Goal: Task Accomplishment & Management: Complete application form

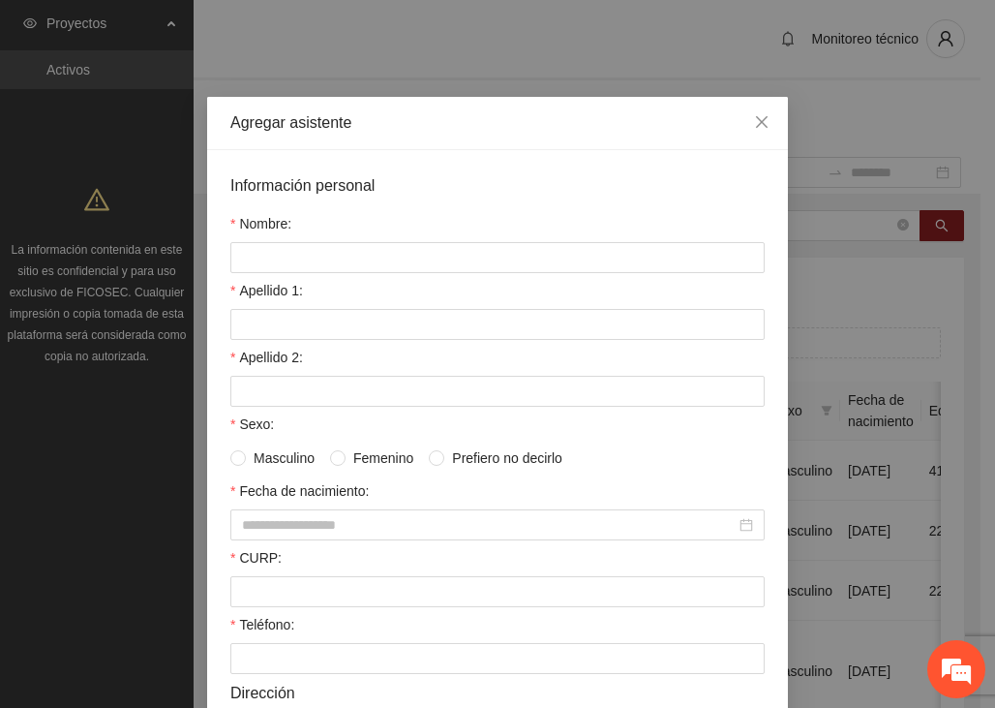
click at [754, 115] on icon "close" at bounding box center [761, 121] width 15 height 15
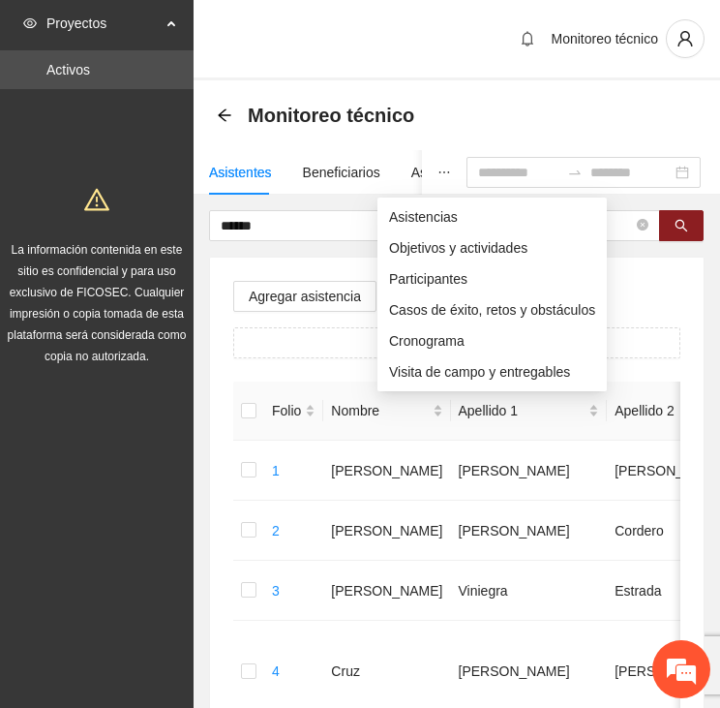
click at [438, 171] on icon "ellipsis" at bounding box center [445, 173] width 14 height 14
click at [403, 206] on span "Asistencias" at bounding box center [492, 216] width 206 height 21
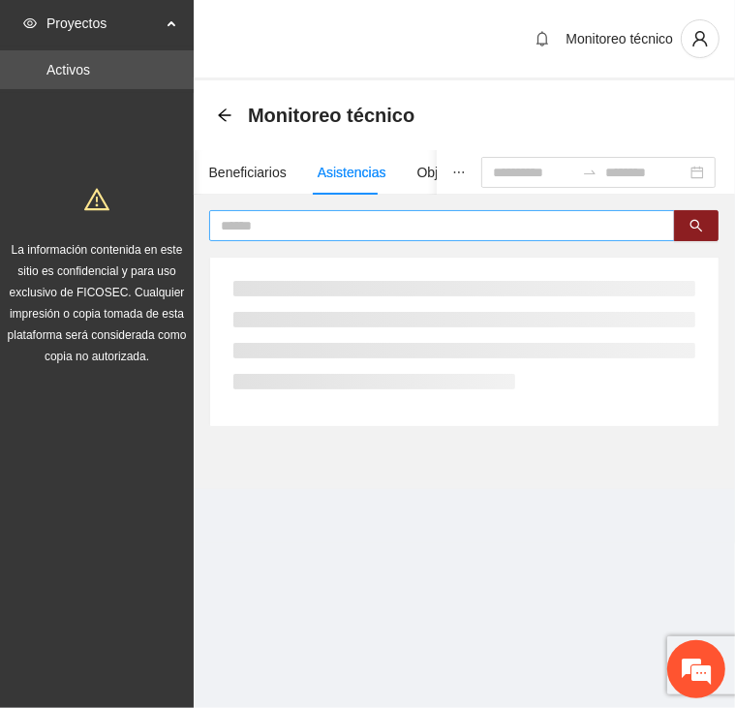
click at [320, 221] on input "text" at bounding box center [434, 225] width 427 height 21
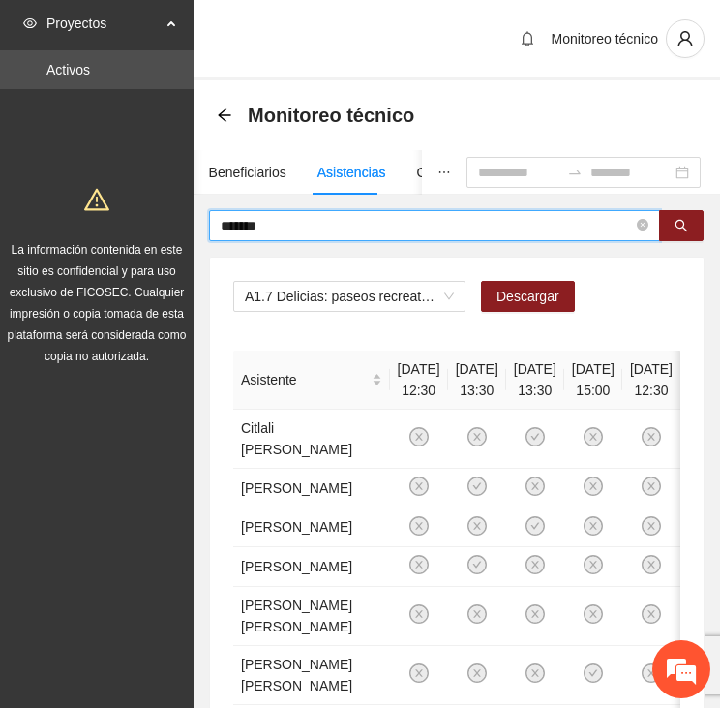
type input "*******"
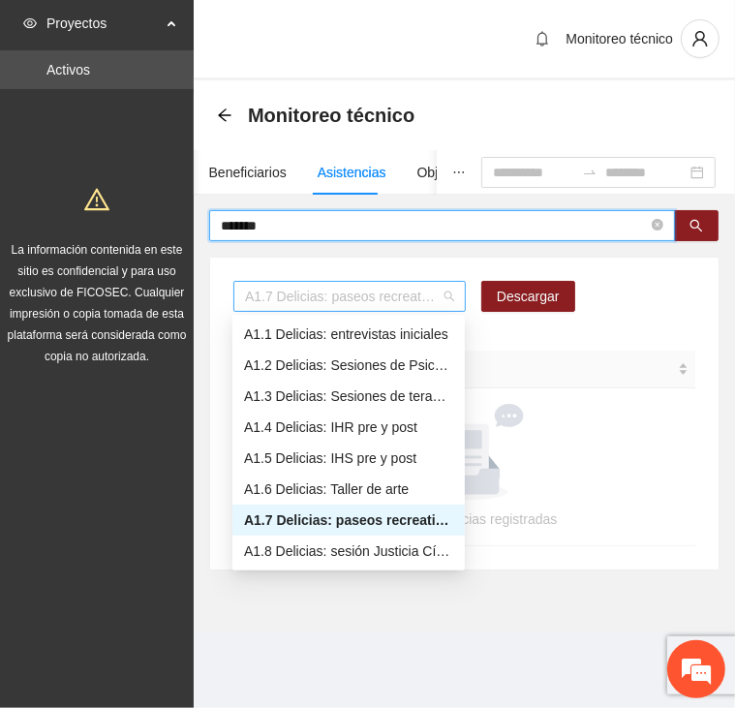
click at [283, 297] on span "A1.7 Delicias: paseos recreativos" at bounding box center [349, 296] width 209 height 29
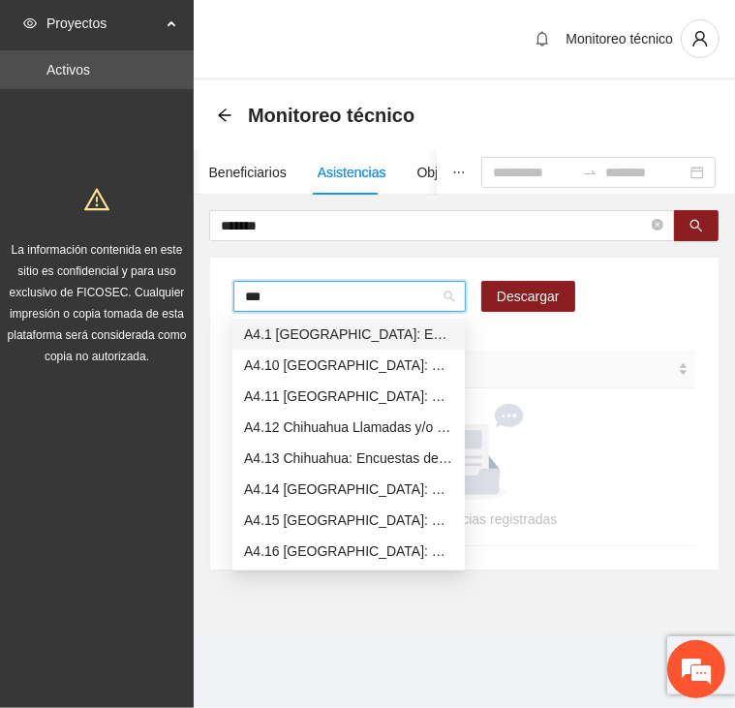
type input "****"
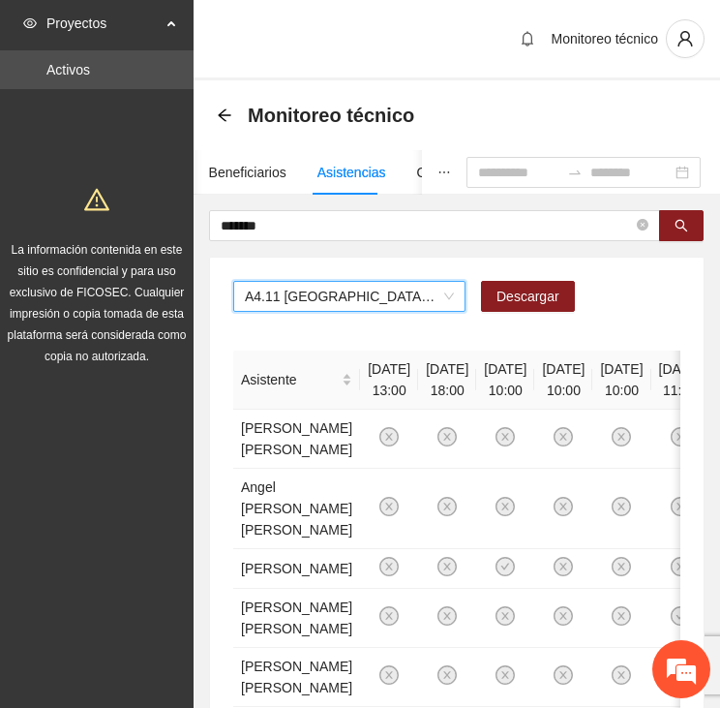
click at [281, 291] on span "A4.11 Chihuahua: Sesión de Justicia Cívica" at bounding box center [349, 296] width 209 height 29
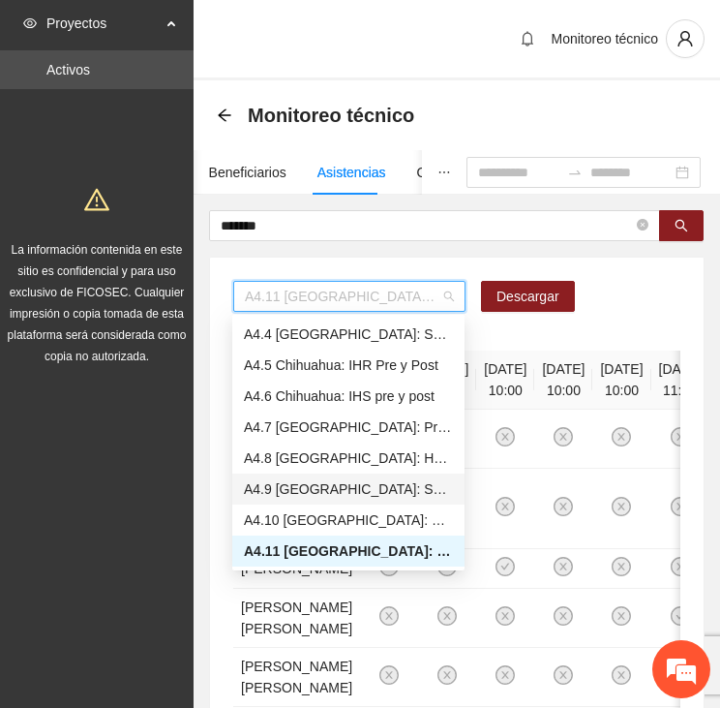
scroll to position [1413, 0]
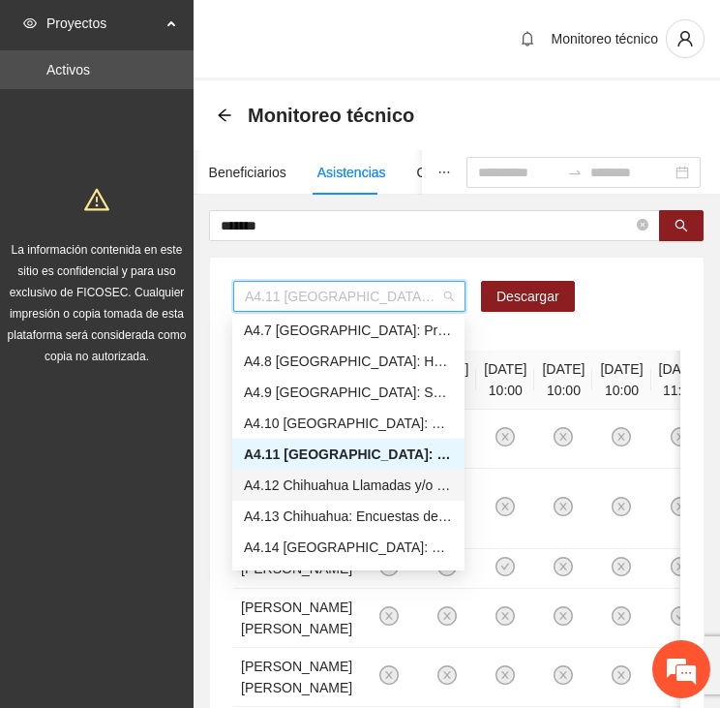
click at [364, 491] on div "A4.12 Chihuahua Llamadas y/o mensajes a usuarios para programación, seguimiento…" at bounding box center [348, 484] width 209 height 21
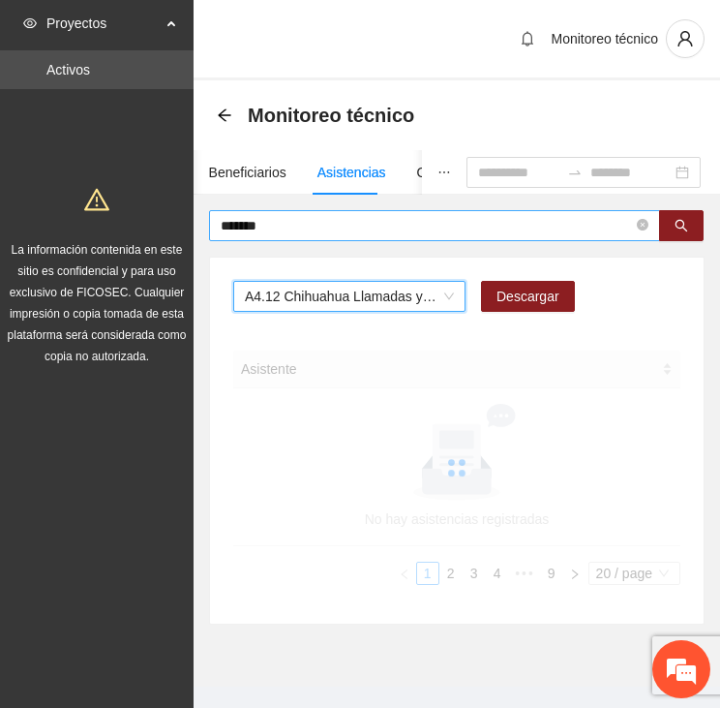
click at [283, 217] on input "*******" at bounding box center [427, 225] width 412 height 21
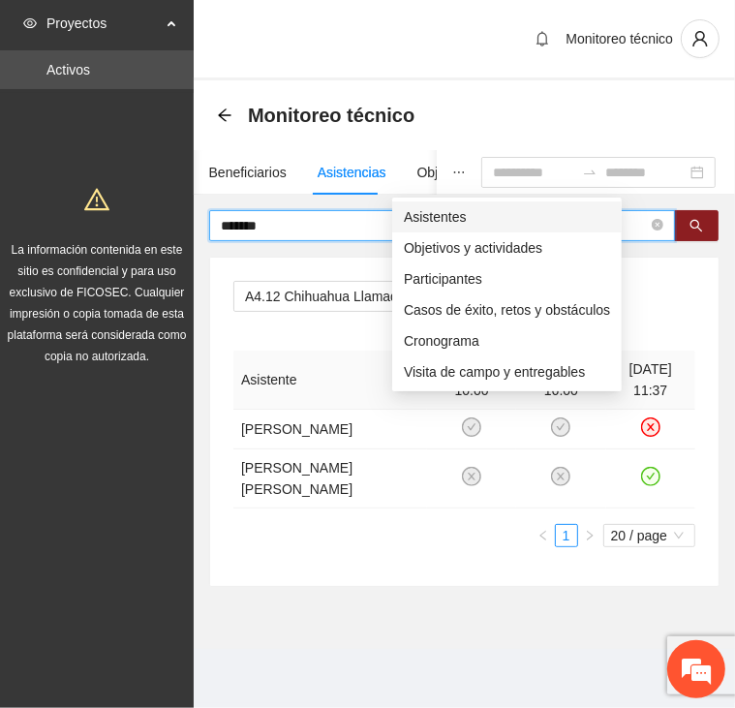
click at [419, 216] on span "Asistentes" at bounding box center [507, 216] width 206 height 21
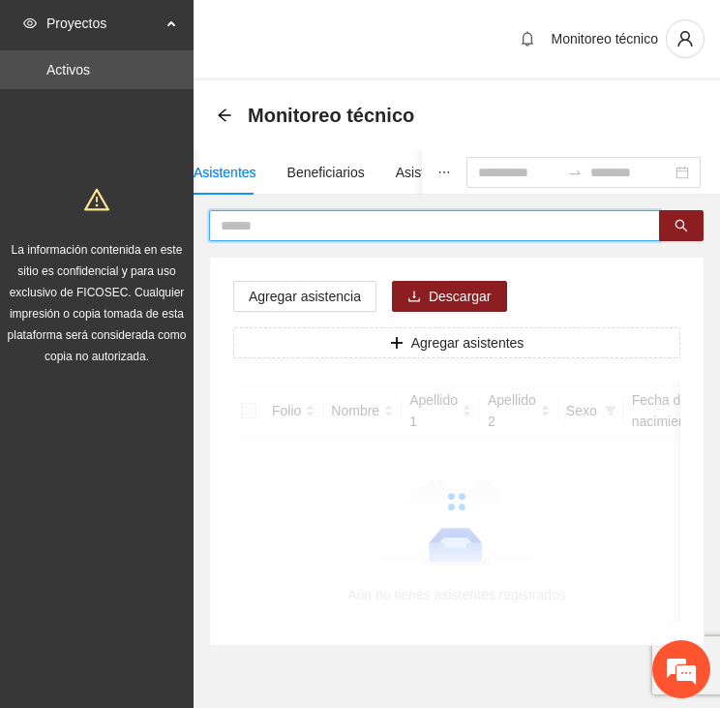
click at [242, 216] on input "text" at bounding box center [427, 225] width 412 height 21
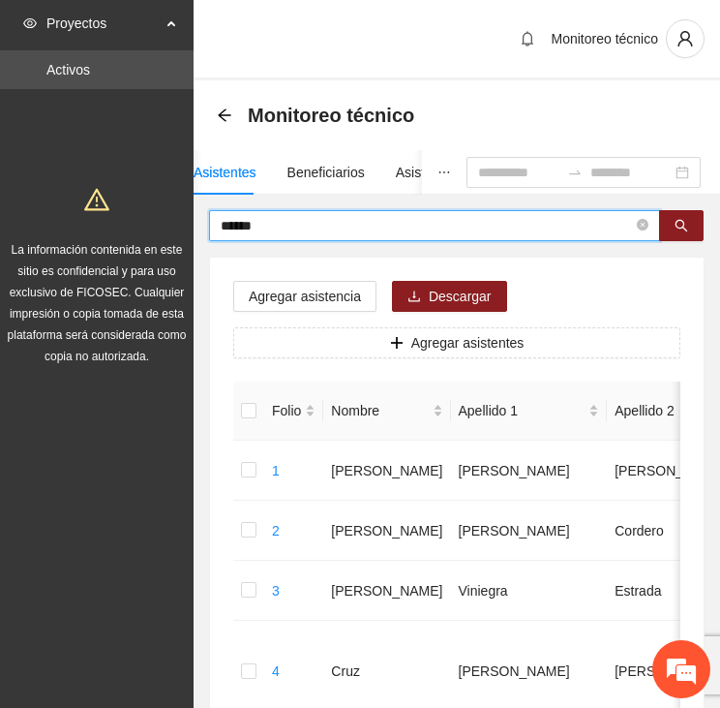
type input "*****"
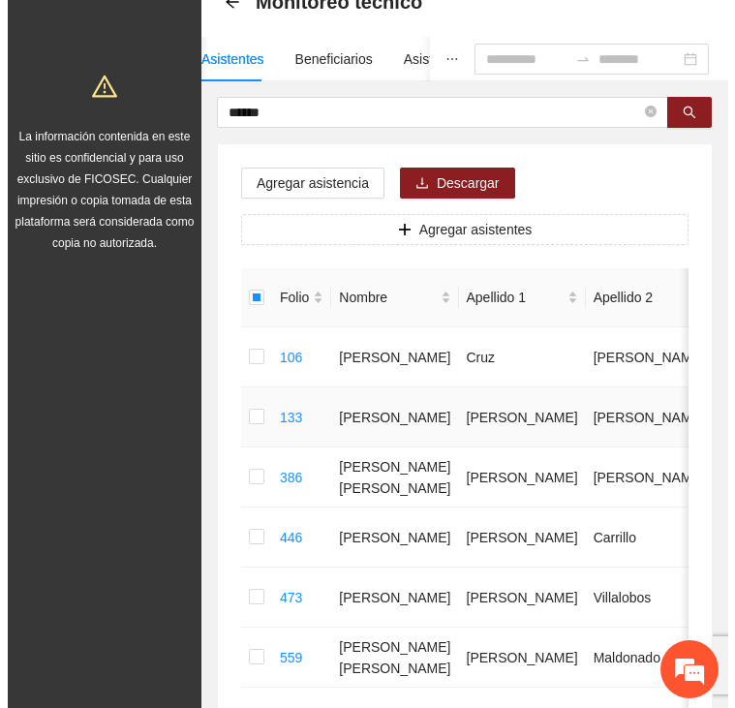
scroll to position [97, 0]
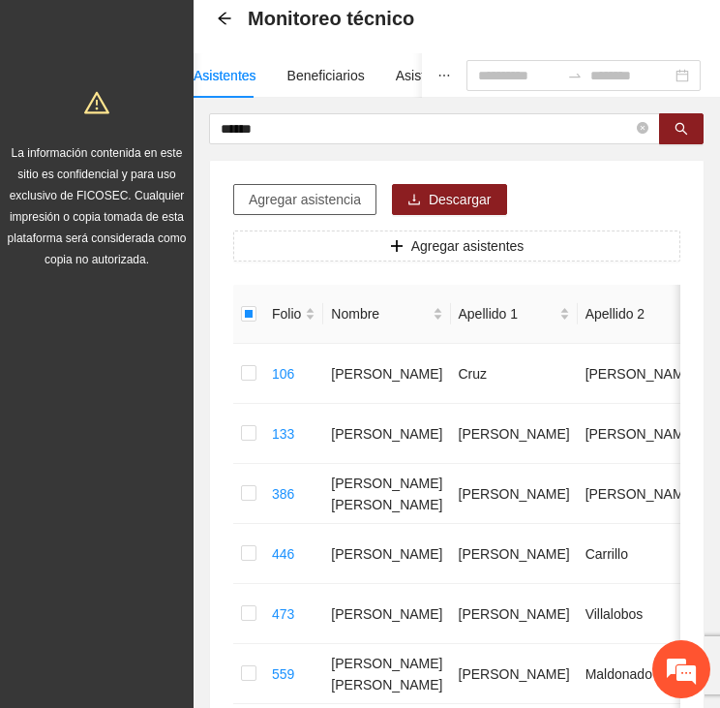
click at [328, 196] on span "Agregar asistencia" at bounding box center [305, 199] width 112 height 21
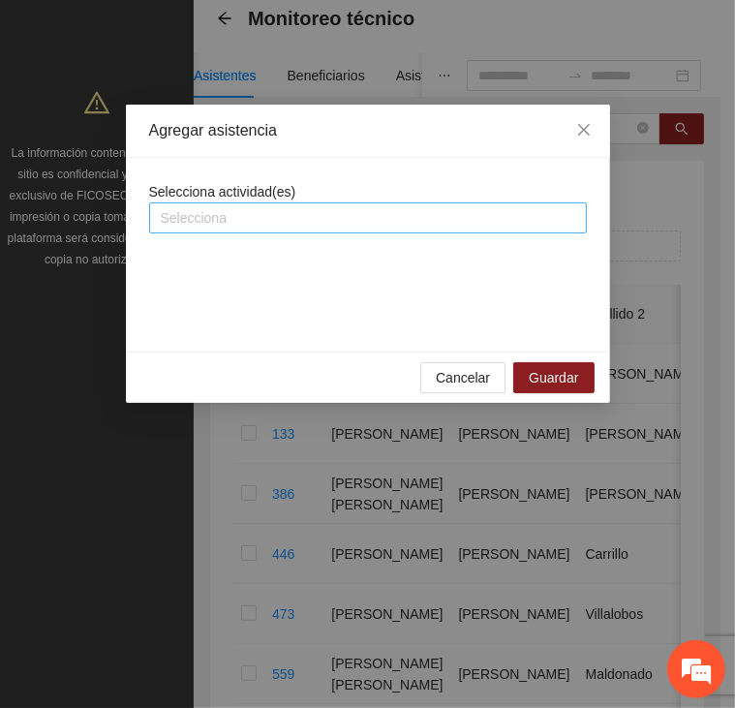
click at [292, 215] on div at bounding box center [368, 217] width 428 height 23
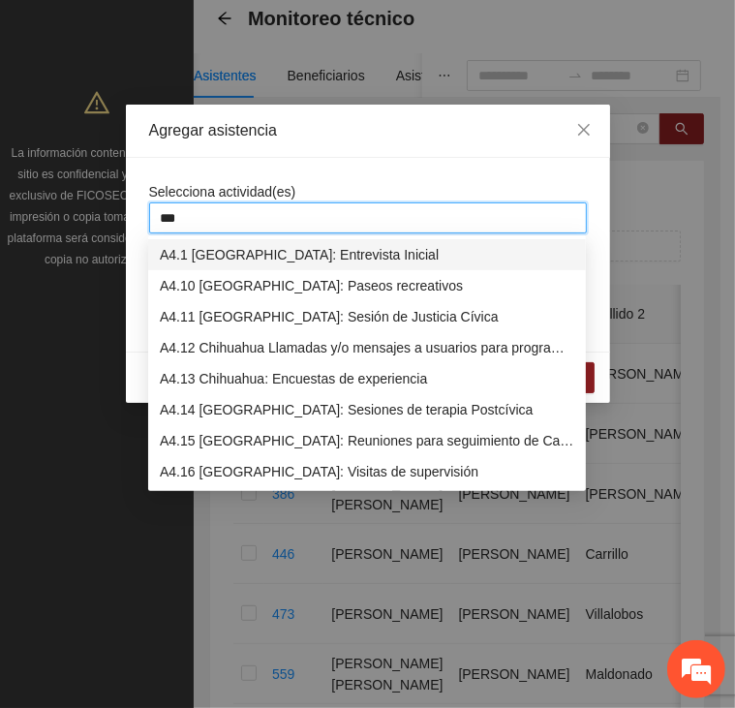
type input "****"
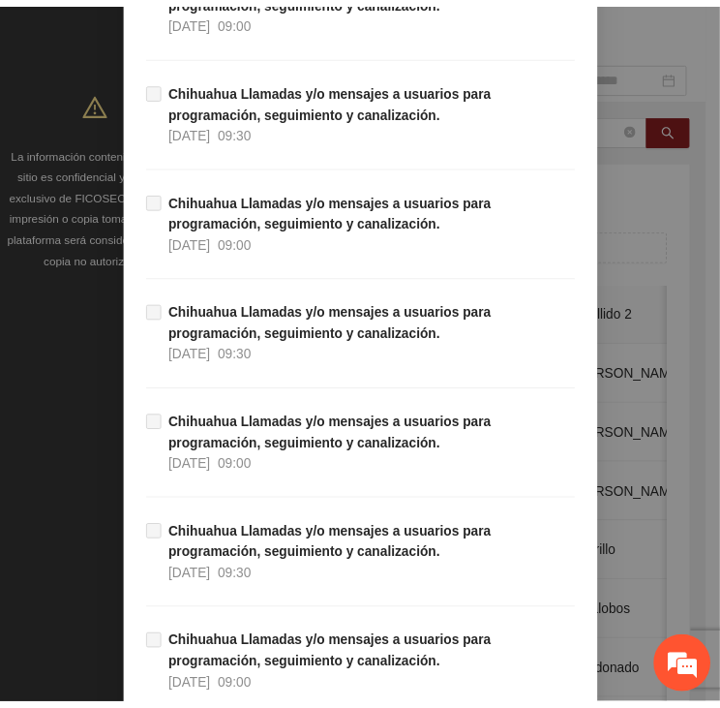
scroll to position [18966, 0]
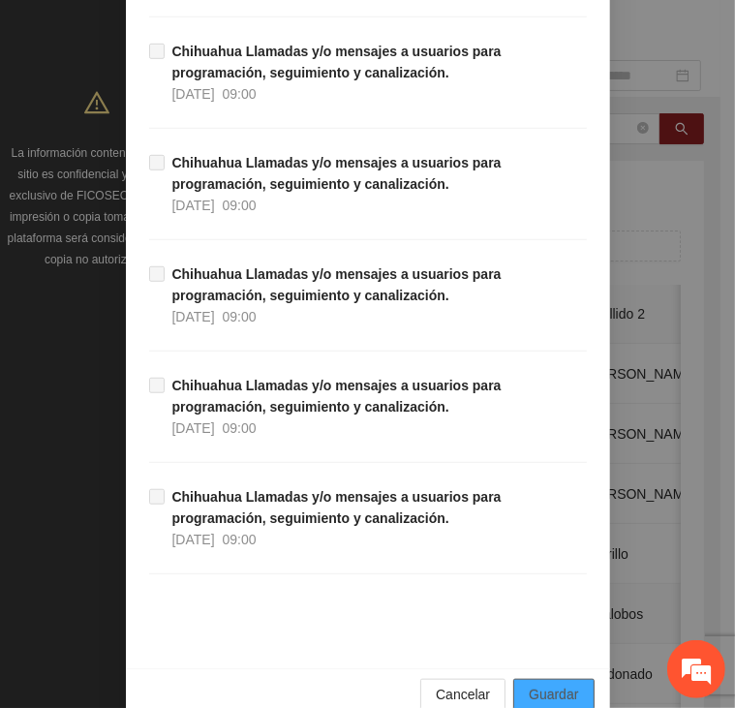
click at [530, 683] on span "Guardar" at bounding box center [553, 693] width 49 height 21
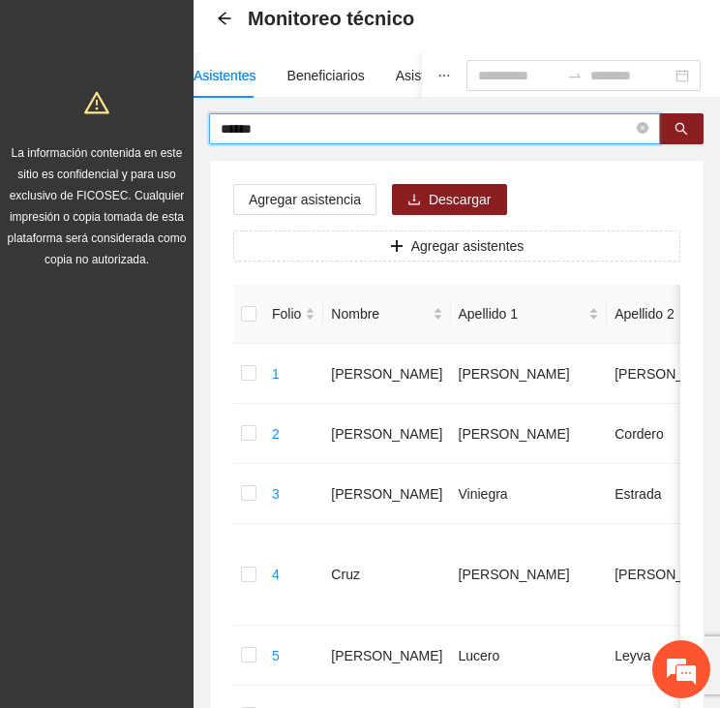
drag, startPoint x: 267, startPoint y: 130, endPoint x: 136, endPoint y: 123, distance: 131.8
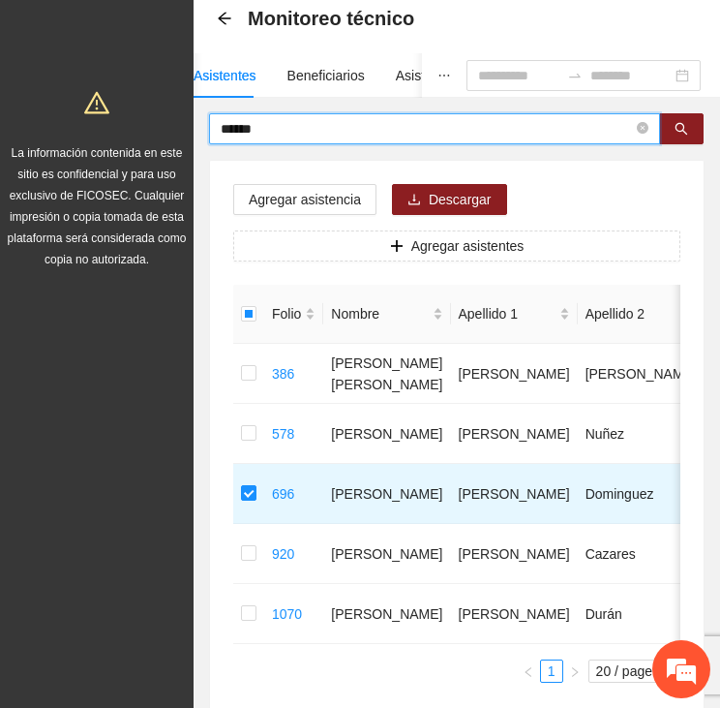
drag, startPoint x: 278, startPoint y: 127, endPoint x: 176, endPoint y: 121, distance: 101.8
click at [176, 121] on section "Proyectos Activos La información contenida en este sitio es confidencial y para…" at bounding box center [360, 370] width 720 height 935
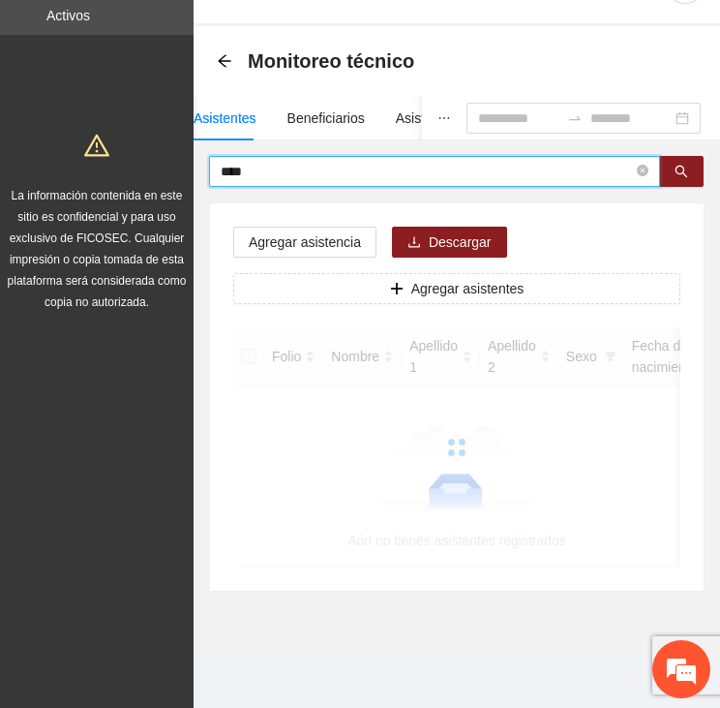
scroll to position [67, 0]
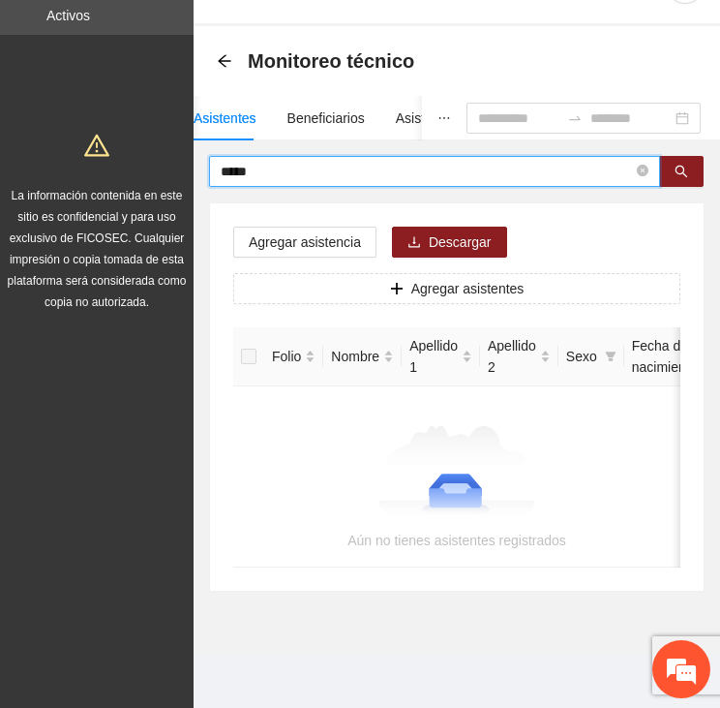
drag, startPoint x: 243, startPoint y: 155, endPoint x: 139, endPoint y: 158, distance: 103.6
click at [139, 158] on section "Proyectos Activos La información contenida en este sitio es confidencial y para…" at bounding box center [360, 327] width 720 height 762
type input "******"
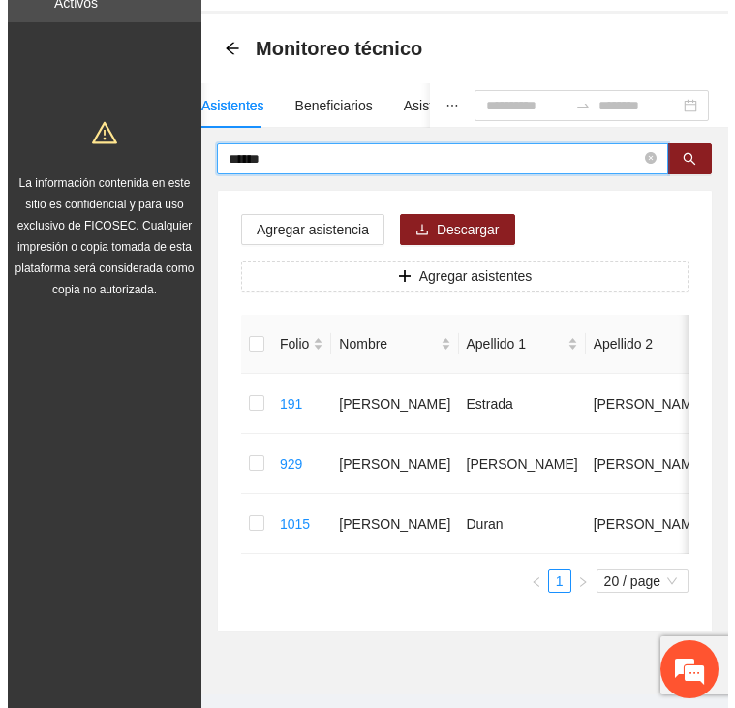
scroll to position [97, 0]
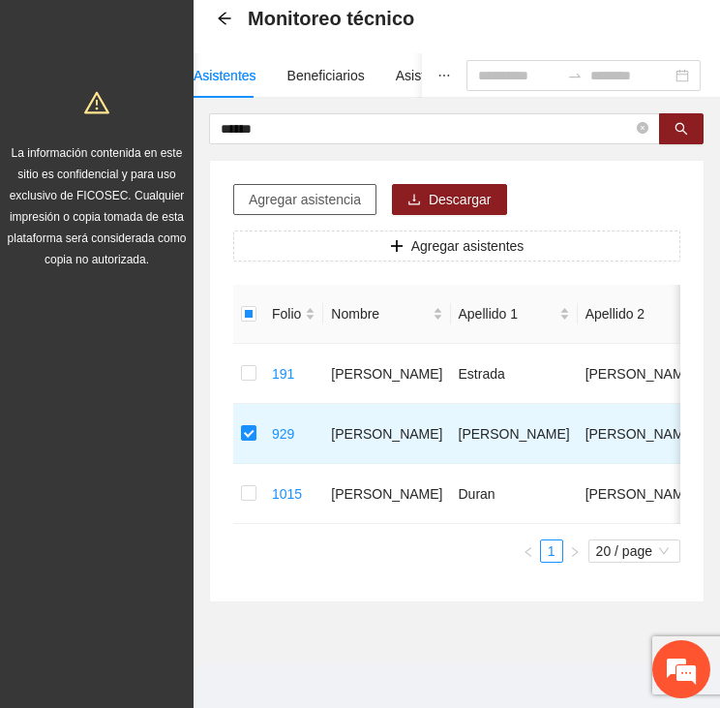
click at [303, 198] on span "Agregar asistencia" at bounding box center [305, 199] width 112 height 21
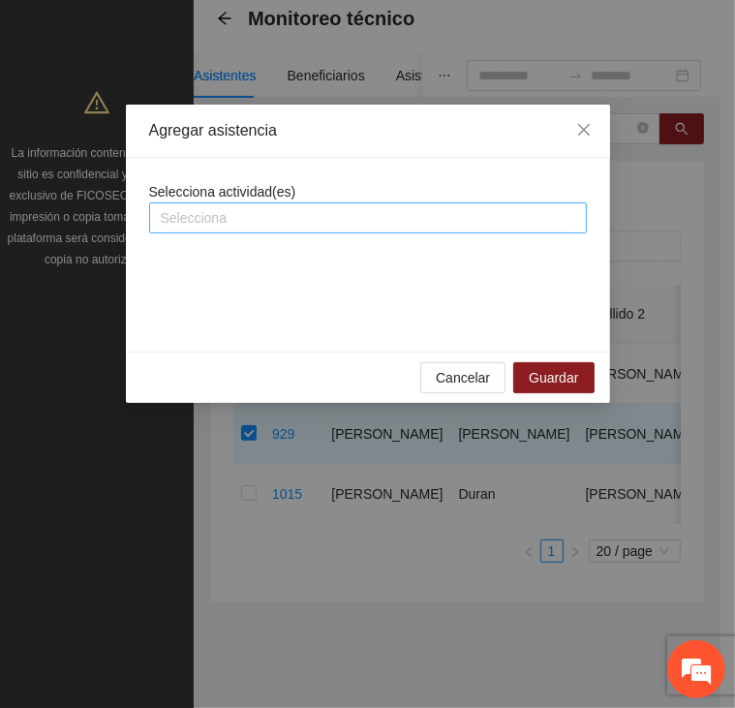
click at [298, 210] on div at bounding box center [368, 217] width 428 height 23
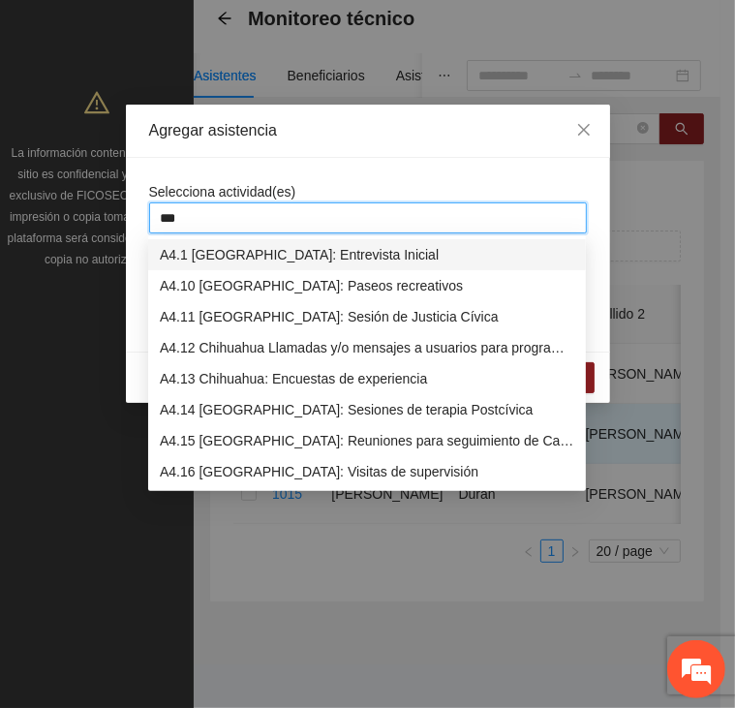
type input "****"
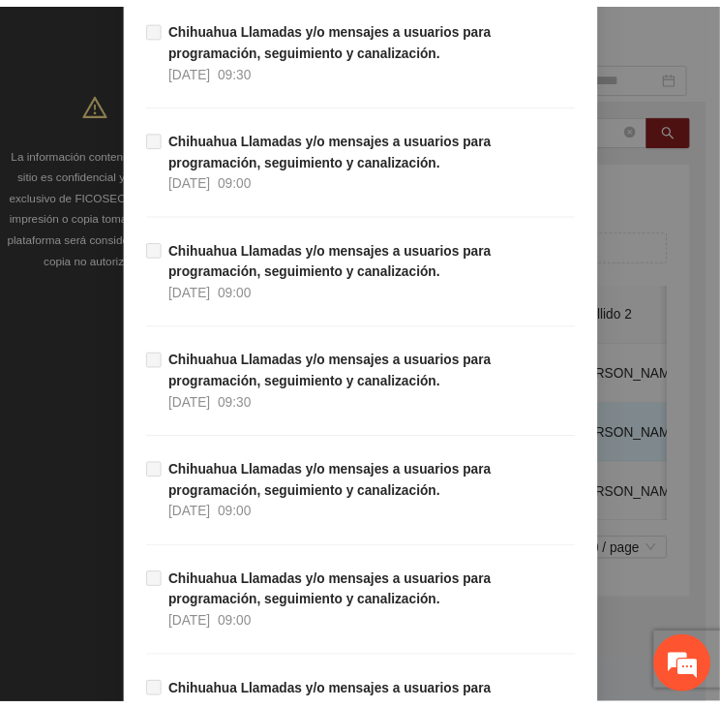
scroll to position [18966, 0]
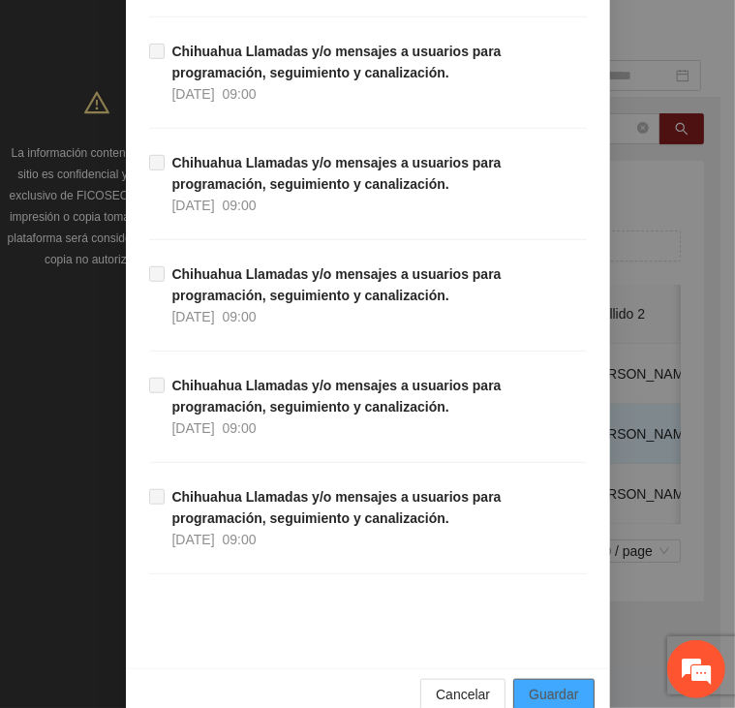
click at [569, 683] on span "Guardar" at bounding box center [553, 693] width 49 height 21
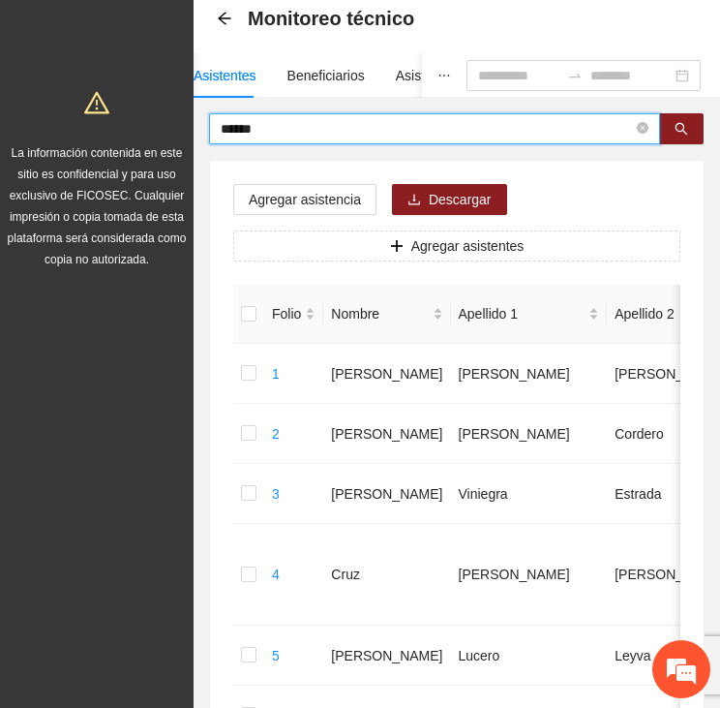
drag, startPoint x: 251, startPoint y: 128, endPoint x: 151, endPoint y: 126, distance: 99.7
type input "********"
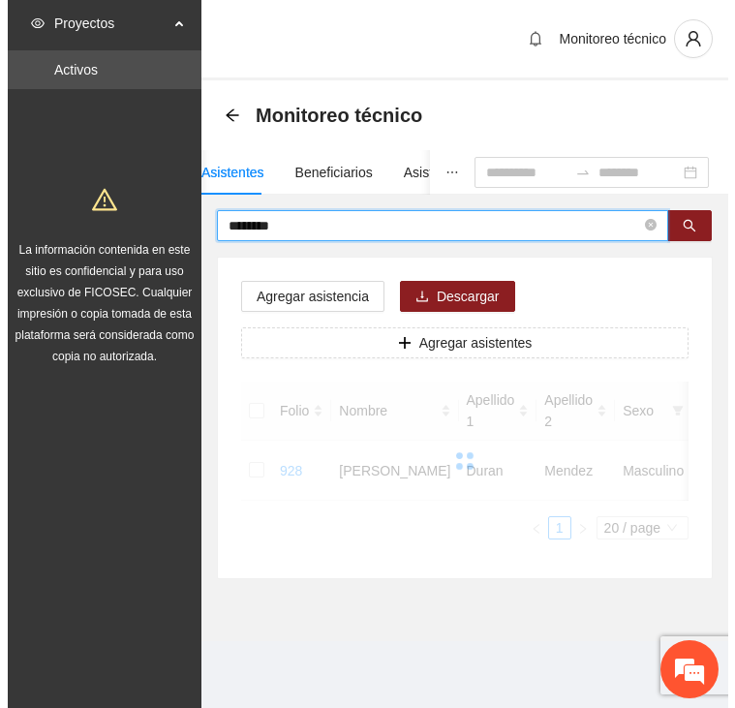
scroll to position [0, 0]
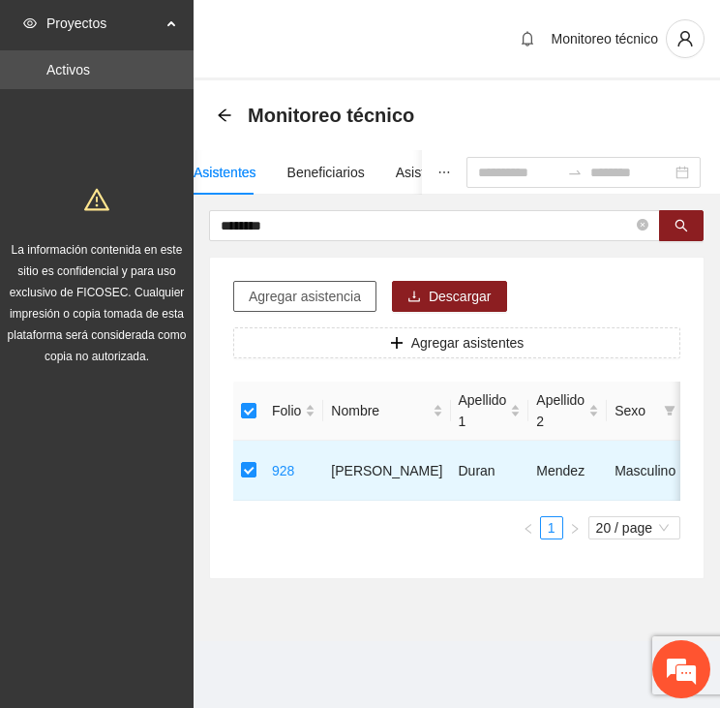
click at [301, 288] on span "Agregar asistencia" at bounding box center [305, 296] width 112 height 21
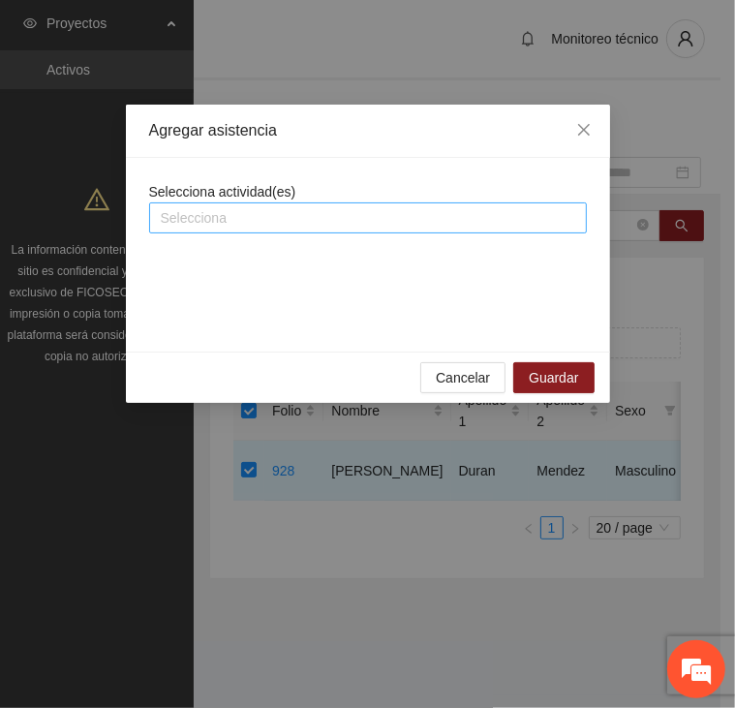
click at [307, 215] on div at bounding box center [368, 217] width 428 height 23
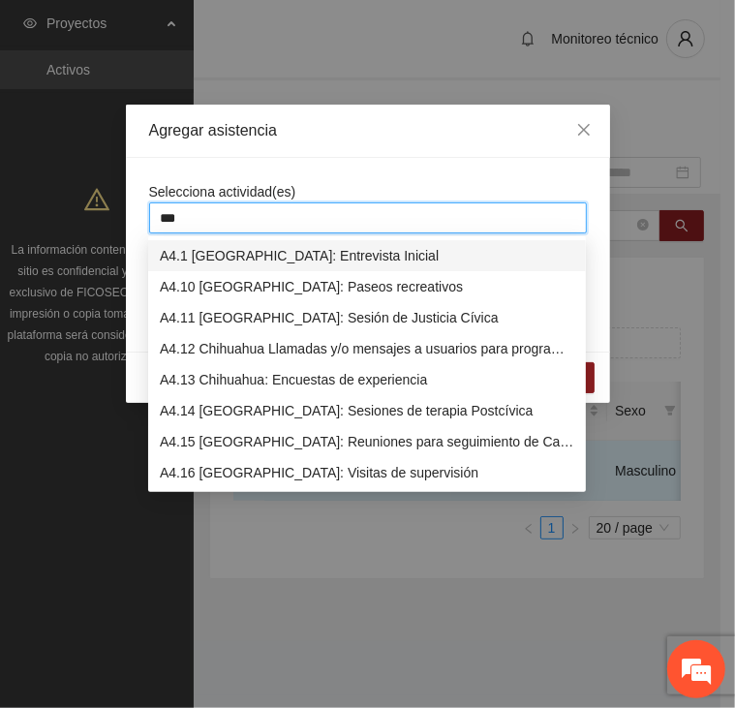
type input "****"
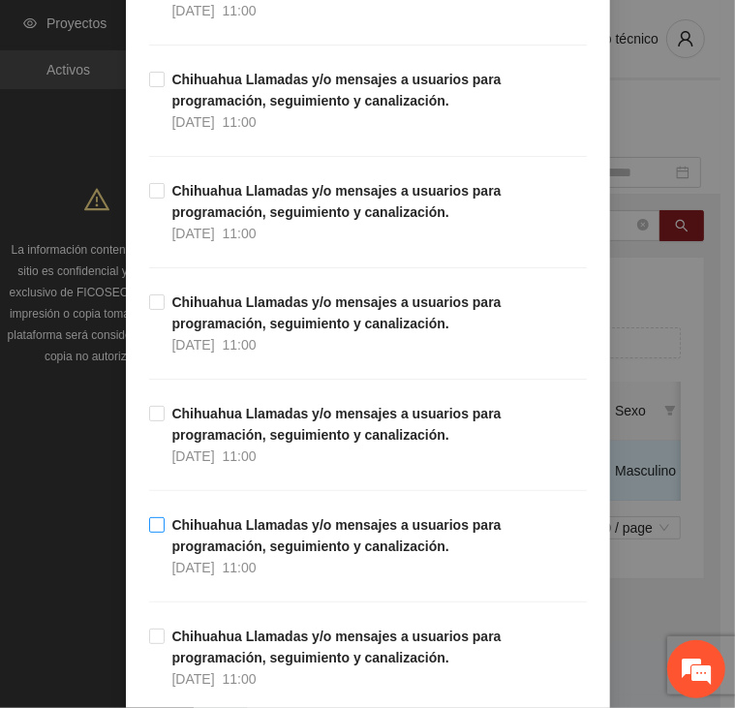
scroll to position [871, 0]
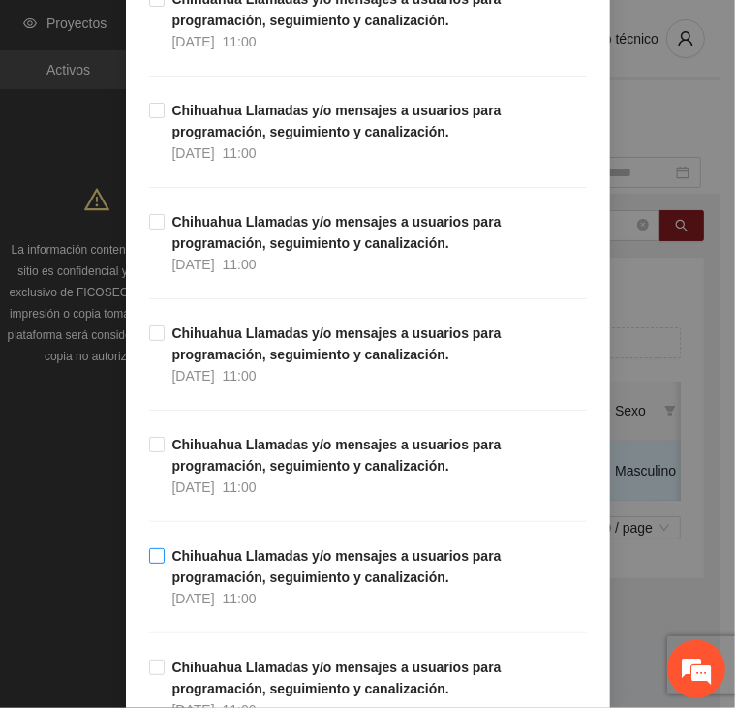
click at [153, 562] on label "Chihuahua Llamadas y/o mensajes a usuarios para programación, seguimiento y can…" at bounding box center [368, 577] width 438 height 64
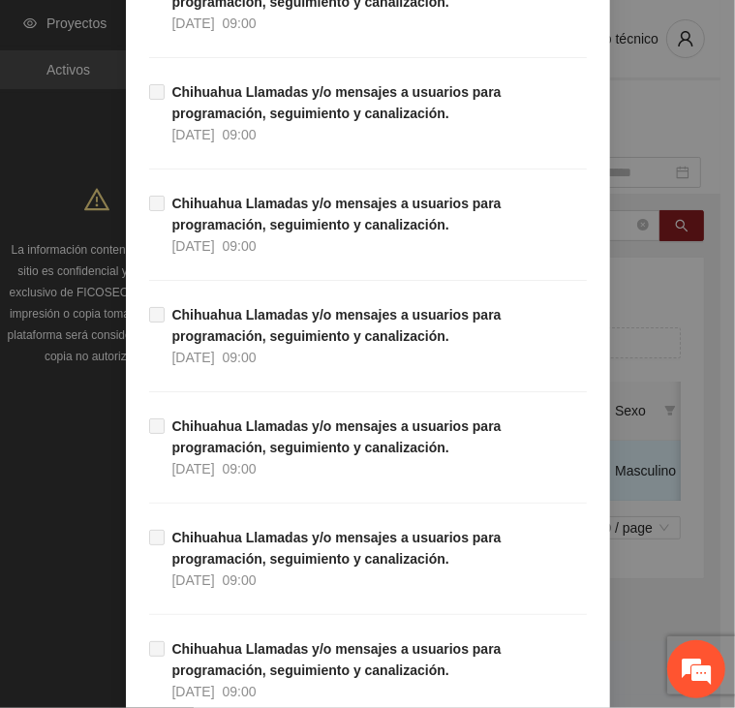
scroll to position [18966, 0]
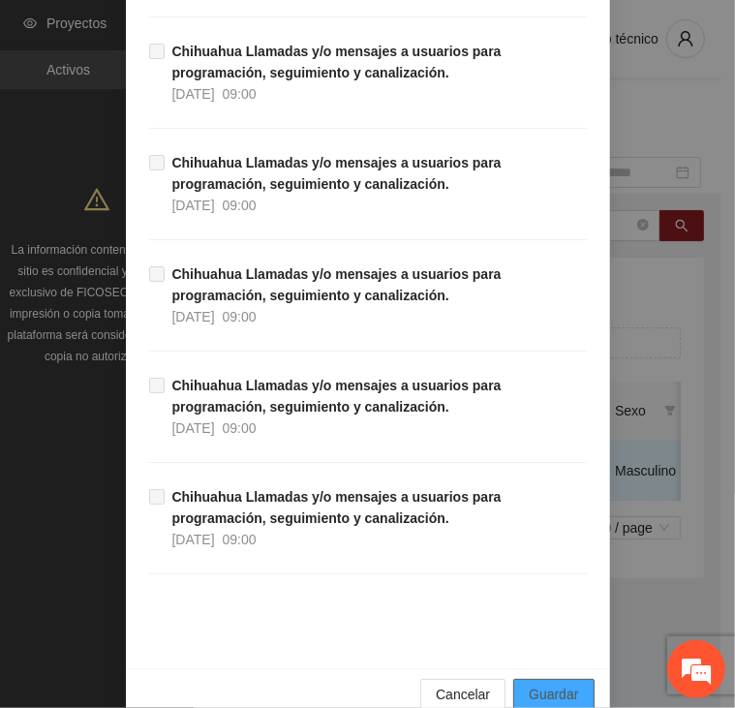
click at [550, 683] on span "Guardar" at bounding box center [553, 693] width 49 height 21
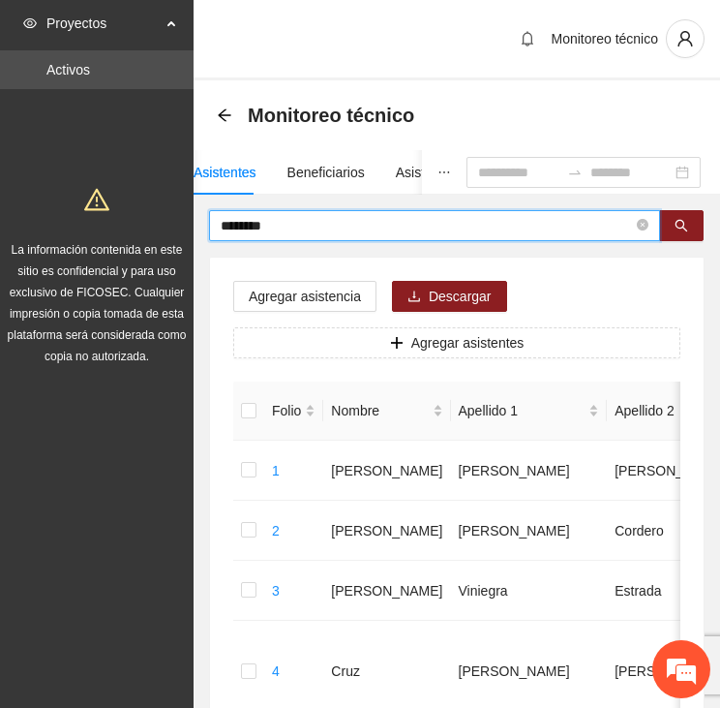
drag, startPoint x: 308, startPoint y: 219, endPoint x: 147, endPoint y: 216, distance: 160.7
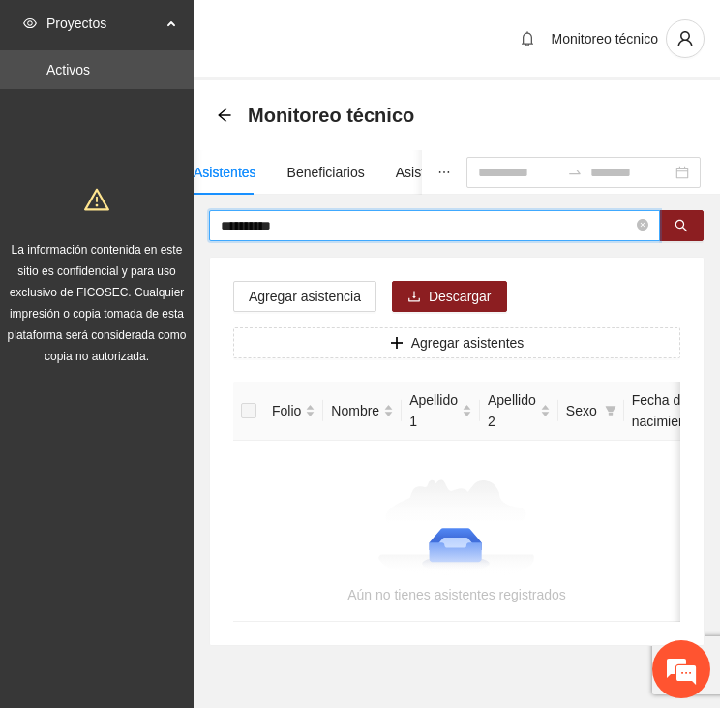
drag, startPoint x: 288, startPoint y: 230, endPoint x: 50, endPoint y: 243, distance: 237.5
click at [50, 244] on section "**********" at bounding box center [360, 381] width 720 height 762
type input "******"
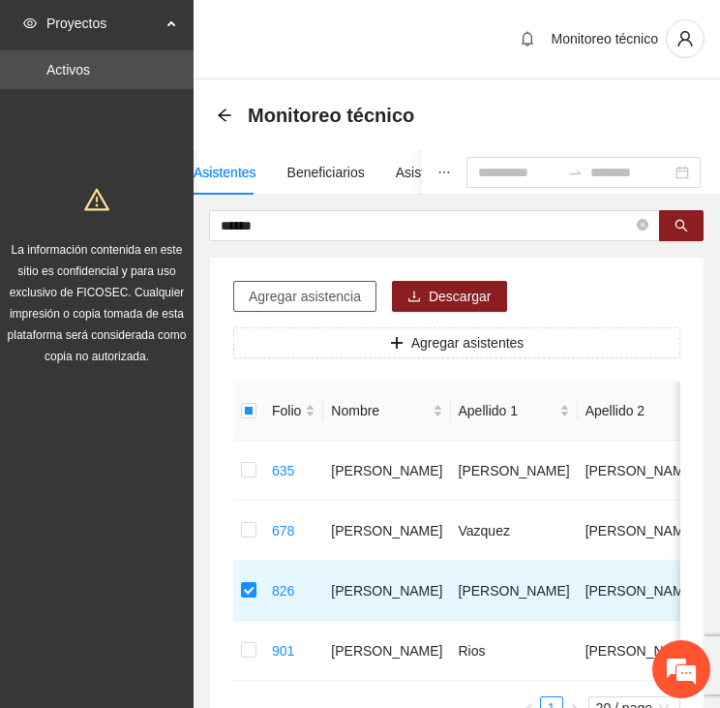
click at [281, 299] on span "Agregar asistencia" at bounding box center [305, 296] width 112 height 21
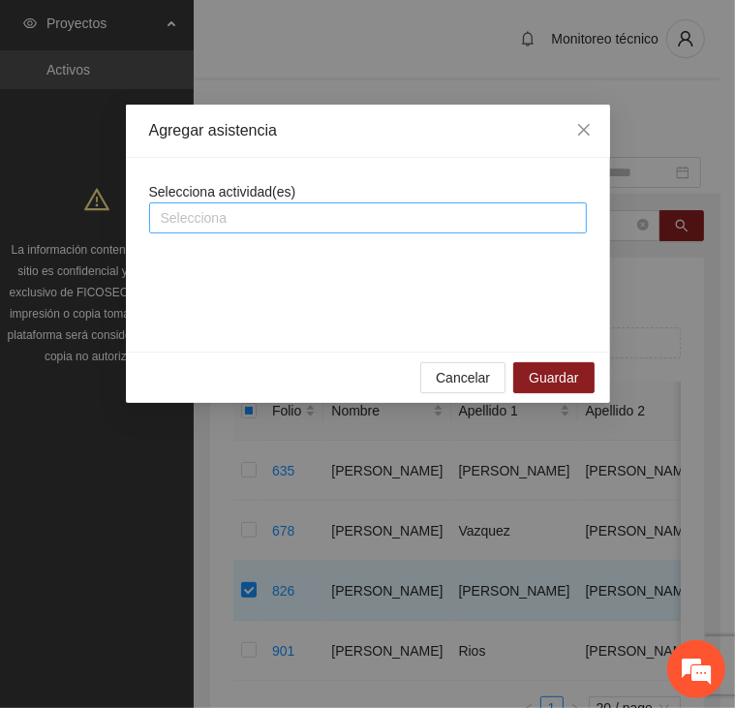
click at [282, 213] on div at bounding box center [368, 217] width 428 height 23
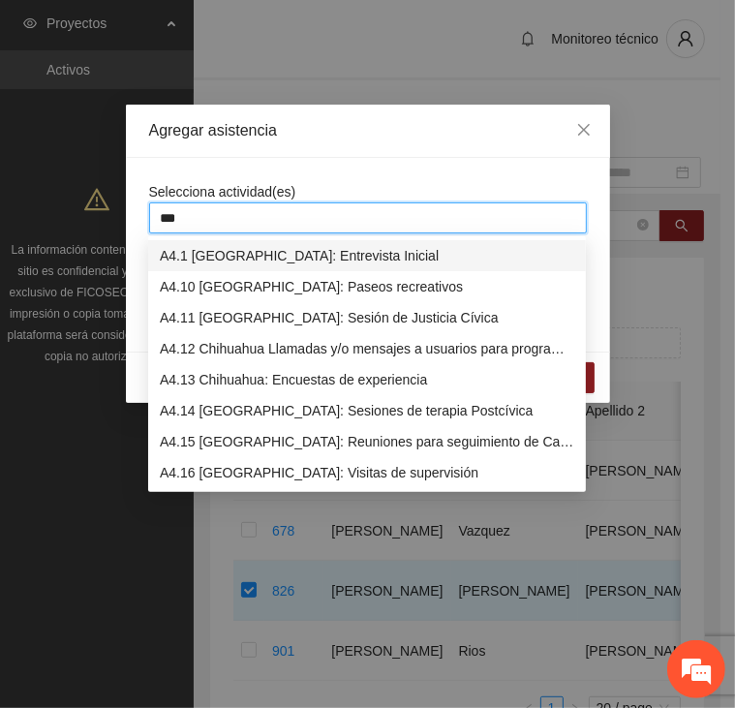
type input "****"
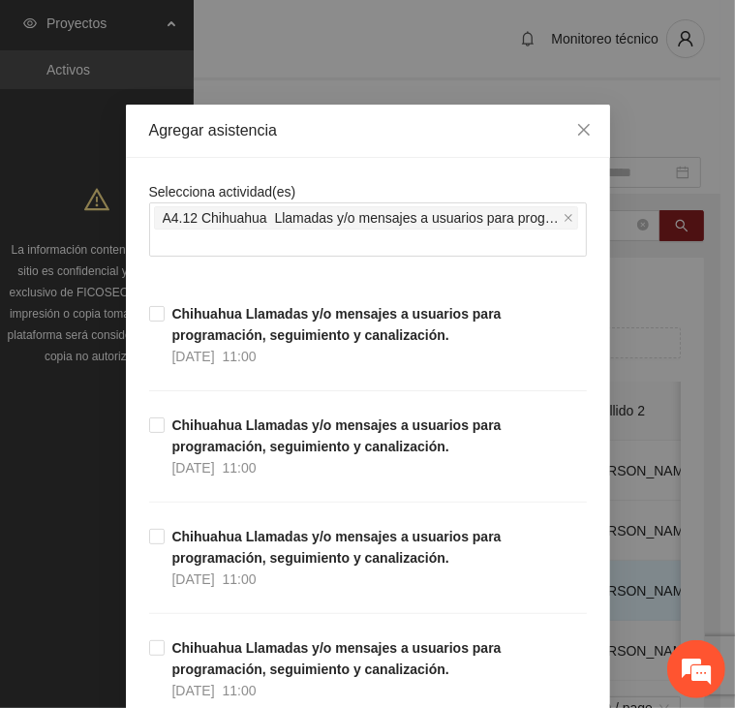
click at [342, 183] on div "Selecciona actividad(es) A4.12 Chihuahua Llamadas y/o mensajes a usuarios para …" at bounding box center [368, 219] width 438 height 76
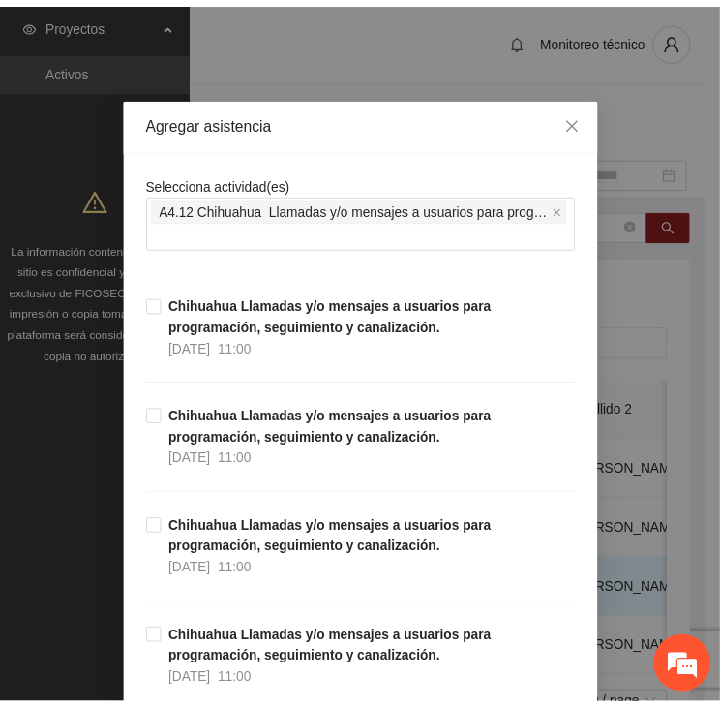
scroll to position [0, 0]
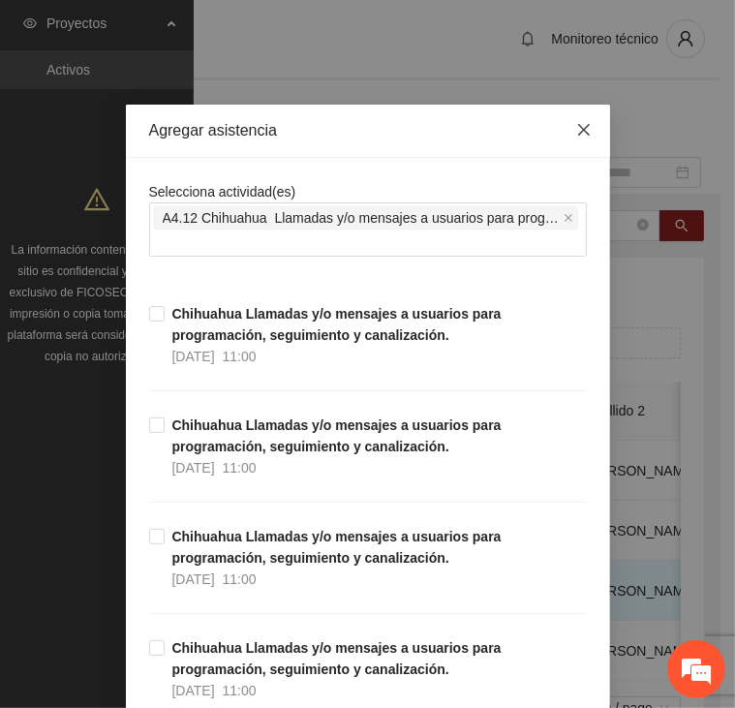
click at [582, 127] on icon "close" at bounding box center [583, 129] width 15 height 15
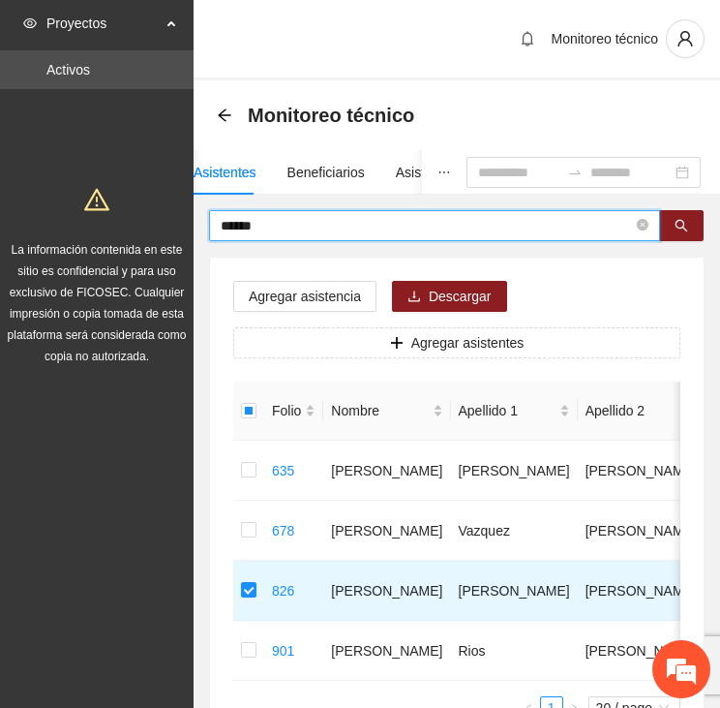
drag, startPoint x: 269, startPoint y: 226, endPoint x: 161, endPoint y: 224, distance: 108.4
click at [161, 224] on section "Proyectos Activos La información contenida en este sitio es confidencial y para…" at bounding box center [360, 437] width 720 height 875
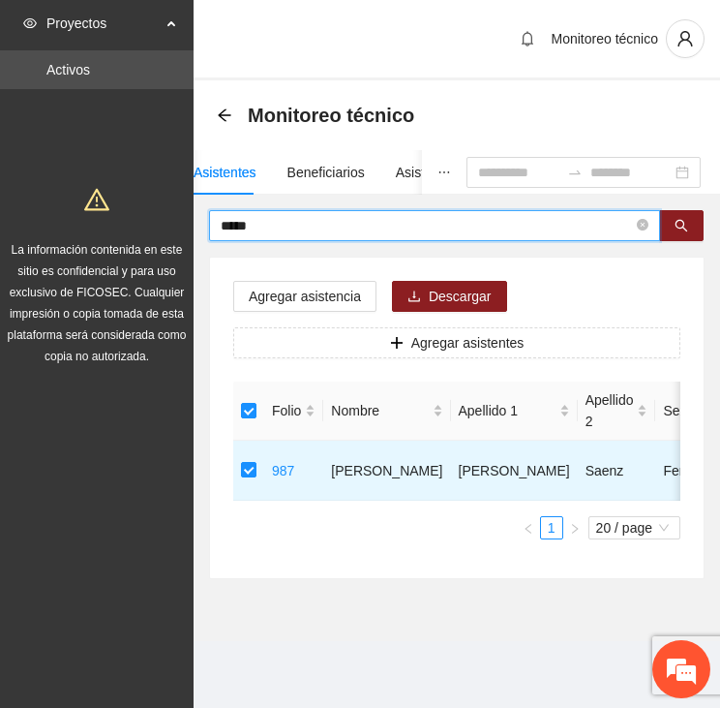
drag, startPoint x: 278, startPoint y: 223, endPoint x: 181, endPoint y: 227, distance: 96.9
click at [181, 227] on section "Proyectos Activos La información contenida en este sitio es confidencial y para…" at bounding box center [360, 354] width 720 height 708
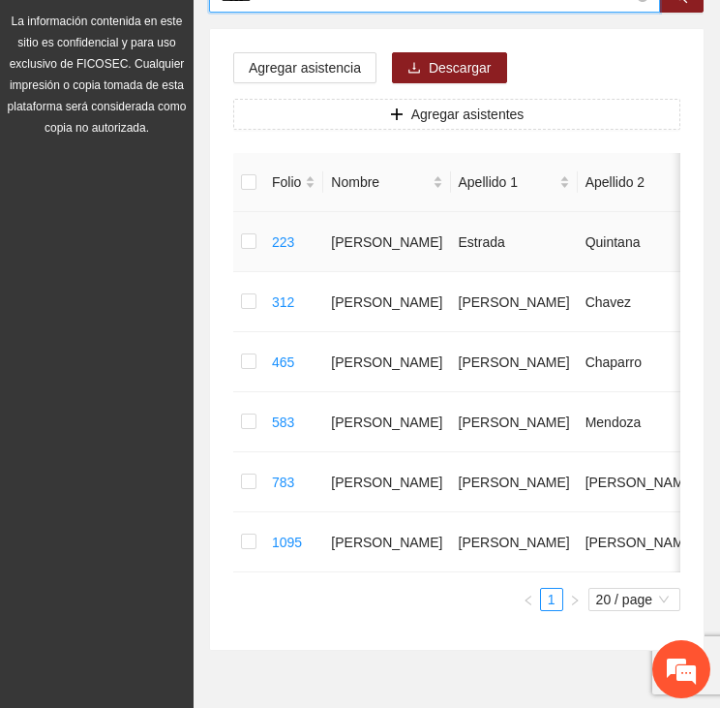
scroll to position [290, 0]
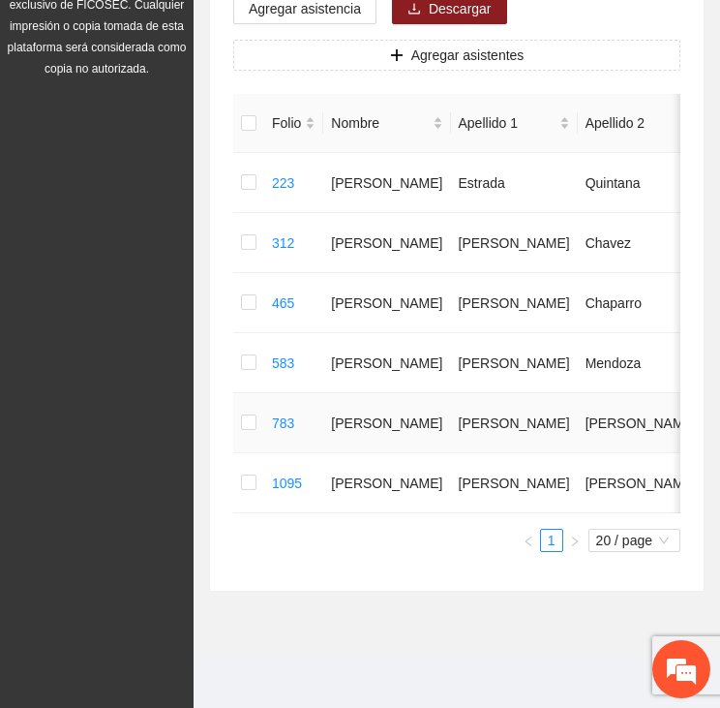
click at [238, 425] on td at bounding box center [248, 423] width 31 height 60
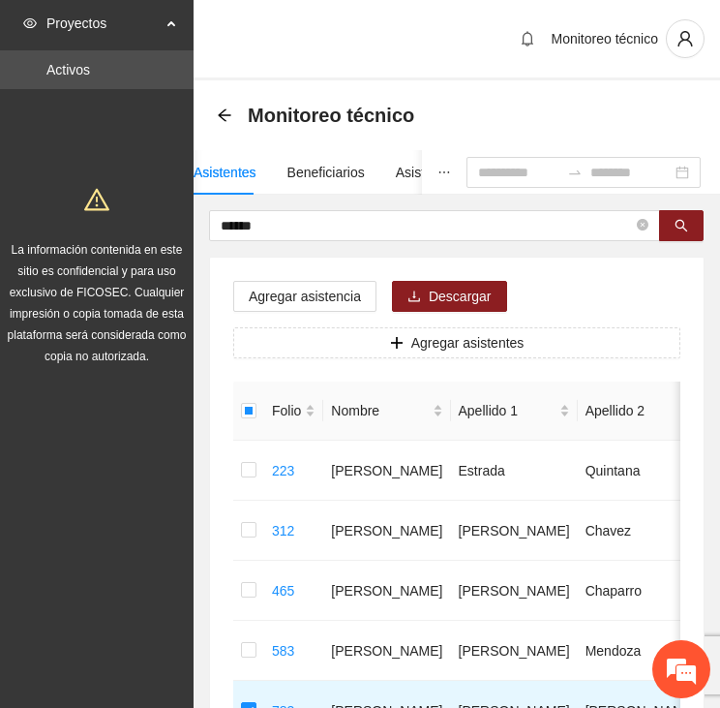
scroll to position [0, 0]
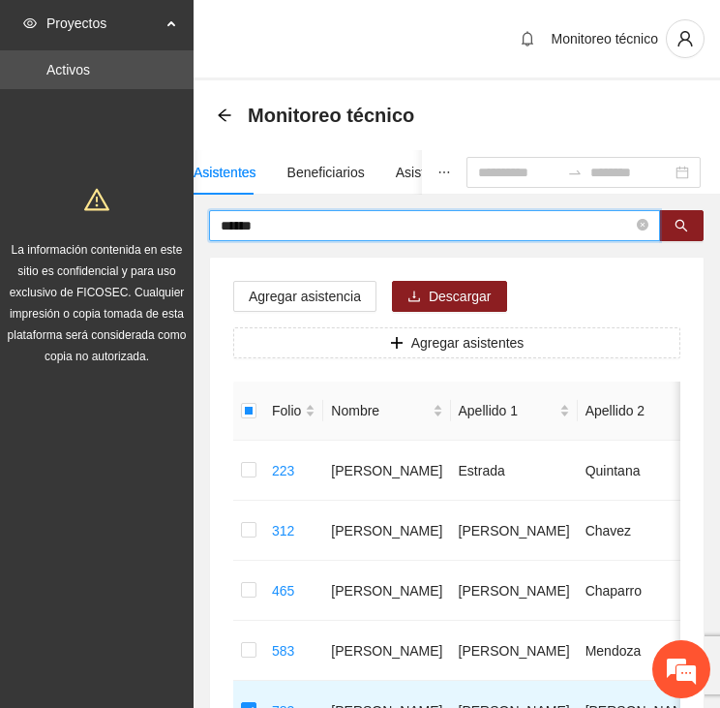
drag, startPoint x: 246, startPoint y: 218, endPoint x: 201, endPoint y: 212, distance: 44.9
click at [201, 212] on div "****** Agregar asistencia Descargar Agregar asistentes Folio Nombre Apellido 1 …" at bounding box center [457, 544] width 527 height 669
type input "*"
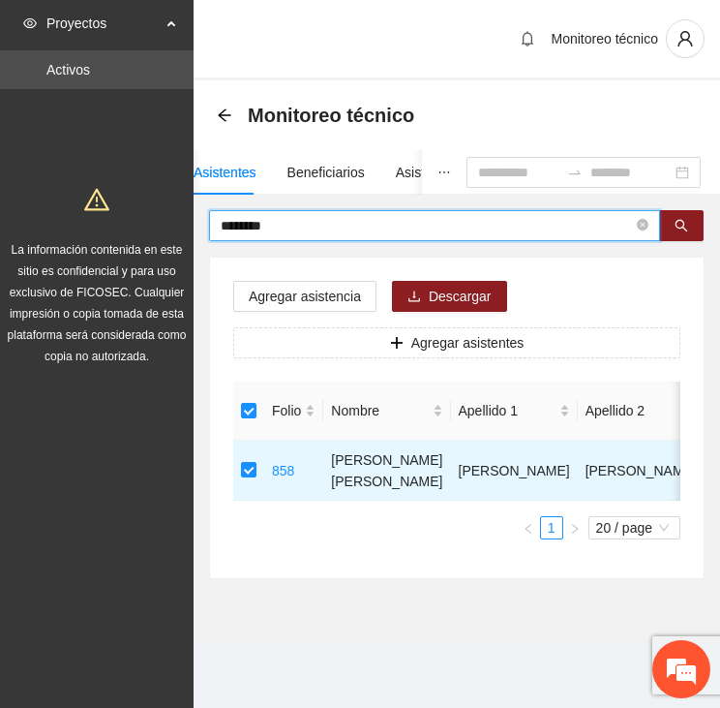
drag, startPoint x: 287, startPoint y: 223, endPoint x: 176, endPoint y: 197, distance: 113.4
click at [178, 197] on section "Proyectos Activos La información contenida en este sitio es confidencial y para…" at bounding box center [360, 354] width 720 height 708
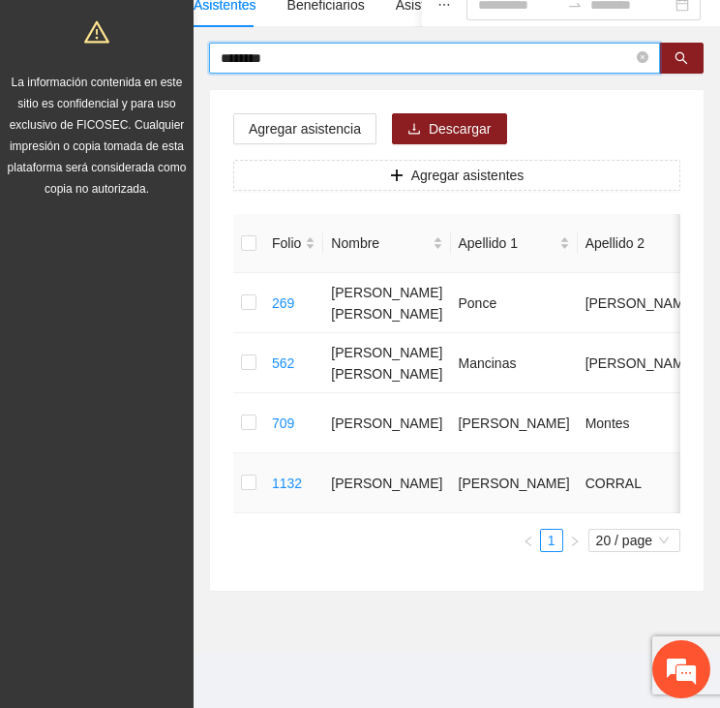
scroll to position [181, 0]
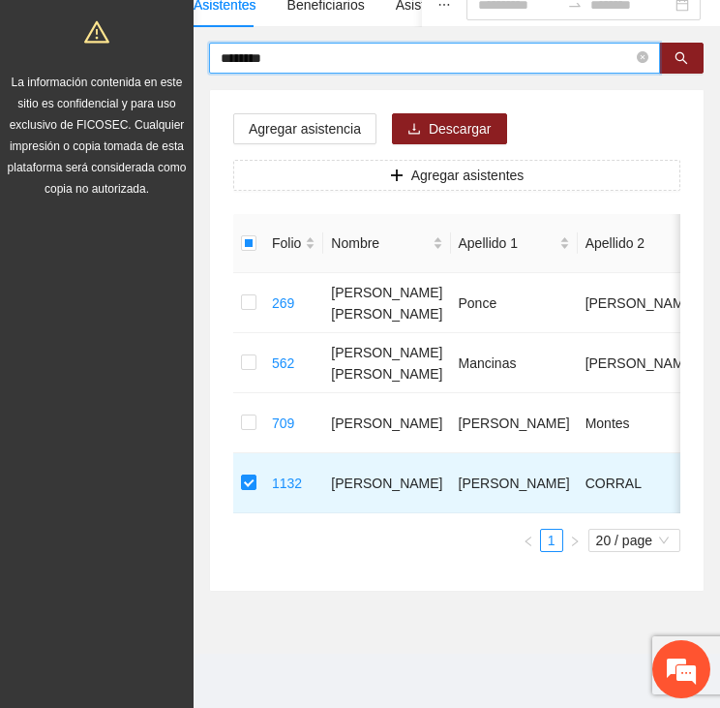
drag, startPoint x: 290, startPoint y: 45, endPoint x: 203, endPoint y: 36, distance: 87.6
click at [203, 43] on div "******** Agregar asistencia Descargar Agregar asistentes Folio Nombre Apellido …" at bounding box center [457, 317] width 527 height 549
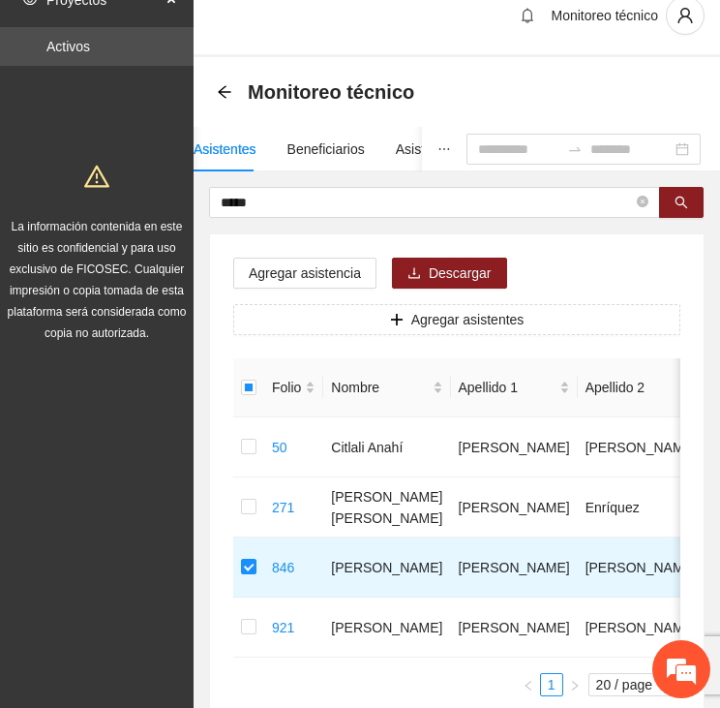
scroll to position [0, 0]
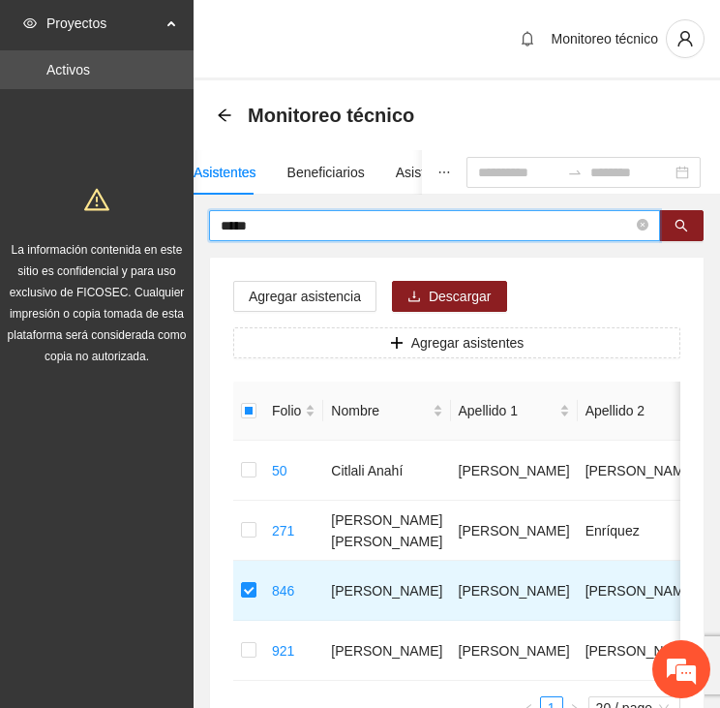
drag, startPoint x: 201, startPoint y: 214, endPoint x: 181, endPoint y: 211, distance: 20.5
click at [181, 211] on section "Proyectos Activos La información contenida en este sitio es confidencial y para…" at bounding box center [360, 437] width 720 height 875
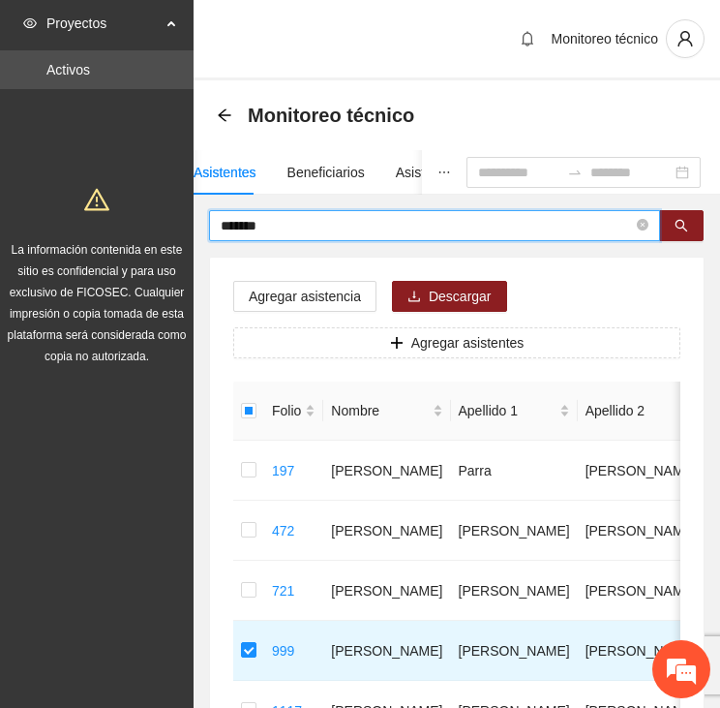
drag, startPoint x: 281, startPoint y: 223, endPoint x: 178, endPoint y: 214, distance: 103.0
click at [178, 214] on section "Proyectos Activos La información contenida en este sitio es confidencial y para…" at bounding box center [360, 467] width 720 height 935
type input "********"
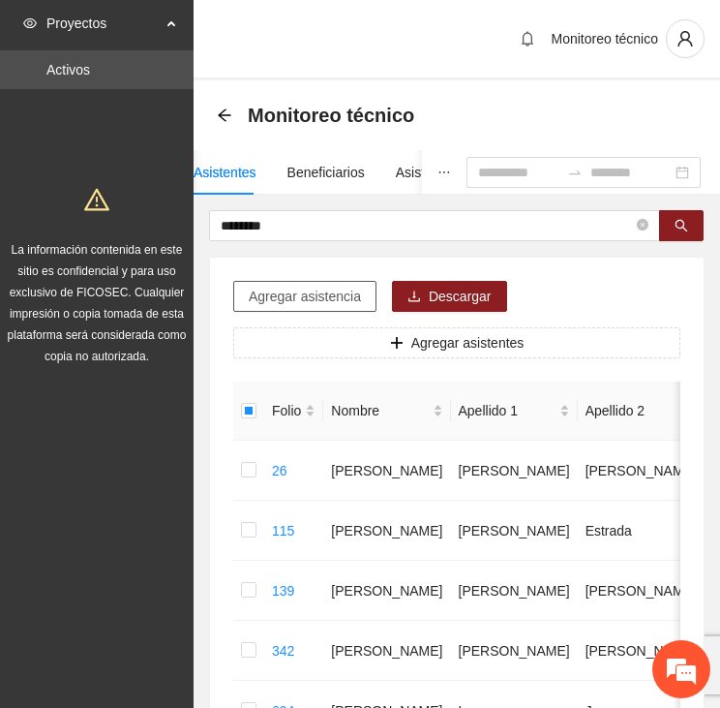
click at [279, 301] on span "Agregar asistencia" at bounding box center [305, 296] width 112 height 21
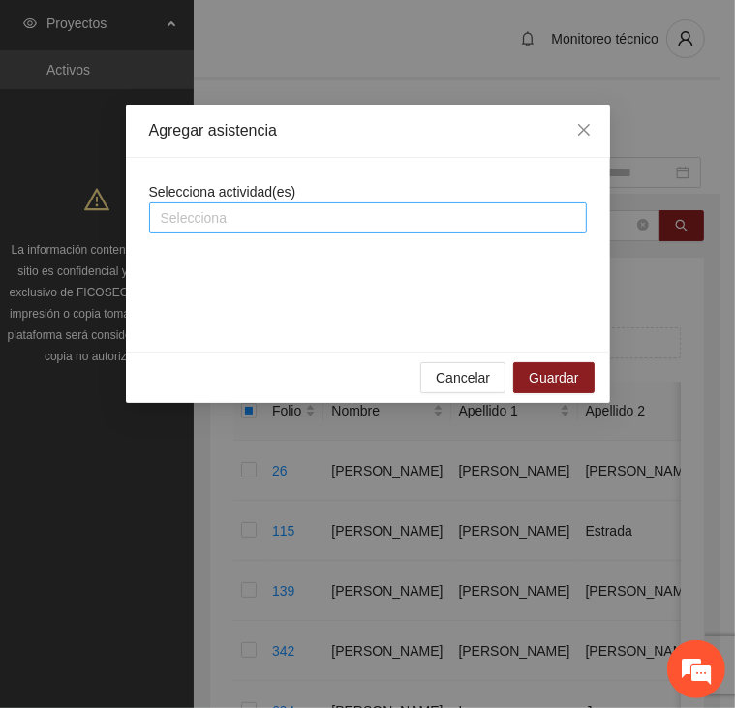
click at [267, 213] on div at bounding box center [368, 217] width 428 height 23
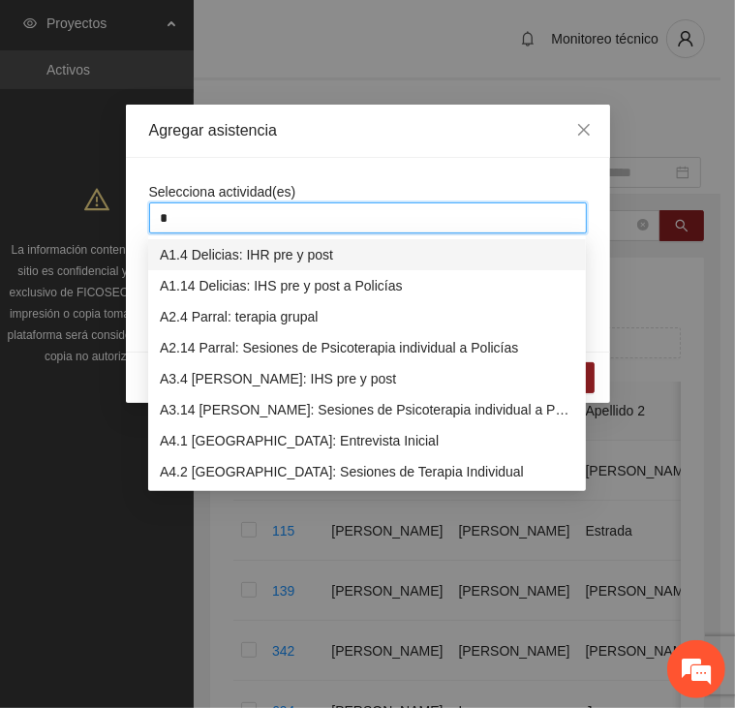
type input "**"
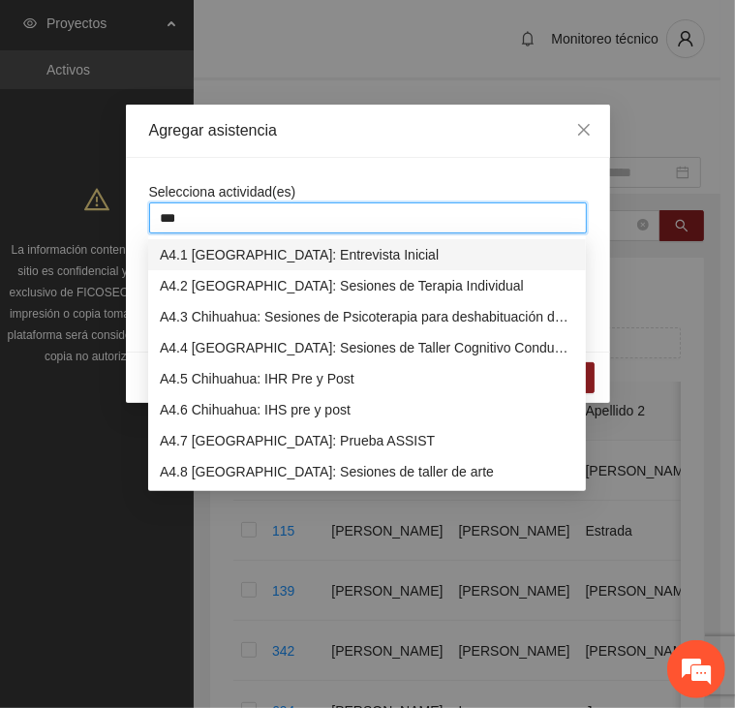
type input "****"
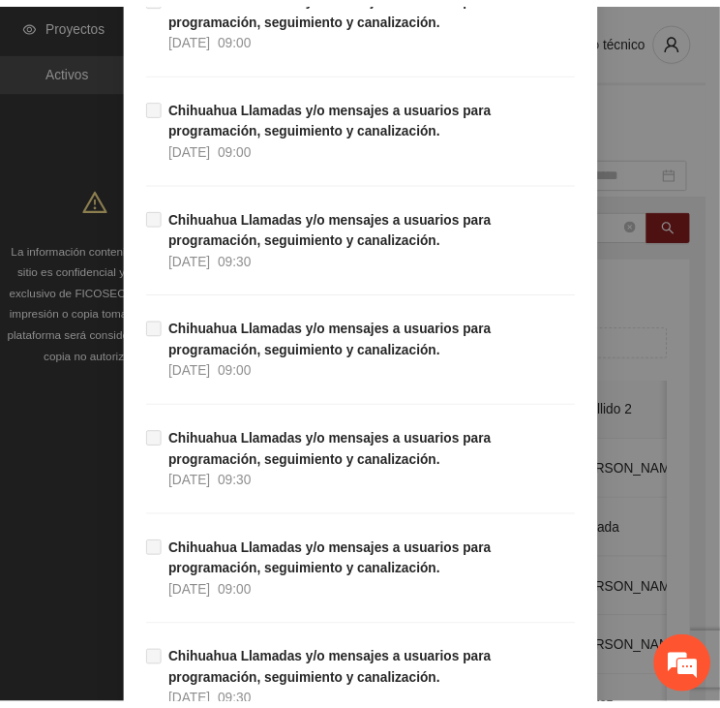
scroll to position [18966, 0]
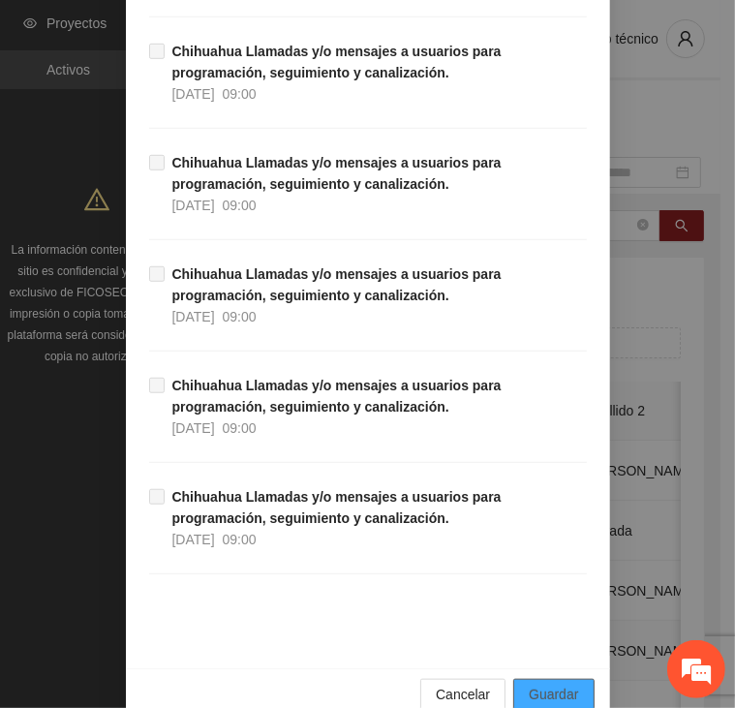
click at [553, 683] on span "Guardar" at bounding box center [553, 693] width 49 height 21
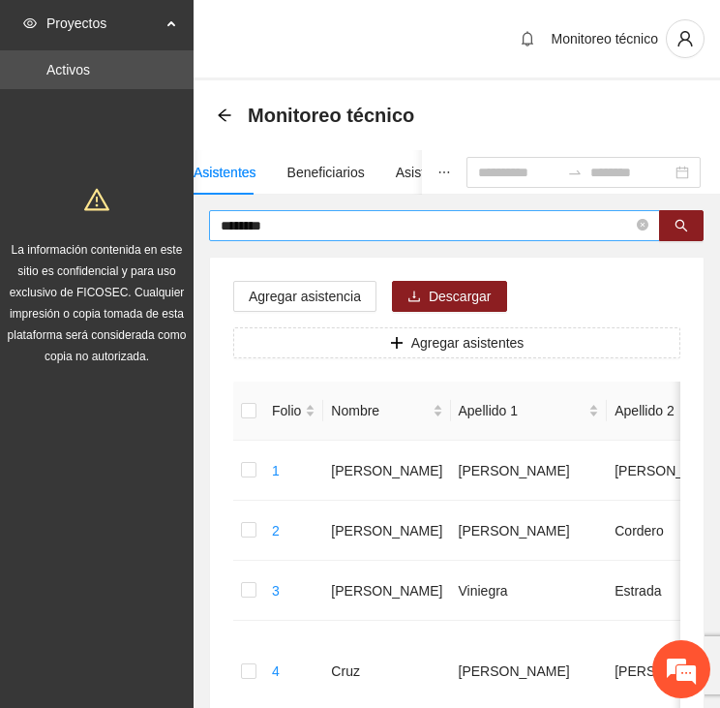
click at [296, 227] on input "********" at bounding box center [427, 225] width 412 height 21
drag, startPoint x: 203, startPoint y: 224, endPoint x: 139, endPoint y: 216, distance: 64.4
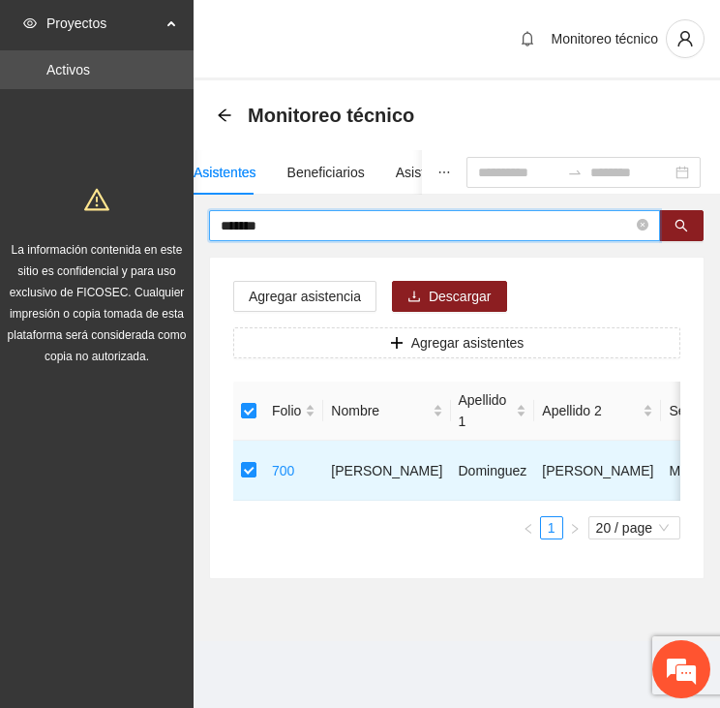
drag, startPoint x: 289, startPoint y: 224, endPoint x: 181, endPoint y: 220, distance: 108.5
click at [184, 220] on section "Proyectos Activos La información contenida en este sitio es confidencial y para…" at bounding box center [360, 354] width 720 height 708
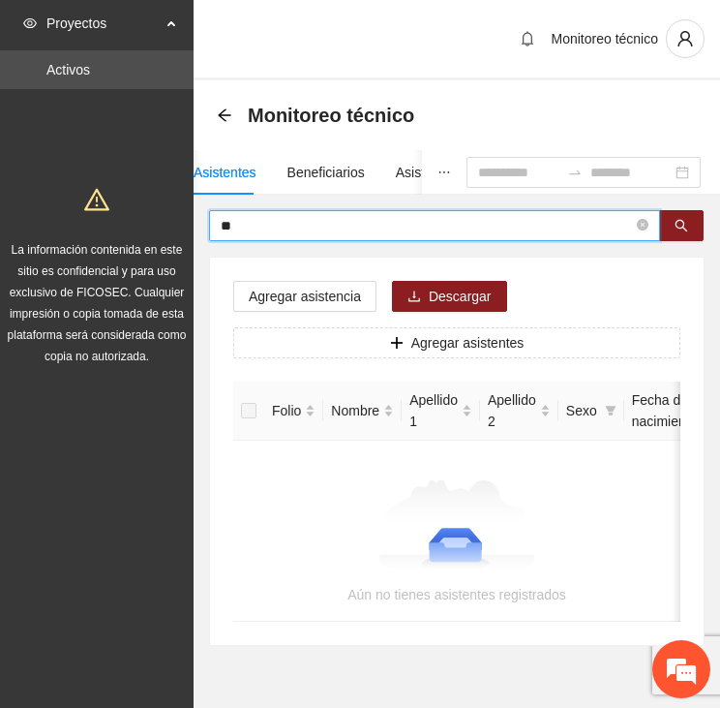
type input "*"
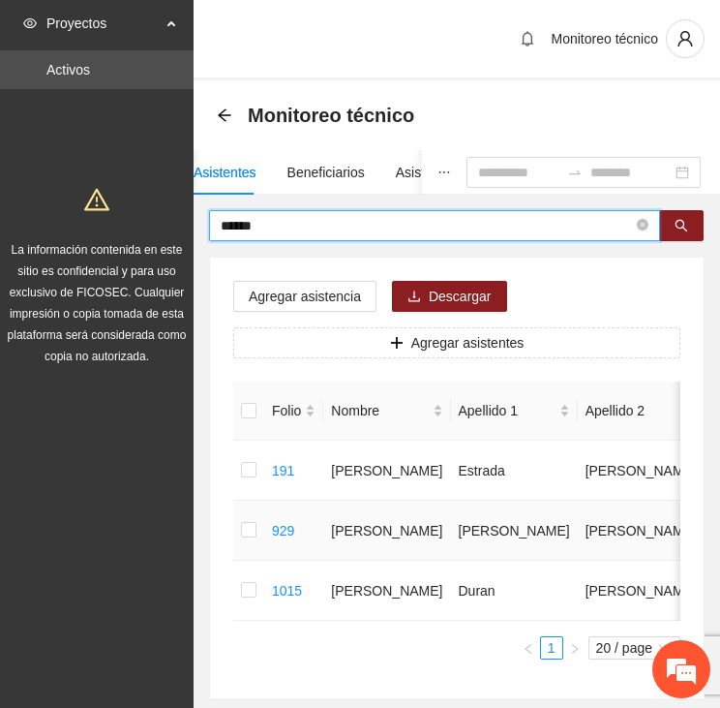
click at [238, 524] on td at bounding box center [248, 531] width 31 height 60
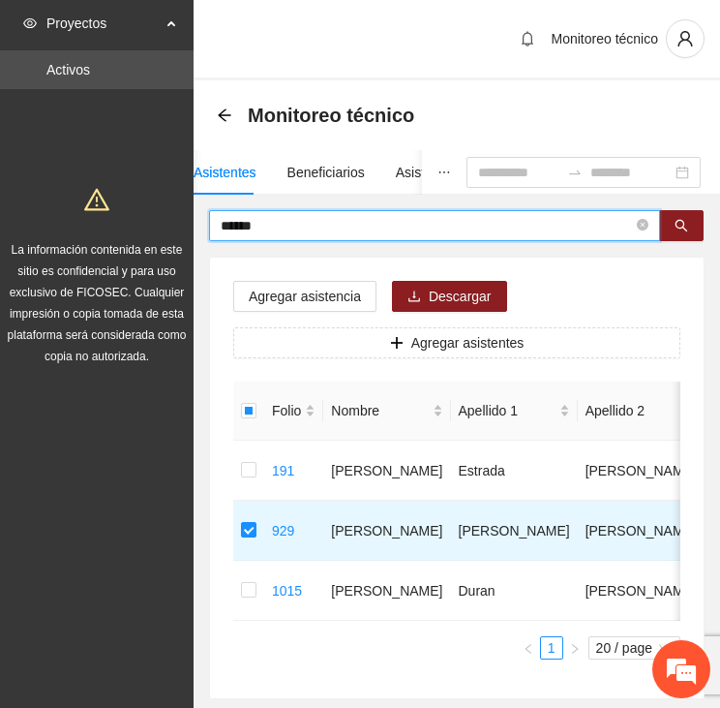
drag, startPoint x: 280, startPoint y: 228, endPoint x: 191, endPoint y: 221, distance: 89.3
click at [193, 221] on section "Proyectos Activos La información contenida en este sitio es confidencial y para…" at bounding box center [360, 407] width 720 height 815
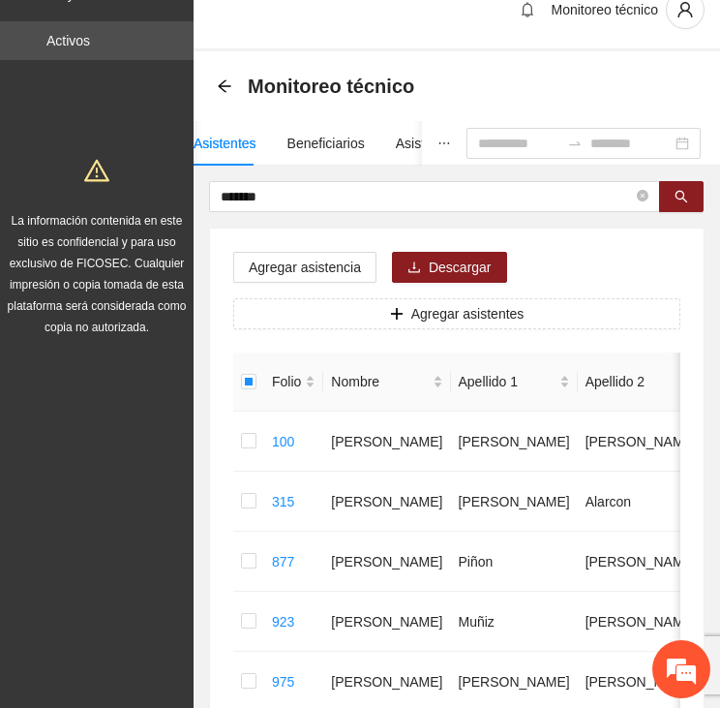
scroll to position [0, 0]
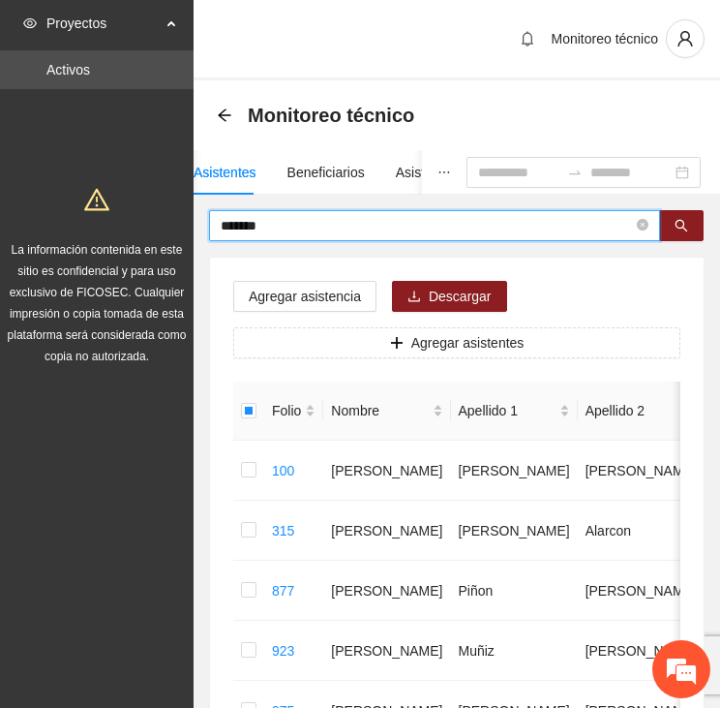
drag, startPoint x: 283, startPoint y: 224, endPoint x: 167, endPoint y: 213, distance: 115.7
click at [167, 213] on section "Proyectos Activos La información contenida en este sitio es confidencial y para…" at bounding box center [360, 527] width 720 height 1055
drag, startPoint x: 263, startPoint y: 228, endPoint x: 165, endPoint y: 206, distance: 101.0
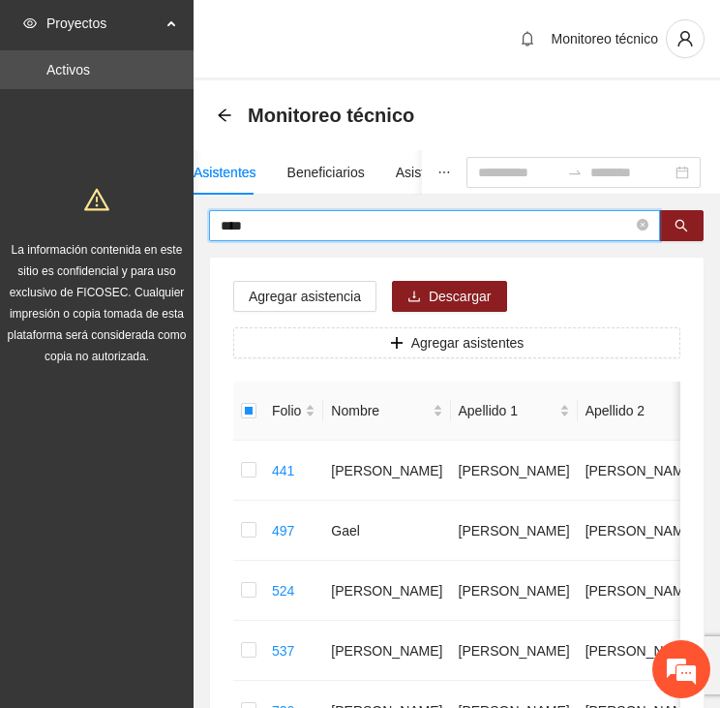
drag, startPoint x: 272, startPoint y: 223, endPoint x: 198, endPoint y: 220, distance: 73.6
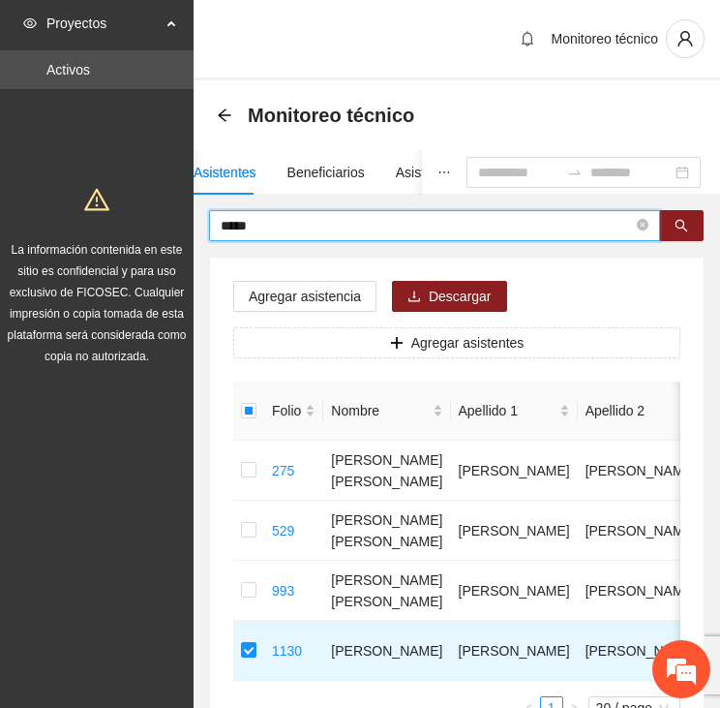
drag, startPoint x: 266, startPoint y: 223, endPoint x: 198, endPoint y: 216, distance: 68.1
click at [198, 216] on div "***** Agregar asistencia Descargar Agregar asistentes Folio Nombre Apellido 1 A…" at bounding box center [457, 484] width 527 height 549
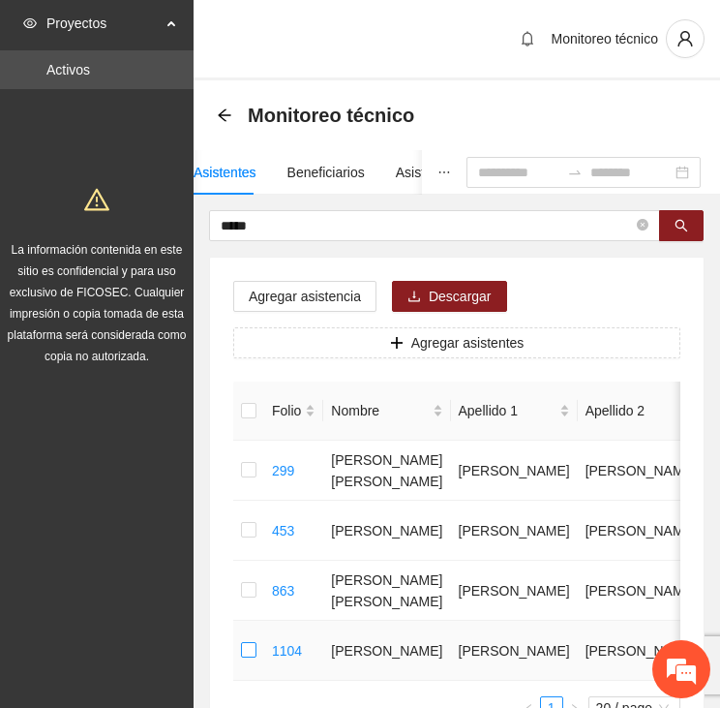
click at [249, 657] on label at bounding box center [248, 650] width 15 height 21
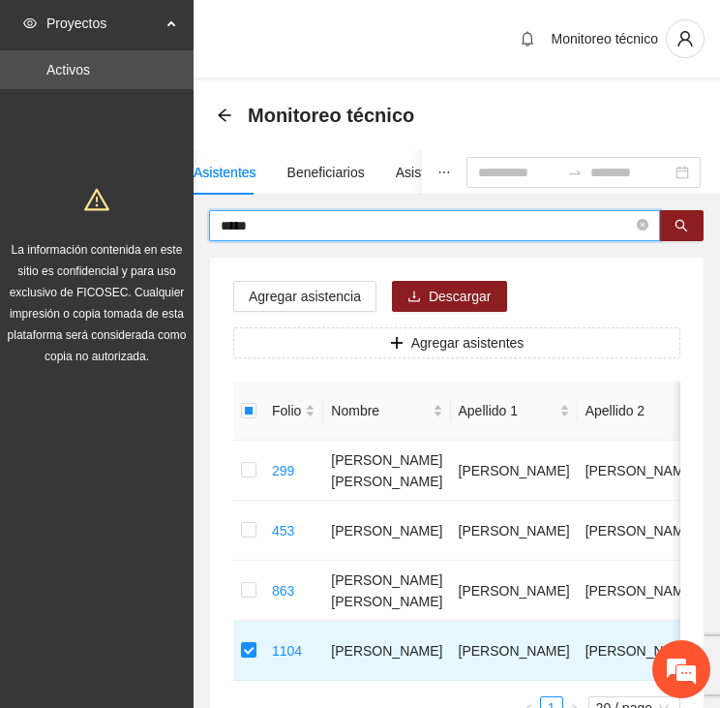
drag, startPoint x: 271, startPoint y: 227, endPoint x: 169, endPoint y: 216, distance: 102.2
click at [169, 216] on section "Proyectos Activos La información contenida en este sitio es confidencial y para…" at bounding box center [360, 437] width 720 height 875
type input "*****"
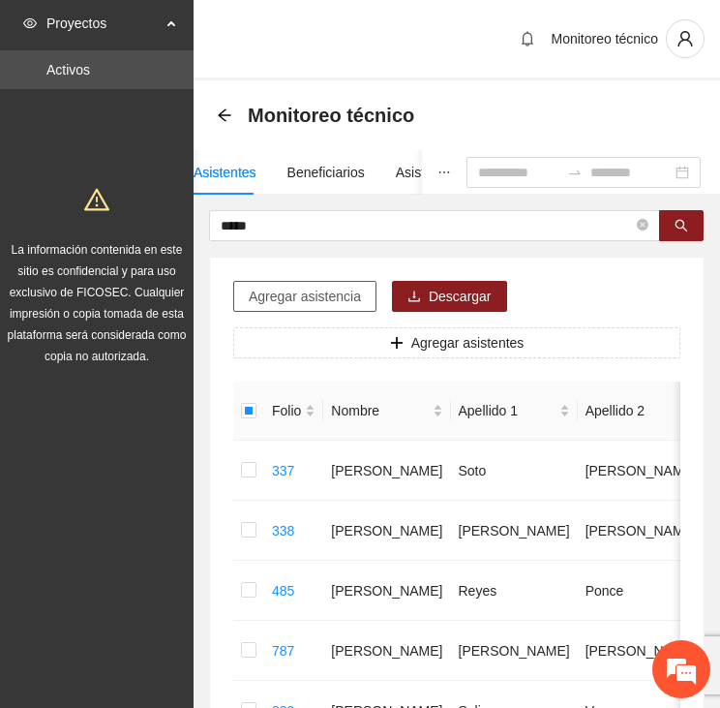
click at [283, 293] on span "Agregar asistencia" at bounding box center [305, 296] width 112 height 21
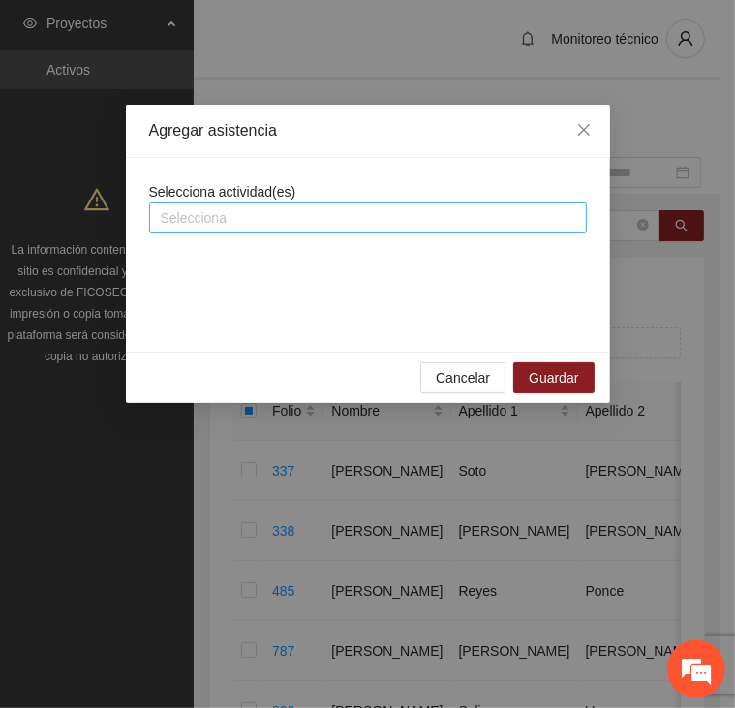
click at [235, 216] on div at bounding box center [368, 217] width 428 height 23
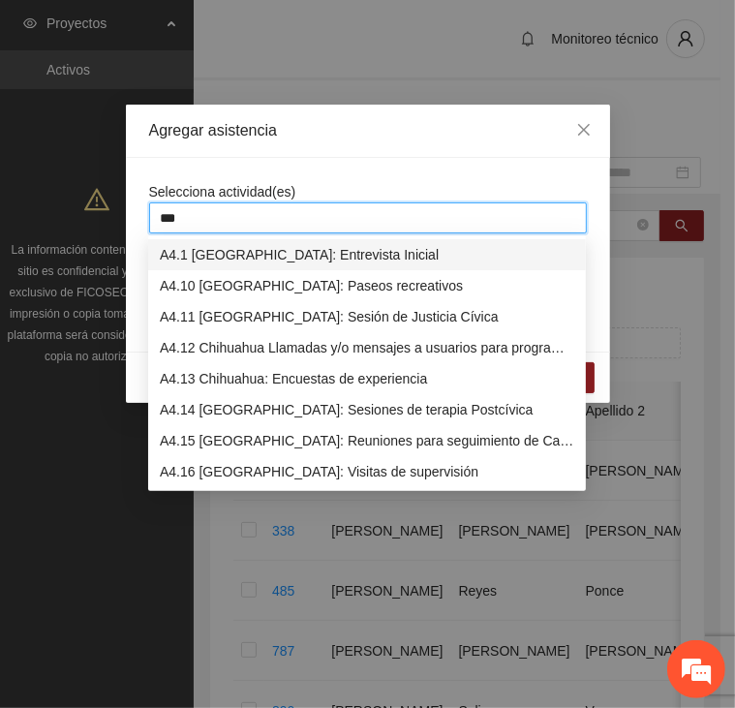
type input "****"
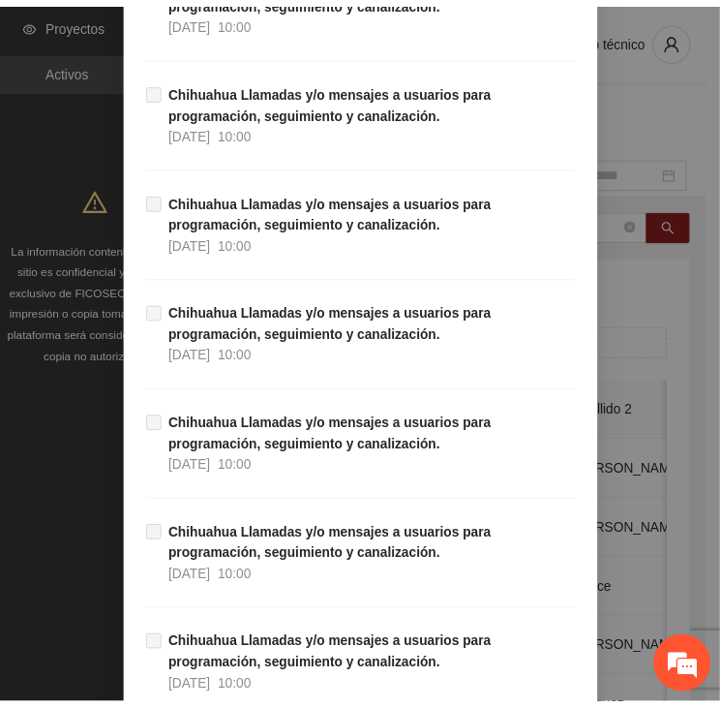
scroll to position [18966, 0]
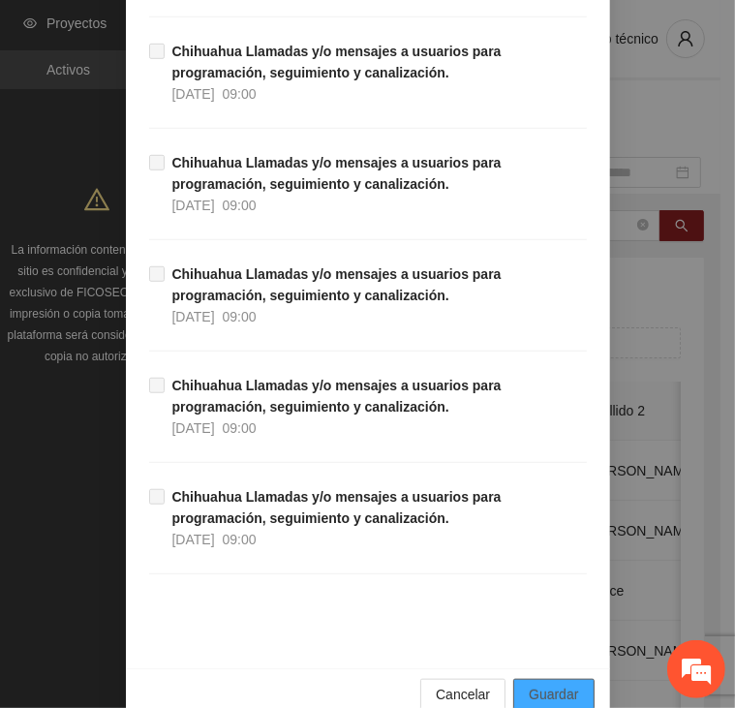
click at [514, 679] on button "Guardar" at bounding box center [553, 694] width 80 height 31
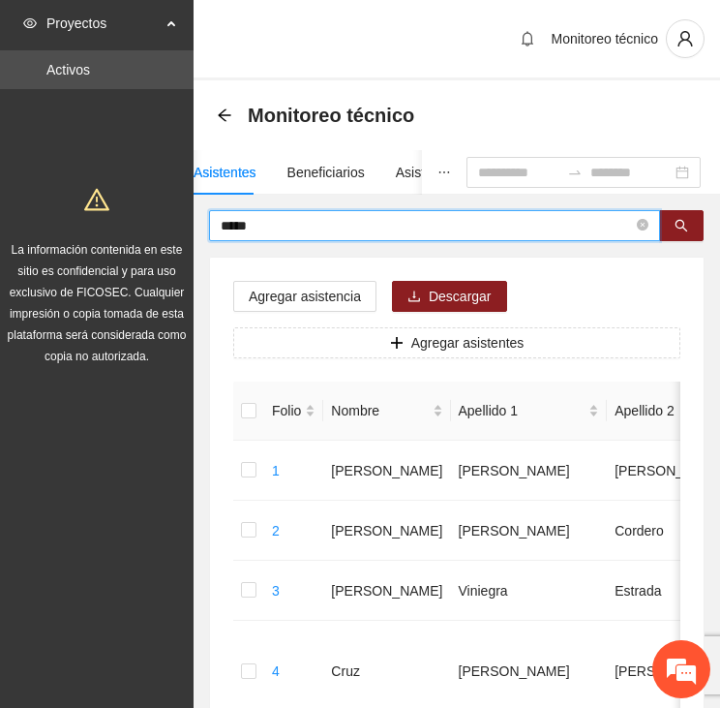
drag, startPoint x: 287, startPoint y: 222, endPoint x: 167, endPoint y: 215, distance: 120.2
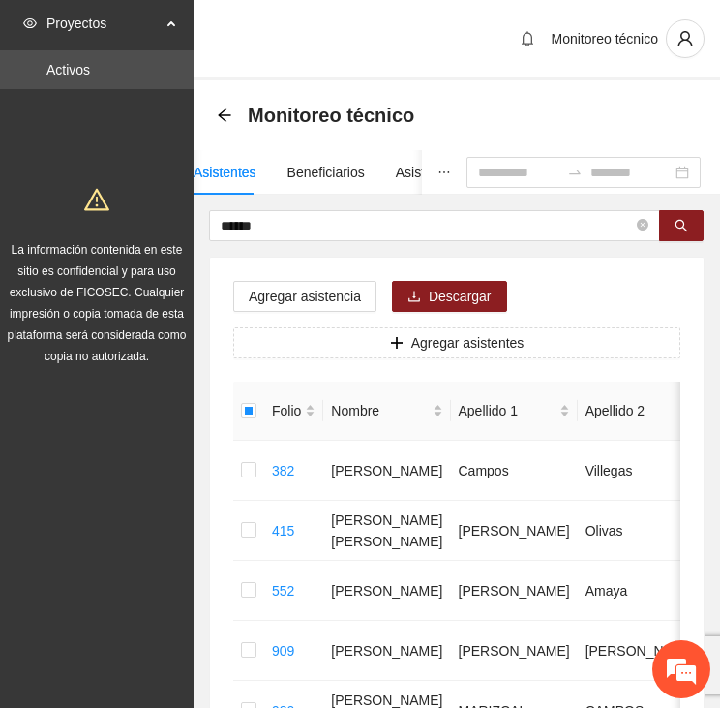
scroll to position [0, 0]
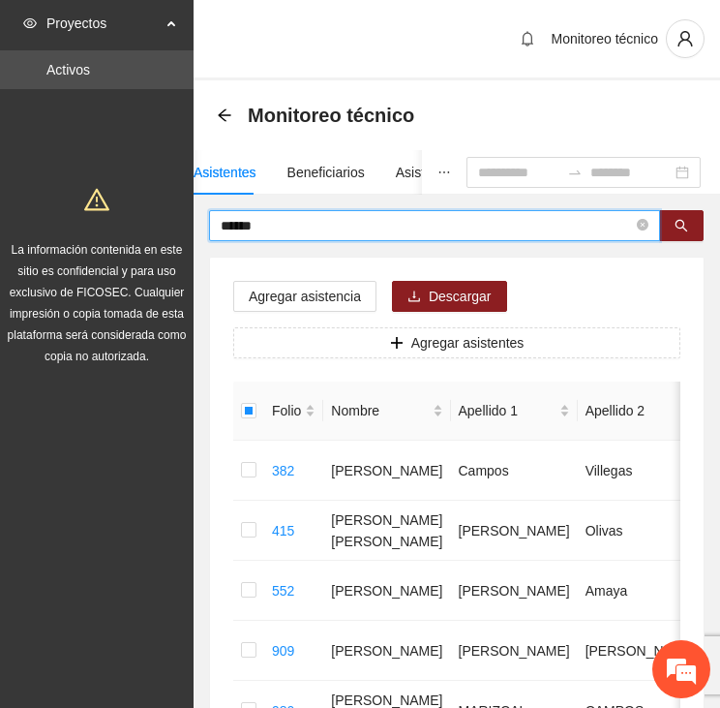
drag, startPoint x: 256, startPoint y: 218, endPoint x: 157, endPoint y: 220, distance: 98.8
click at [157, 220] on section "Proyectos Activos La información contenida en este sitio es confidencial y para…" at bounding box center [360, 557] width 720 height 1115
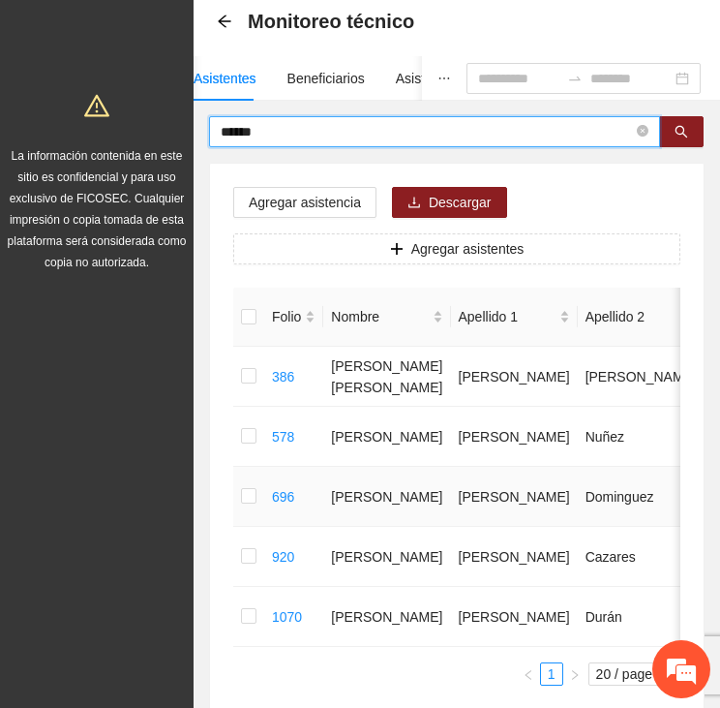
scroll to position [97, 0]
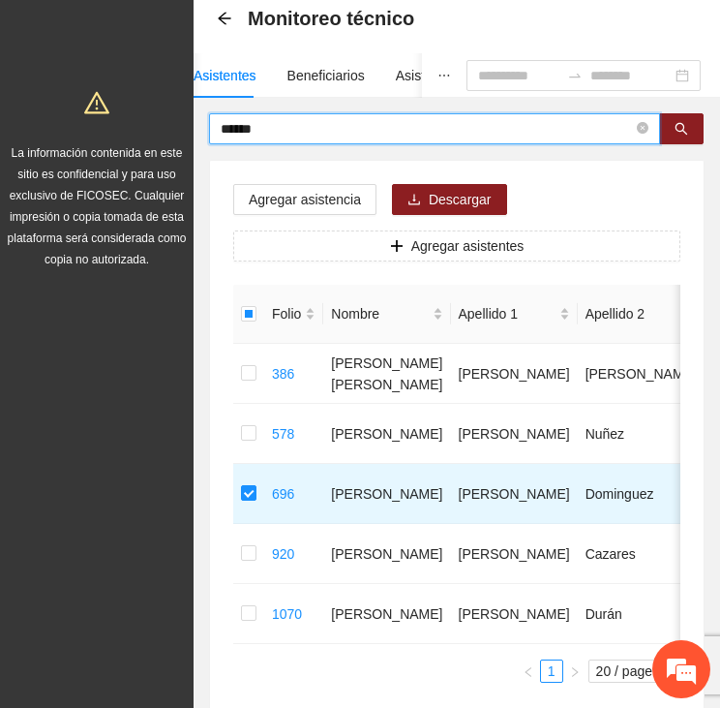
drag, startPoint x: 244, startPoint y: 119, endPoint x: 199, endPoint y: 114, distance: 44.8
click at [199, 114] on div "****** Agregar asistencia Descargar Agregar asistentes Folio Nombre Apellido 1 …" at bounding box center [457, 417] width 527 height 609
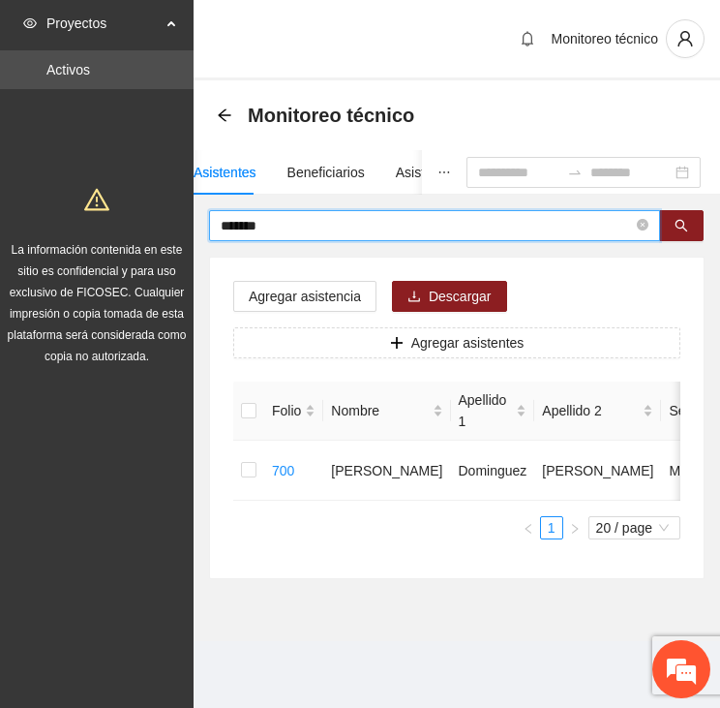
scroll to position [0, 0]
click at [245, 460] on label at bounding box center [248, 470] width 15 height 21
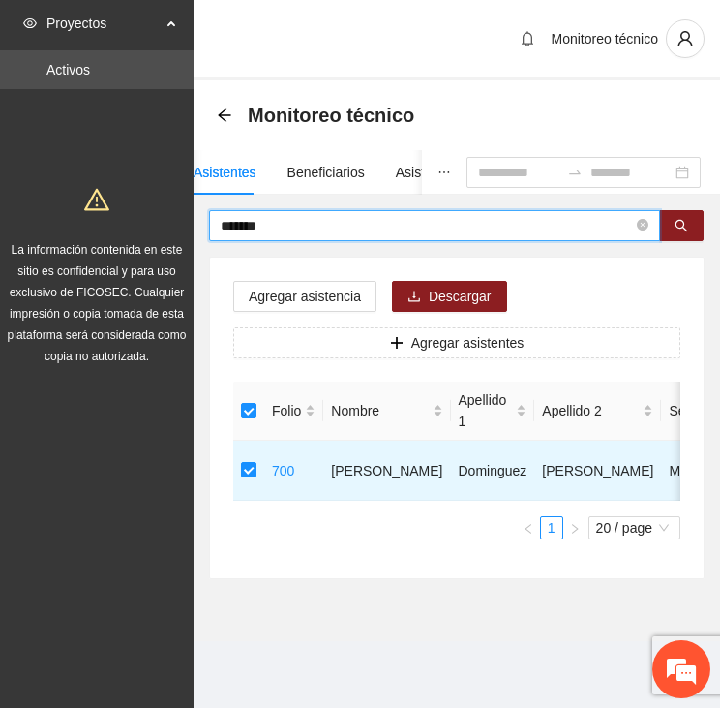
drag, startPoint x: 276, startPoint y: 224, endPoint x: 138, endPoint y: 215, distance: 137.7
click at [138, 215] on section "Proyectos Activos La información contenida en este sitio es confidencial y para…" at bounding box center [360, 354] width 720 height 708
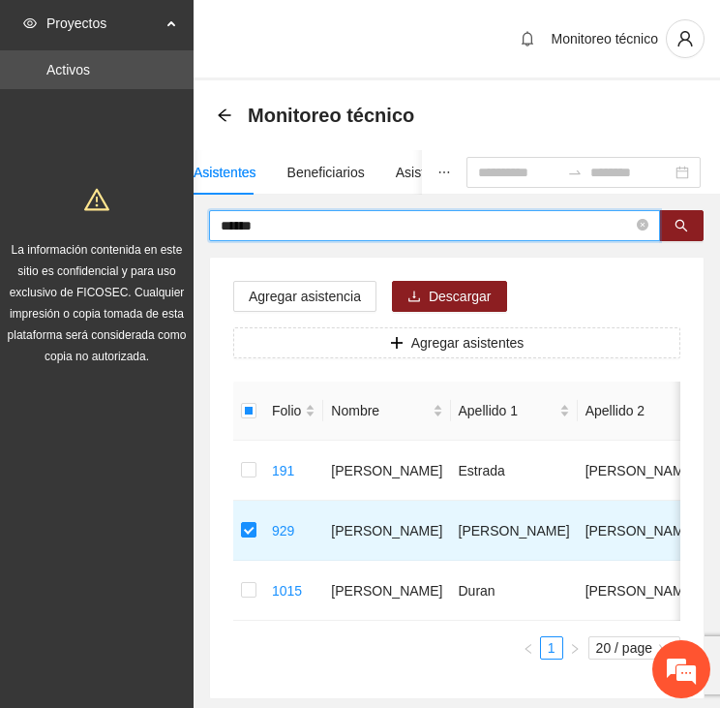
drag, startPoint x: 266, startPoint y: 224, endPoint x: 182, endPoint y: 220, distance: 84.3
click at [185, 220] on section "Proyectos Activos La información contenida en este sitio es confidencial y para…" at bounding box center [360, 407] width 720 height 815
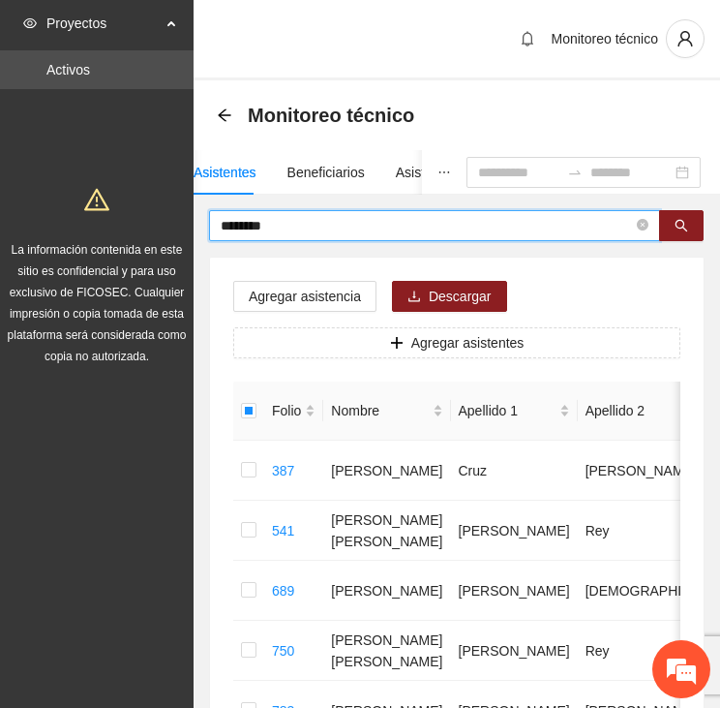
drag, startPoint x: 284, startPoint y: 228, endPoint x: 230, endPoint y: 221, distance: 53.7
click at [230, 221] on input "********" at bounding box center [427, 225] width 412 height 21
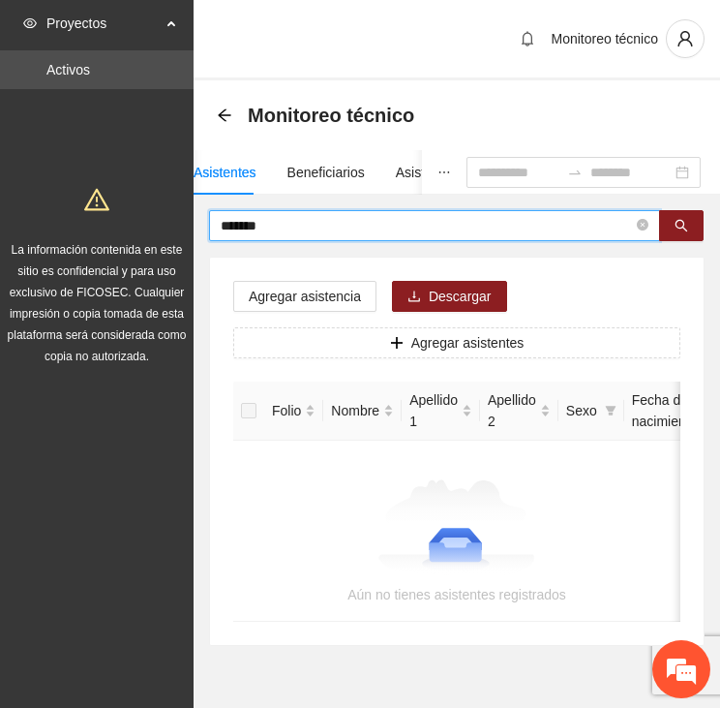
click at [235, 225] on input "*******" at bounding box center [427, 225] width 412 height 21
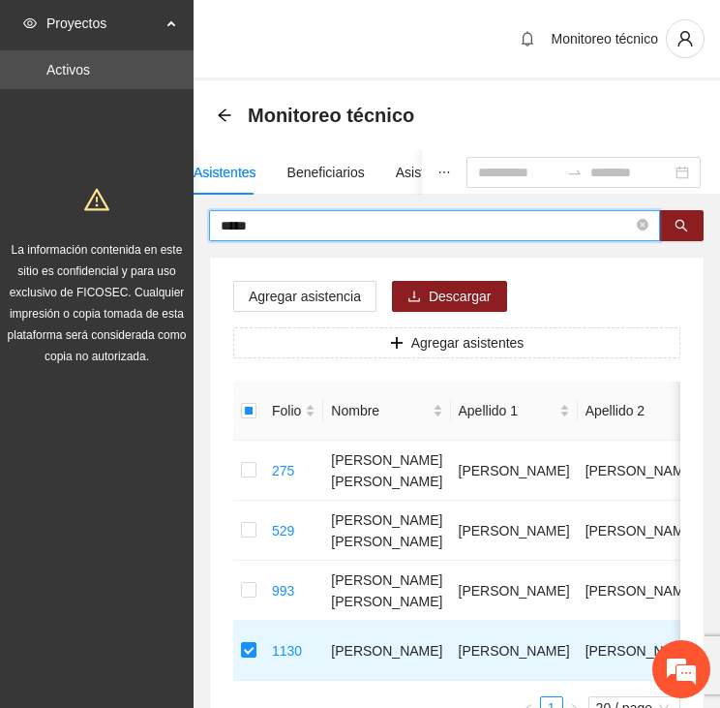
drag, startPoint x: 264, startPoint y: 226, endPoint x: 186, endPoint y: 227, distance: 78.4
click at [186, 227] on section "Proyectos Activos La información contenida en este sitio es confidencial y para…" at bounding box center [360, 437] width 720 height 875
drag, startPoint x: 263, startPoint y: 226, endPoint x: 204, endPoint y: 222, distance: 59.2
click at [204, 222] on div "***** Agregar asistencia Descargar Agregar asistentes Folio Nombre Apellido 1 A…" at bounding box center [457, 484] width 527 height 549
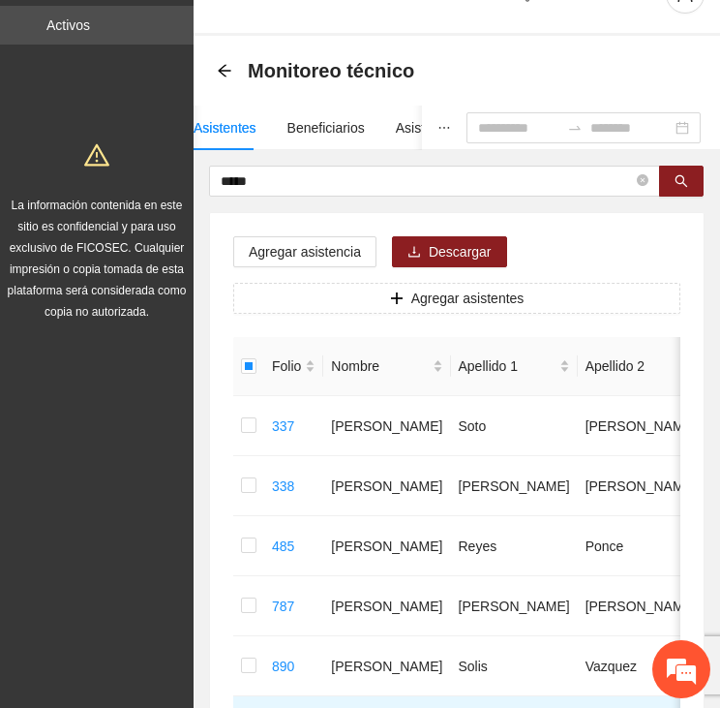
scroll to position [11, 0]
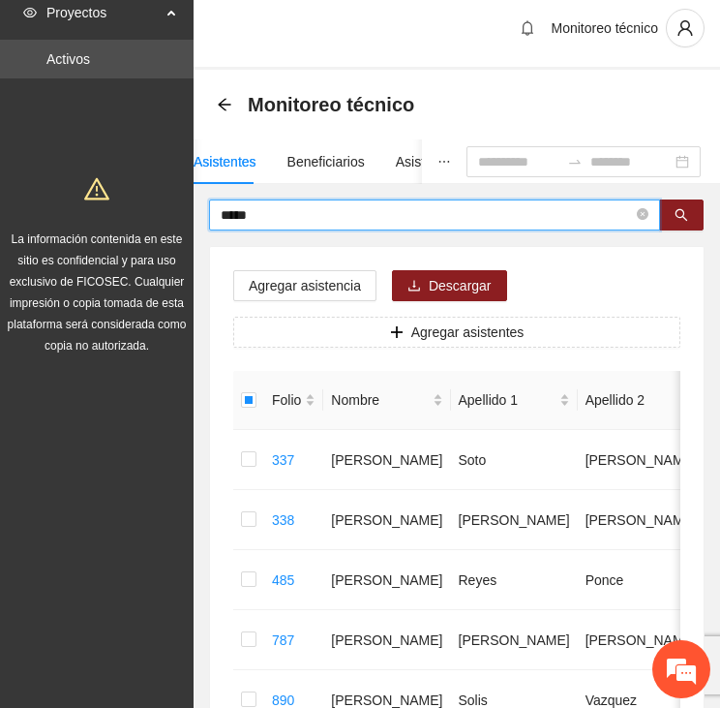
drag, startPoint x: 277, startPoint y: 216, endPoint x: 181, endPoint y: 216, distance: 95.8
click at [185, 216] on section "Proyectos Activos La información contenida en este sitio es confidencial y para…" at bounding box center [360, 486] width 720 height 995
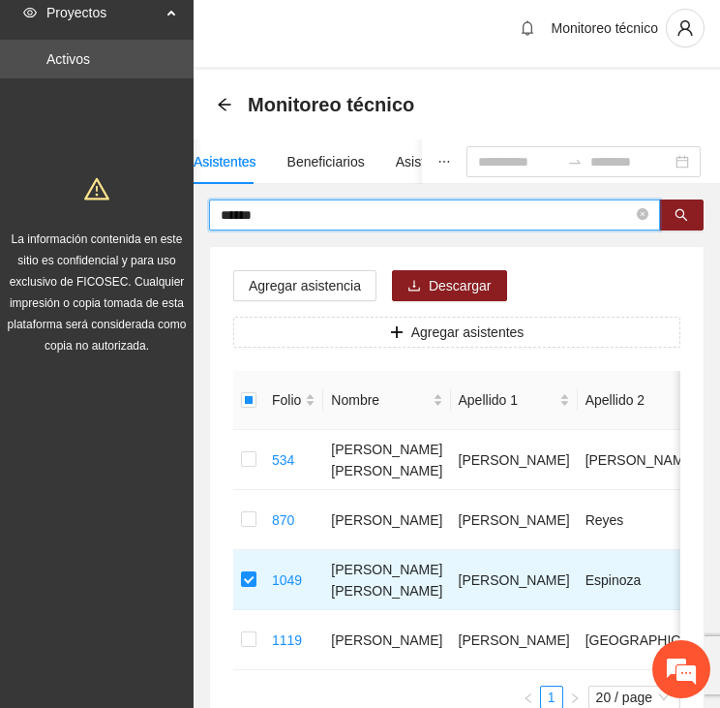
drag, startPoint x: 272, startPoint y: 210, endPoint x: 182, endPoint y: 227, distance: 91.5
click at [182, 227] on section "Proyectos Activos La información contenida en este sitio es confidencial y para…" at bounding box center [360, 426] width 720 height 875
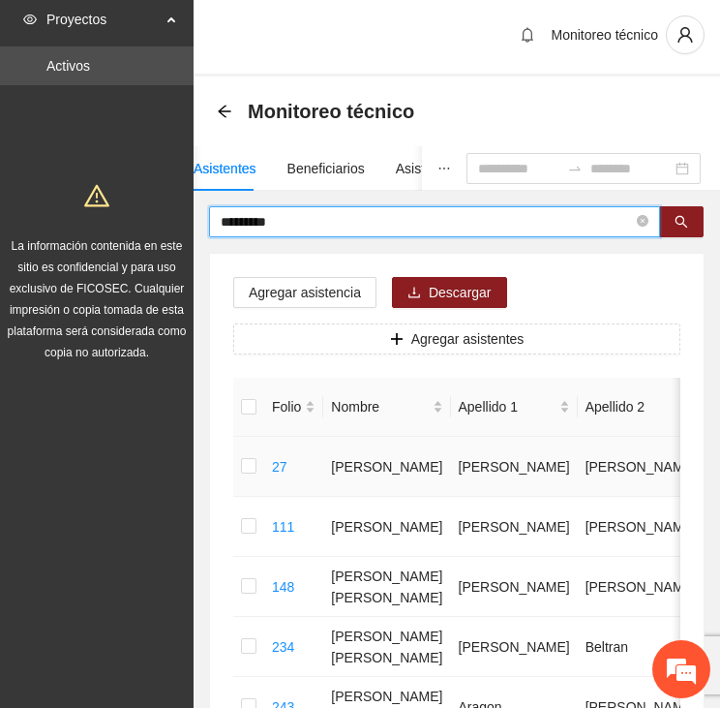
scroll to position [0, 0]
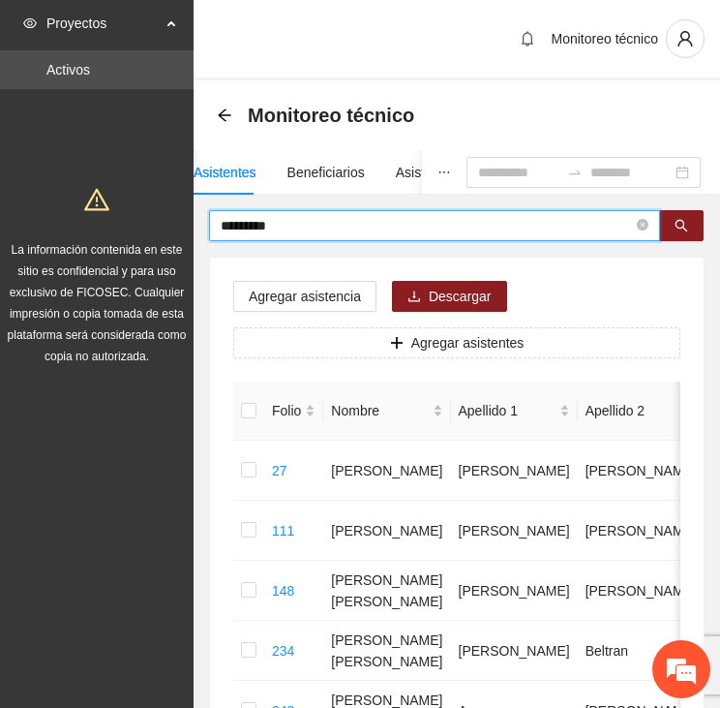
drag, startPoint x: 288, startPoint y: 223, endPoint x: 202, endPoint y: 221, distance: 85.2
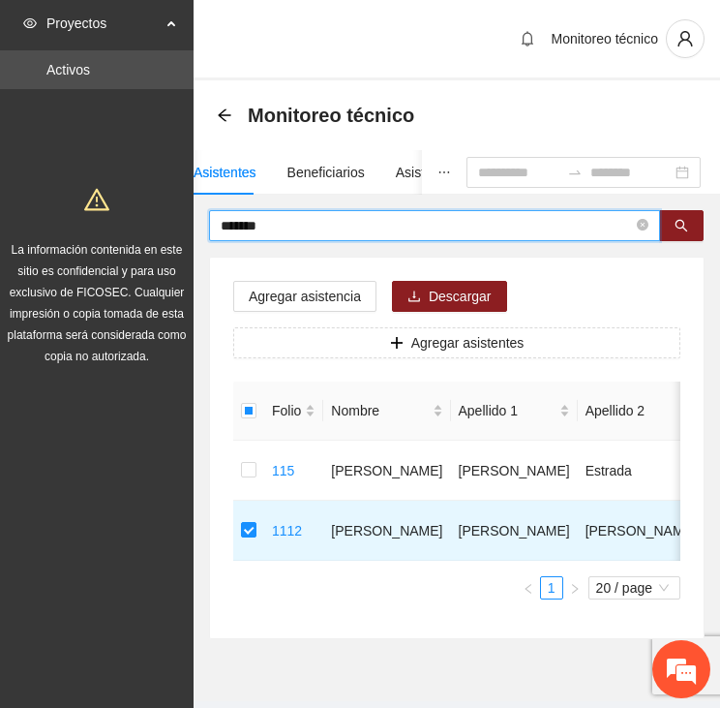
drag, startPoint x: 271, startPoint y: 220, endPoint x: 195, endPoint y: 204, distance: 78.0
click at [195, 204] on div "Asistentes Beneficiarios Asistencias Objetivos y actividades Participantes Caso…" at bounding box center [457, 394] width 527 height 489
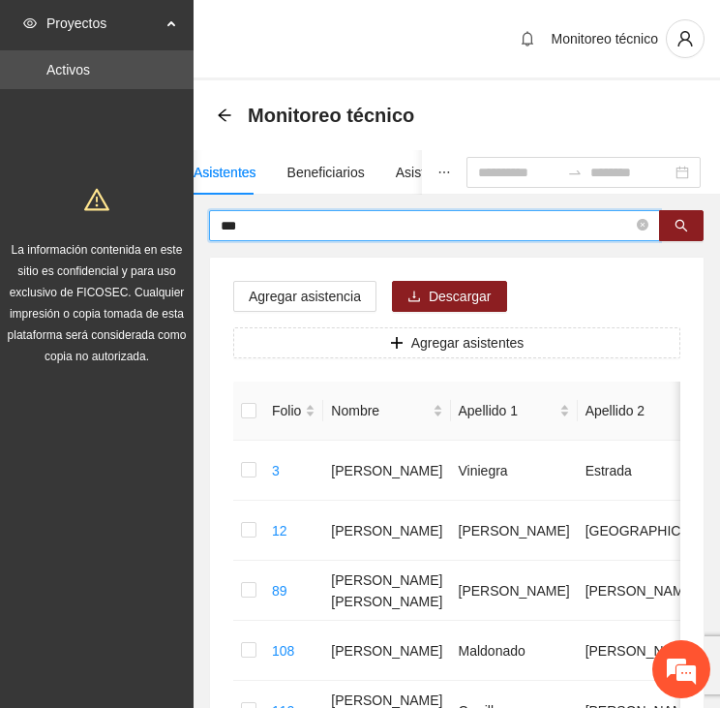
click at [250, 224] on input "***" at bounding box center [427, 225] width 412 height 21
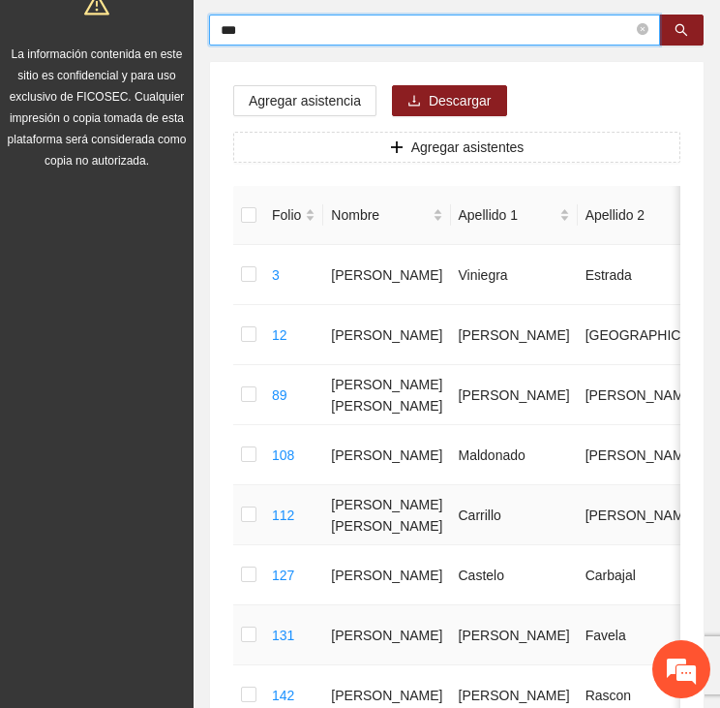
scroll to position [97, 0]
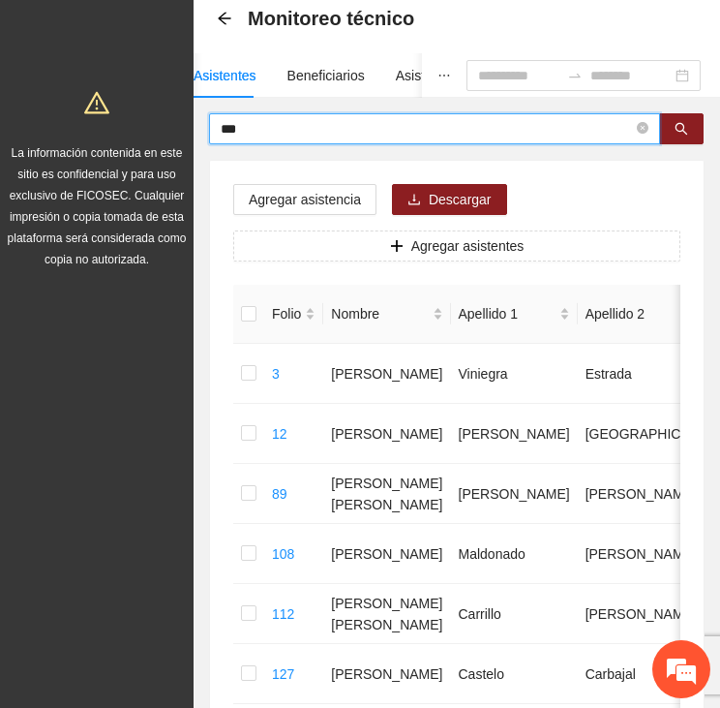
drag, startPoint x: 240, startPoint y: 119, endPoint x: 137, endPoint y: 122, distance: 103.6
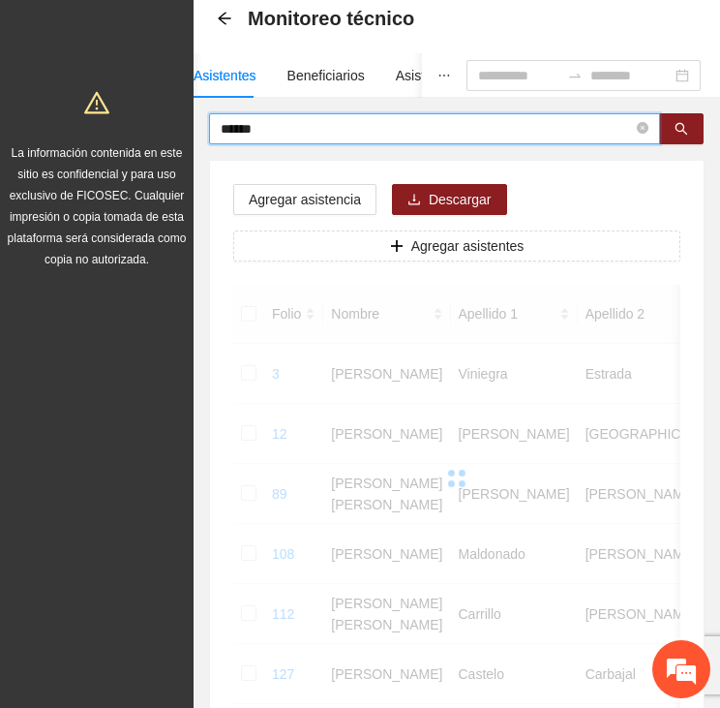
scroll to position [61, 0]
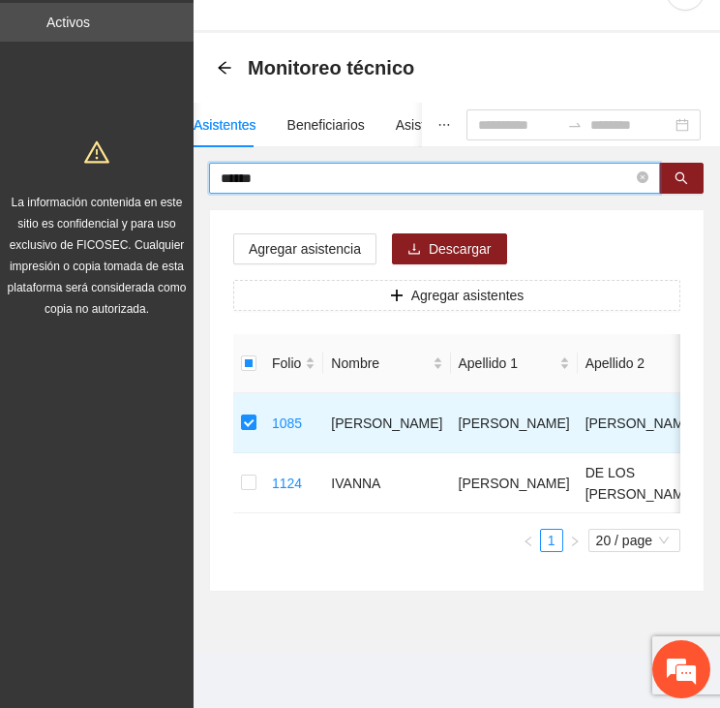
drag, startPoint x: 256, startPoint y: 165, endPoint x: 170, endPoint y: 138, distance: 89.1
click at [170, 138] on section "Proyectos Activos La información contenida en este sitio es confidencial y para…" at bounding box center [360, 330] width 720 height 755
type input "******"
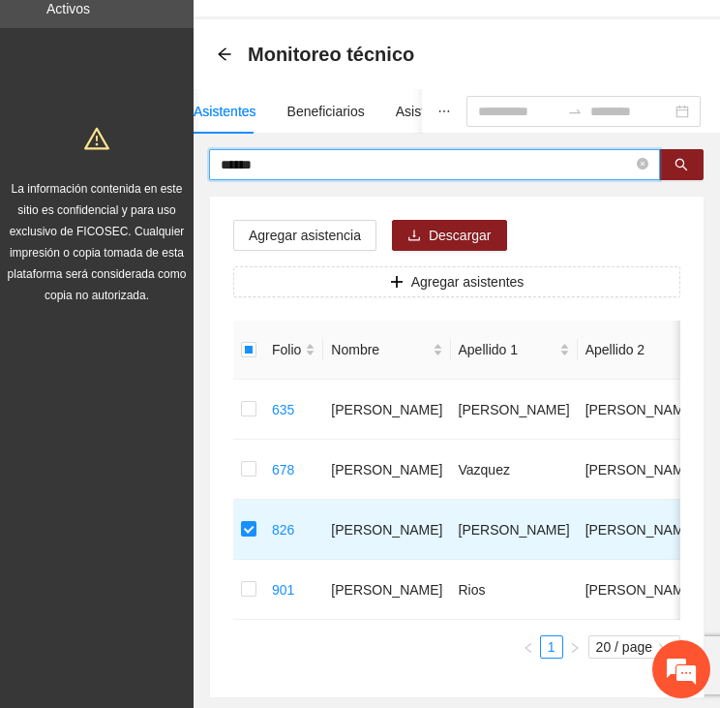
drag, startPoint x: 252, startPoint y: 165, endPoint x: 205, endPoint y: 166, distance: 46.5
click at [200, 165] on div "****** Agregar asistencia Descargar Agregar asistentes Folio Nombre Apellido 1 …" at bounding box center [457, 423] width 527 height 549
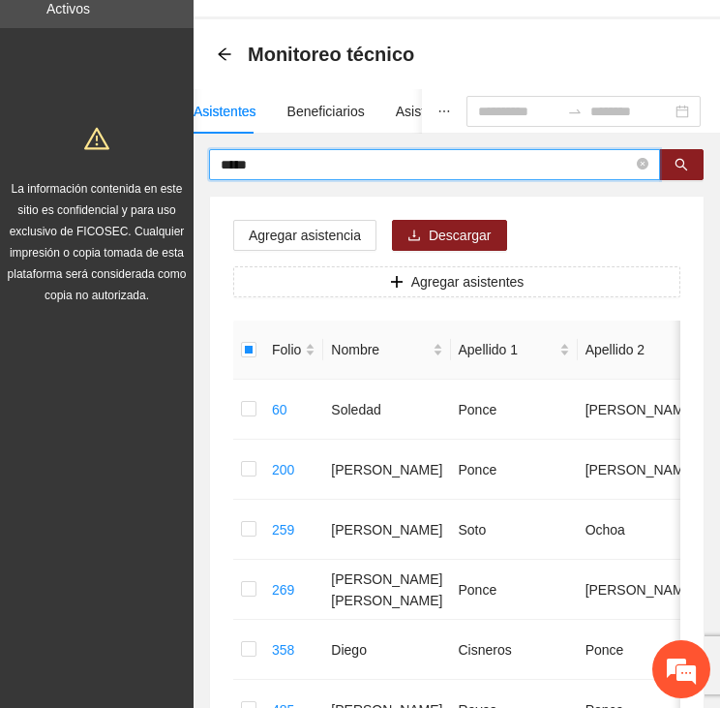
drag, startPoint x: 275, startPoint y: 166, endPoint x: 166, endPoint y: 161, distance: 109.5
click at [167, 159] on section "Proyectos Activos La información contenida en este sitio es confidencial y para…" at bounding box center [360, 597] width 720 height 1316
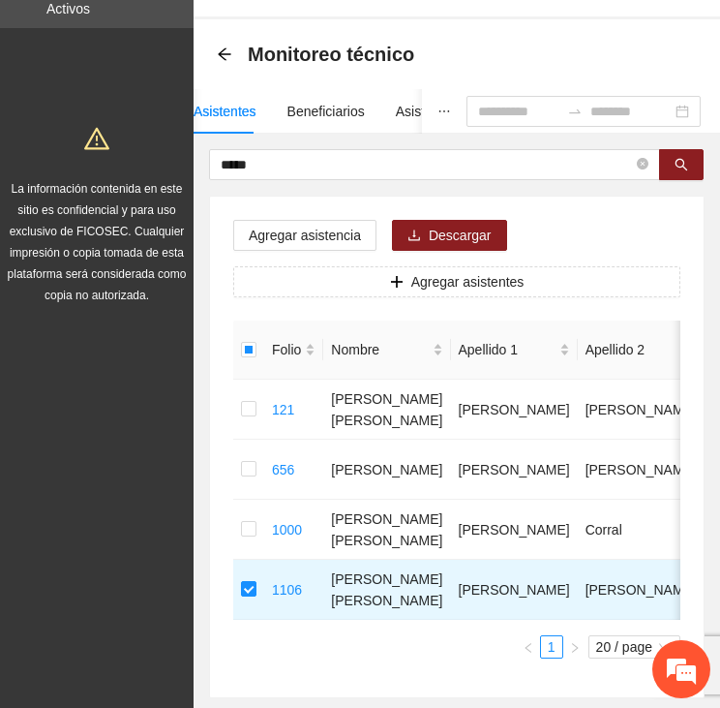
drag, startPoint x: 260, startPoint y: 165, endPoint x: 156, endPoint y: 167, distance: 104.6
click at [156, 167] on section "Proyectos Activos La información contenida en este sitio es confidencial y para…" at bounding box center [360, 376] width 720 height 875
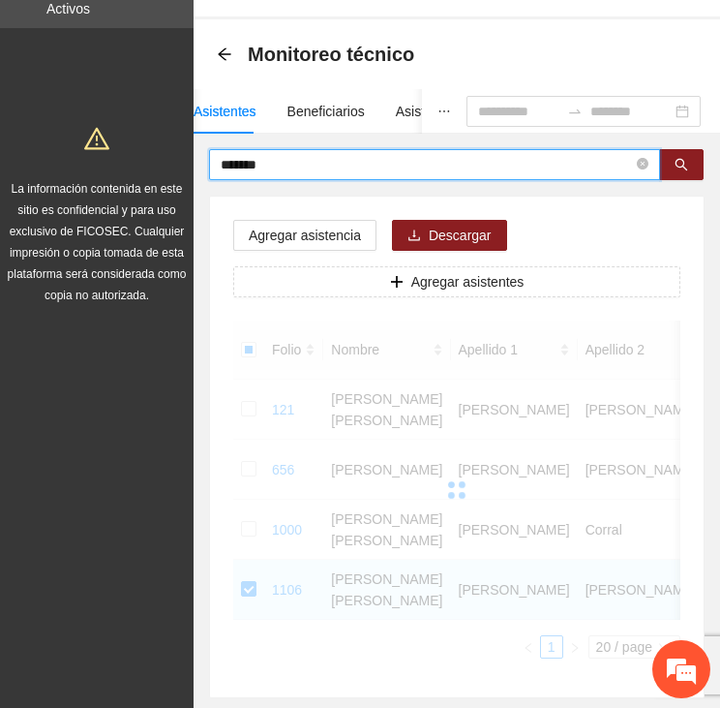
scroll to position [0, 0]
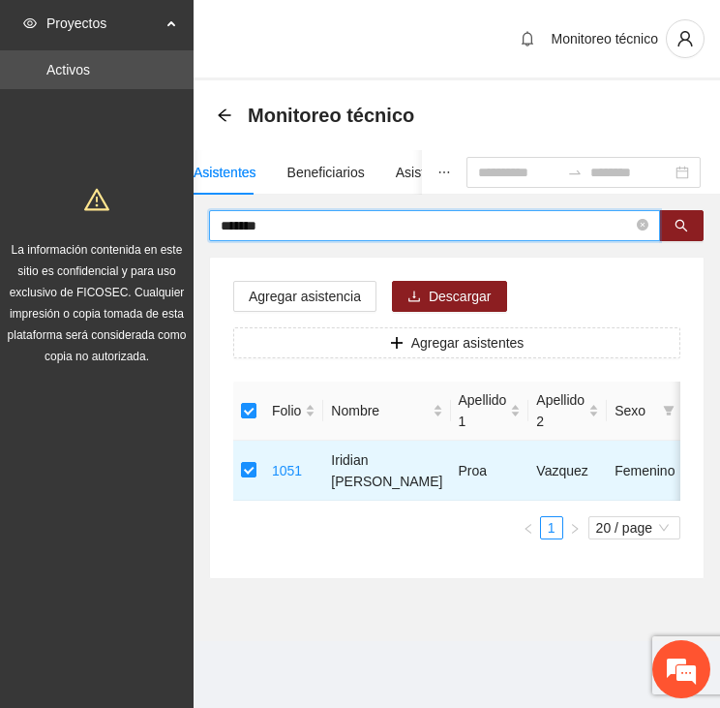
drag, startPoint x: 278, startPoint y: 231, endPoint x: 167, endPoint y: 218, distance: 111.2
click at [167, 218] on section "Proyectos Activos La información contenida en este sitio es confidencial y para…" at bounding box center [360, 354] width 720 height 708
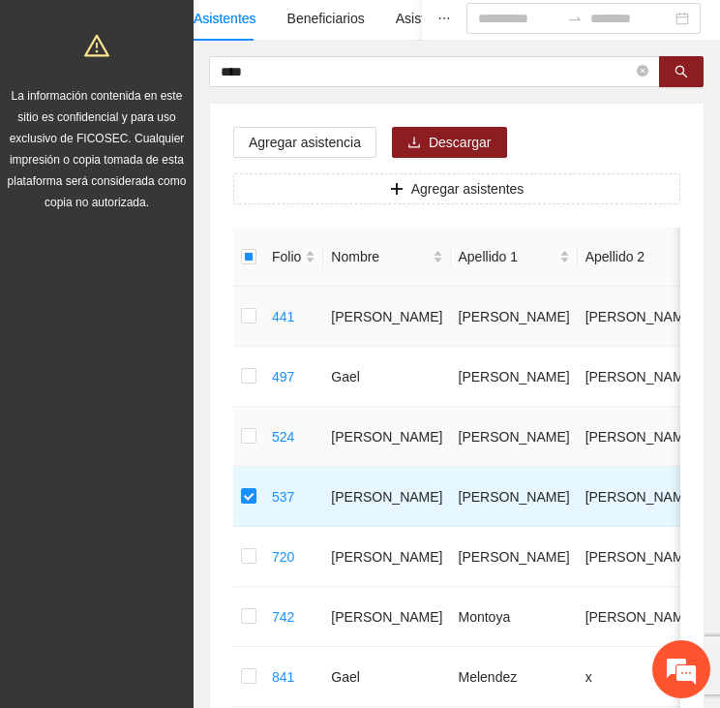
scroll to position [97, 0]
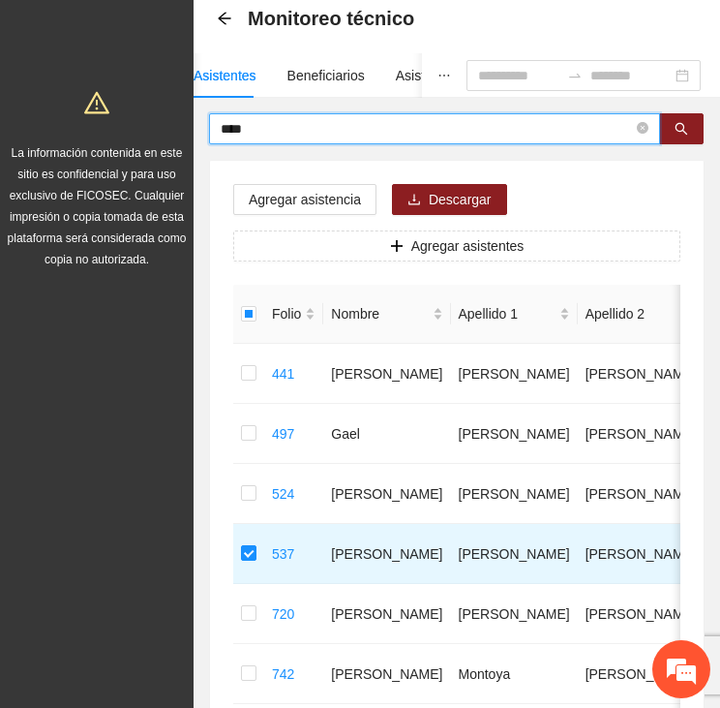
drag, startPoint x: 285, startPoint y: 127, endPoint x: 180, endPoint y: 123, distance: 104.6
click at [180, 123] on section "Proyectos Activos La información contenida en este sitio es confidencial y para…" at bounding box center [360, 580] width 720 height 1355
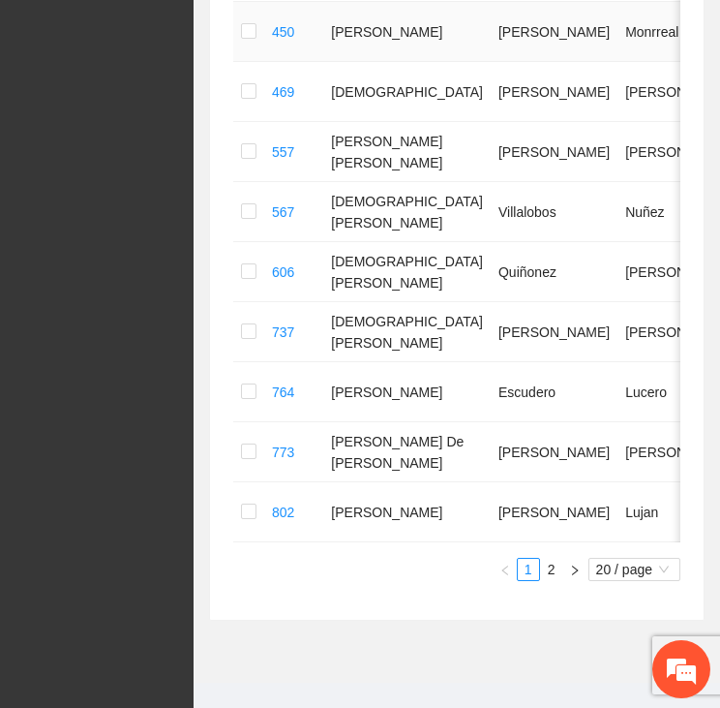
scroll to position [1141, 0]
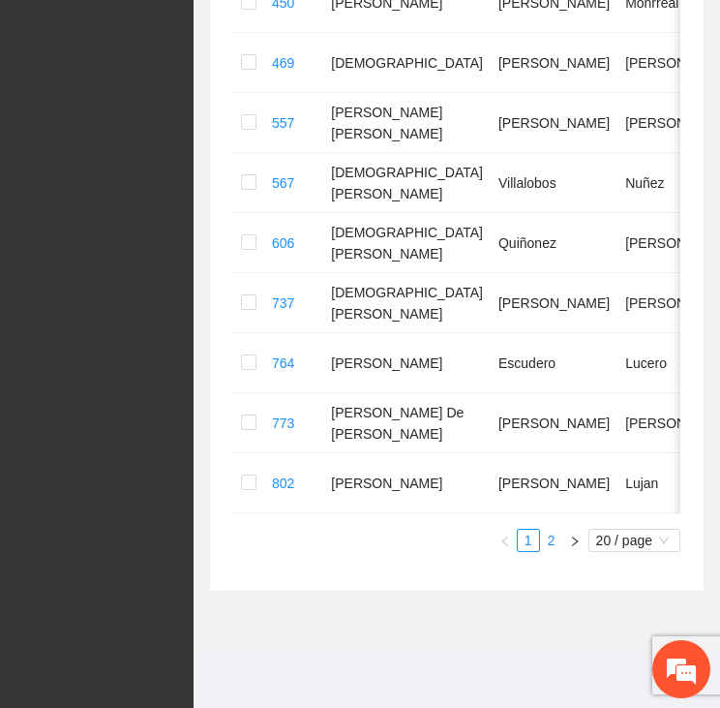
click at [558, 539] on link "2" at bounding box center [551, 540] width 21 height 21
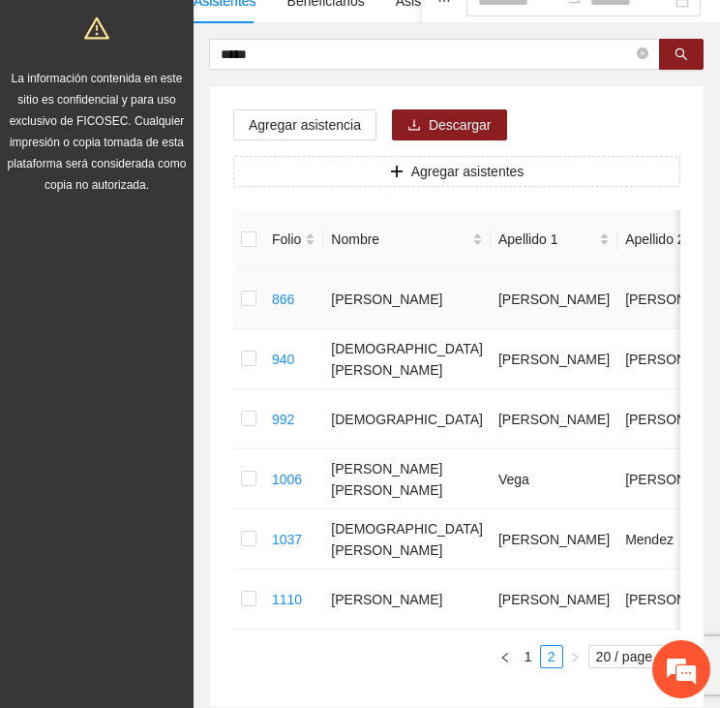
scroll to position [362, 0]
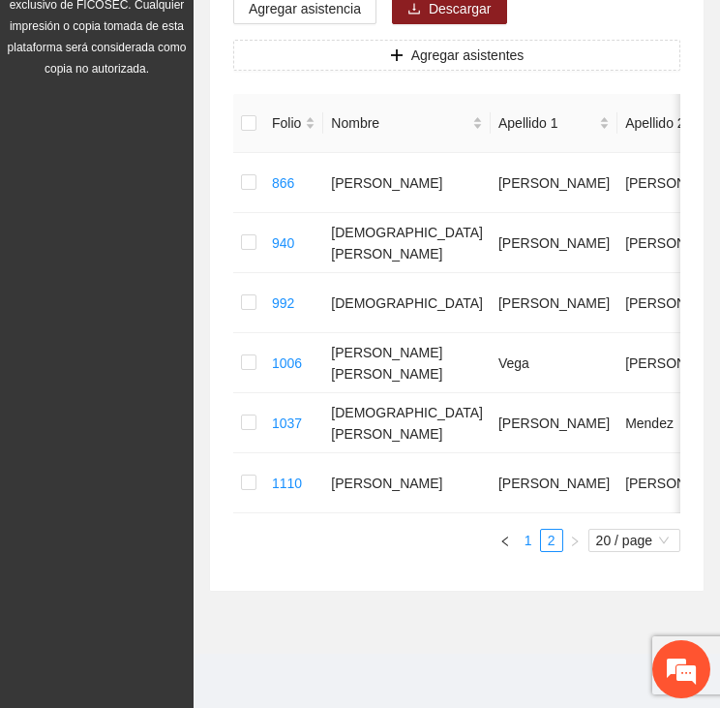
click at [523, 537] on link "1" at bounding box center [528, 540] width 21 height 21
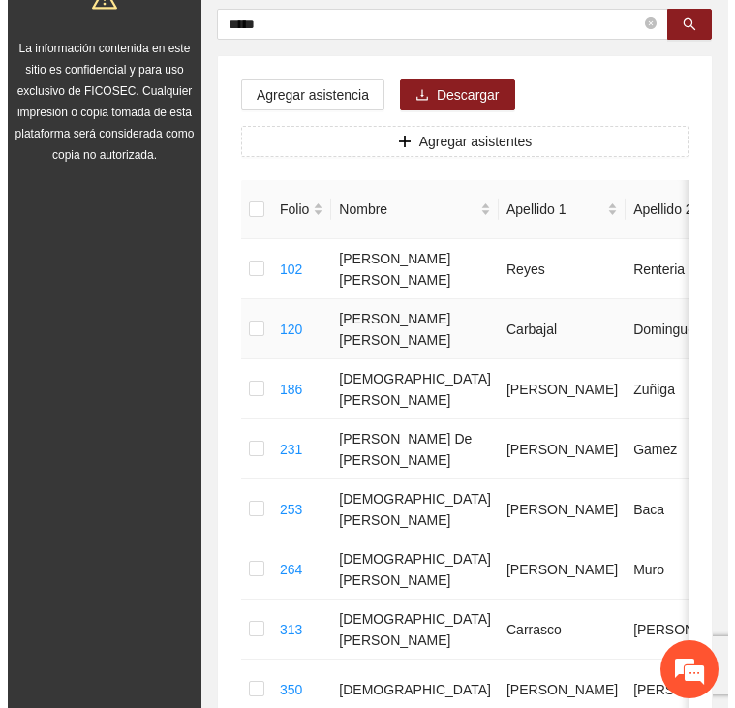
scroll to position [0, 0]
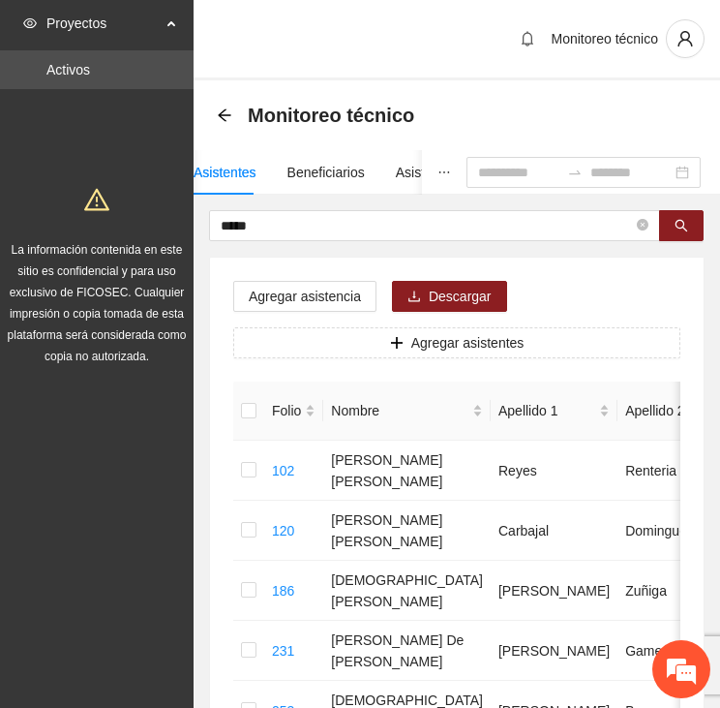
drag, startPoint x: 236, startPoint y: 224, endPoint x: 191, endPoint y: 225, distance: 45.5
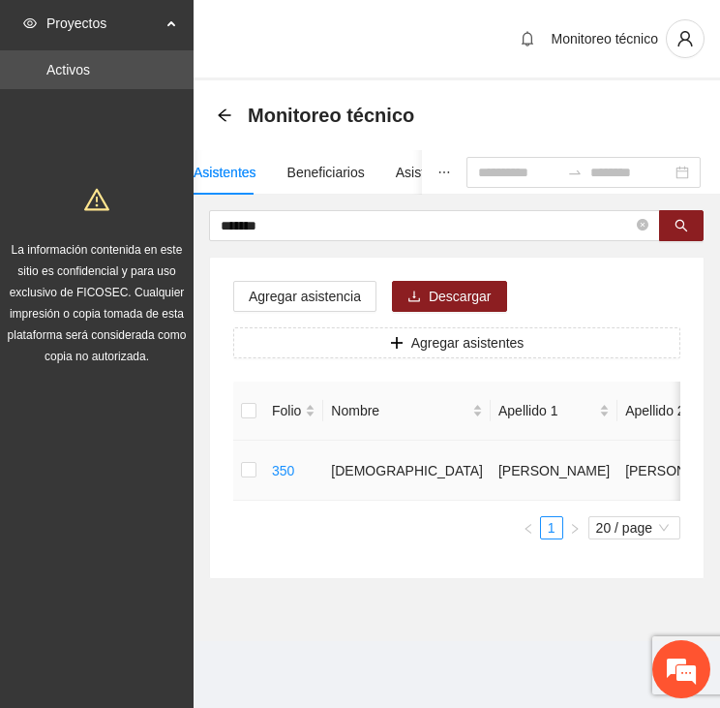
click at [236, 472] on td at bounding box center [248, 470] width 31 height 60
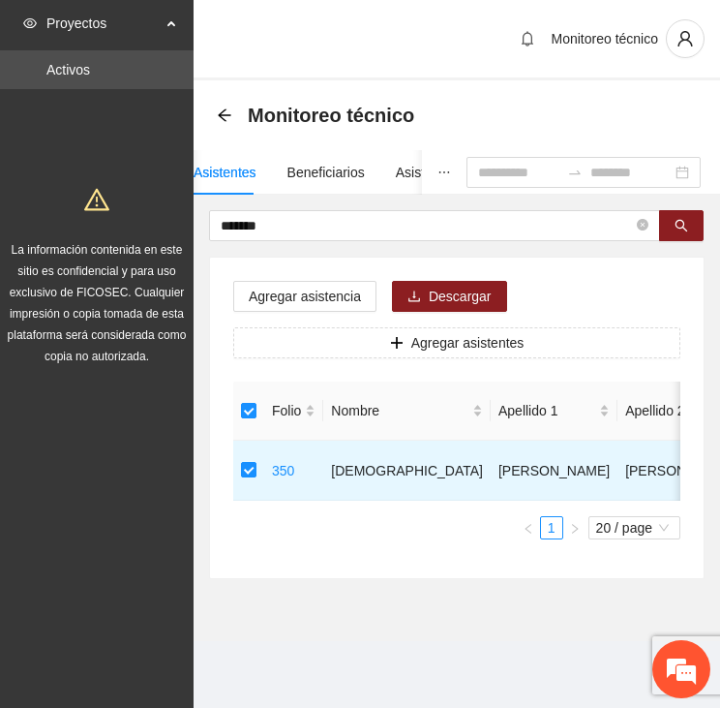
drag, startPoint x: 269, startPoint y: 225, endPoint x: 154, endPoint y: 226, distance: 115.2
click at [154, 226] on section "Proyectos Activos La información contenida en este sitio es confidencial y para…" at bounding box center [360, 354] width 720 height 708
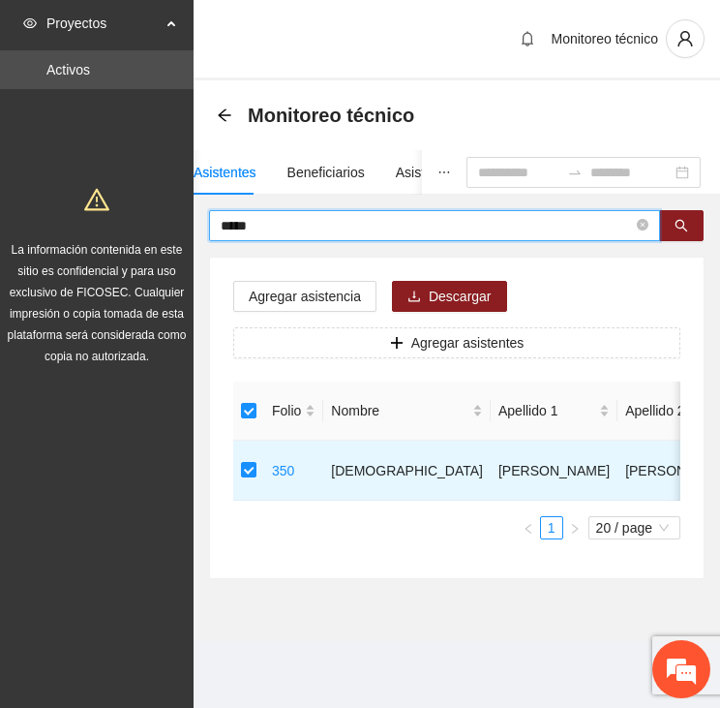
type input "*****"
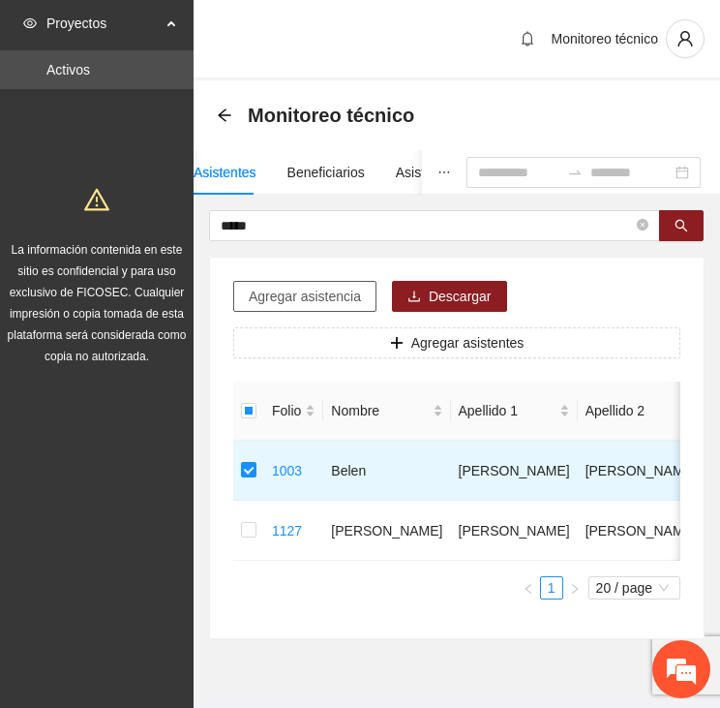
click at [296, 300] on span "Agregar asistencia" at bounding box center [305, 296] width 112 height 21
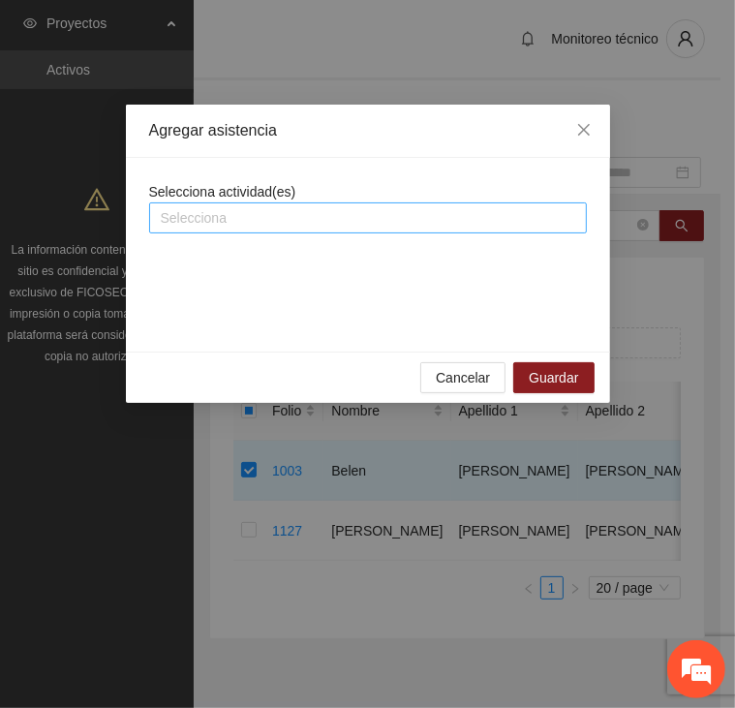
click at [252, 216] on div at bounding box center [368, 217] width 428 height 23
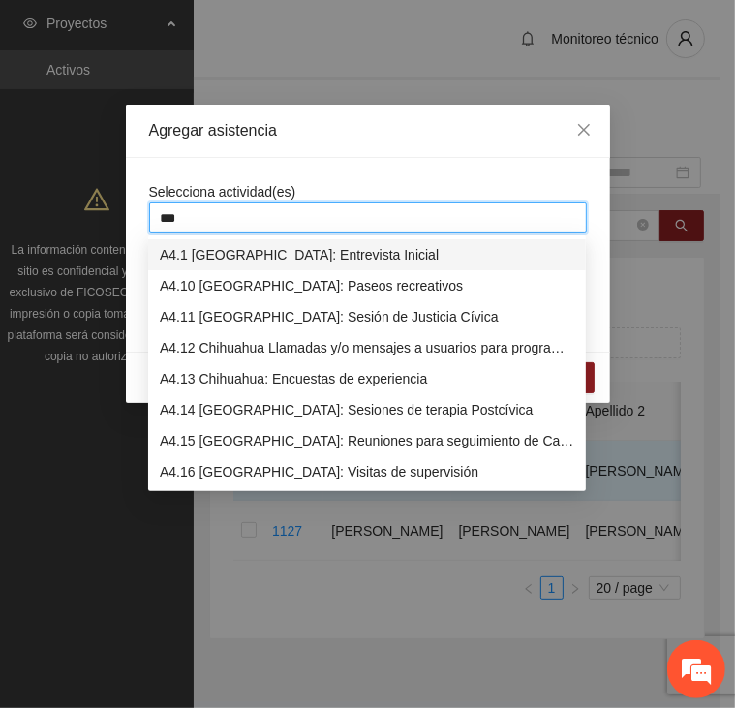
type input "****"
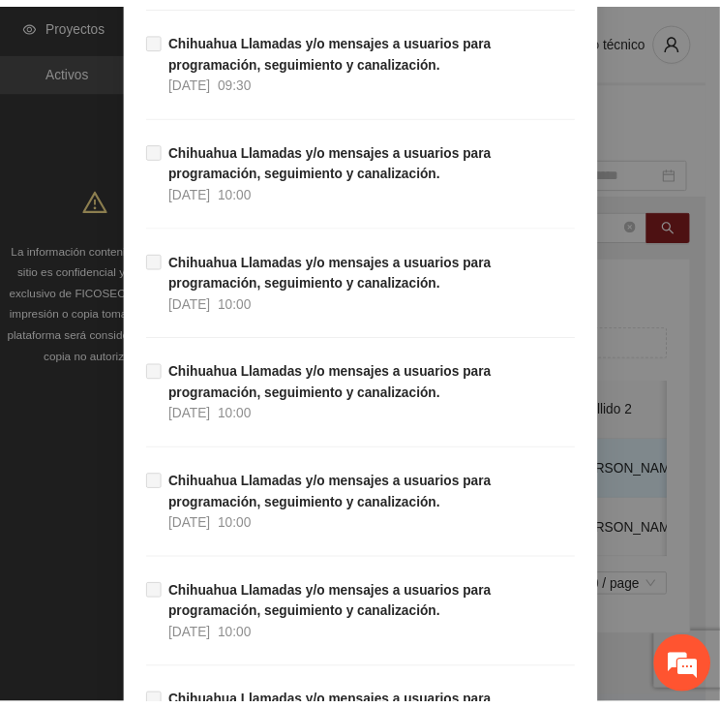
scroll to position [18966, 0]
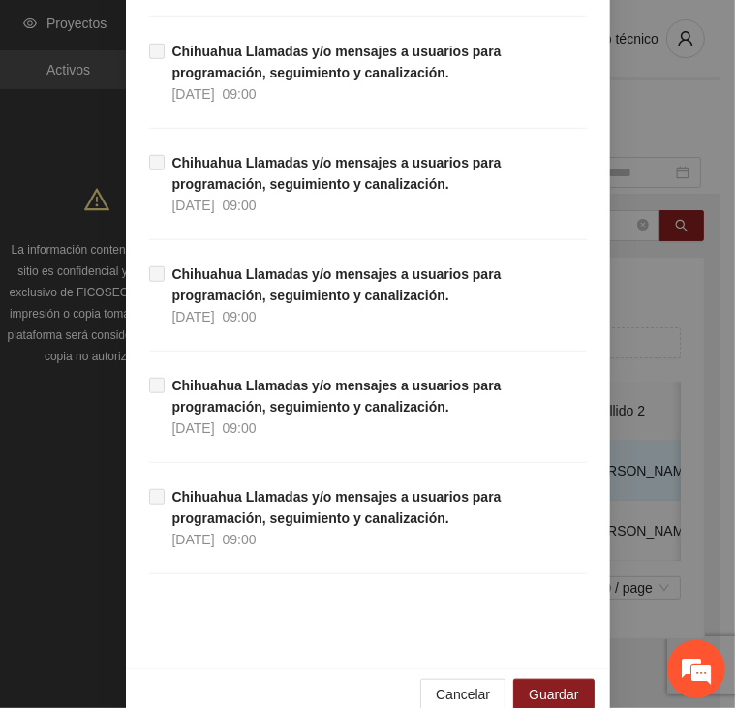
click at [504, 668] on div "Cancelar Guardar" at bounding box center [368, 693] width 484 height 51
click at [525, 679] on button "Guardar" at bounding box center [553, 694] width 80 height 31
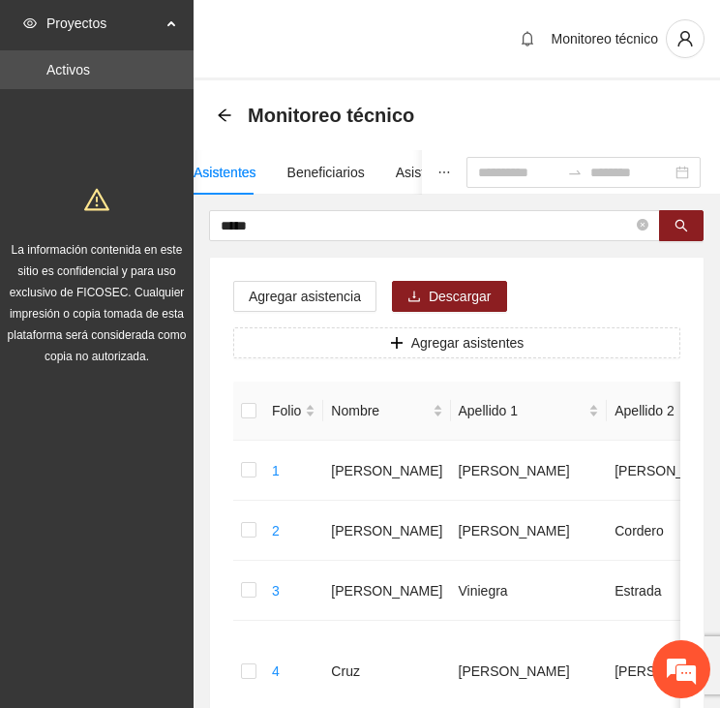
click at [438, 175] on icon "ellipsis" at bounding box center [445, 173] width 14 height 14
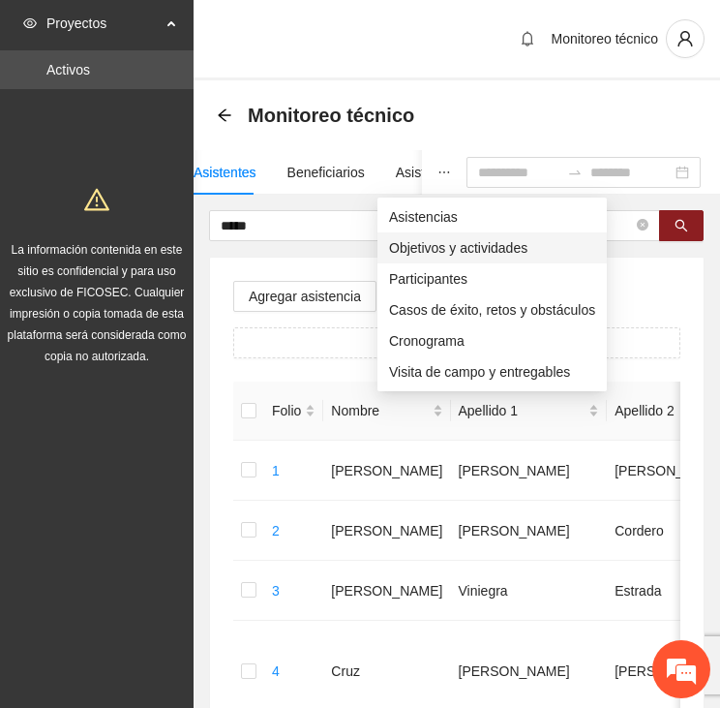
click at [428, 238] on span "Objetivos y actividades" at bounding box center [492, 247] width 206 height 21
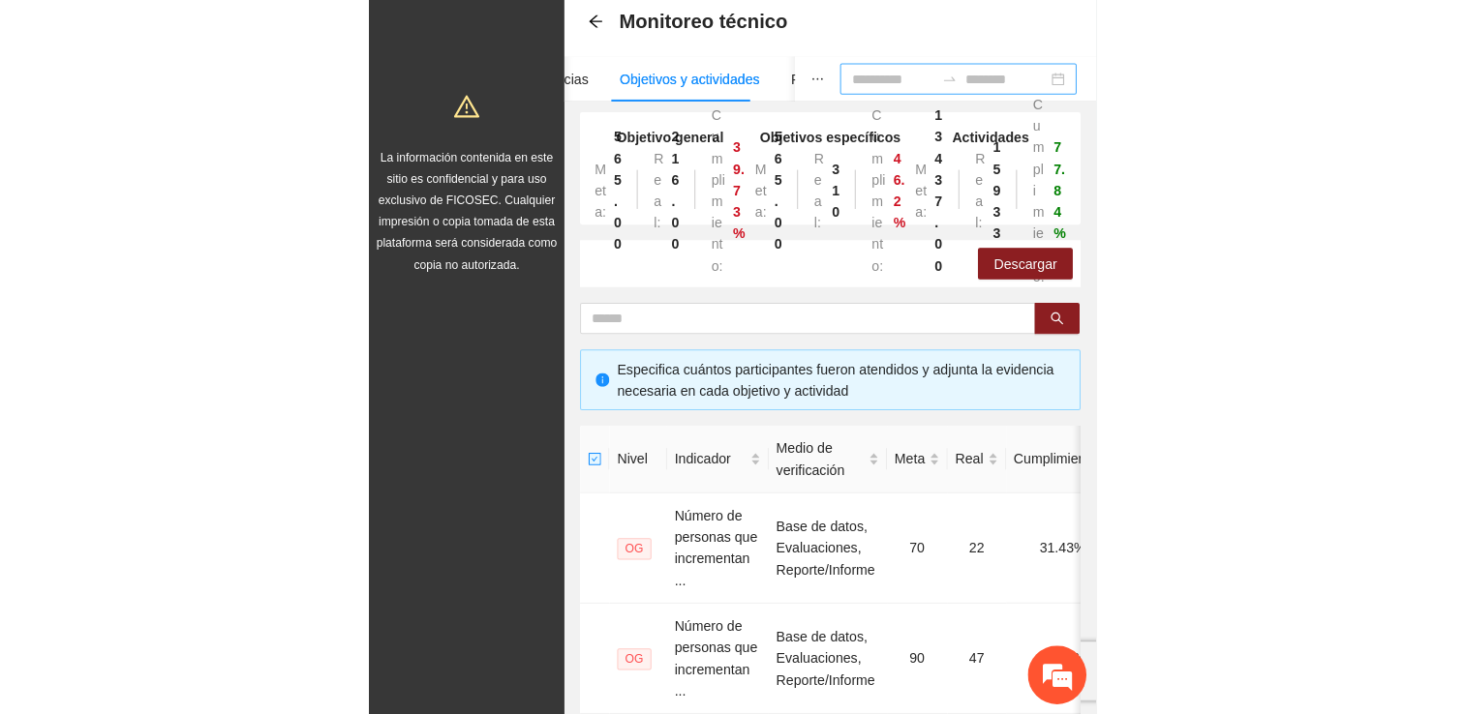
scroll to position [97, 0]
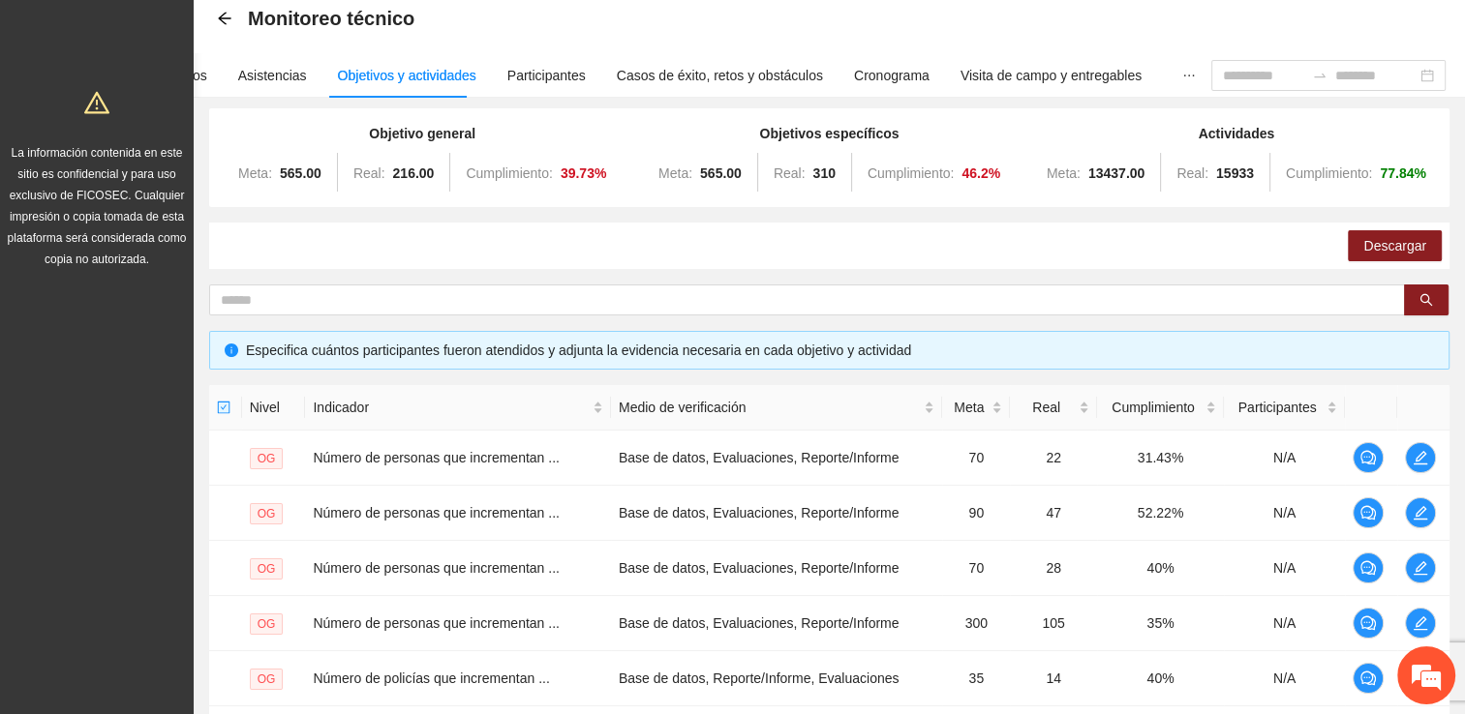
click at [449, 80] on div "Objetivos y actividades" at bounding box center [407, 75] width 138 height 21
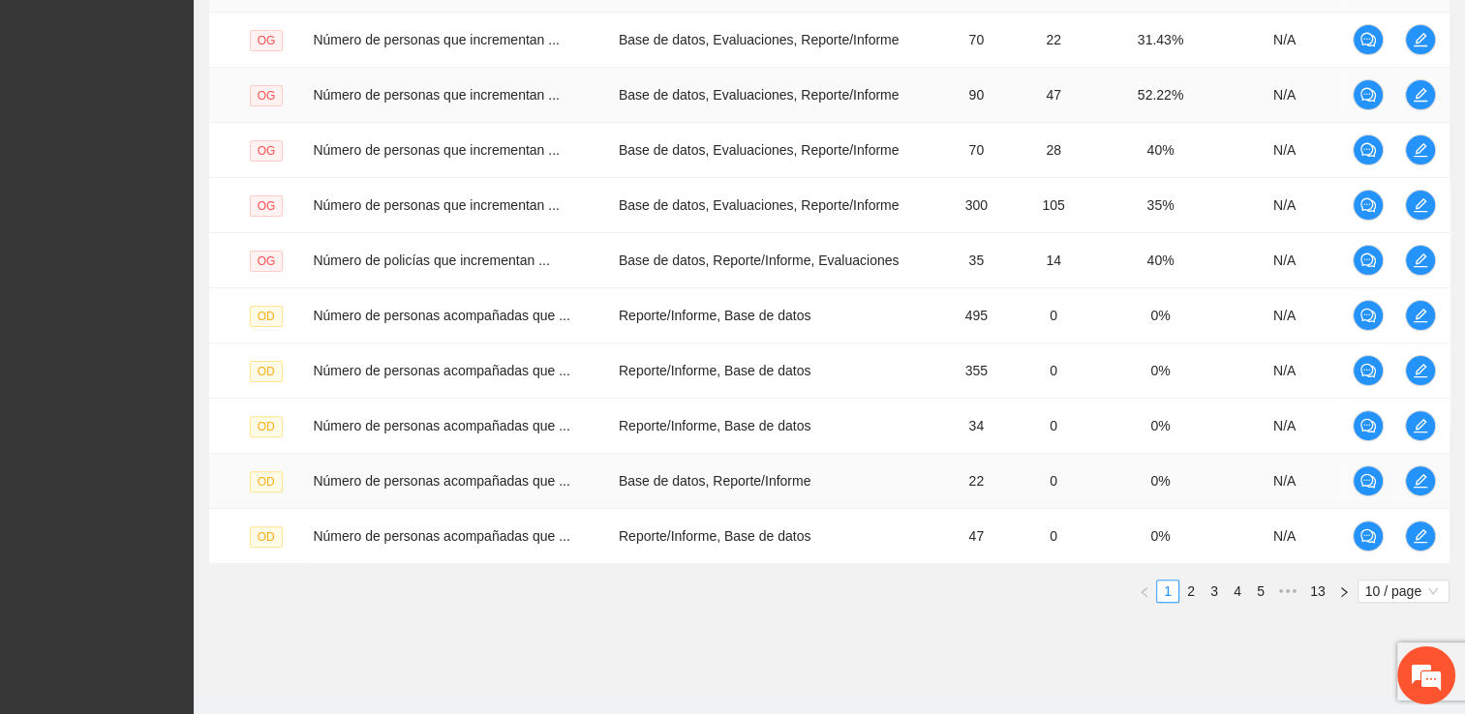
scroll to position [547, 0]
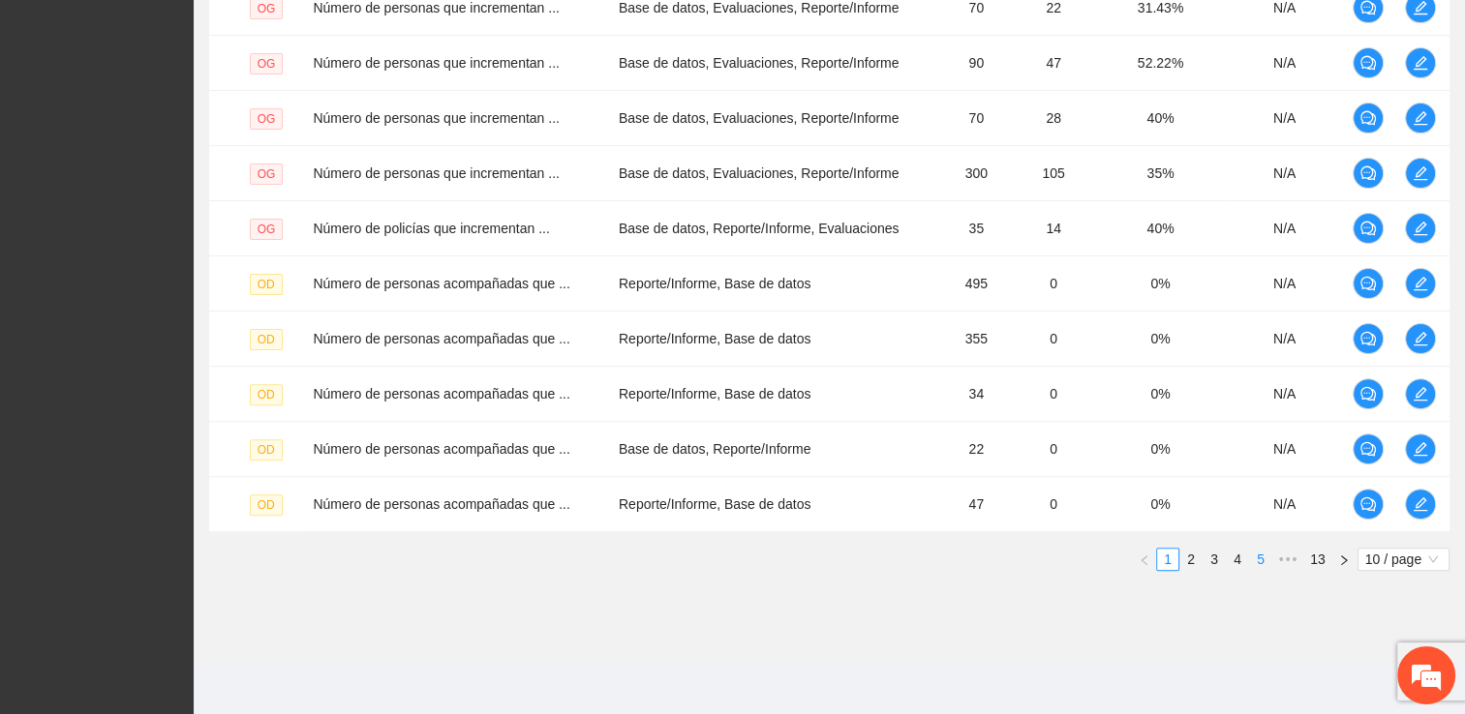
click at [994, 554] on link "5" at bounding box center [1260, 559] width 21 height 21
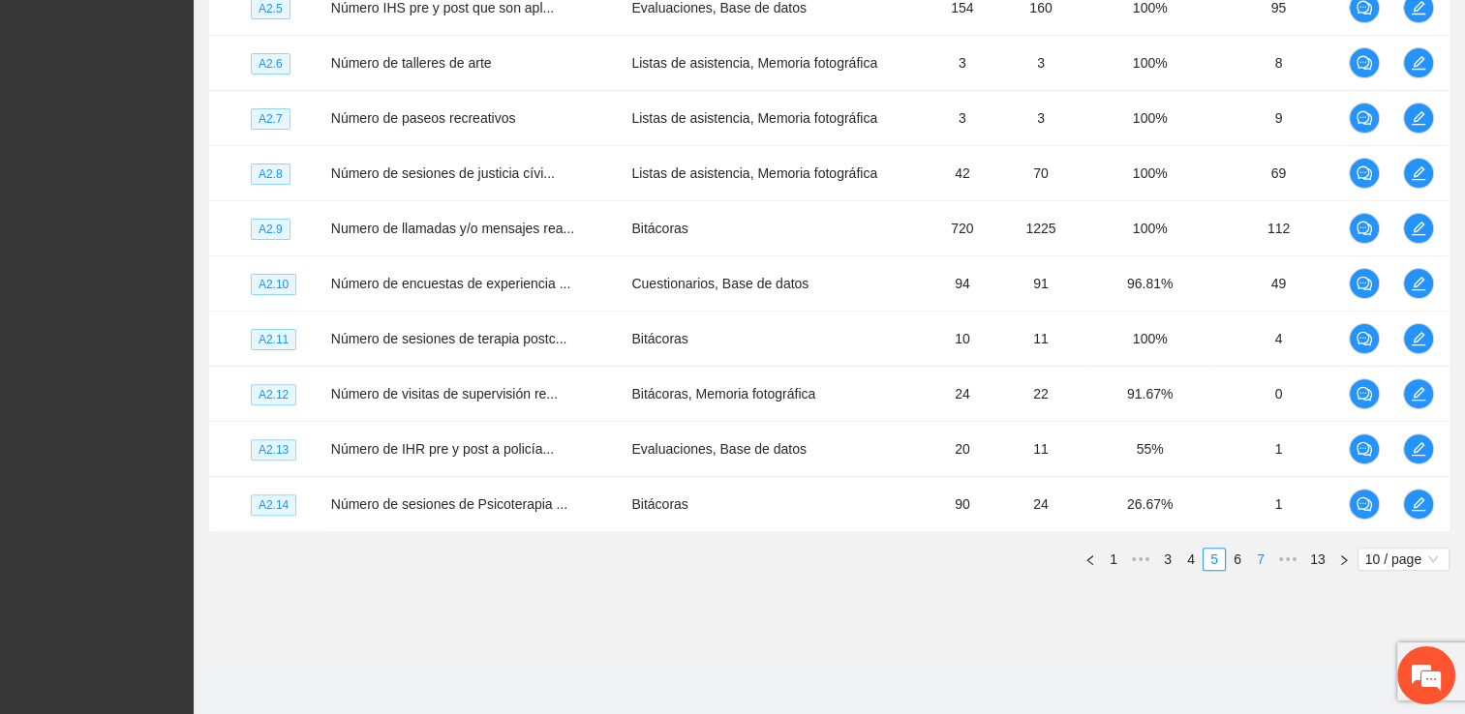
click at [994, 558] on link "7" at bounding box center [1260, 559] width 21 height 21
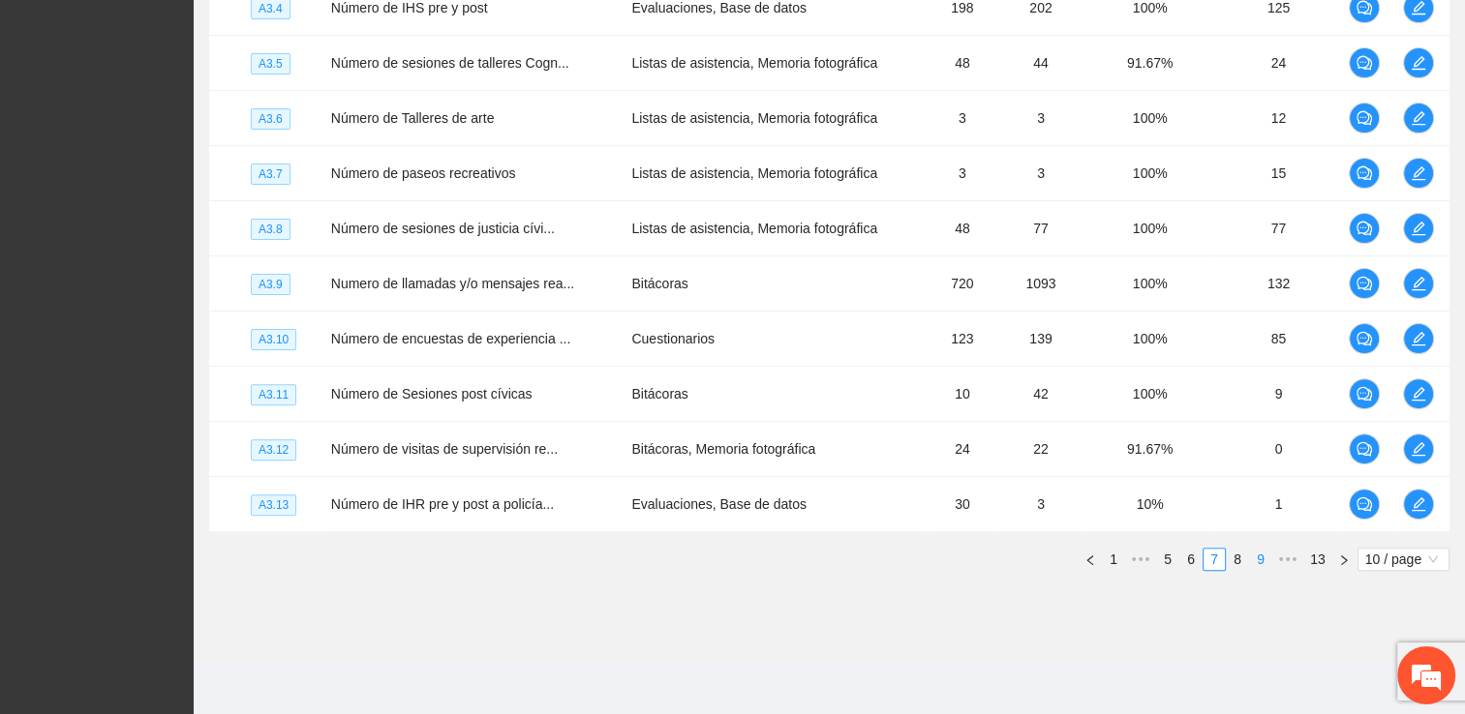
click at [994, 552] on link "9" at bounding box center [1260, 559] width 21 height 21
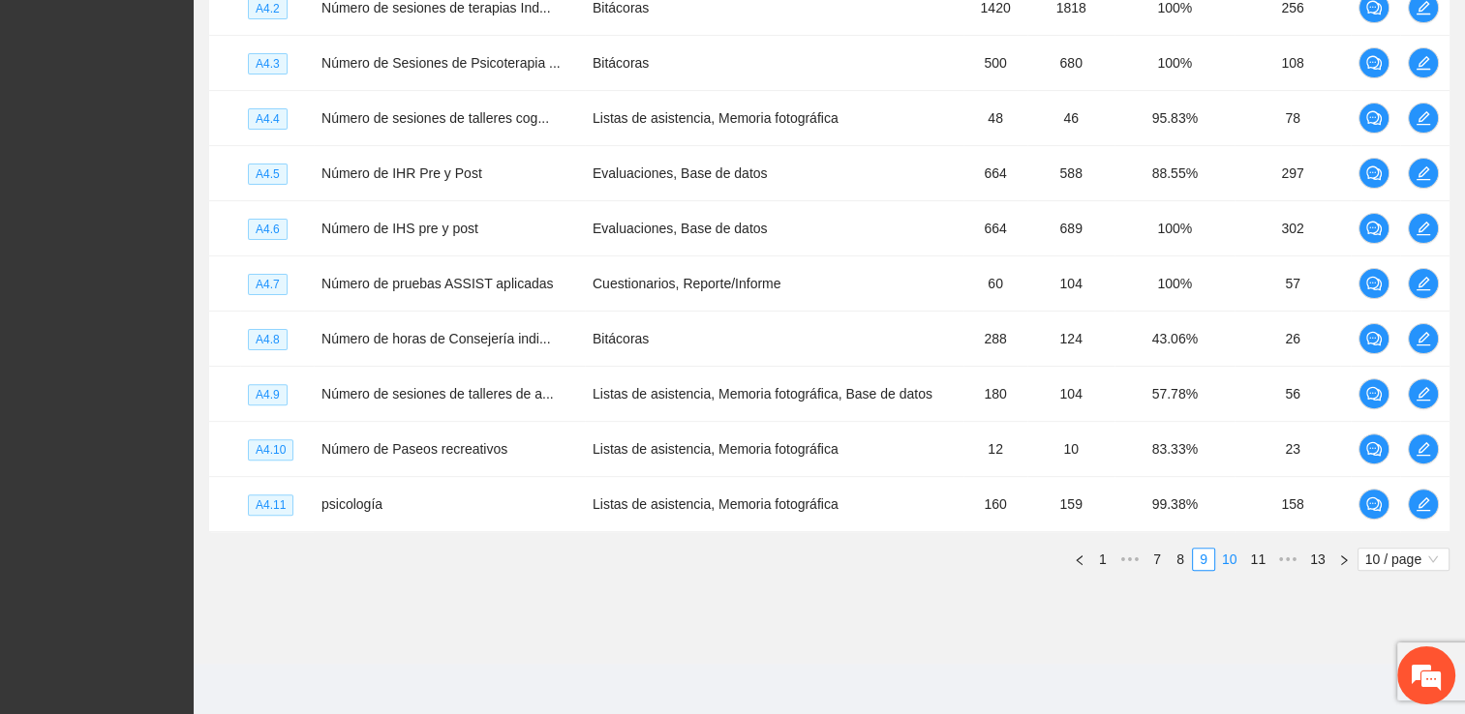
click at [994, 560] on link "10" at bounding box center [1229, 559] width 27 height 21
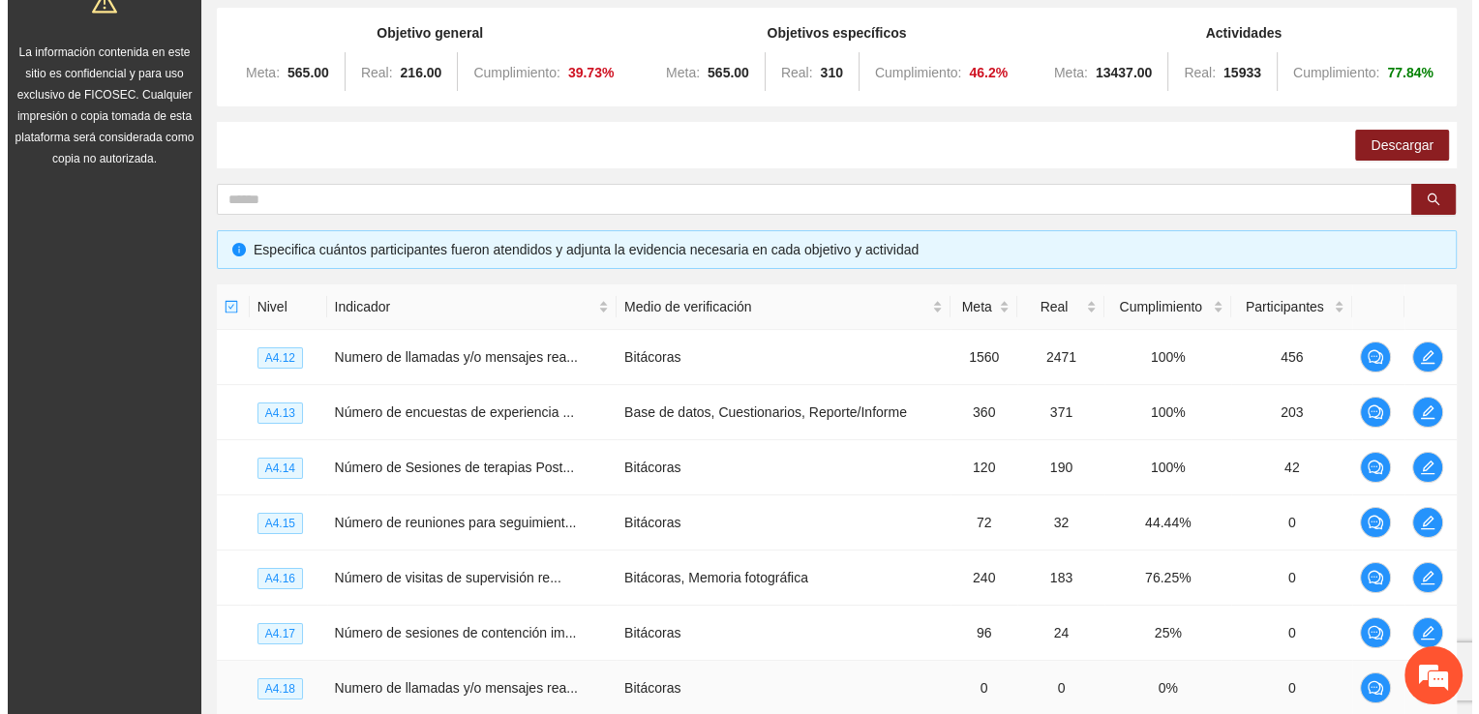
scroll to position [160, 0]
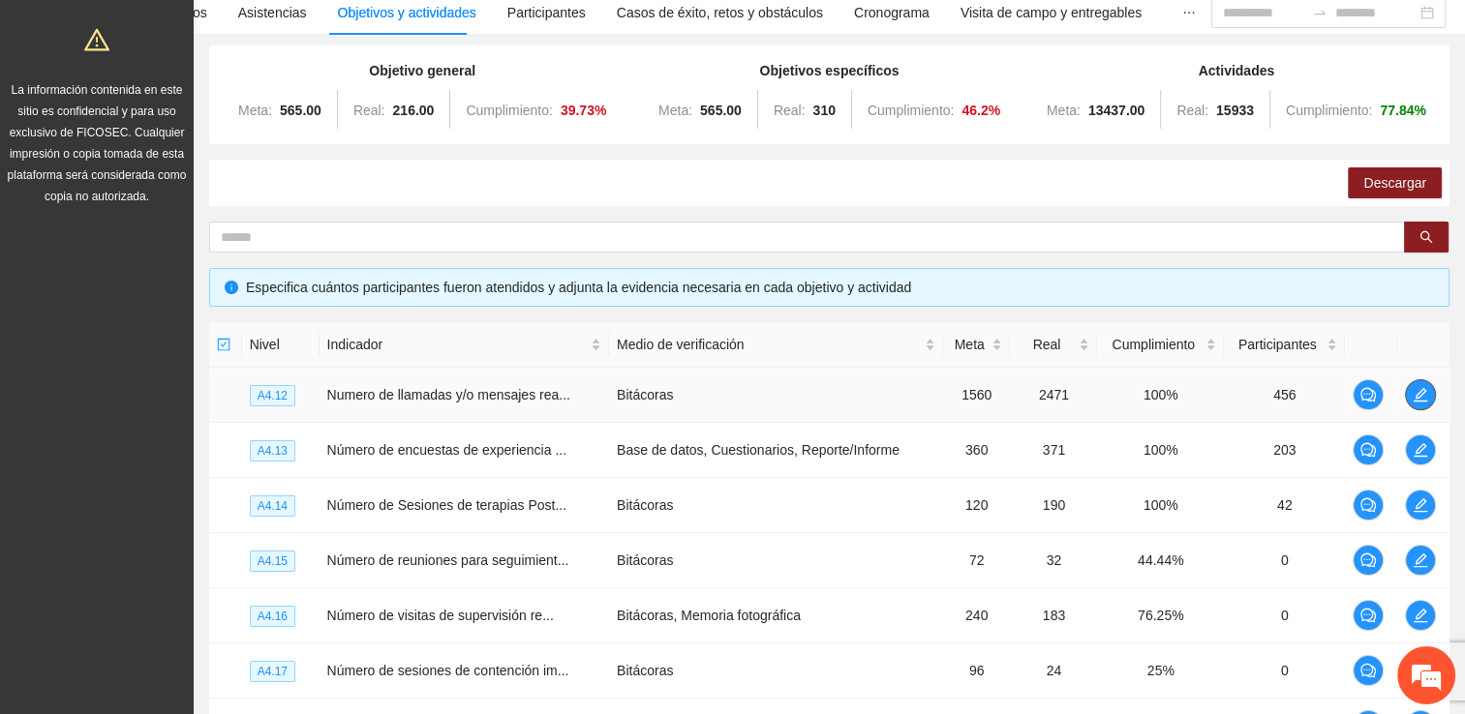
click at [994, 400] on icon "edit" at bounding box center [1420, 395] width 14 height 14
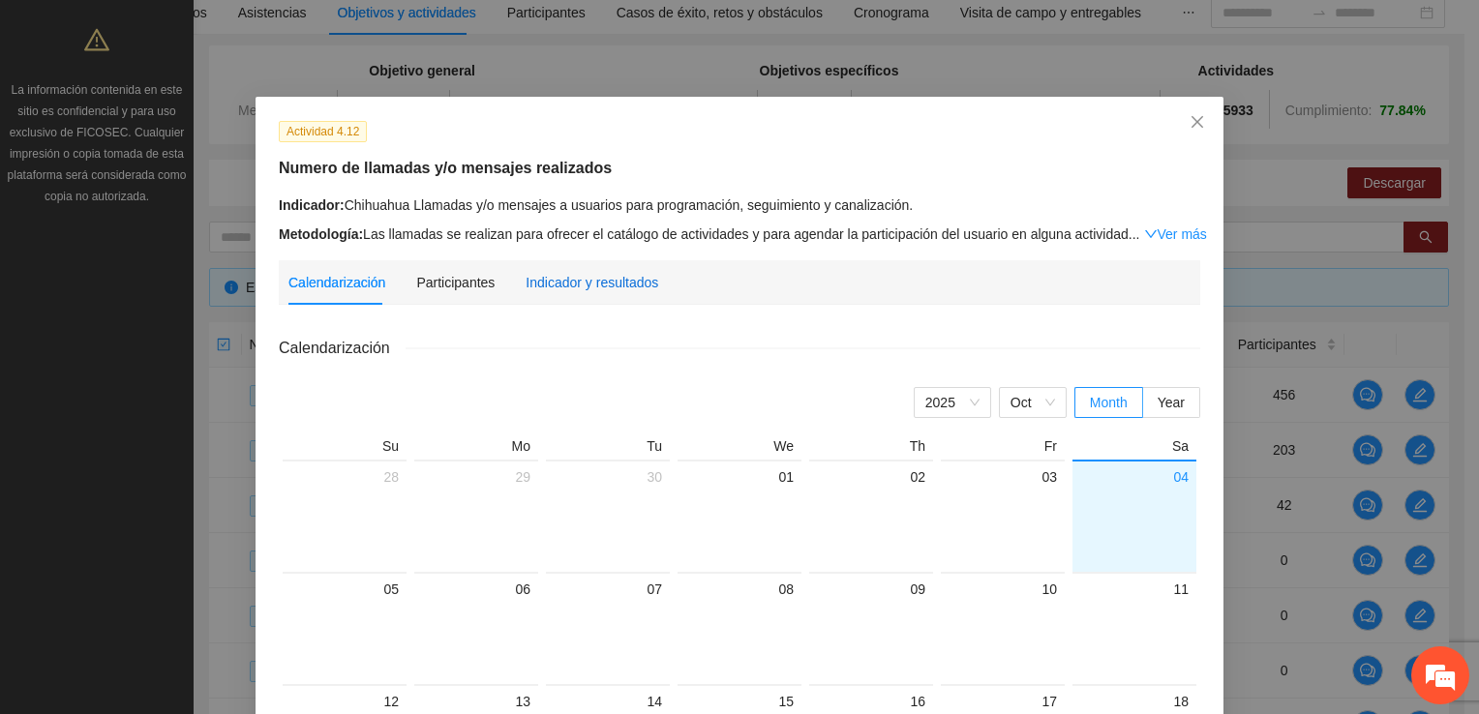
click at [552, 285] on div "Indicador y resultados" at bounding box center [592, 282] width 133 height 21
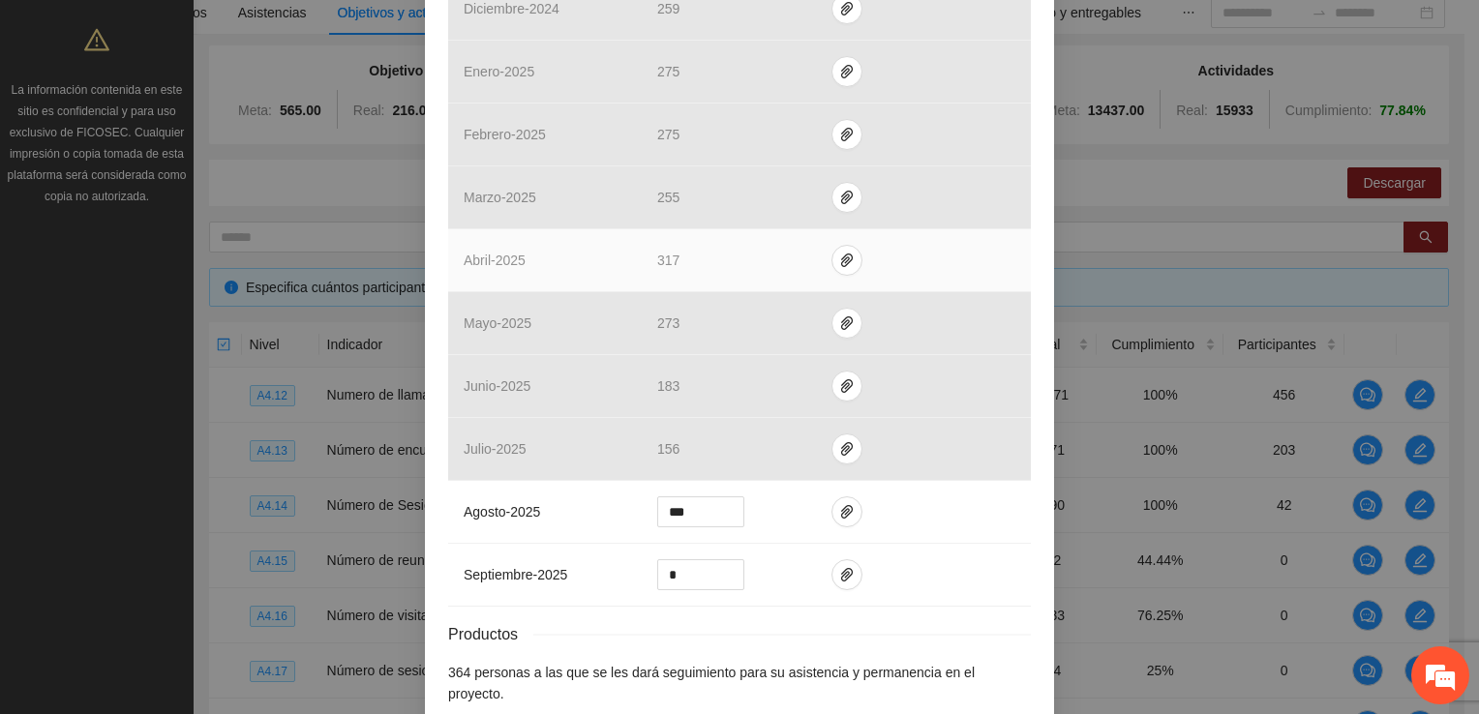
scroll to position [678, 0]
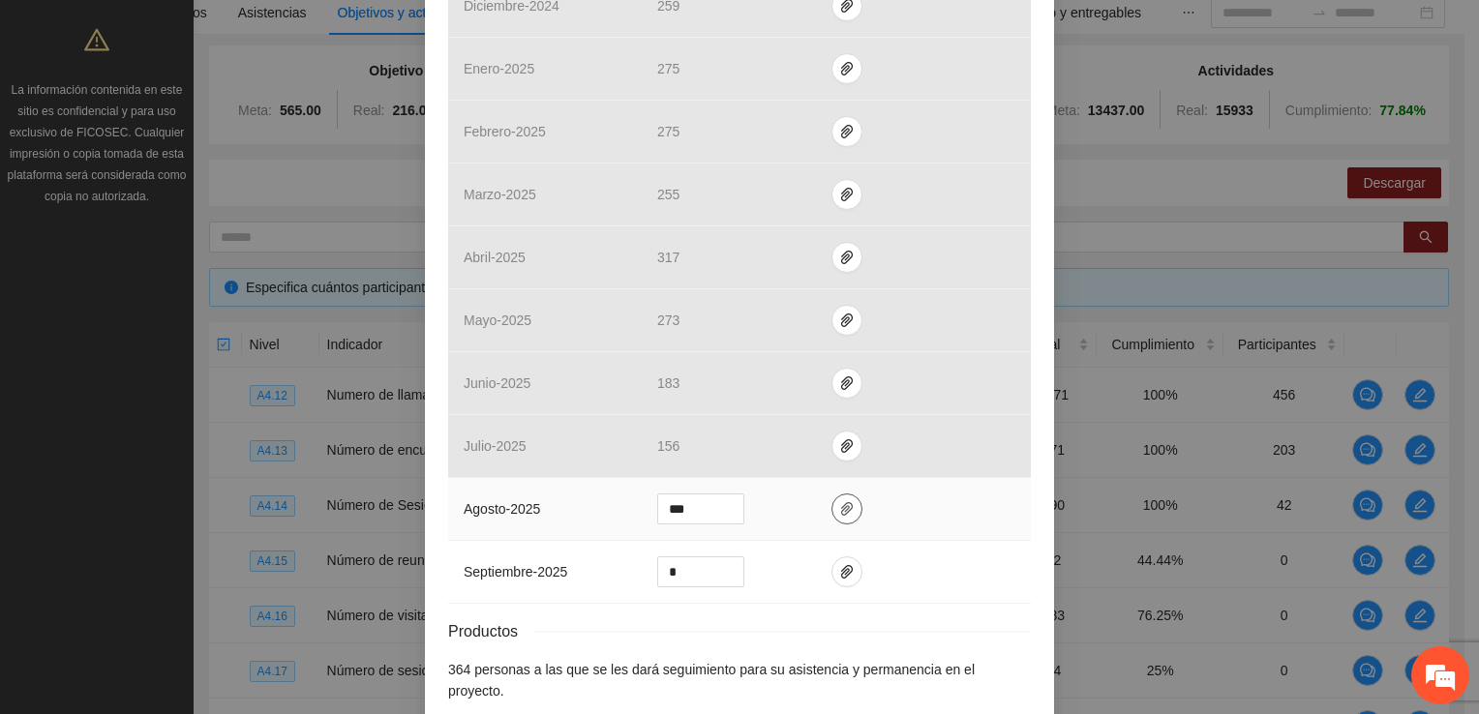
click at [839, 502] on icon "paper-clip" at bounding box center [846, 508] width 15 height 15
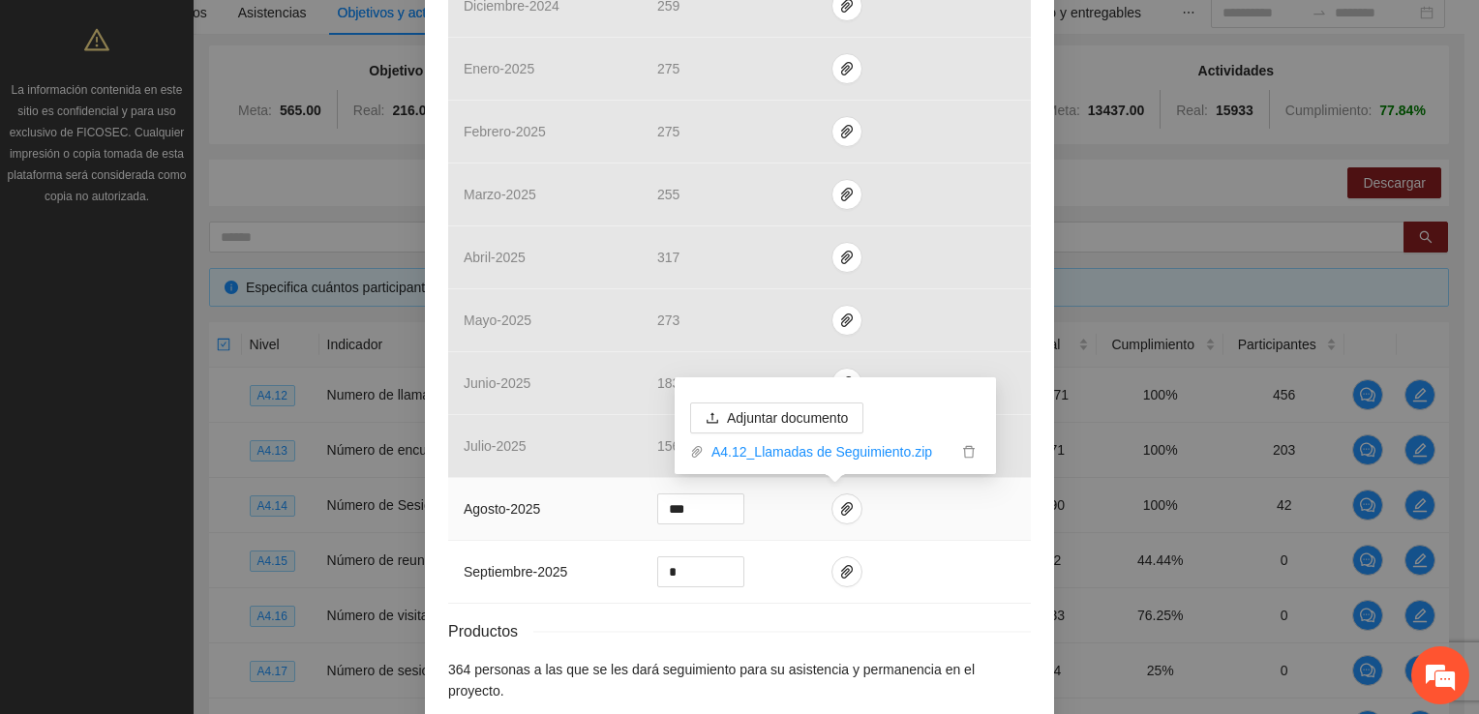
click at [987, 536] on td at bounding box center [923, 509] width 215 height 63
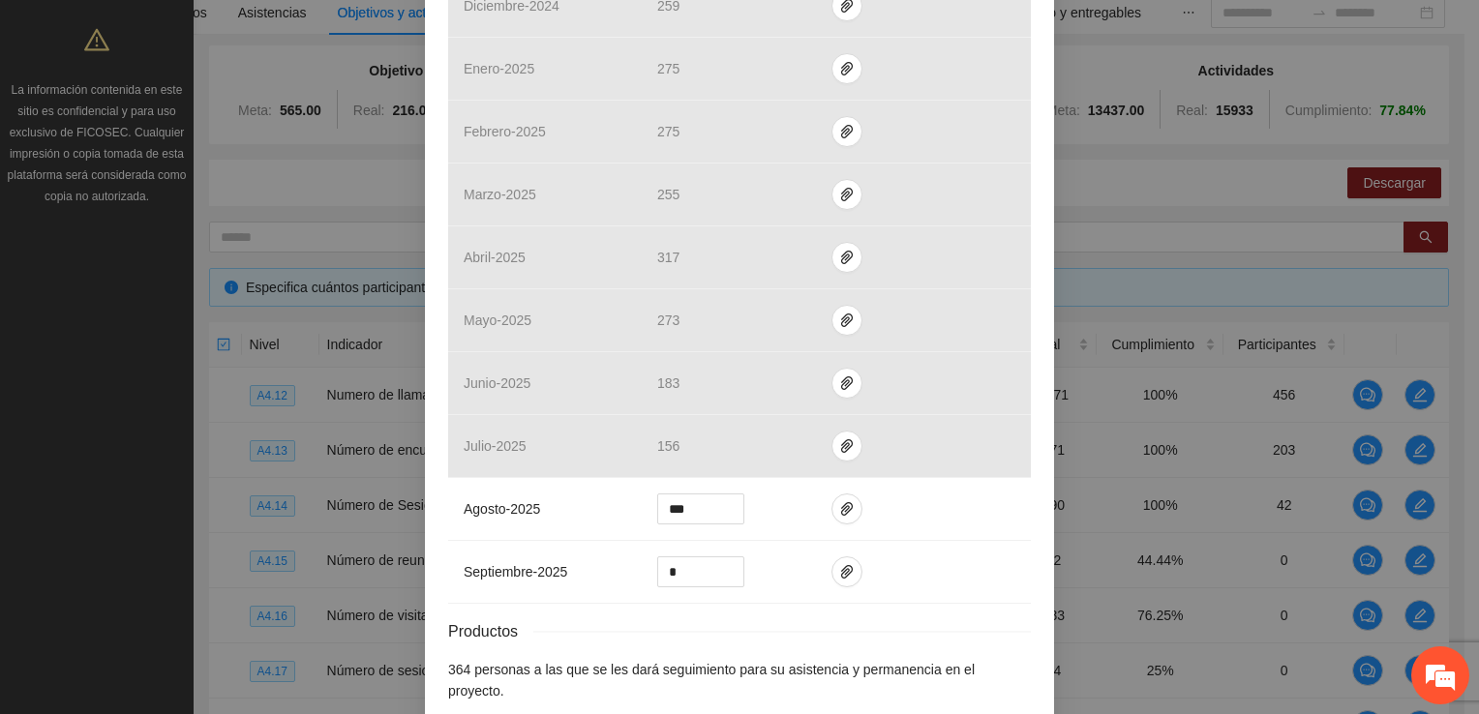
click at [994, 261] on div "Actividad 4.12 Numero de llamadas y/o mensajes realizados Indicador: Chihuahua …" at bounding box center [739, 357] width 1479 height 714
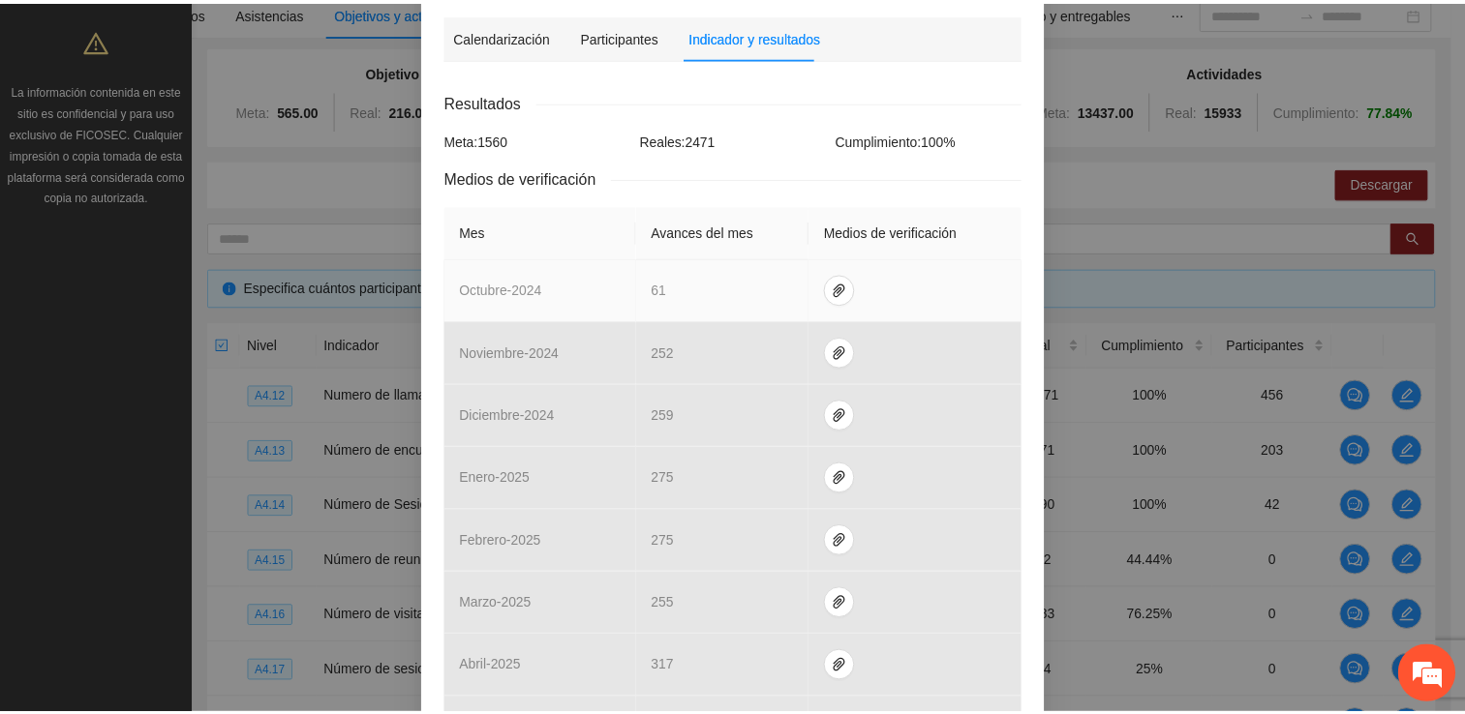
scroll to position [0, 0]
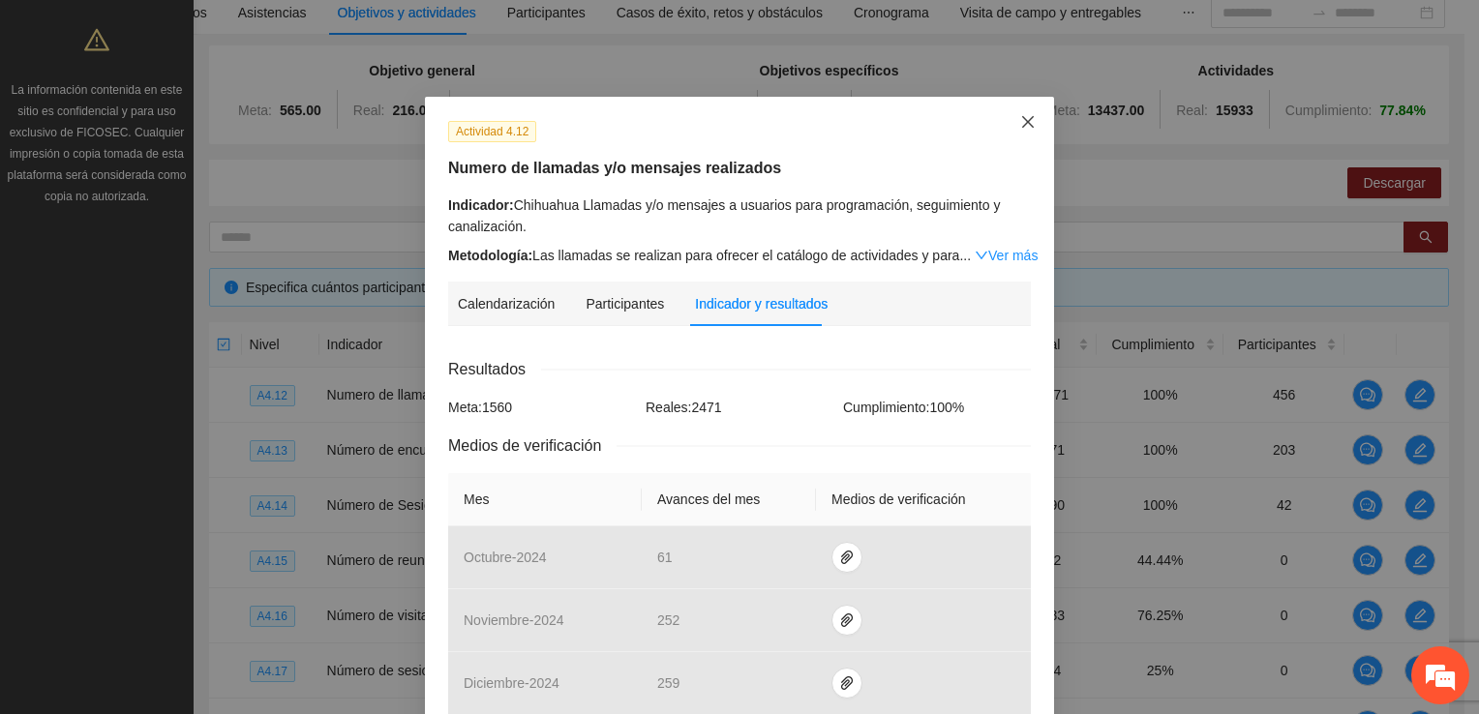
click at [994, 118] on icon "close" at bounding box center [1027, 121] width 15 height 15
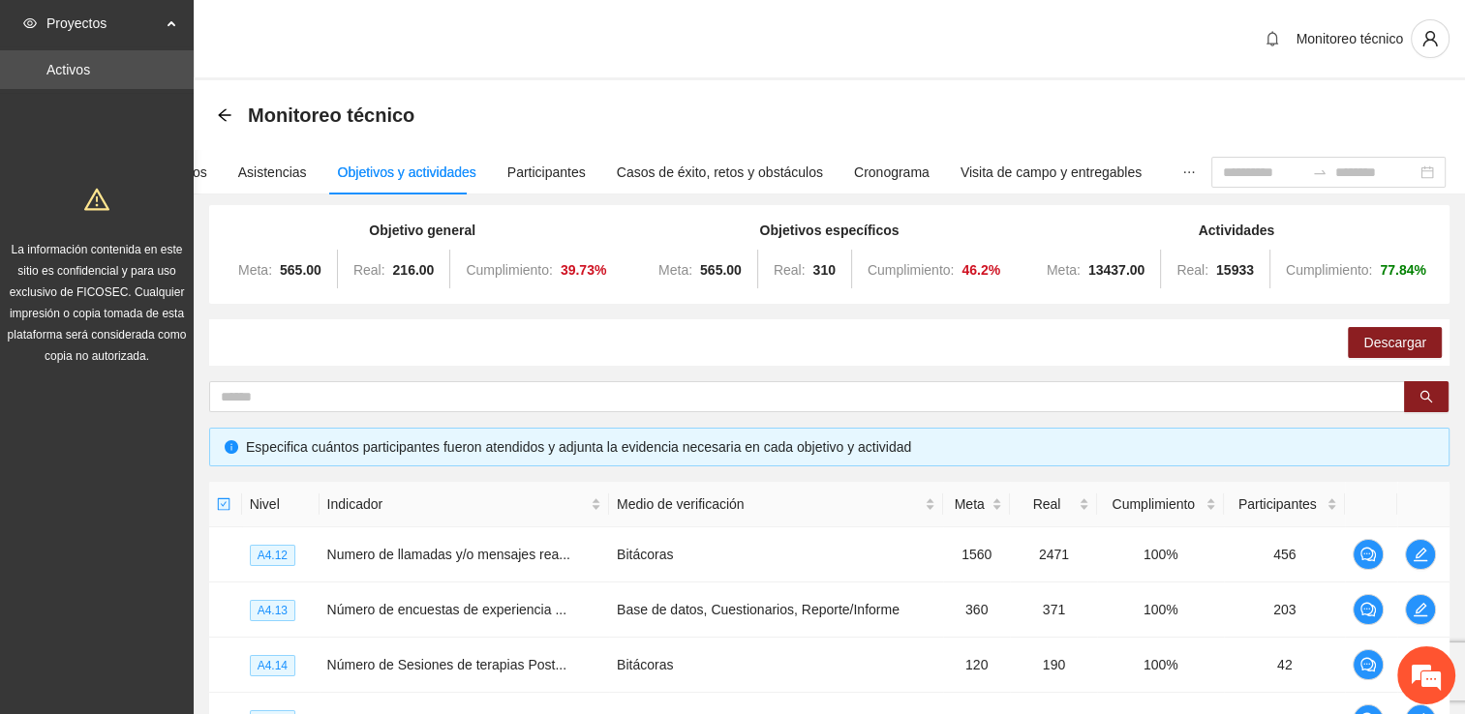
click at [234, 115] on div "Monitoreo técnico" at bounding box center [321, 115] width 209 height 31
click at [226, 115] on icon "arrow-left" at bounding box center [224, 114] width 15 height 15
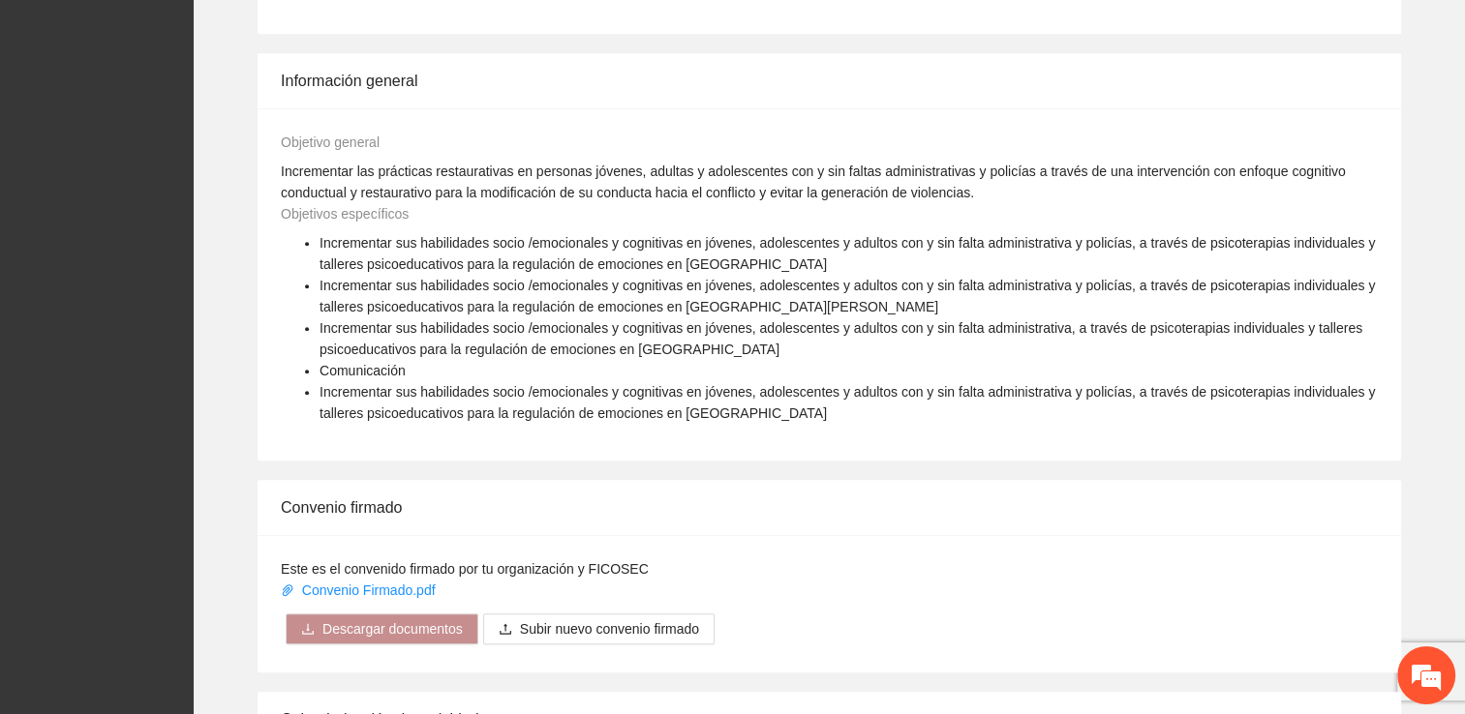
scroll to position [1580, 0]
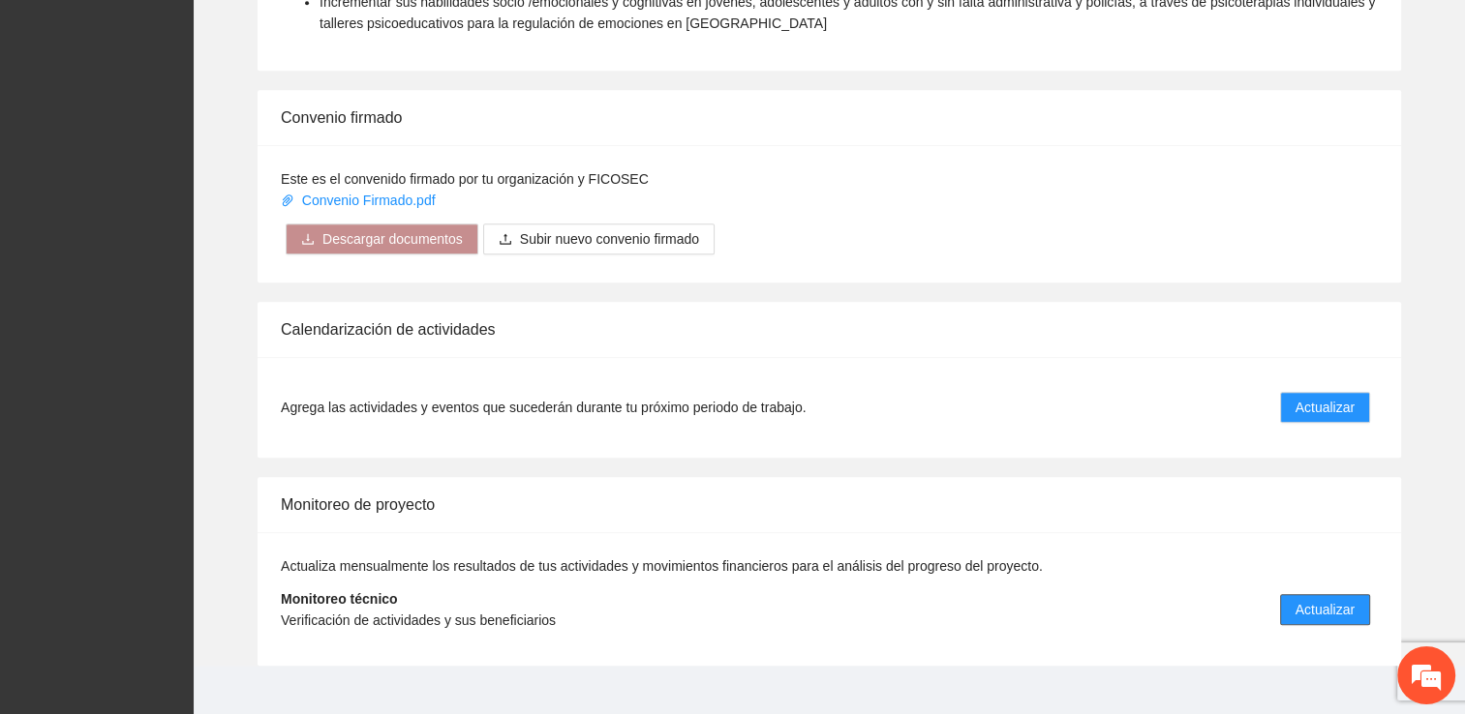
click at [994, 599] on span "Actualizar" at bounding box center [1324, 609] width 59 height 21
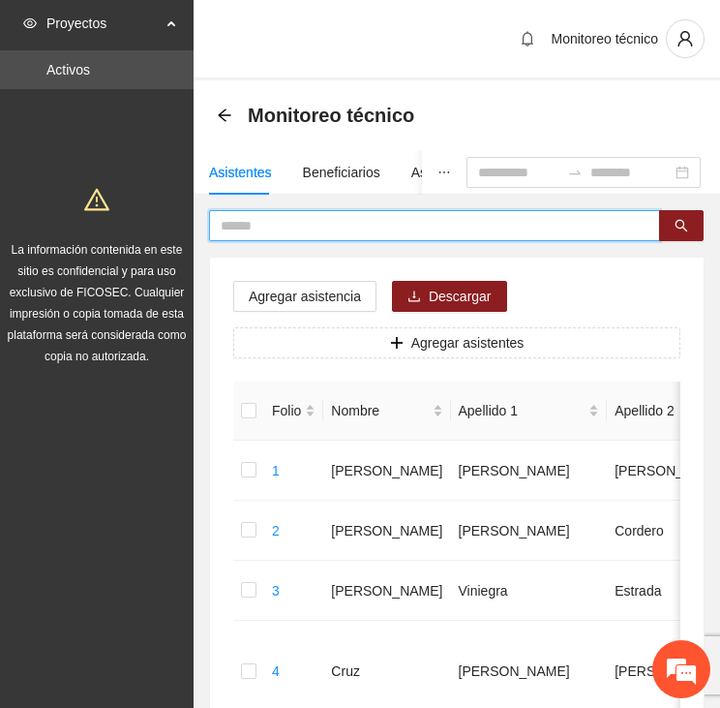
click at [264, 220] on input "text" at bounding box center [427, 225] width 412 height 21
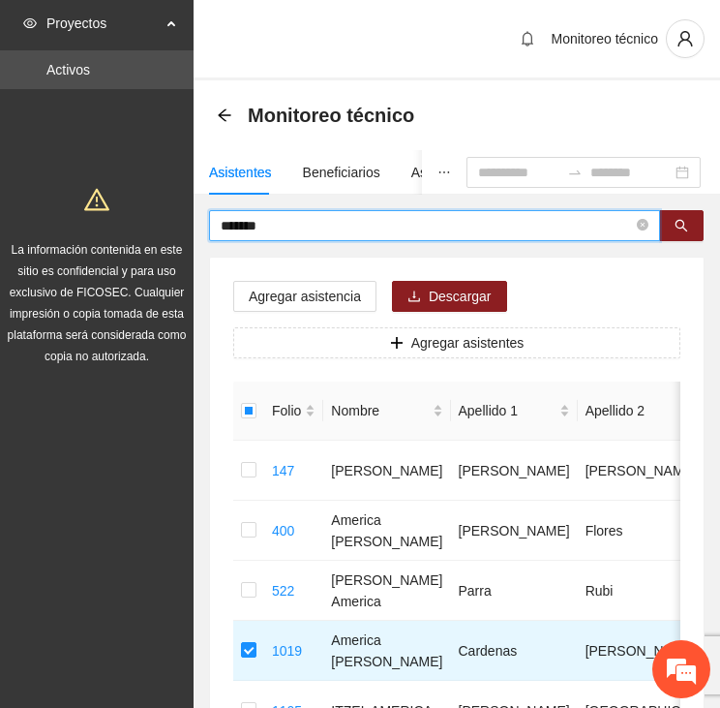
drag, startPoint x: 316, startPoint y: 224, endPoint x: 151, endPoint y: 224, distance: 164.6
click at [151, 224] on section "Proyectos Activos La información contenida en este sitio es confidencial y para…" at bounding box center [360, 467] width 720 height 935
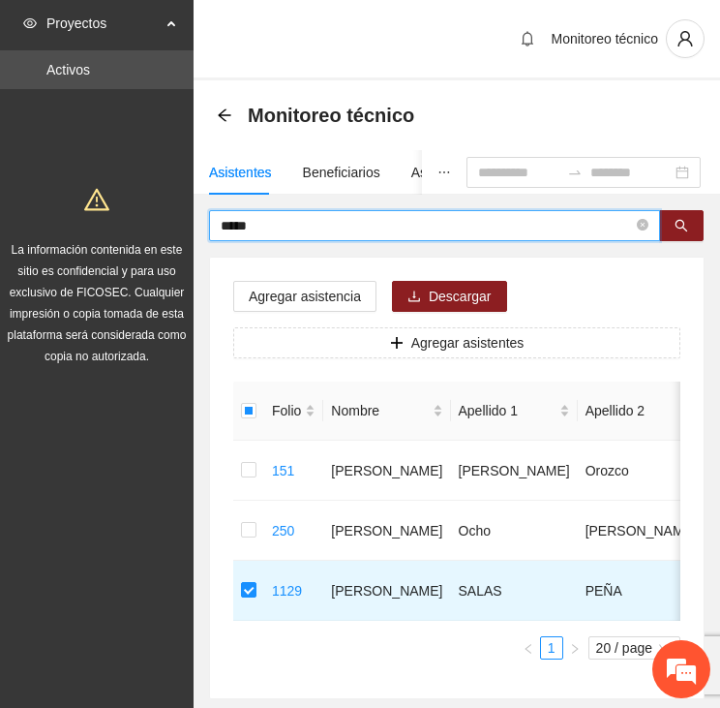
drag, startPoint x: 206, startPoint y: 232, endPoint x: 179, endPoint y: 234, distance: 27.2
click at [179, 234] on section "Proyectos Activos La información contenida en este sitio es confidencial y para…" at bounding box center [360, 407] width 720 height 815
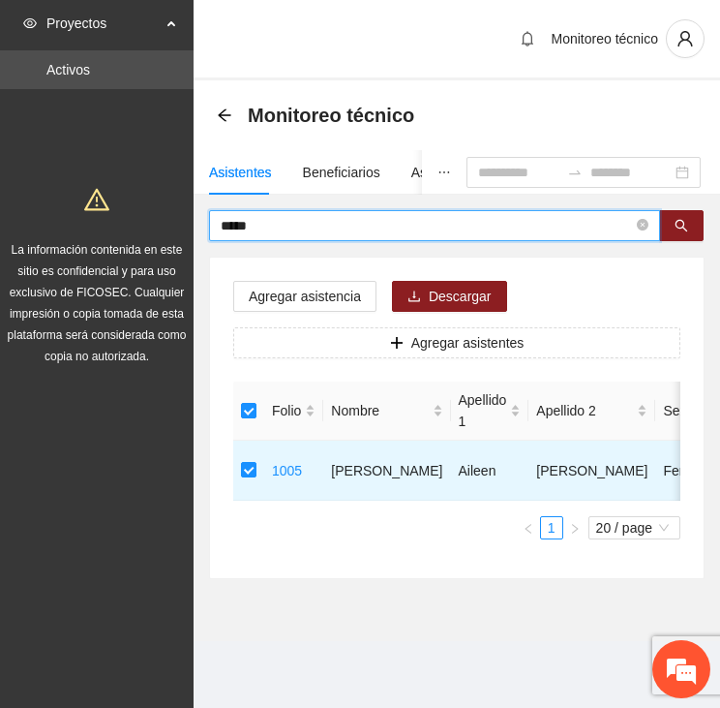
drag, startPoint x: 213, startPoint y: 225, endPoint x: 106, endPoint y: 231, distance: 106.7
click at [107, 231] on section "Proyectos Activos La información contenida en este sitio es confidencial y para…" at bounding box center [360, 354] width 720 height 708
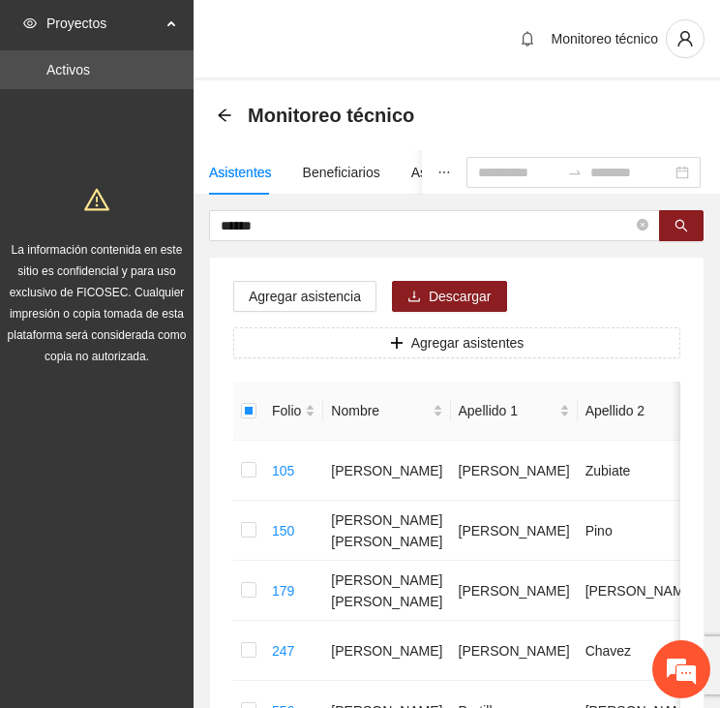
click at [165, 222] on section "Proyectos Activos La información contenida en este sitio es confidencial y para…" at bounding box center [360, 617] width 720 height 1235
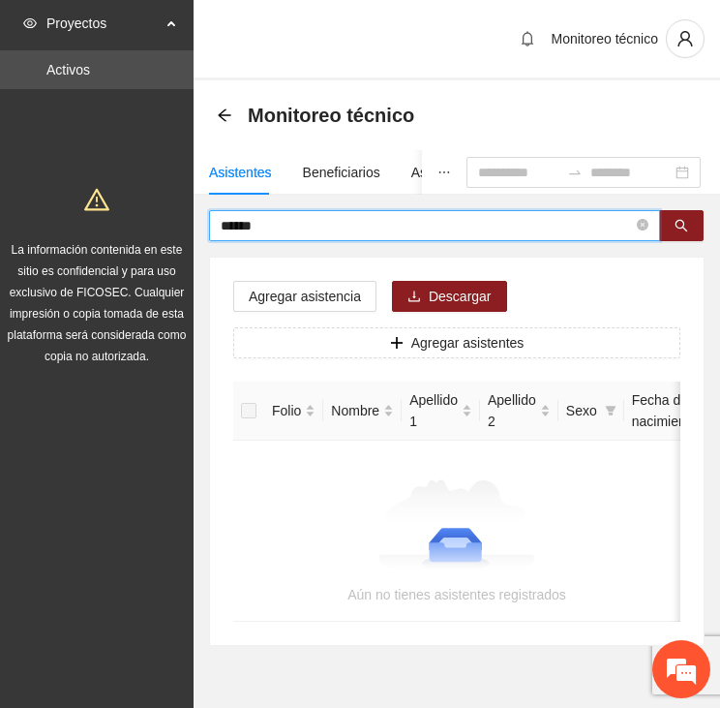
drag, startPoint x: 279, startPoint y: 228, endPoint x: 170, endPoint y: 228, distance: 108.4
click at [170, 228] on section "Proyectos Activos La información contenida en este sitio es confidencial y para…" at bounding box center [360, 381] width 720 height 762
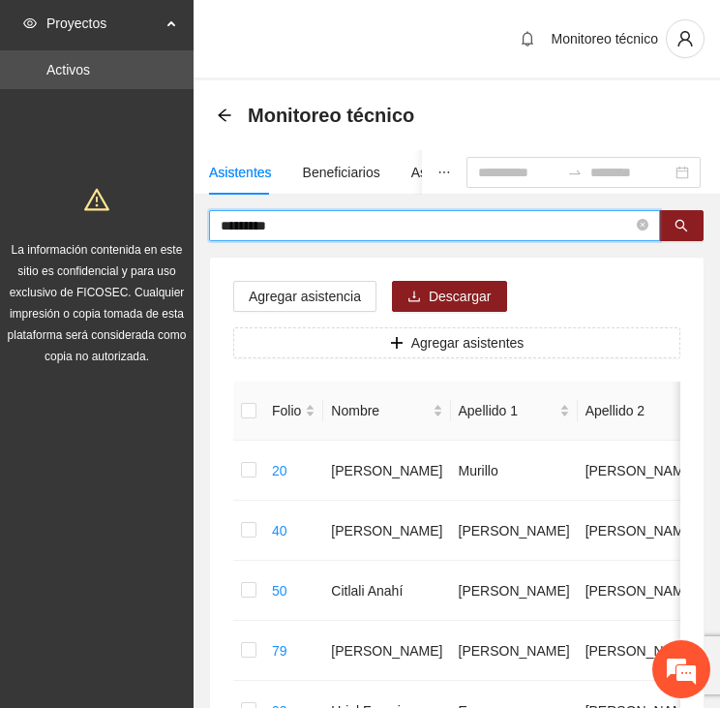
drag, startPoint x: 296, startPoint y: 230, endPoint x: 106, endPoint y: 212, distance: 191.6
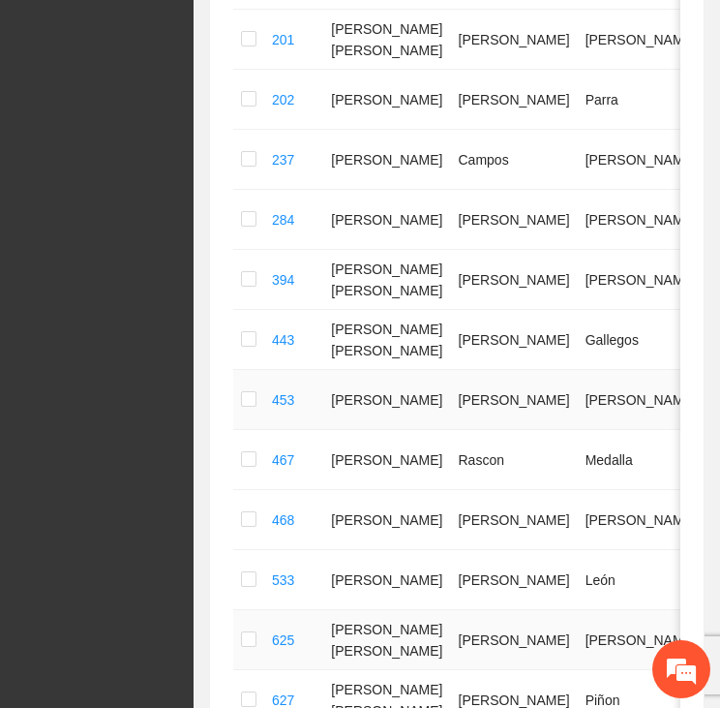
scroll to position [1162, 0]
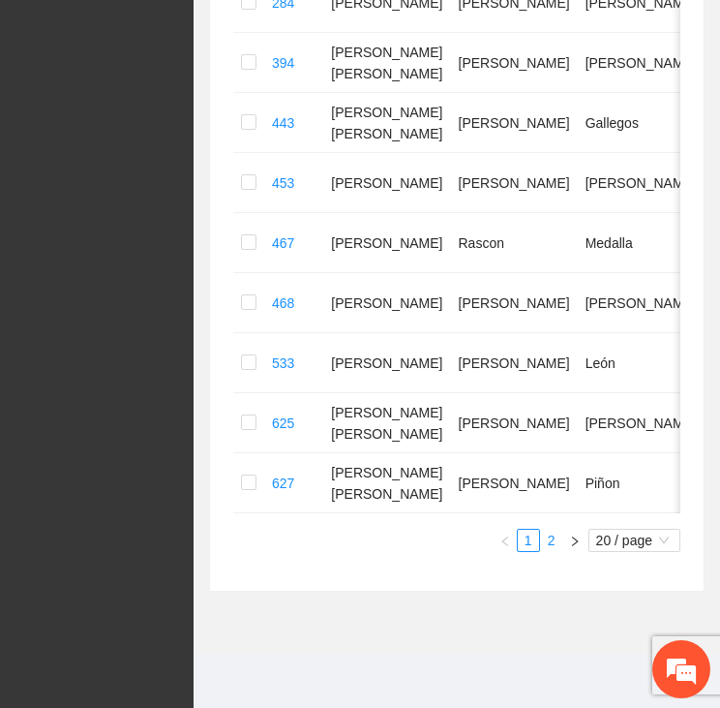
click at [548, 545] on link "2" at bounding box center [551, 540] width 21 height 21
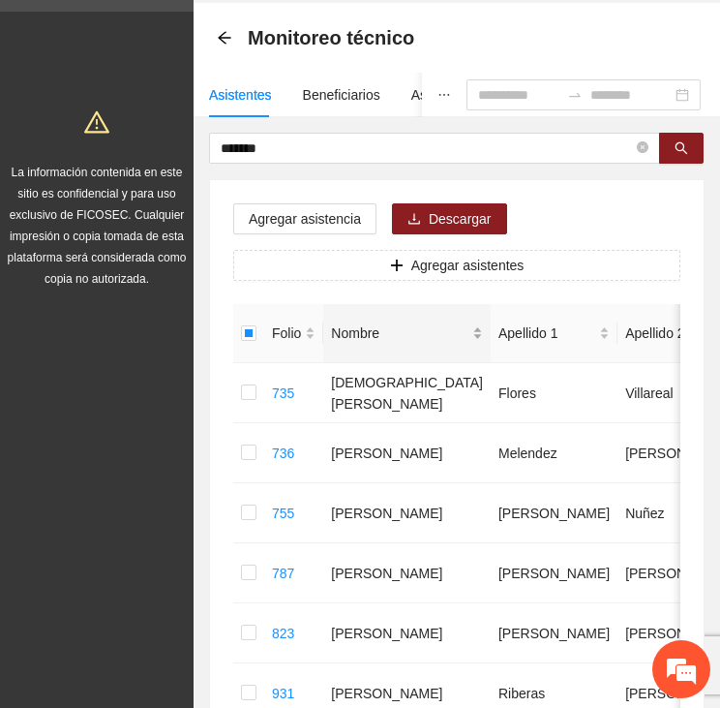
scroll to position [0, 0]
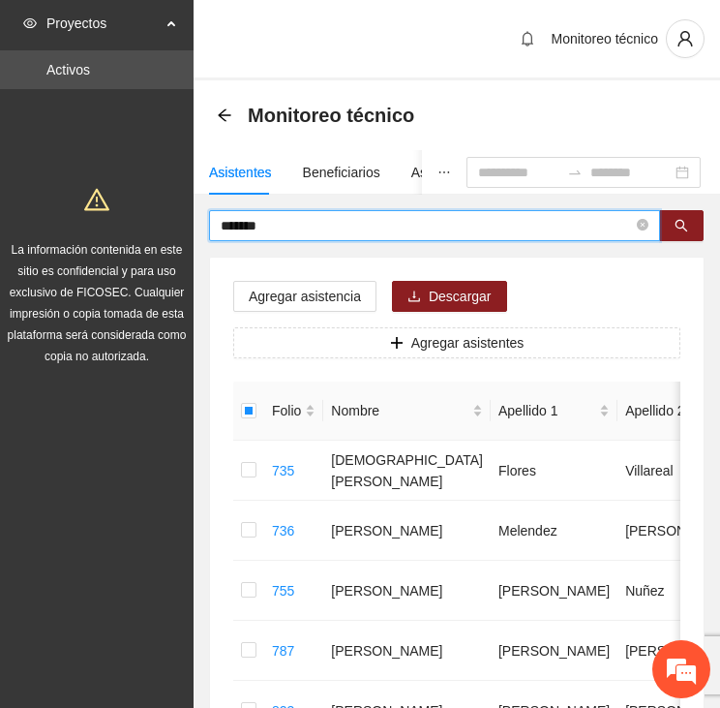
drag, startPoint x: 302, startPoint y: 228, endPoint x: 173, endPoint y: 215, distance: 129.4
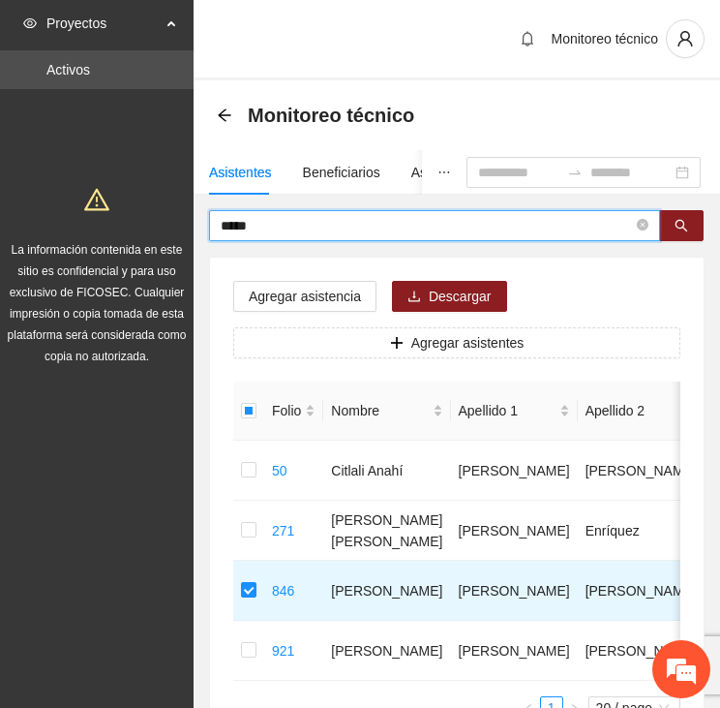
drag, startPoint x: 256, startPoint y: 223, endPoint x: 127, endPoint y: 225, distance: 128.8
click at [128, 225] on section "Proyectos Activos La información contenida en este sitio es confidencial y para…" at bounding box center [360, 437] width 720 height 875
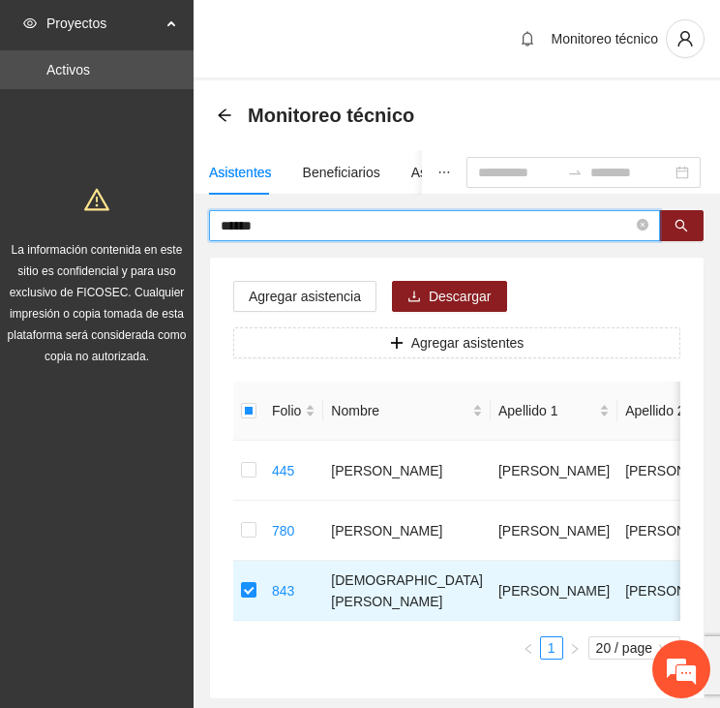
drag, startPoint x: 213, startPoint y: 226, endPoint x: 155, endPoint y: 220, distance: 58.4
click at [155, 220] on section "Proyectos Activos La información contenida en este sitio es confidencial y para…" at bounding box center [360, 407] width 720 height 815
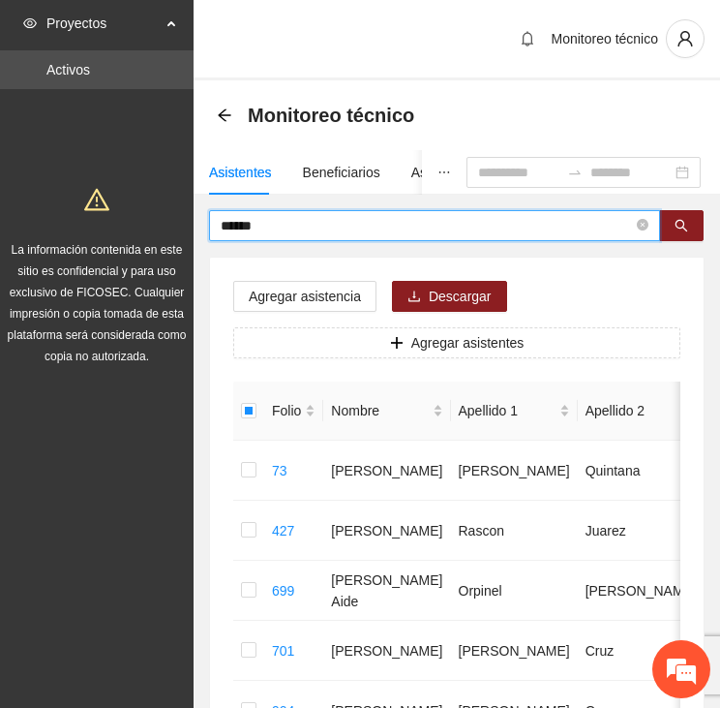
drag, startPoint x: 260, startPoint y: 229, endPoint x: 181, endPoint y: 226, distance: 79.5
click at [198, 231] on div "****** Agregar asistencia Descargar Agregar asistentes Folio Nombre Apellido 1 …" at bounding box center [457, 544] width 527 height 669
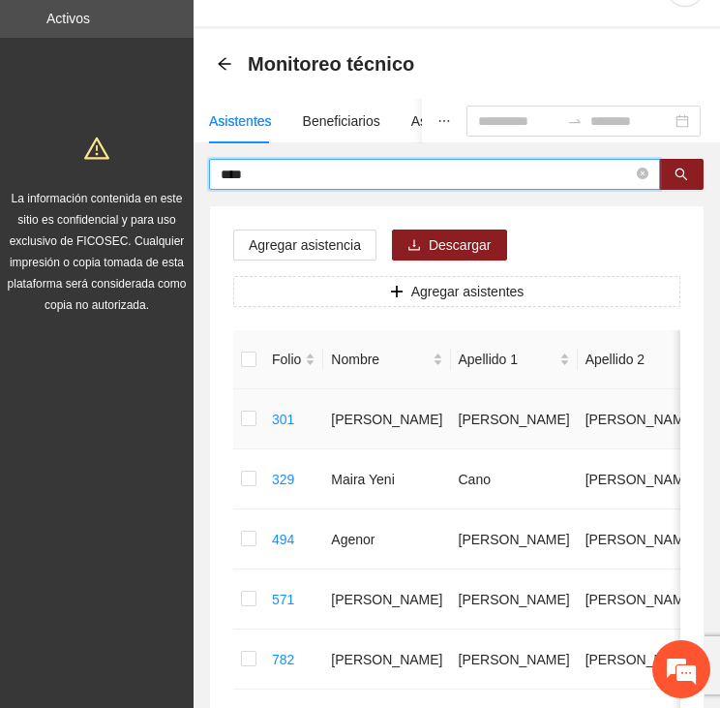
scroll to position [194, 0]
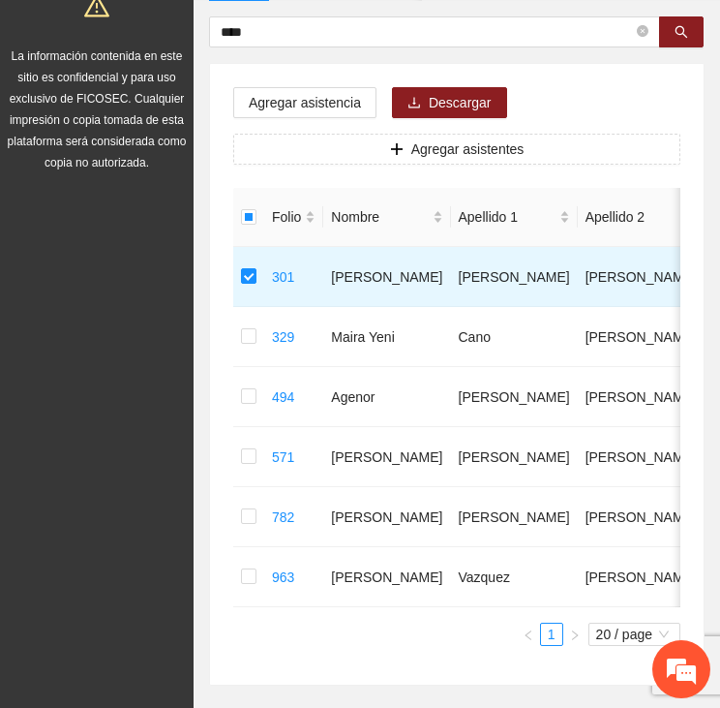
drag, startPoint x: 260, startPoint y: 34, endPoint x: 158, endPoint y: 23, distance: 103.2
click at [158, 24] on section "Proyectos Activos La información contenida en este sitio es confidencial y para…" at bounding box center [360, 303] width 720 height 995
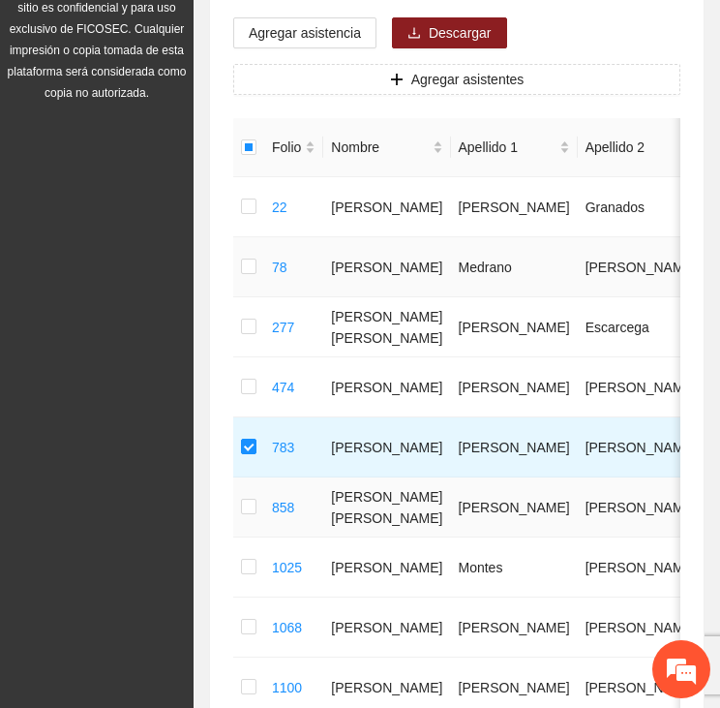
scroll to position [77, 0]
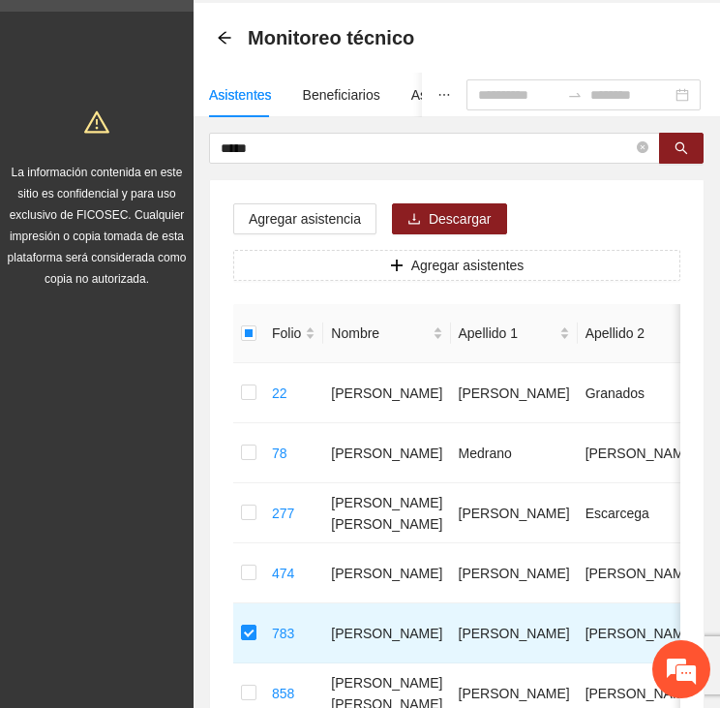
drag, startPoint x: 145, startPoint y: 143, endPoint x: 136, endPoint y: 142, distance: 9.7
click at [136, 142] on section "Proyectos Activos La información contenida en este sitio es confidencial y para…" at bounding box center [360, 510] width 720 height 1175
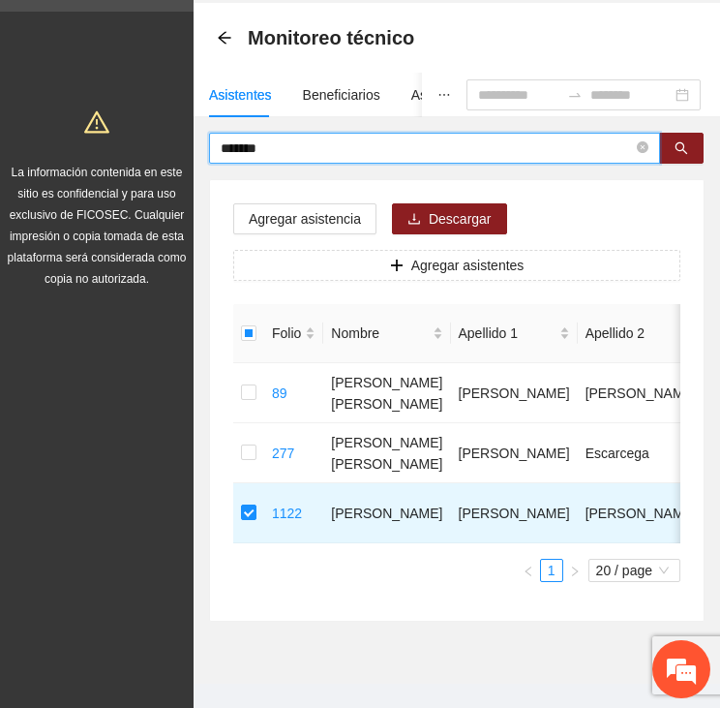
drag, startPoint x: 240, startPoint y: 142, endPoint x: 151, endPoint y: 141, distance: 89.1
click at [151, 141] on section "Proyectos Activos La información contenida en este sitio es confidencial y para…" at bounding box center [360, 330] width 720 height 815
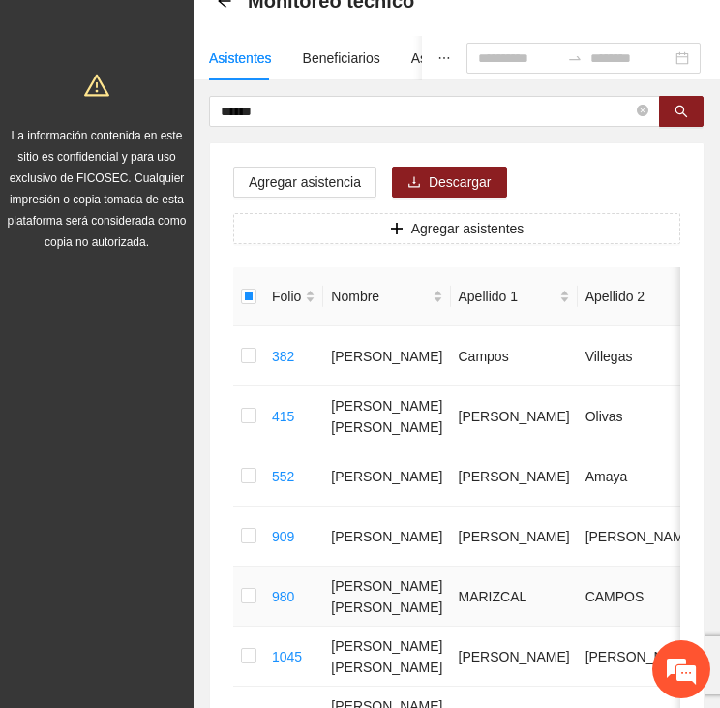
scroll to position [0, 0]
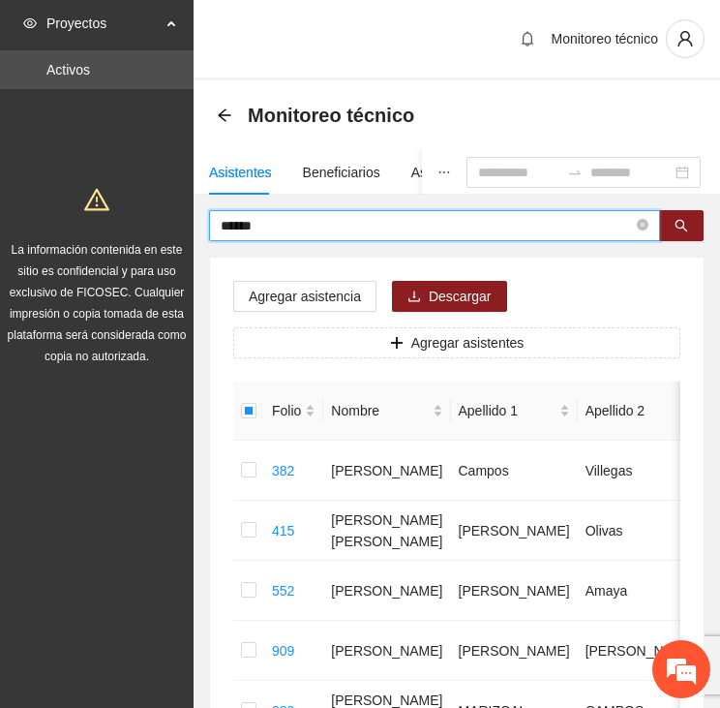
drag, startPoint x: 283, startPoint y: 224, endPoint x: 149, endPoint y: 218, distance: 133.7
click at [146, 218] on section "Proyectos Activos La información contenida en este sitio es confidencial y para…" at bounding box center [360, 557] width 720 height 1115
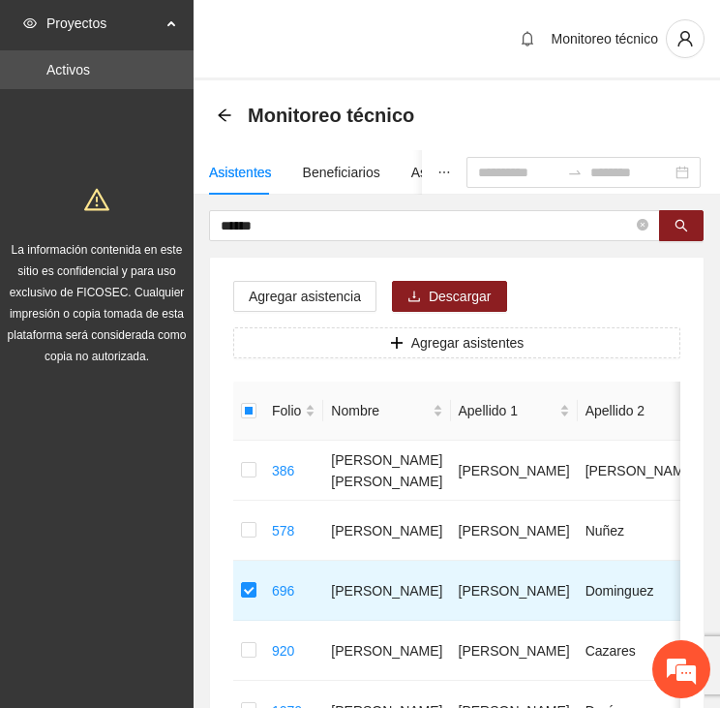
drag, startPoint x: 223, startPoint y: 224, endPoint x: 137, endPoint y: 224, distance: 85.2
click at [138, 224] on section "Proyectos Activos La información contenida en este sitio es confidencial y para…" at bounding box center [360, 467] width 720 height 935
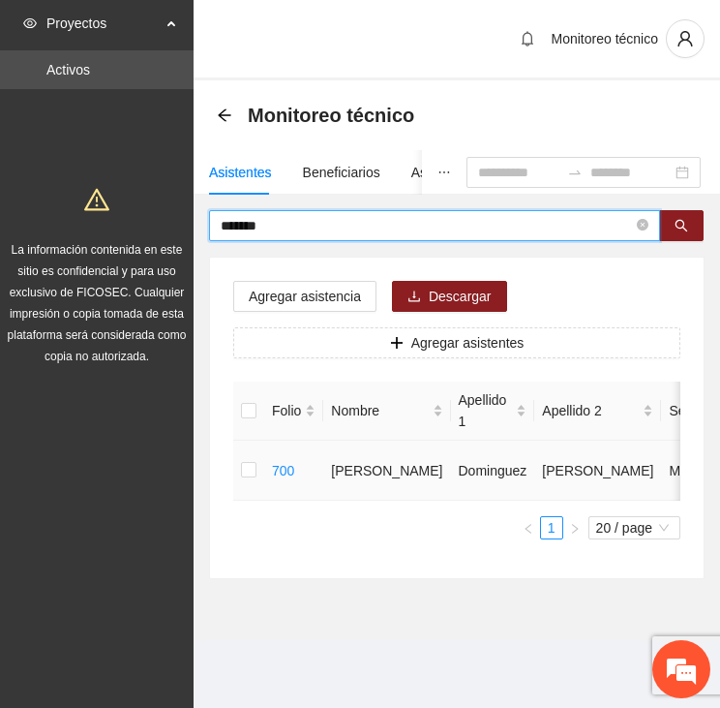
click at [257, 464] on td at bounding box center [248, 470] width 31 height 60
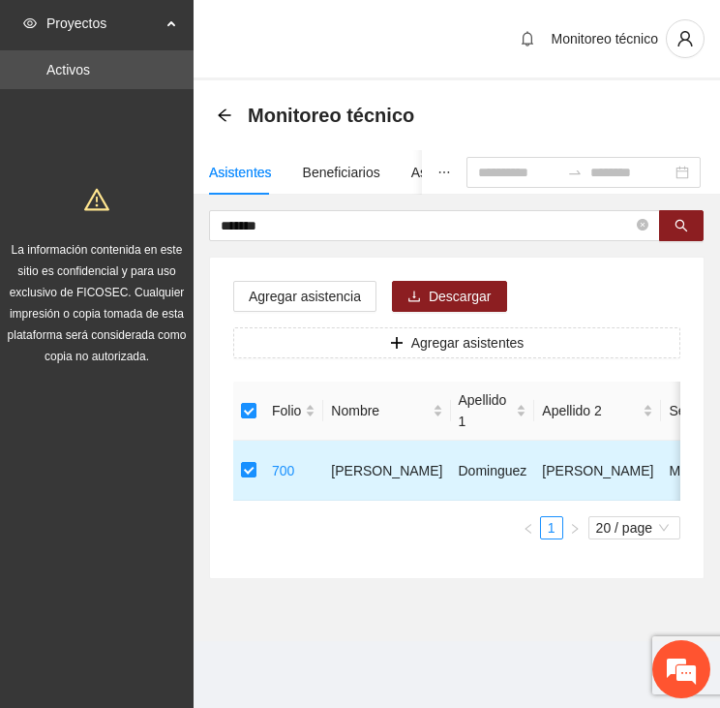
click at [258, 472] on td at bounding box center [248, 470] width 31 height 60
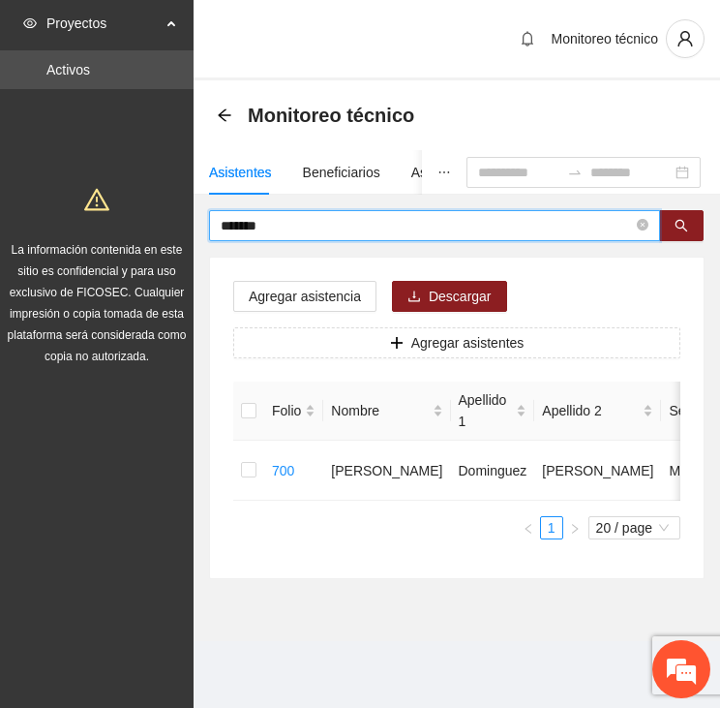
drag, startPoint x: 271, startPoint y: 220, endPoint x: 205, endPoint y: 212, distance: 66.3
click at [205, 212] on div "******* Agregar asistencia Descargar Agregar asistentes Folio Nombre Apellido 1…" at bounding box center [457, 394] width 527 height 369
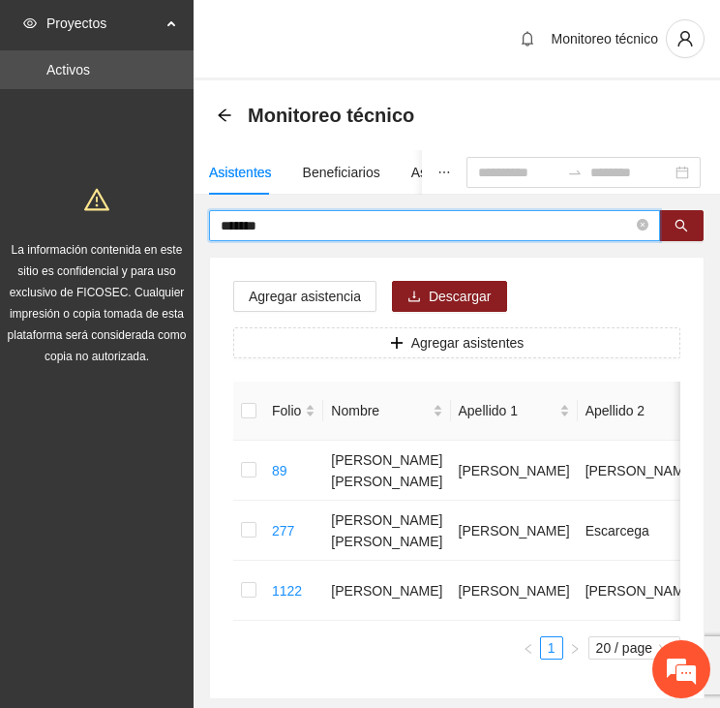
drag, startPoint x: 226, startPoint y: 220, endPoint x: 147, endPoint y: 221, distance: 78.4
click at [146, 220] on section "Proyectos Activos La información contenida en este sitio es confidencial y para…" at bounding box center [360, 407] width 720 height 815
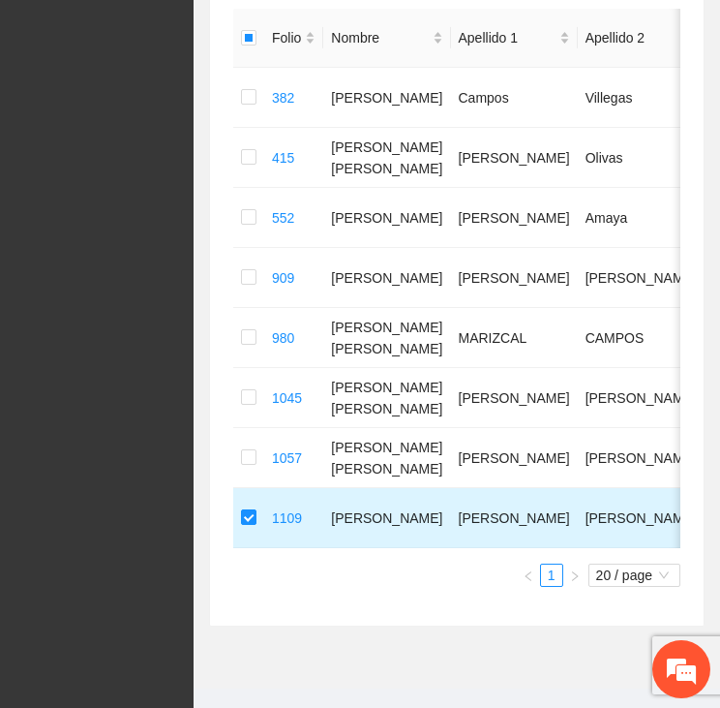
scroll to position [387, 0]
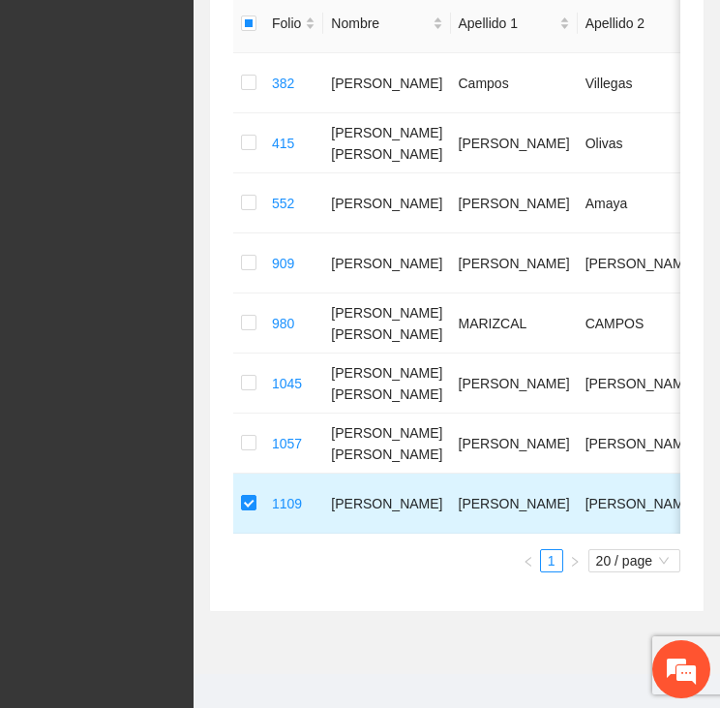
click at [237, 502] on td at bounding box center [248, 503] width 31 height 60
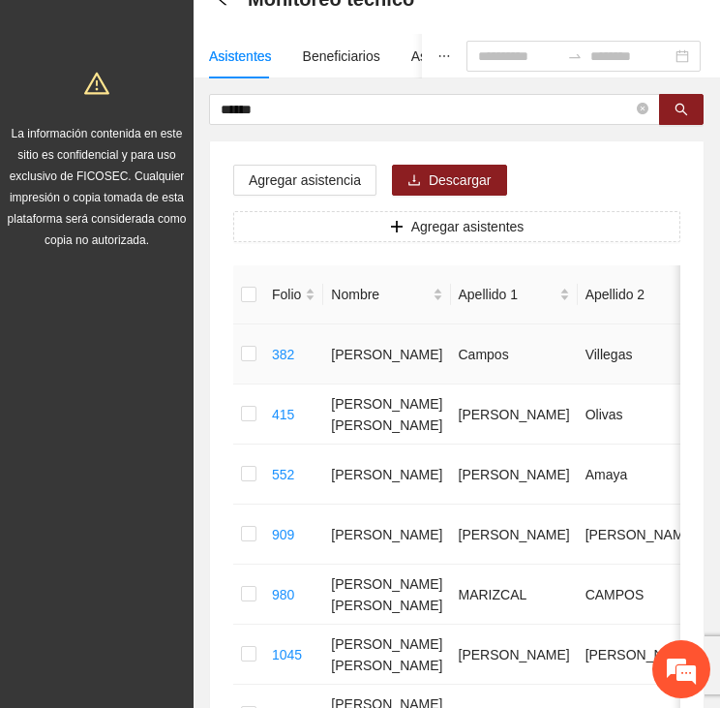
scroll to position [97, 0]
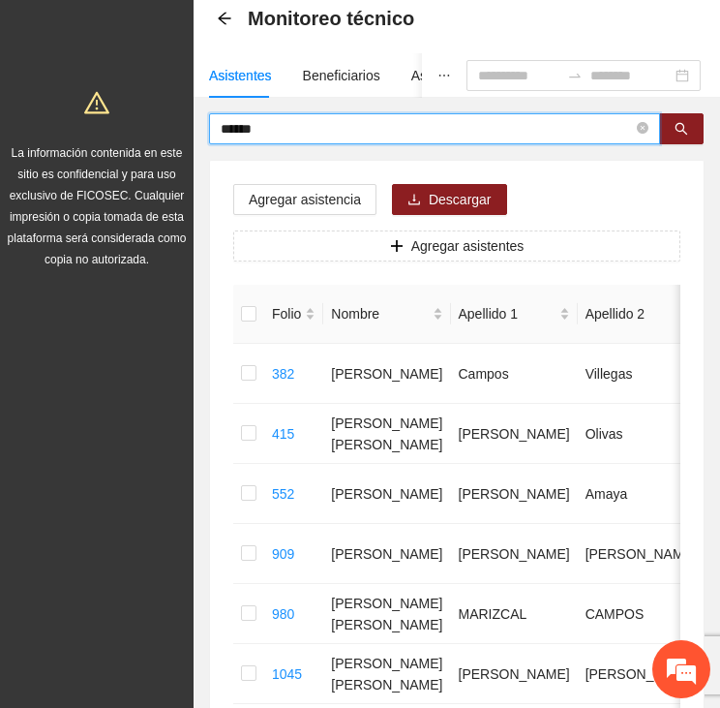
drag, startPoint x: 259, startPoint y: 121, endPoint x: 152, endPoint y: 119, distance: 107.5
click at [152, 119] on section "Proyectos Activos La información contenida en este sitio es confidencial y para…" at bounding box center [360, 460] width 720 height 1115
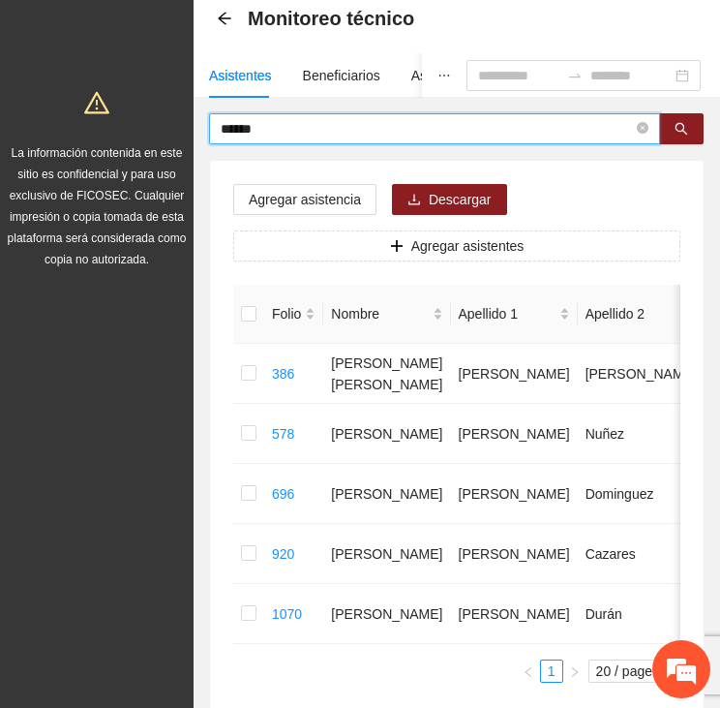
drag, startPoint x: 202, startPoint y: 124, endPoint x: 170, endPoint y: 121, distance: 32.1
click at [175, 122] on section "Proyectos Activos La información contenida en este sitio es confidencial y para…" at bounding box center [360, 370] width 720 height 935
type input "*******"
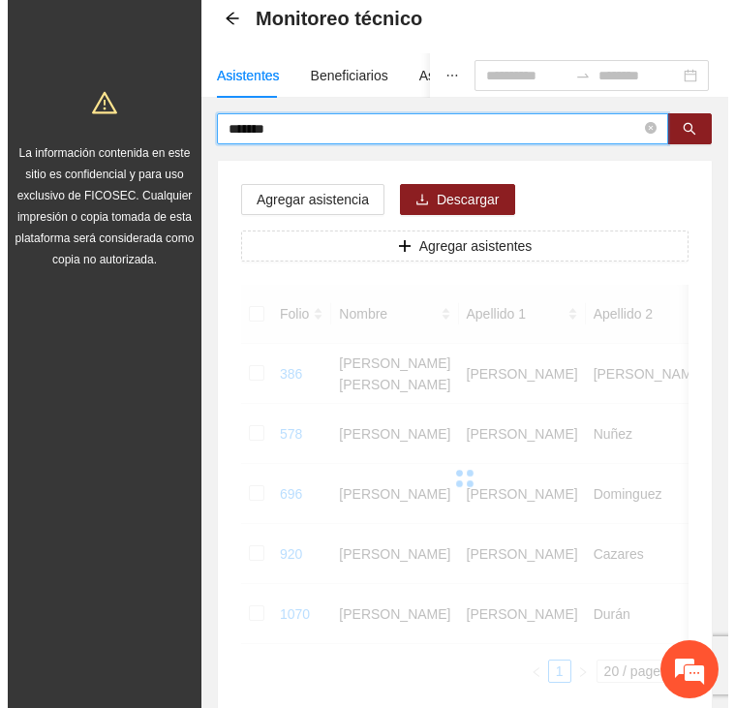
scroll to position [0, 0]
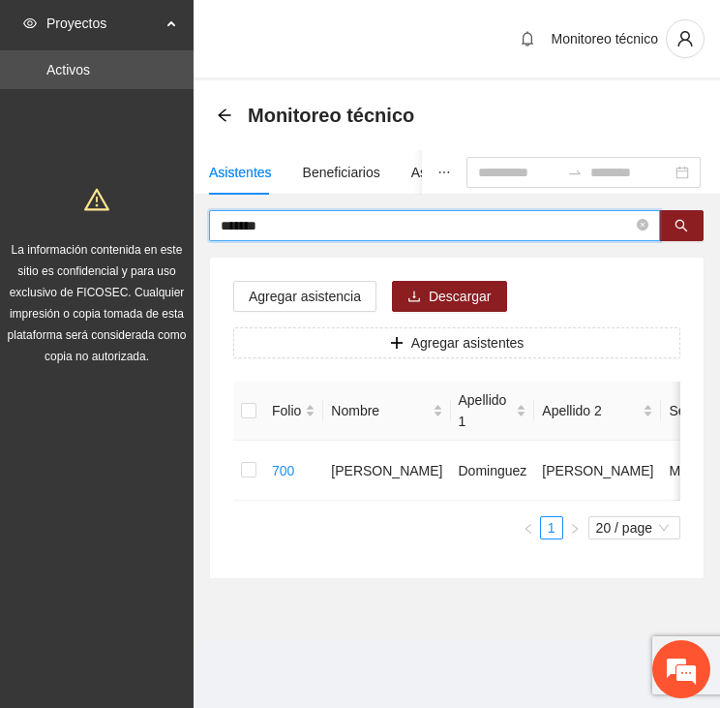
drag, startPoint x: 265, startPoint y: 224, endPoint x: 155, endPoint y: 214, distance: 110.8
click at [151, 218] on section "Proyectos Activos La información contenida en este sitio es confidencial y para…" at bounding box center [360, 354] width 720 height 708
click at [349, 293] on span "Agregar asistencia" at bounding box center [305, 296] width 112 height 21
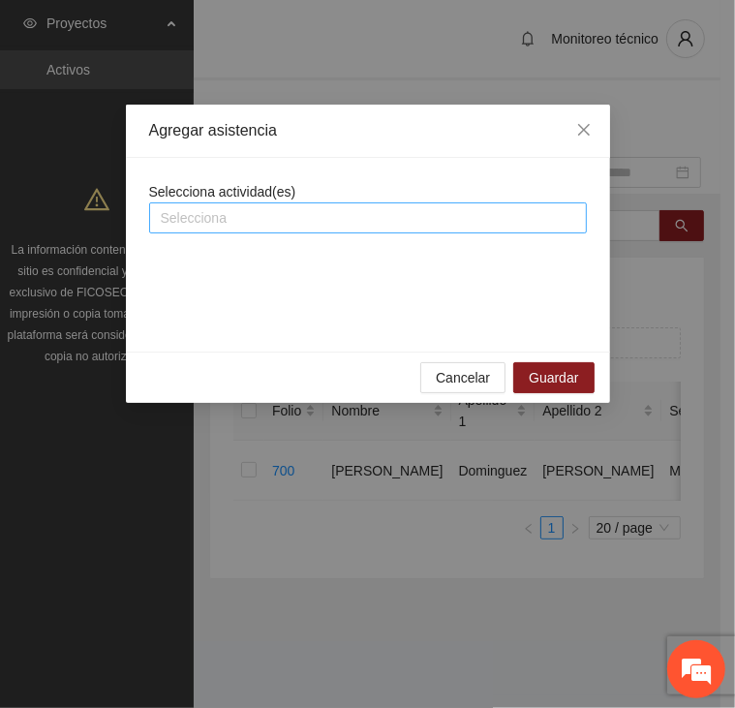
click at [292, 206] on div at bounding box center [368, 217] width 428 height 23
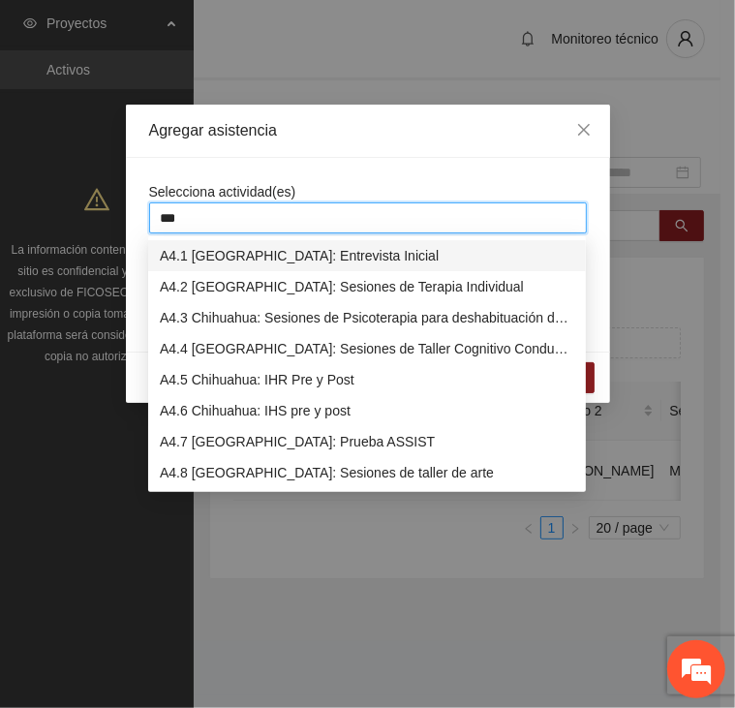
type input "****"
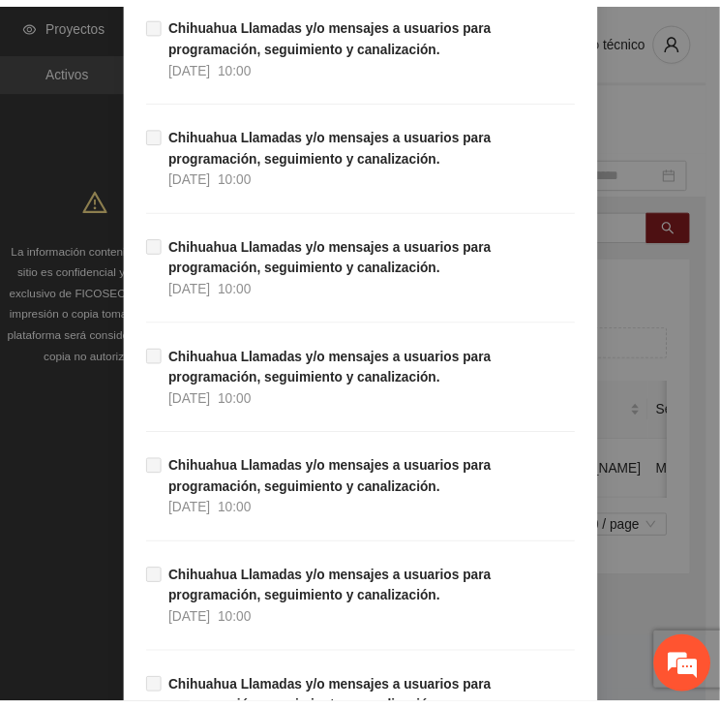
scroll to position [18966, 0]
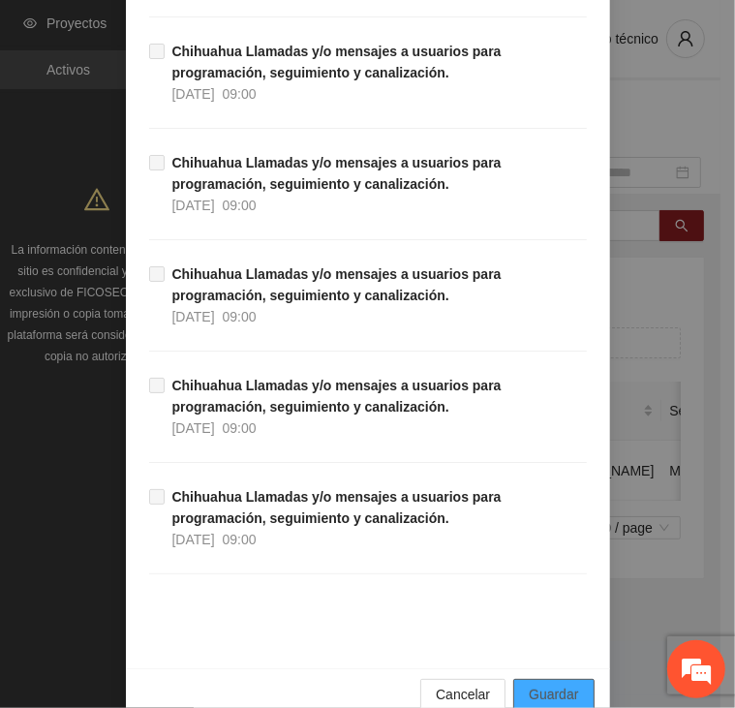
click at [564, 683] on span "Guardar" at bounding box center [553, 693] width 49 height 21
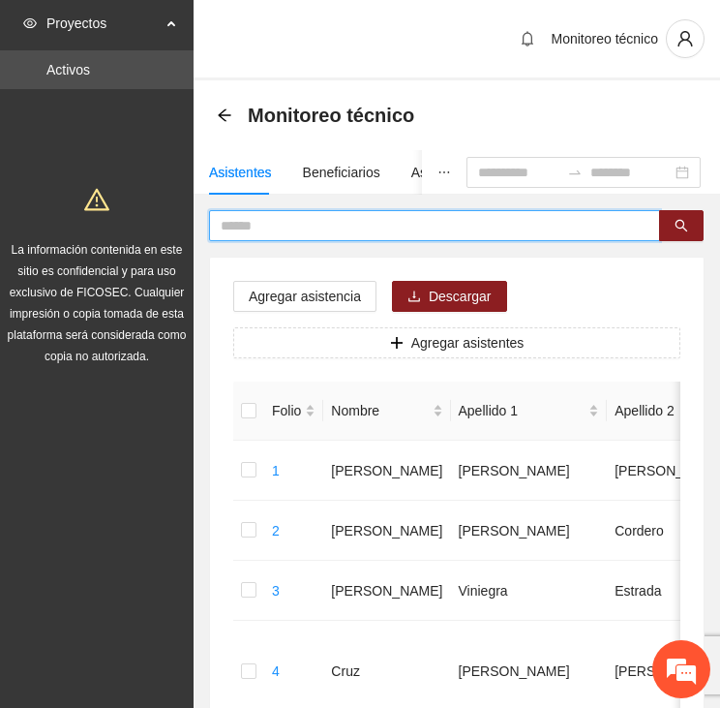
click at [292, 224] on input "text" at bounding box center [427, 225] width 412 height 21
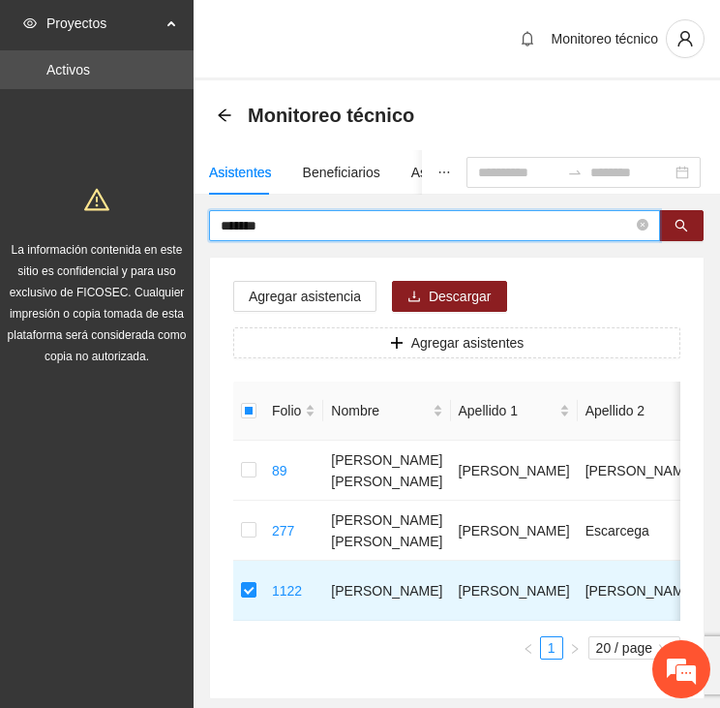
drag, startPoint x: 200, startPoint y: 229, endPoint x: 136, endPoint y: 232, distance: 64.9
click at [135, 232] on section "Proyectos Activos La información contenida en este sitio es confidencial y para…" at bounding box center [360, 407] width 720 height 815
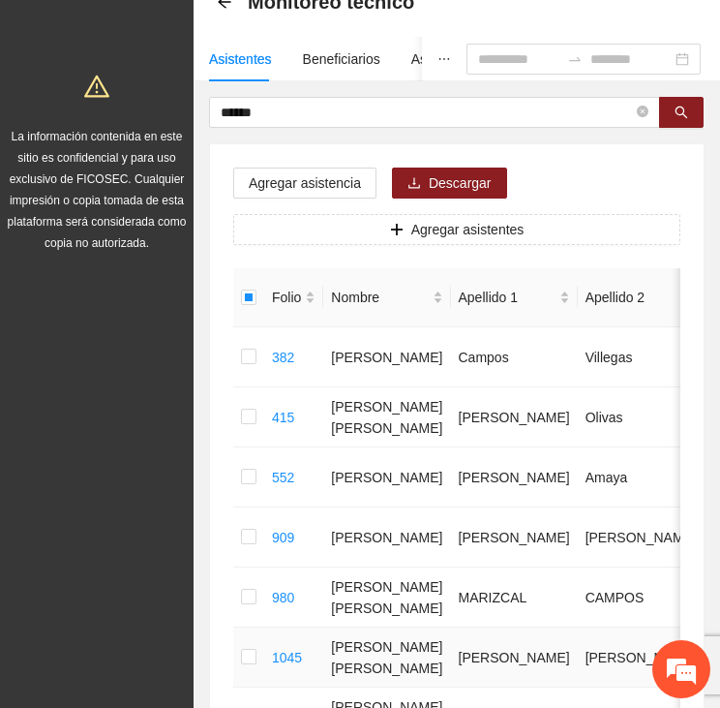
scroll to position [0, 0]
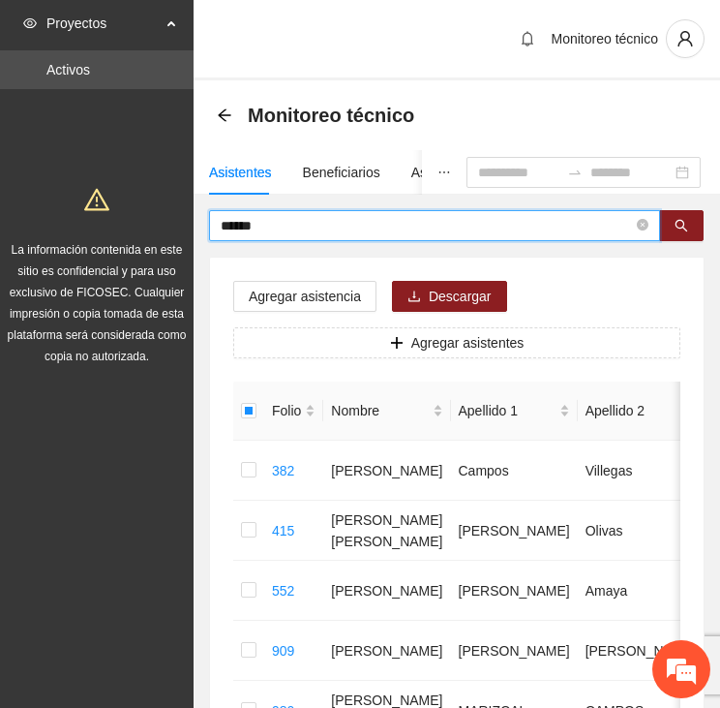
drag, startPoint x: 276, startPoint y: 228, endPoint x: 150, endPoint y: 228, distance: 125.9
click at [150, 228] on section "Proyectos Activos La información contenida en este sitio es confidencial y para…" at bounding box center [360, 557] width 720 height 1115
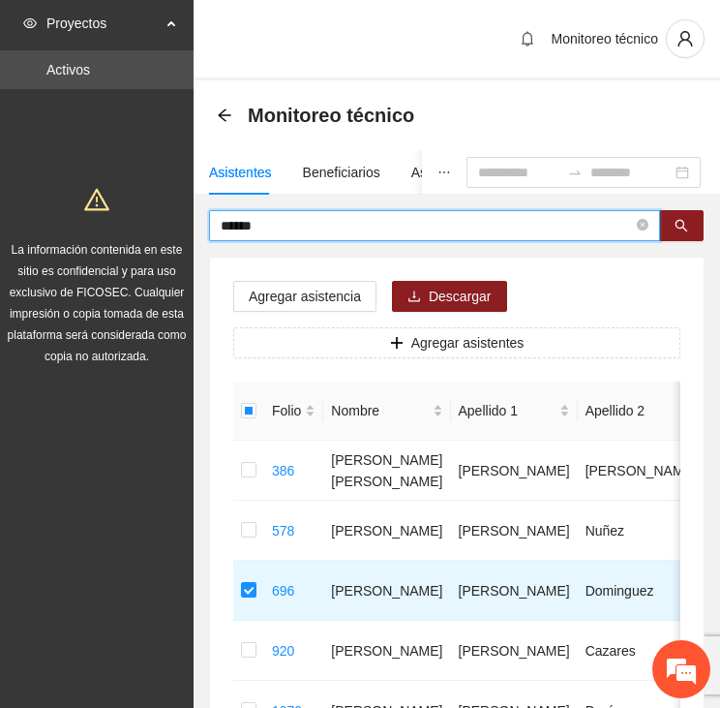
drag, startPoint x: 246, startPoint y: 223, endPoint x: 151, endPoint y: 225, distance: 94.9
click at [156, 225] on section "Proyectos Activos La información contenida en este sitio es confidencial y para…" at bounding box center [360, 467] width 720 height 935
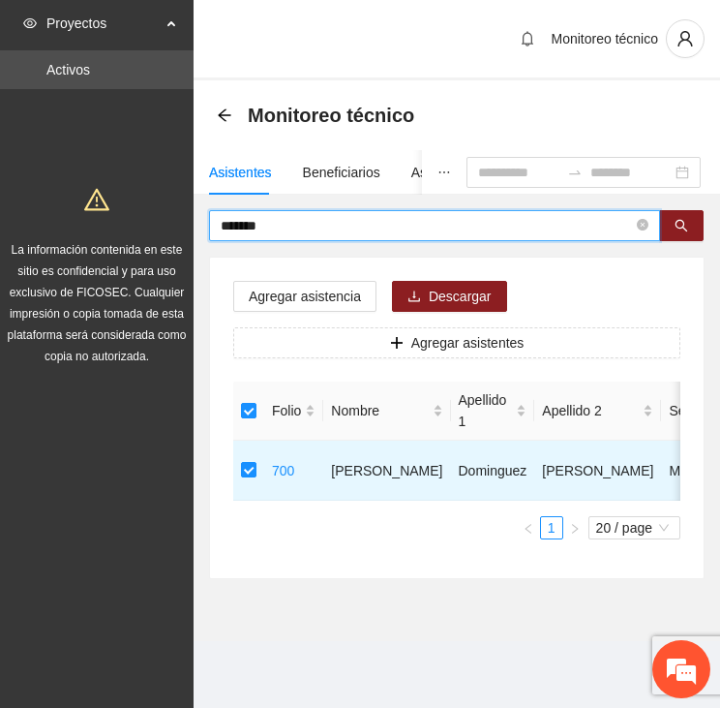
drag, startPoint x: 279, startPoint y: 224, endPoint x: 167, endPoint y: 209, distance: 112.3
click at [167, 209] on section "Proyectos Activos La información contenida en este sitio es confidencial y para…" at bounding box center [360, 354] width 720 height 708
type input "*"
type input "******"
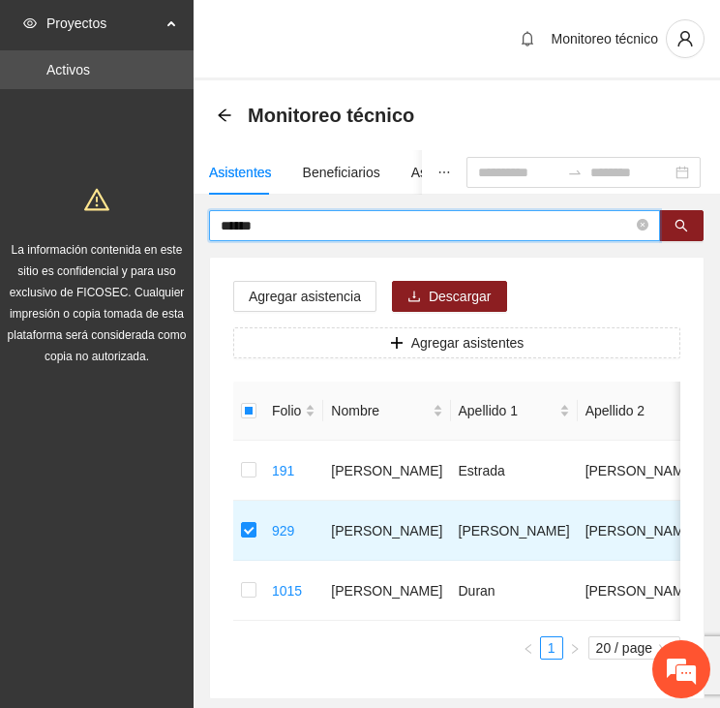
drag, startPoint x: 279, startPoint y: 222, endPoint x: 175, endPoint y: 222, distance: 103.6
click at [175, 222] on section "Proyectos Activos La información contenida en este sitio es confidencial y para…" at bounding box center [360, 407] width 720 height 815
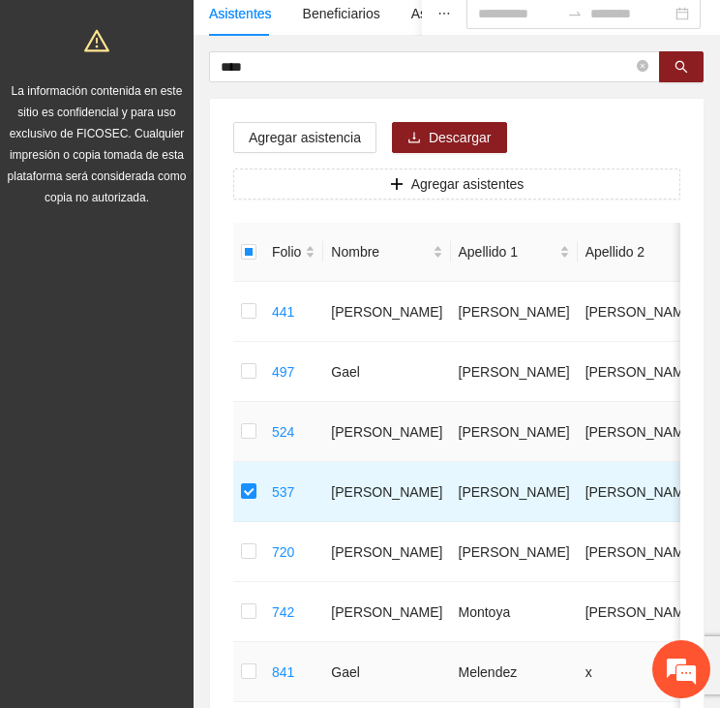
scroll to position [97, 0]
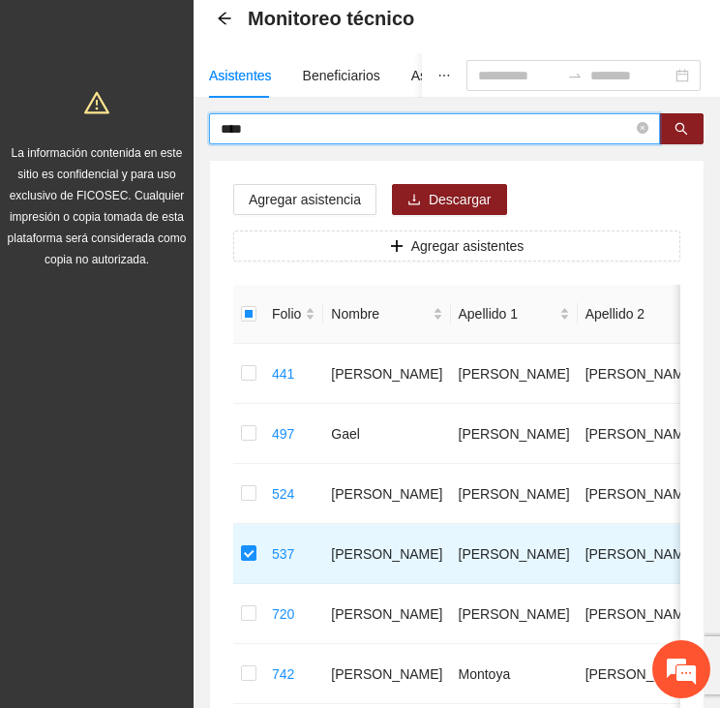
drag, startPoint x: 199, startPoint y: 119, endPoint x: 147, endPoint y: 115, distance: 52.4
click at [147, 115] on section "Proyectos Activos La información contenida en este sitio es confidencial y para…" at bounding box center [360, 580] width 720 height 1355
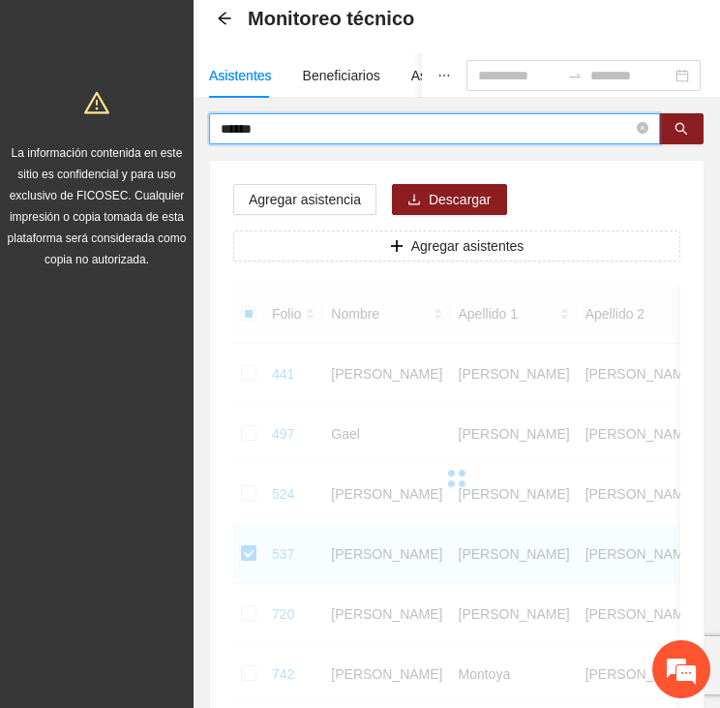
scroll to position [61, 0]
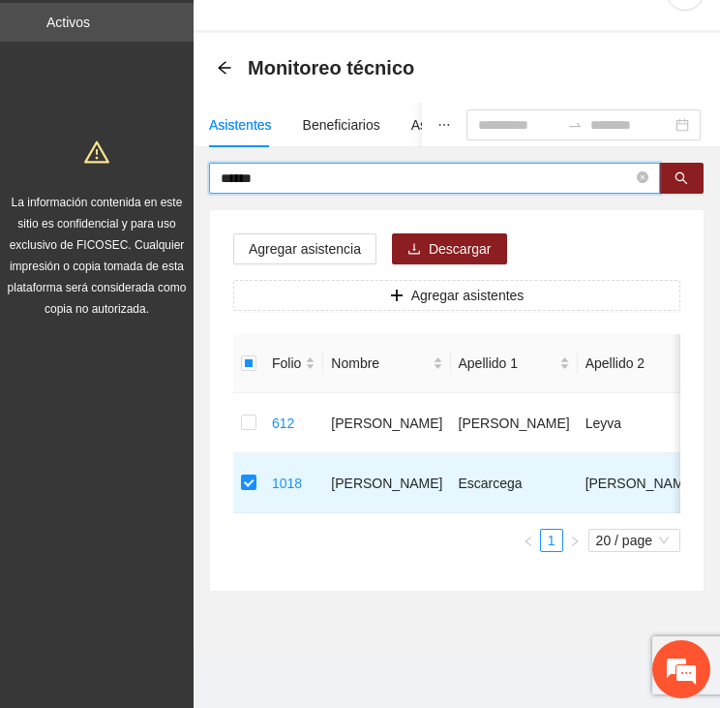
drag, startPoint x: 276, startPoint y: 159, endPoint x: 186, endPoint y: 162, distance: 90.1
click at [186, 162] on section "Proyectos Activos La información contenida en este sitio es confidencial y para…" at bounding box center [360, 330] width 720 height 755
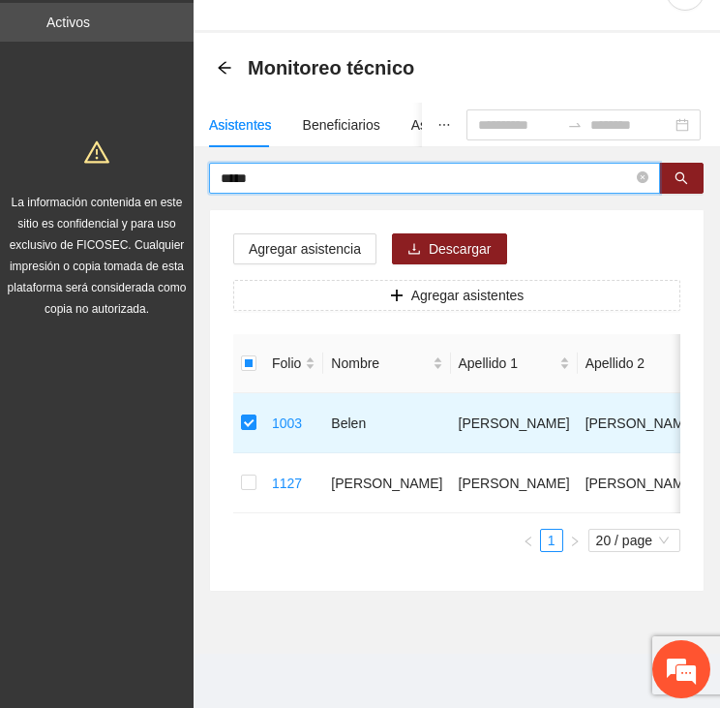
drag, startPoint x: 267, startPoint y: 162, endPoint x: 178, endPoint y: 158, distance: 89.2
click at [178, 158] on section "Proyectos Activos La información contenida en este sitio es confidencial y para…" at bounding box center [360, 330] width 720 height 755
type input "*****"
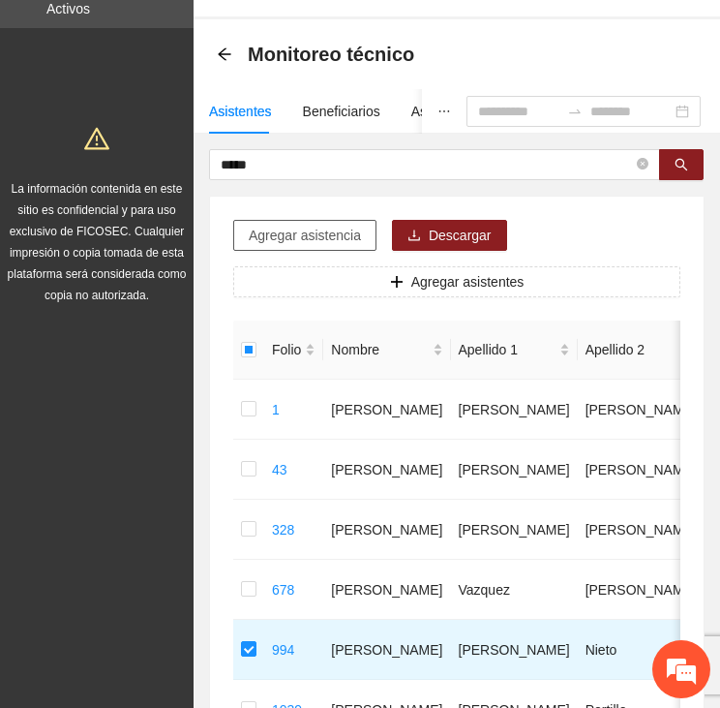
click at [294, 241] on span "Agregar asistencia" at bounding box center [305, 235] width 112 height 21
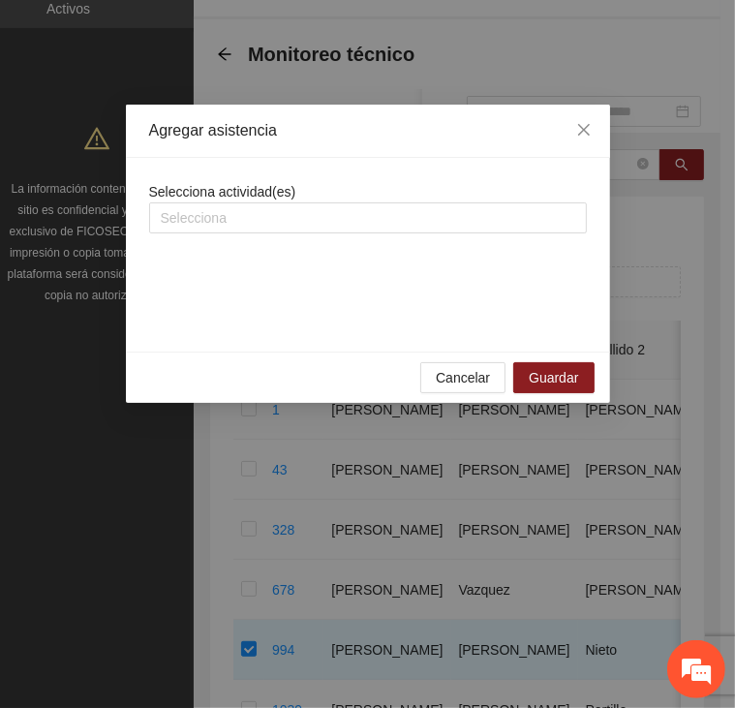
click at [256, 198] on span "Selecciona actividad(es)" at bounding box center [222, 191] width 147 height 15
click at [247, 220] on div at bounding box center [368, 217] width 428 height 23
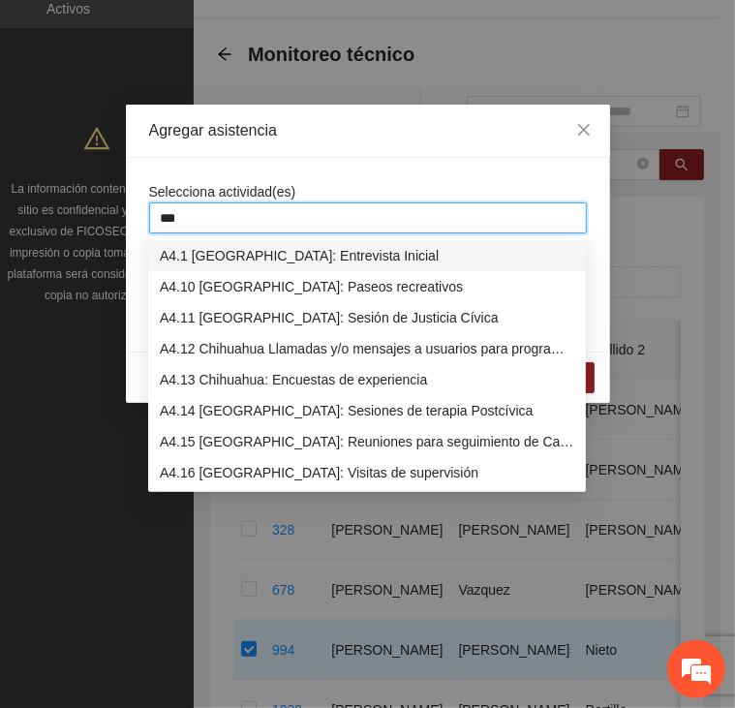
type input "****"
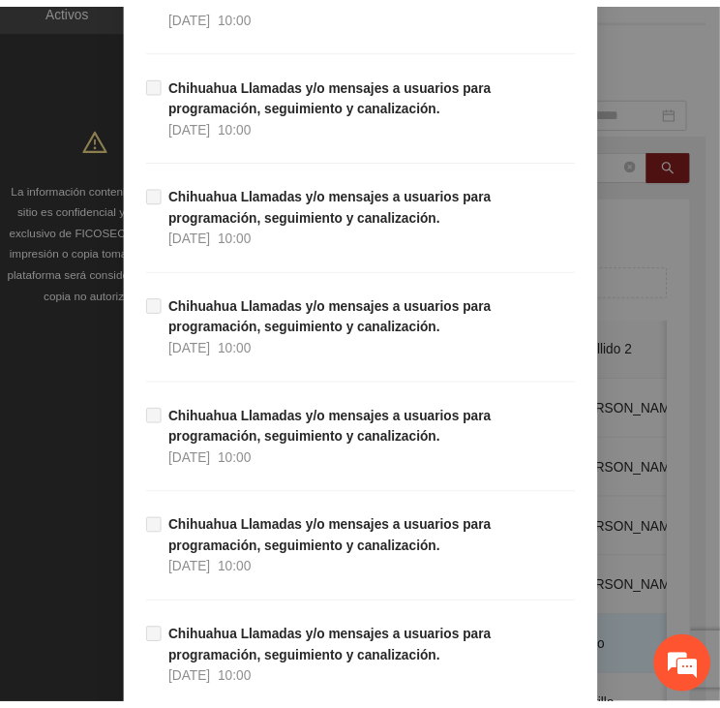
scroll to position [18966, 0]
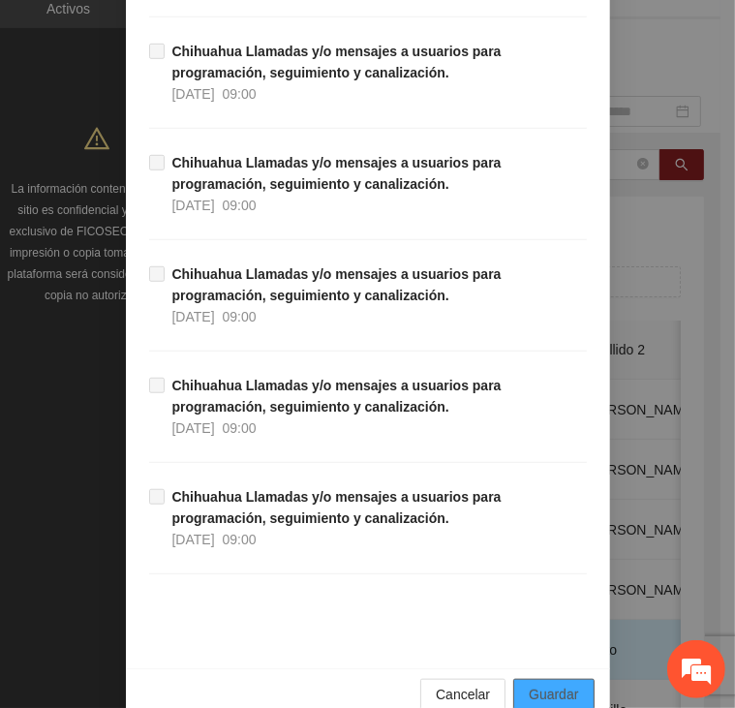
click at [554, 683] on span "Guardar" at bounding box center [553, 693] width 49 height 21
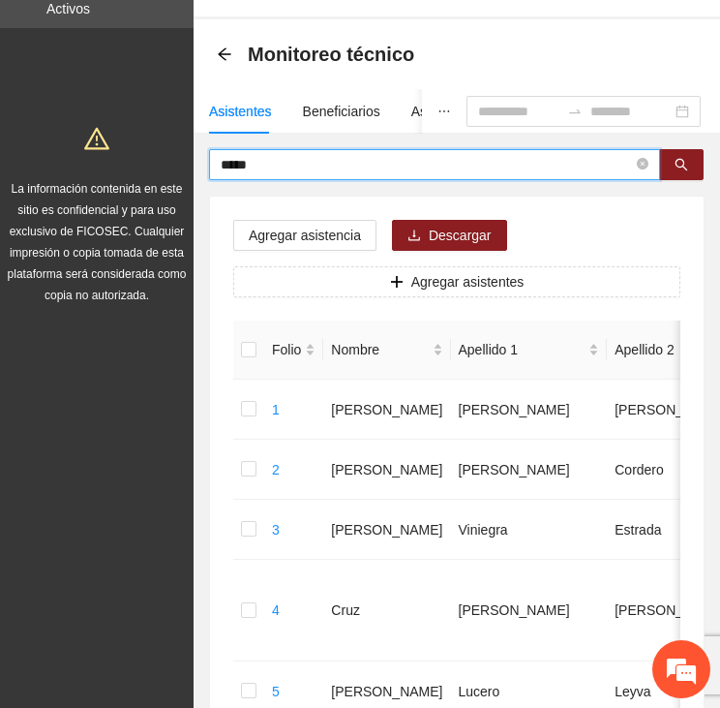
drag, startPoint x: 270, startPoint y: 167, endPoint x: 194, endPoint y: 168, distance: 76.5
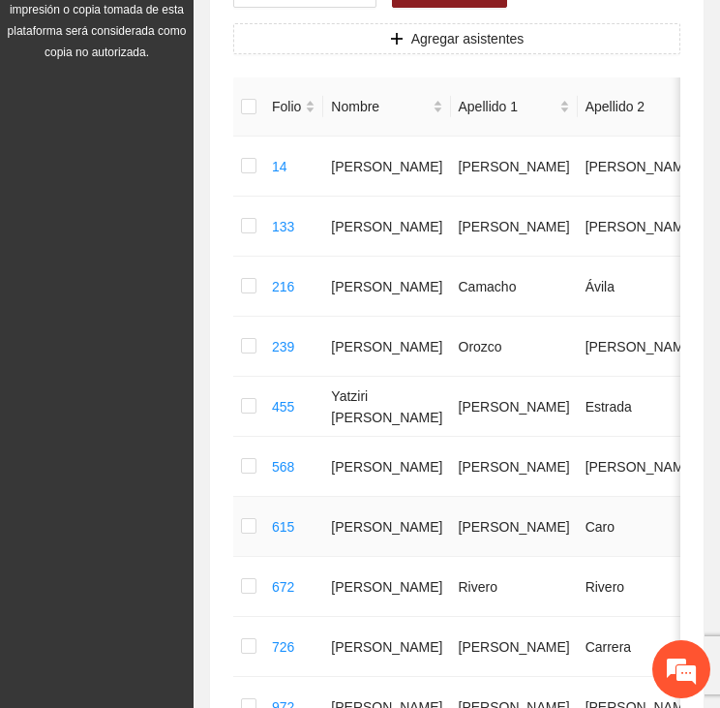
scroll to position [158, 0]
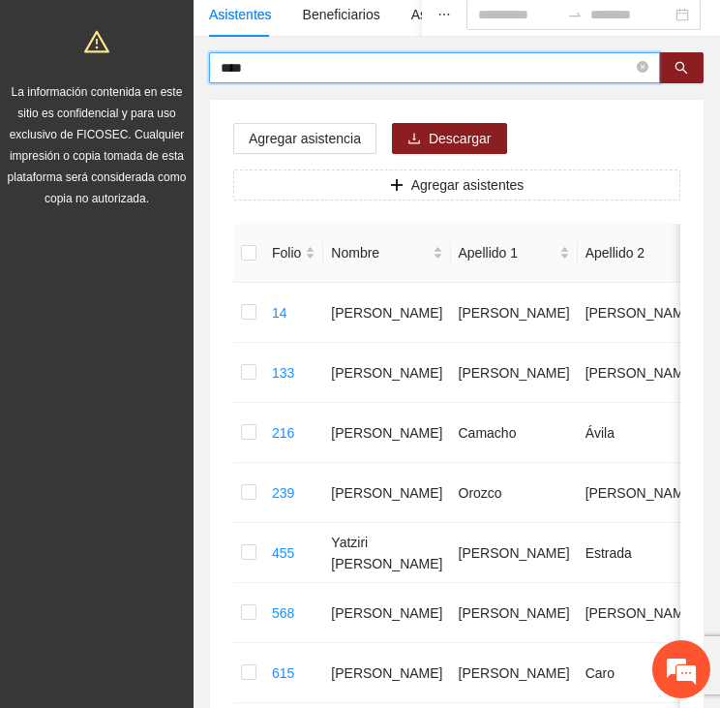
drag, startPoint x: 258, startPoint y: 68, endPoint x: 187, endPoint y: 63, distance: 71.8
click at [189, 63] on section "Proyectos Activos La información contenida en este sitio es confidencial y para…" at bounding box center [360, 609] width 720 height 1535
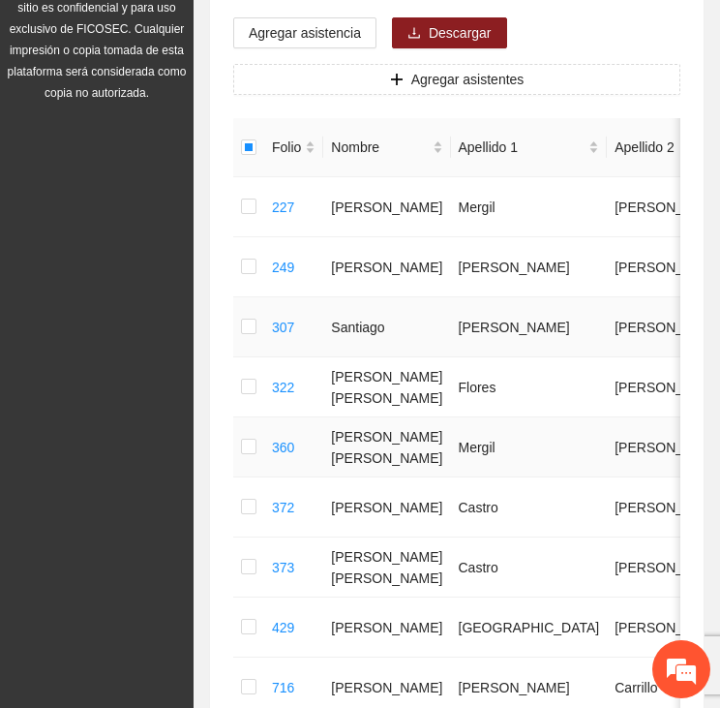
scroll to position [43, 0]
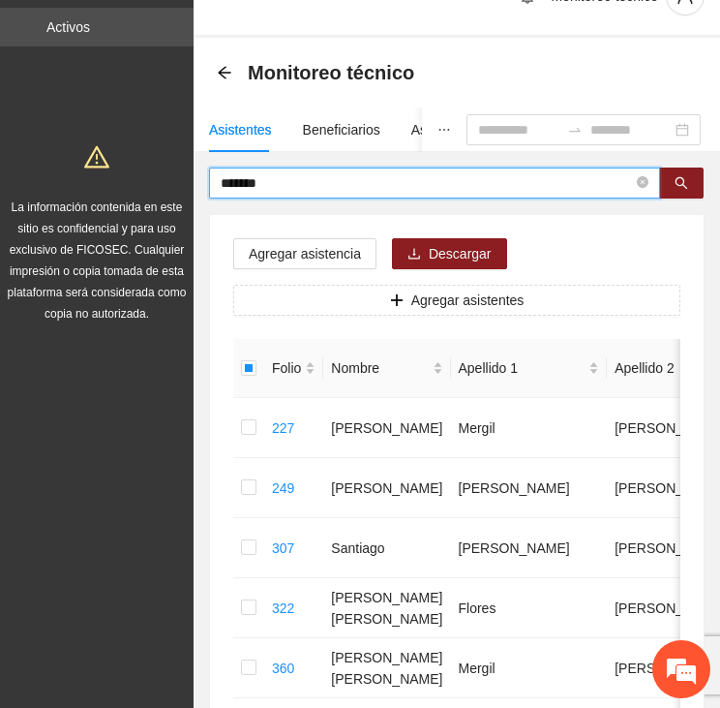
drag, startPoint x: 296, startPoint y: 178, endPoint x: 120, endPoint y: 182, distance: 176.2
click at [120, 184] on section "Proyectos Activos La información contenida en este sitio es confidencial y para…" at bounding box center [360, 664] width 720 height 1415
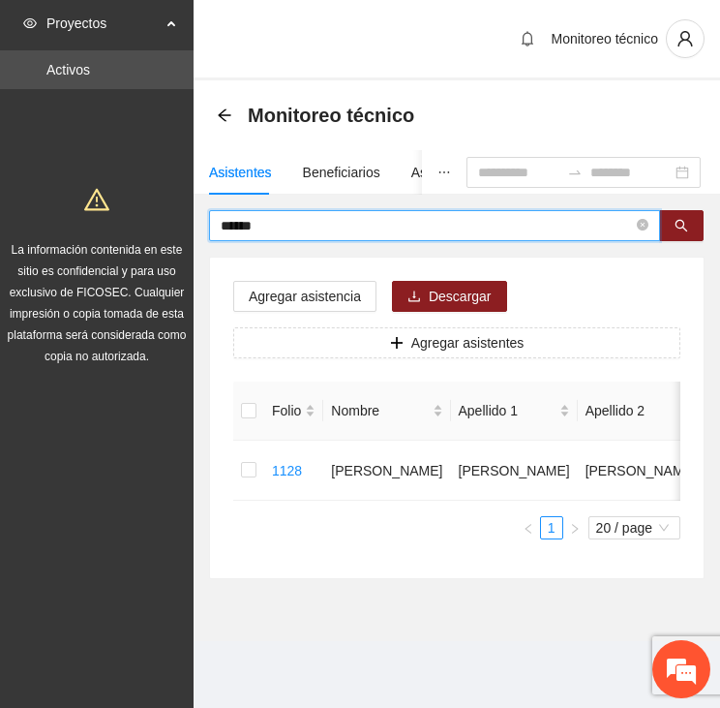
scroll to position [20, 0]
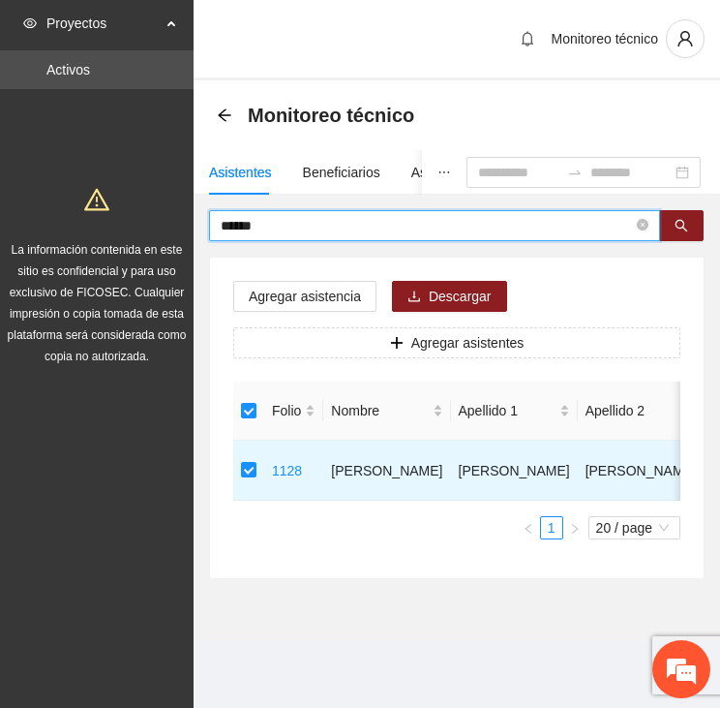
drag, startPoint x: 271, startPoint y: 198, endPoint x: 180, endPoint y: 199, distance: 91.0
click at [180, 199] on section "Proyectos Activos La información contenida en este sitio es confidencial y para…" at bounding box center [360, 354] width 720 height 708
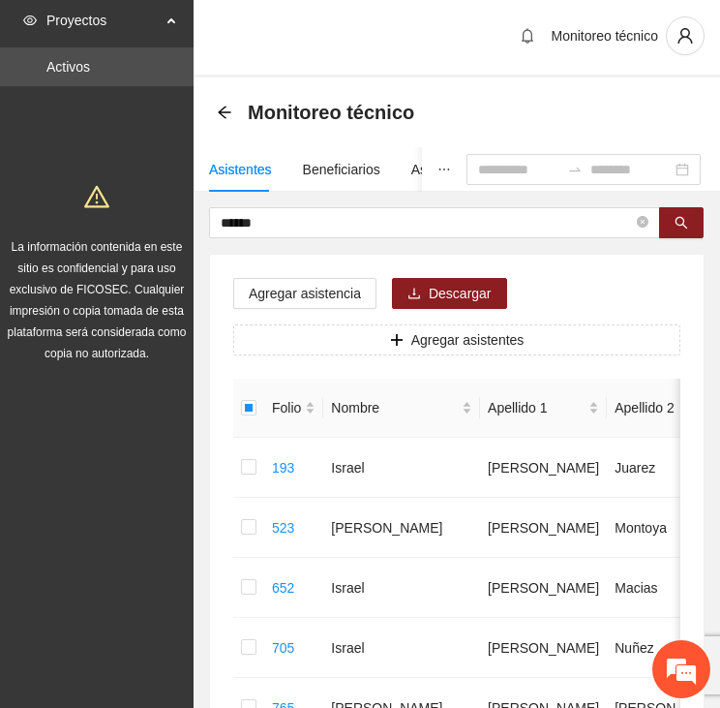
scroll to position [0, 0]
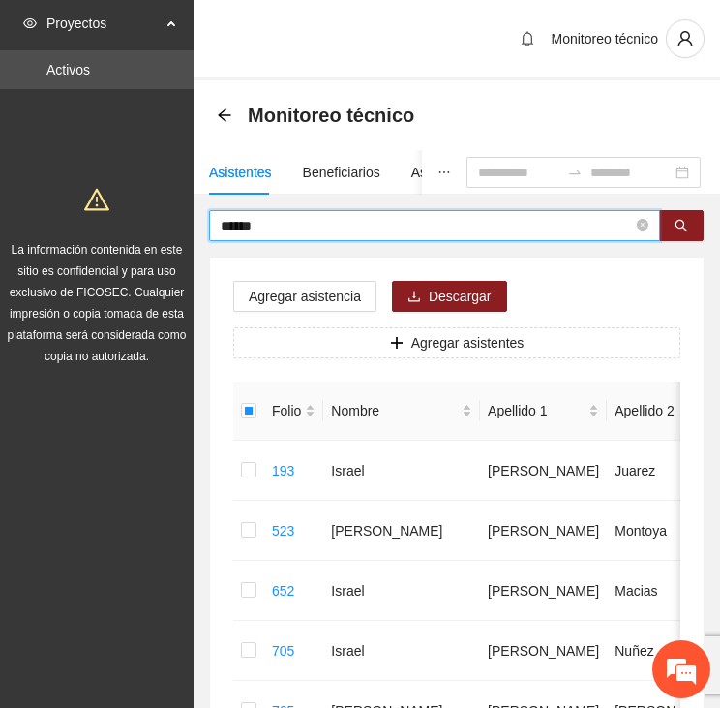
drag, startPoint x: 290, startPoint y: 216, endPoint x: 155, endPoint y: 227, distance: 136.0
click at [155, 229] on section "Proyectos Activos La información contenida en este sitio es confidencial y para…" at bounding box center [360, 587] width 720 height 1175
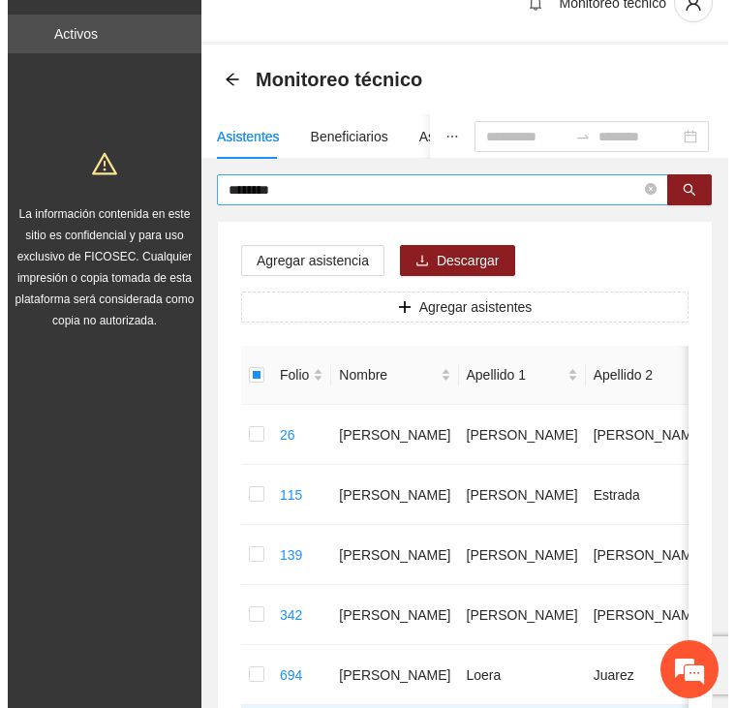
scroll to position [34, 0]
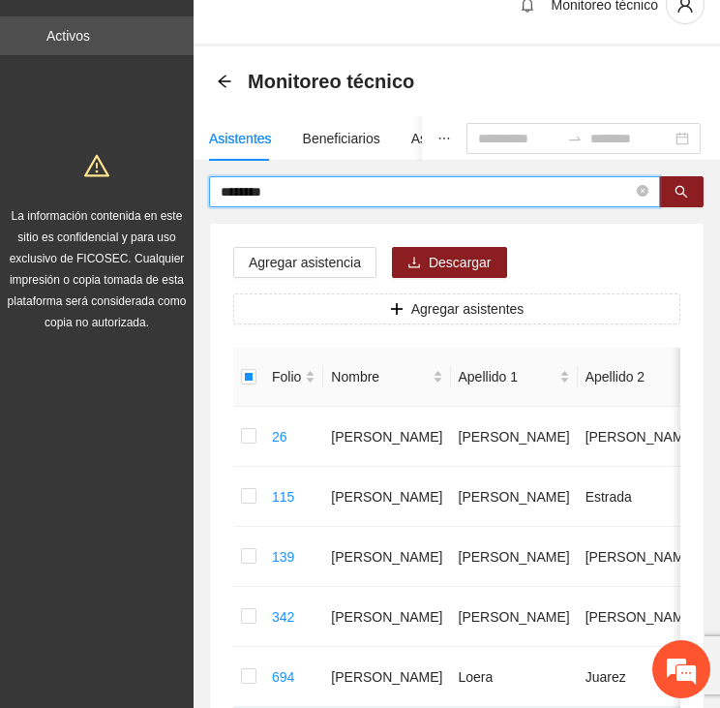
drag, startPoint x: 279, startPoint y: 187, endPoint x: 202, endPoint y: 197, distance: 77.1
click at [202, 197] on div "******** Agregar asistencia Descargar Agregar asistentes Folio Nombre Apellido …" at bounding box center [457, 570] width 527 height 789
type input "*****"
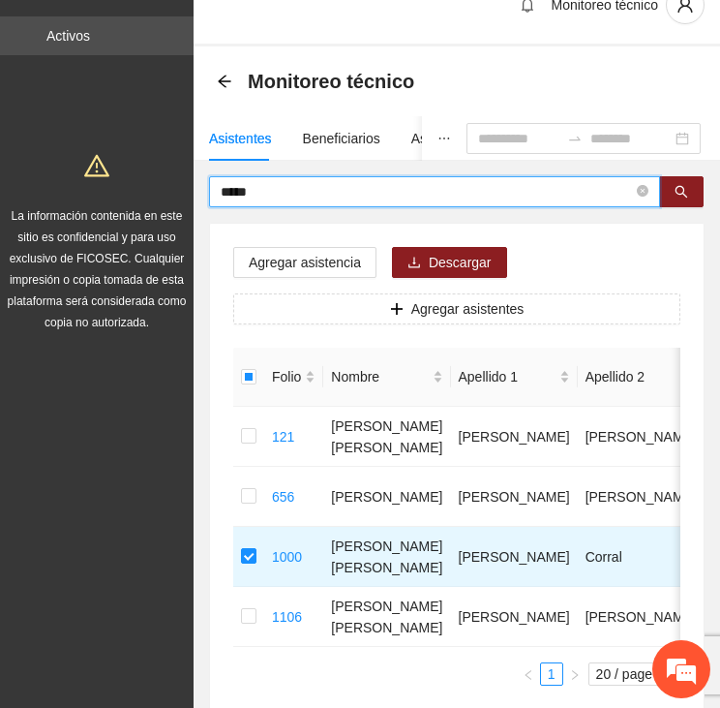
drag, startPoint x: 286, startPoint y: 193, endPoint x: 207, endPoint y: 197, distance: 78.6
click at [207, 197] on div "***** Agregar asistencia Descargar Agregar asistentes Folio Nombre Apellido 1 A…" at bounding box center [457, 450] width 527 height 549
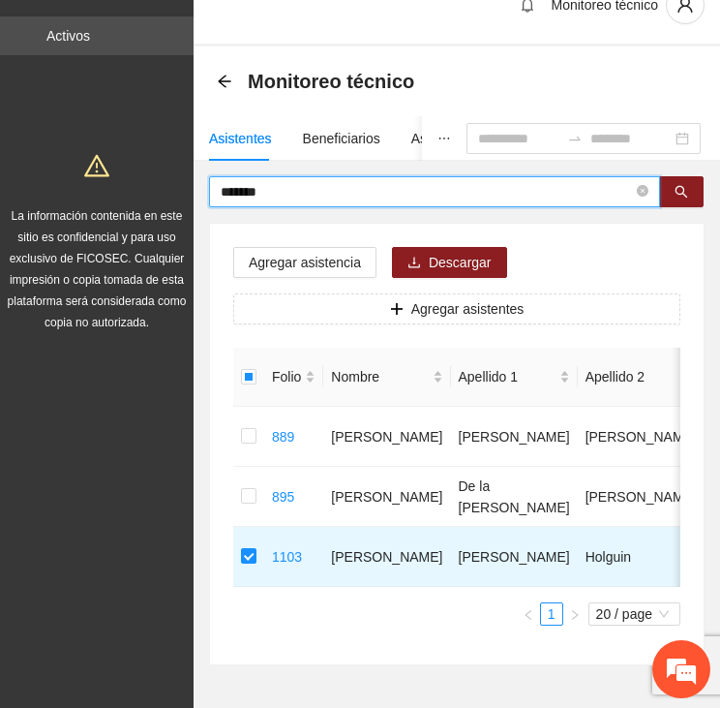
drag, startPoint x: 233, startPoint y: 197, endPoint x: 205, endPoint y: 197, distance: 28.1
click at [208, 197] on div "******* Agregar asistencia Descargar Agregar asistentes Folio Nombre Apellido 1…" at bounding box center [457, 420] width 527 height 489
type input "*"
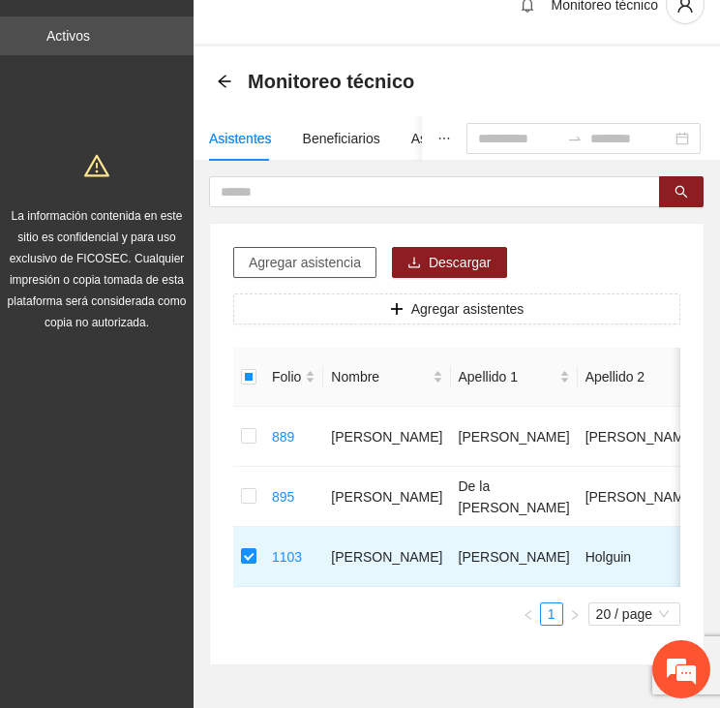
click at [296, 258] on span "Agregar asistencia" at bounding box center [305, 262] width 112 height 21
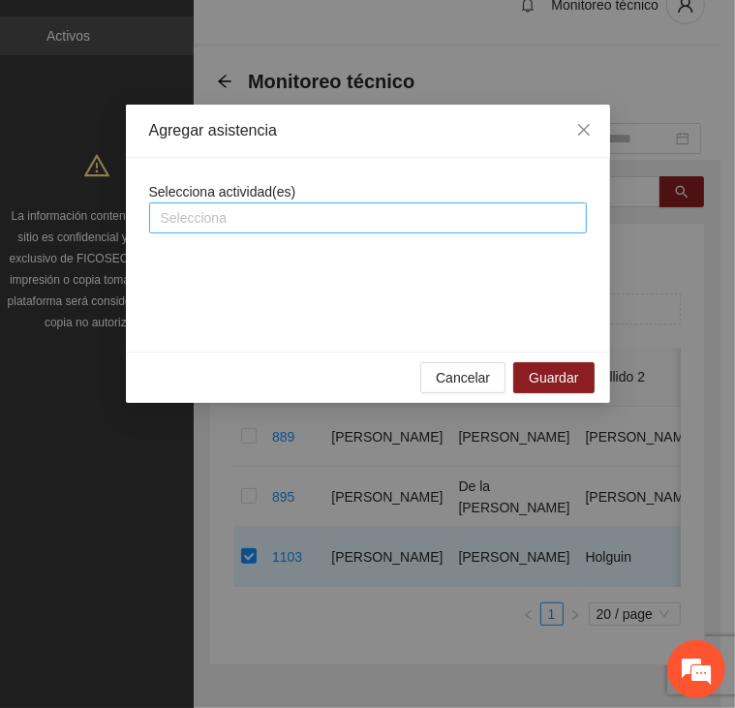
click at [269, 213] on div at bounding box center [368, 217] width 428 height 23
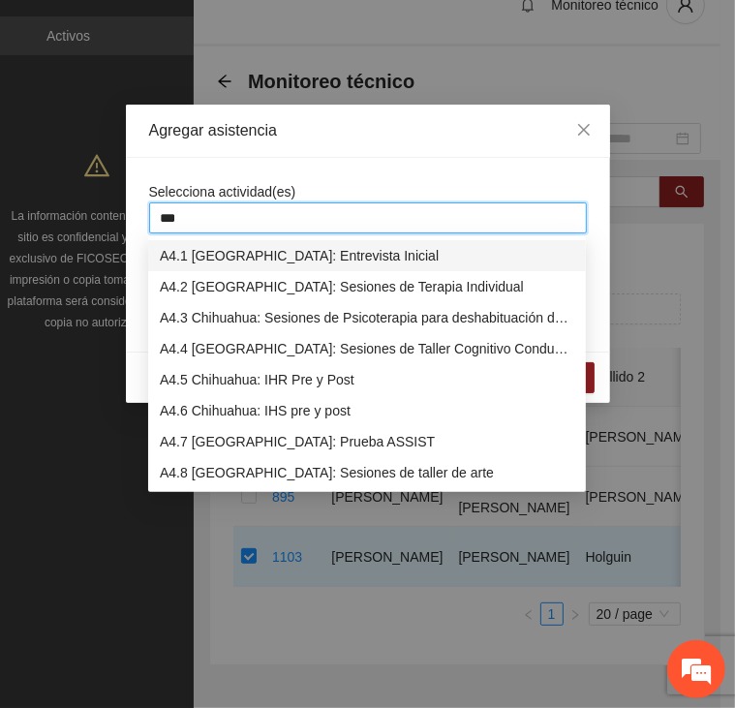
type input "****"
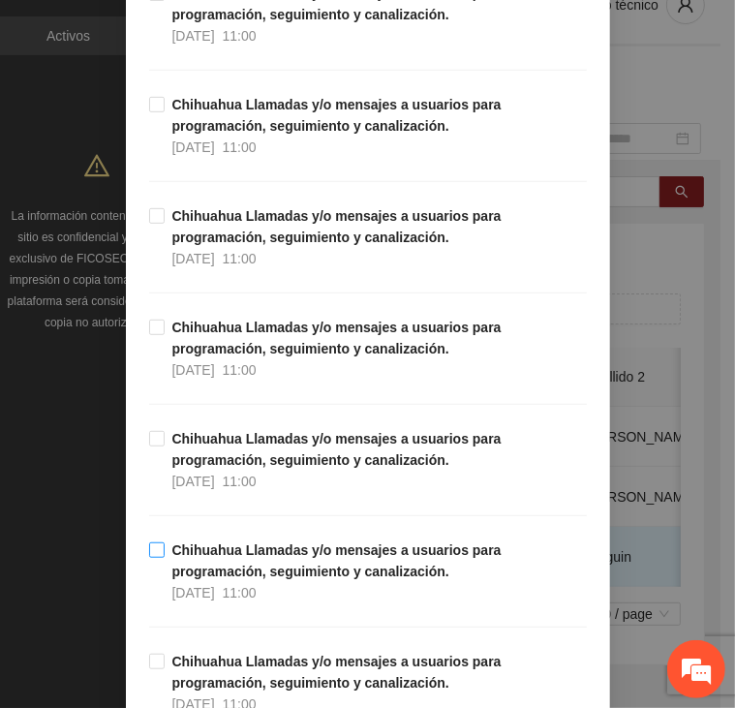
scroll to position [484, 0]
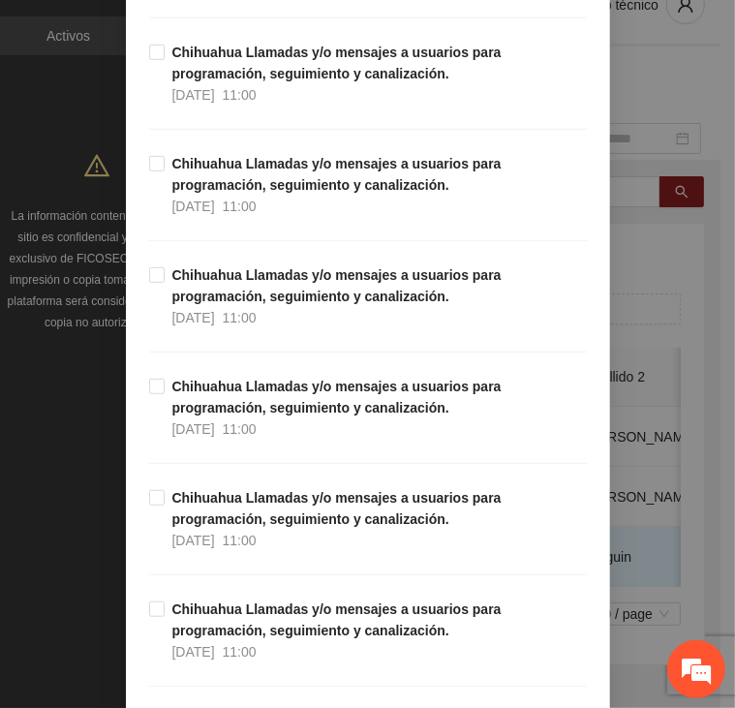
click at [220, 450] on div "Chihuahua Llamadas y/o mensajes a usuarios para programación, seguimiento y can…" at bounding box center [368, 431] width 438 height 111
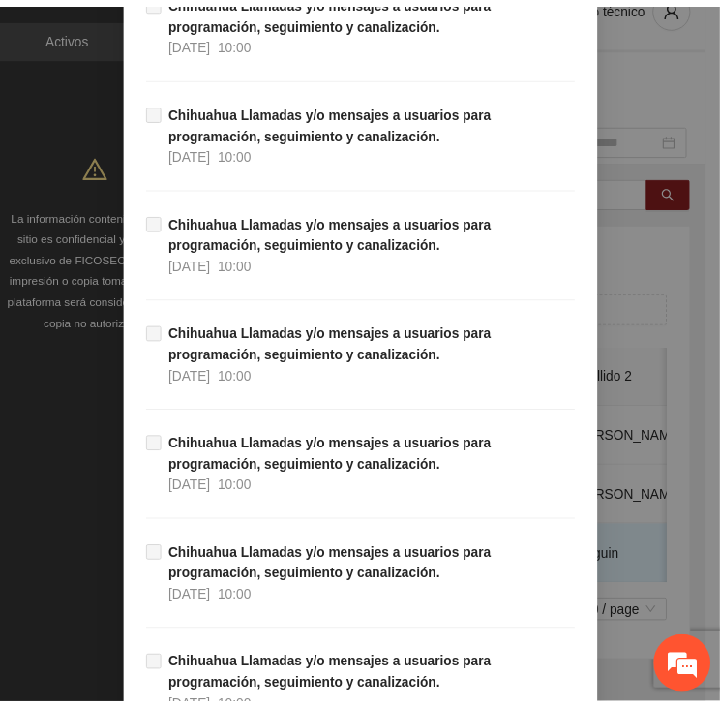
scroll to position [18966, 0]
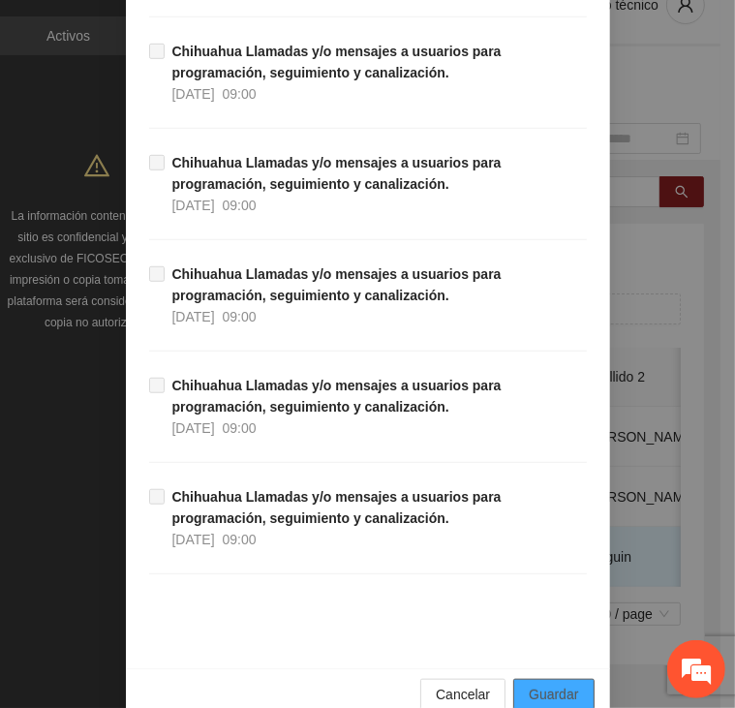
click at [547, 683] on span "Guardar" at bounding box center [553, 693] width 49 height 21
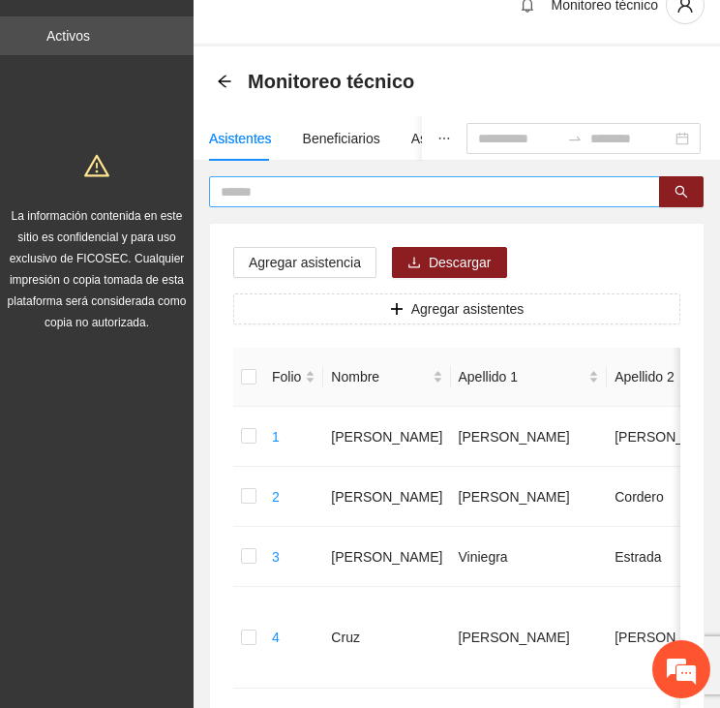
click at [257, 189] on input "text" at bounding box center [427, 191] width 412 height 21
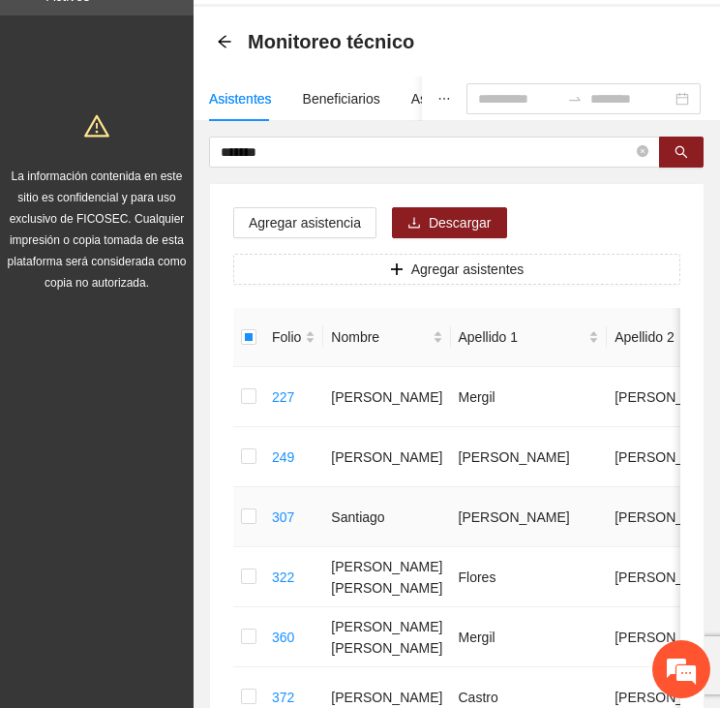
scroll to position [34, 0]
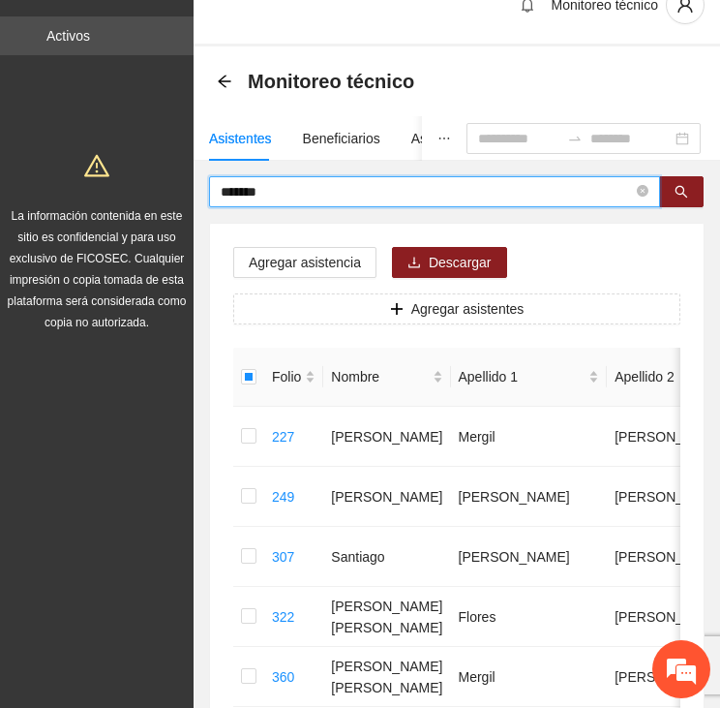
drag, startPoint x: 287, startPoint y: 190, endPoint x: 169, endPoint y: 171, distance: 118.6
click at [171, 171] on section "Proyectos Activos La información contenida en este sitio es confidencial y para…" at bounding box center [360, 673] width 720 height 1415
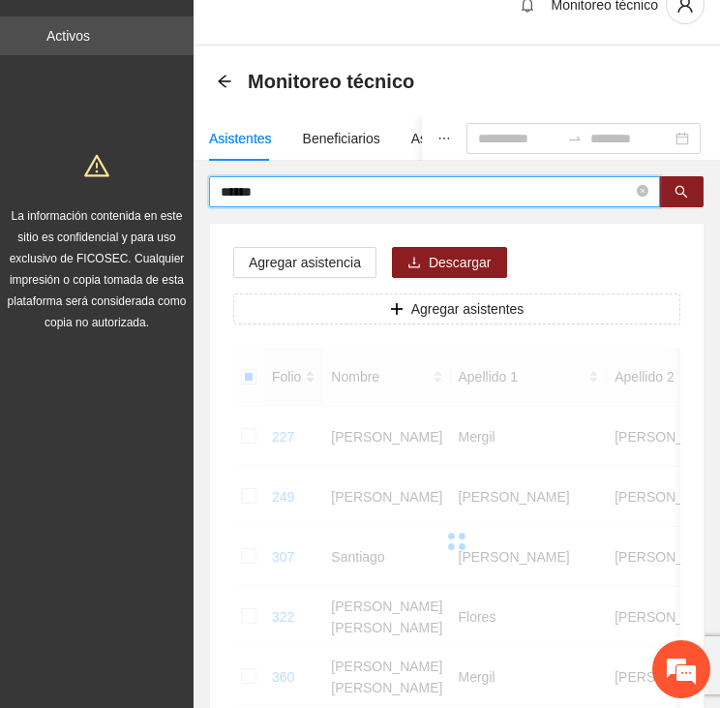
scroll to position [20, 0]
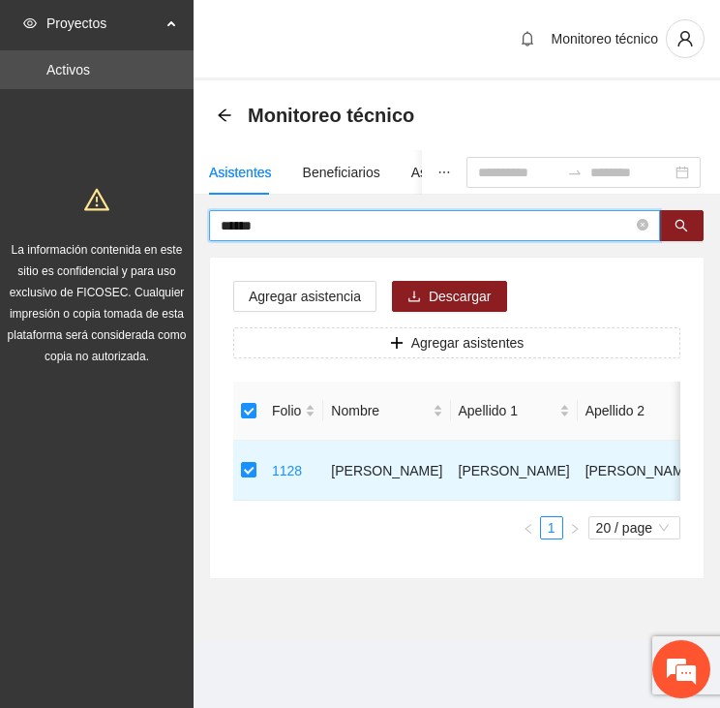
drag, startPoint x: 275, startPoint y: 197, endPoint x: 172, endPoint y: 197, distance: 102.6
click at [172, 197] on section "Proyectos Activos La información contenida en este sitio es confidencial y para…" at bounding box center [360, 354] width 720 height 708
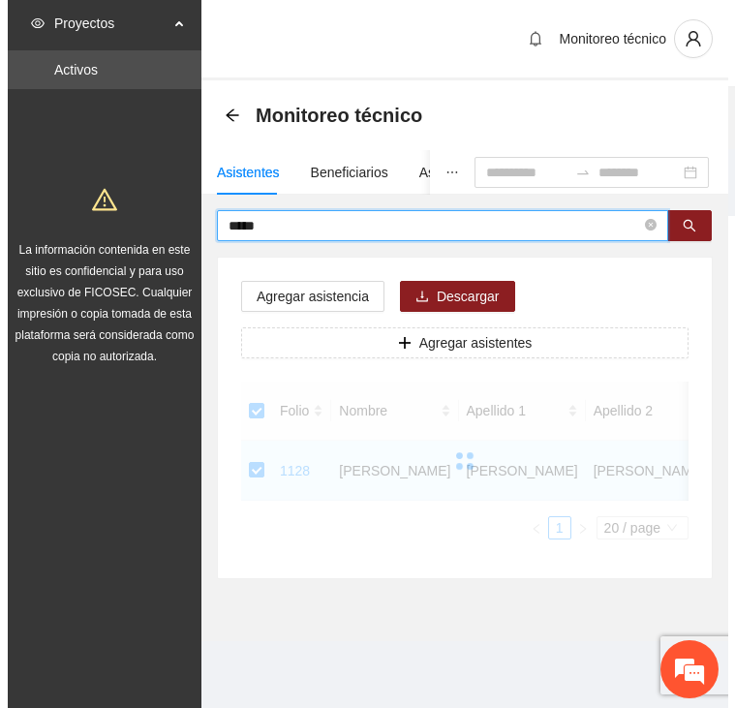
scroll to position [0, 0]
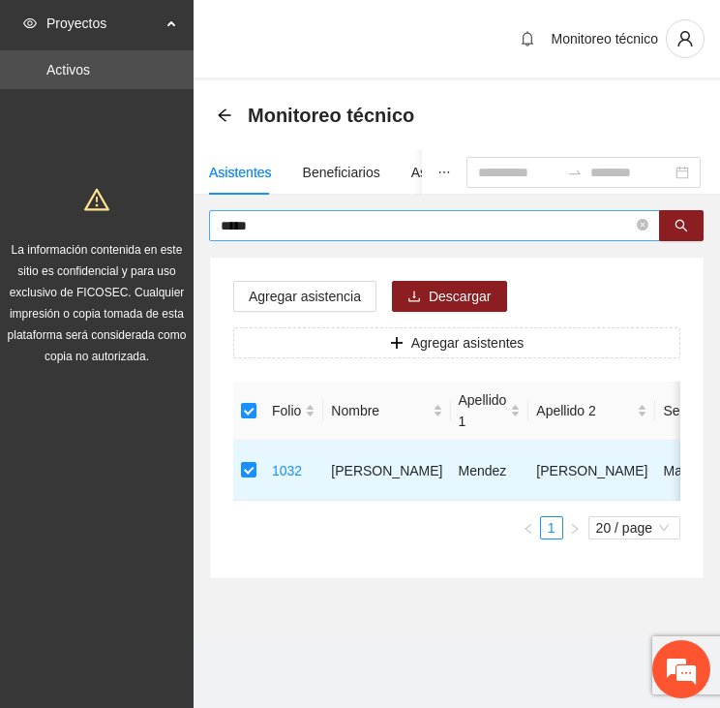
drag, startPoint x: 264, startPoint y: 212, endPoint x: 214, endPoint y: 226, distance: 52.1
click at [207, 218] on div "***** Agregar asistencia Descargar Agregar asistentes Folio Nombre Apellido 1 A…" at bounding box center [457, 394] width 527 height 369
drag, startPoint x: 262, startPoint y: 228, endPoint x: 224, endPoint y: 227, distance: 38.7
click at [225, 227] on input "*****" at bounding box center [427, 225] width 412 height 21
type input "*"
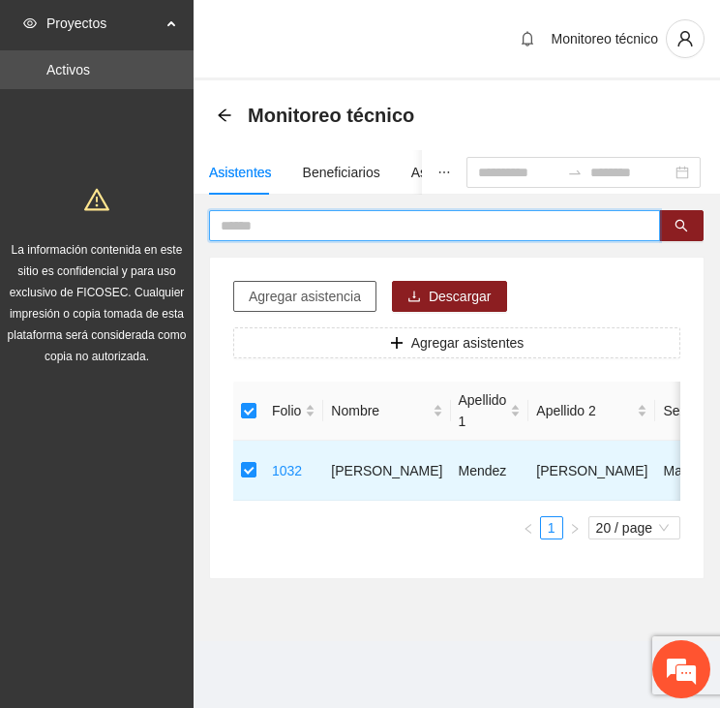
click at [304, 291] on span "Agregar asistencia" at bounding box center [305, 296] width 112 height 21
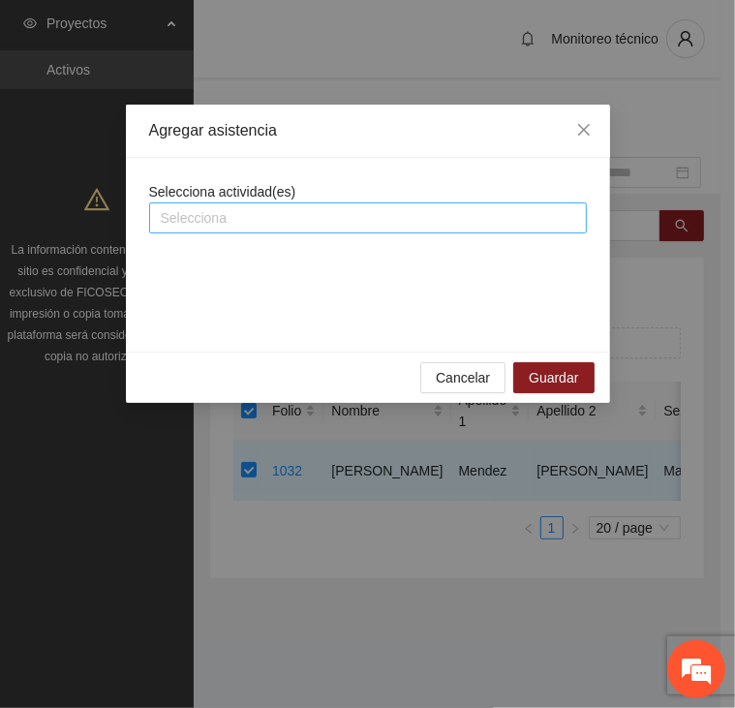
click at [267, 212] on div at bounding box center [368, 217] width 428 height 23
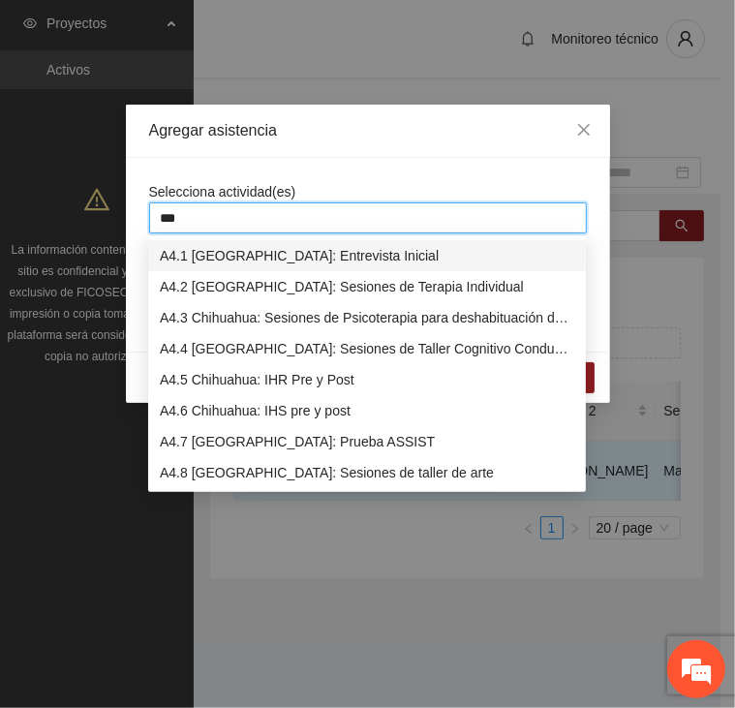
type input "****"
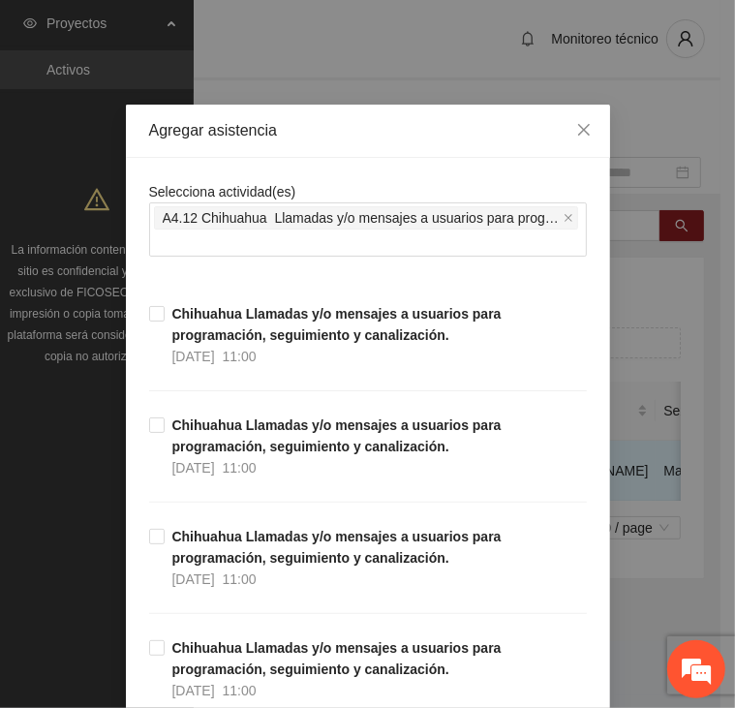
click at [576, 135] on icon "close" at bounding box center [583, 129] width 15 height 15
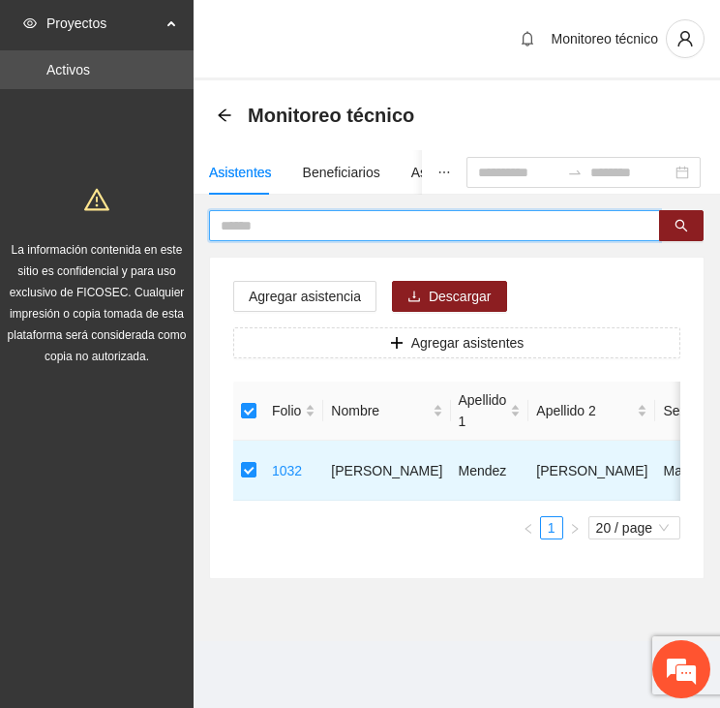
click at [302, 215] on input "text" at bounding box center [427, 225] width 412 height 21
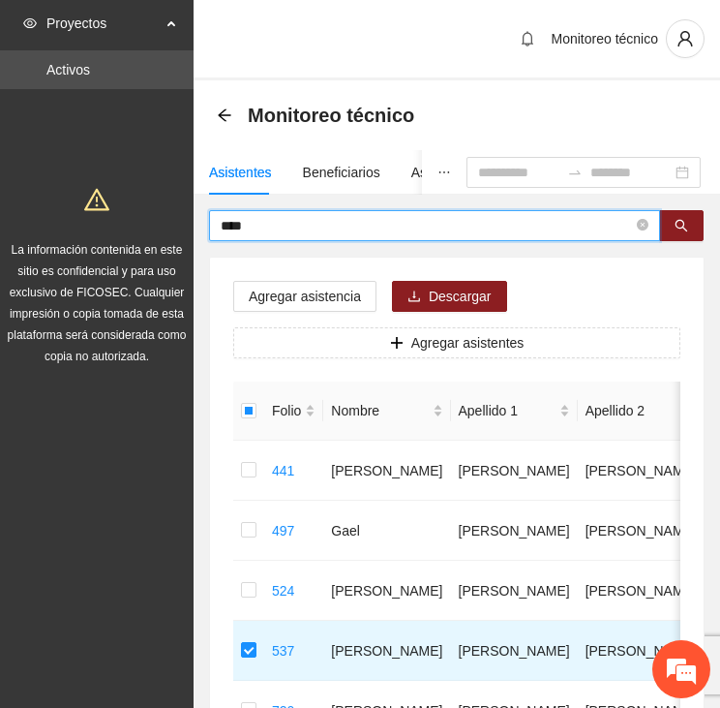
drag, startPoint x: 260, startPoint y: 227, endPoint x: 191, endPoint y: 219, distance: 70.1
click at [191, 219] on section "Proyectos Activos La información contenida en este sitio es confidencial y para…" at bounding box center [360, 677] width 720 height 1355
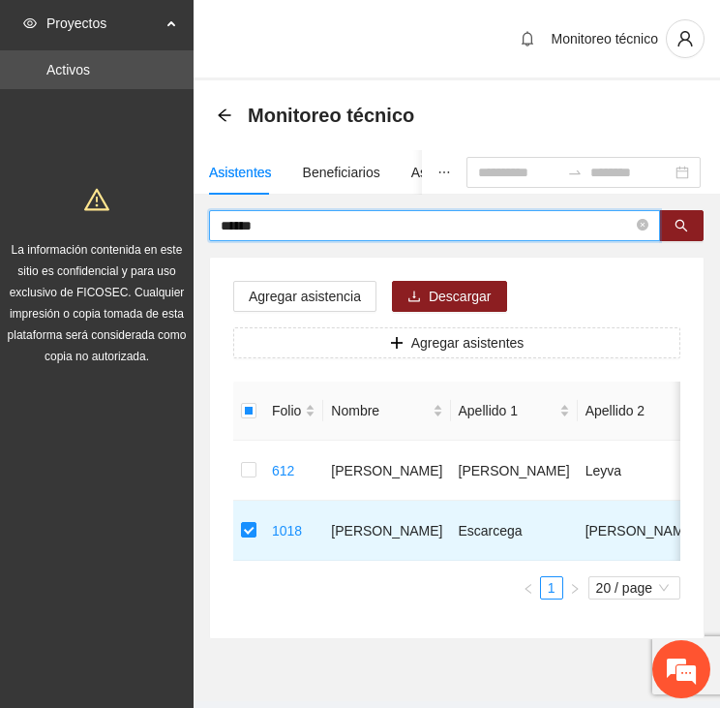
drag, startPoint x: 273, startPoint y: 224, endPoint x: 159, endPoint y: 204, distance: 115.9
click at [160, 204] on section "Proyectos Activos La información contenida en este sitio es confidencial y para…" at bounding box center [360, 377] width 720 height 755
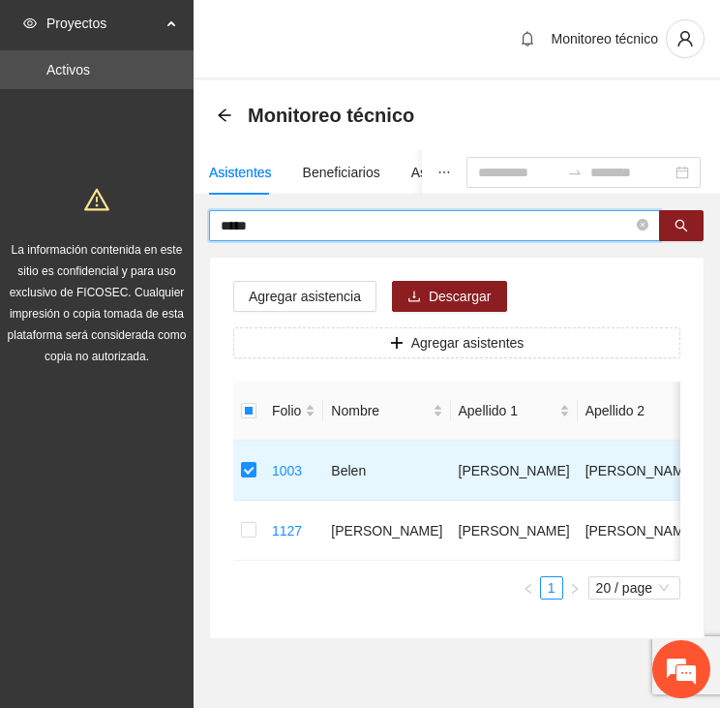
drag, startPoint x: 267, startPoint y: 224, endPoint x: 223, endPoint y: 216, distance: 45.2
click at [223, 216] on input "*****" at bounding box center [427, 225] width 412 height 21
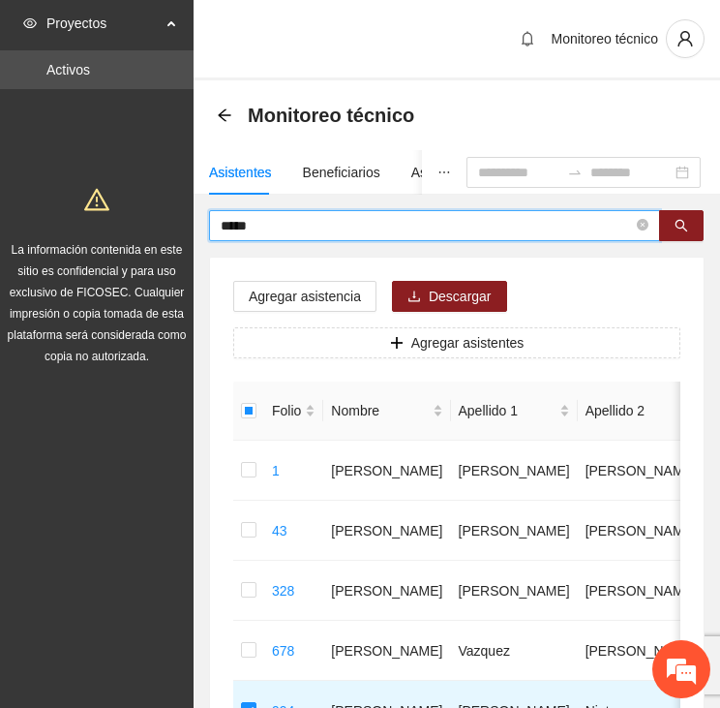
drag, startPoint x: 287, startPoint y: 219, endPoint x: 230, endPoint y: 208, distance: 57.2
click at [230, 210] on span "*****" at bounding box center [434, 225] width 451 height 31
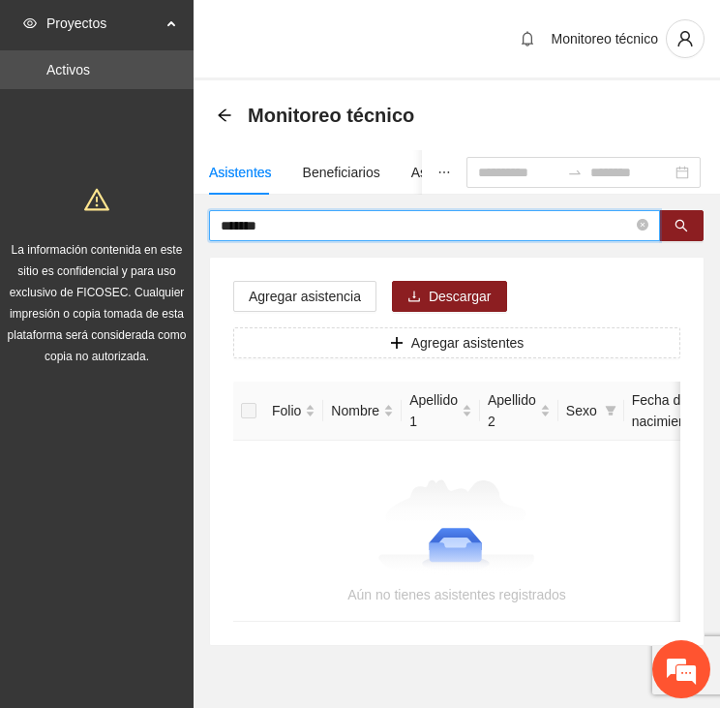
drag, startPoint x: 305, startPoint y: 222, endPoint x: 190, endPoint y: 209, distance: 115.9
click at [190, 209] on section "Proyectos Activos La información contenida en este sitio es confidencial y para…" at bounding box center [360, 381] width 720 height 762
drag, startPoint x: 270, startPoint y: 218, endPoint x: 224, endPoint y: 217, distance: 46.5
click at [224, 217] on input "******" at bounding box center [427, 225] width 412 height 21
type input "*"
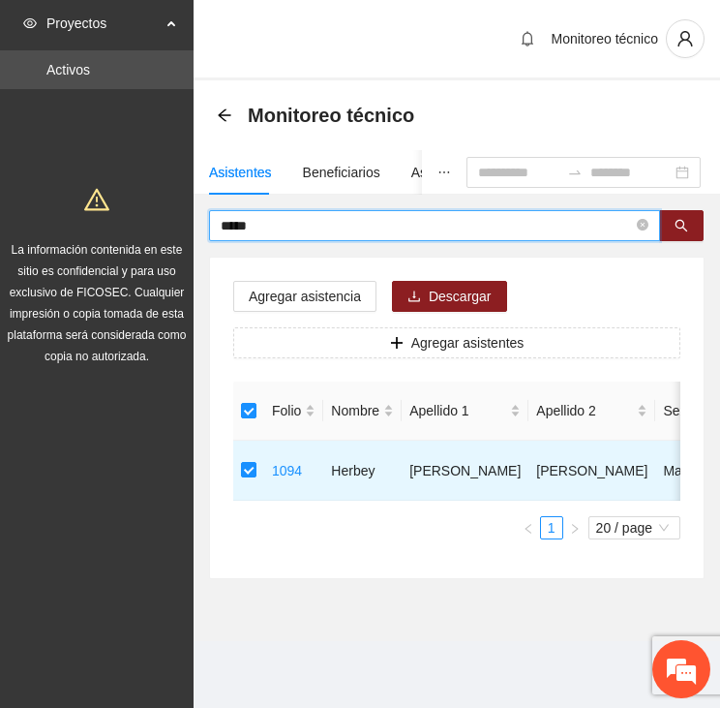
drag, startPoint x: 272, startPoint y: 232, endPoint x: 190, endPoint y: 215, distance: 84.1
click at [190, 215] on section "Proyectos Activos La información contenida en este sitio es confidencial y para…" at bounding box center [360, 354] width 720 height 708
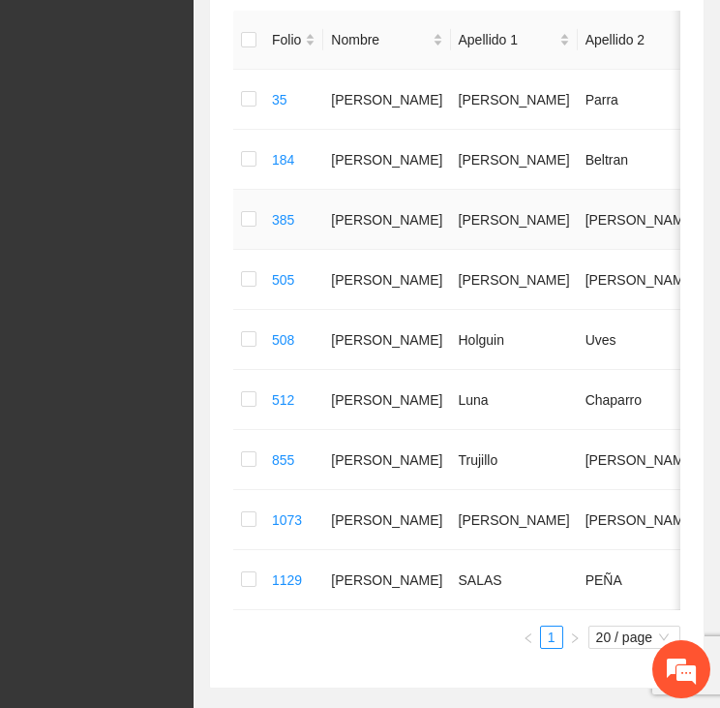
scroll to position [387, 0]
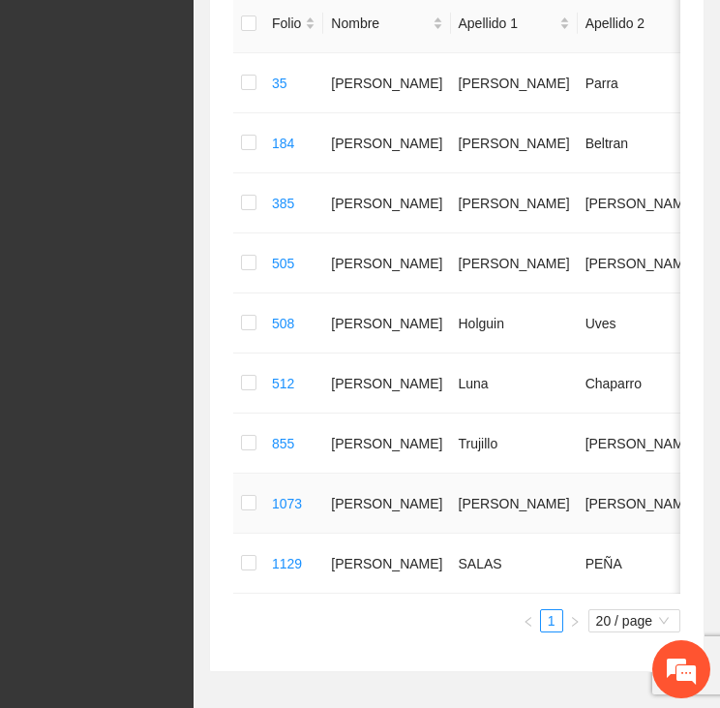
click at [240, 533] on td at bounding box center [248, 503] width 31 height 60
click at [239, 526] on td at bounding box center [248, 503] width 31 height 60
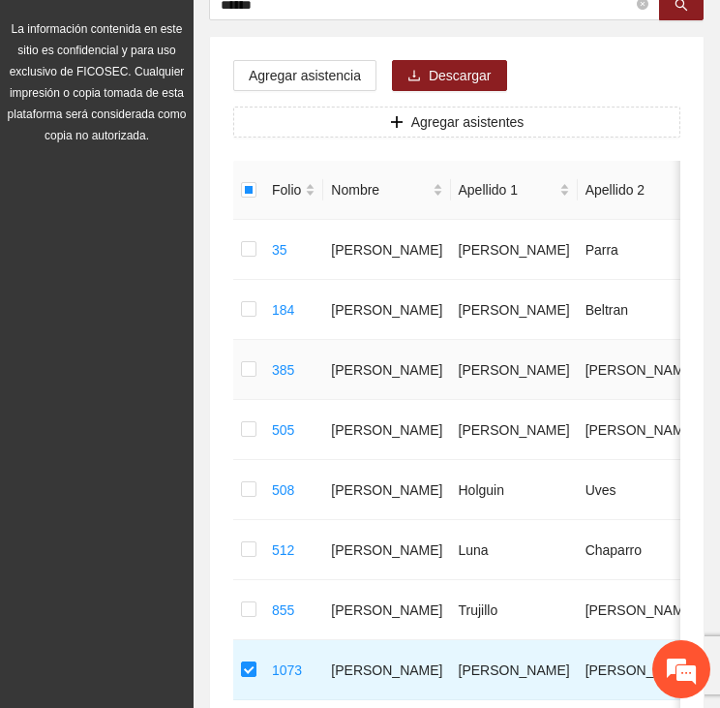
scroll to position [0, 0]
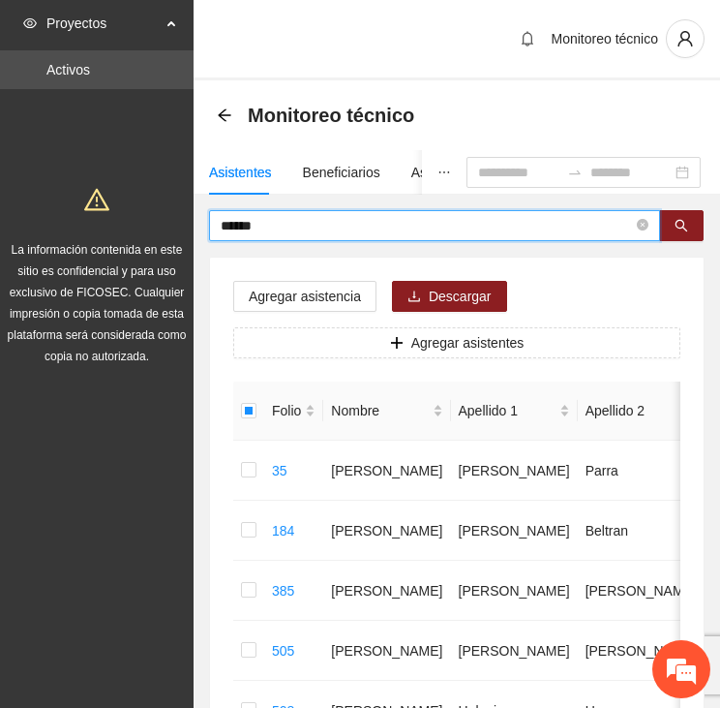
drag, startPoint x: 288, startPoint y: 231, endPoint x: 192, endPoint y: 216, distance: 98.0
click at [196, 216] on div "****** Agregar asistencia Descargar Agregar asistentes Folio Nombre Apellido 1 …" at bounding box center [457, 634] width 527 height 849
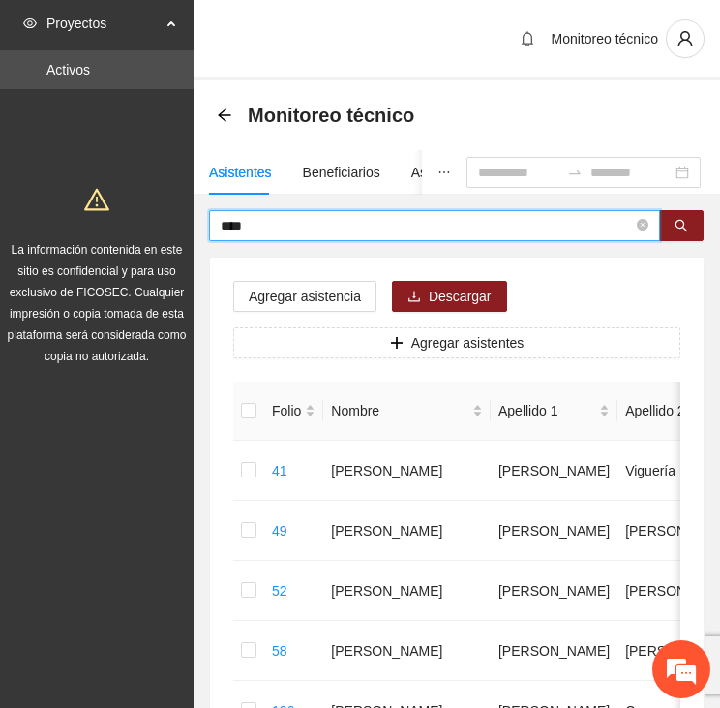
drag, startPoint x: 271, startPoint y: 215, endPoint x: 220, endPoint y: 201, distance: 53.1
type input "*******"
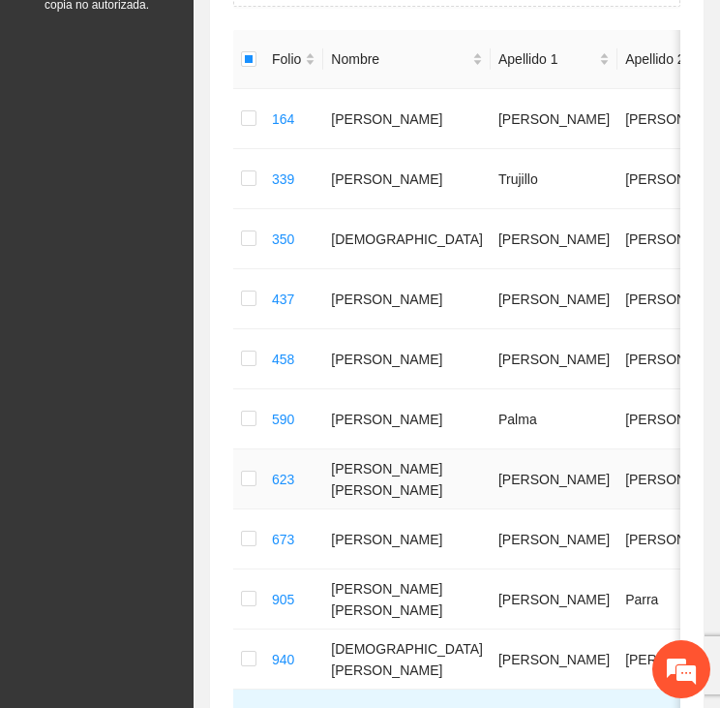
scroll to position [581, 0]
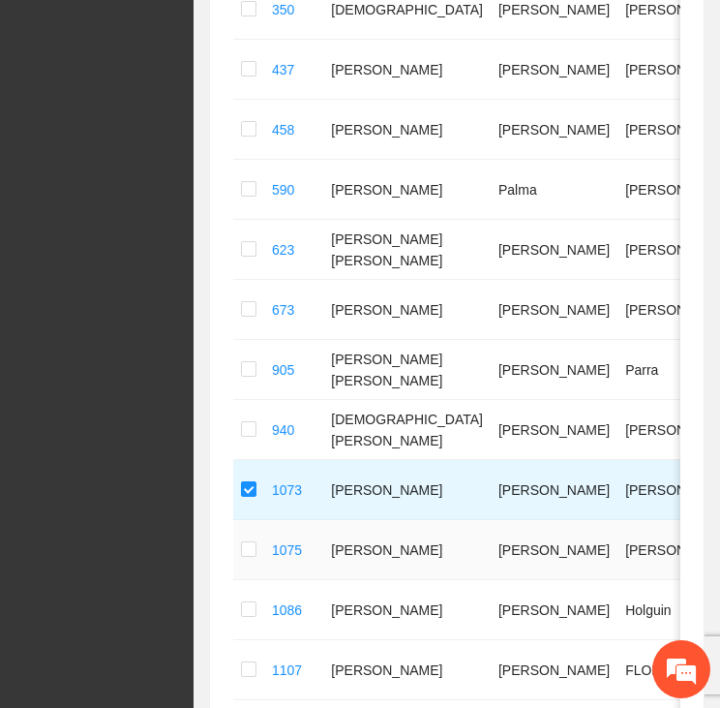
click at [237, 537] on td at bounding box center [248, 550] width 31 height 60
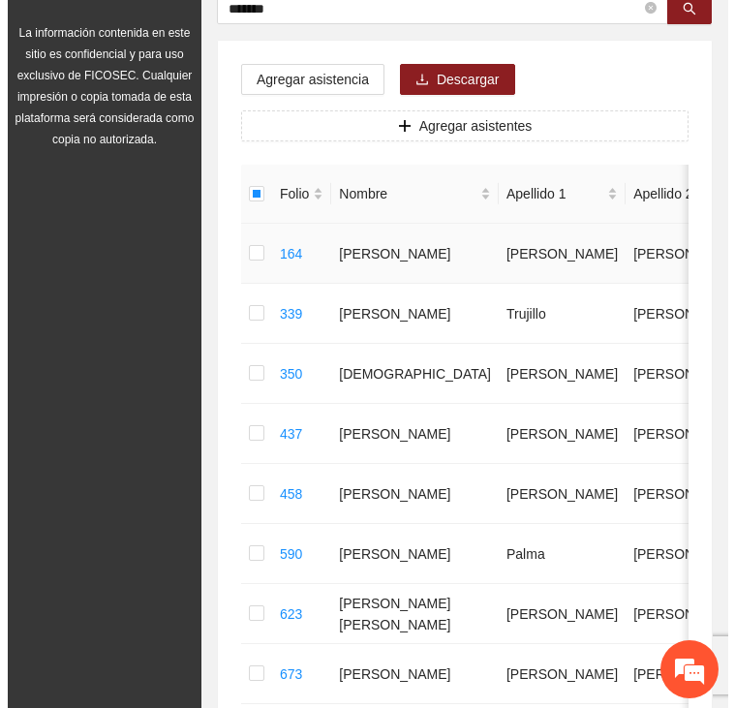
scroll to position [194, 0]
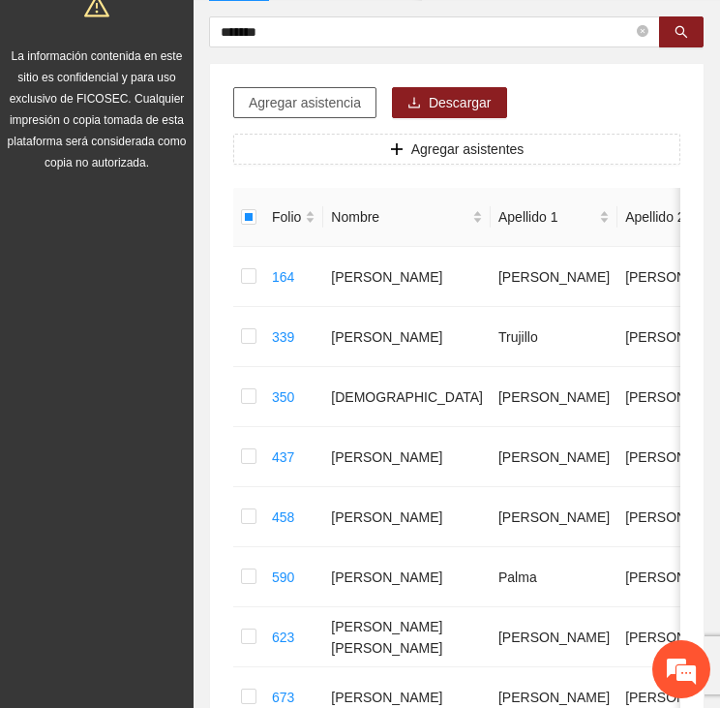
click at [328, 96] on span "Agregar asistencia" at bounding box center [305, 102] width 112 height 21
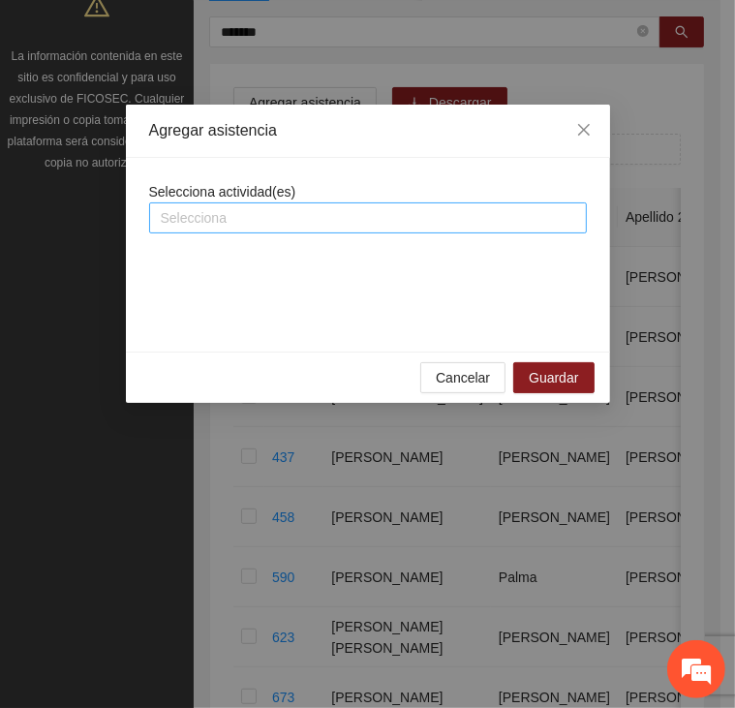
click at [186, 211] on div at bounding box center [368, 217] width 428 height 23
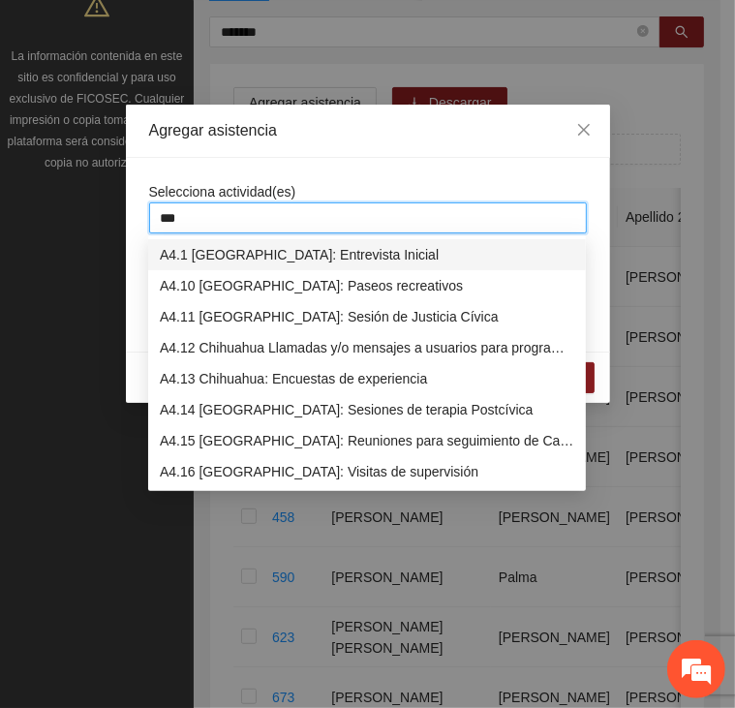
type input "****"
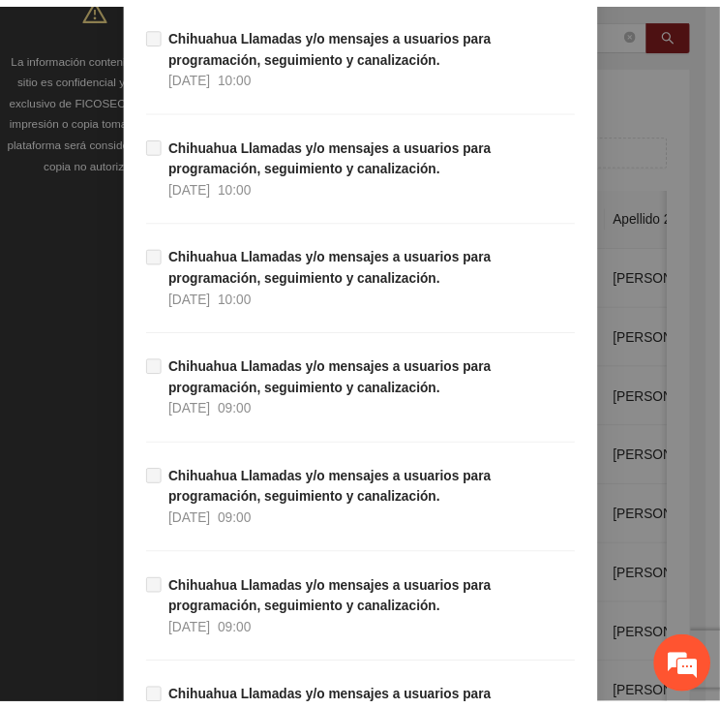
scroll to position [18966, 0]
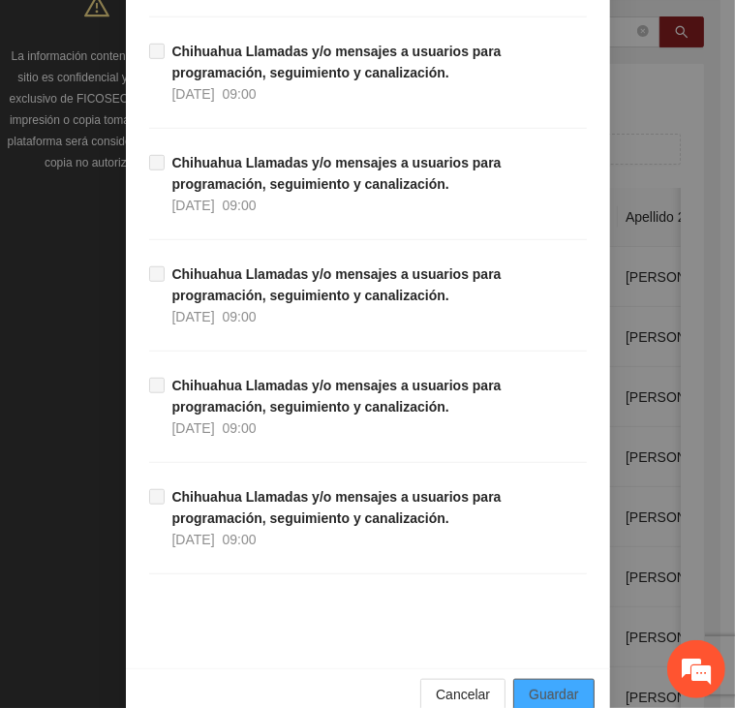
click at [559, 683] on span "Guardar" at bounding box center [553, 693] width 49 height 21
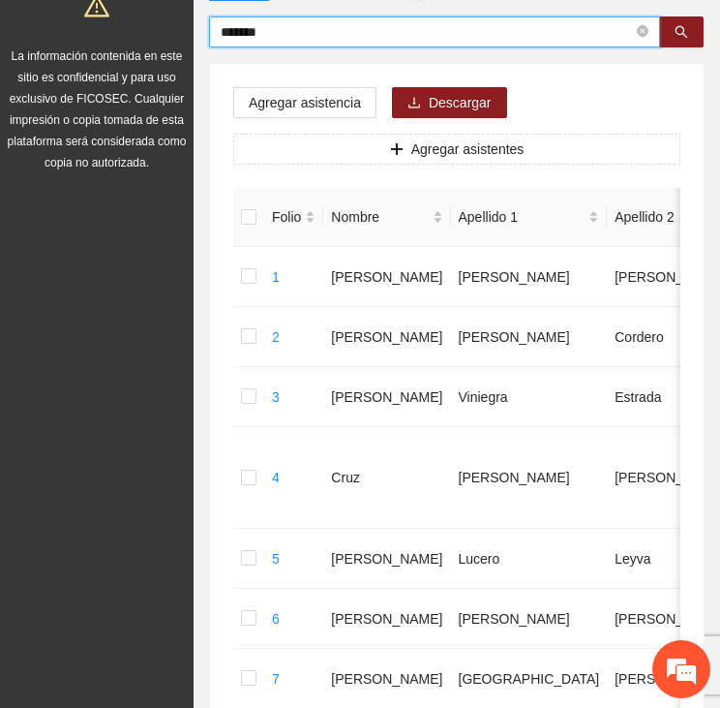
drag, startPoint x: 288, startPoint y: 30, endPoint x: 174, endPoint y: 26, distance: 114.3
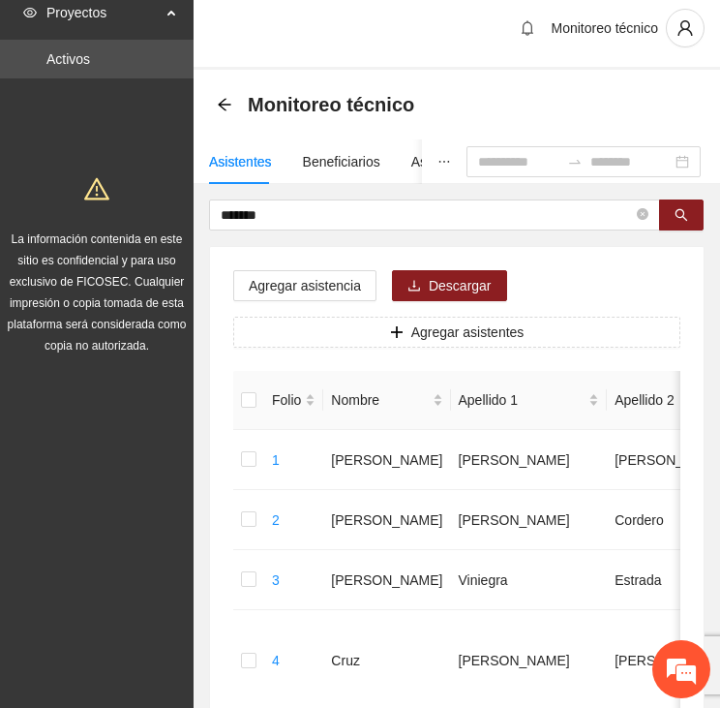
scroll to position [0, 0]
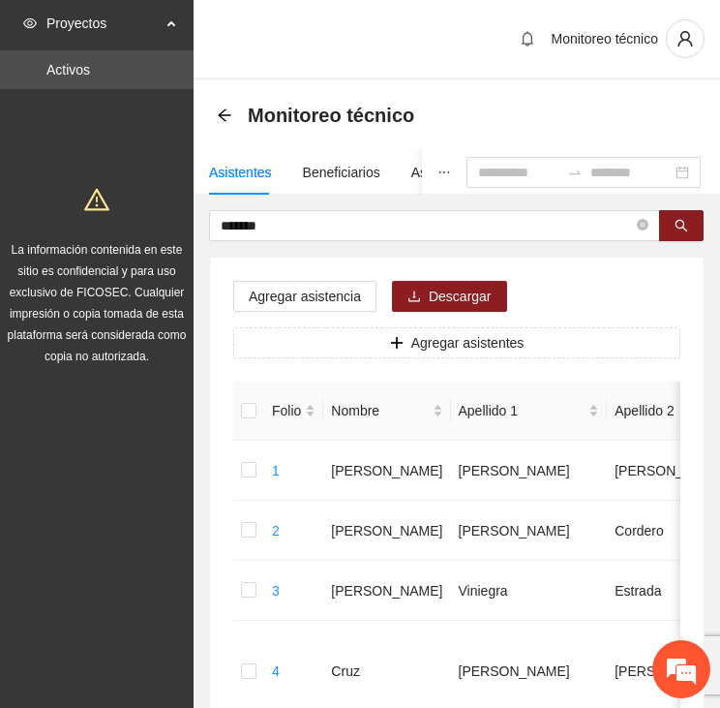
click at [222, 106] on div "Monitoreo técnico" at bounding box center [321, 115] width 209 height 31
click at [219, 115] on icon "arrow-left" at bounding box center [224, 114] width 15 height 15
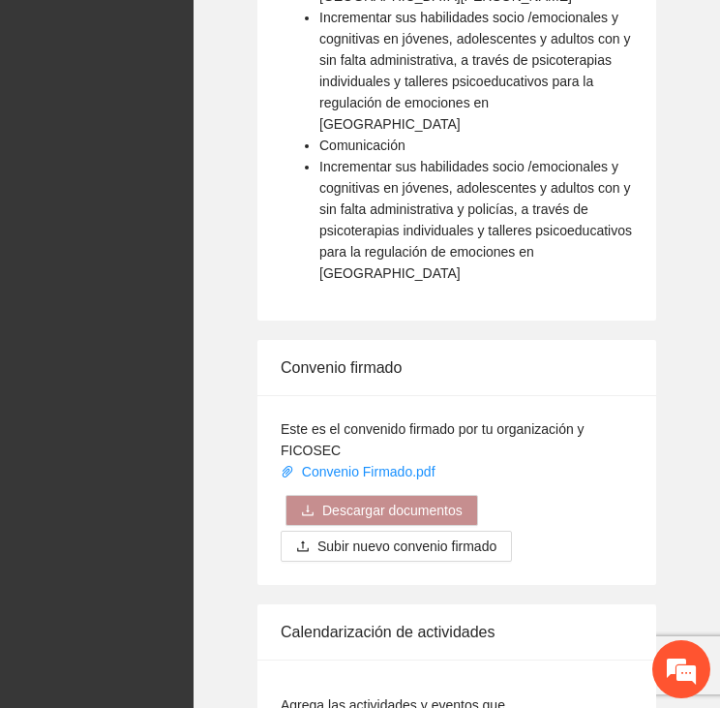
scroll to position [2904, 0]
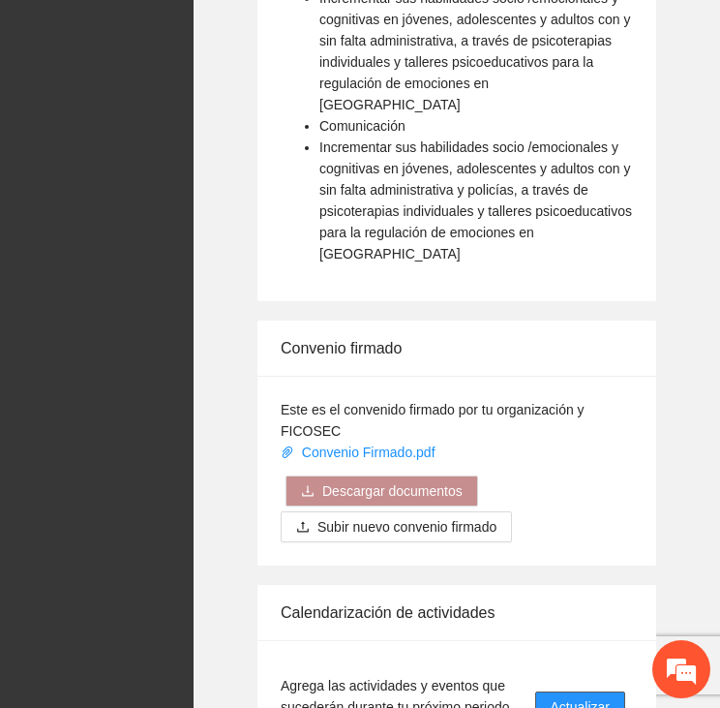
click at [583, 696] on span "Actualizar" at bounding box center [580, 706] width 59 height 21
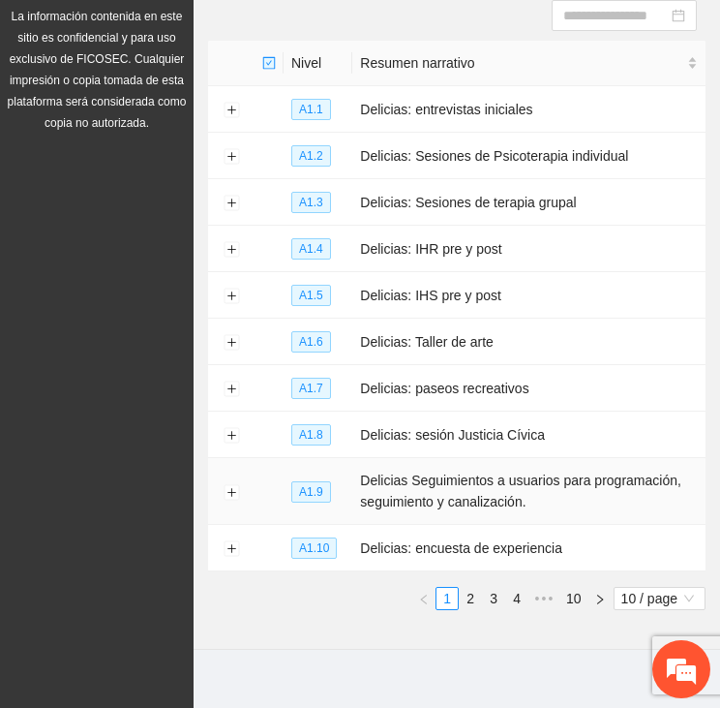
scroll to position [251, 0]
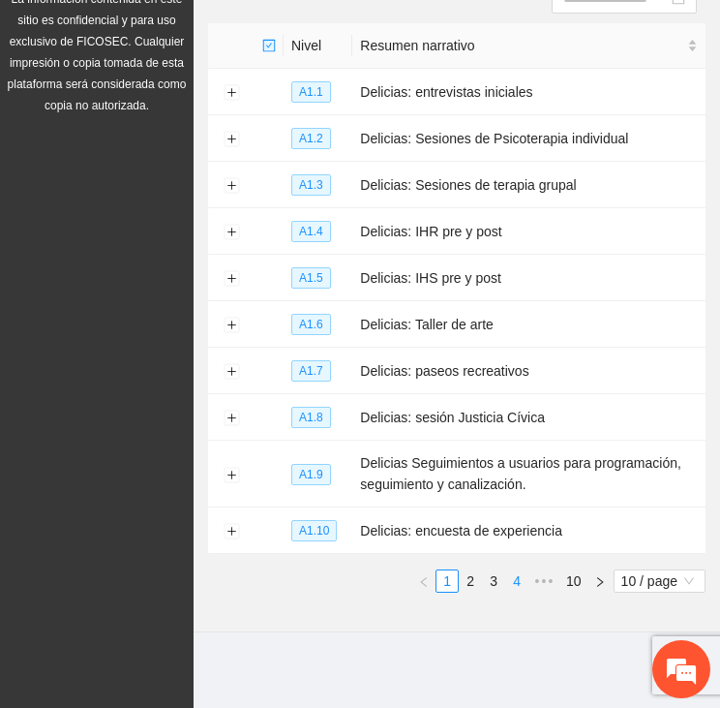
click at [522, 578] on link "4" at bounding box center [516, 580] width 21 height 21
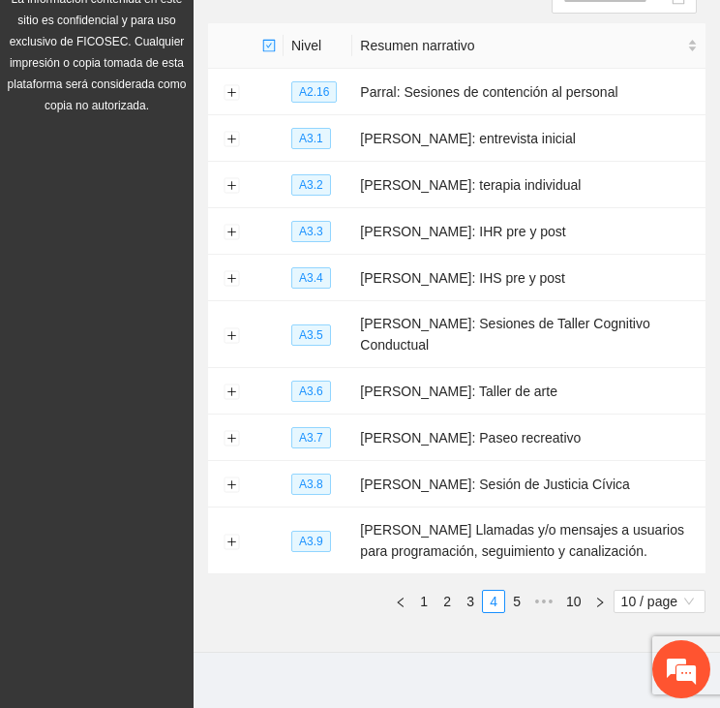
click at [523, 591] on link "5" at bounding box center [516, 601] width 21 height 21
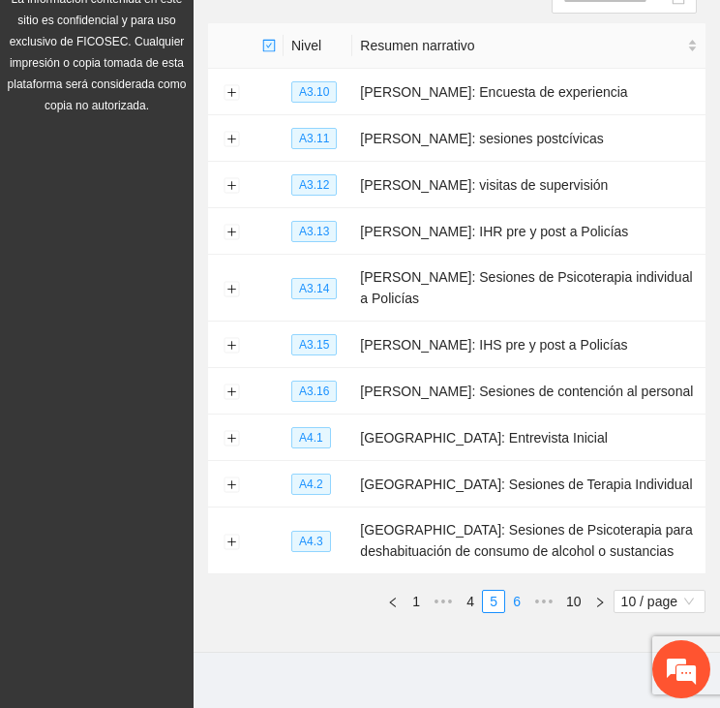
click at [527, 599] on link "6" at bounding box center [516, 601] width 21 height 21
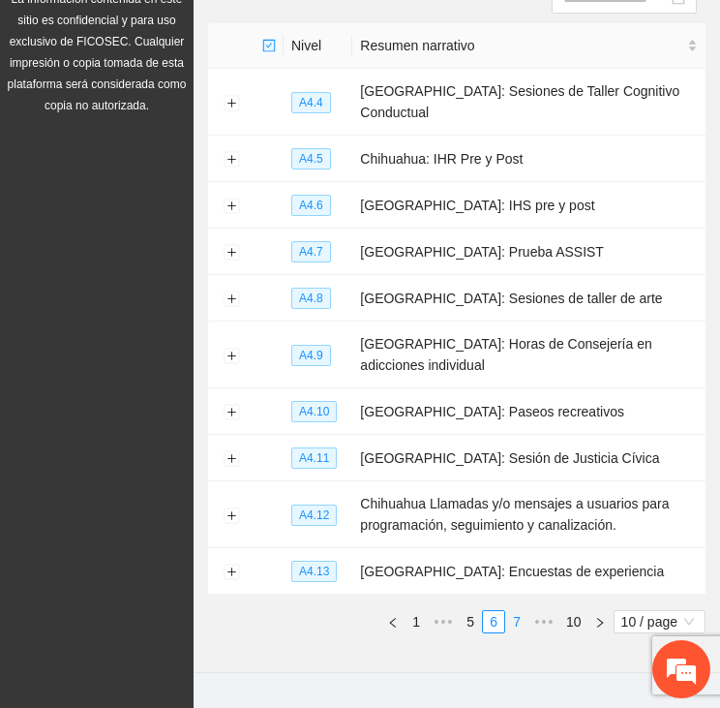
click at [519, 611] on link "7" at bounding box center [516, 621] width 21 height 21
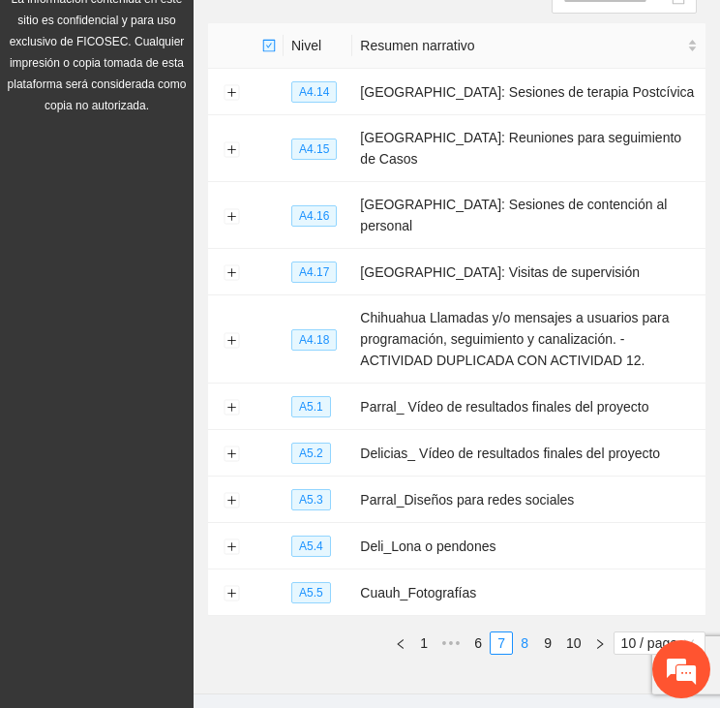
click at [527, 632] on link "8" at bounding box center [524, 642] width 21 height 21
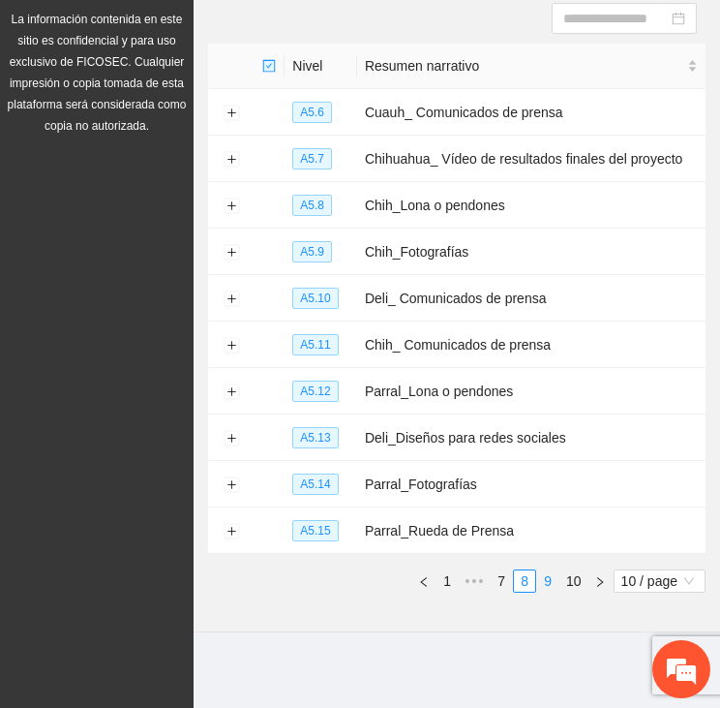
click at [547, 579] on link "9" at bounding box center [547, 580] width 21 height 21
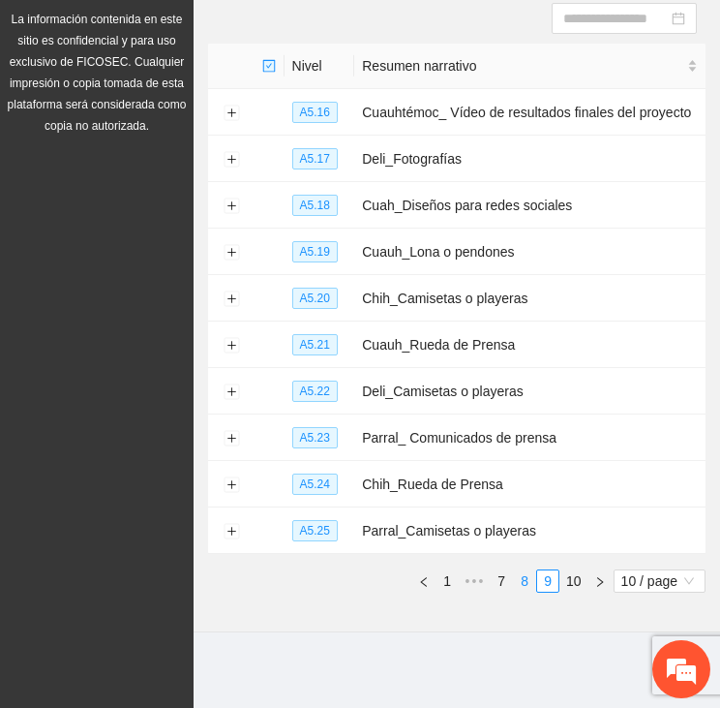
click at [519, 579] on link "8" at bounding box center [524, 580] width 21 height 21
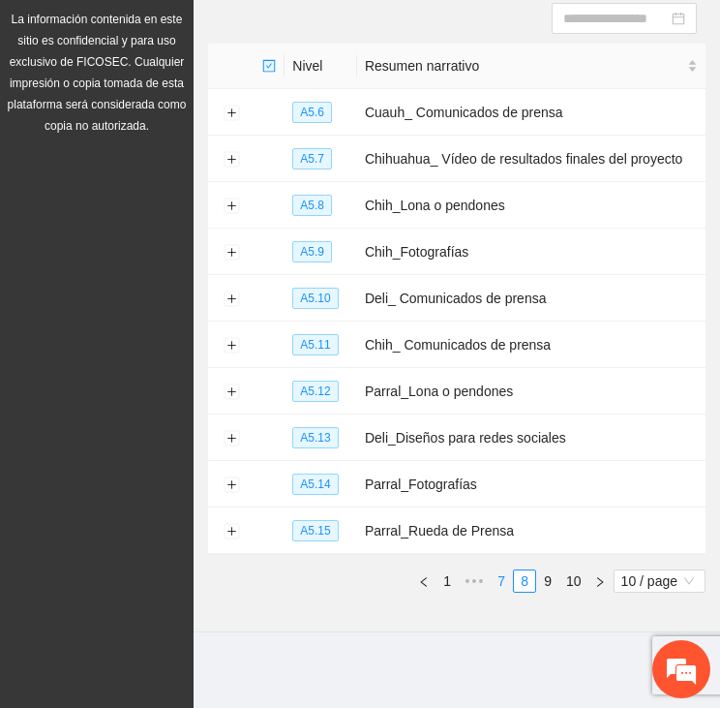
click at [500, 572] on link "7" at bounding box center [501, 580] width 21 height 21
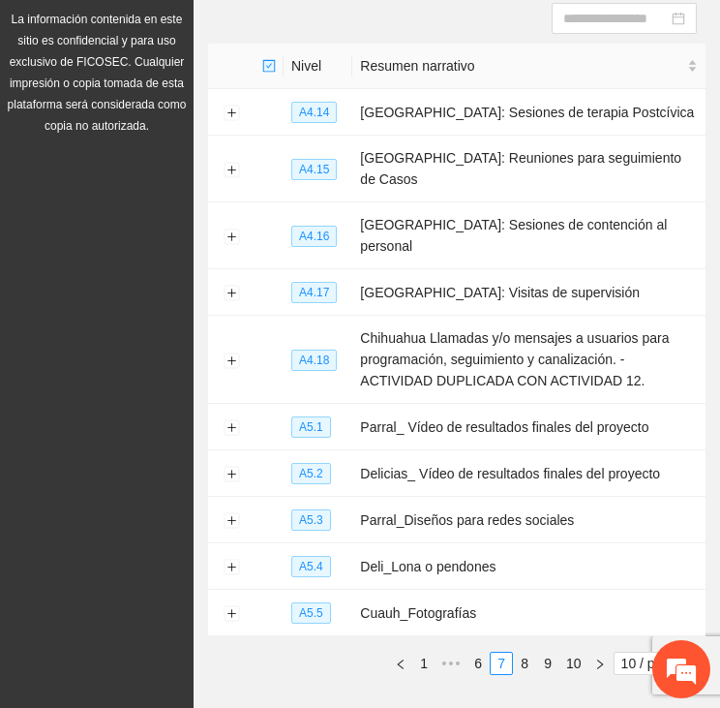
click at [471, 653] on link "6" at bounding box center [478, 663] width 21 height 21
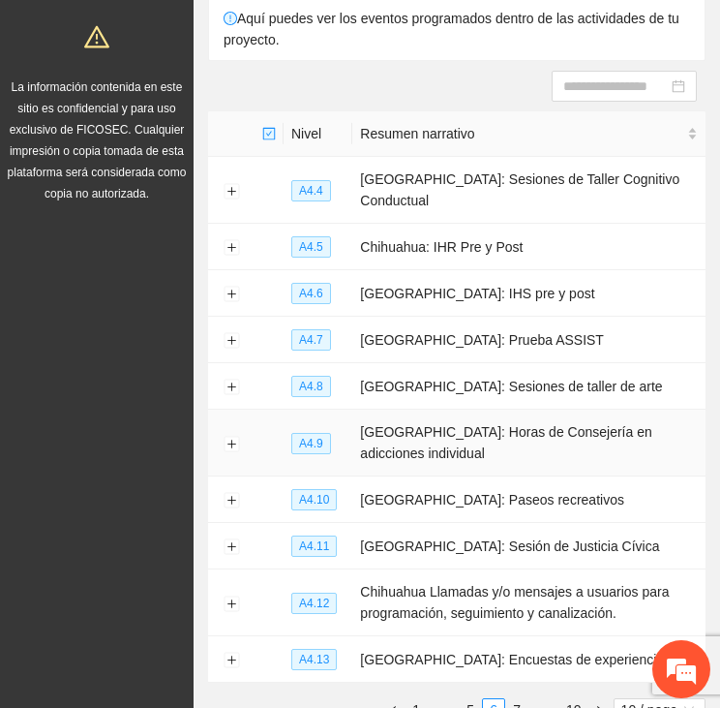
scroll to position [251, 0]
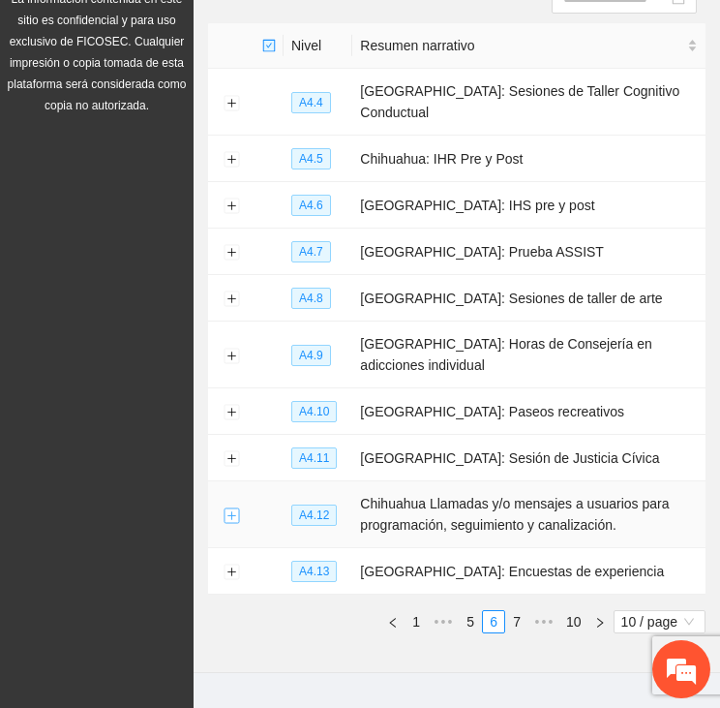
click at [227, 507] on button "Expand row" at bounding box center [231, 514] width 15 height 15
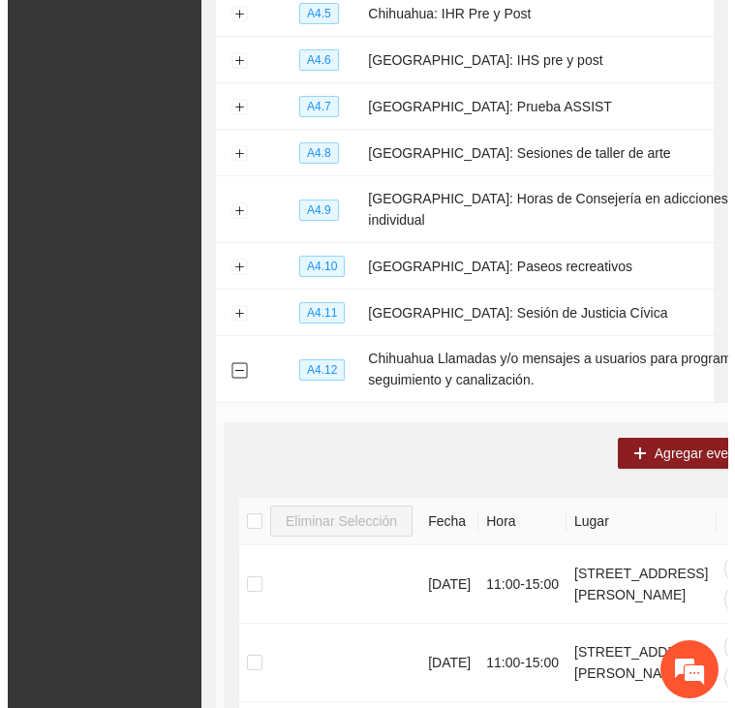
scroll to position [348, 0]
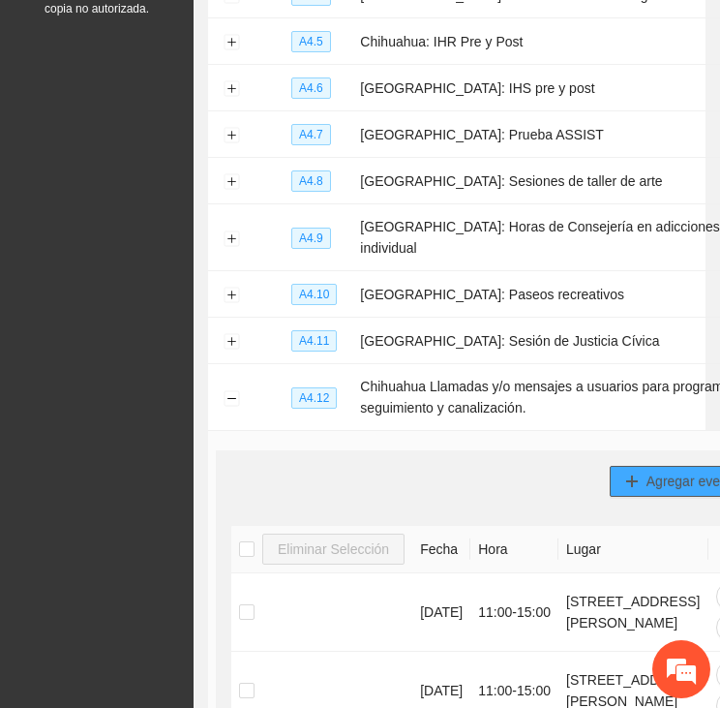
click at [647, 471] on span "Agregar evento" at bounding box center [693, 481] width 93 height 21
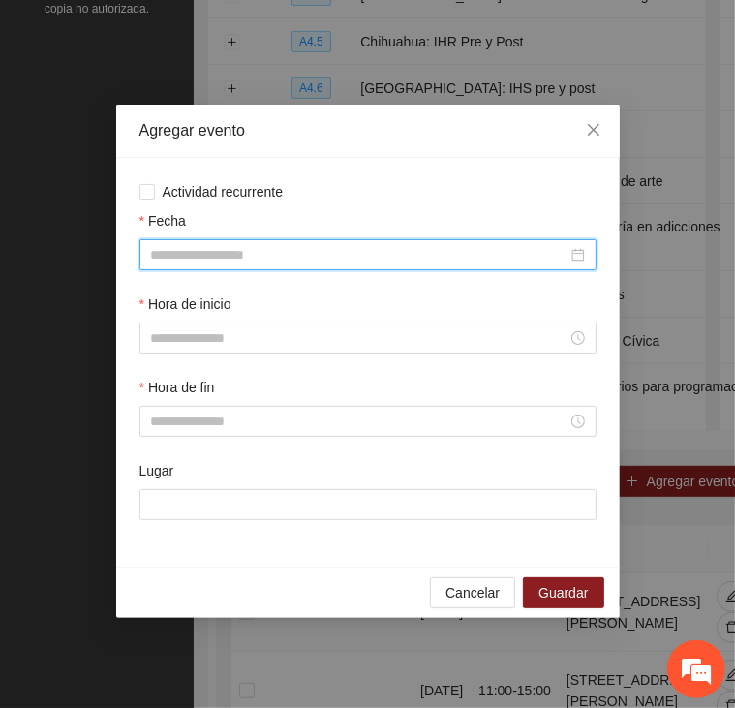
click at [264, 244] on input "Fecha" at bounding box center [359, 254] width 416 height 21
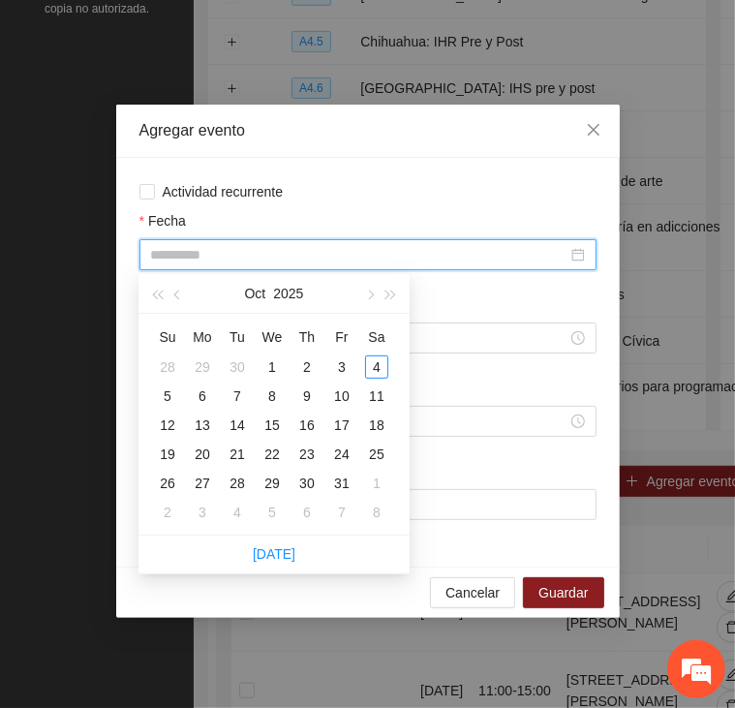
type input "**********"
click at [178, 294] on span "button" at bounding box center [179, 294] width 10 height 10
type input "**********"
click at [236, 421] on div "16" at bounding box center [237, 424] width 23 height 23
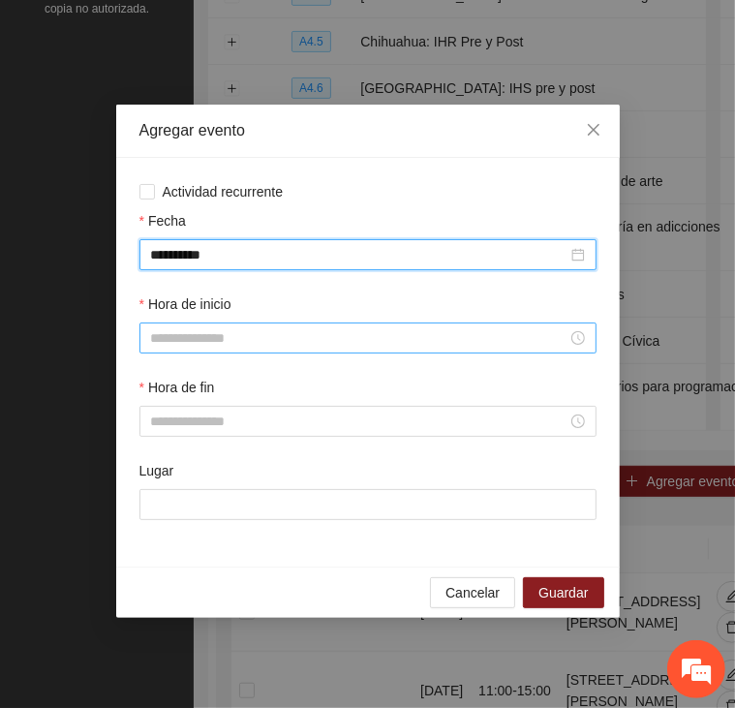
click at [247, 343] on input "Hora de inicio" at bounding box center [359, 337] width 416 height 21
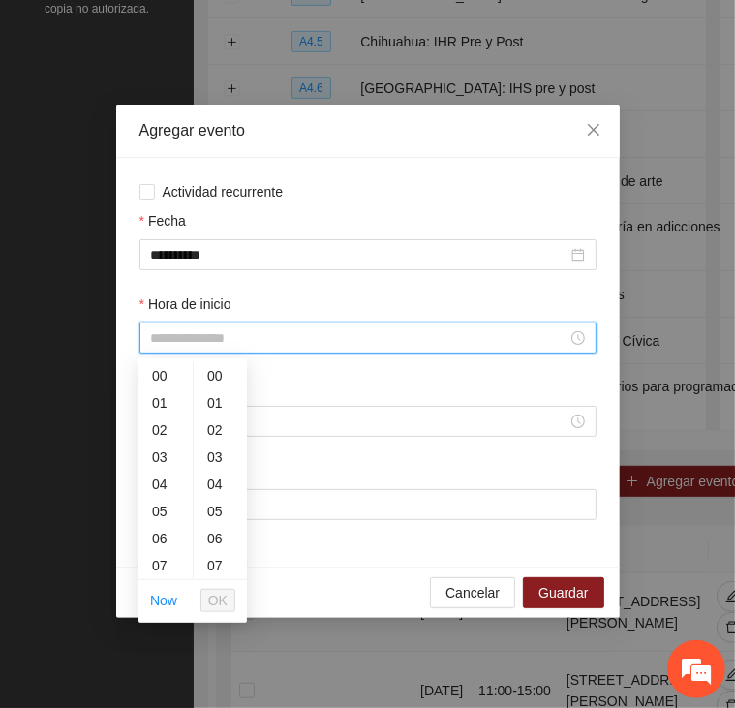
scroll to position [190, 0]
click at [168, 425] on div "09" at bounding box center [165, 429] width 54 height 27
type input "*****"
click at [224, 593] on span "OK" at bounding box center [217, 600] width 19 height 21
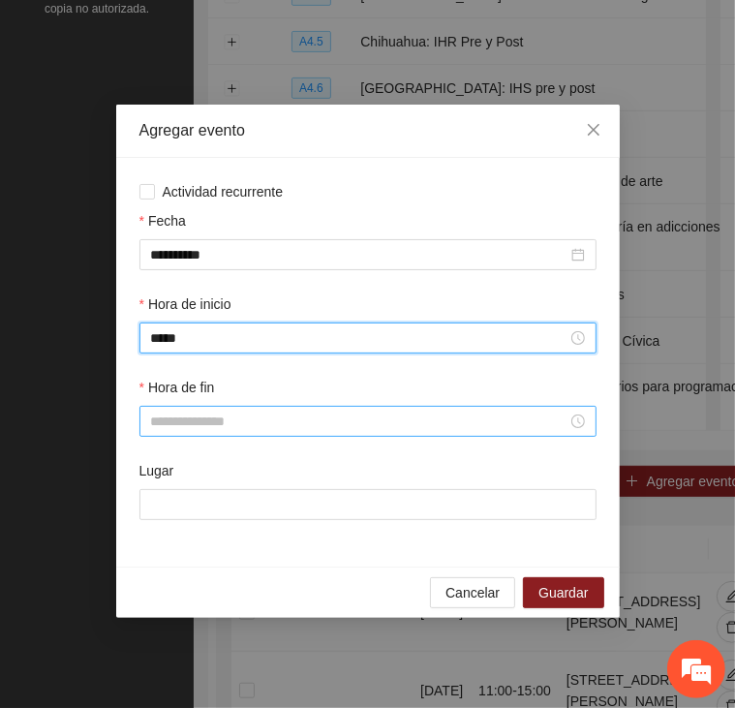
click at [197, 415] on input "Hora de fin" at bounding box center [359, 420] width 416 height 21
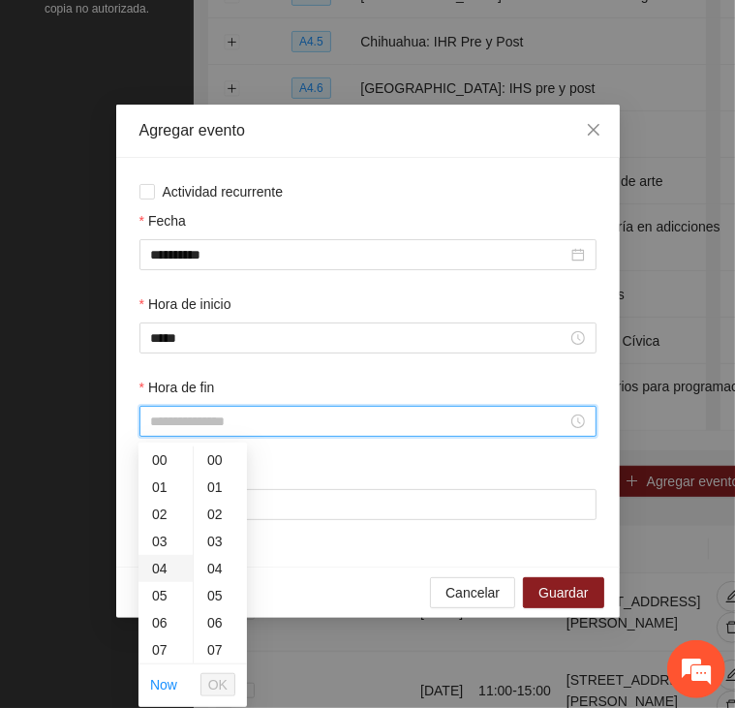
click at [171, 559] on div "04" at bounding box center [165, 568] width 54 height 27
type input "*****"
click at [216, 679] on span "OK" at bounding box center [217, 684] width 19 height 21
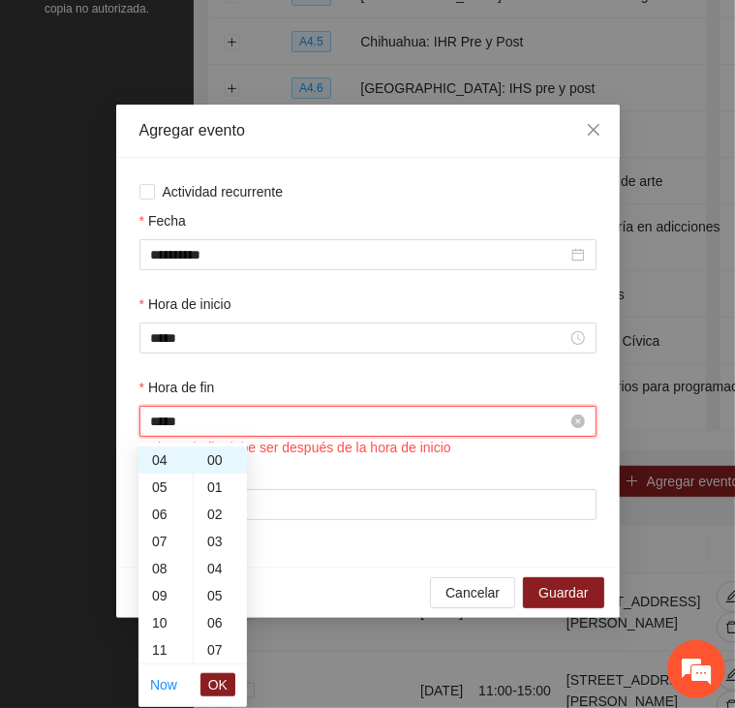
click at [209, 417] on input "*****" at bounding box center [359, 420] width 416 height 21
drag, startPoint x: 194, startPoint y: 424, endPoint x: 119, endPoint y: 415, distance: 75.1
click at [119, 415] on div "**********" at bounding box center [367, 362] width 503 height 409
click at [165, 592] on div "16" at bounding box center [165, 591] width 54 height 27
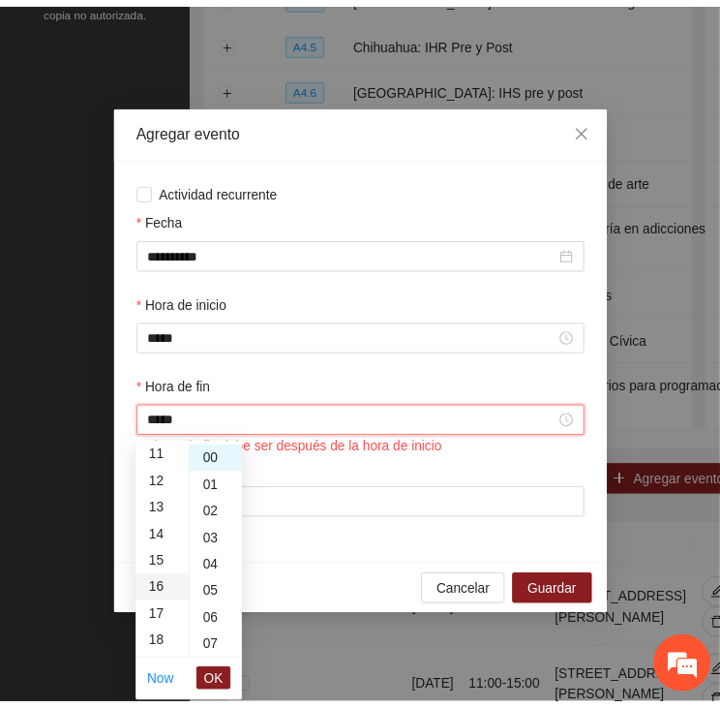
scroll to position [434, 0]
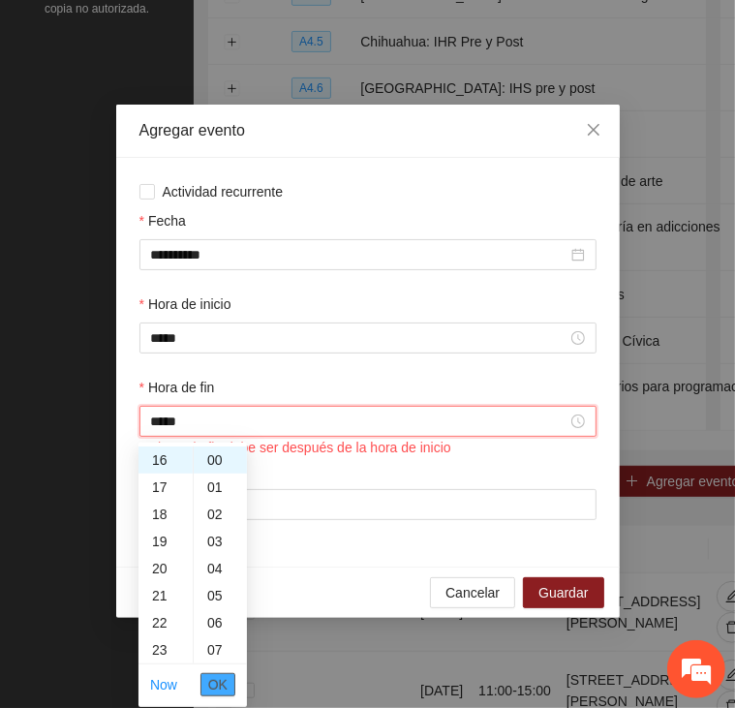
click at [220, 681] on span "OK" at bounding box center [217, 684] width 19 height 21
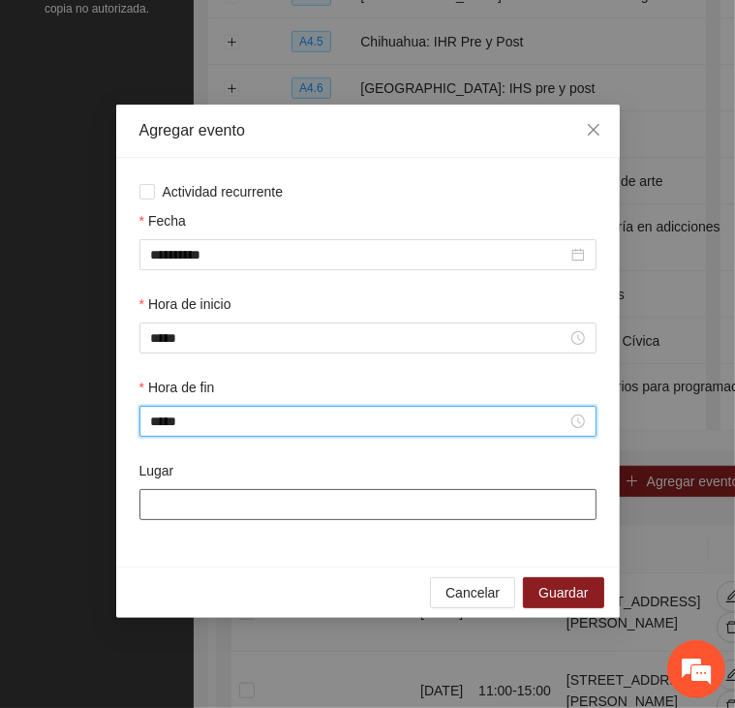
type input "*****"
click at [218, 501] on input "Lugar" at bounding box center [367, 504] width 457 height 31
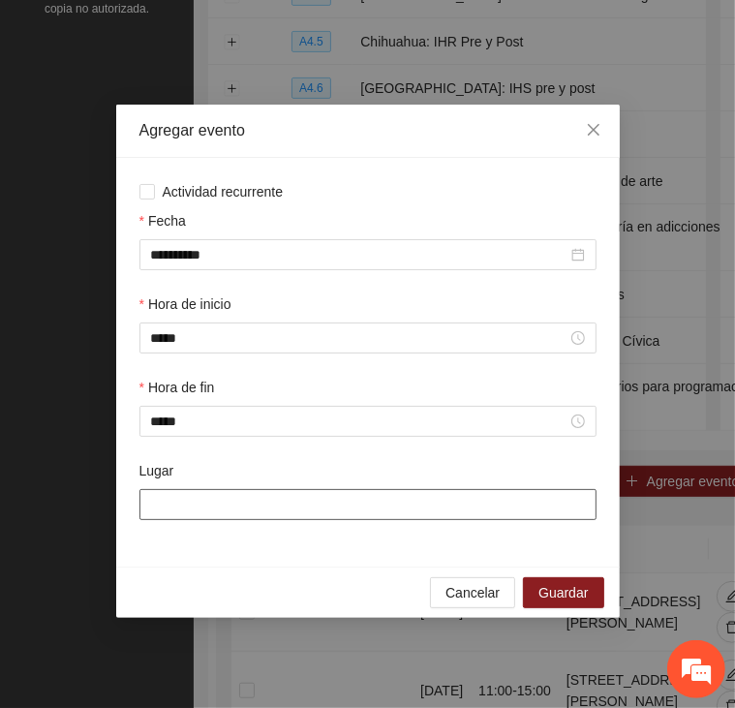
type input "**********"
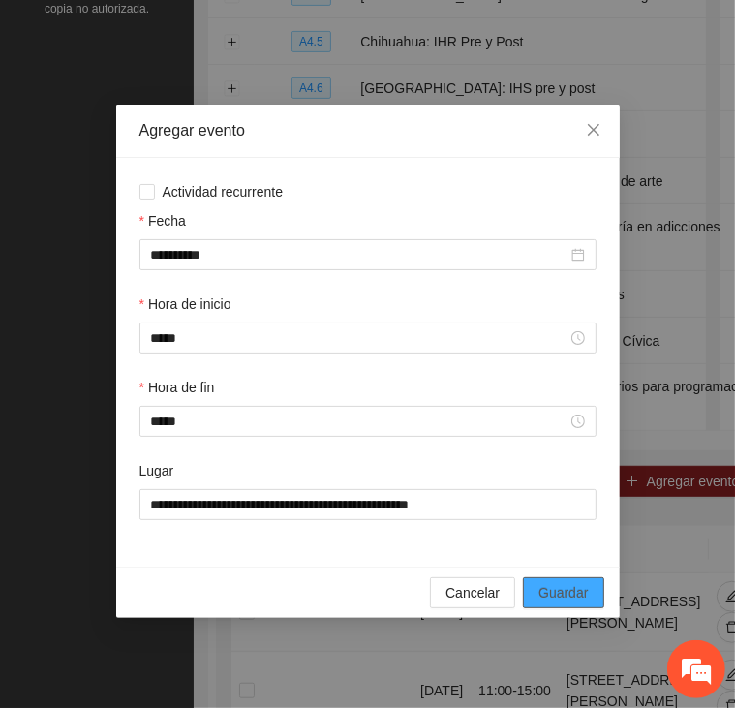
click at [572, 594] on span "Guardar" at bounding box center [562, 592] width 49 height 21
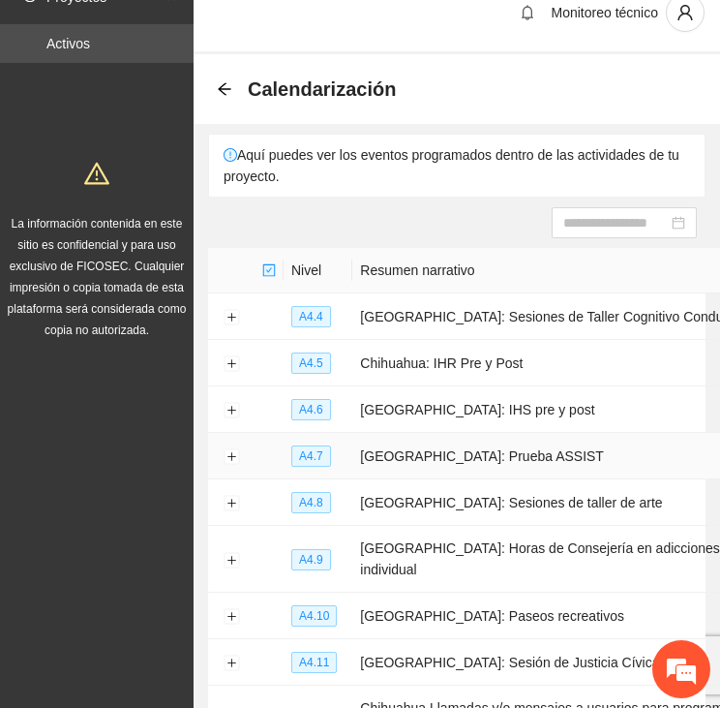
scroll to position [0, 0]
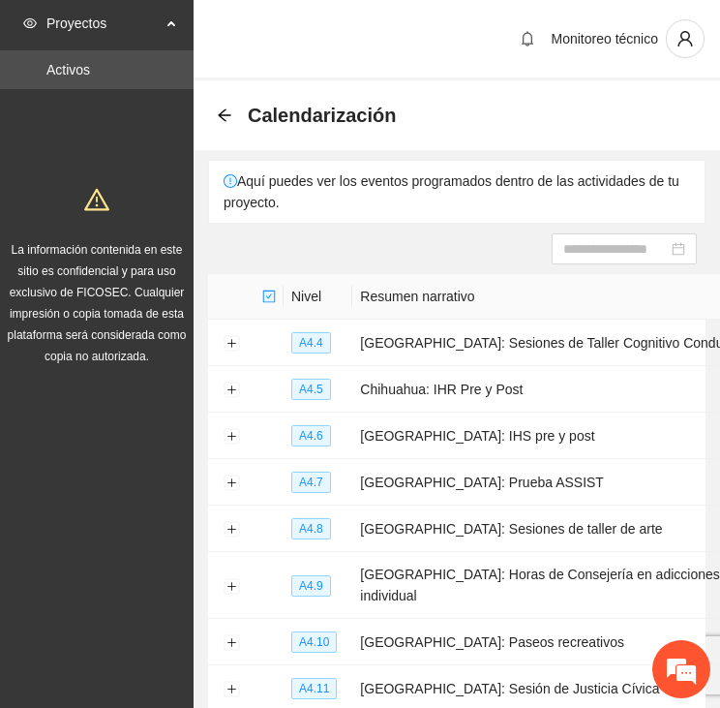
click at [236, 107] on div "Calendarización" at bounding box center [312, 115] width 191 height 31
click at [228, 111] on icon "arrow-left" at bounding box center [224, 114] width 15 height 15
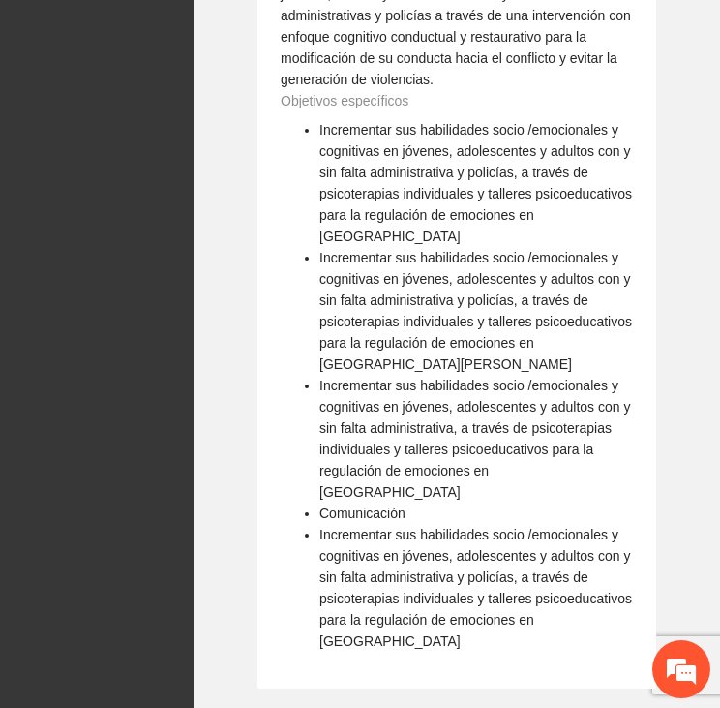
scroll to position [3098, 0]
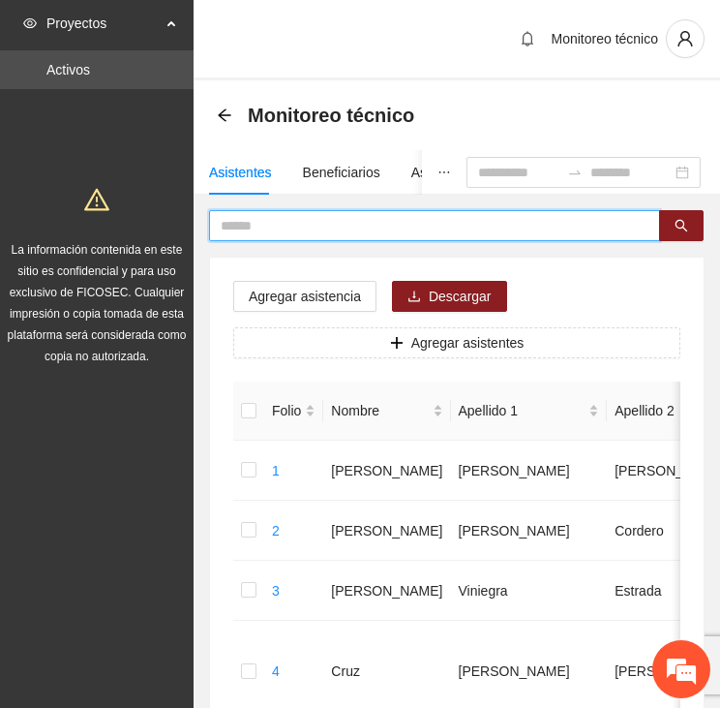
click at [283, 228] on input "text" at bounding box center [427, 225] width 412 height 21
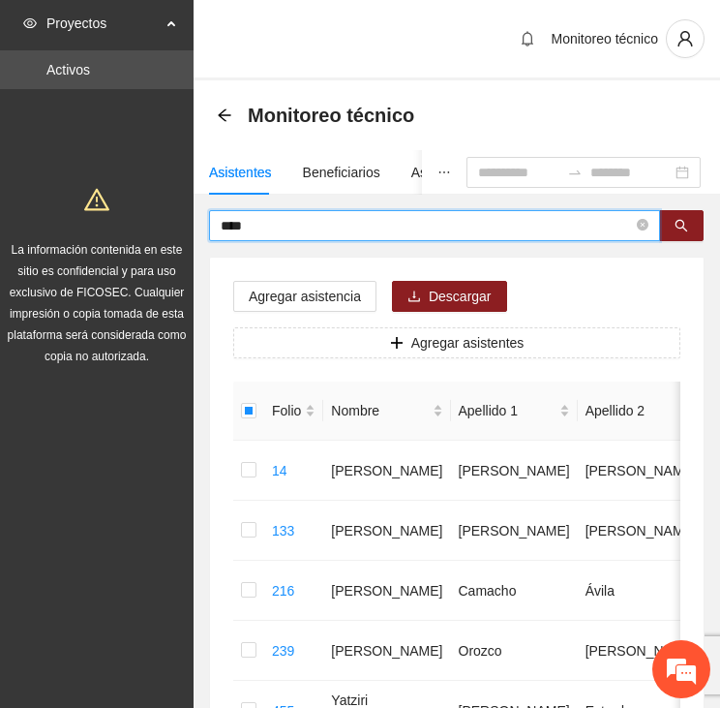
drag, startPoint x: 262, startPoint y: 219, endPoint x: 164, endPoint y: 210, distance: 99.1
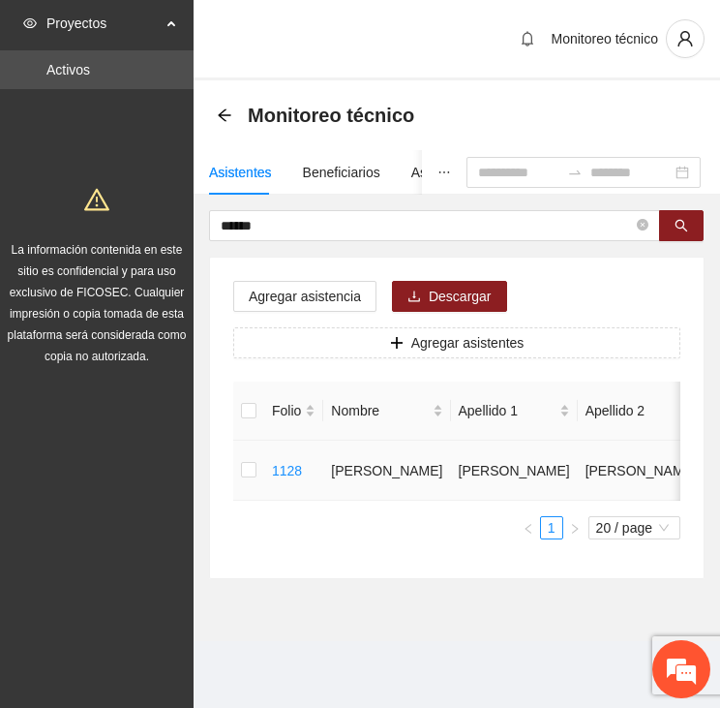
click at [238, 478] on td at bounding box center [248, 470] width 31 height 60
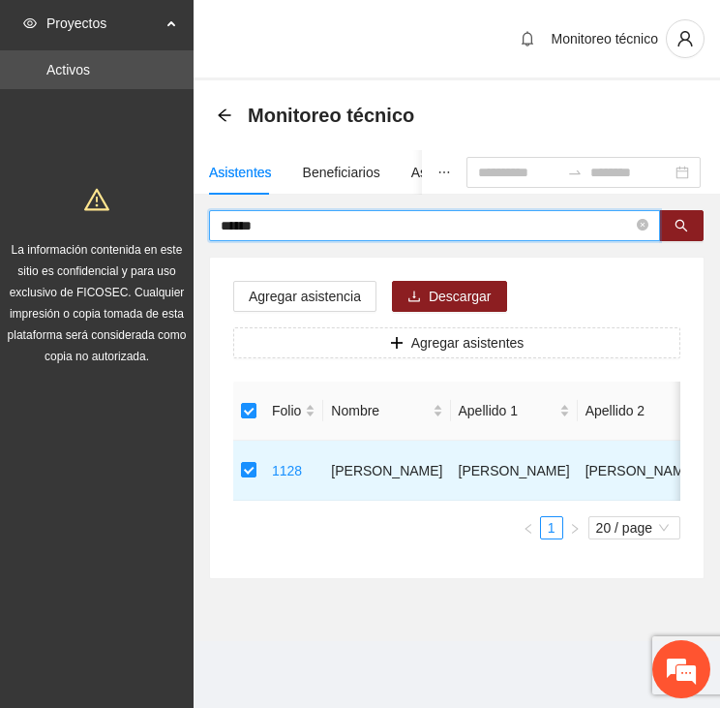
drag, startPoint x: 268, startPoint y: 220, endPoint x: 190, endPoint y: 224, distance: 78.5
click at [190, 224] on section "Proyectos Activos La información contenida en este sitio es confidencial y para…" at bounding box center [360, 354] width 720 height 708
drag, startPoint x: 210, startPoint y: 228, endPoint x: 151, endPoint y: 227, distance: 59.1
click at [152, 228] on section "Proyectos Activos La información contenida en este sitio es confidencial y para…" at bounding box center [360, 354] width 720 height 708
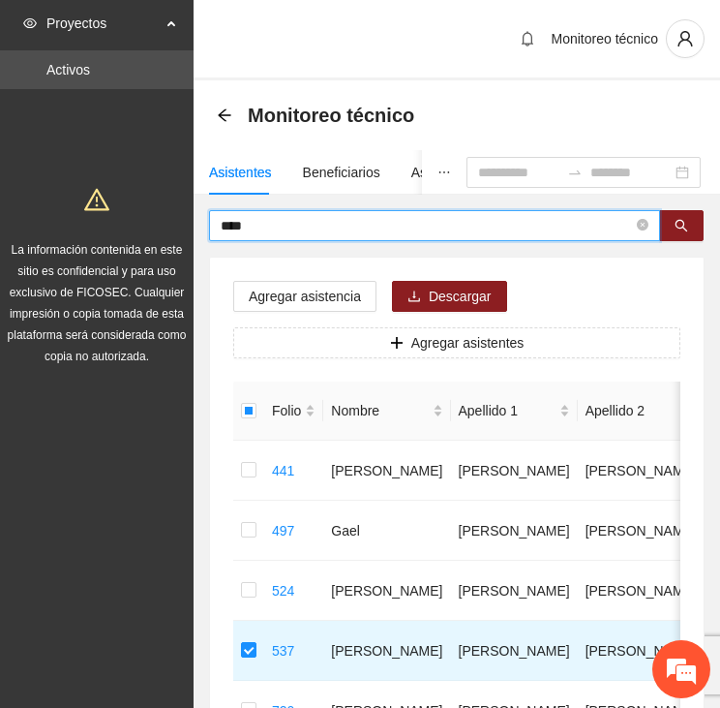
drag, startPoint x: 267, startPoint y: 220, endPoint x: 205, endPoint y: 229, distance: 62.7
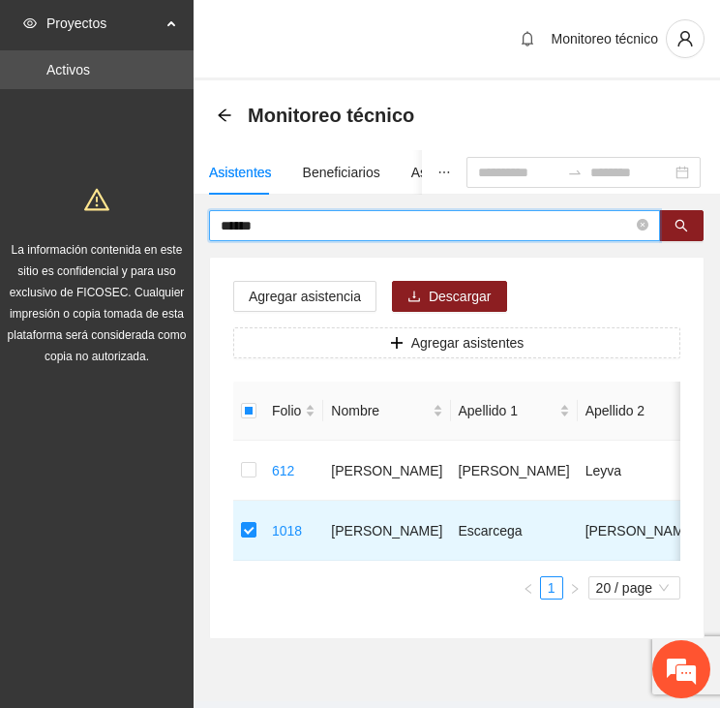
drag, startPoint x: 276, startPoint y: 225, endPoint x: 163, endPoint y: 216, distance: 113.6
click at [174, 221] on section "Proyectos Activos La información contenida en este sitio es confidencial y para…" at bounding box center [360, 377] width 720 height 755
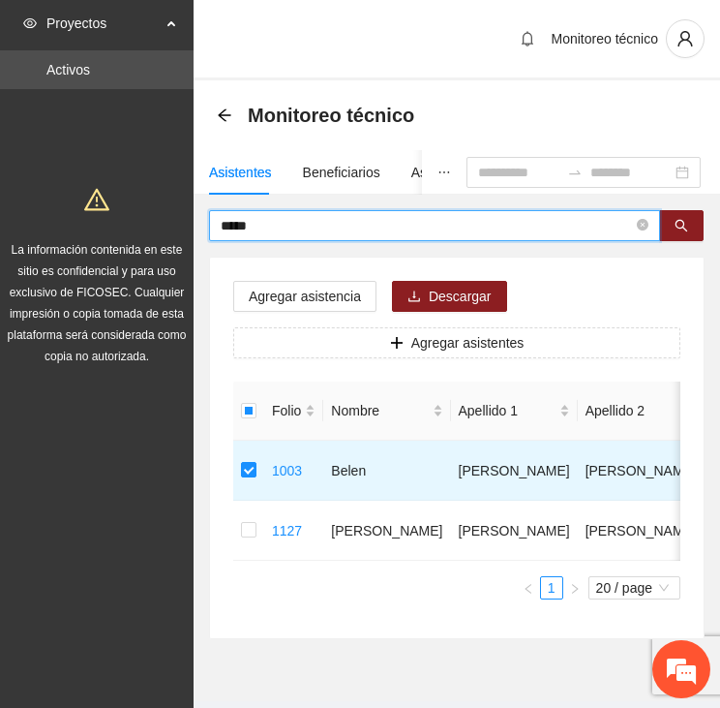
drag, startPoint x: 272, startPoint y: 222, endPoint x: 204, endPoint y: 221, distance: 67.8
click at [205, 221] on div "***** Agregar asistencia Descargar Agregar asistentes Folio Nombre Apellido 1 A…" at bounding box center [457, 424] width 527 height 429
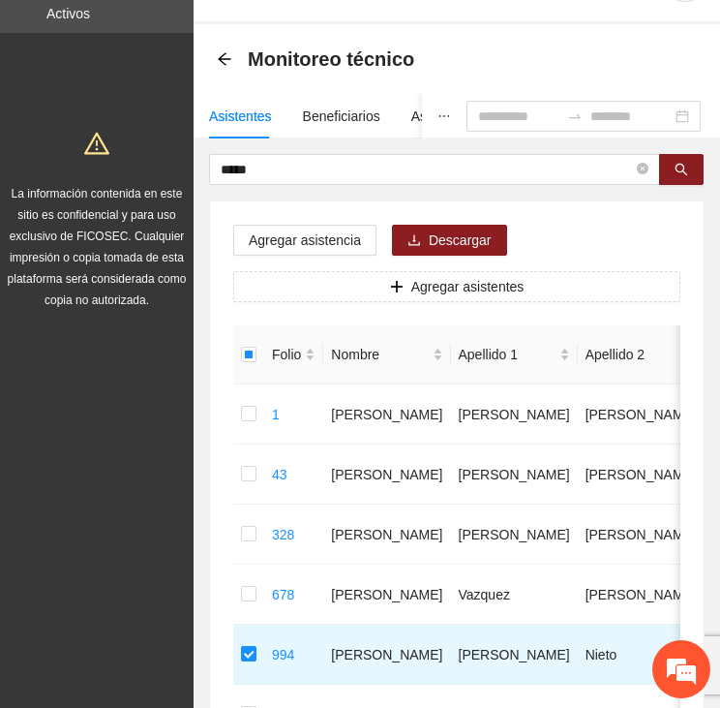
scroll to position [11, 0]
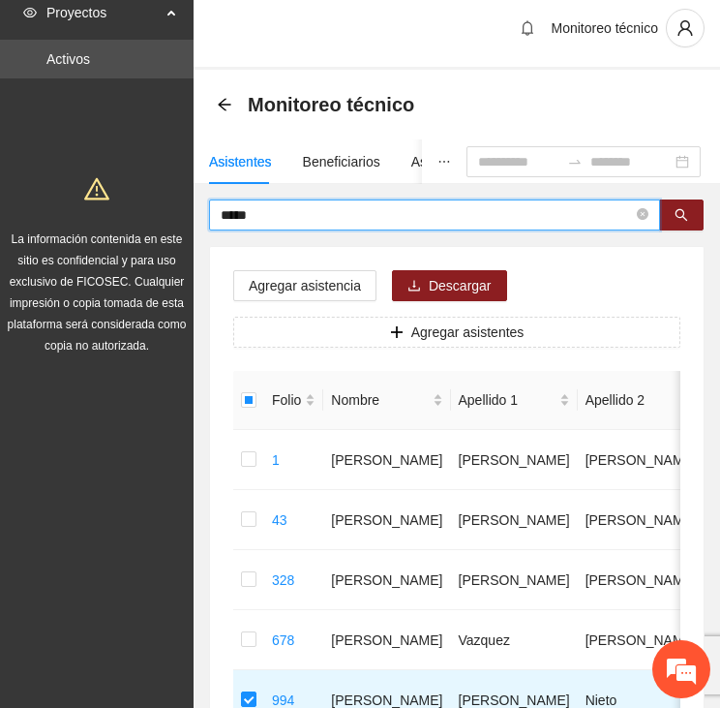
drag, startPoint x: 264, startPoint y: 216, endPoint x: 189, endPoint y: 220, distance: 75.6
click at [189, 220] on section "Proyectos Activos La información contenida en este sitio es confidencial y para…" at bounding box center [360, 486] width 720 height 995
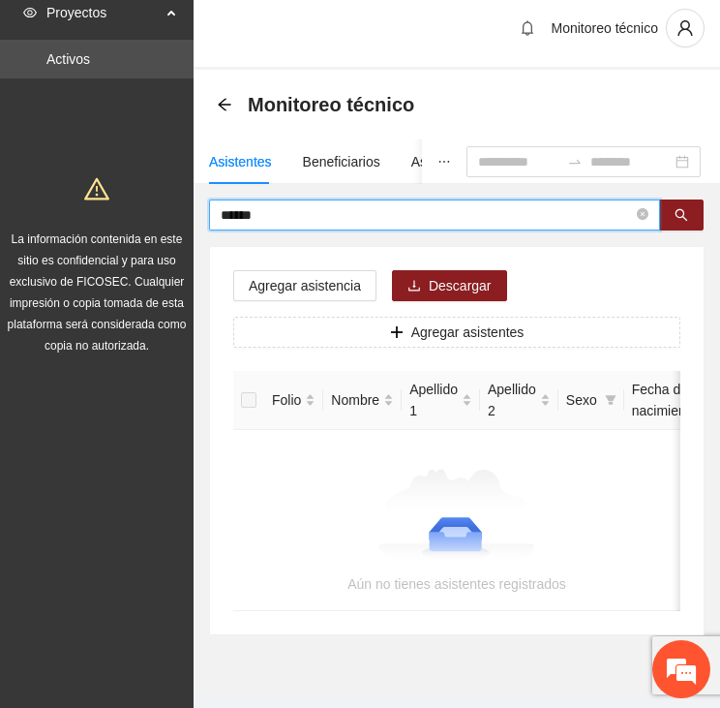
drag, startPoint x: 247, startPoint y: 214, endPoint x: 182, endPoint y: 197, distance: 67.2
click at [187, 197] on section "Proyectos Activos La información contenida en este sitio es confidencial y para…" at bounding box center [360, 370] width 720 height 762
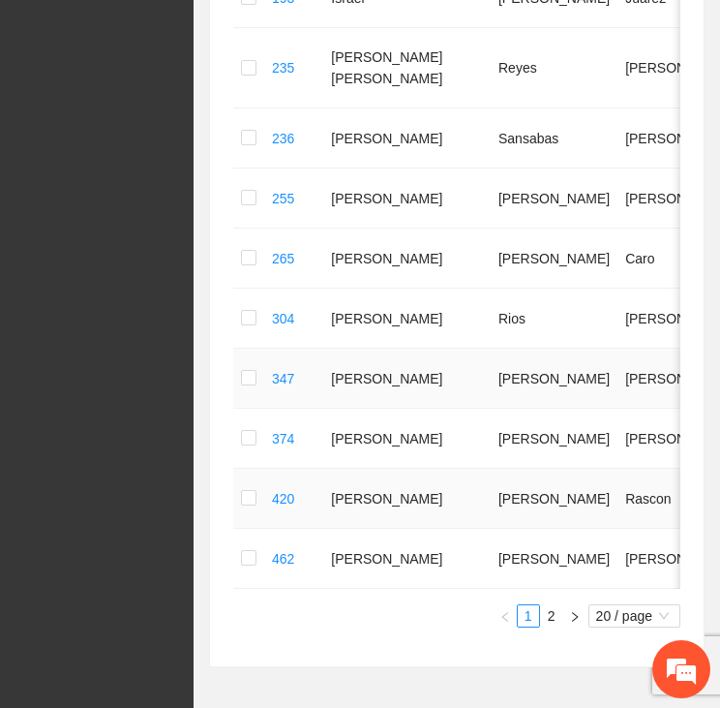
scroll to position [1076, 0]
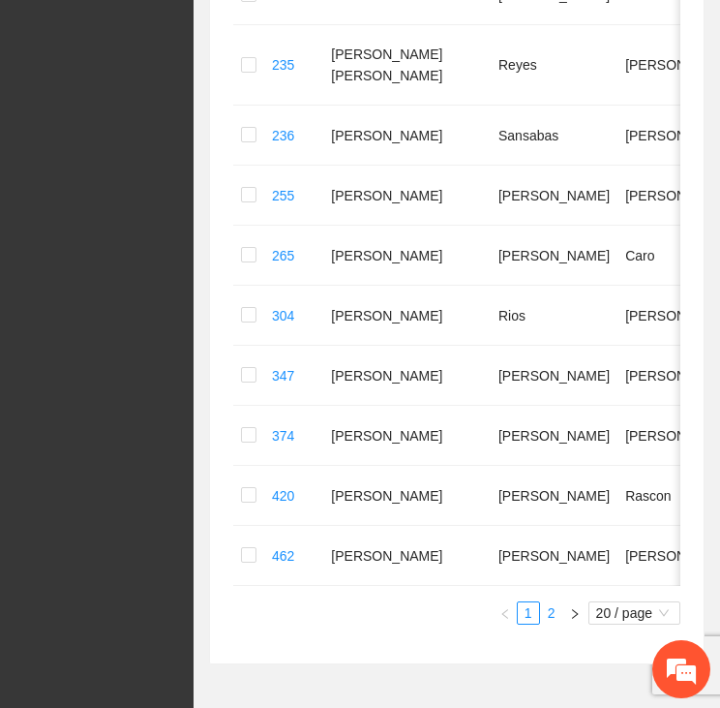
click at [546, 602] on link "2" at bounding box center [551, 612] width 21 height 21
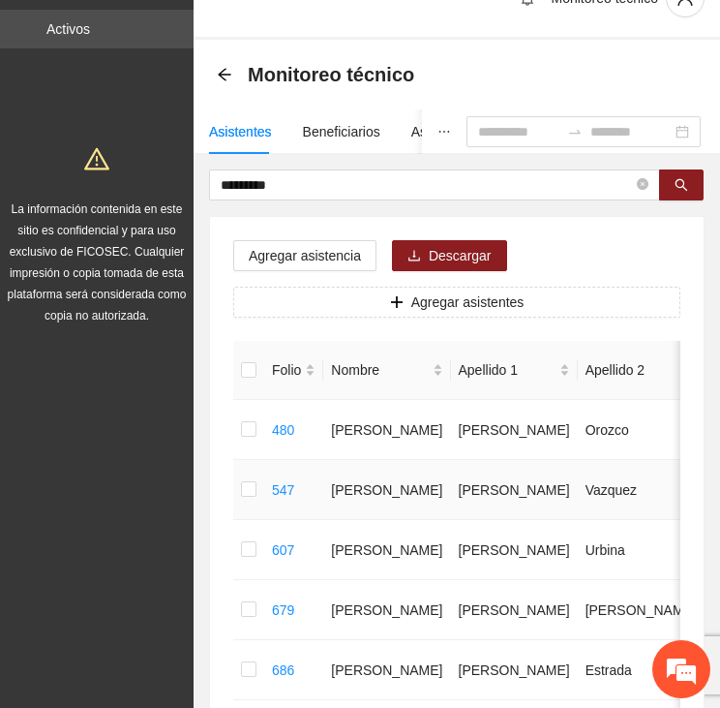
scroll to position [0, 0]
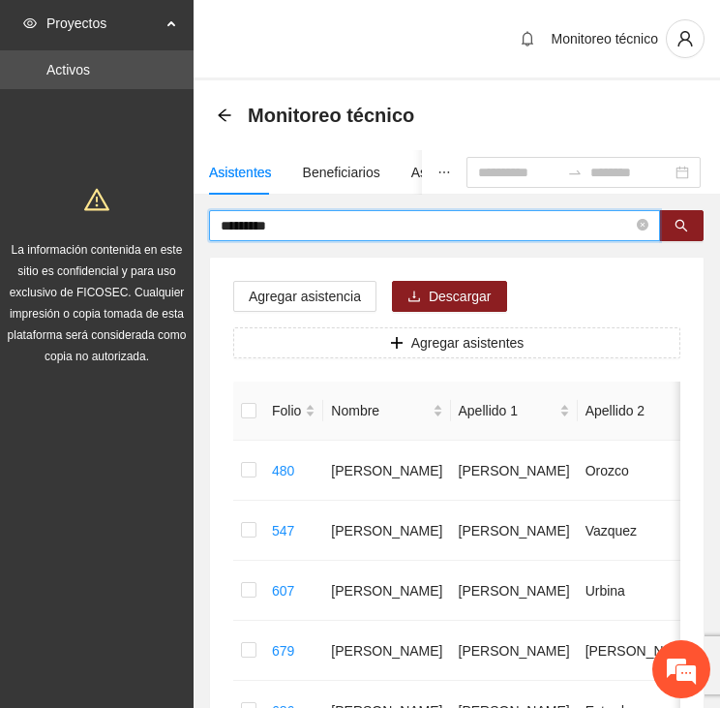
drag, startPoint x: 256, startPoint y: 224, endPoint x: 173, endPoint y: 214, distance: 82.9
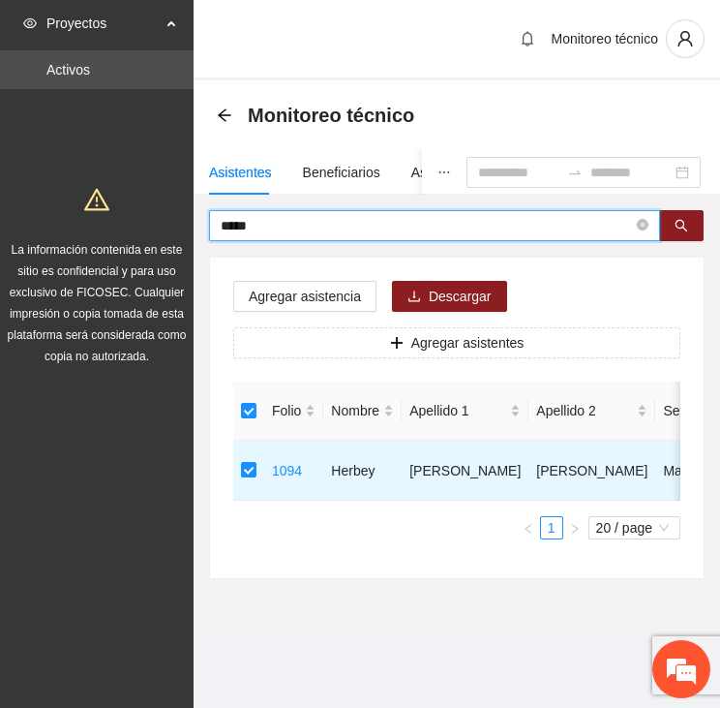
drag, startPoint x: 275, startPoint y: 226, endPoint x: 174, endPoint y: 218, distance: 101.0
click at [174, 218] on section "Proyectos Activos La información contenida en este sitio es confidencial y para…" at bounding box center [360, 354] width 720 height 708
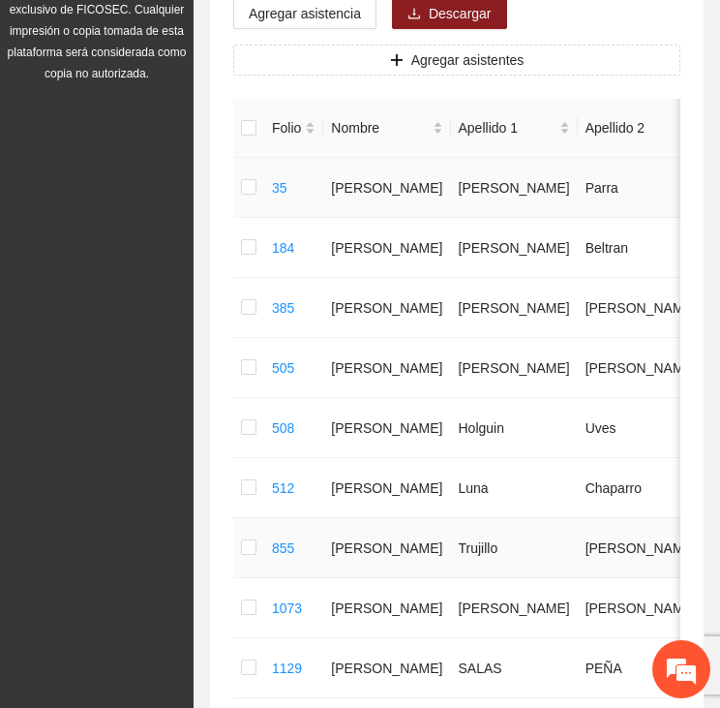
scroll to position [387, 0]
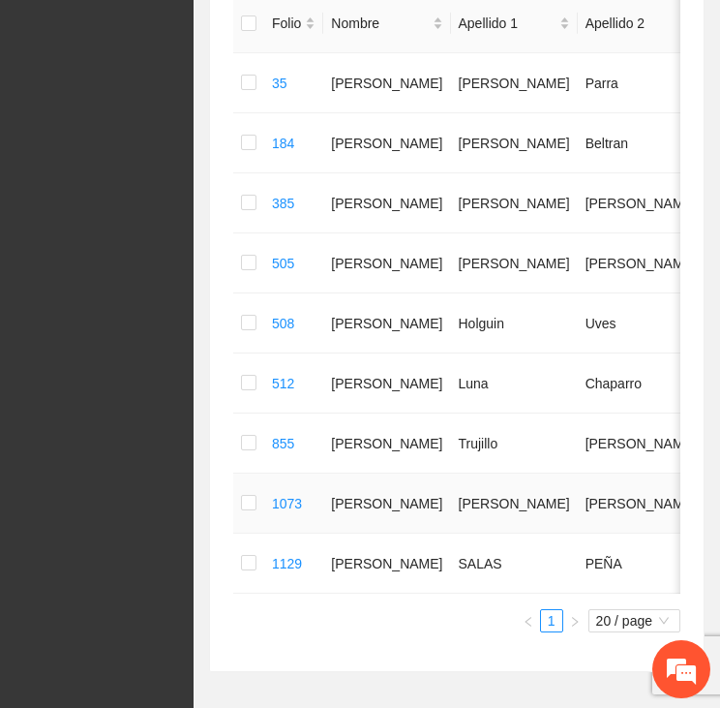
click at [256, 533] on td at bounding box center [248, 503] width 31 height 60
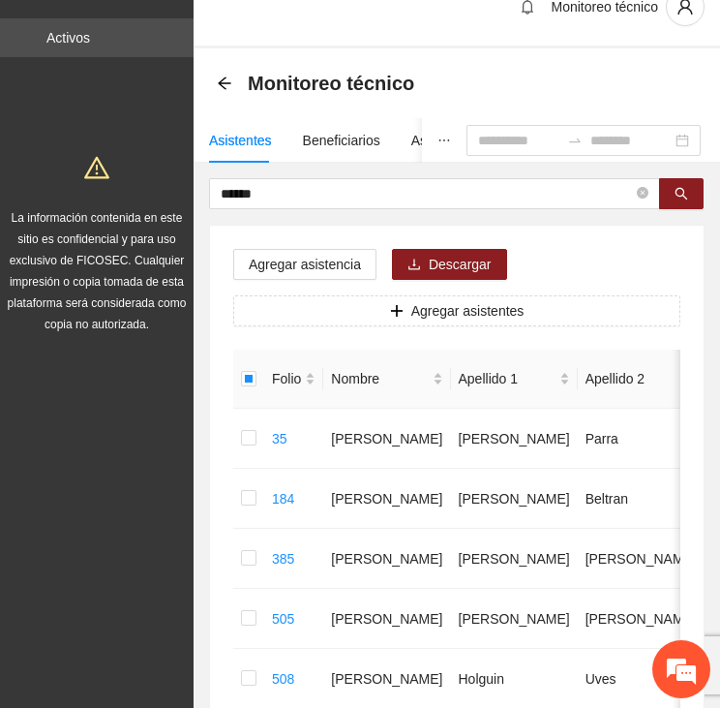
scroll to position [0, 0]
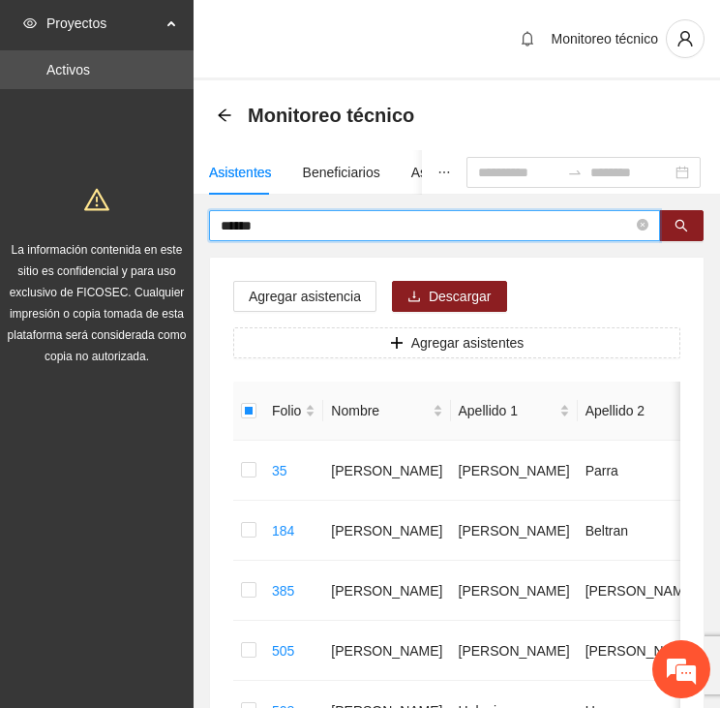
drag, startPoint x: 270, startPoint y: 227, endPoint x: 157, endPoint y: 222, distance: 113.4
click at [157, 222] on section "Proyectos Activos La información contenida en este sitio es confidencial y para…" at bounding box center [360, 587] width 720 height 1175
type input "****"
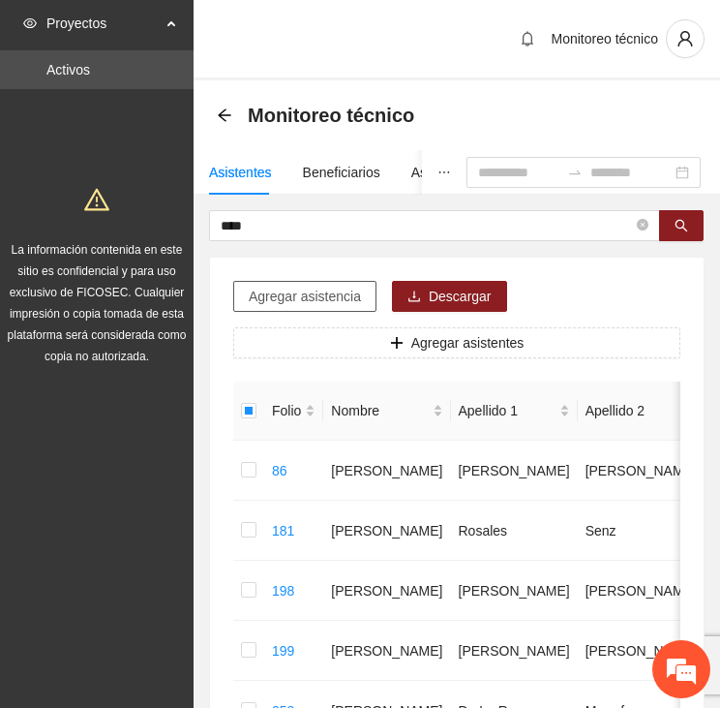
click at [293, 293] on span "Agregar asistencia" at bounding box center [305, 296] width 112 height 21
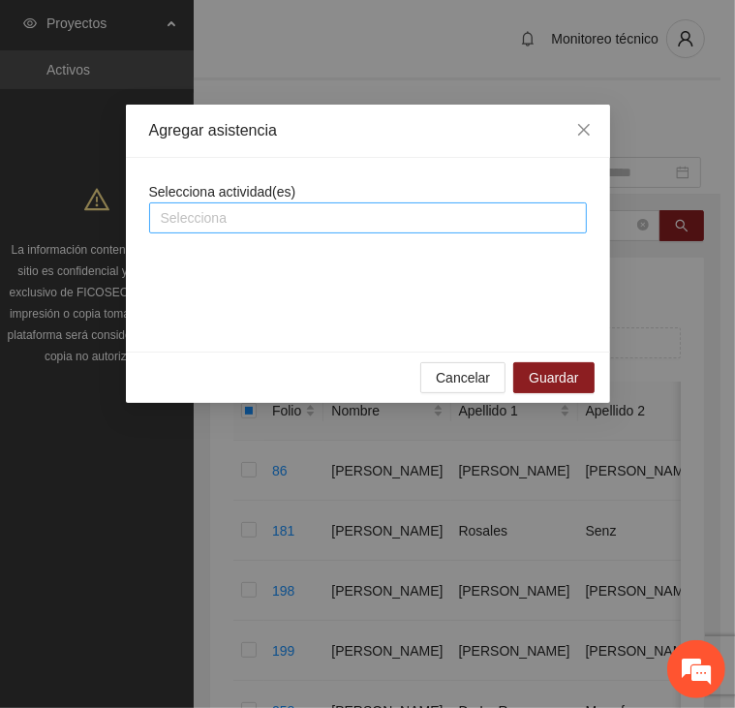
click at [264, 217] on div at bounding box center [368, 217] width 428 height 23
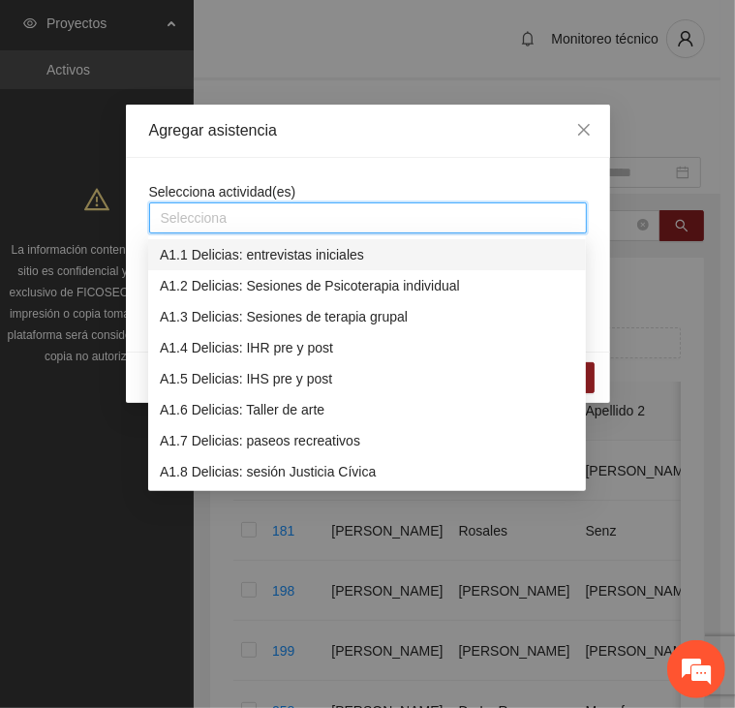
type input "*"
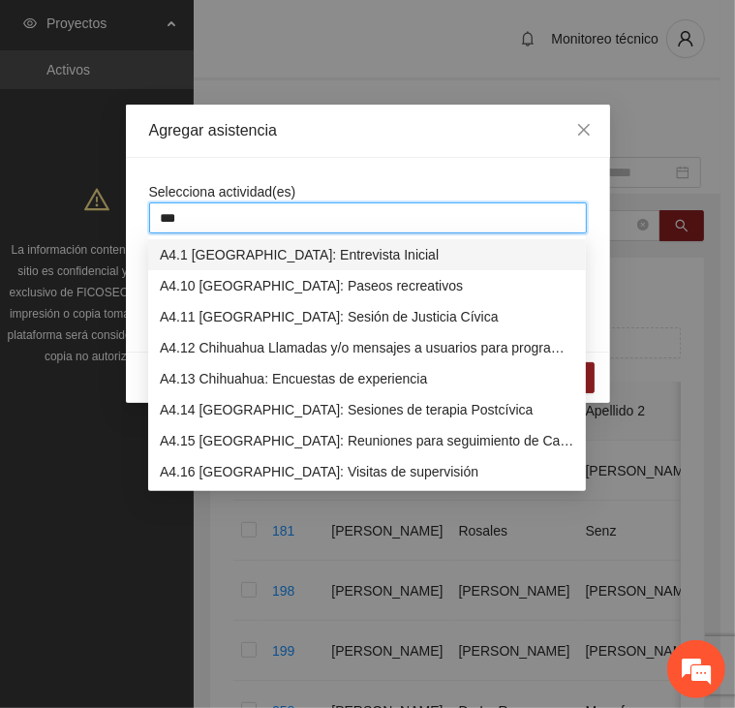
type input "****"
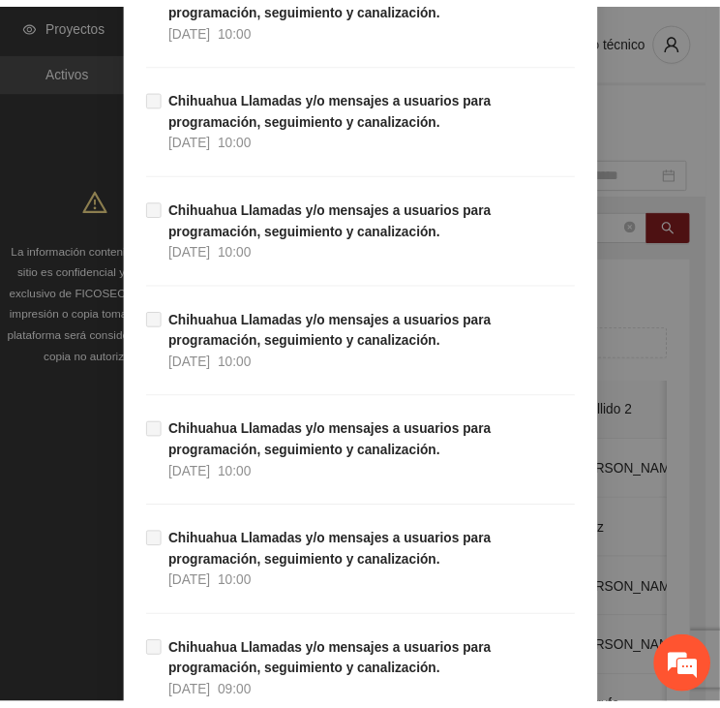
scroll to position [19078, 0]
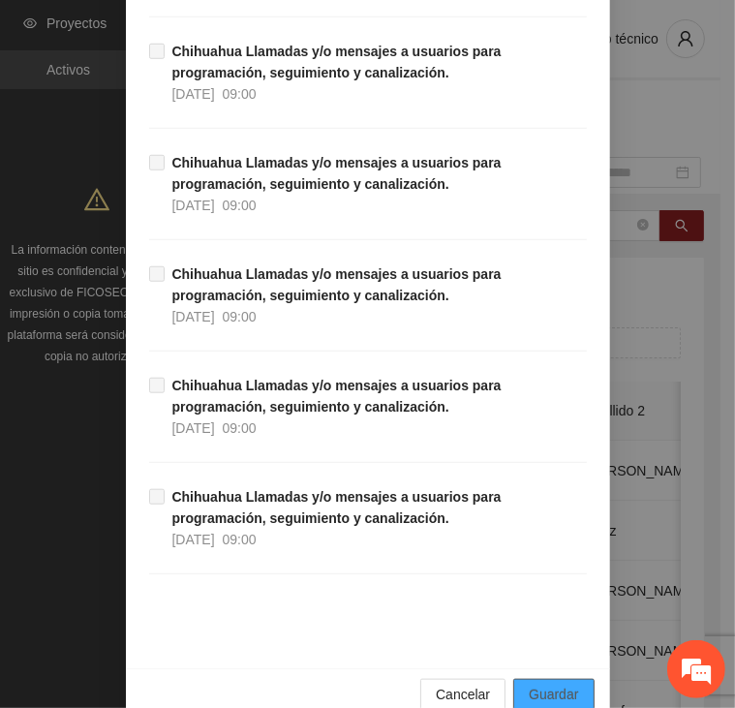
click at [543, 683] on span "Guardar" at bounding box center [553, 693] width 49 height 21
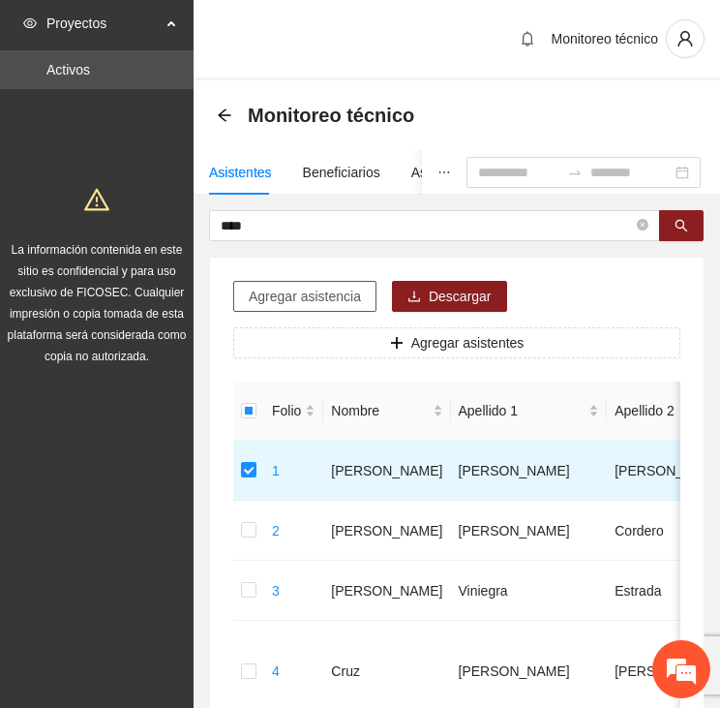
click at [307, 302] on span "Agregar asistencia" at bounding box center [305, 296] width 112 height 21
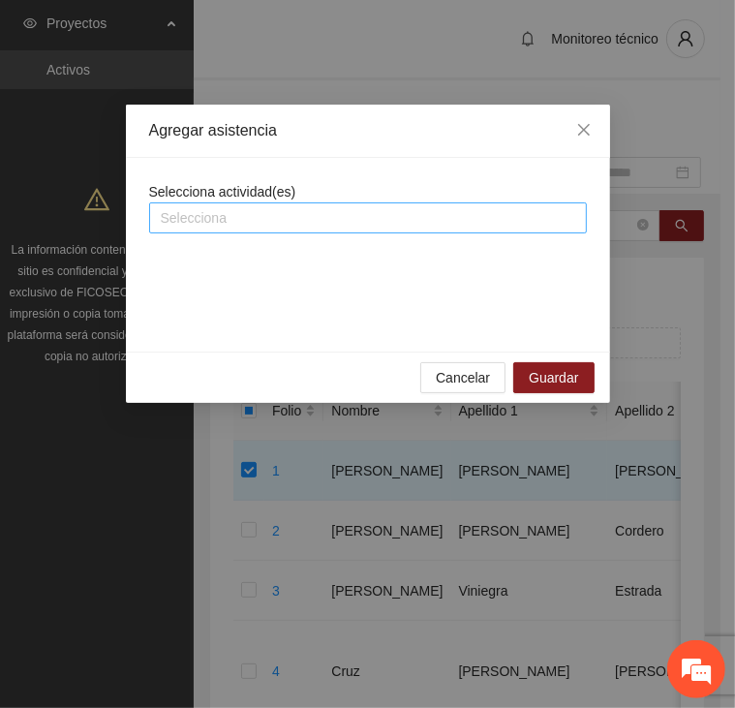
click at [271, 217] on div at bounding box center [368, 217] width 428 height 23
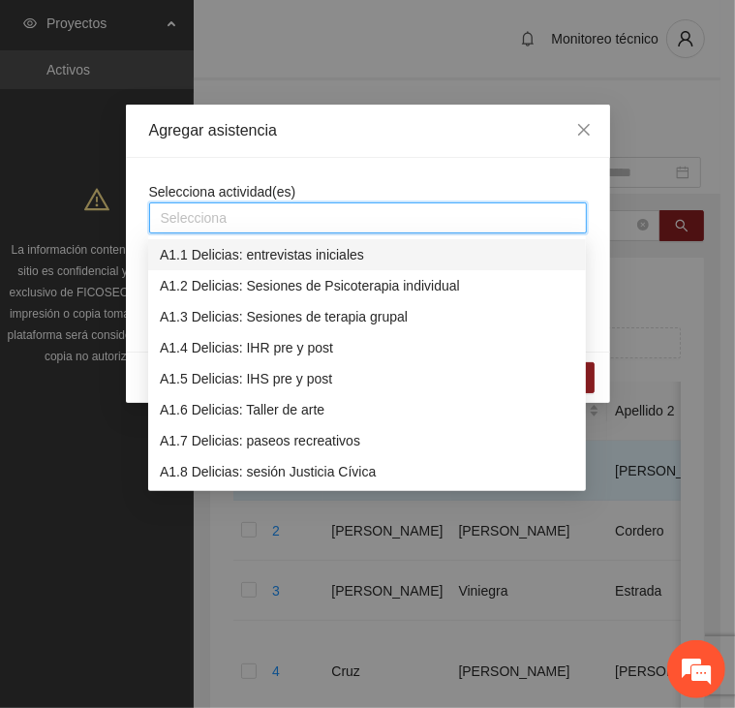
type input "*"
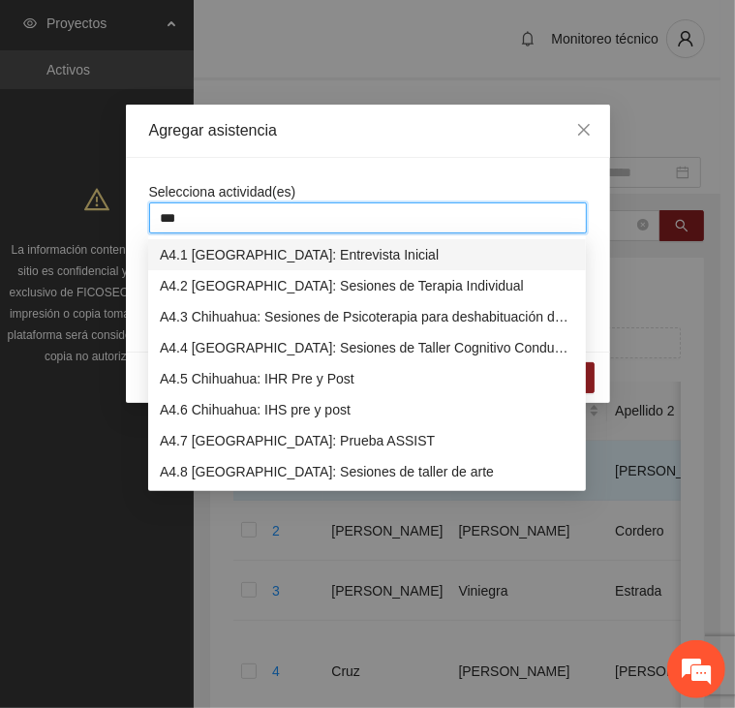
type input "****"
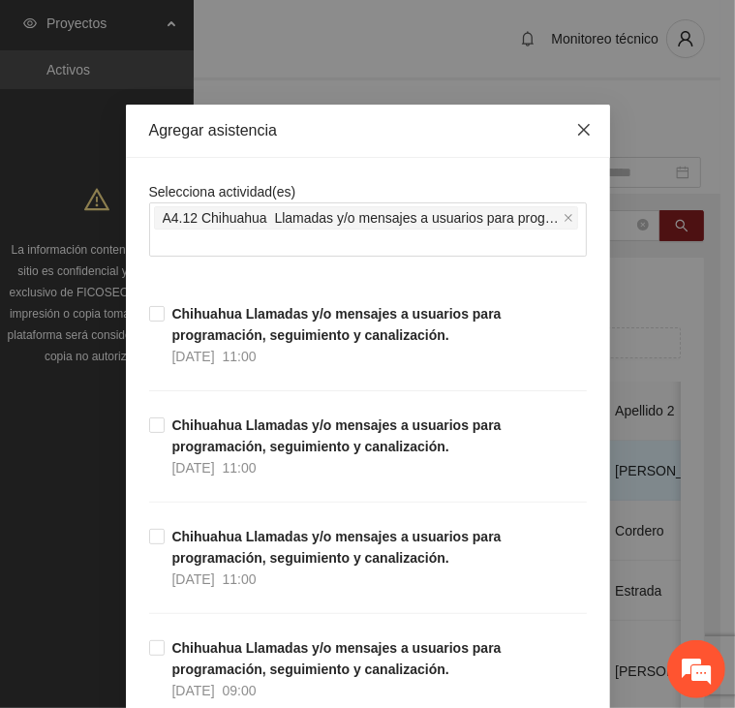
click at [576, 130] on icon "close" at bounding box center [583, 129] width 15 height 15
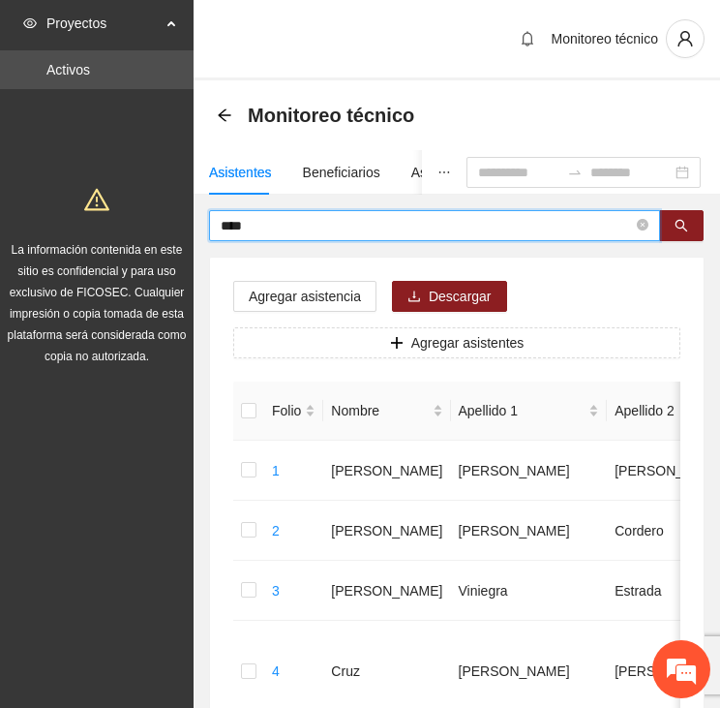
drag, startPoint x: 209, startPoint y: 228, endPoint x: 169, endPoint y: 220, distance: 40.4
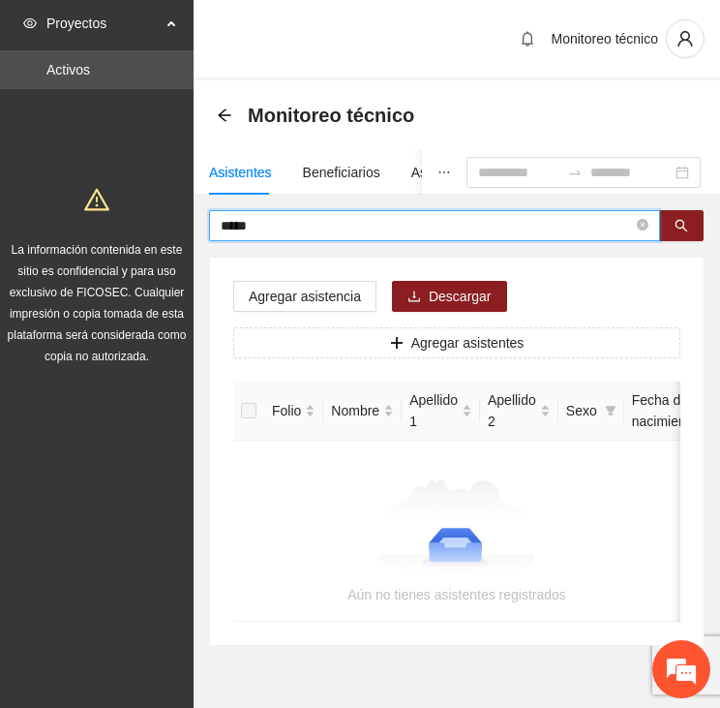
drag, startPoint x: 261, startPoint y: 216, endPoint x: 201, endPoint y: 224, distance: 60.5
click at [201, 224] on div "***** Agregar asistencia Descargar Agregar asistentes Folio Nombre Apellido 1 A…" at bounding box center [457, 428] width 527 height 436
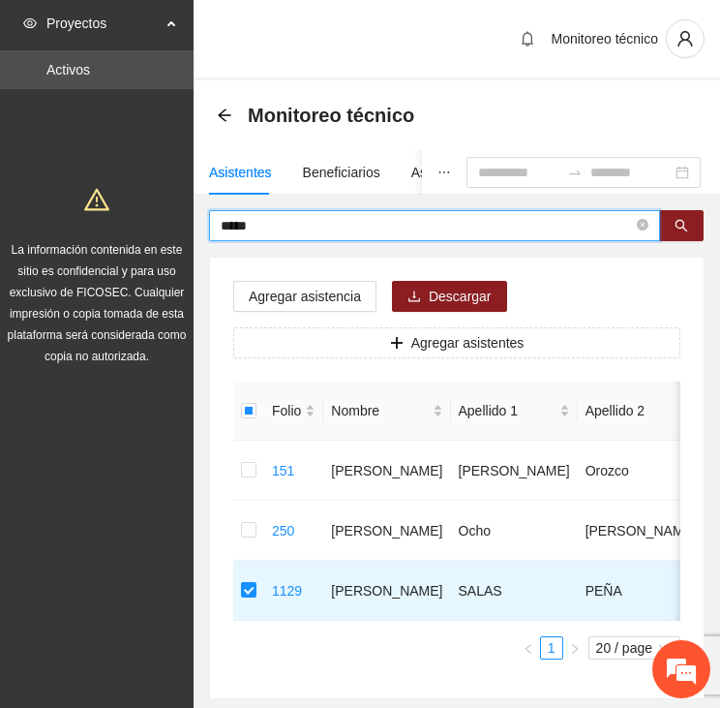
drag, startPoint x: 240, startPoint y: 227, endPoint x: 170, endPoint y: 228, distance: 69.7
click at [171, 228] on section "Proyectos Activos La información contenida en este sitio es confidencial y para…" at bounding box center [360, 407] width 720 height 815
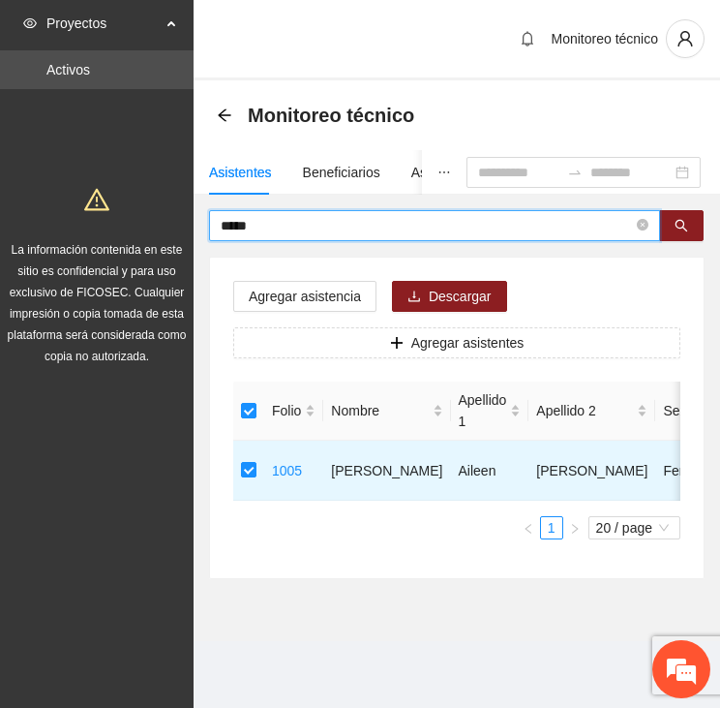
drag, startPoint x: 268, startPoint y: 221, endPoint x: 207, endPoint y: 215, distance: 61.3
click at [208, 215] on div "***** Agregar asistencia Descargar Agregar asistentes Folio Nombre Apellido 1 A…" at bounding box center [457, 394] width 527 height 369
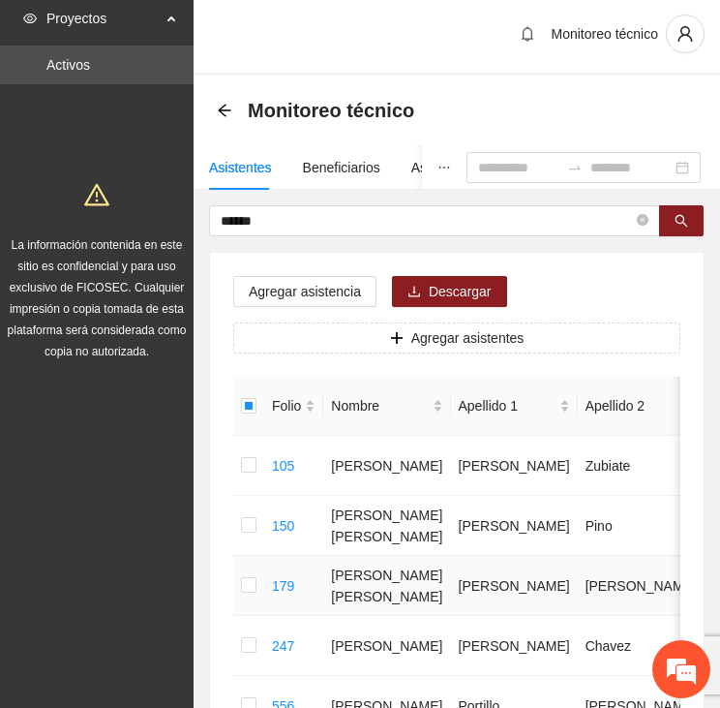
scroll to position [0, 0]
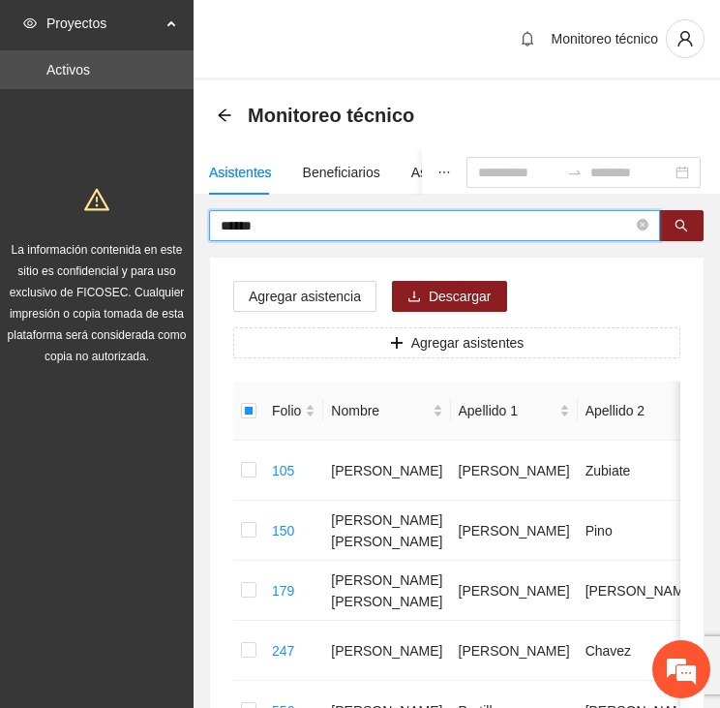
drag, startPoint x: 273, startPoint y: 222, endPoint x: 201, endPoint y: 226, distance: 71.7
click at [201, 226] on div "****** Agregar asistencia Descargar Agregar asistentes Folio Nombre Apellido 1 …" at bounding box center [457, 664] width 527 height 909
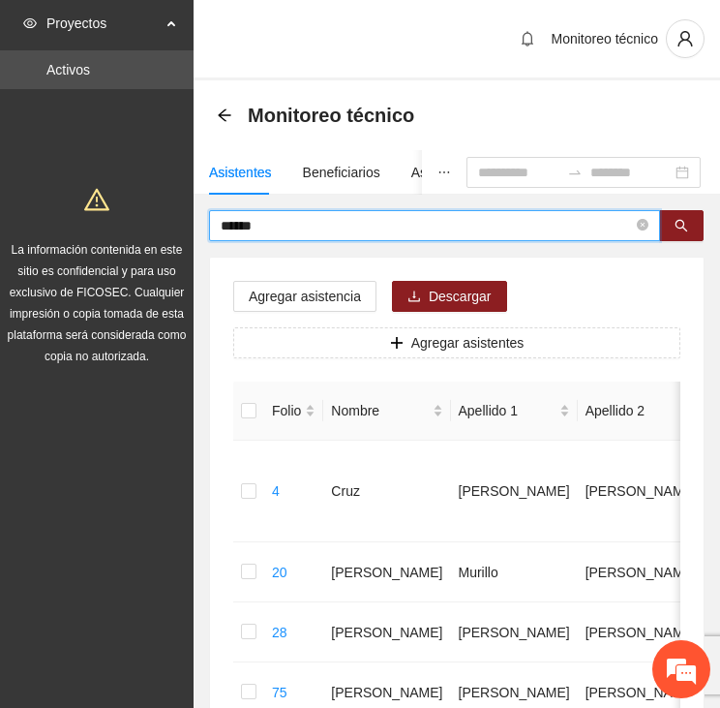
drag, startPoint x: 275, startPoint y: 228, endPoint x: 185, endPoint y: 228, distance: 90.0
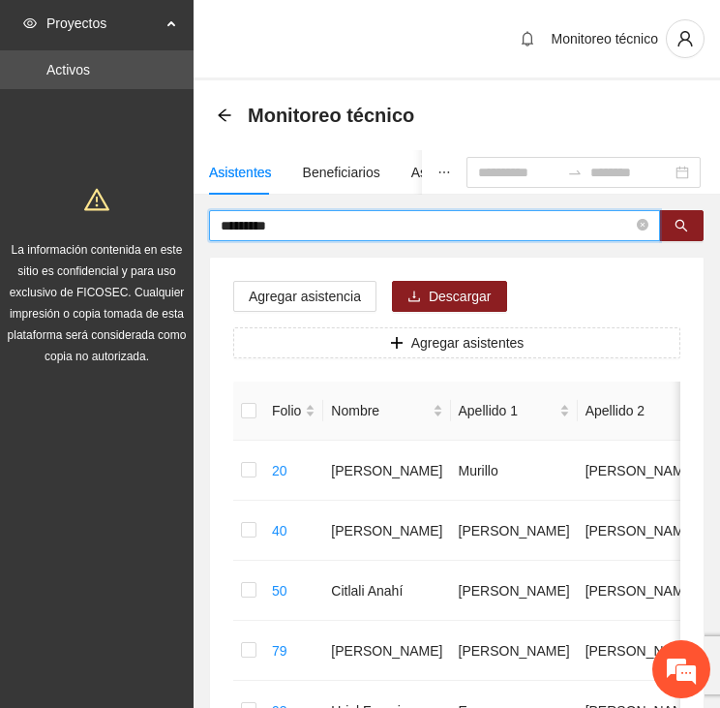
drag, startPoint x: 283, startPoint y: 221, endPoint x: 167, endPoint y: 224, distance: 116.2
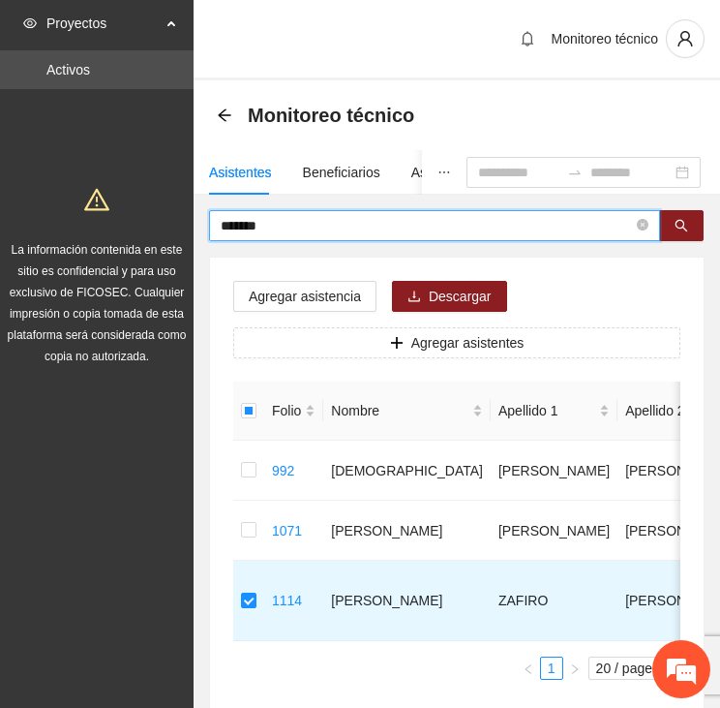
drag, startPoint x: 259, startPoint y: 225, endPoint x: 194, endPoint y: 227, distance: 65.9
click at [194, 227] on div "******* Agregar asistencia Descargar Agregar asistentes Folio Nombre Apellido 1…" at bounding box center [457, 464] width 527 height 509
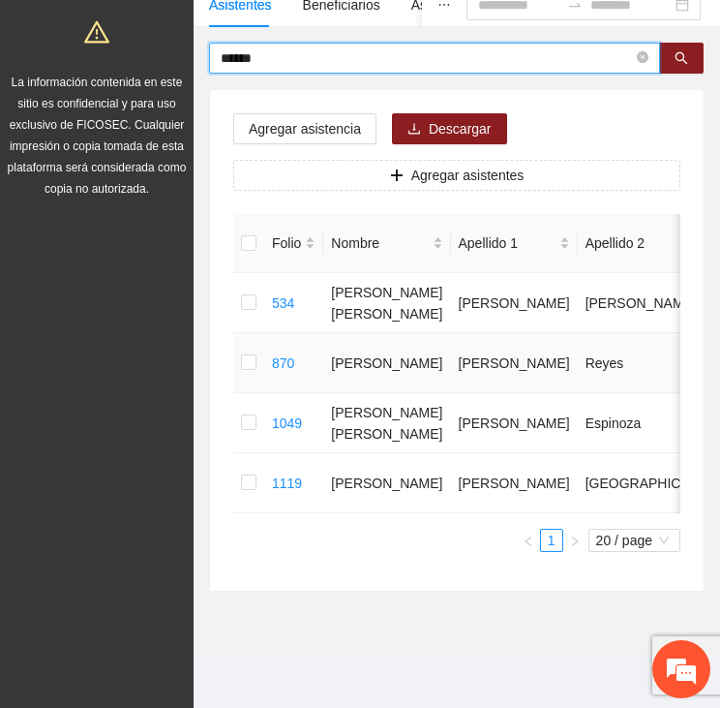
scroll to position [222, 0]
click at [249, 412] on label at bounding box center [248, 422] width 15 height 21
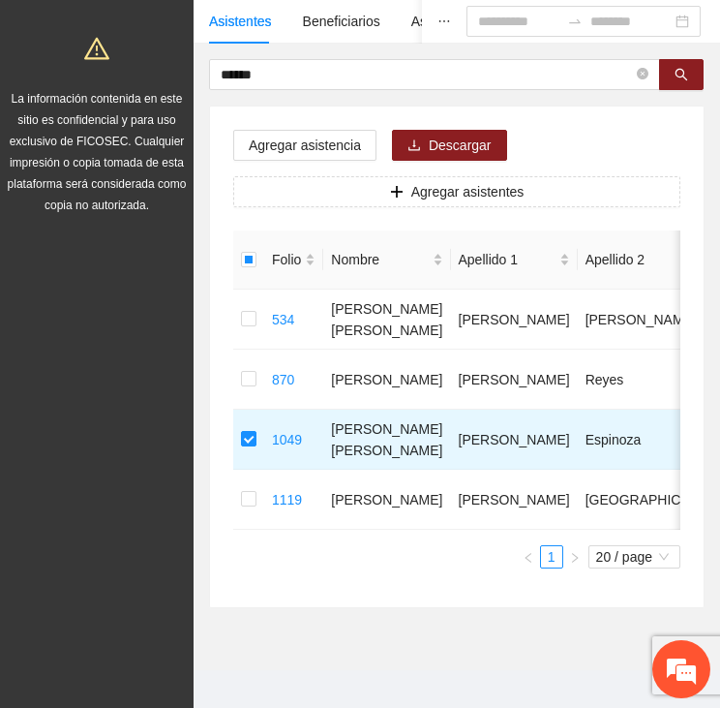
scroll to position [28, 0]
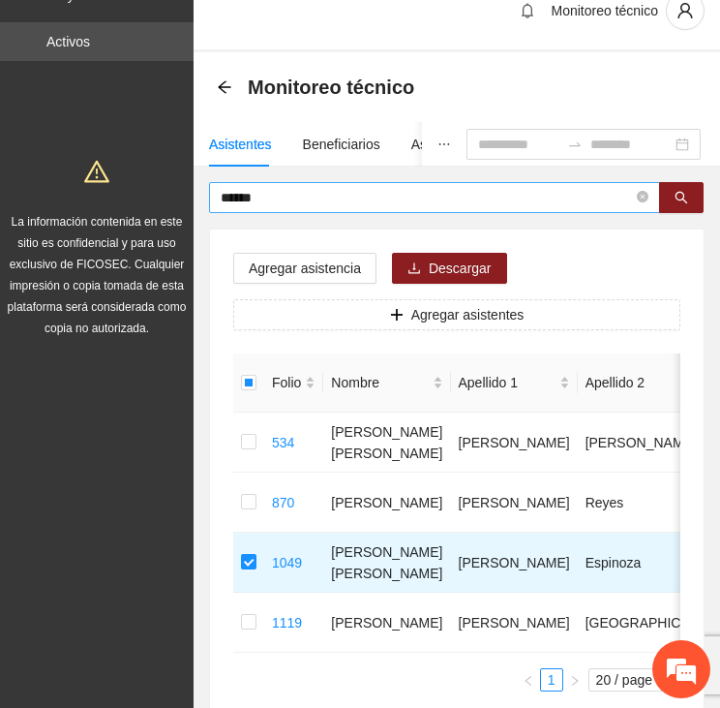
drag, startPoint x: 288, startPoint y: 193, endPoint x: 213, endPoint y: 193, distance: 74.5
click at [213, 193] on span "******" at bounding box center [434, 197] width 451 height 31
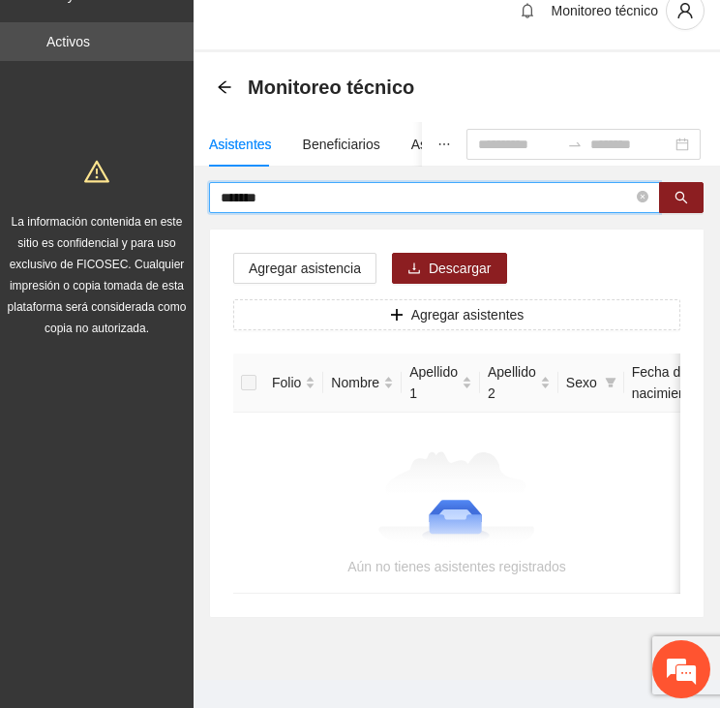
drag, startPoint x: 259, startPoint y: 197, endPoint x: 228, endPoint y: 200, distance: 32.1
click at [228, 200] on input "*******" at bounding box center [427, 197] width 412 height 21
type input "*"
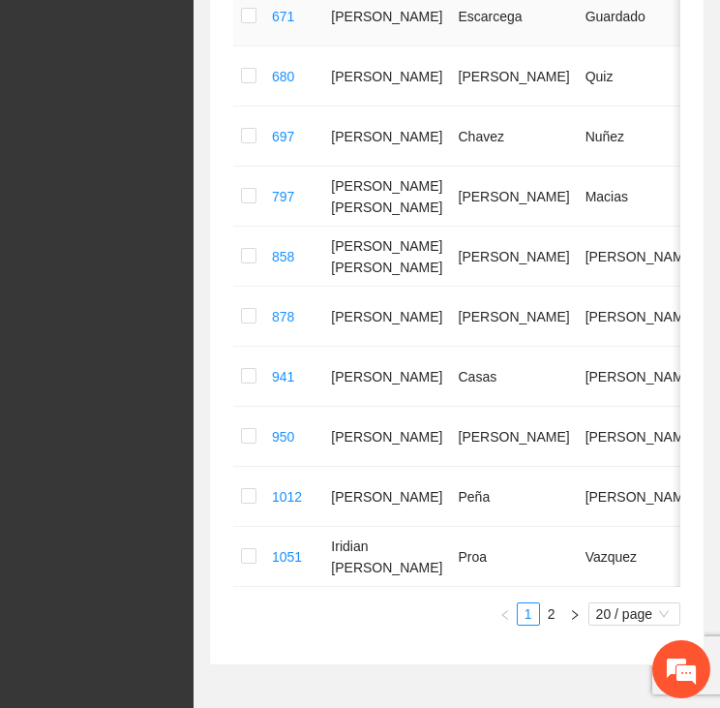
scroll to position [1093, 0]
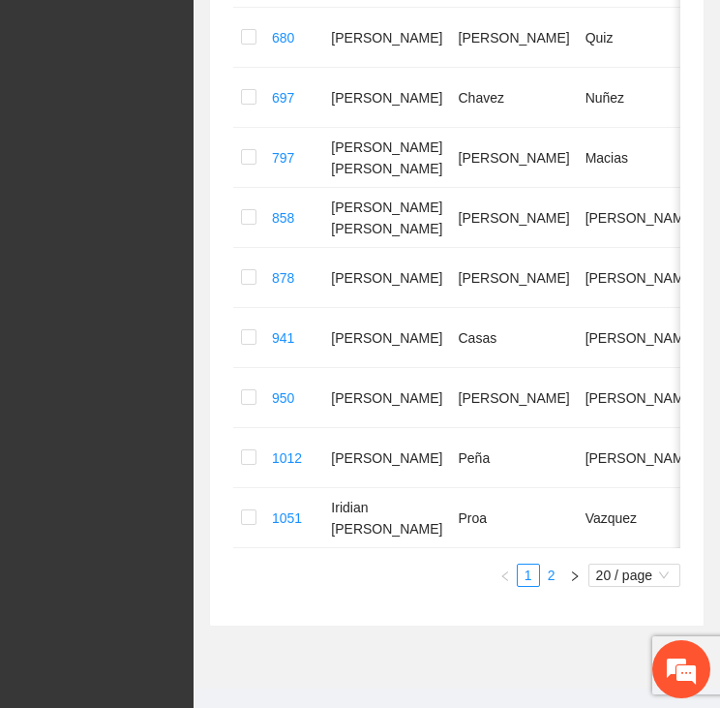
click at [554, 586] on link "2" at bounding box center [551, 574] width 21 height 21
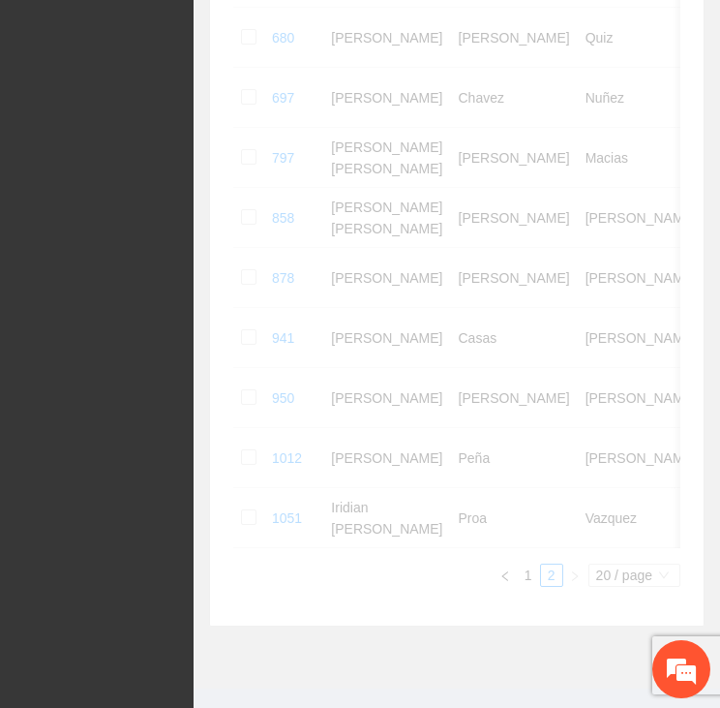
scroll to position [0, 0]
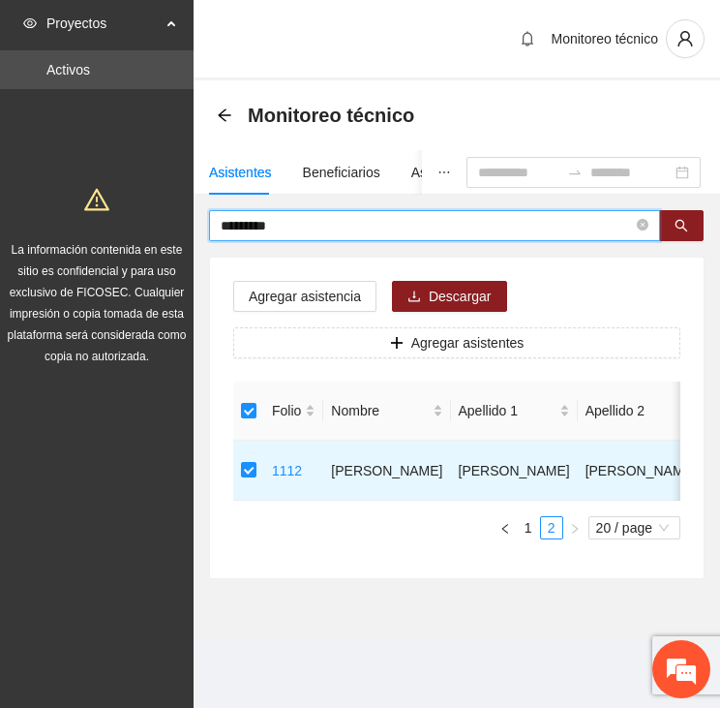
drag, startPoint x: 310, startPoint y: 229, endPoint x: 167, endPoint y: 235, distance: 143.4
click at [167, 235] on section "Proyectos Activos La información contenida en este sitio es confidencial y para…" at bounding box center [360, 354] width 720 height 708
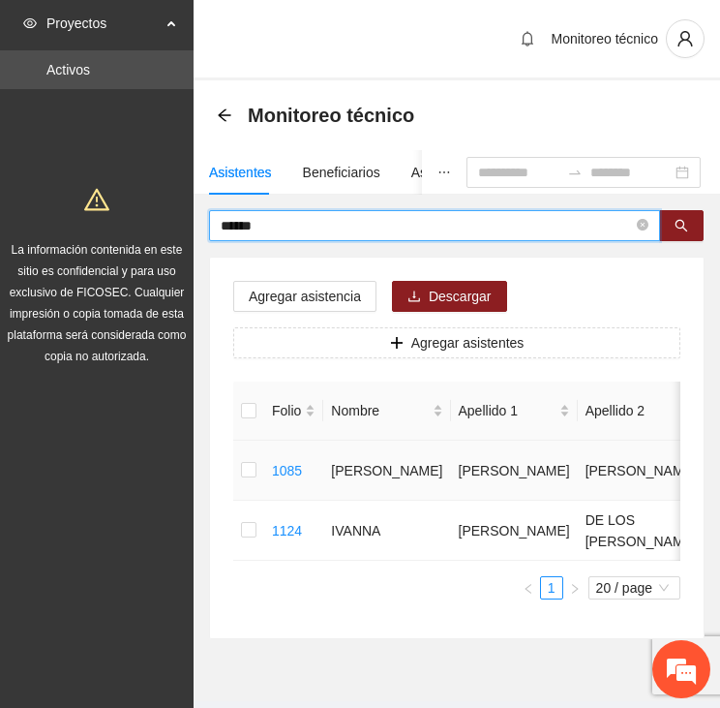
click at [252, 468] on td at bounding box center [248, 470] width 31 height 60
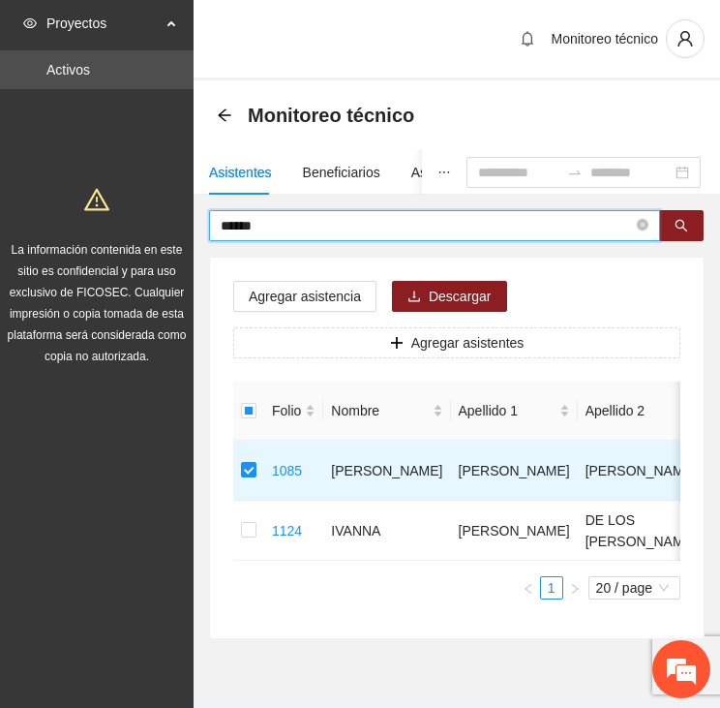
drag, startPoint x: 290, startPoint y: 223, endPoint x: 180, endPoint y: 215, distance: 110.6
click at [180, 215] on section "Proyectos Activos La información contenida en este sitio es confidencial y para…" at bounding box center [360, 377] width 720 height 755
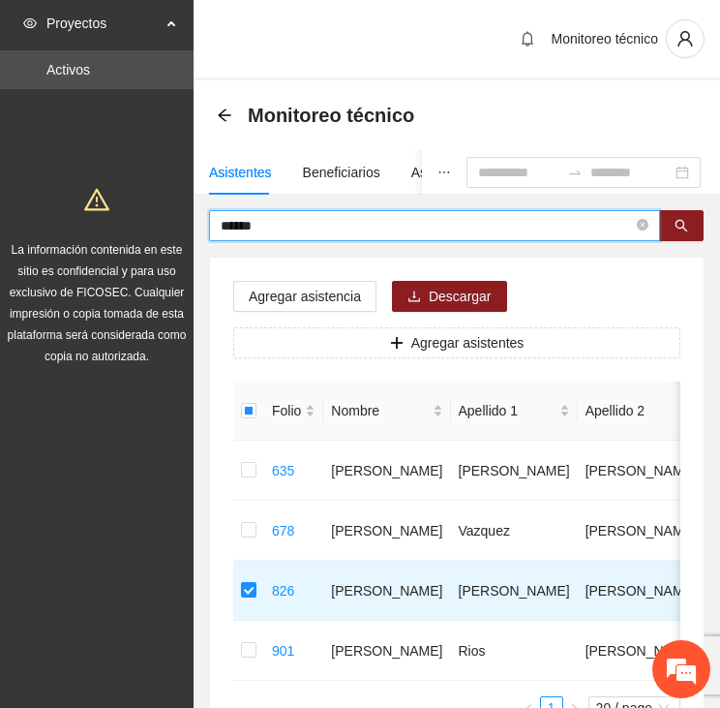
drag, startPoint x: 265, startPoint y: 227, endPoint x: 168, endPoint y: 228, distance: 96.8
click at [168, 228] on section "Proyectos Activos La información contenida en este sitio es confidencial y para…" at bounding box center [360, 437] width 720 height 875
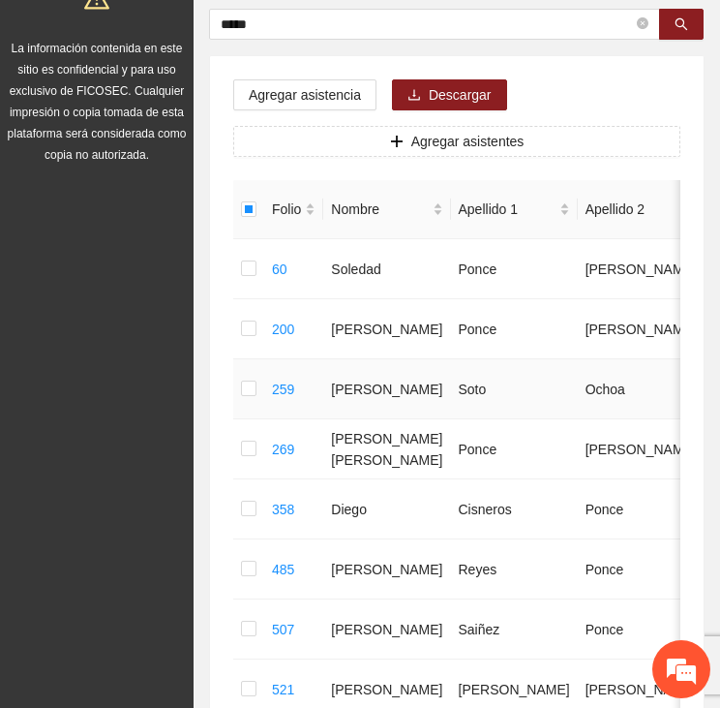
scroll to position [194, 0]
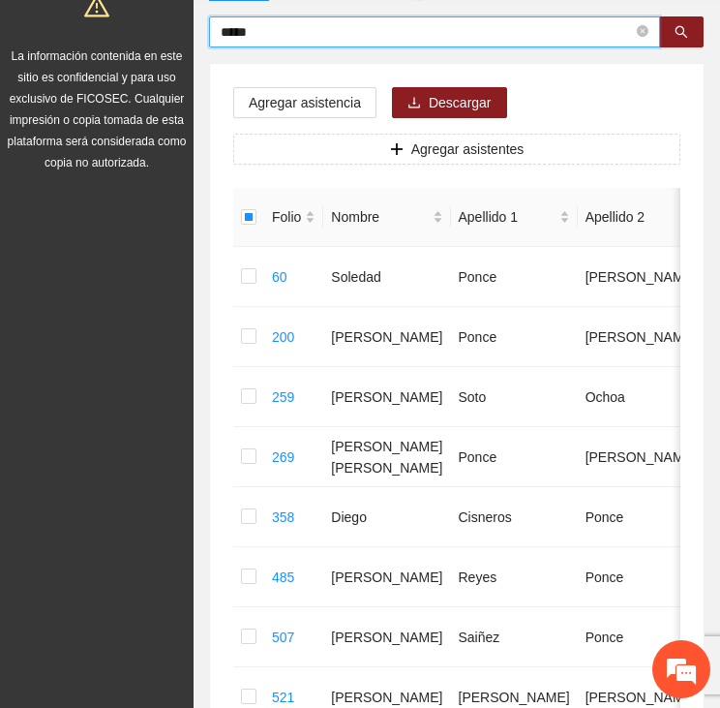
drag, startPoint x: 236, startPoint y: 29, endPoint x: 181, endPoint y: 26, distance: 55.3
click at [181, 26] on section "Proyectos Activos La información contenida en este sitio es confidencial y para…" at bounding box center [360, 464] width 720 height 1316
type input "*"
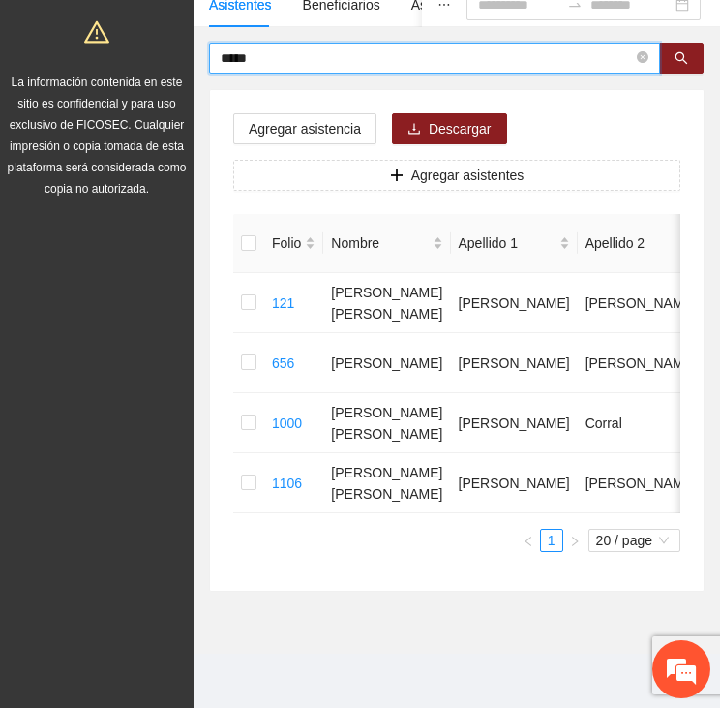
scroll to position [181, 0]
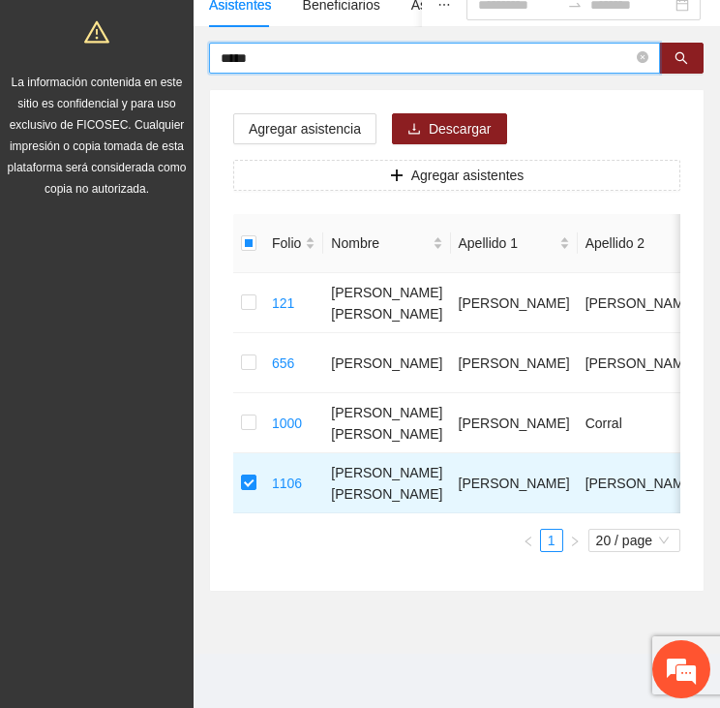
drag, startPoint x: 243, startPoint y: 41, endPoint x: 160, endPoint y: 33, distance: 83.6
click at [160, 33] on section "Proyectos Activos La información contenida en este sitio es confidencial y para…" at bounding box center [360, 270] width 720 height 875
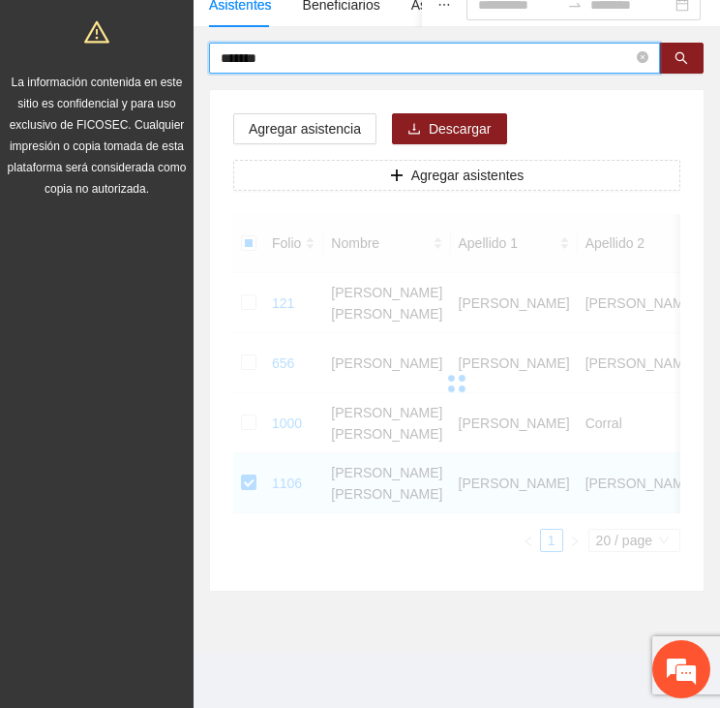
scroll to position [67, 0]
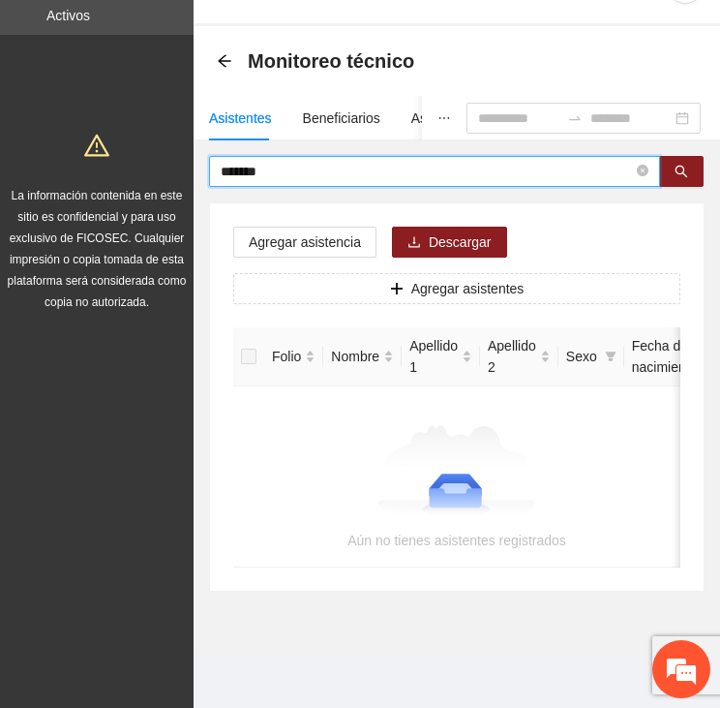
drag, startPoint x: 284, startPoint y: 159, endPoint x: 208, endPoint y: 155, distance: 75.6
click at [204, 156] on div "******* Agregar asistencia Descargar Agregar asistentes Folio Nombre Apellido 1…" at bounding box center [457, 374] width 527 height 436
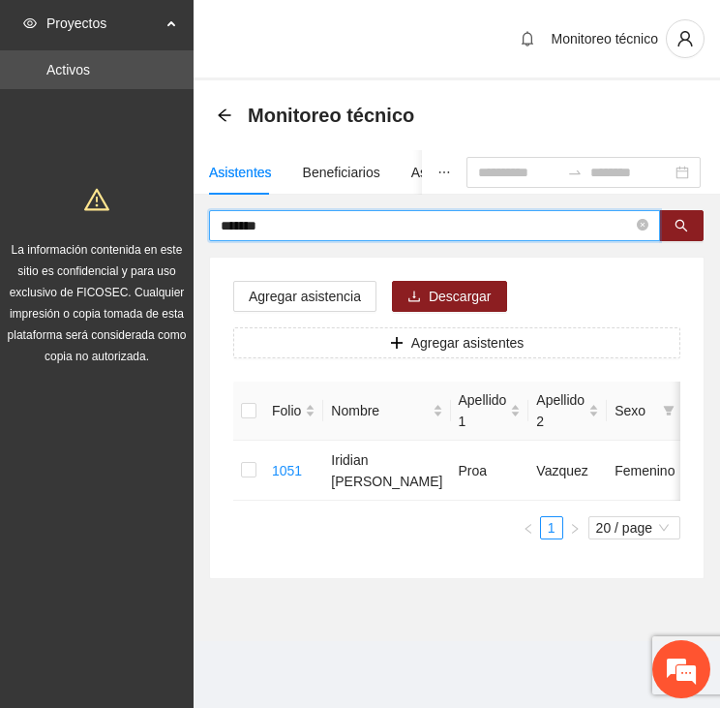
scroll to position [0, 0]
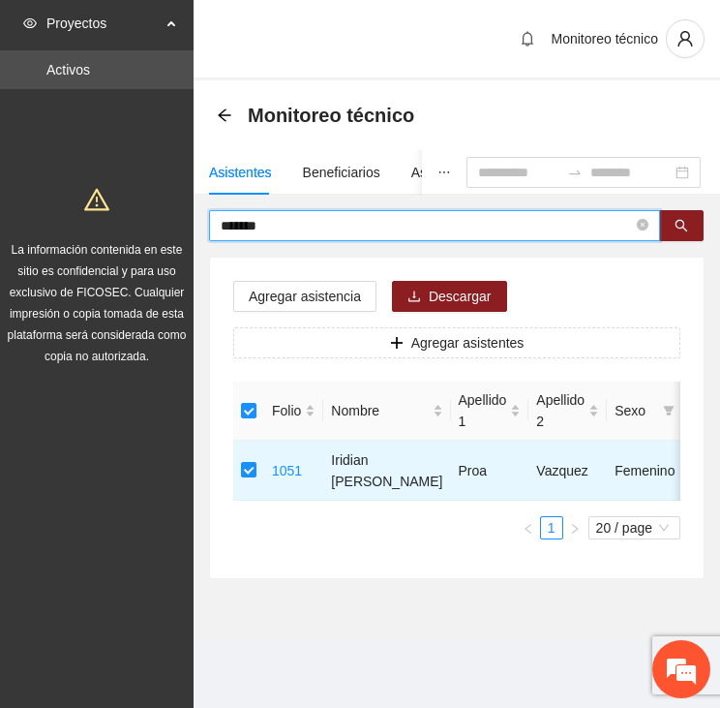
drag, startPoint x: 291, startPoint y: 222, endPoint x: 172, endPoint y: 204, distance: 120.3
click at [172, 204] on section "Proyectos Activos La información contenida en este sitio es confidencial y para…" at bounding box center [360, 354] width 720 height 708
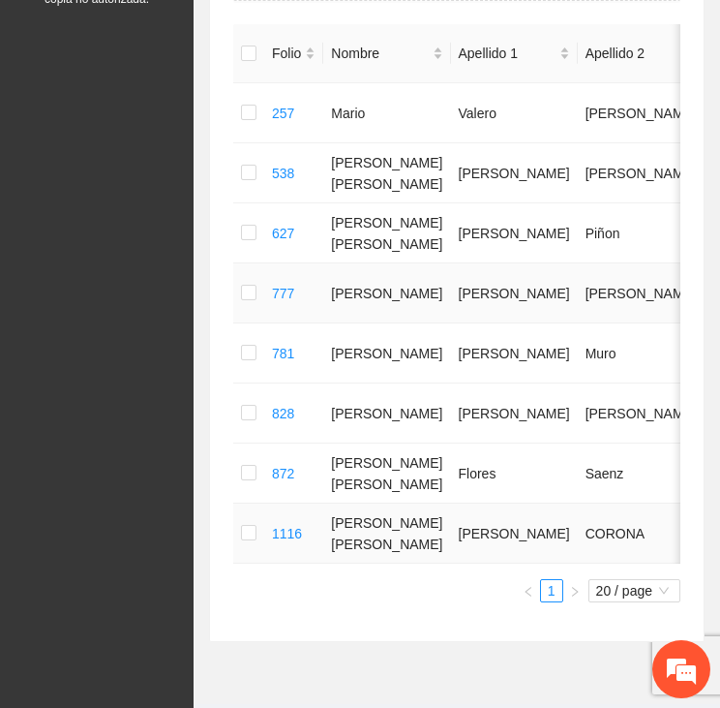
scroll to position [421, 0]
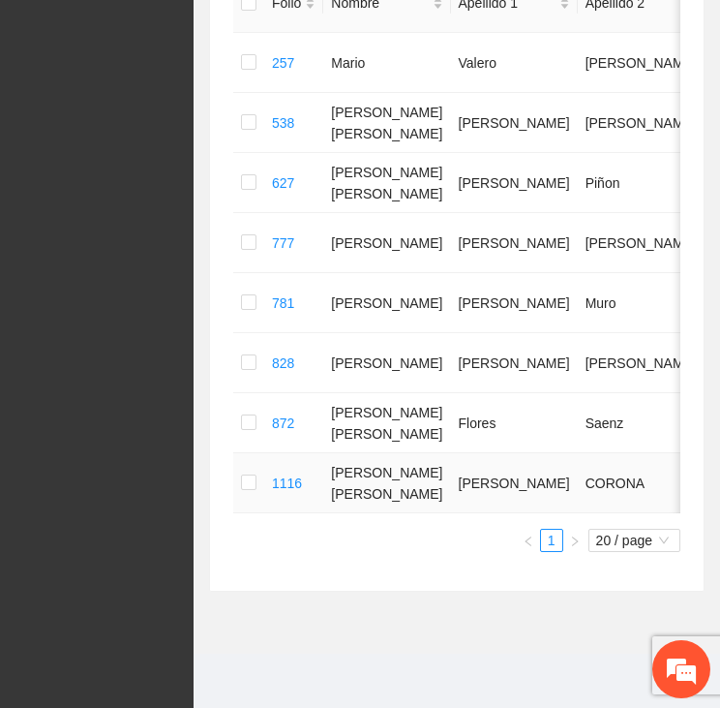
click at [239, 462] on td at bounding box center [248, 483] width 31 height 60
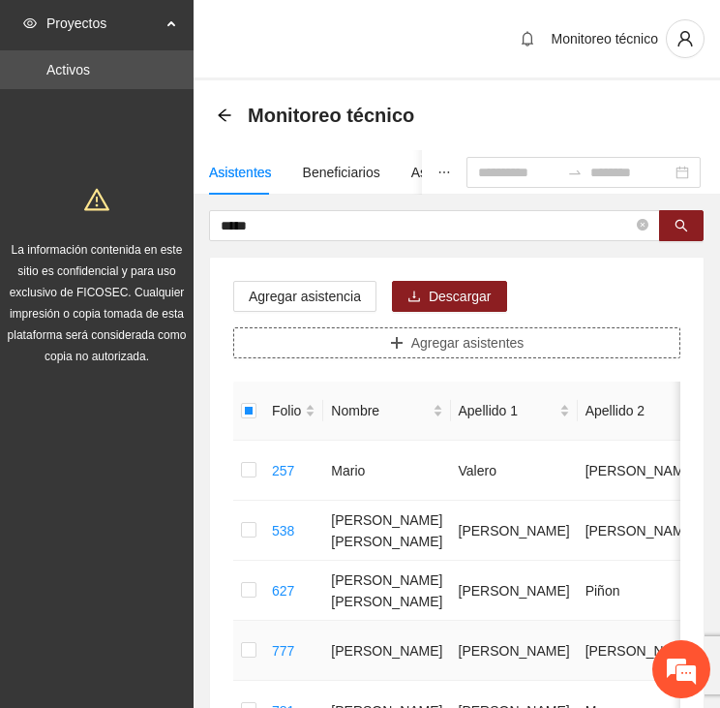
scroll to position [0, 0]
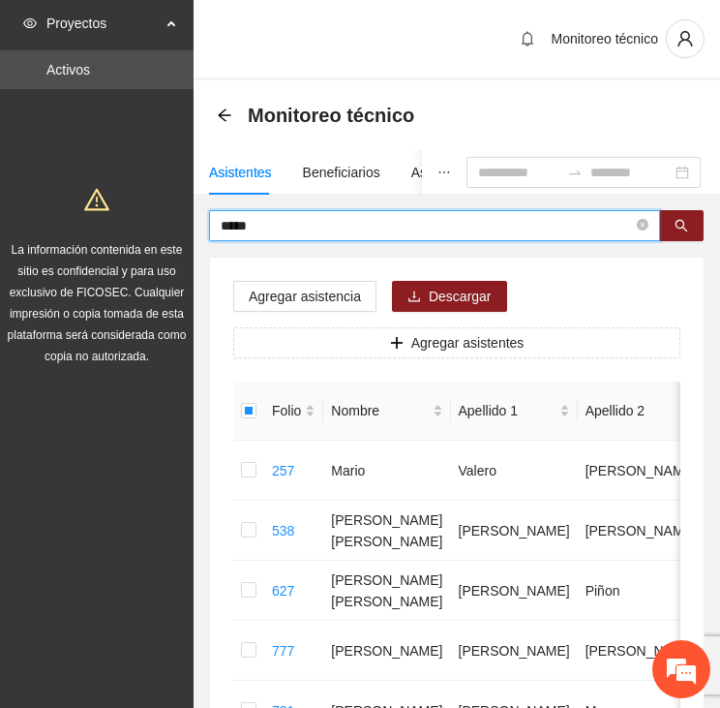
drag, startPoint x: 274, startPoint y: 228, endPoint x: 170, endPoint y: 219, distance: 104.0
click at [170, 218] on section "Proyectos Activos La información contenida en este sitio es confidencial y para…" at bounding box center [360, 557] width 720 height 1115
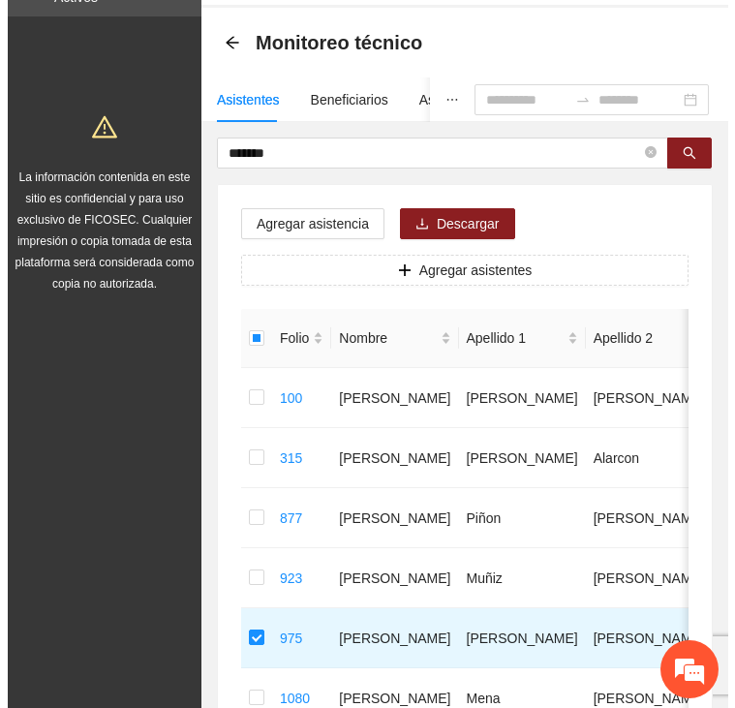
scroll to position [70, 0]
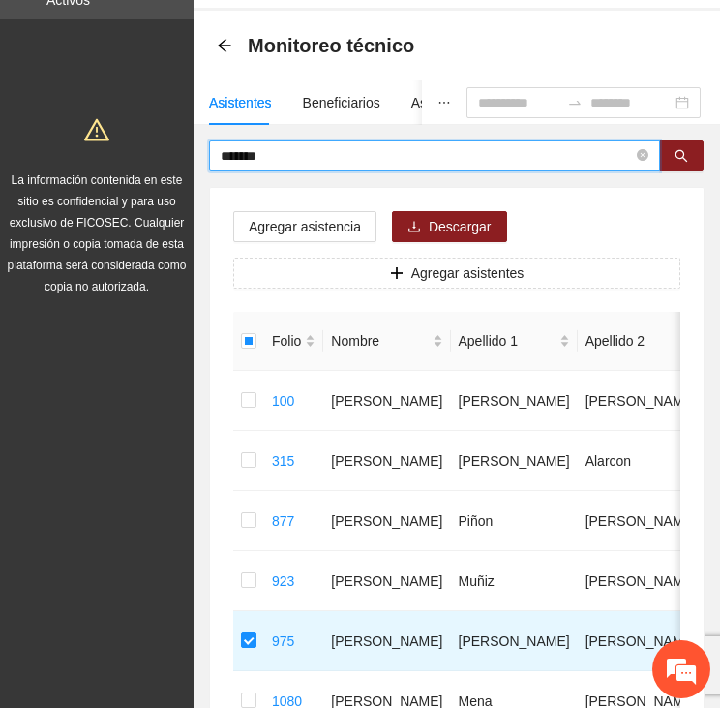
drag, startPoint x: 265, startPoint y: 154, endPoint x: 177, endPoint y: 154, distance: 88.1
click at [178, 154] on section "Proyectos Activos La información contenida en este sitio es confidencial y para…" at bounding box center [360, 457] width 720 height 1055
type input "*****"
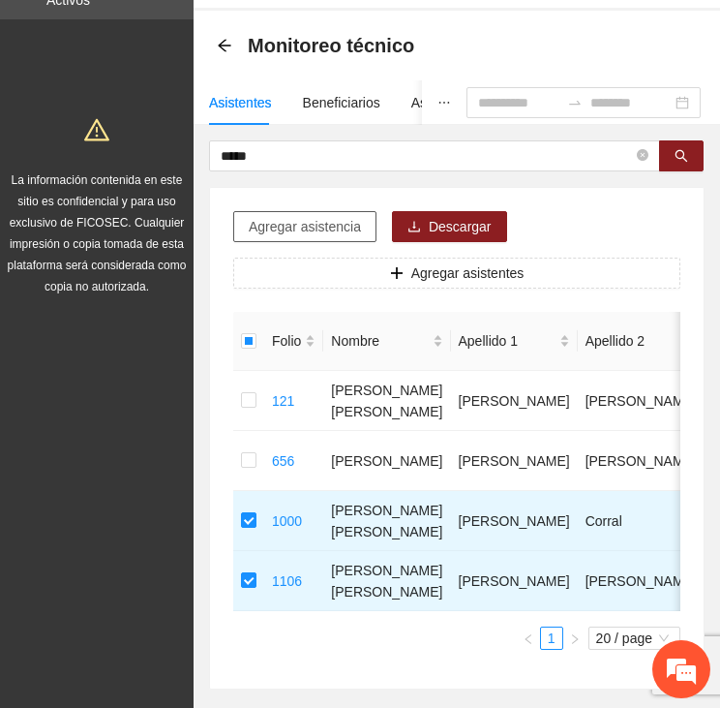
click at [295, 227] on span "Agregar asistencia" at bounding box center [305, 226] width 112 height 21
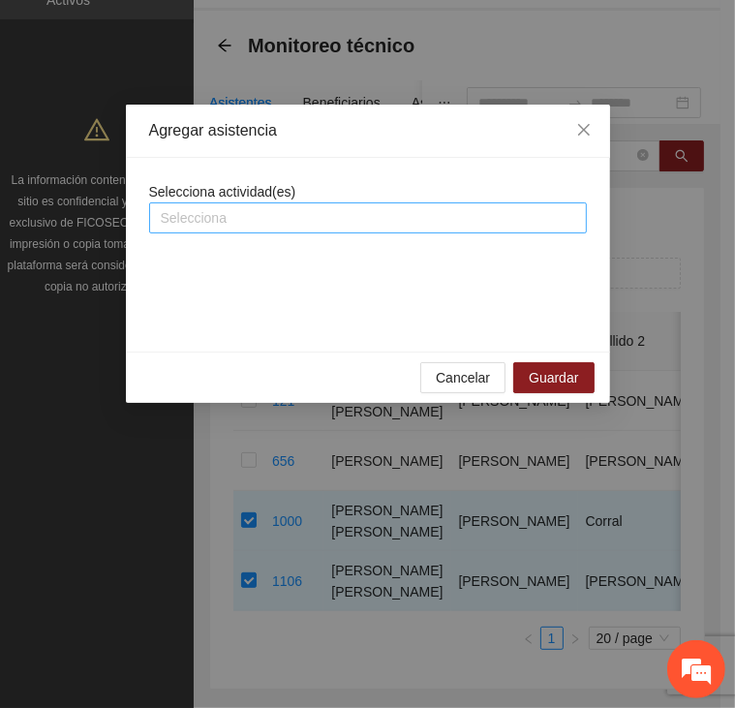
click at [268, 222] on div at bounding box center [368, 217] width 428 height 23
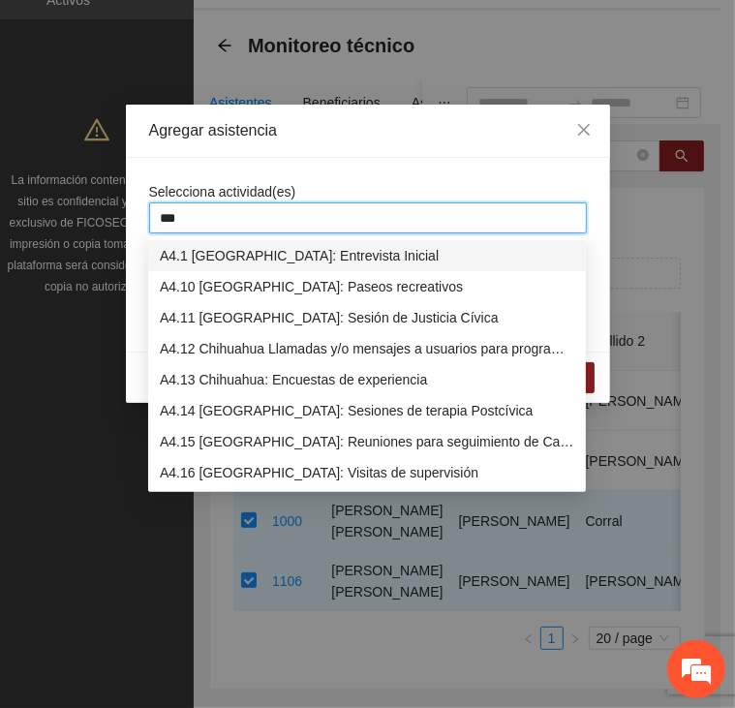
type input "****"
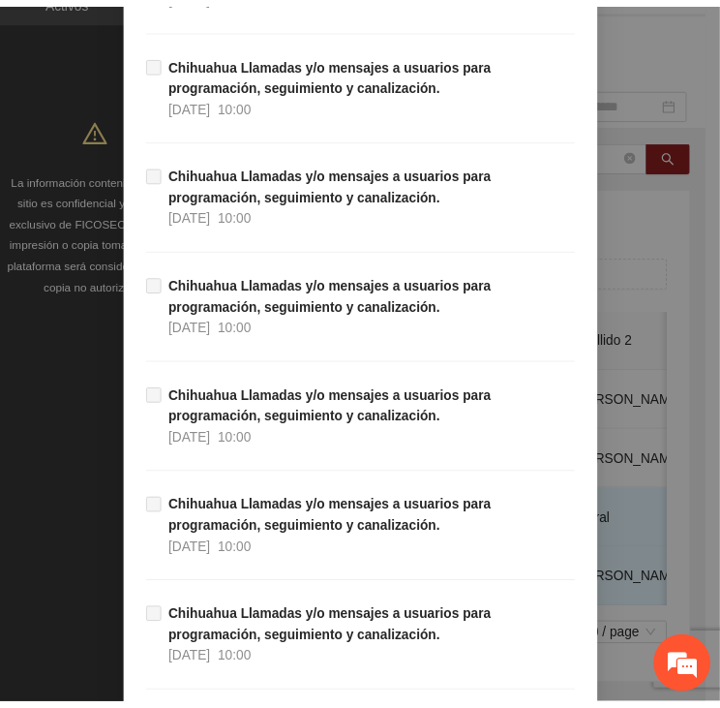
scroll to position [19078, 0]
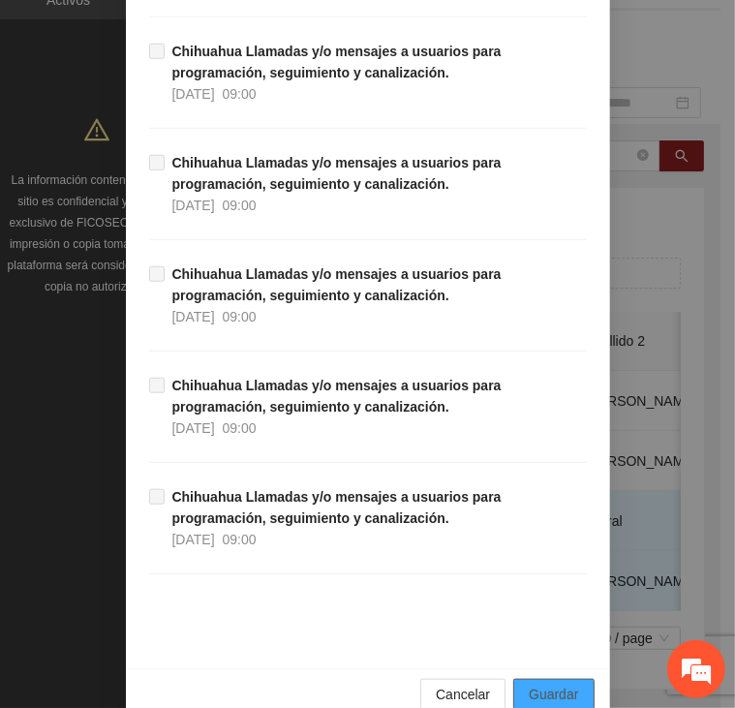
click at [533, 683] on span "Guardar" at bounding box center [553, 693] width 49 height 21
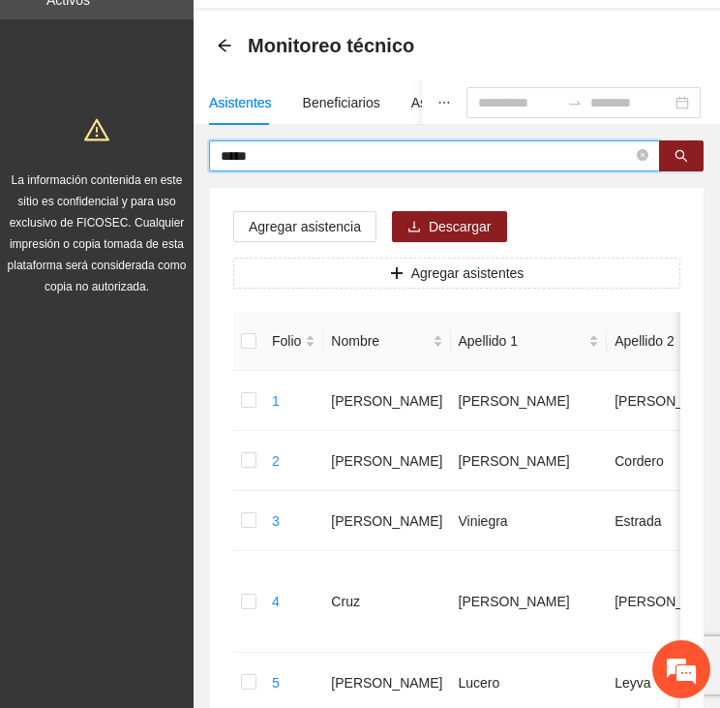
drag, startPoint x: 270, startPoint y: 153, endPoint x: 212, endPoint y: 161, distance: 58.6
click at [212, 161] on span "*****" at bounding box center [434, 155] width 451 height 31
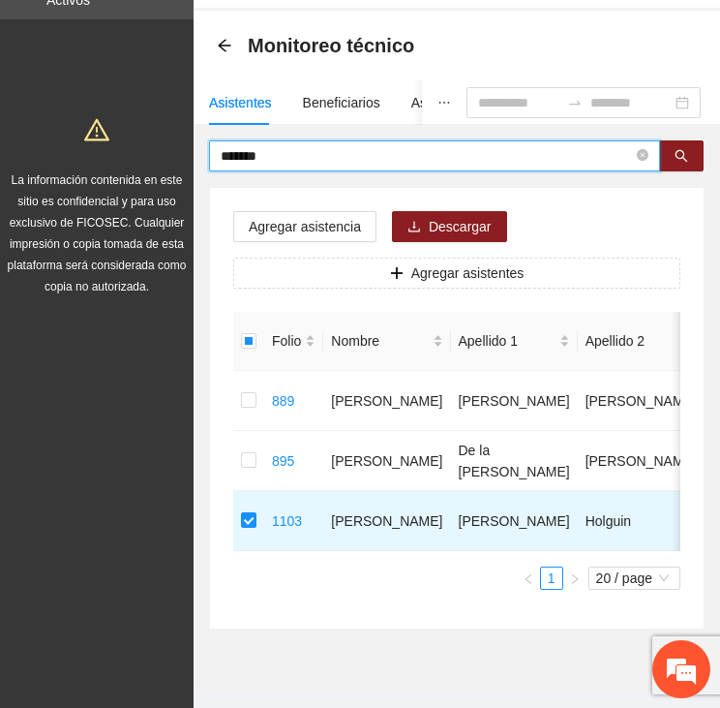
drag, startPoint x: 283, startPoint y: 155, endPoint x: 169, endPoint y: 164, distance: 113.6
click at [170, 164] on section "Proyectos Activos La información contenida en este sitio es confidencial y para…" at bounding box center [360, 337] width 720 height 815
drag, startPoint x: 282, startPoint y: 154, endPoint x: 176, endPoint y: 181, distance: 109.0
click at [176, 181] on section "Proyectos Activos La información contenida en este sitio es confidencial y para…" at bounding box center [360, 337] width 720 height 815
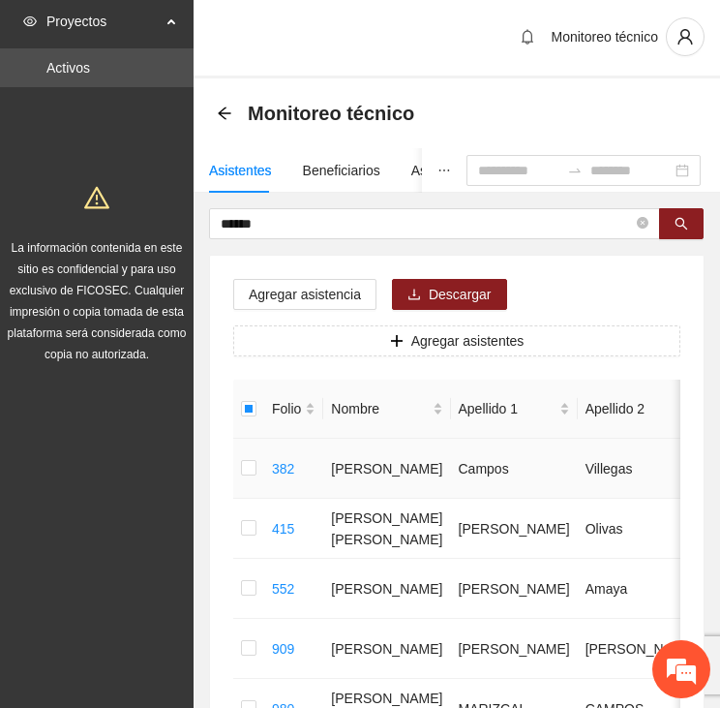
scroll to position [0, 0]
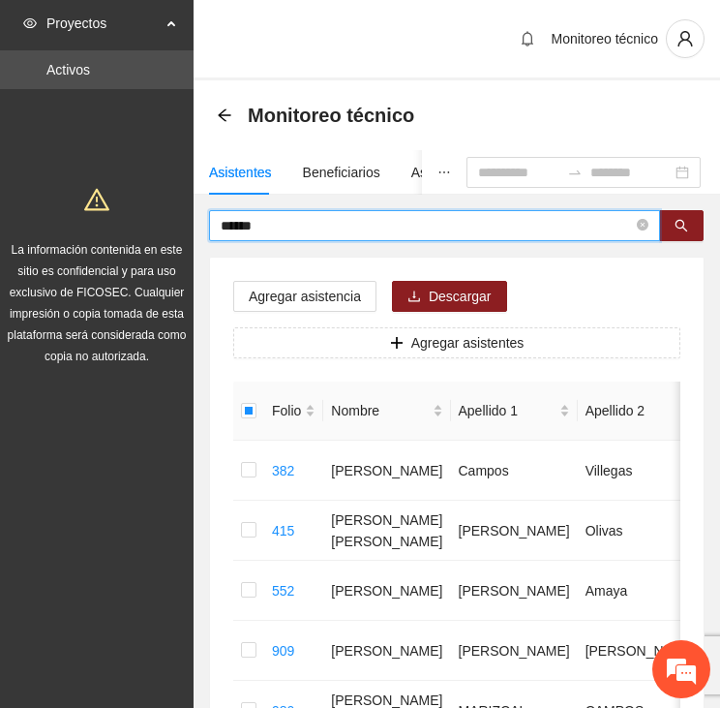
drag, startPoint x: 259, startPoint y: 221, endPoint x: 202, endPoint y: 222, distance: 57.1
click at [202, 222] on div "****** Agregar asistencia Descargar Agregar asistentes Folio Nombre Apellido 1 …" at bounding box center [457, 604] width 527 height 789
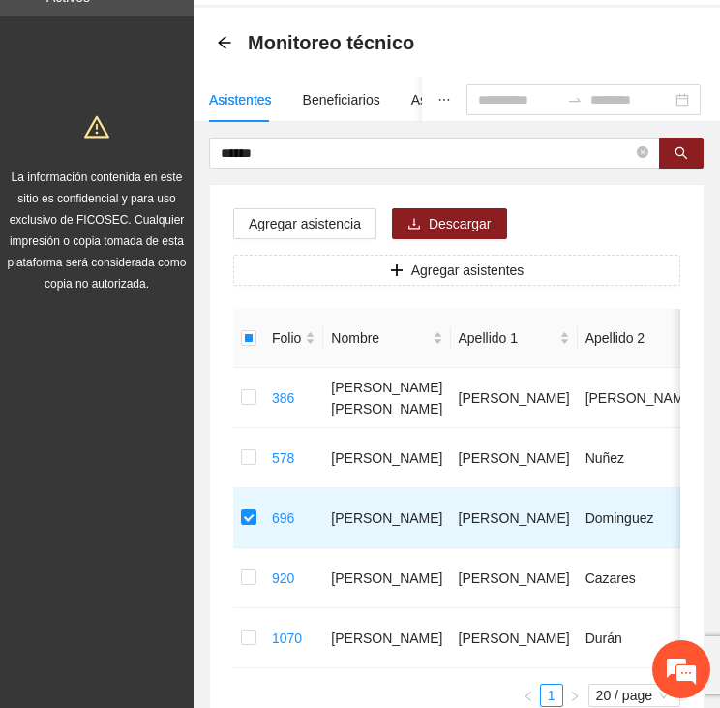
scroll to position [67, 0]
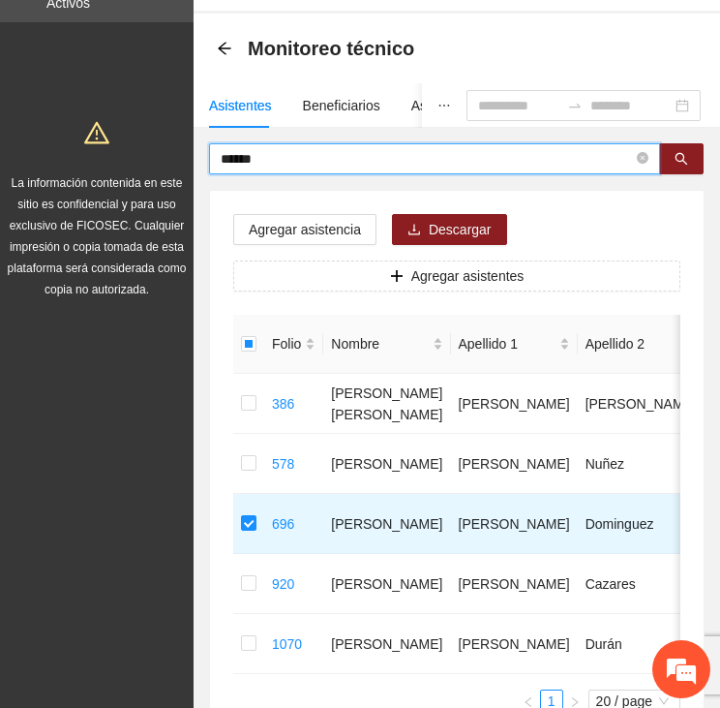
drag, startPoint x: 284, startPoint y: 155, endPoint x: 201, endPoint y: 158, distance: 82.3
click at [201, 158] on div "****** Agregar asistencia Descargar Agregar asistentes Folio Nombre Apellido 1 …" at bounding box center [457, 447] width 527 height 609
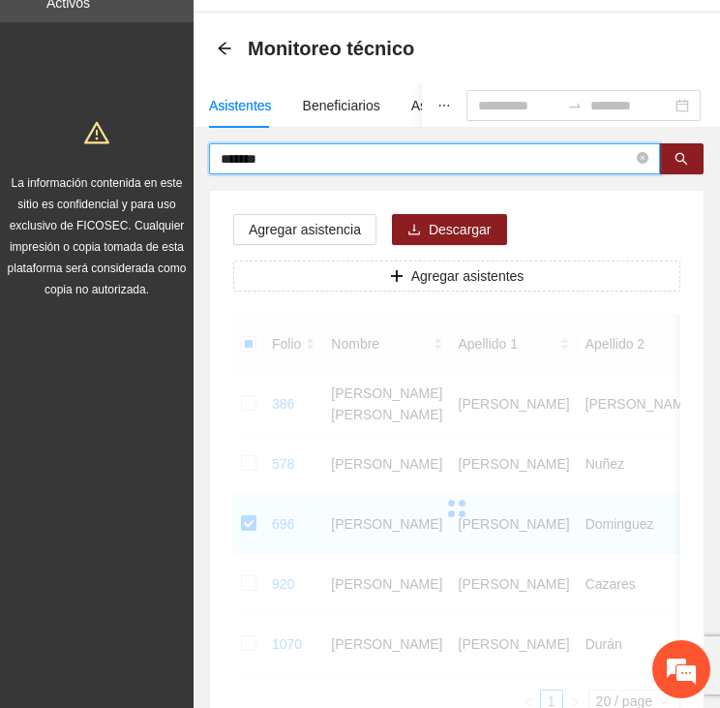
scroll to position [0, 0]
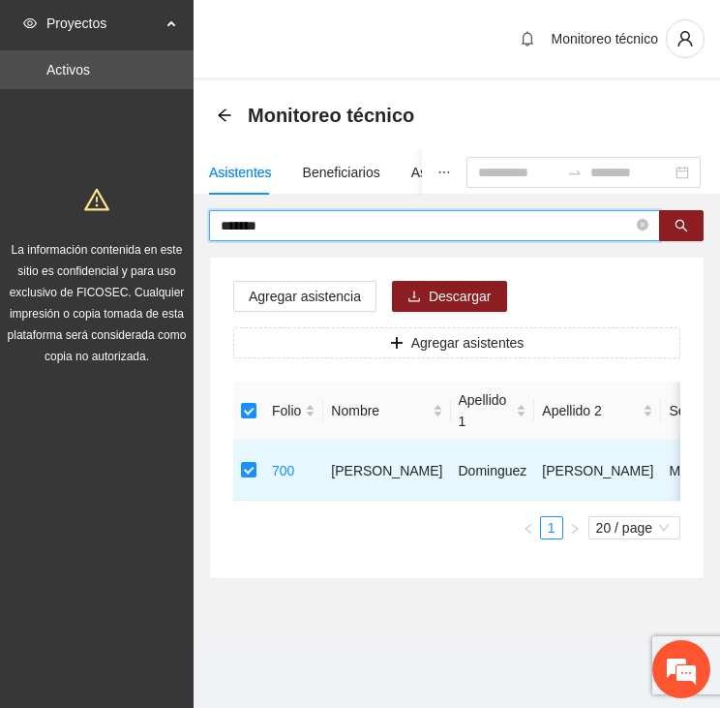
drag, startPoint x: 268, startPoint y: 224, endPoint x: 211, endPoint y: 227, distance: 57.2
click at [211, 227] on span "*******" at bounding box center [434, 225] width 451 height 31
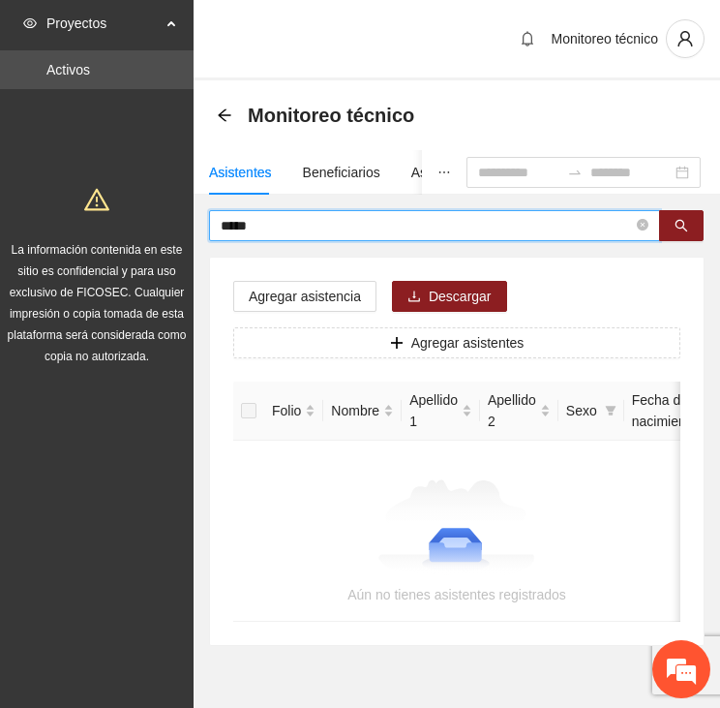
drag, startPoint x: 278, startPoint y: 224, endPoint x: 232, endPoint y: 239, distance: 48.1
click at [232, 239] on span "*****" at bounding box center [434, 225] width 451 height 31
type input "*"
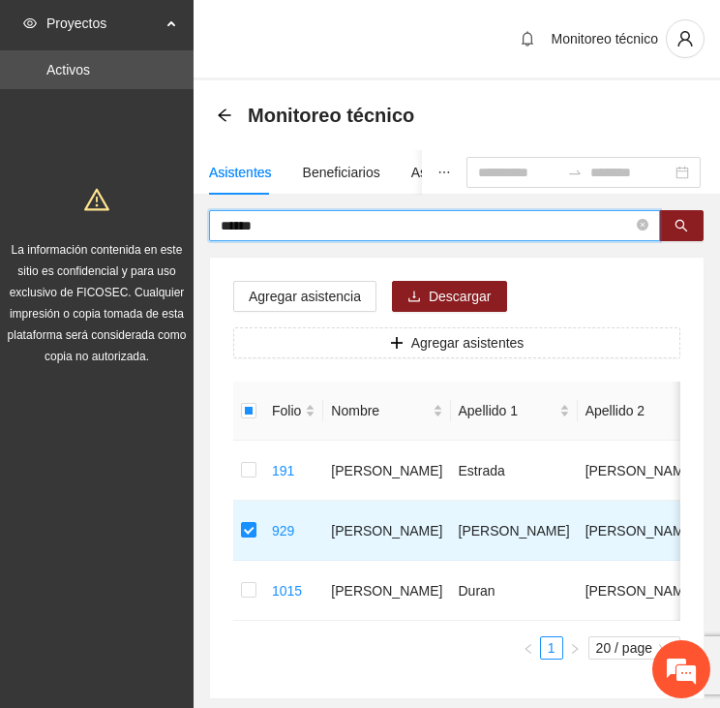
drag, startPoint x: 280, startPoint y: 224, endPoint x: 195, endPoint y: 229, distance: 85.4
click at [195, 230] on div "****** Agregar asistencia Descargar Agregar asistentes Folio Nombre Apellido 1 …" at bounding box center [457, 454] width 527 height 489
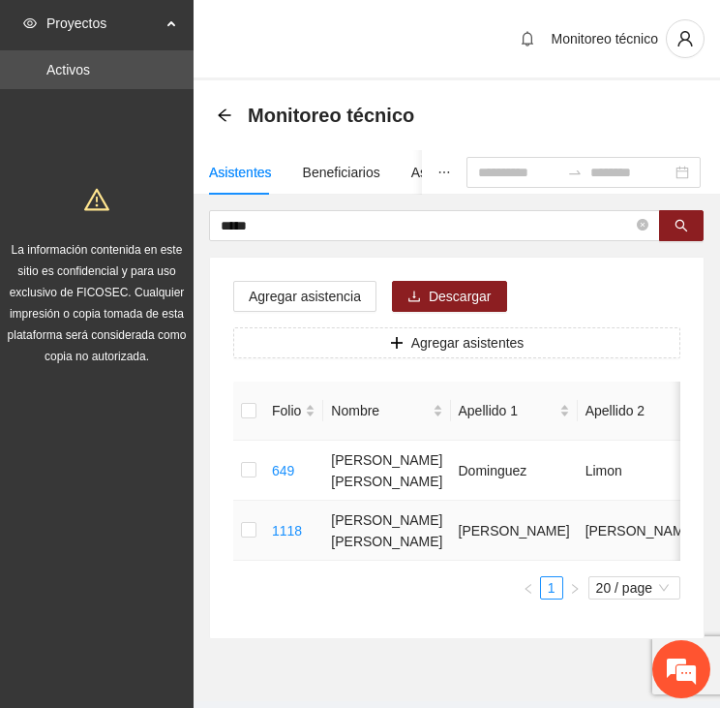
click at [240, 530] on td at bounding box center [248, 531] width 31 height 60
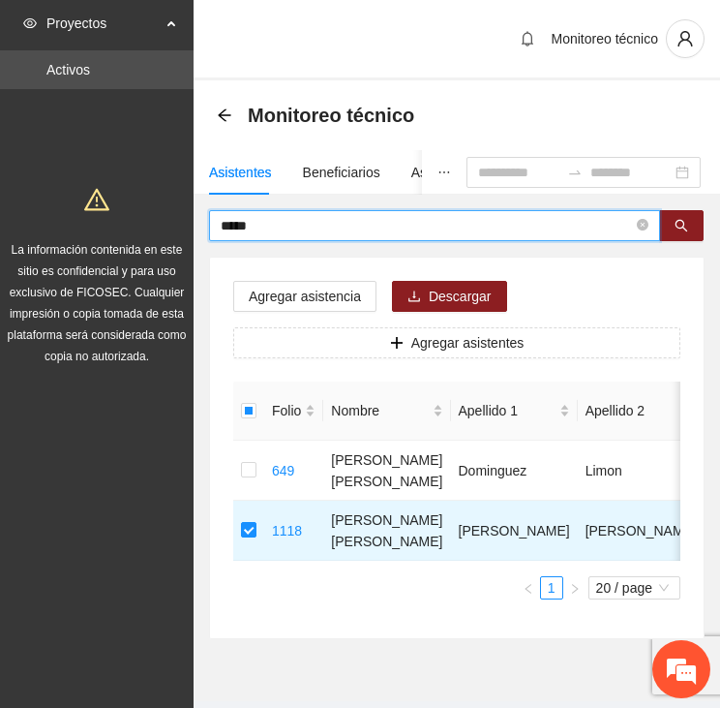
drag, startPoint x: 244, startPoint y: 221, endPoint x: 198, endPoint y: 208, distance: 47.2
click at [198, 210] on div "***** Agregar asistencia Descargar Agregar asistentes Folio Nombre Apellido 1 A…" at bounding box center [457, 424] width 527 height 429
type input "*"
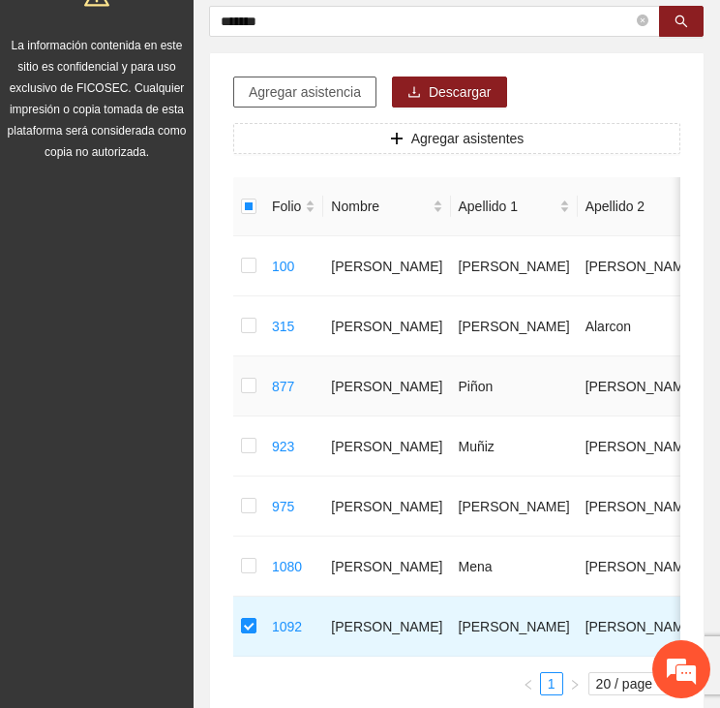
scroll to position [70, 0]
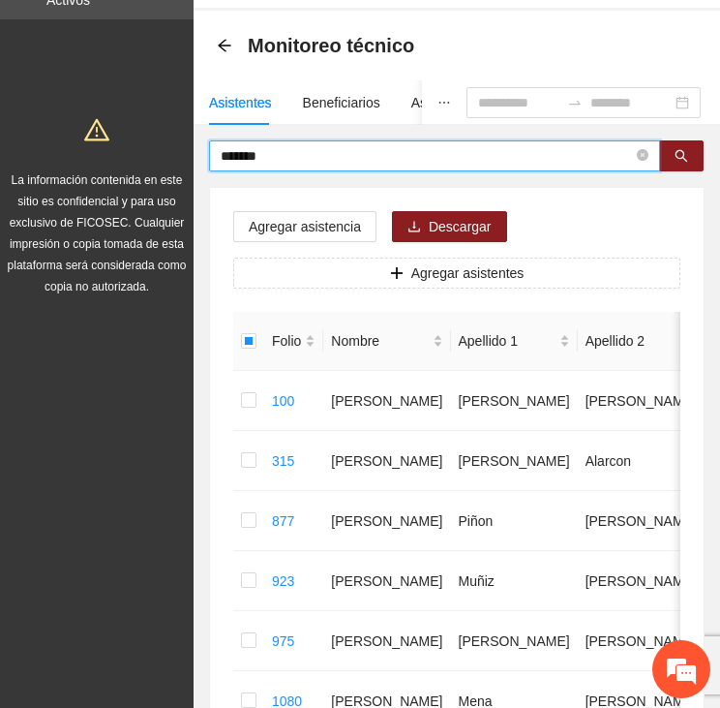
drag, startPoint x: 225, startPoint y: 141, endPoint x: 182, endPoint y: 144, distance: 42.7
click at [185, 146] on section "Proyectos Activos La información contenida en este sitio es confidencial y para…" at bounding box center [360, 457] width 720 height 1055
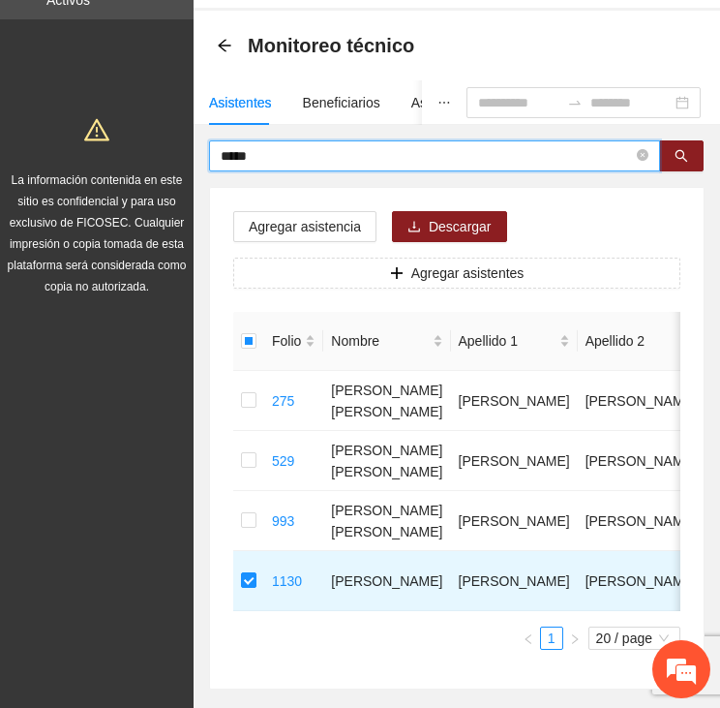
drag, startPoint x: 279, startPoint y: 158, endPoint x: 174, endPoint y: 152, distance: 104.7
click at [174, 152] on section "Proyectos Activos La información contenida en este sitio es confidencial y para…" at bounding box center [360, 367] width 720 height 875
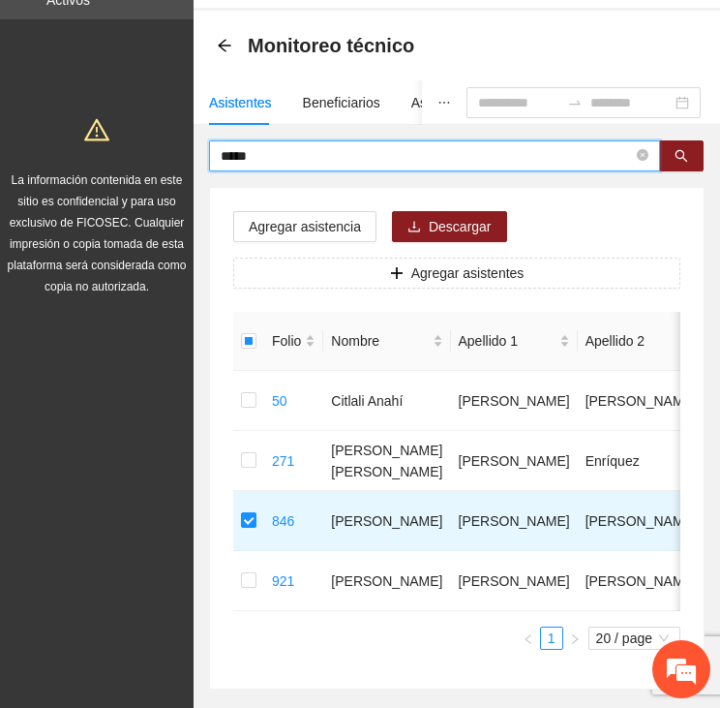
drag, startPoint x: 229, startPoint y: 158, endPoint x: 203, endPoint y: 166, distance: 27.3
click at [203, 166] on div "***** Agregar asistencia Descargar Agregar asistentes Folio Nombre Apellido 1 A…" at bounding box center [457, 414] width 527 height 549
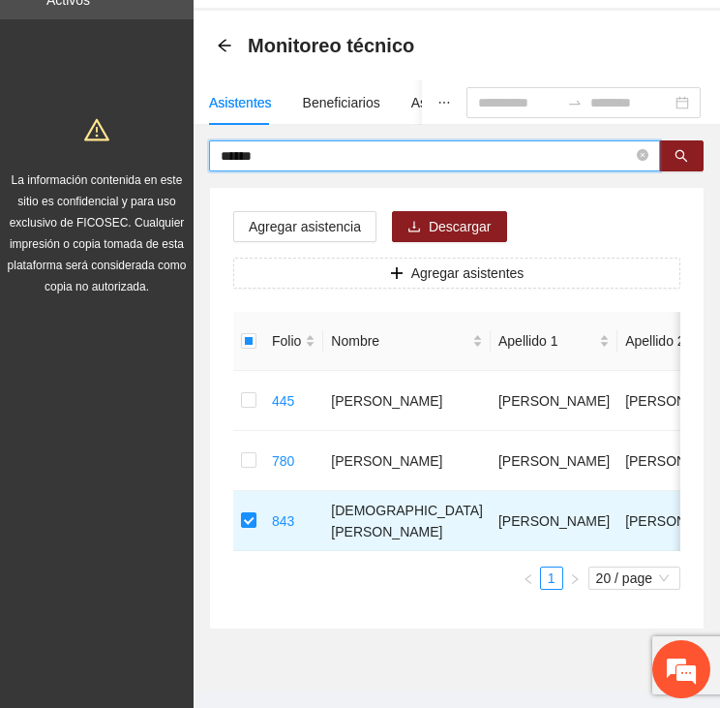
drag, startPoint x: 264, startPoint y: 159, endPoint x: 204, endPoint y: 164, distance: 60.2
click at [205, 164] on div "****** Agregar asistencia Descargar Agregar asistentes Folio Nombre Apellido 1 …" at bounding box center [457, 384] width 527 height 489
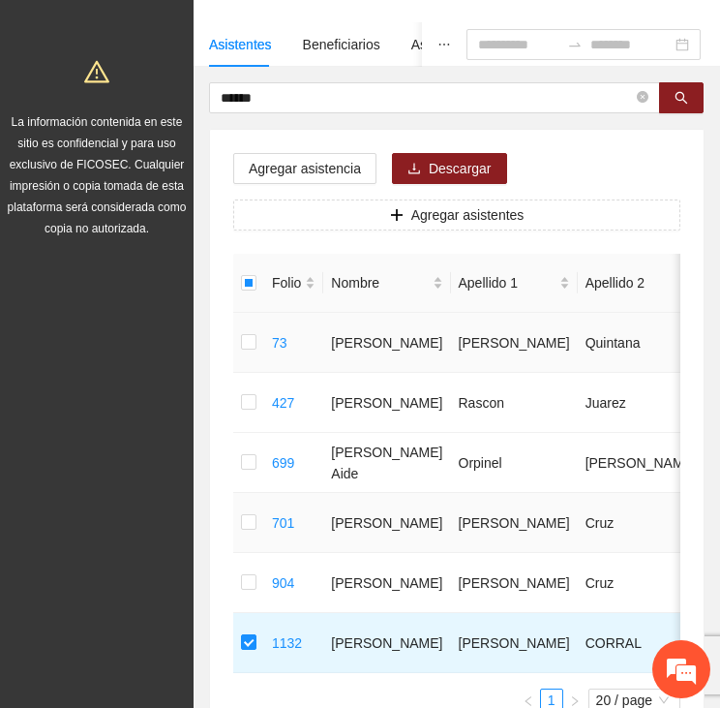
scroll to position [128, 0]
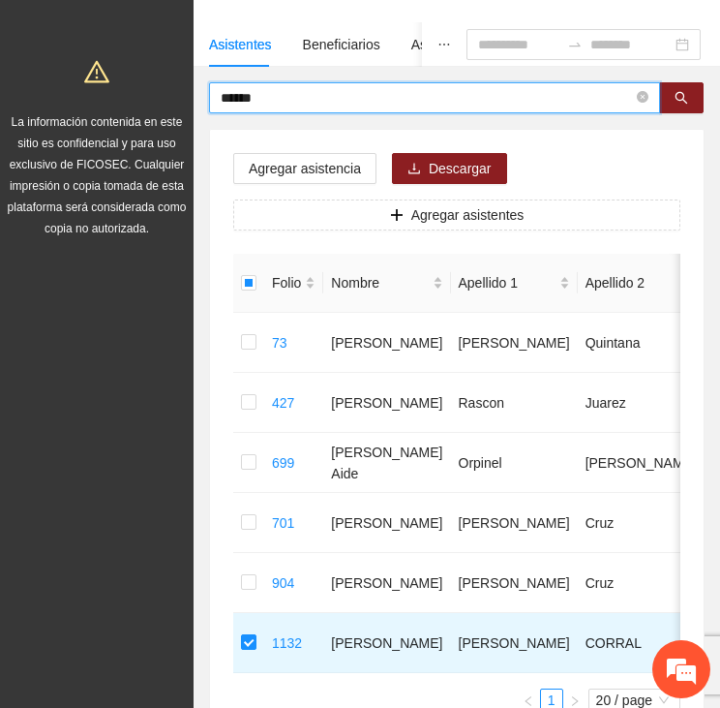
drag, startPoint x: 276, startPoint y: 96, endPoint x: 179, endPoint y: 83, distance: 97.6
click at [179, 83] on section "Proyectos Activos La información contenida en este sitio es confidencial y para…" at bounding box center [360, 369] width 720 height 995
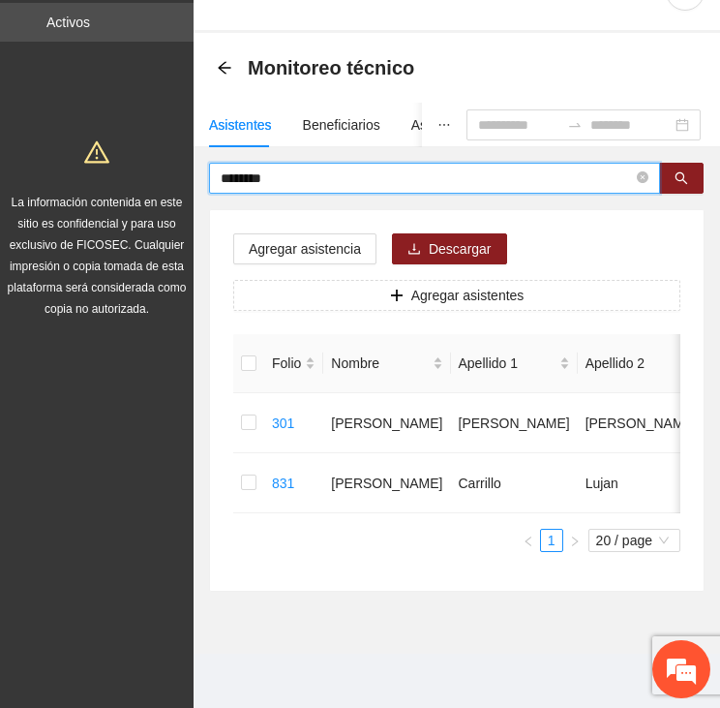
scroll to position [61, 0]
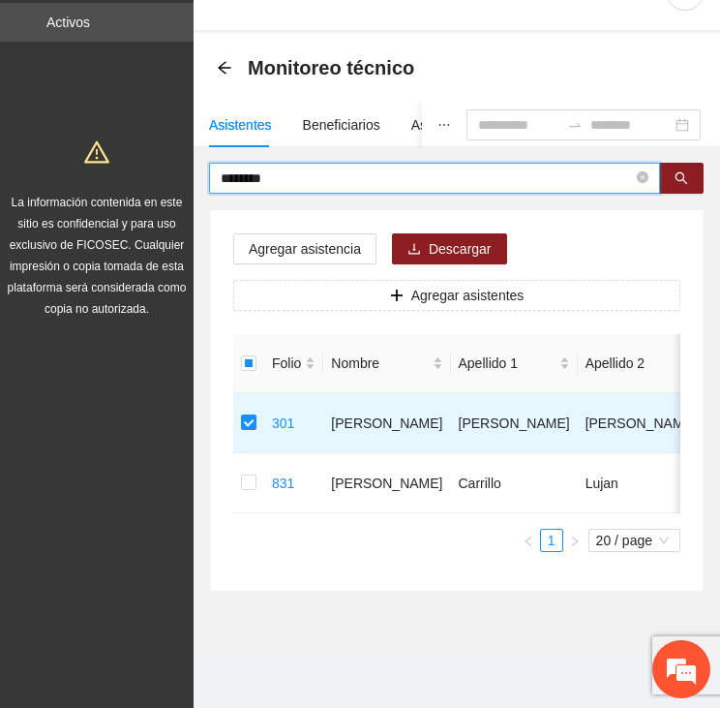
drag, startPoint x: 267, startPoint y: 159, endPoint x: 205, endPoint y: 170, distance: 63.0
click at [205, 170] on div "******** Agregar asistencia Descargar Agregar asistentes Folio Nombre Apellido …" at bounding box center [457, 377] width 527 height 429
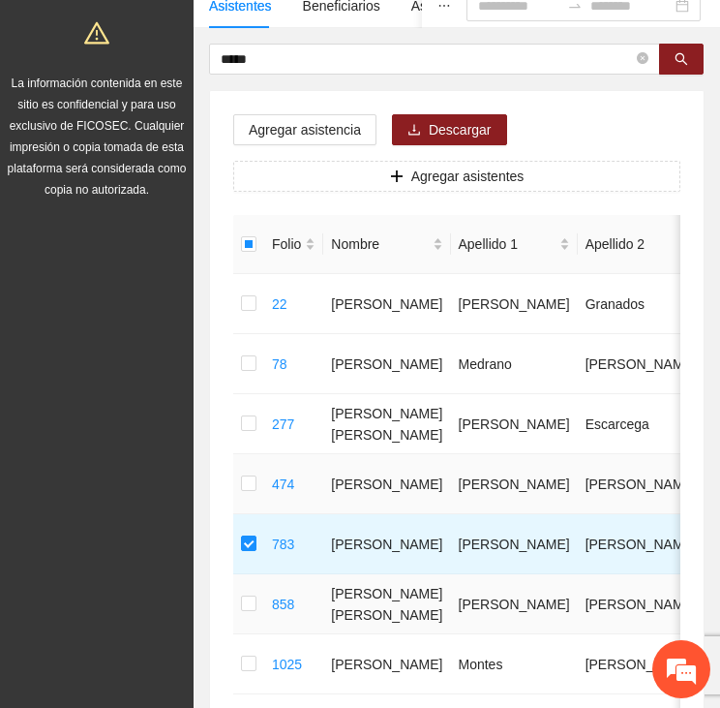
scroll to position [0, 0]
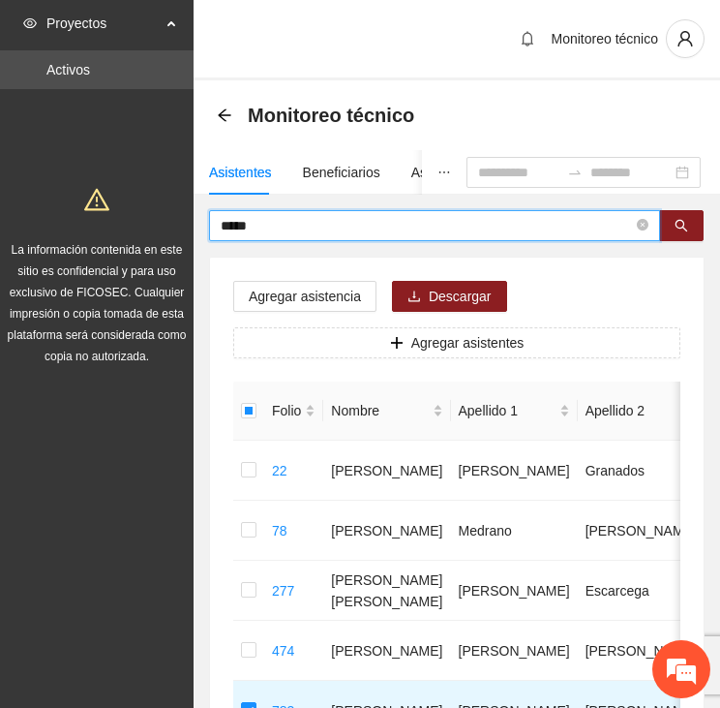
drag, startPoint x: 197, startPoint y: 230, endPoint x: 183, endPoint y: 231, distance: 14.6
click at [183, 231] on section "Proyectos Activos La información contenida en este sitio es confidencial y para…" at bounding box center [360, 587] width 720 height 1175
type input "******"
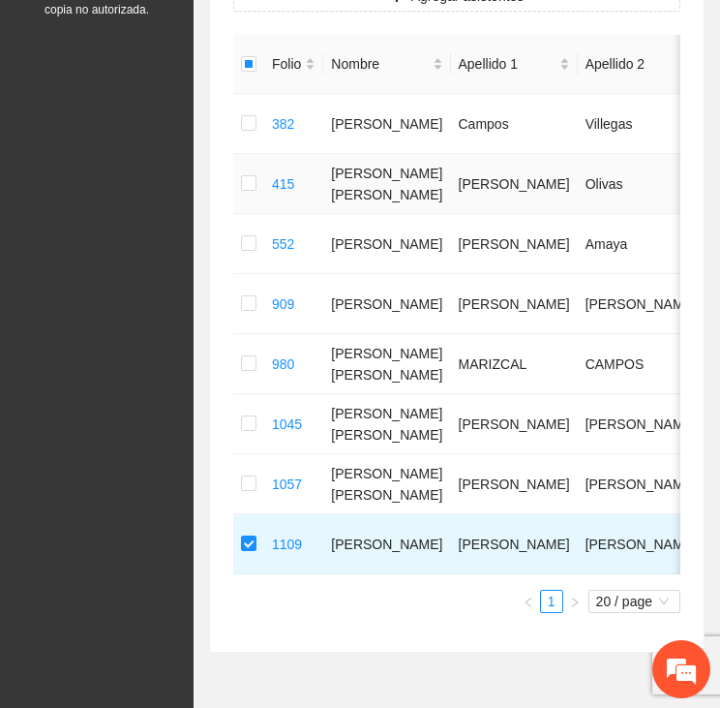
scroll to position [387, 0]
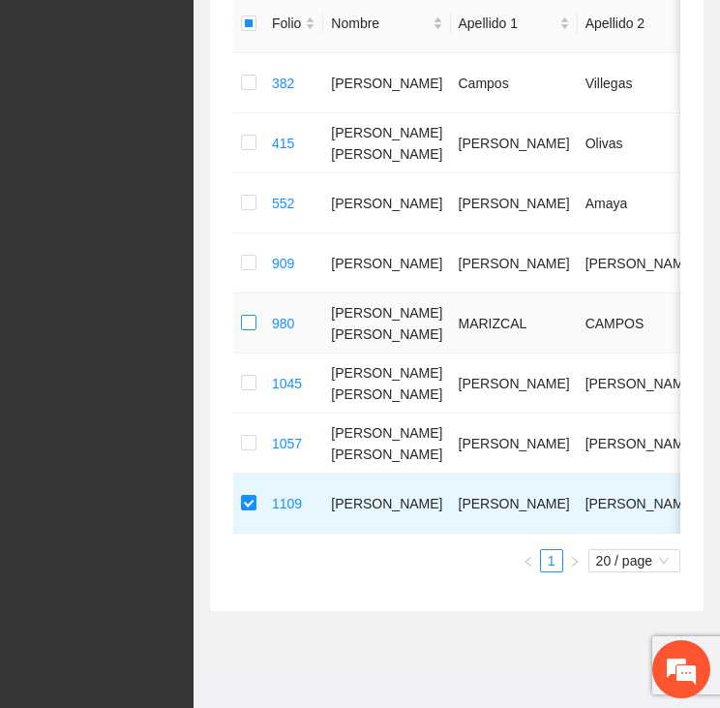
click at [256, 313] on td at bounding box center [248, 323] width 31 height 60
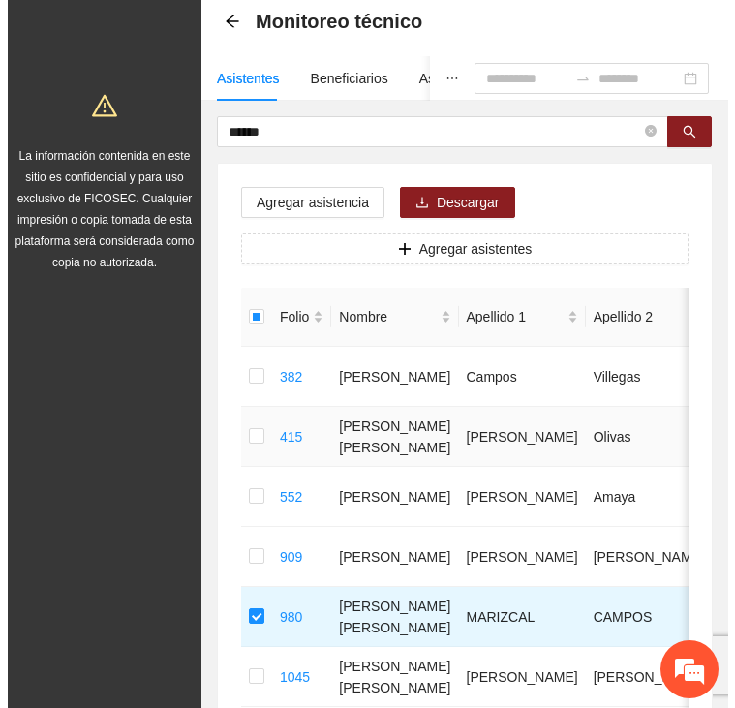
scroll to position [0, 0]
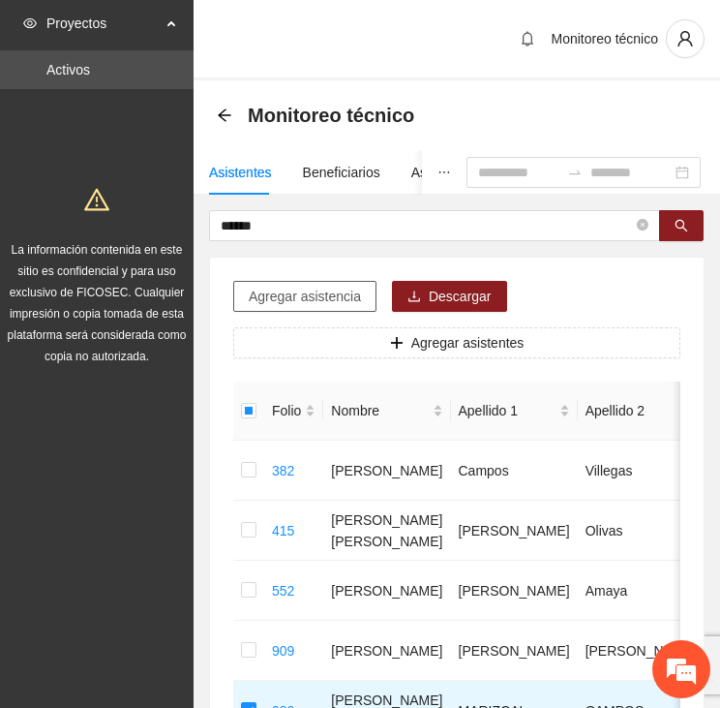
click at [305, 290] on span "Agregar asistencia" at bounding box center [305, 296] width 112 height 21
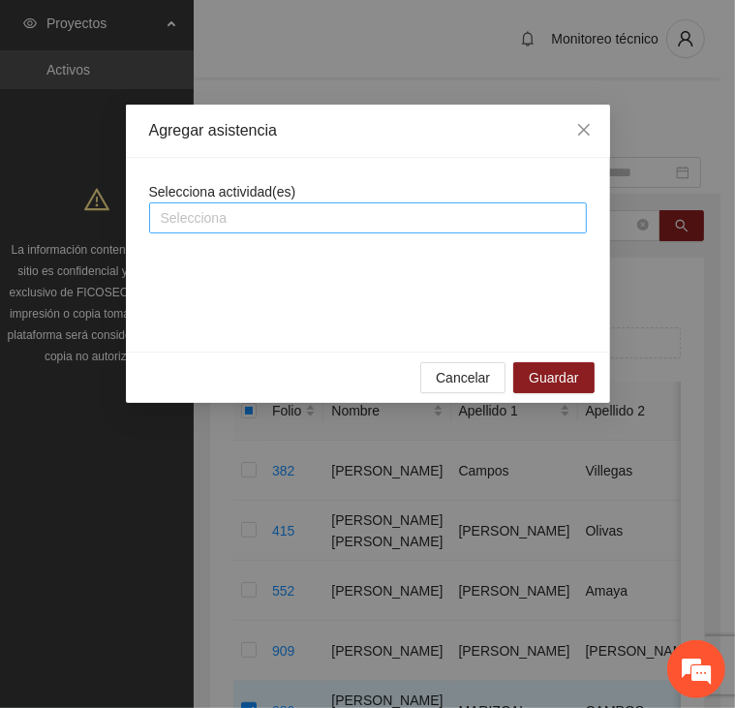
click at [280, 216] on div at bounding box center [368, 217] width 428 height 23
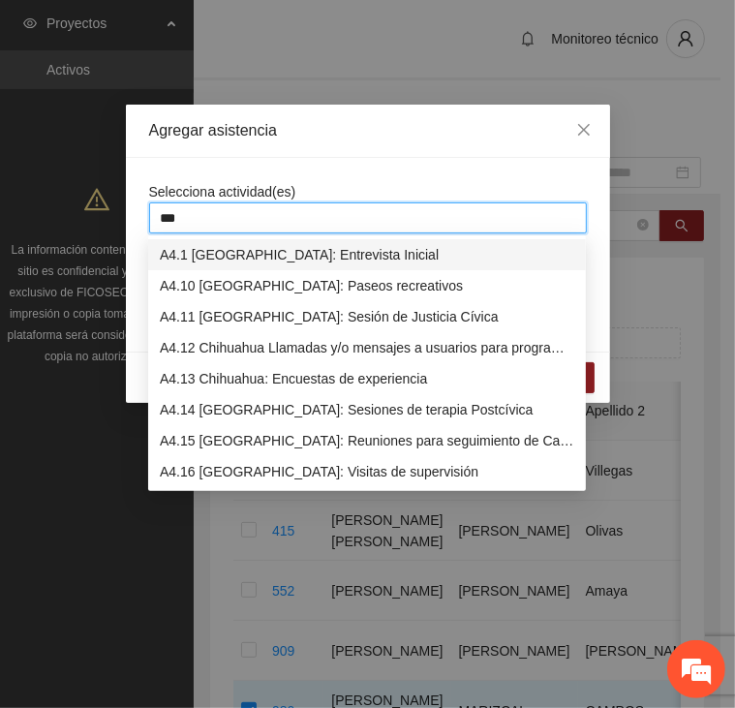
type input "****"
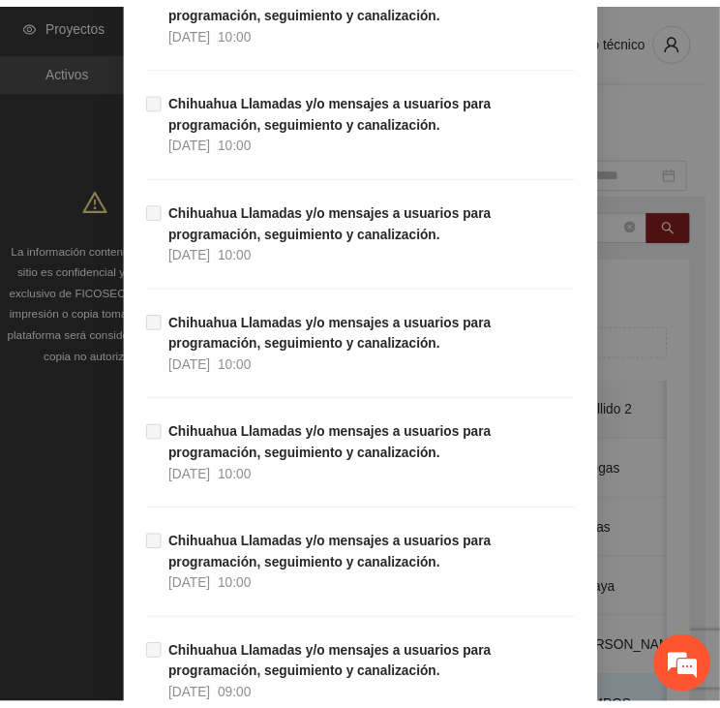
scroll to position [19078, 0]
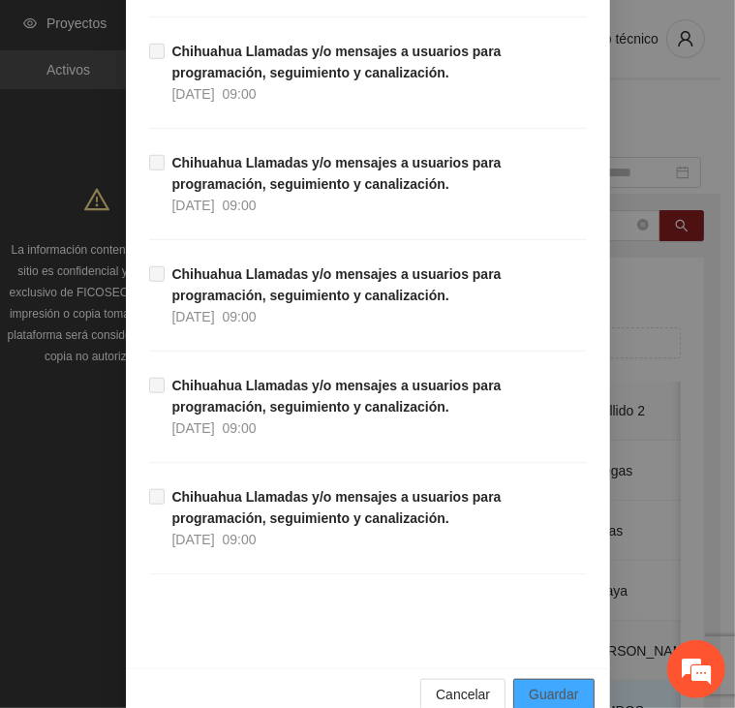
click at [574, 679] on button "Guardar" at bounding box center [553, 694] width 80 height 31
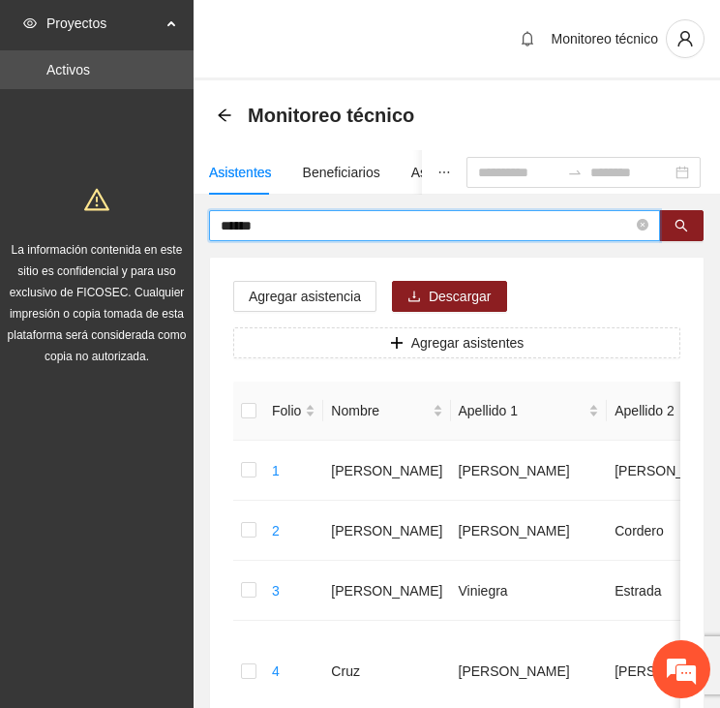
drag, startPoint x: 283, startPoint y: 227, endPoint x: 167, endPoint y: 229, distance: 115.2
click at [232, 226] on input "text" at bounding box center [427, 225] width 412 height 21
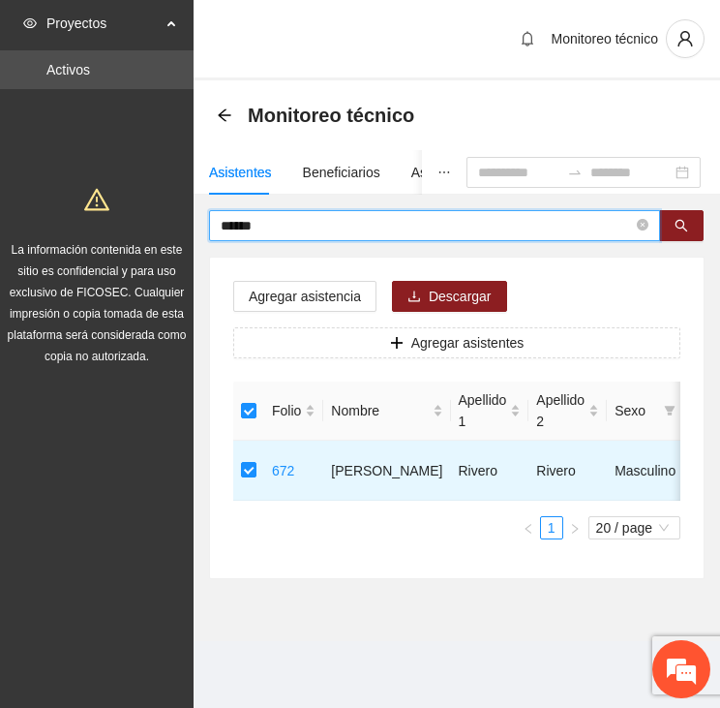
drag, startPoint x: 132, startPoint y: 226, endPoint x: 30, endPoint y: 241, distance: 102.8
click at [30, 241] on section "Proyectos Activos La información contenida en este sitio es confidencial y para…" at bounding box center [360, 354] width 720 height 708
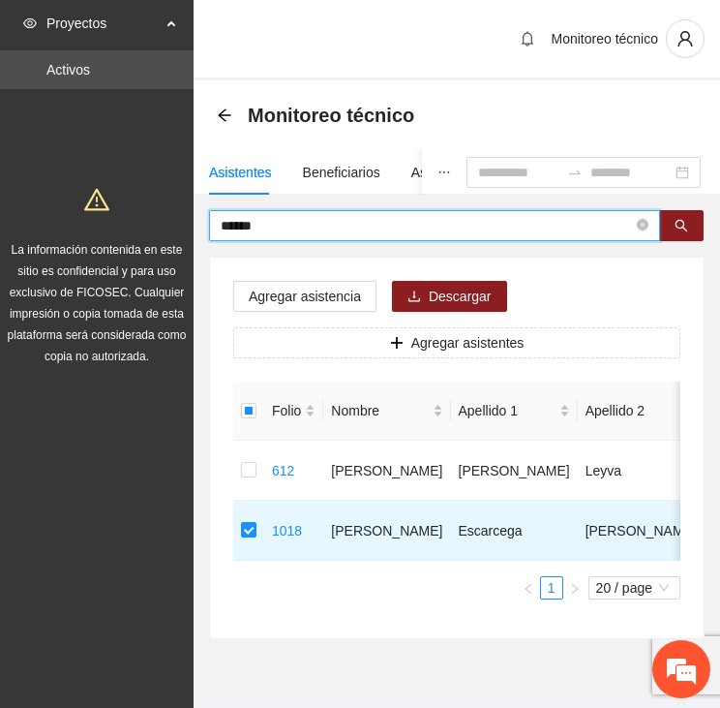
drag, startPoint x: 274, startPoint y: 224, endPoint x: 159, endPoint y: 235, distance: 115.8
click at [159, 235] on section "Proyectos Activos La información contenida en este sitio es confidencial y para…" at bounding box center [360, 377] width 720 height 755
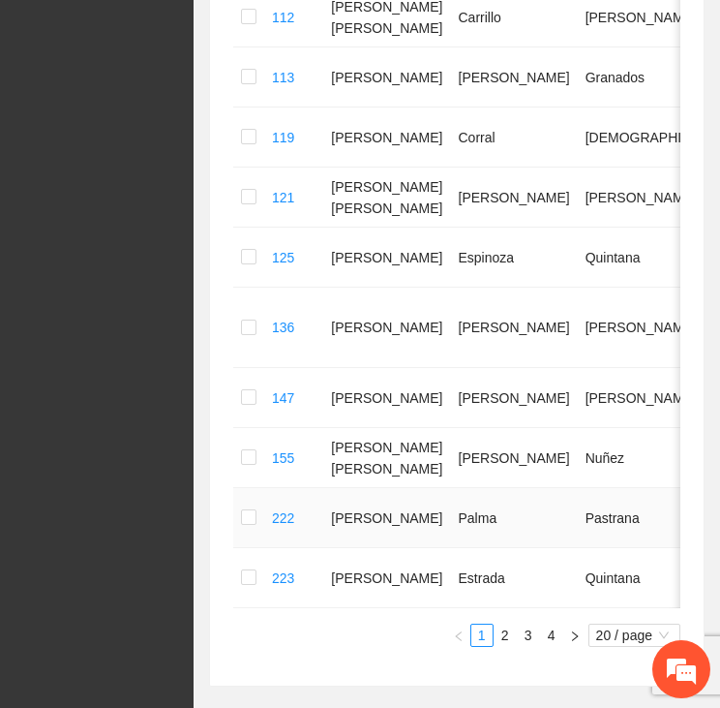
scroll to position [1065, 0]
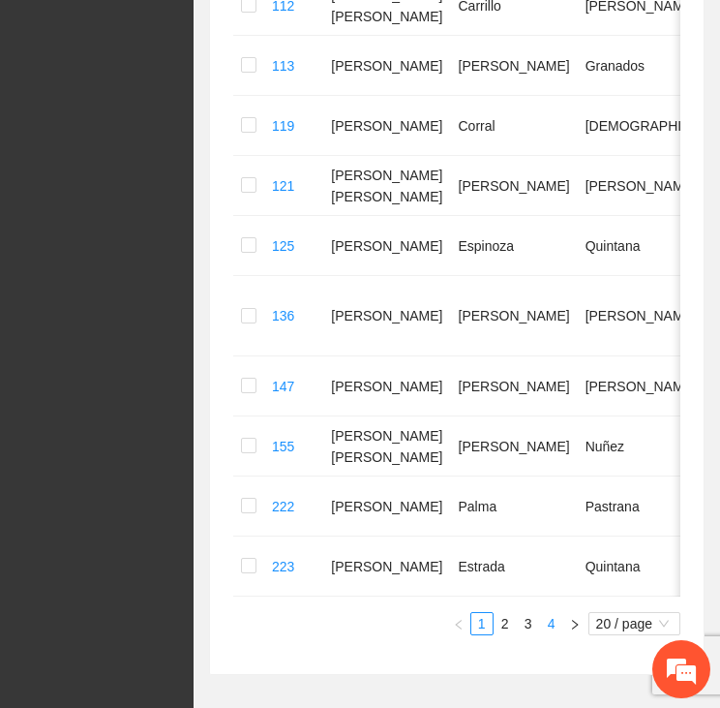
click at [553, 634] on link "4" at bounding box center [551, 623] width 21 height 21
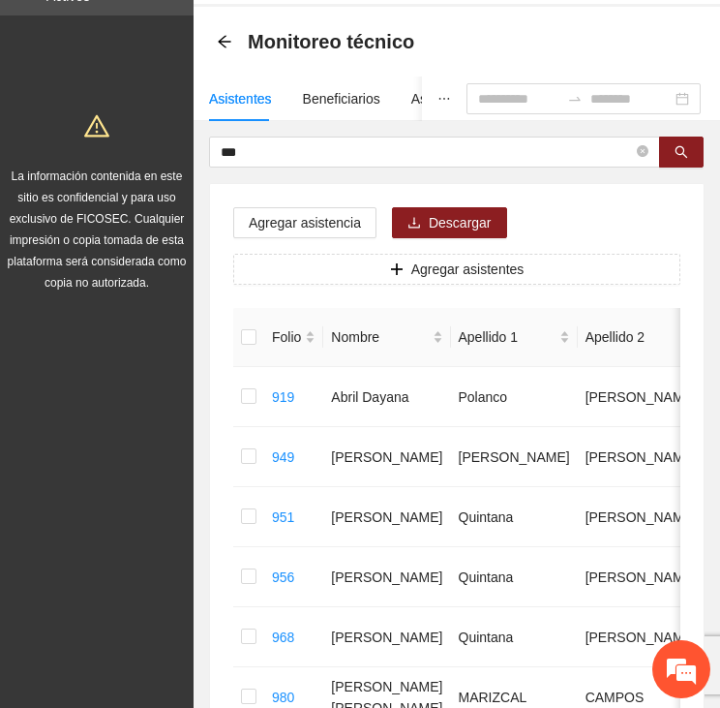
scroll to position [0, 0]
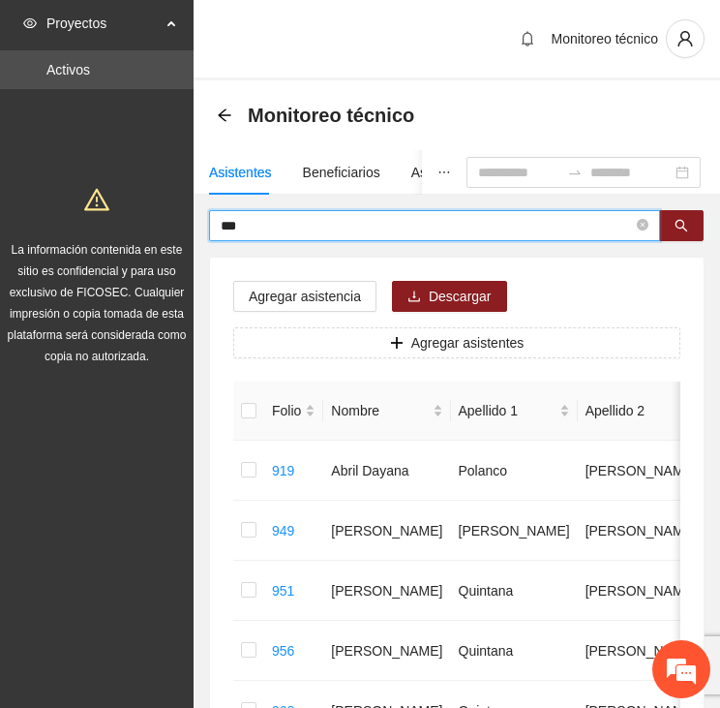
drag, startPoint x: 262, startPoint y: 227, endPoint x: 133, endPoint y: 231, distance: 129.8
click at [133, 230] on section "Proyectos Activos La información contenida en este sitio es confidencial y para…" at bounding box center [360, 677] width 720 height 1355
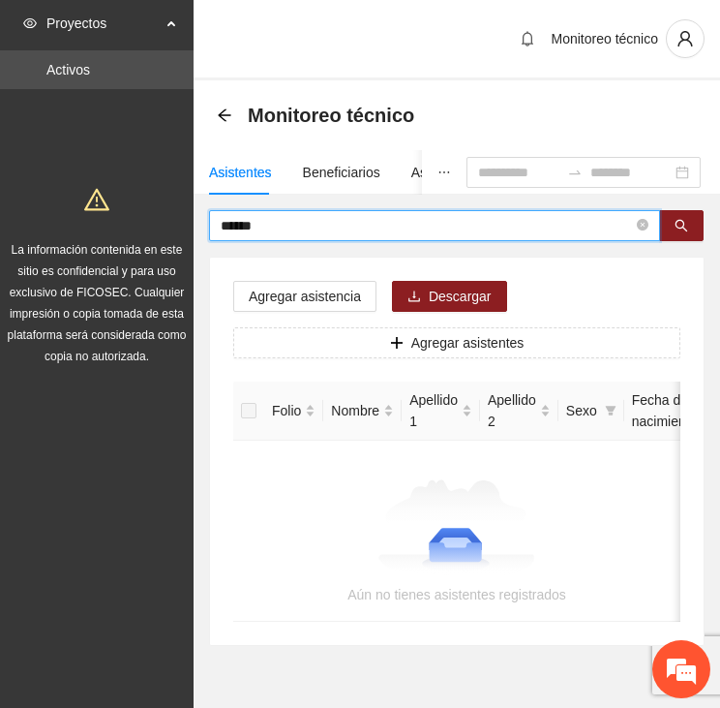
drag, startPoint x: 283, startPoint y: 230, endPoint x: 167, endPoint y: 224, distance: 115.4
click at [167, 224] on section "Proyectos Activos La información contenida en este sitio es confidencial y para…" at bounding box center [360, 381] width 720 height 762
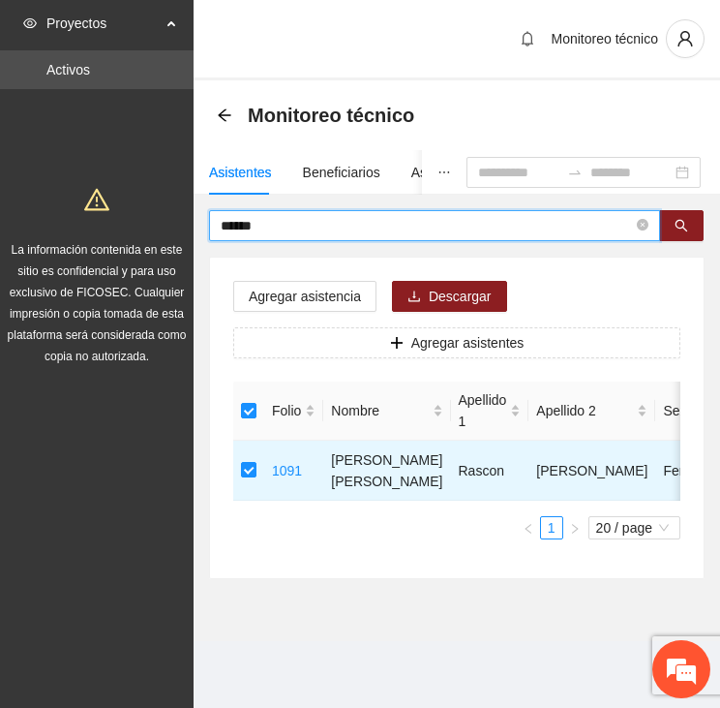
drag, startPoint x: 271, startPoint y: 227, endPoint x: 188, endPoint y: 226, distance: 83.3
click at [188, 226] on section "Proyectos Activos La información contenida en este sitio es confidencial y para…" at bounding box center [360, 354] width 720 height 708
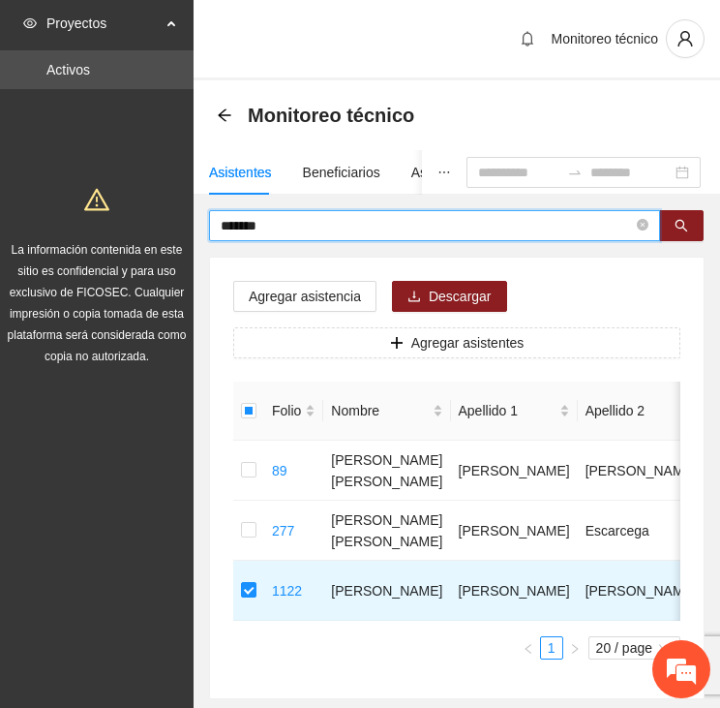
drag, startPoint x: 277, startPoint y: 225, endPoint x: 140, endPoint y: 227, distance: 136.5
click at [140, 227] on section "Proyectos Activos La información contenida en este sitio es confidencial y para…" at bounding box center [360, 407] width 720 height 815
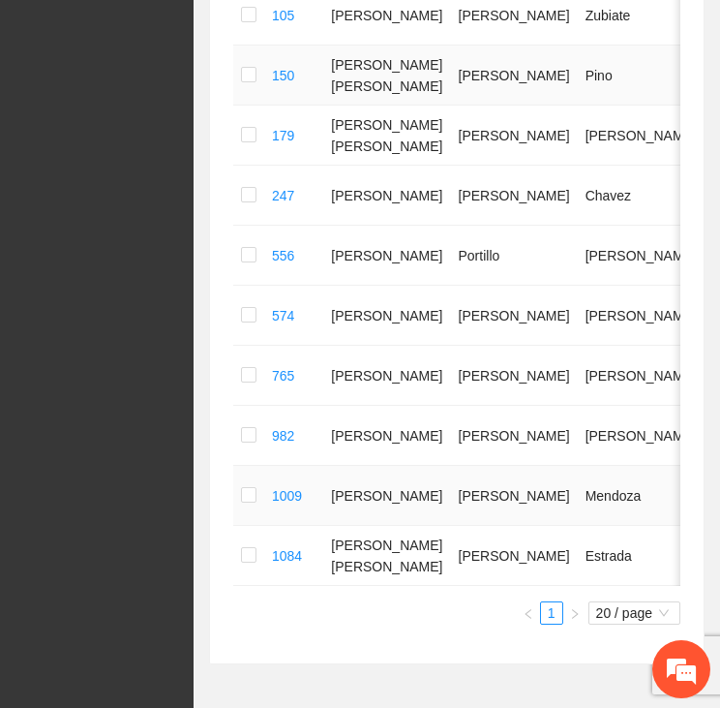
scroll to position [484, 0]
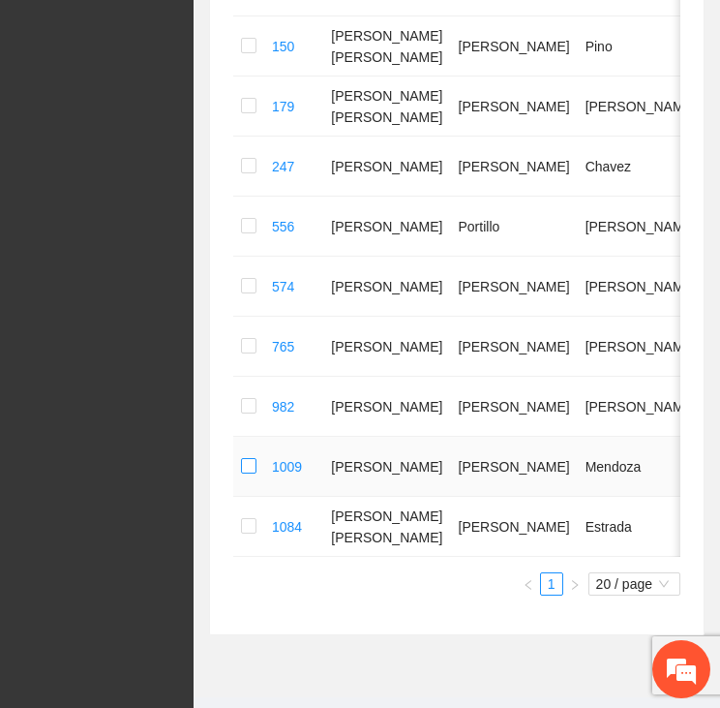
click at [246, 477] on label at bounding box center [248, 466] width 15 height 21
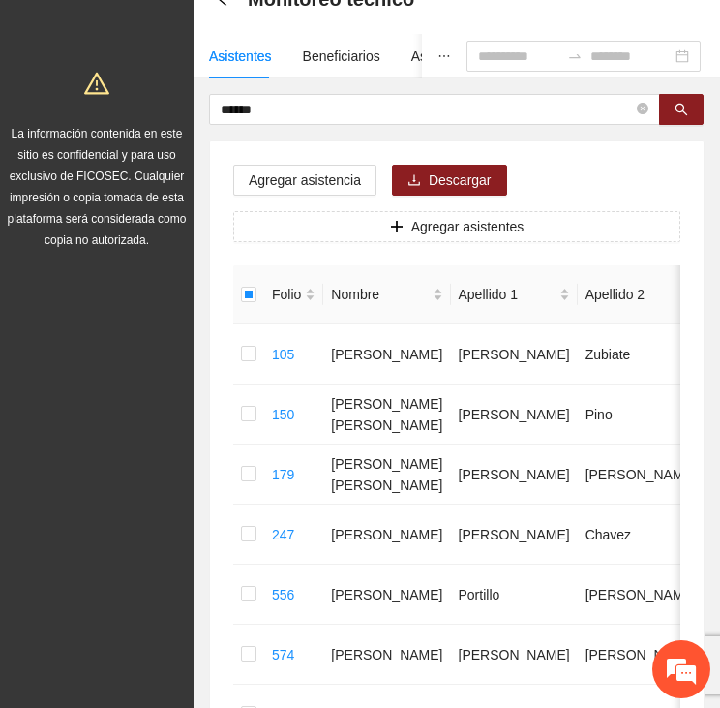
scroll to position [97, 0]
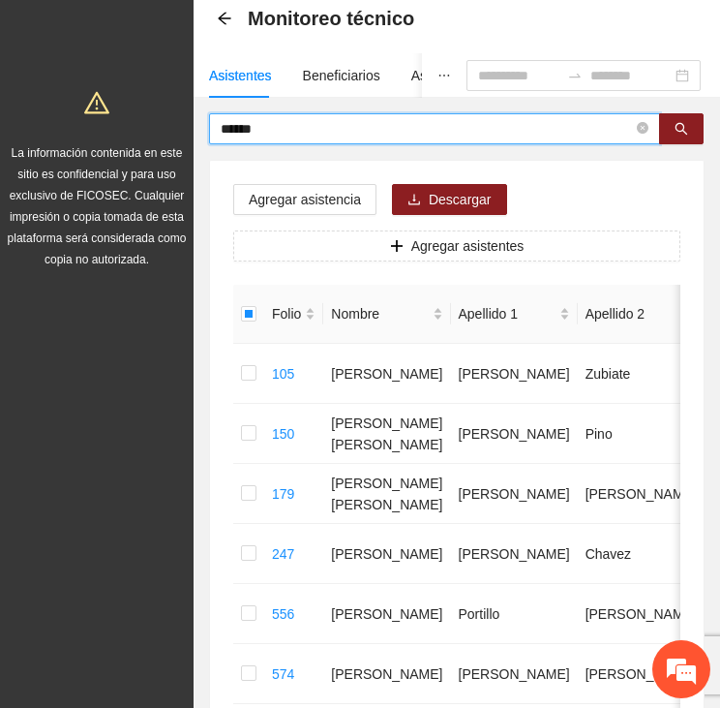
drag, startPoint x: 272, startPoint y: 120, endPoint x: 209, endPoint y: 125, distance: 63.1
click at [209, 125] on span "******" at bounding box center [434, 128] width 451 height 31
type input "*****"
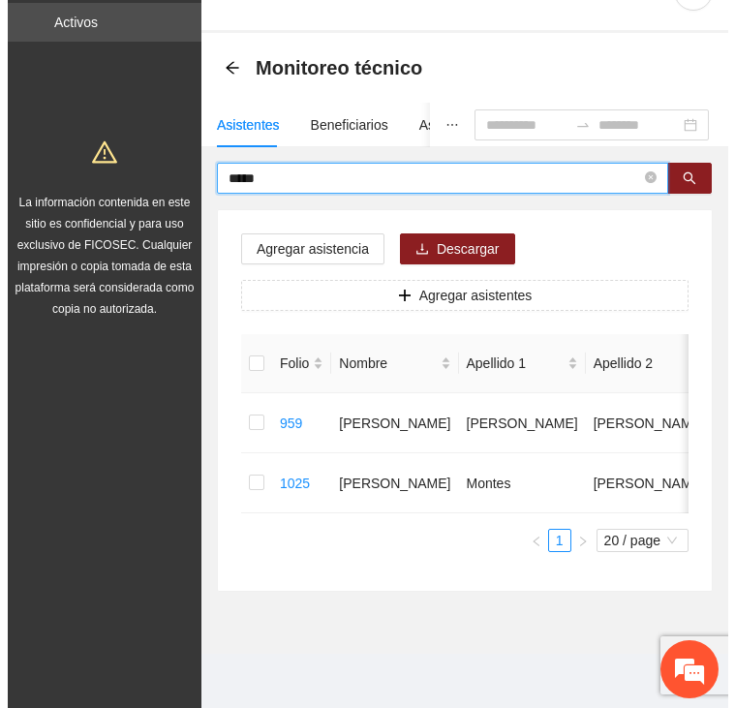
scroll to position [81, 0]
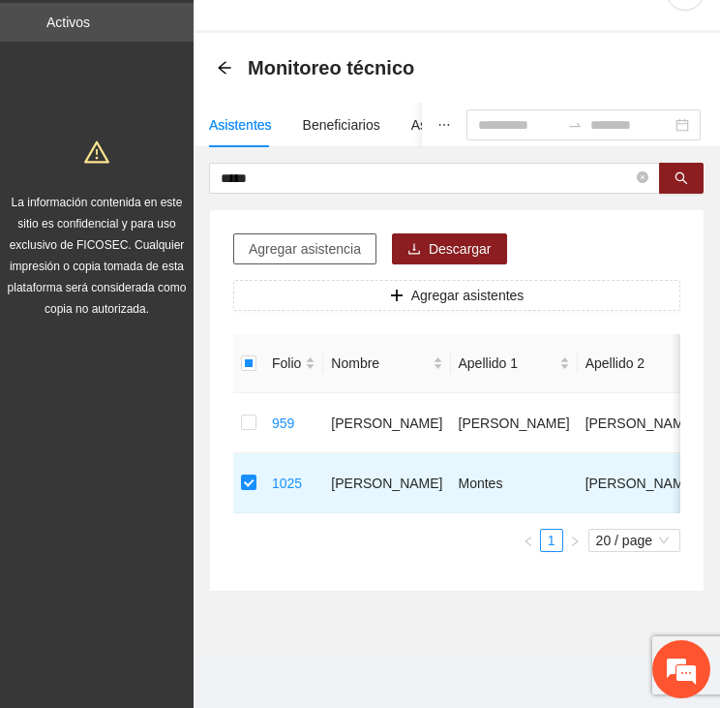
click at [263, 238] on span "Agregar asistencia" at bounding box center [305, 248] width 112 height 21
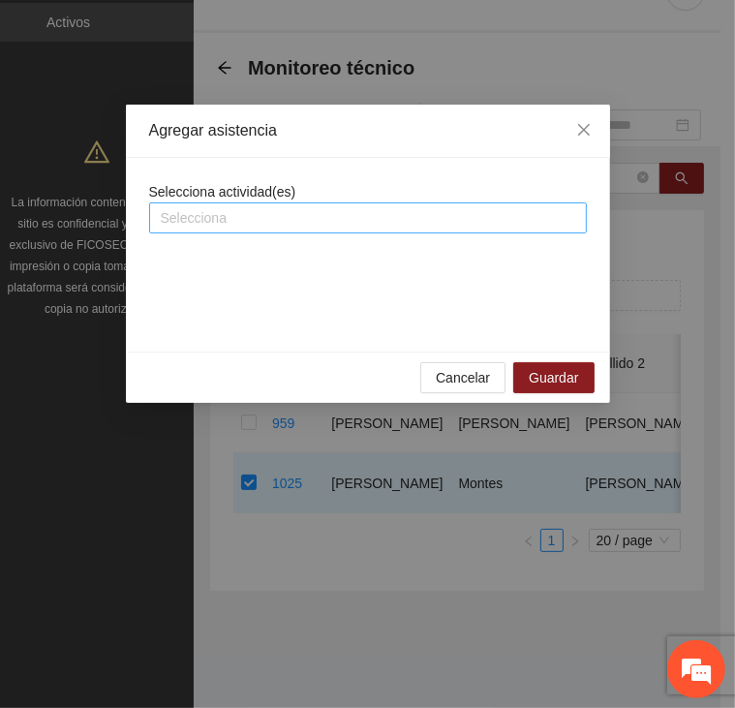
click at [264, 216] on div at bounding box center [368, 217] width 428 height 23
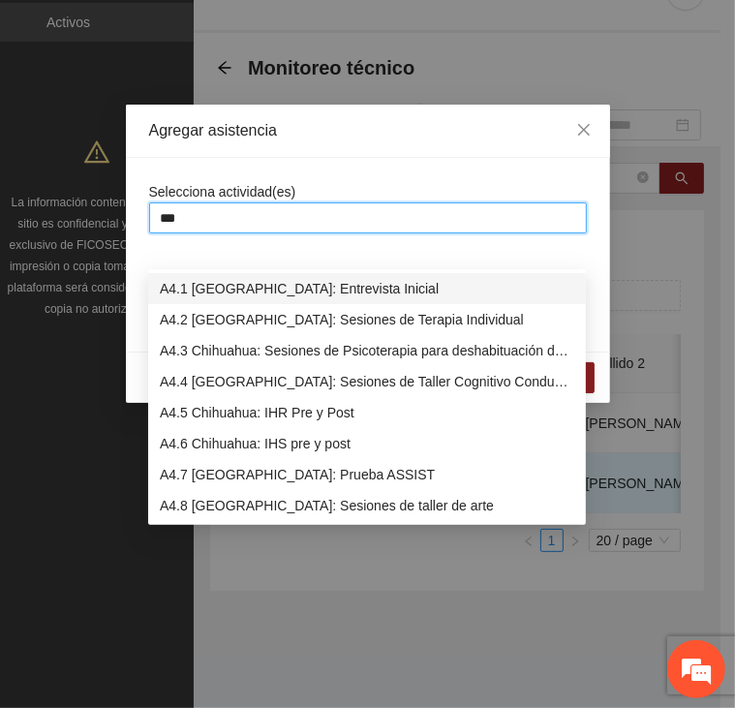
type input "****"
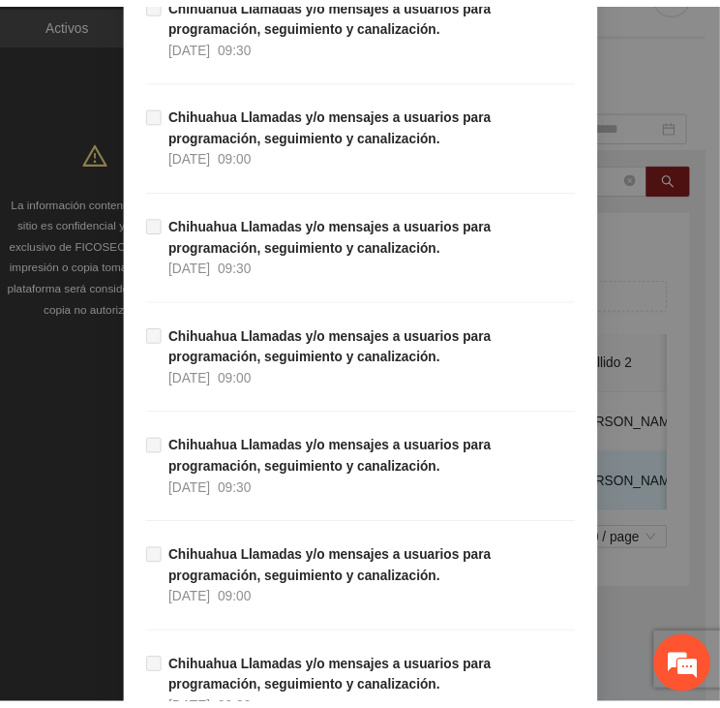
scroll to position [19078, 0]
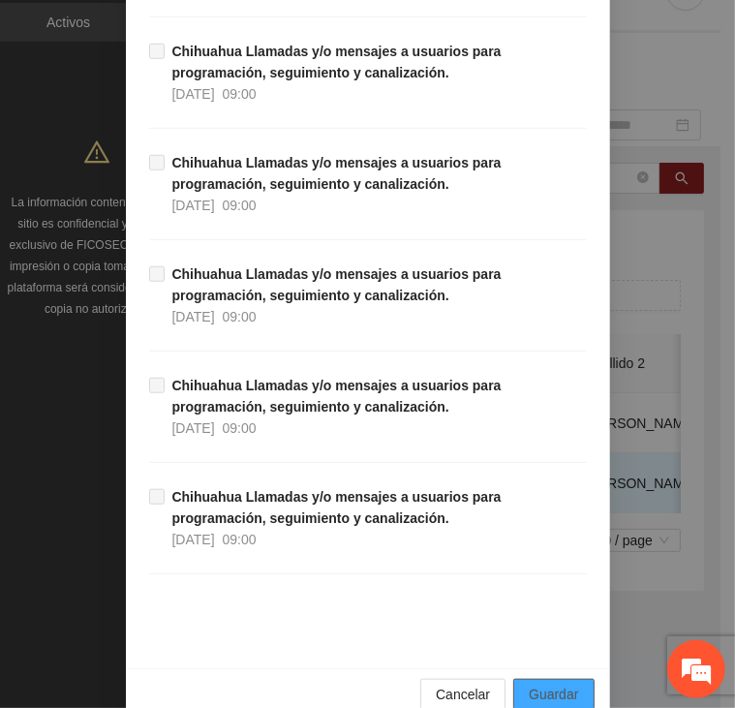
click at [557, 683] on span "Guardar" at bounding box center [553, 693] width 49 height 21
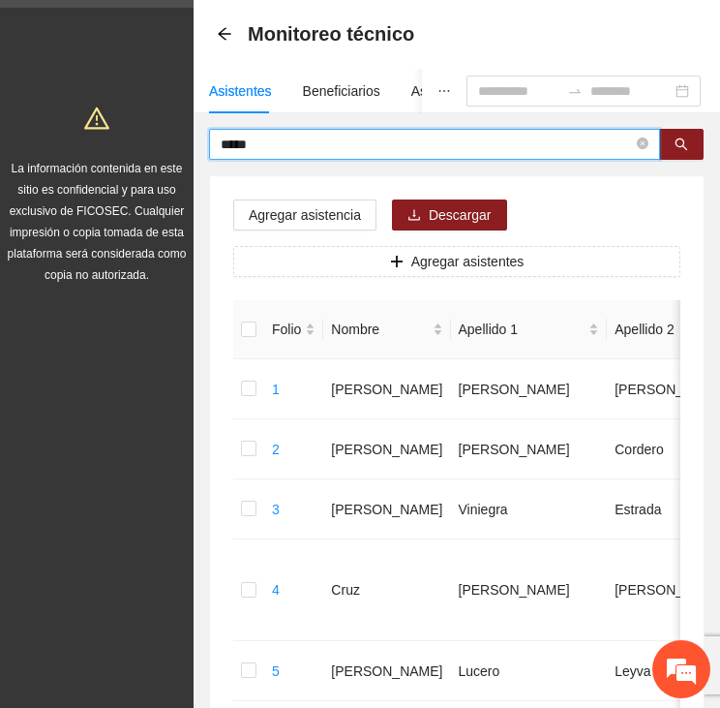
drag, startPoint x: 277, startPoint y: 139, endPoint x: 190, endPoint y: 138, distance: 87.1
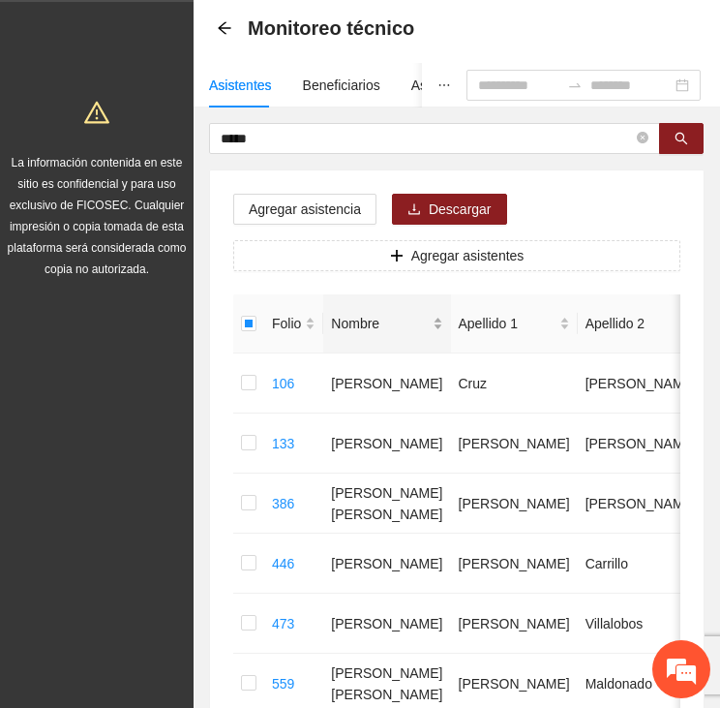
scroll to position [81, 0]
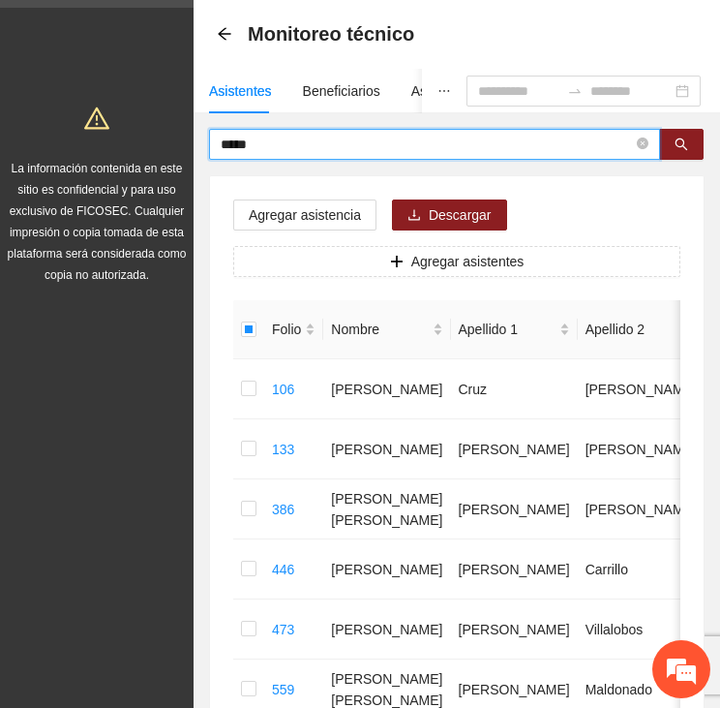
drag, startPoint x: 266, startPoint y: 142, endPoint x: 193, endPoint y: 139, distance: 73.6
click at [193, 139] on section "Proyectos Activos La información contenida en este sitio es confidencial y para…" at bounding box center [360, 566] width 720 height 1295
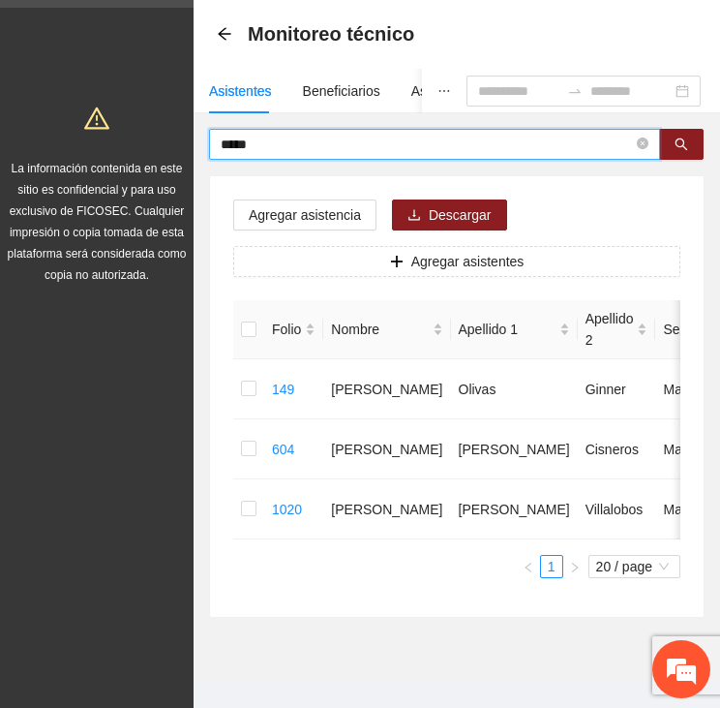
drag, startPoint x: 256, startPoint y: 146, endPoint x: 197, endPoint y: 141, distance: 58.3
click at [197, 141] on div "***** Agregar asistencia Descargar Agregar asistentes Folio Nombre Apellido 1 A…" at bounding box center [457, 373] width 527 height 489
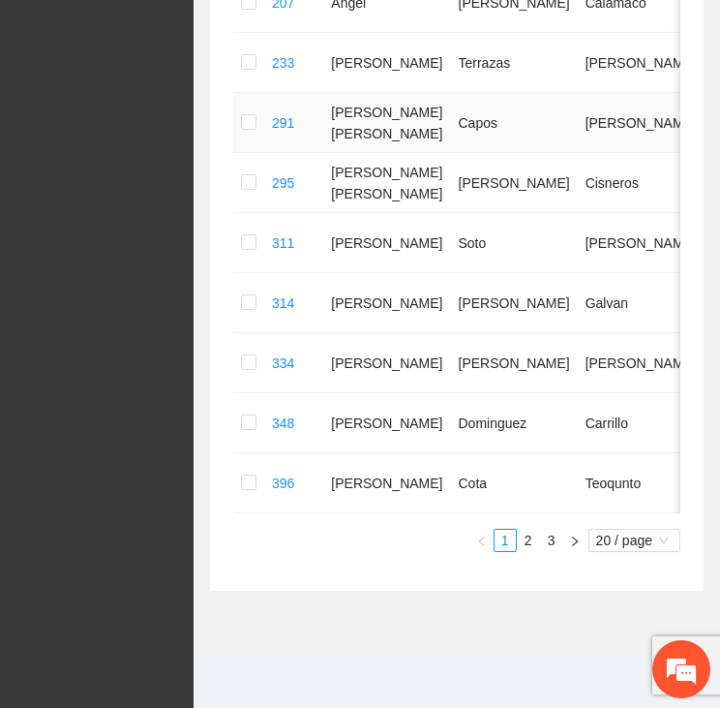
scroll to position [1146, 0]
click at [542, 551] on link "3" at bounding box center [551, 540] width 21 height 21
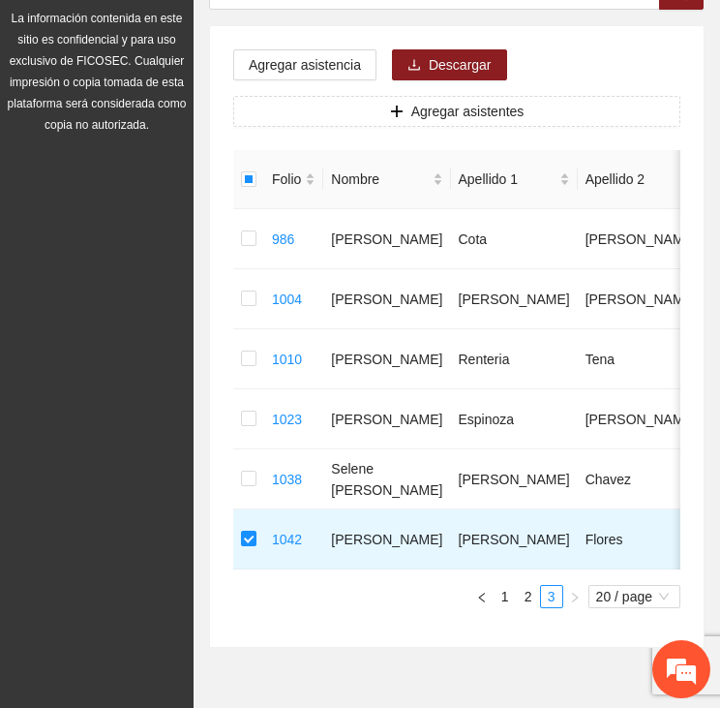
scroll to position [11, 0]
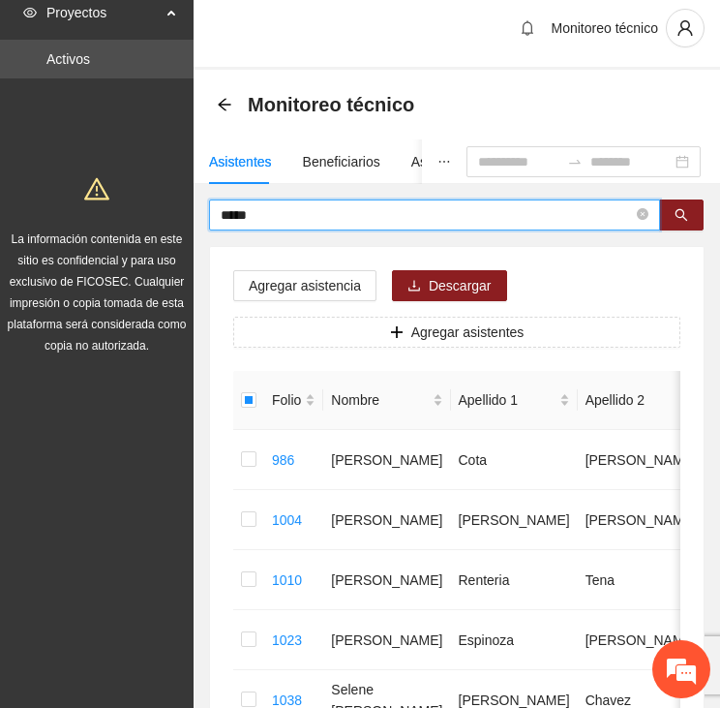
drag, startPoint x: 275, startPoint y: 219, endPoint x: 185, endPoint y: 208, distance: 90.7
click at [186, 209] on section "Proyectos Activos La información contenida en este sitio es confidencial y para…" at bounding box center [360, 486] width 720 height 995
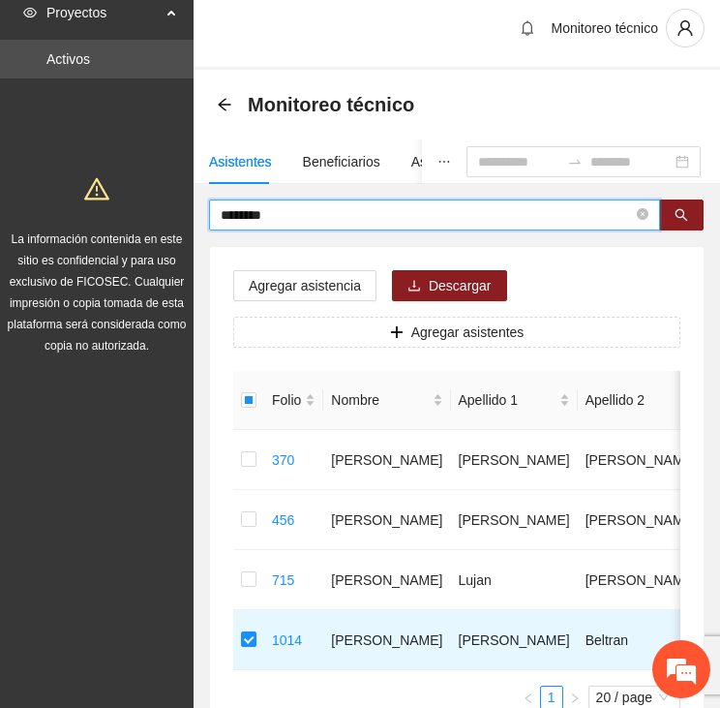
drag, startPoint x: 213, startPoint y: 212, endPoint x: 174, endPoint y: 211, distance: 38.7
click at [178, 212] on section "Proyectos Activos La información contenida en este sitio es confidencial y para…" at bounding box center [360, 426] width 720 height 875
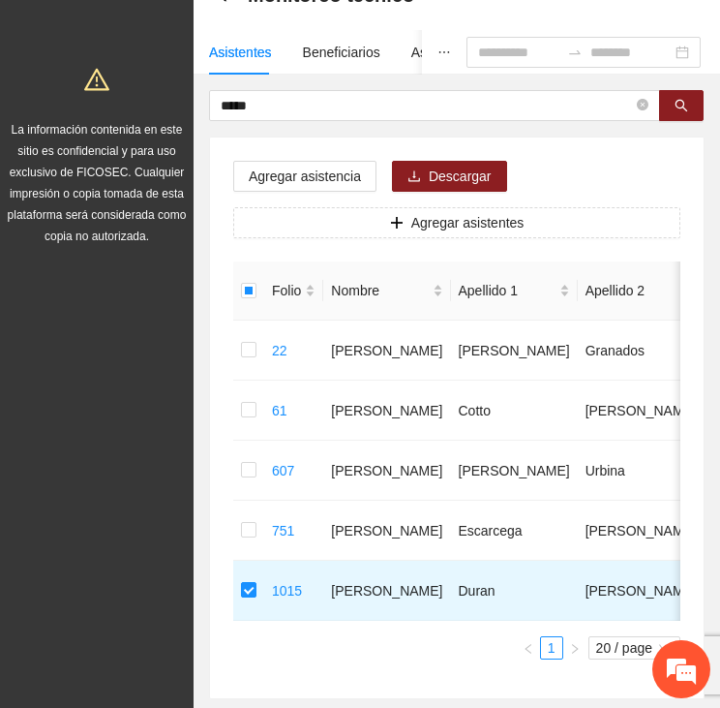
scroll to position [108, 0]
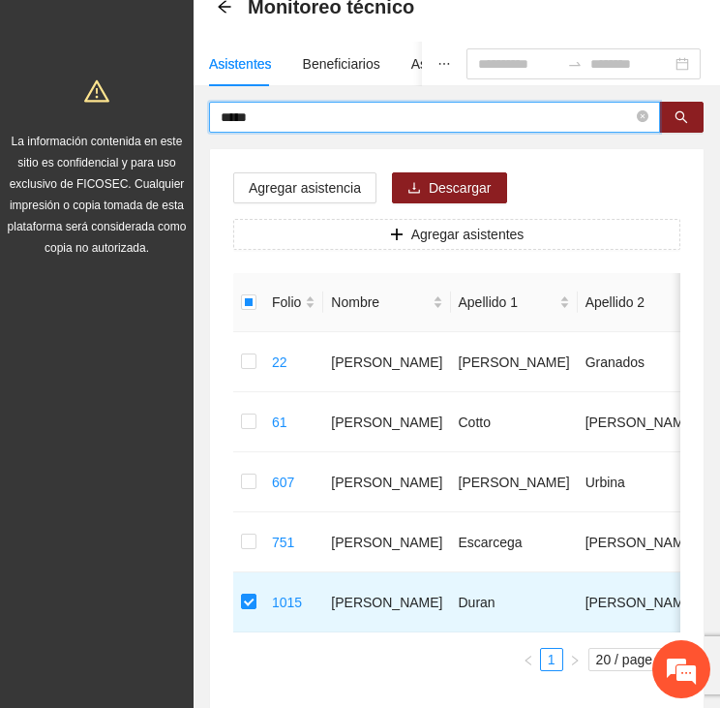
drag, startPoint x: 267, startPoint y: 117, endPoint x: 167, endPoint y: 118, distance: 99.7
click at [167, 118] on section "Proyectos Activos La información contenida en este sitio es confidencial y para…" at bounding box center [360, 359] width 720 height 935
type input "*"
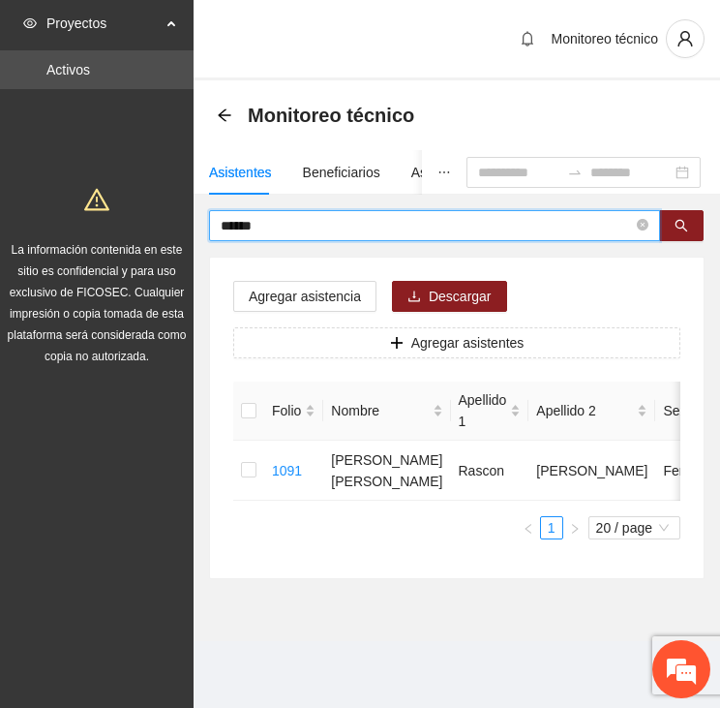
scroll to position [0, 0]
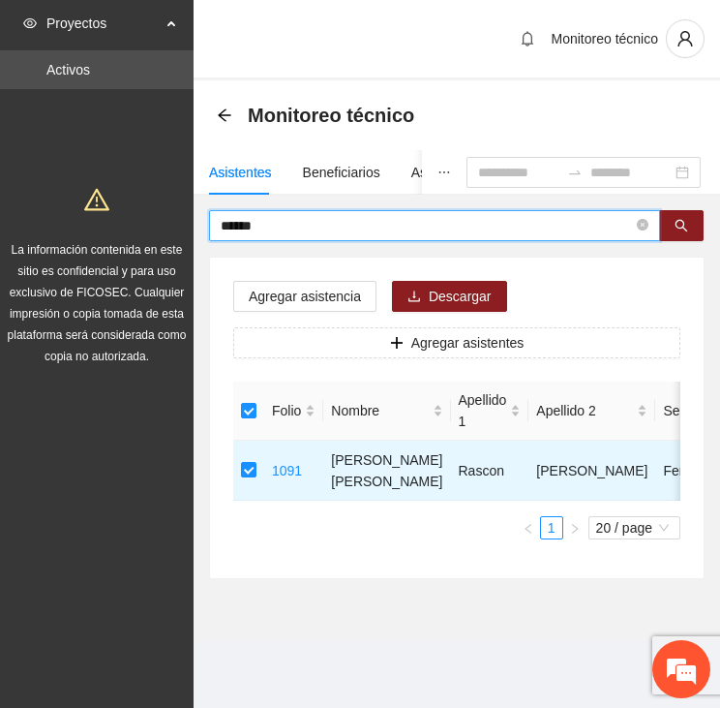
drag, startPoint x: 275, startPoint y: 221, endPoint x: 146, endPoint y: 224, distance: 128.8
click at [146, 224] on section "Proyectos Activos La información contenida en este sitio es confidencial y para…" at bounding box center [360, 354] width 720 height 708
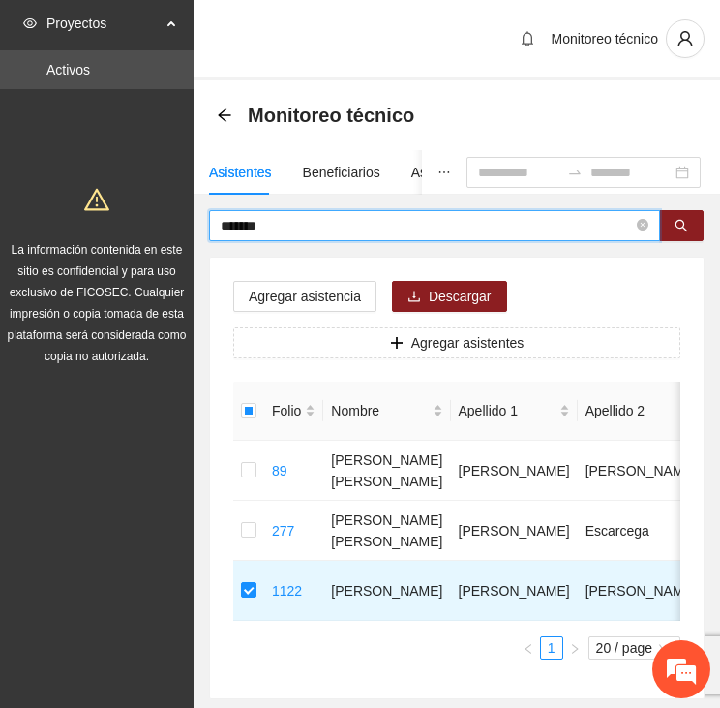
drag, startPoint x: 272, startPoint y: 228, endPoint x: 166, endPoint y: 229, distance: 106.5
click at [167, 229] on section "Proyectos Activos La información contenida en este sitio es confidencial y para…" at bounding box center [360, 407] width 720 height 815
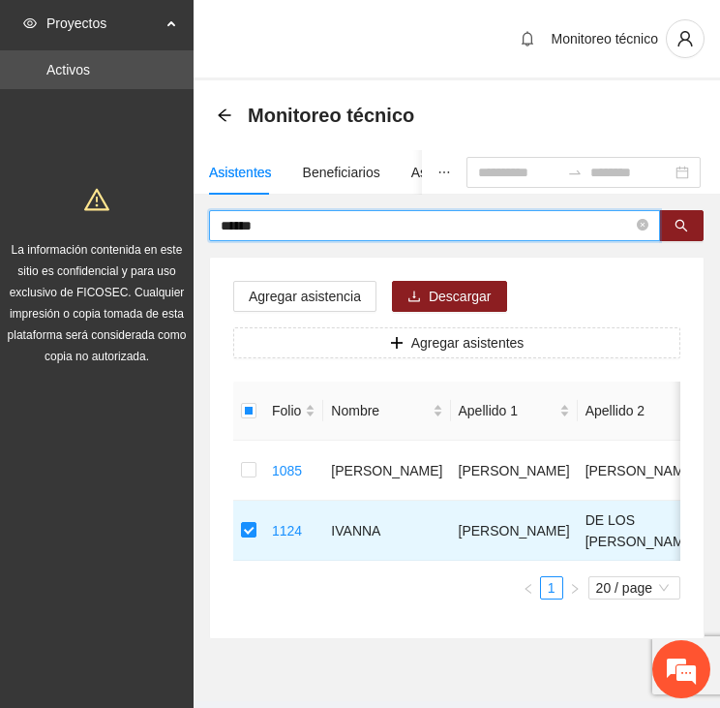
drag, startPoint x: 234, startPoint y: 220, endPoint x: 194, endPoint y: 220, distance: 40.7
click at [197, 220] on div "****** Agregar asistencia Descargar Agregar asistentes Folio Nombre Apellido 1 …" at bounding box center [457, 424] width 527 height 429
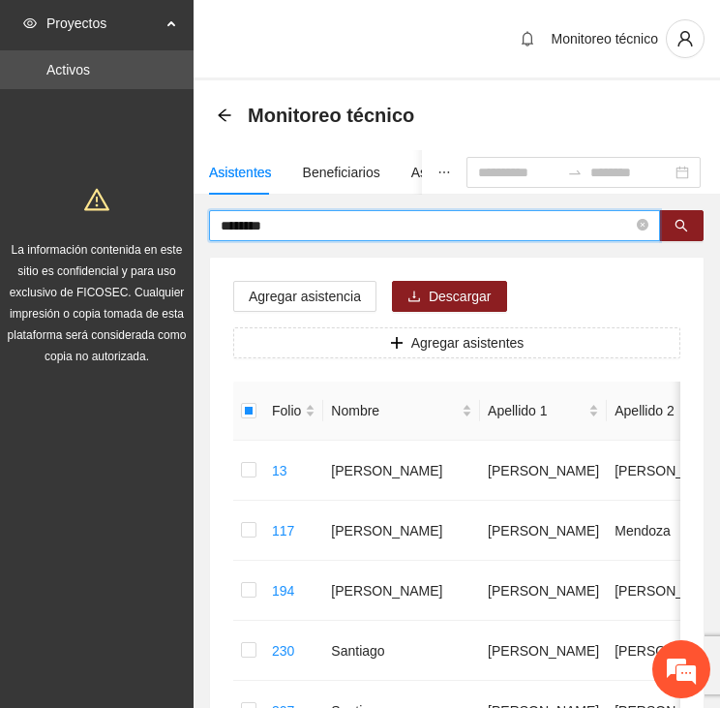
drag, startPoint x: 278, startPoint y: 225, endPoint x: 170, endPoint y: 220, distance: 107.6
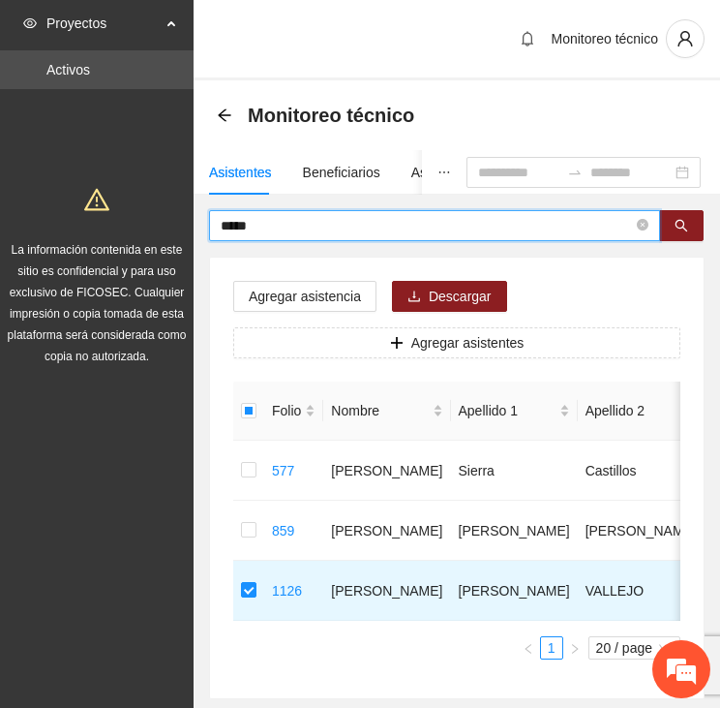
drag, startPoint x: 275, startPoint y: 216, endPoint x: 178, endPoint y: 226, distance: 97.3
click at [178, 226] on section "Proyectos Activos La información contenida en este sitio es confidencial y para…" at bounding box center [360, 407] width 720 height 815
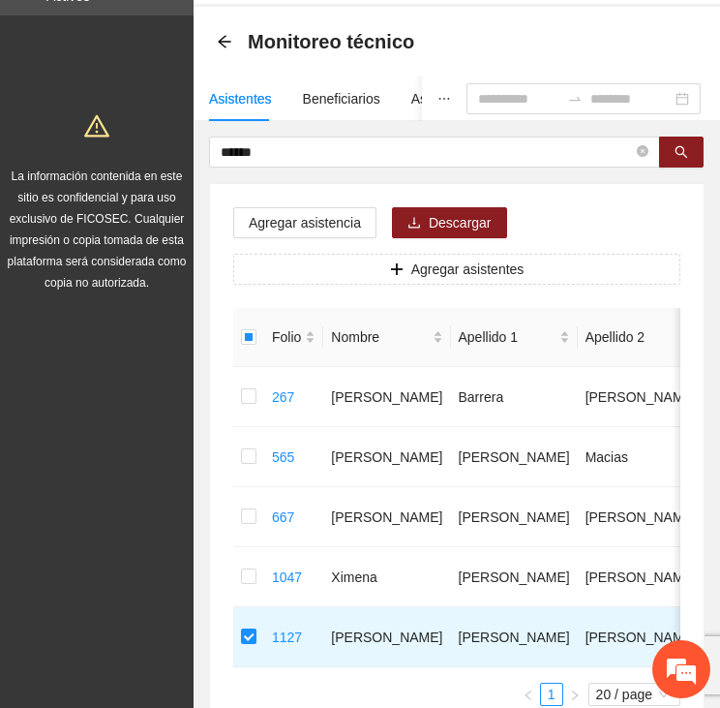
scroll to position [67, 0]
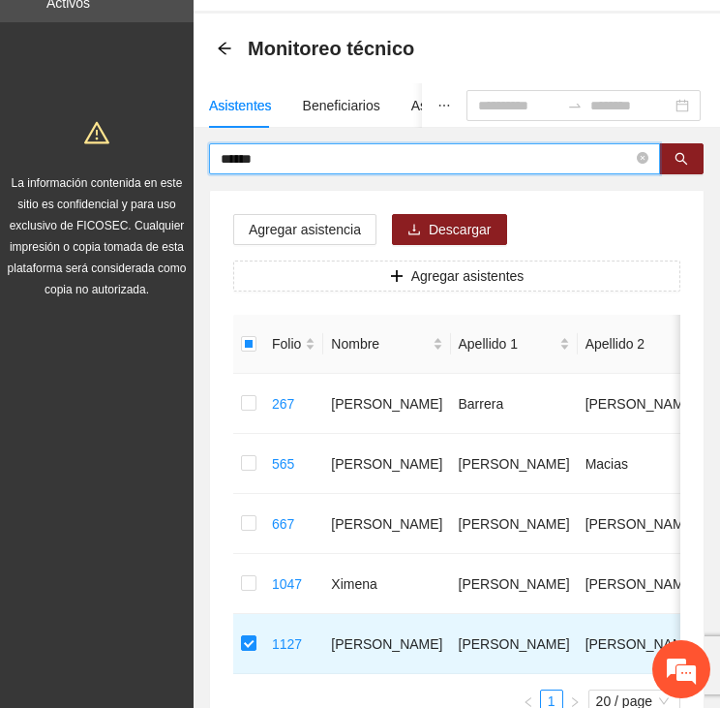
drag, startPoint x: 271, startPoint y: 158, endPoint x: 184, endPoint y: 146, distance: 87.9
click at [184, 146] on section "Proyectos Activos La información contenida en este sitio es confidencial y para…" at bounding box center [360, 400] width 720 height 935
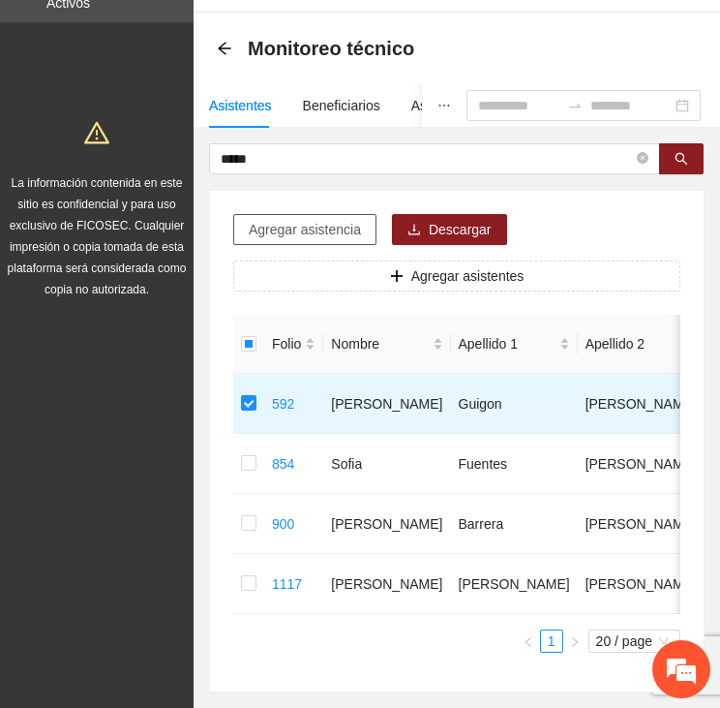
click at [345, 226] on span "Agregar asistencia" at bounding box center [305, 229] width 112 height 21
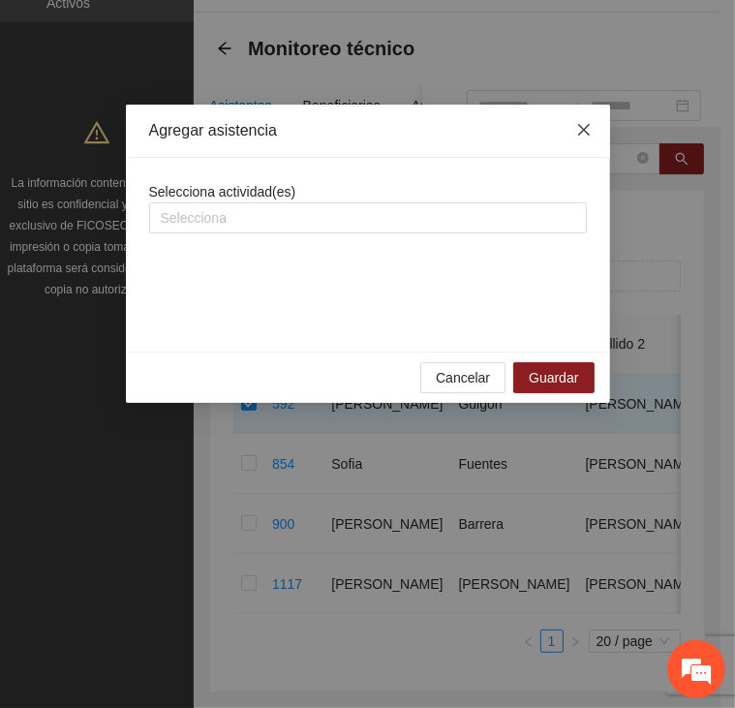
click at [595, 132] on span "Close" at bounding box center [584, 131] width 52 height 52
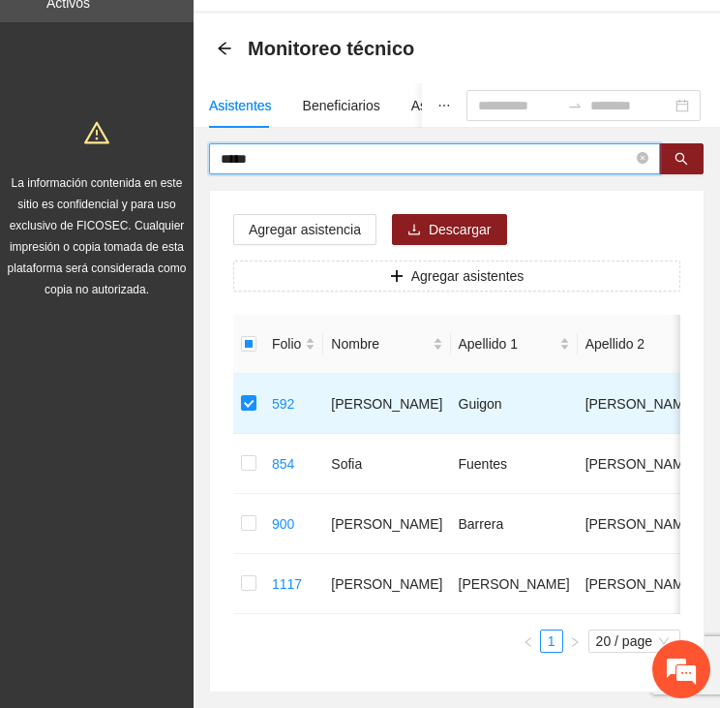
drag, startPoint x: 297, startPoint y: 158, endPoint x: 168, endPoint y: 157, distance: 128.8
click at [168, 157] on section "Proyectos Activos La información contenida en este sitio es confidencial y para…" at bounding box center [360, 370] width 720 height 875
type input "*****"
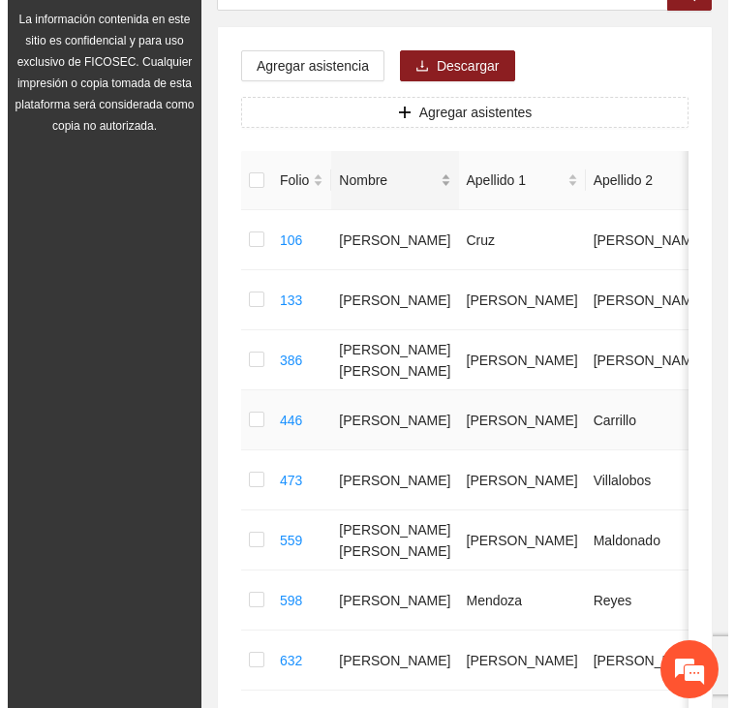
scroll to position [23, 0]
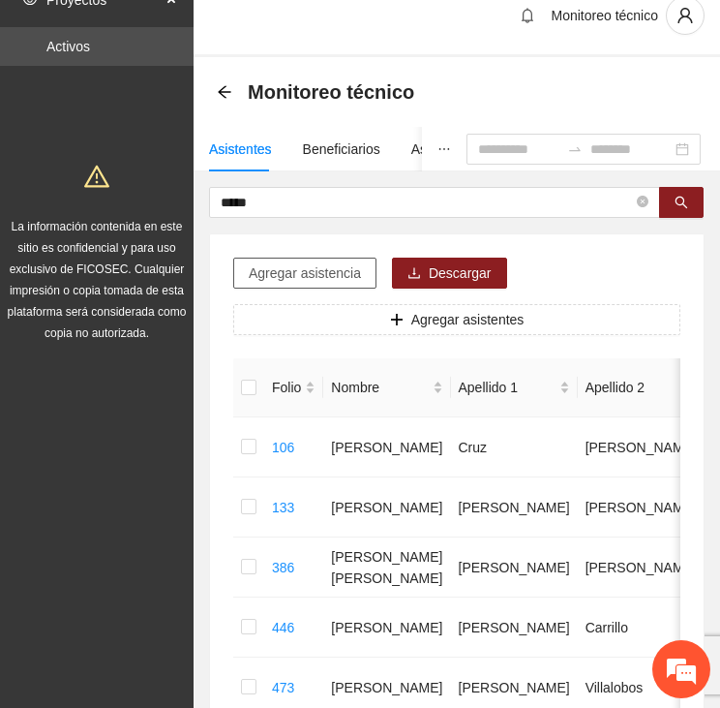
click at [294, 268] on span "Agregar asistencia" at bounding box center [305, 272] width 112 height 21
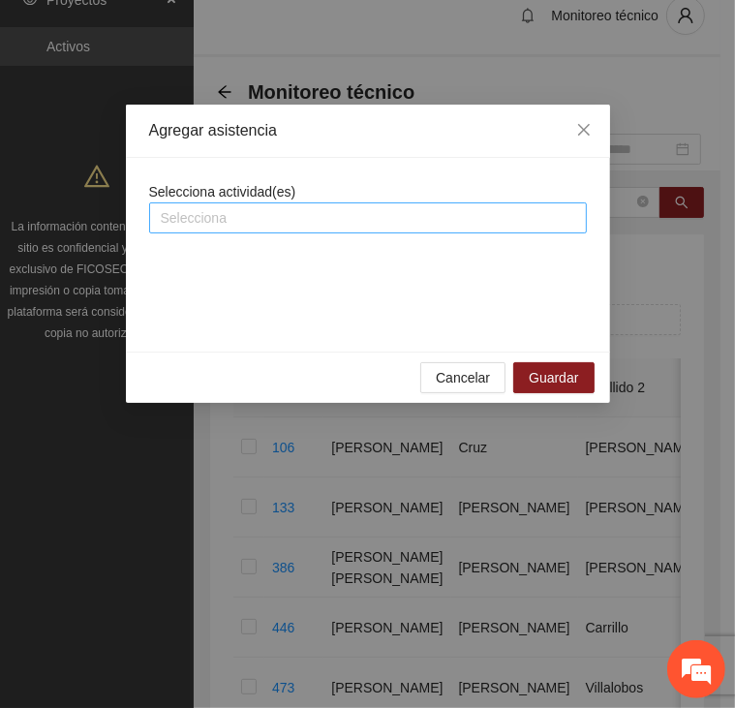
click at [244, 213] on div at bounding box center [368, 217] width 428 height 23
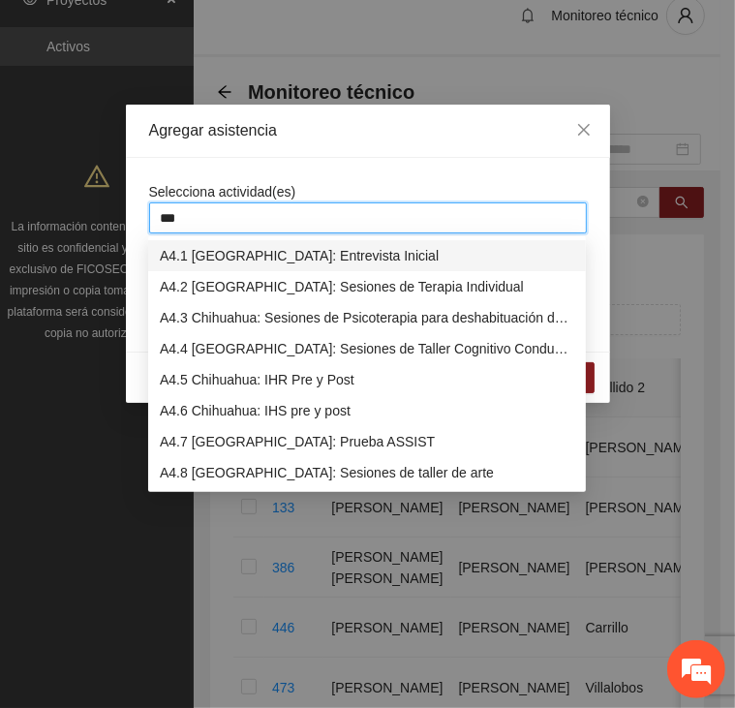
type input "****"
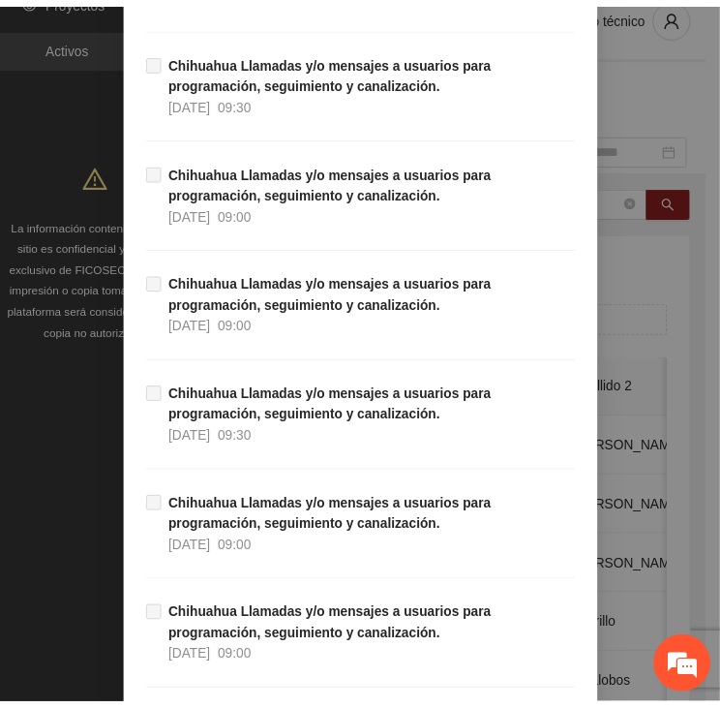
scroll to position [19078, 0]
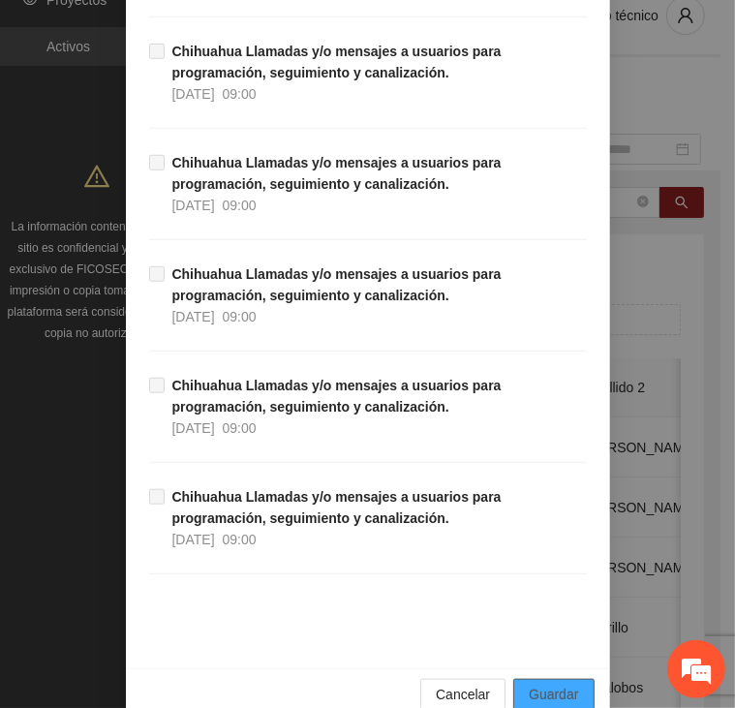
click at [534, 683] on span "Guardar" at bounding box center [553, 693] width 49 height 21
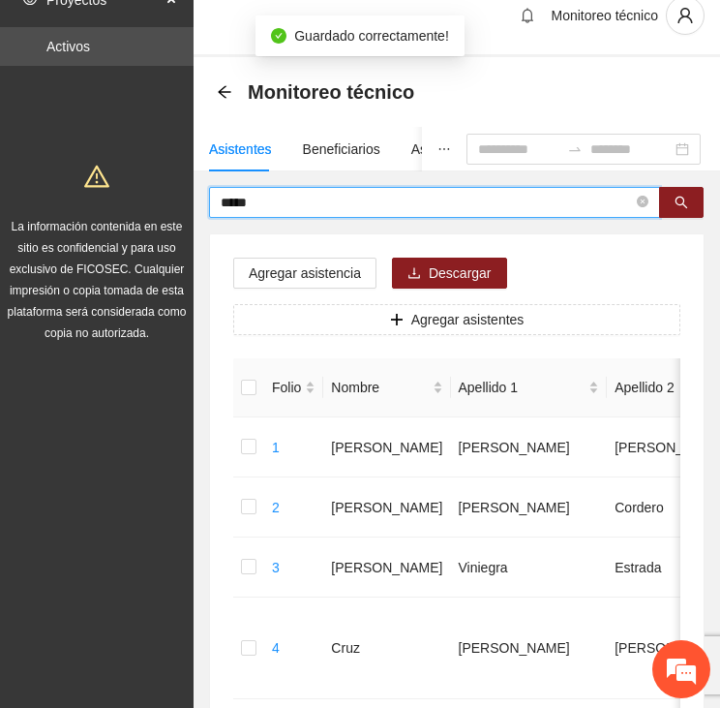
click at [275, 195] on input "*****" at bounding box center [427, 202] width 412 height 21
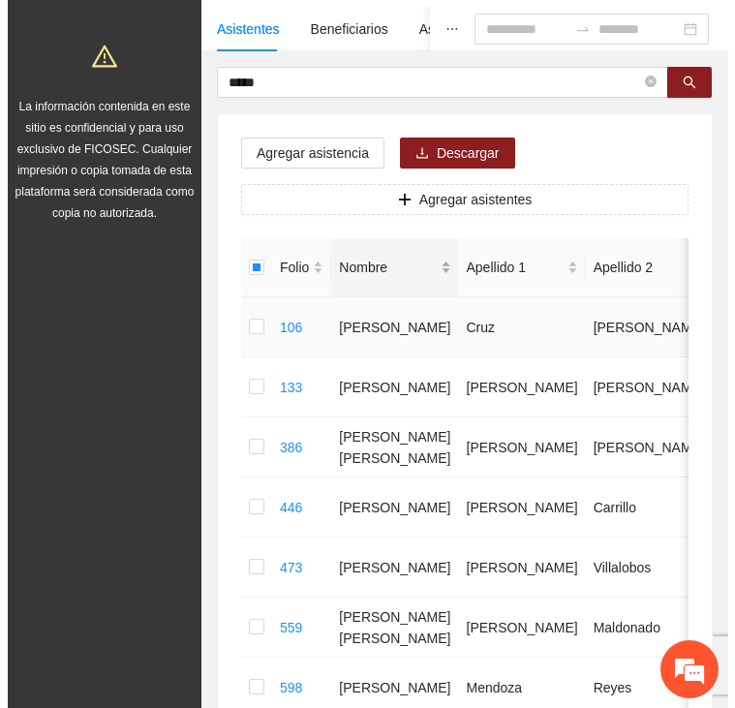
scroll to position [120, 0]
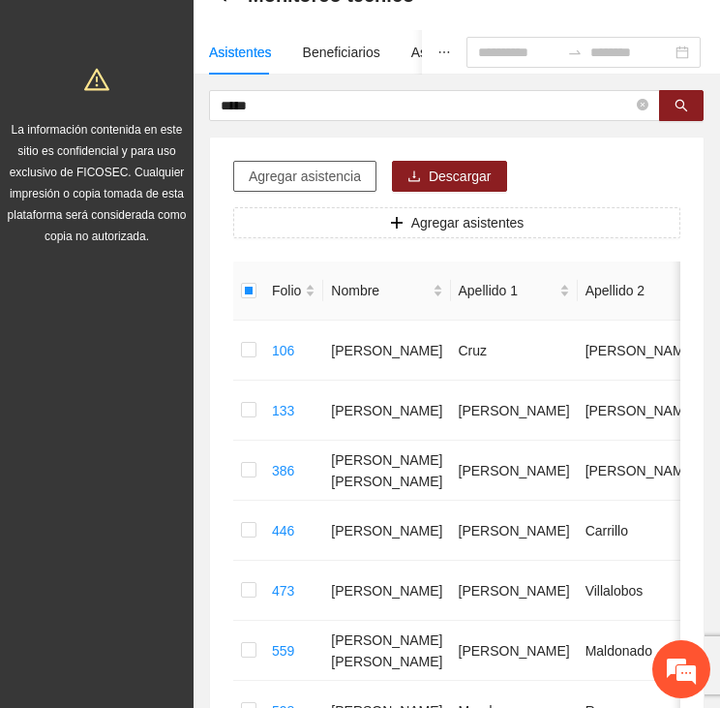
click at [326, 182] on span "Agregar asistencia" at bounding box center [305, 176] width 112 height 21
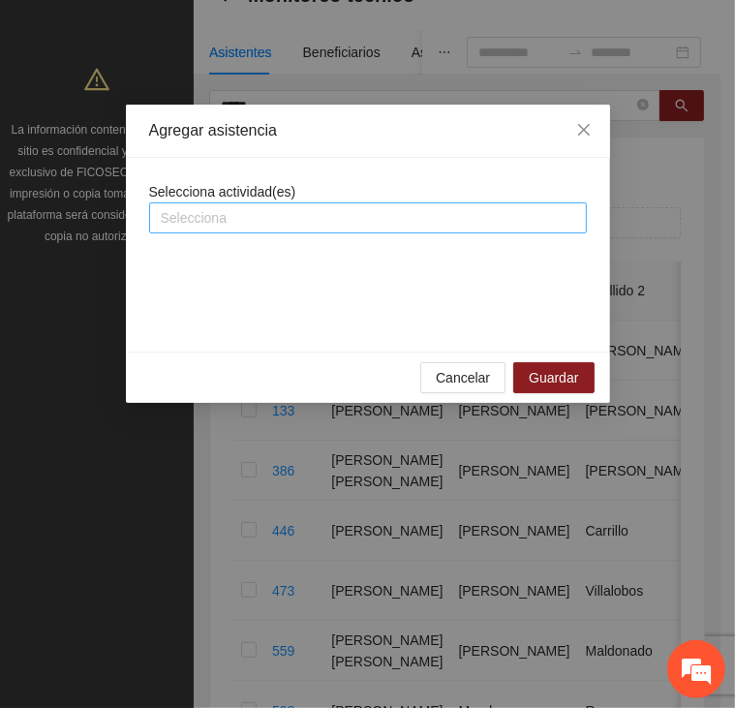
click at [275, 208] on div at bounding box center [368, 217] width 428 height 23
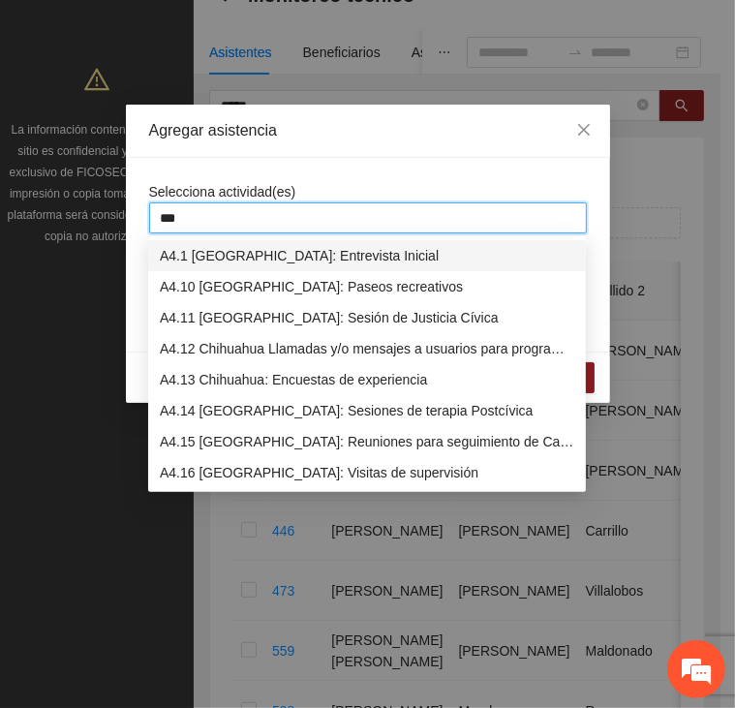
type input "****"
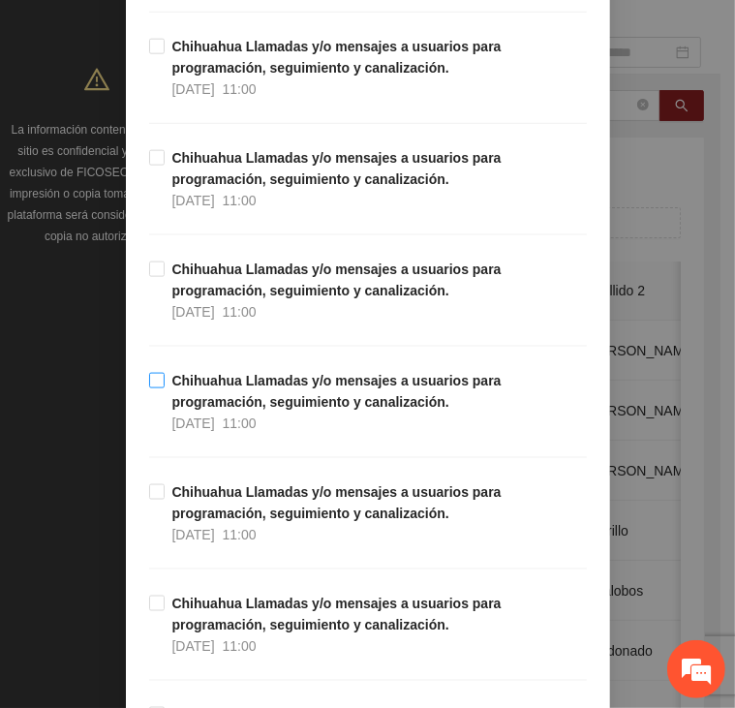
scroll to position [1162, 0]
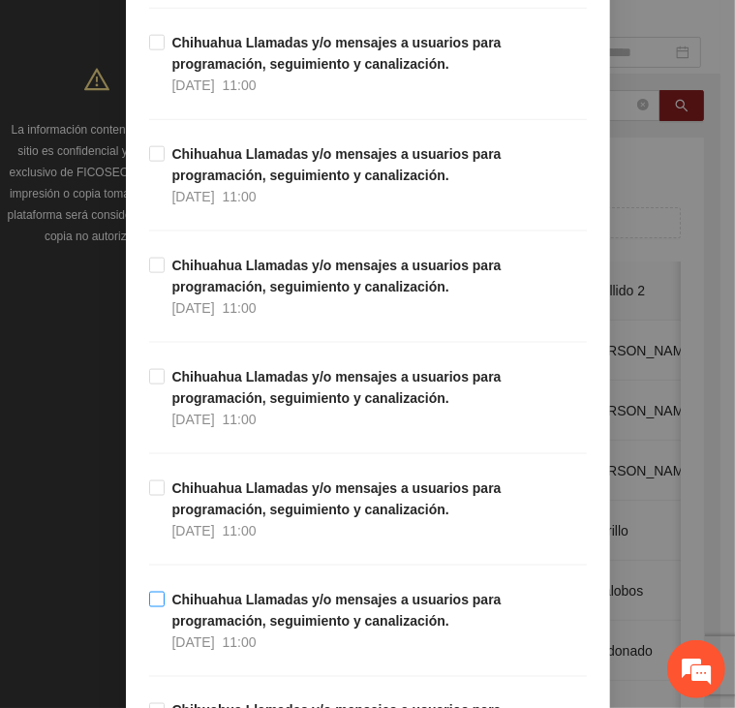
click at [149, 609] on label "Chihuahua Llamadas y/o mensajes a usuarios para programación, seguimiento y can…" at bounding box center [368, 621] width 438 height 64
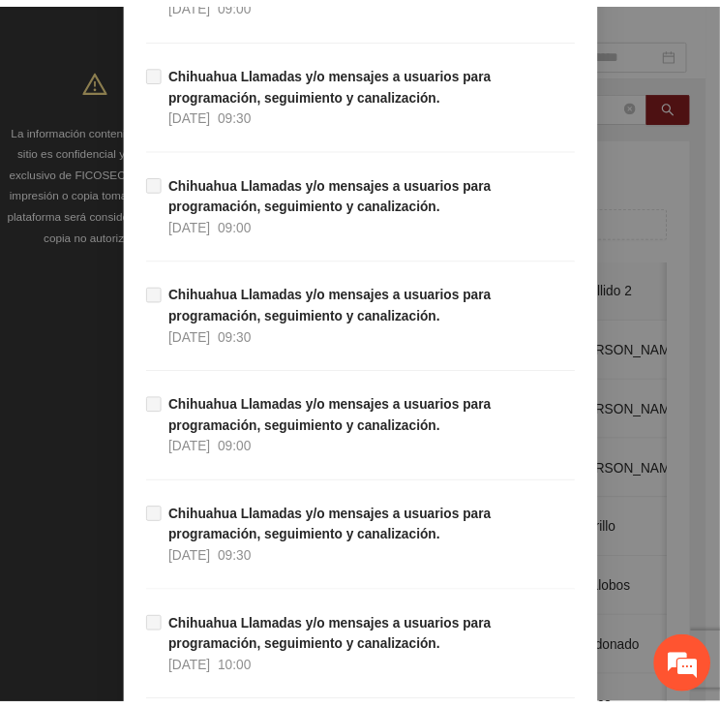
scroll to position [19078, 0]
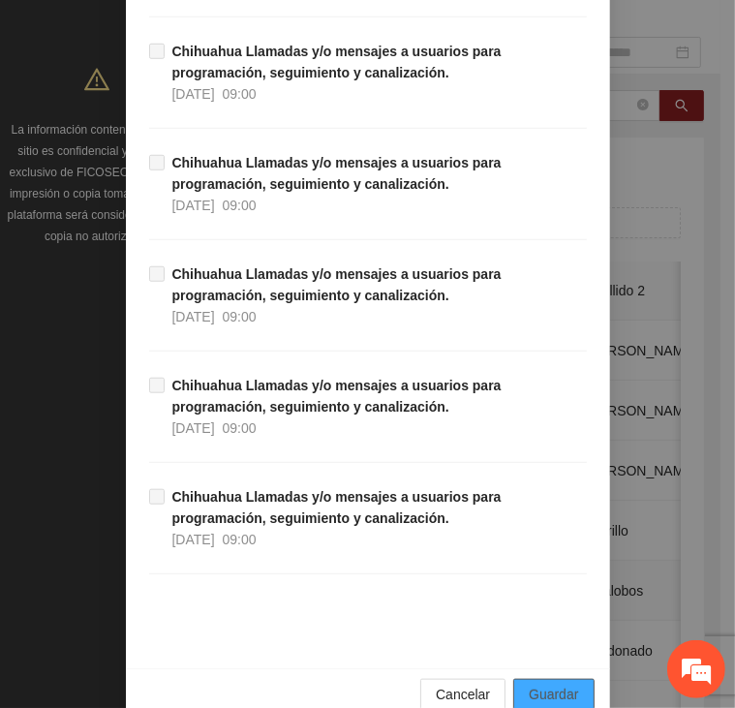
click at [532, 679] on button "Guardar" at bounding box center [553, 694] width 80 height 31
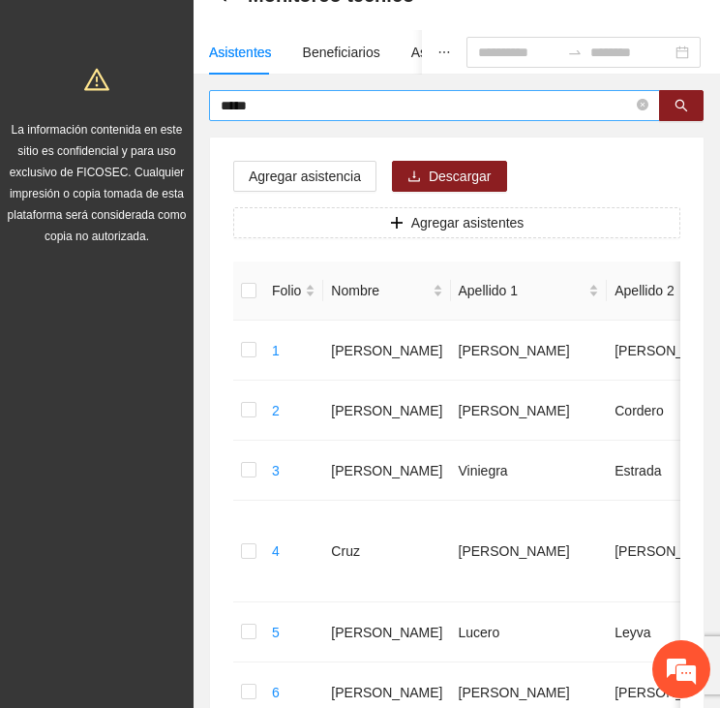
click at [286, 103] on input "*****" at bounding box center [427, 105] width 412 height 21
type input "*"
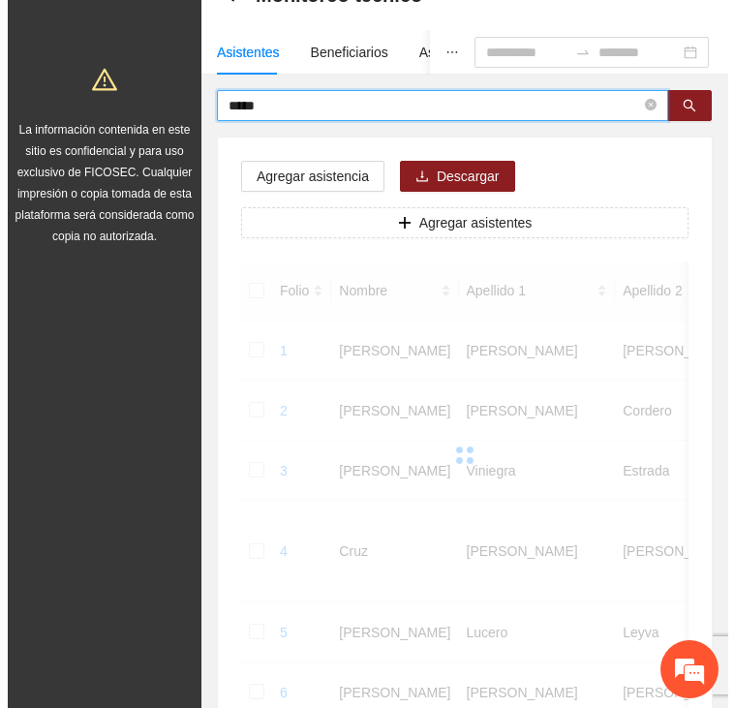
scroll to position [0, 0]
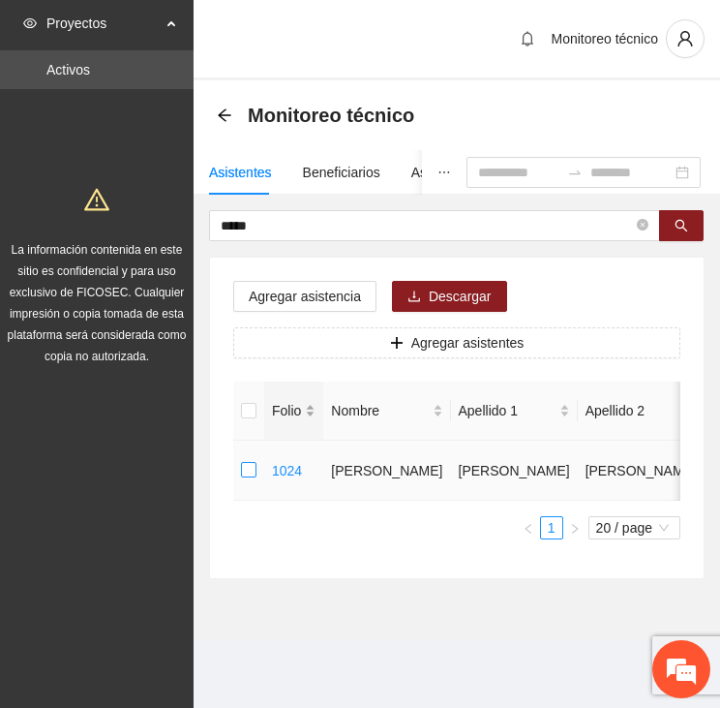
click at [244, 476] on label at bounding box center [248, 470] width 15 height 21
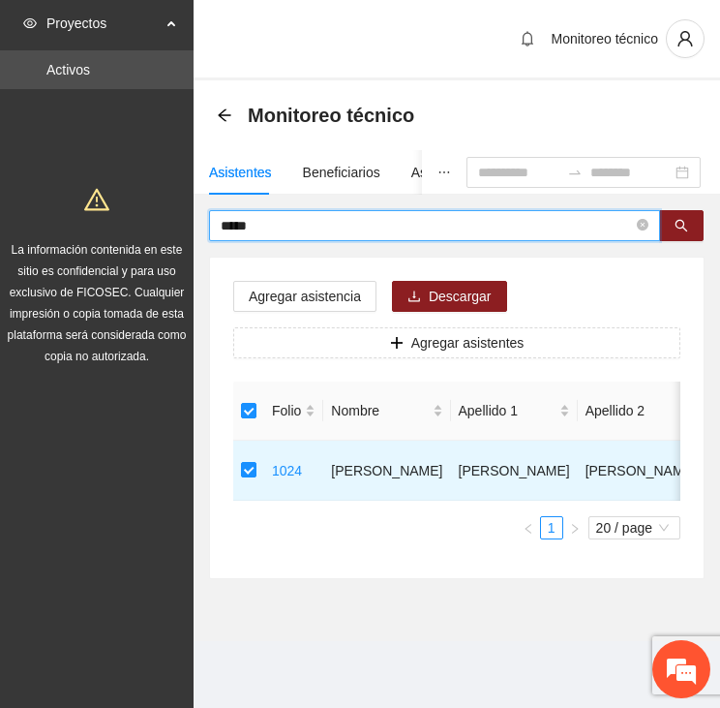
drag, startPoint x: 274, startPoint y: 218, endPoint x: 171, endPoint y: 216, distance: 102.6
click at [171, 216] on section "Proyectos Activos La información contenida en este sitio es confidencial y para…" at bounding box center [360, 354] width 720 height 708
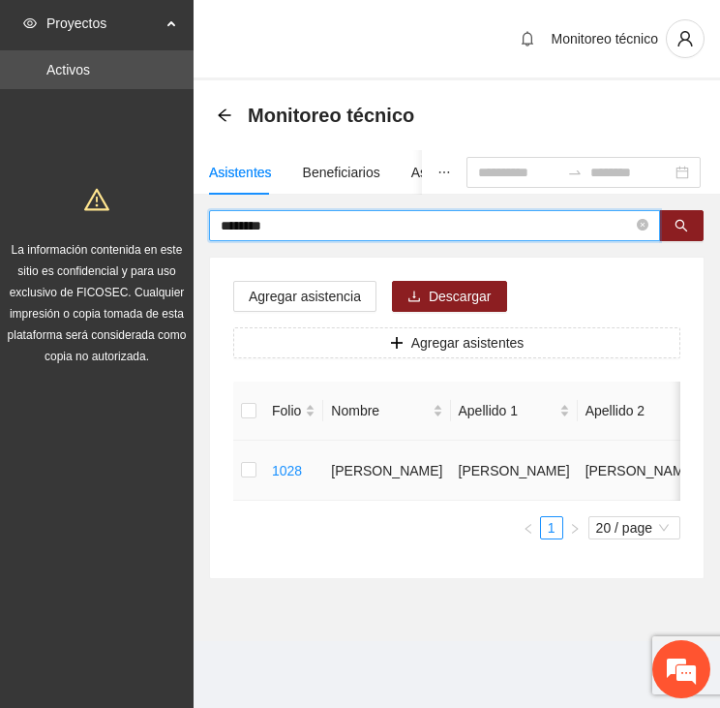
click at [254, 475] on td at bounding box center [248, 470] width 31 height 60
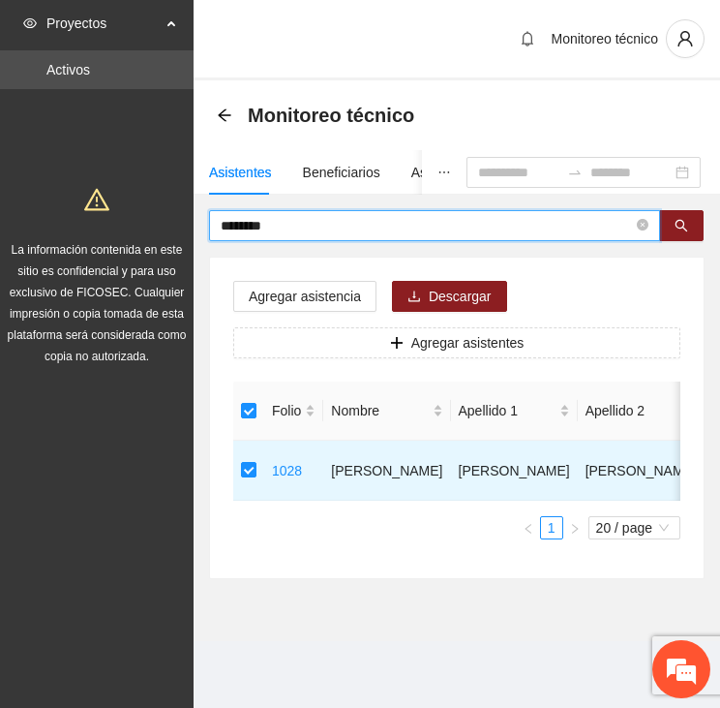
drag, startPoint x: 298, startPoint y: 228, endPoint x: 170, endPoint y: 232, distance: 127.9
click at [170, 232] on section "Proyectos Activos La información contenida en este sitio es confidencial y para…" at bounding box center [360, 354] width 720 height 708
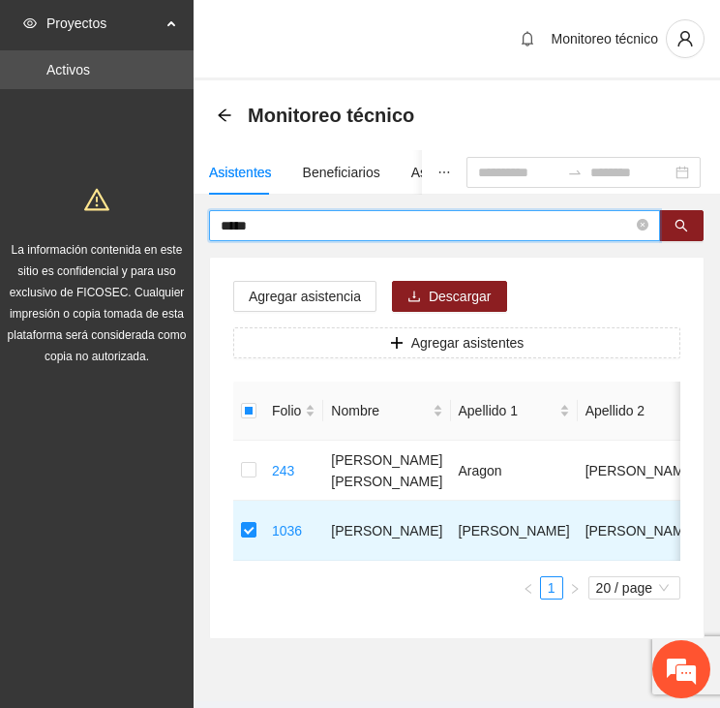
drag, startPoint x: 228, startPoint y: 233, endPoint x: 197, endPoint y: 233, distance: 31.0
click at [197, 234] on div "***** Agregar asistencia Descargar Agregar asistentes Folio Nombre Apellido 1 A…" at bounding box center [457, 424] width 527 height 429
type input "*"
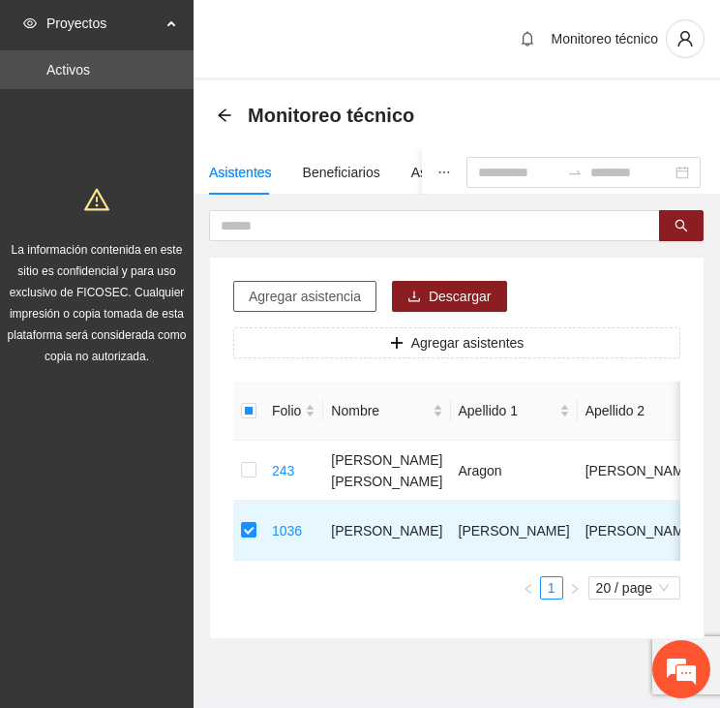
click at [286, 287] on span "Agregar asistencia" at bounding box center [305, 296] width 112 height 21
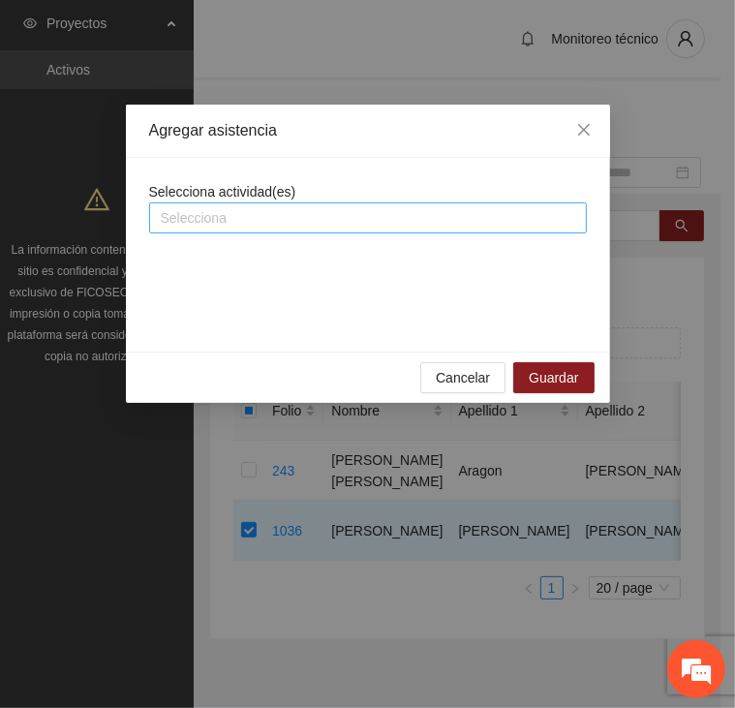
click at [248, 220] on div at bounding box center [368, 217] width 428 height 23
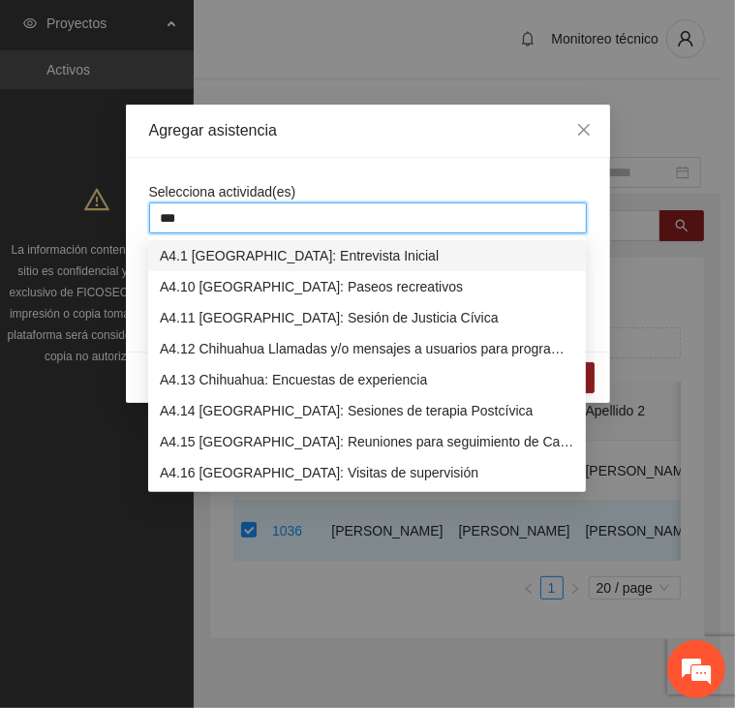
type input "****"
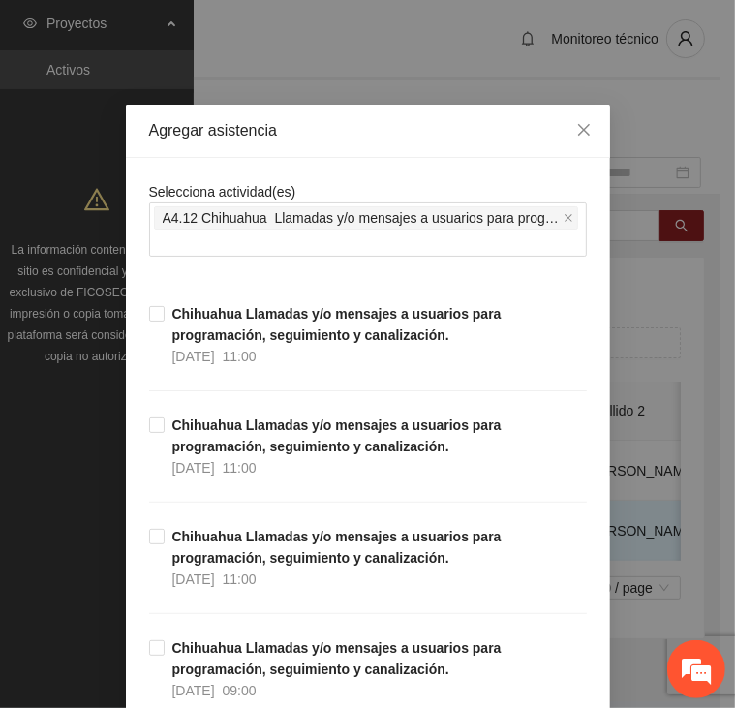
click at [251, 156] on div "Agregar asistencia" at bounding box center [368, 131] width 484 height 53
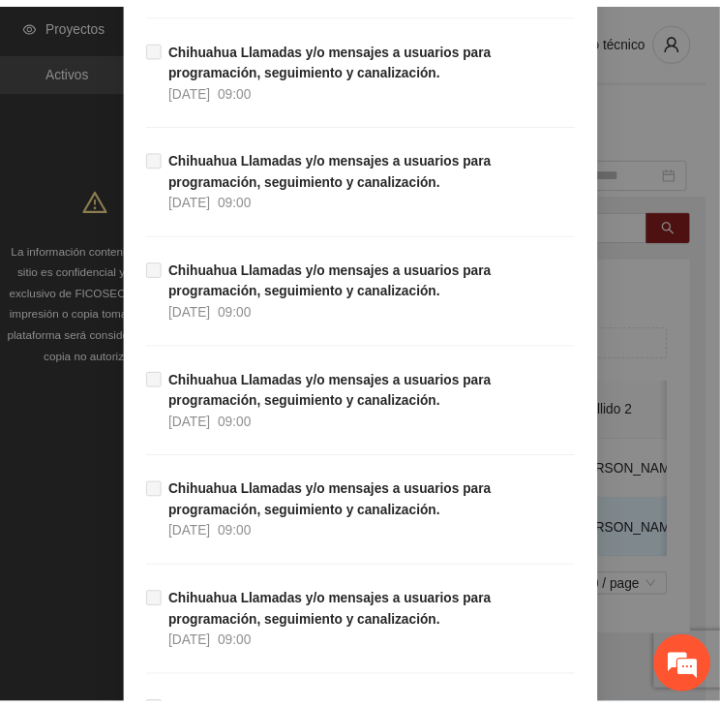
scroll to position [19078, 0]
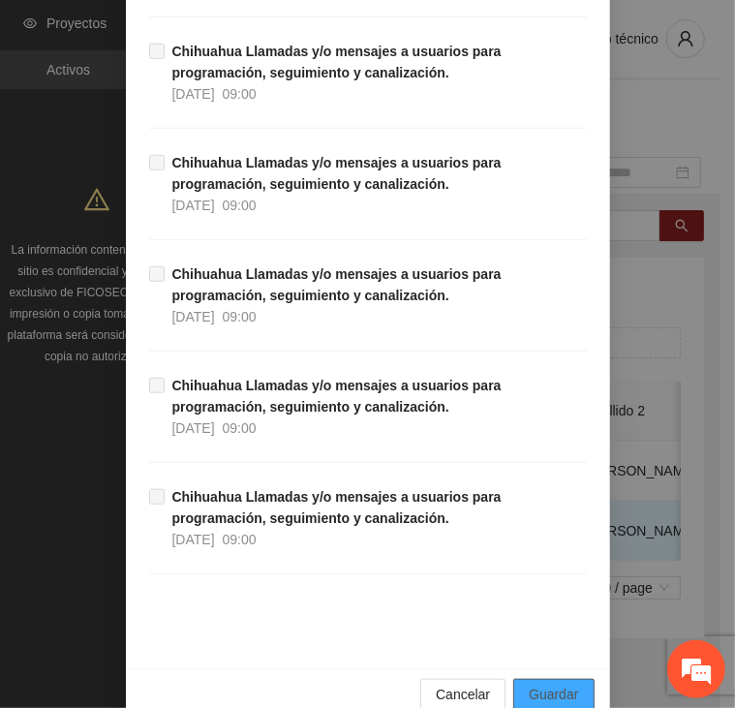
click at [529, 683] on span "Guardar" at bounding box center [553, 693] width 49 height 21
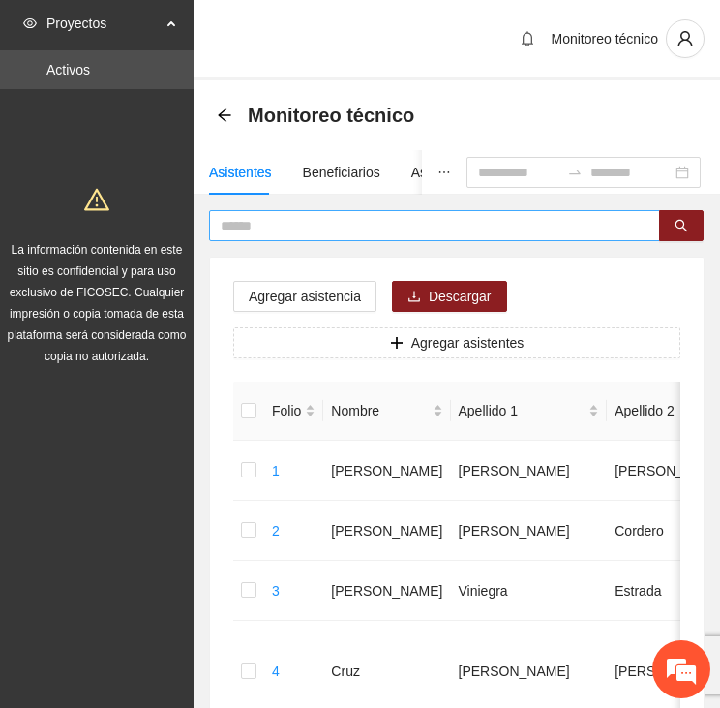
click at [262, 224] on input "text" at bounding box center [427, 225] width 412 height 21
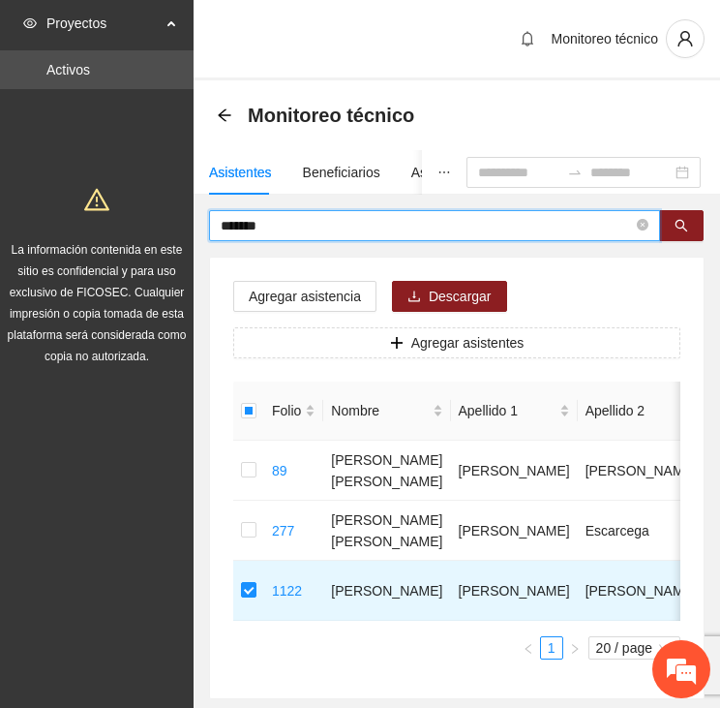
drag, startPoint x: 290, startPoint y: 220, endPoint x: 145, endPoint y: 228, distance: 145.4
click at [145, 228] on section "Proyectos Activos La información contenida en este sitio es confidencial y para…" at bounding box center [360, 407] width 720 height 815
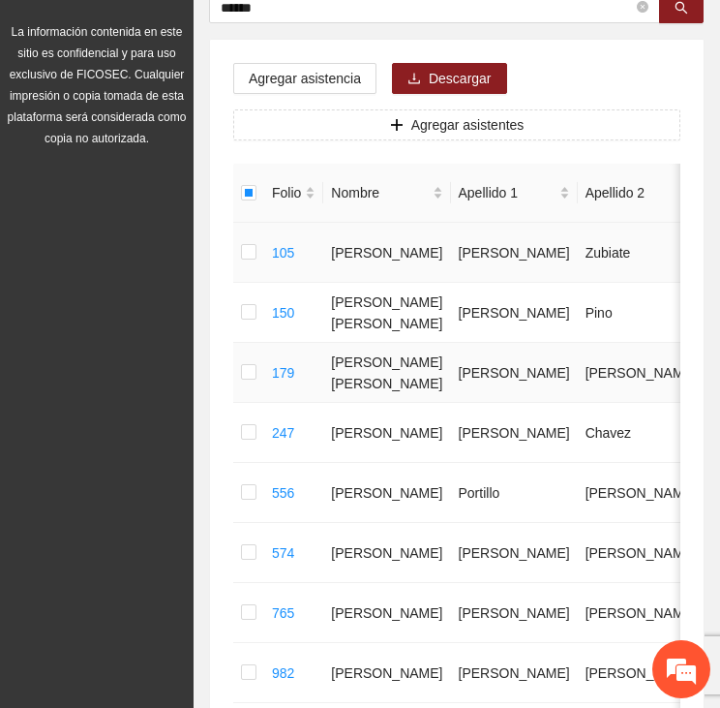
scroll to position [194, 0]
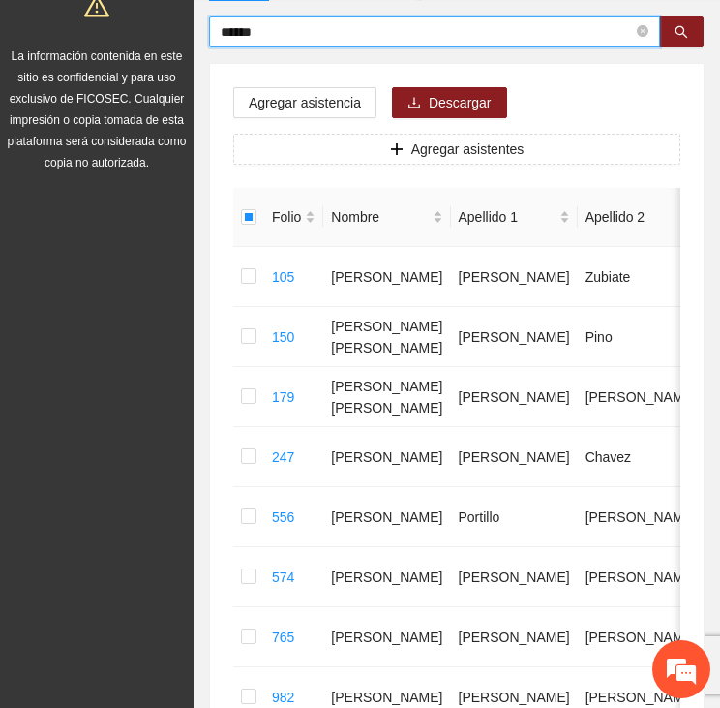
drag, startPoint x: 212, startPoint y: 30, endPoint x: 174, endPoint y: 30, distance: 37.8
click at [174, 30] on section "Proyectos Activos La información contenida en este sitio es confidencial y para…" at bounding box center [360, 423] width 720 height 1235
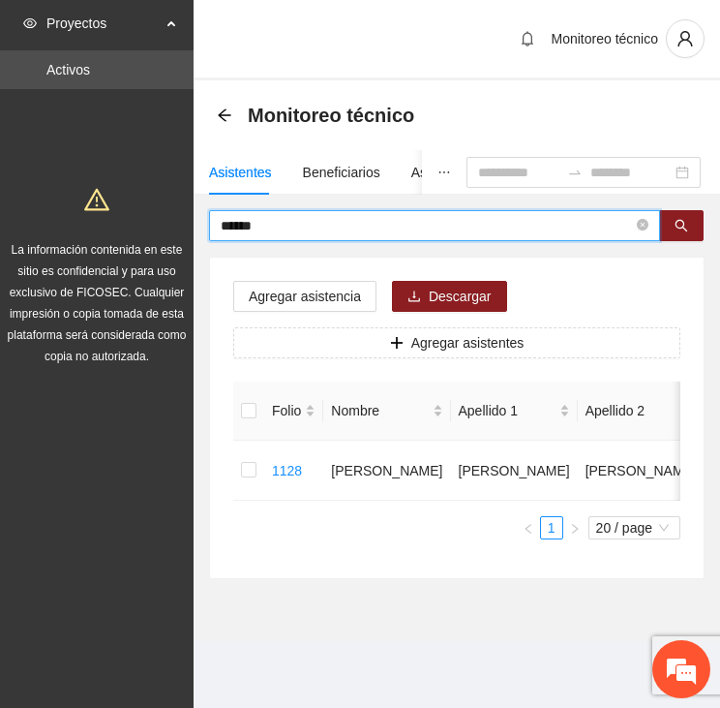
scroll to position [20, 0]
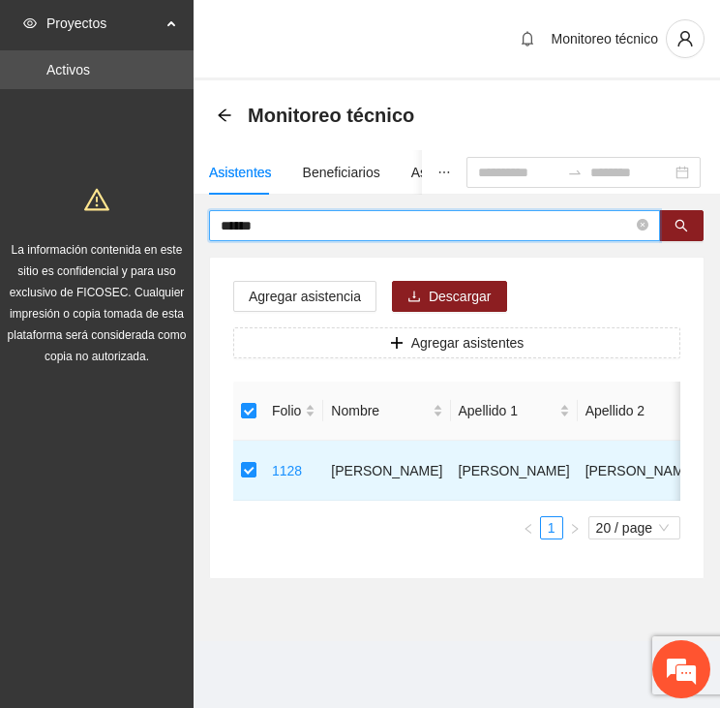
drag, startPoint x: 267, startPoint y: 197, endPoint x: 192, endPoint y: 205, distance: 75.9
click at [192, 205] on section "Proyectos Activos La información contenida en este sitio es confidencial y para…" at bounding box center [360, 354] width 720 height 708
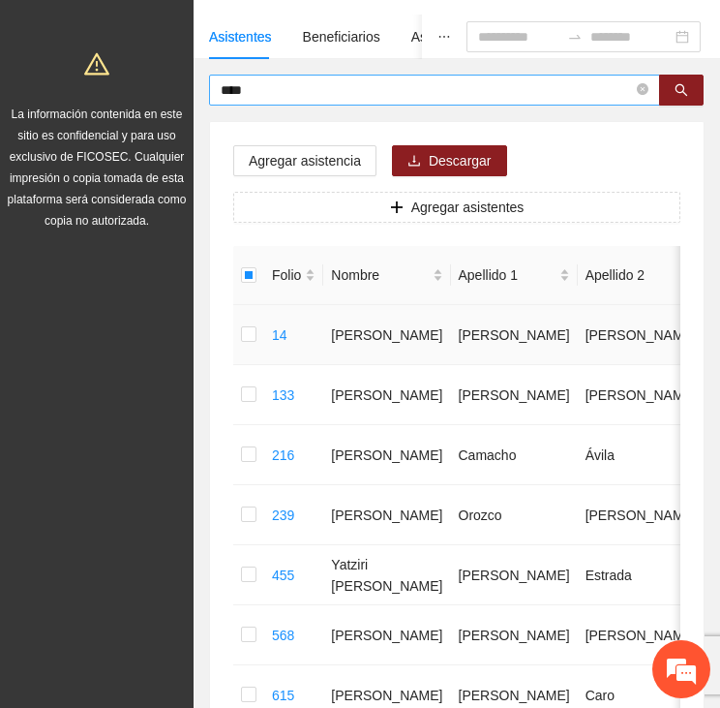
scroll to position [66, 0]
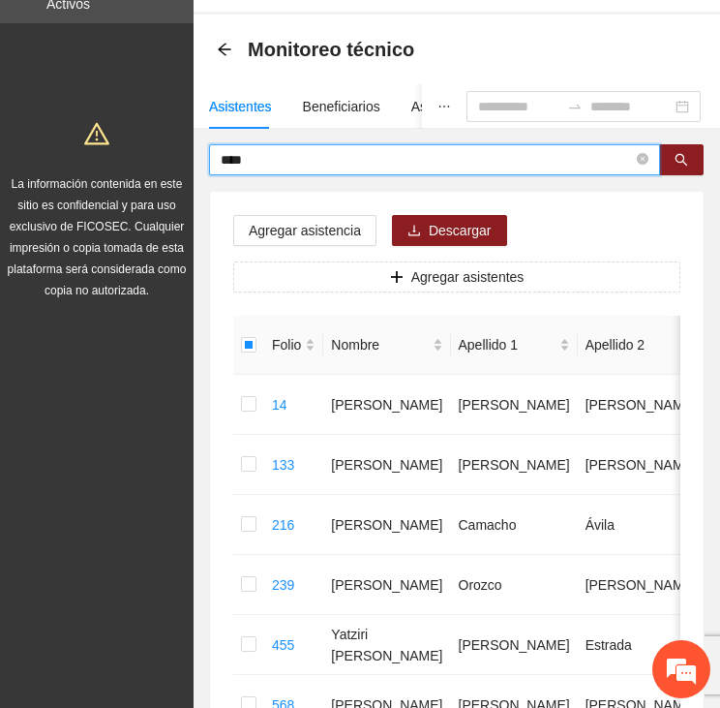
drag, startPoint x: 249, startPoint y: 162, endPoint x: 156, endPoint y: 165, distance: 93.0
click at [157, 165] on section "Proyectos Activos La información contenida en este sitio es confidencial y para…" at bounding box center [360, 701] width 720 height 1535
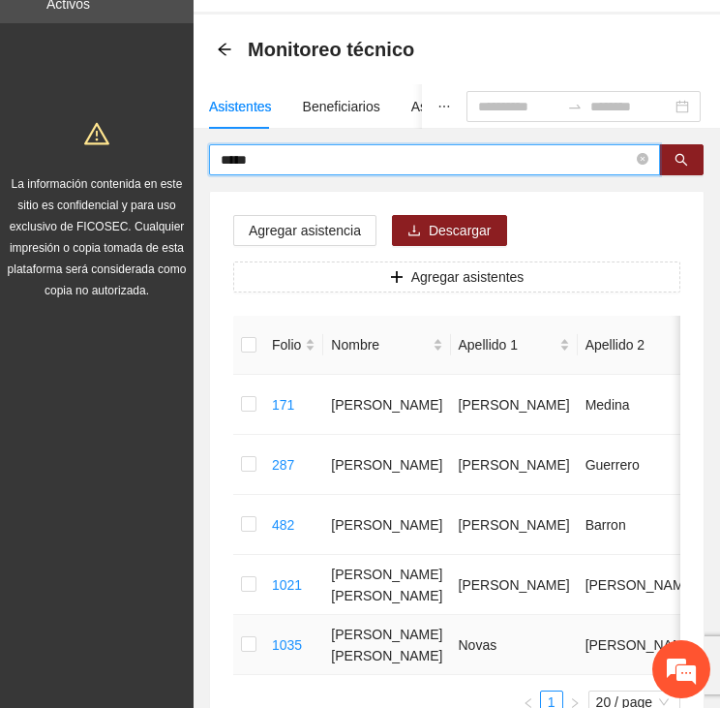
click at [239, 644] on td at bounding box center [248, 645] width 31 height 60
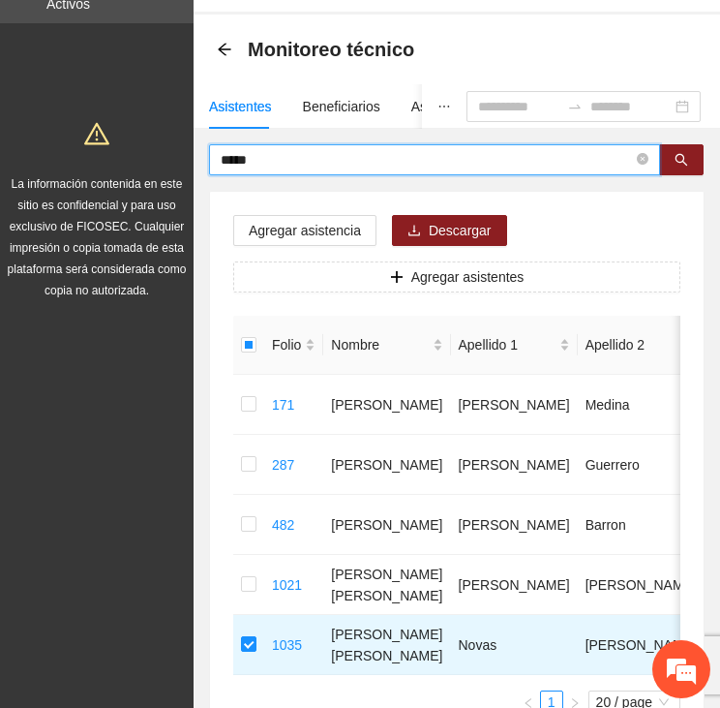
drag, startPoint x: 283, startPoint y: 162, endPoint x: 177, endPoint y: 163, distance: 105.5
click at [177, 163] on section "Proyectos Activos La información contenida en este sitio es confidencial y para…" at bounding box center [360, 401] width 720 height 935
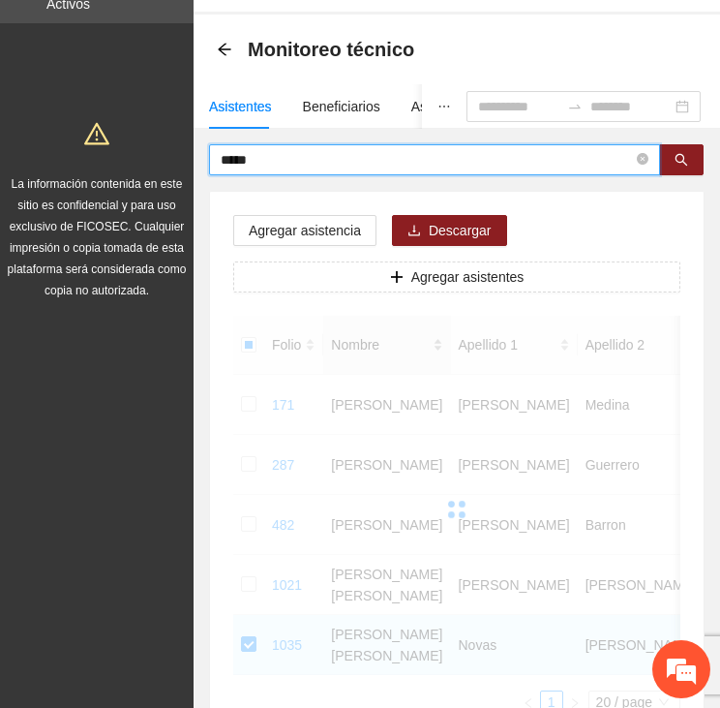
scroll to position [0, 0]
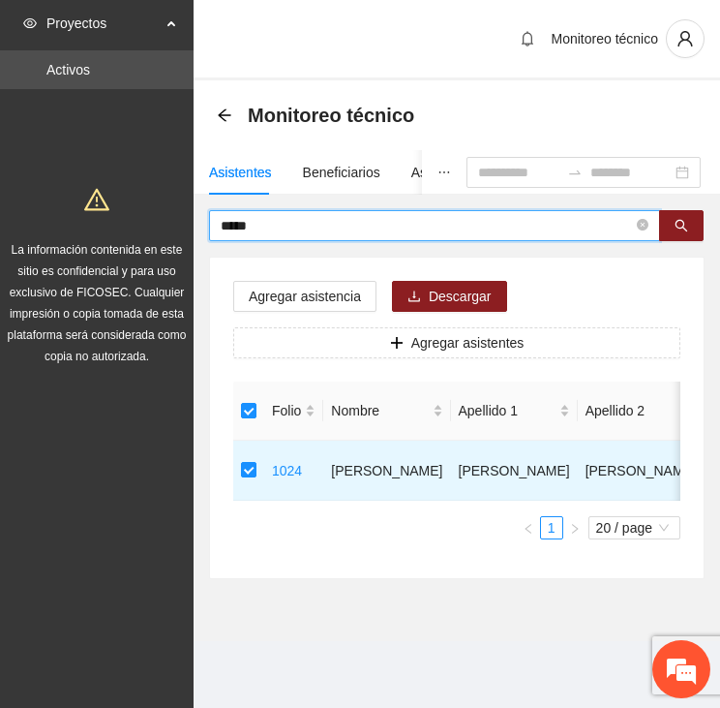
click at [222, 231] on input "*****" at bounding box center [427, 225] width 412 height 21
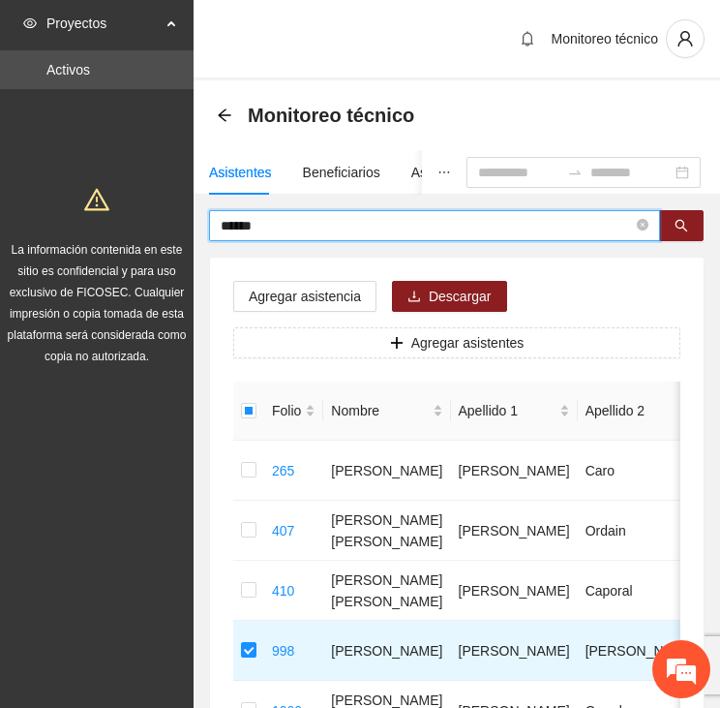
drag, startPoint x: 238, startPoint y: 222, endPoint x: 202, endPoint y: 226, distance: 36.0
click at [202, 226] on div "****** Agregar asistencia Descargar Agregar asistentes Folio Nombre Apellido 1 …" at bounding box center [457, 574] width 527 height 729
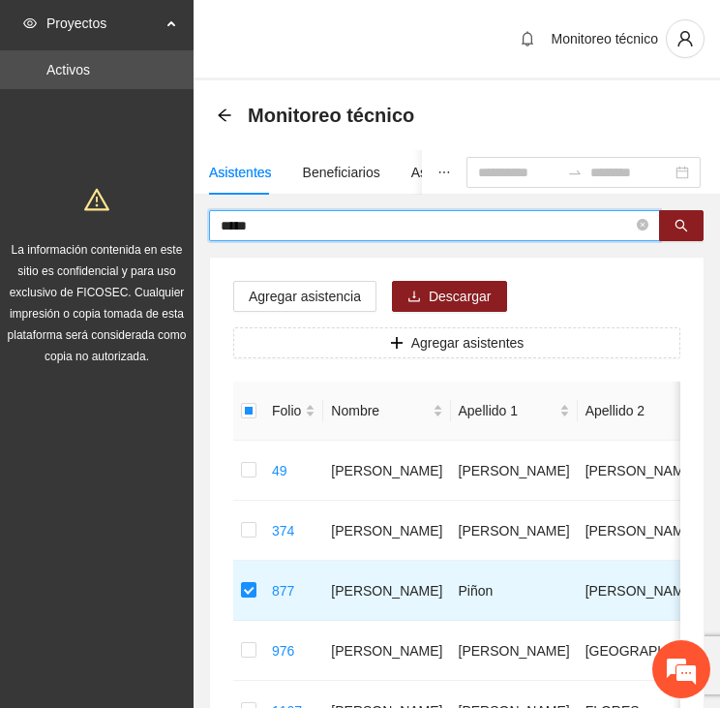
drag, startPoint x: 275, startPoint y: 224, endPoint x: 213, endPoint y: 225, distance: 62.0
click at [215, 224] on span "*****" at bounding box center [434, 225] width 451 height 31
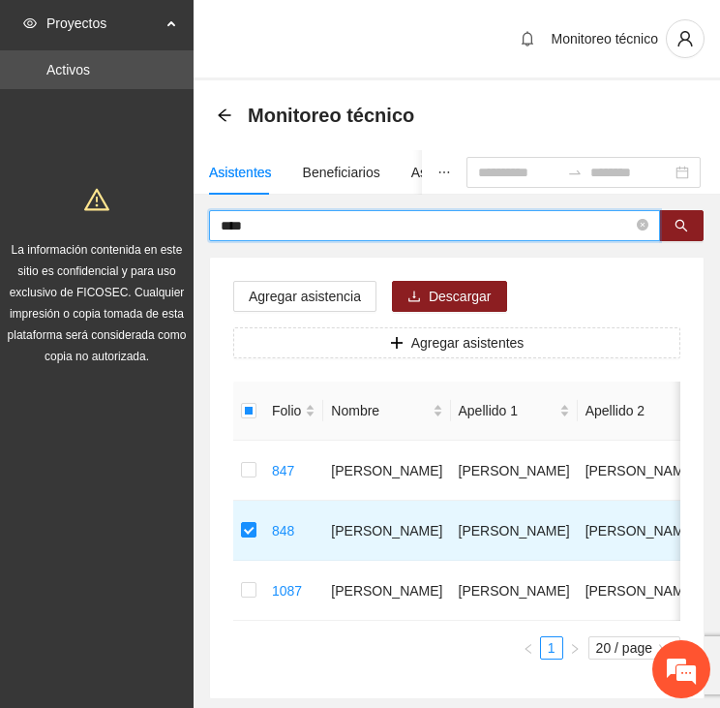
drag, startPoint x: 249, startPoint y: 234, endPoint x: 197, endPoint y: 234, distance: 51.3
click at [197, 234] on div "**** Agregar asistencia Descargar Agregar asistentes Folio Nombre Apellido 1 Ap…" at bounding box center [457, 454] width 527 height 489
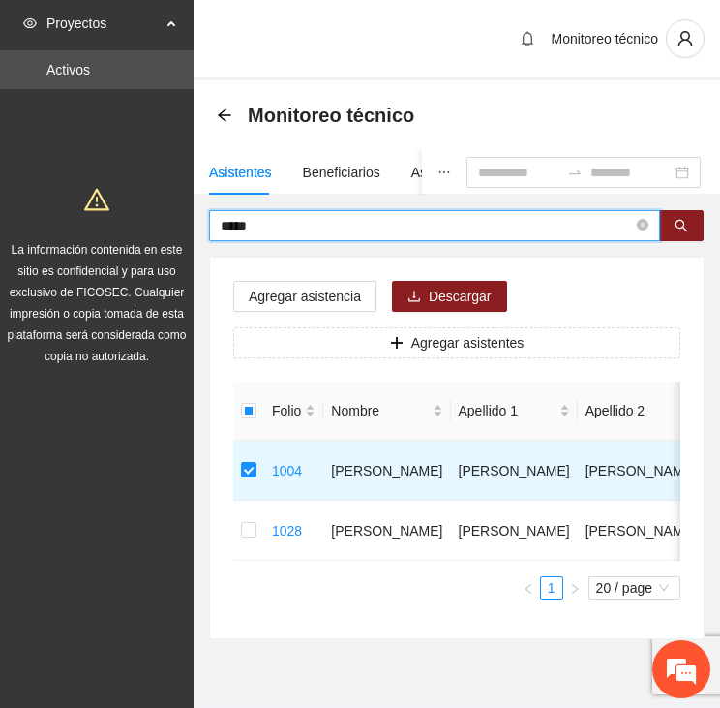
drag, startPoint x: 244, startPoint y: 224, endPoint x: 205, endPoint y: 224, distance: 38.7
click at [205, 225] on div "***** Agregar asistencia Descargar Agregar asistentes Folio Nombre Apellido 1 A…" at bounding box center [457, 424] width 527 height 429
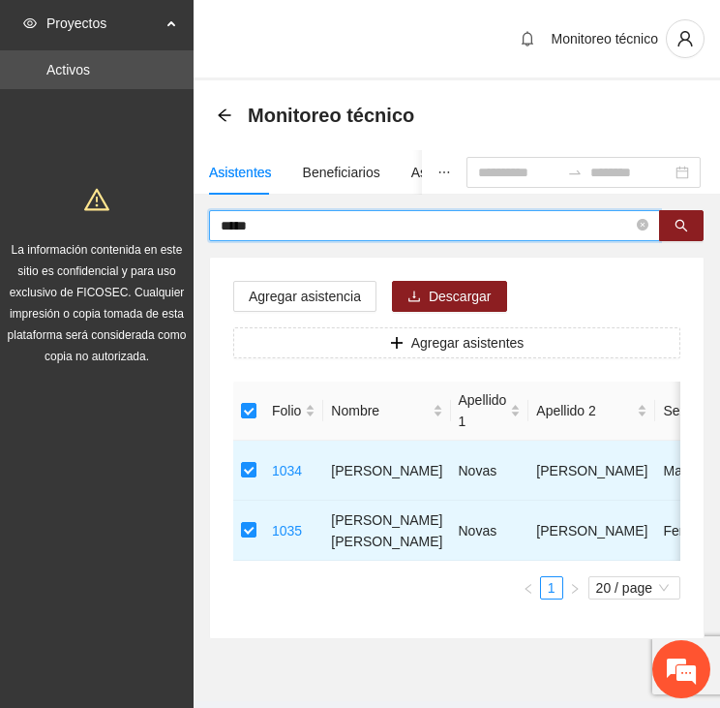
drag, startPoint x: 288, startPoint y: 227, endPoint x: 213, endPoint y: 216, distance: 76.3
click at [213, 216] on span "*****" at bounding box center [434, 225] width 451 height 31
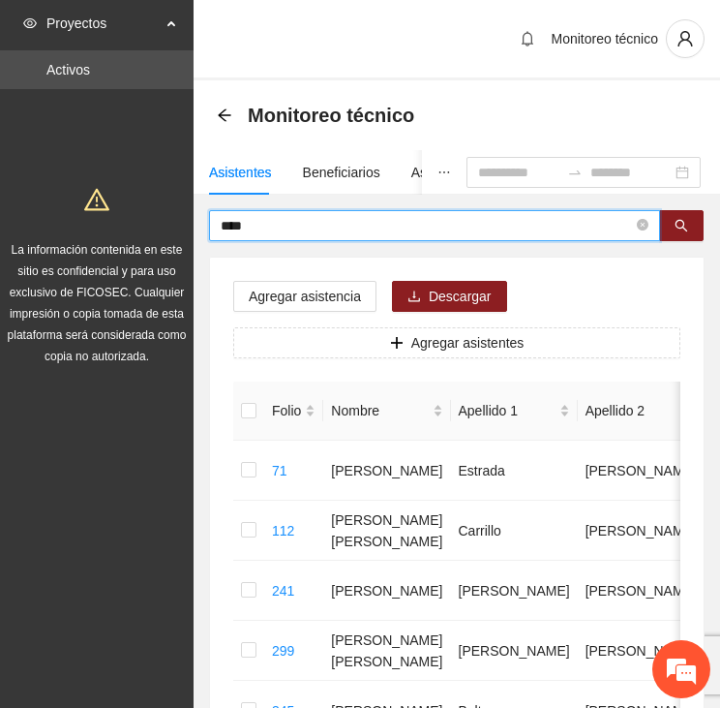
drag, startPoint x: 271, startPoint y: 226, endPoint x: 199, endPoint y: 222, distance: 71.7
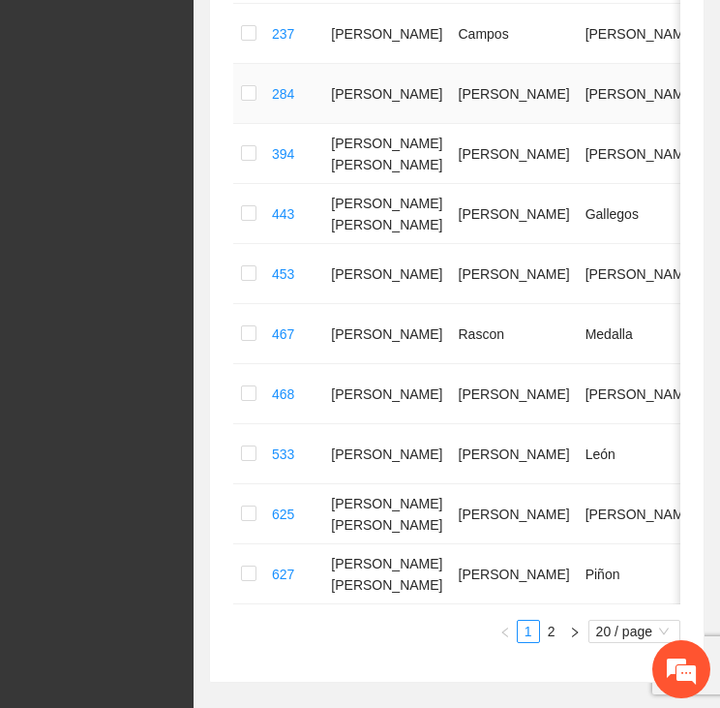
scroll to position [1065, 0]
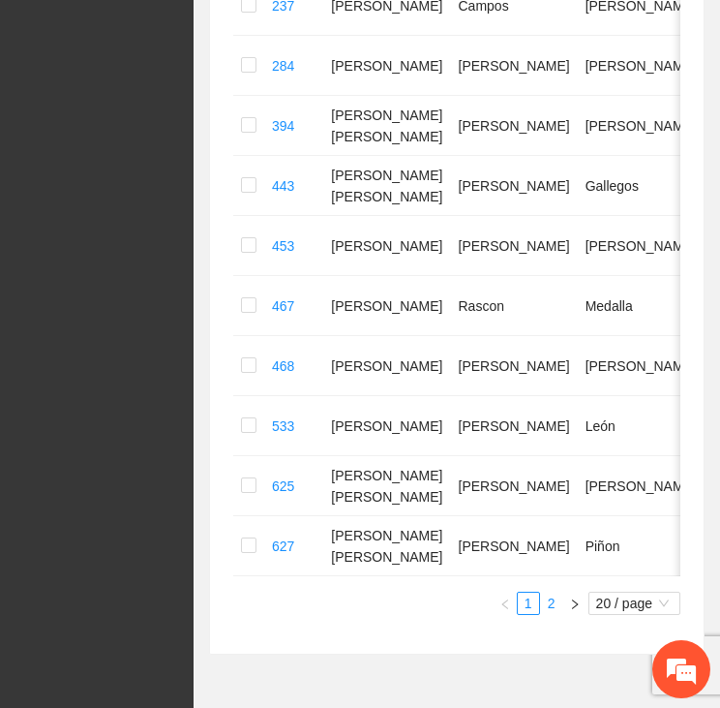
click at [558, 614] on link "2" at bounding box center [551, 602] width 21 height 21
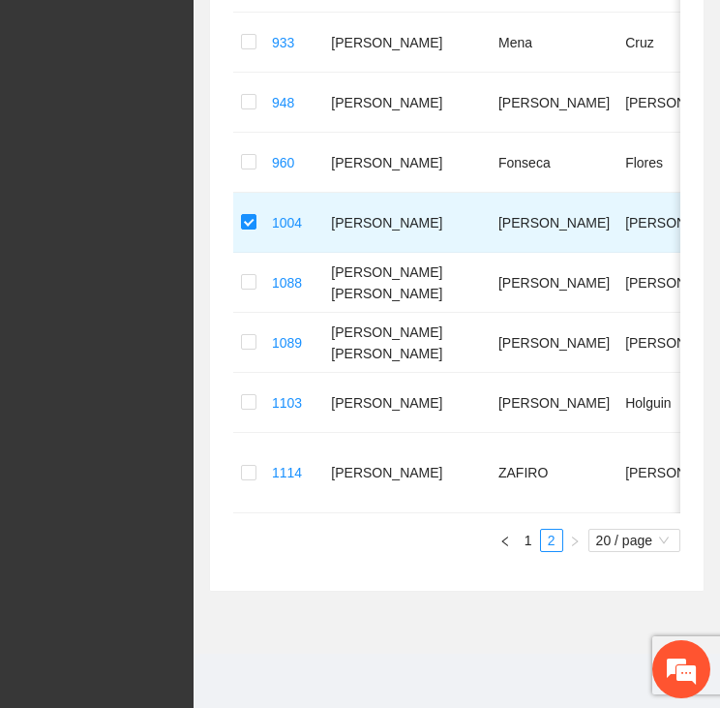
scroll to position [781, 0]
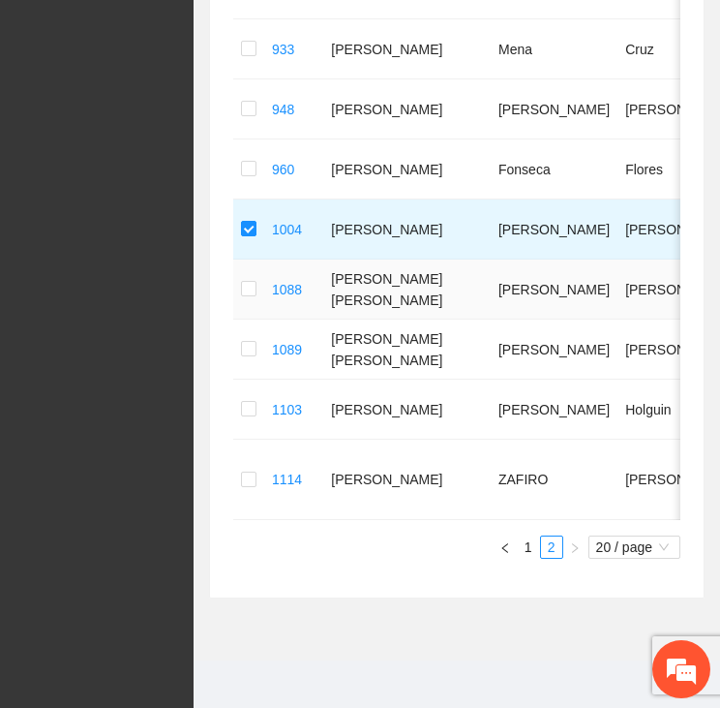
click at [236, 282] on td at bounding box center [248, 289] width 31 height 60
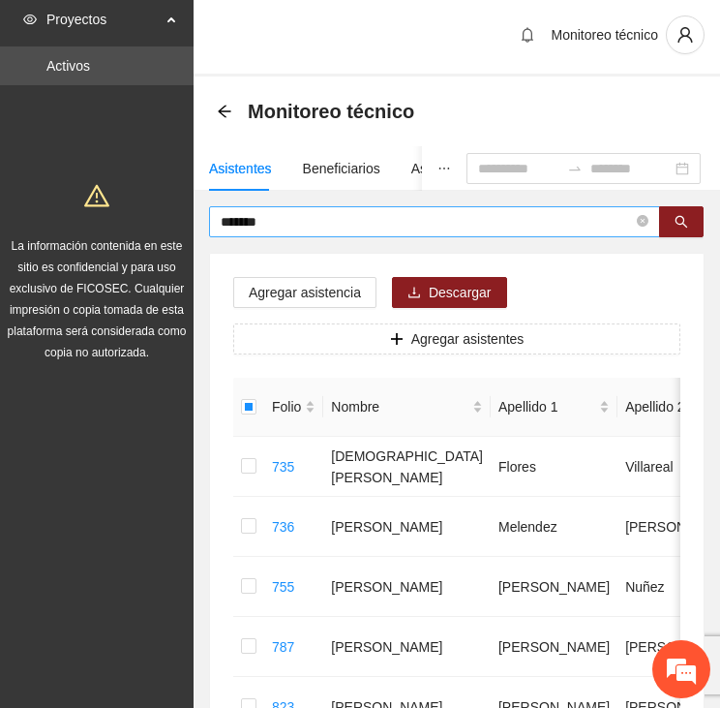
scroll to position [0, 0]
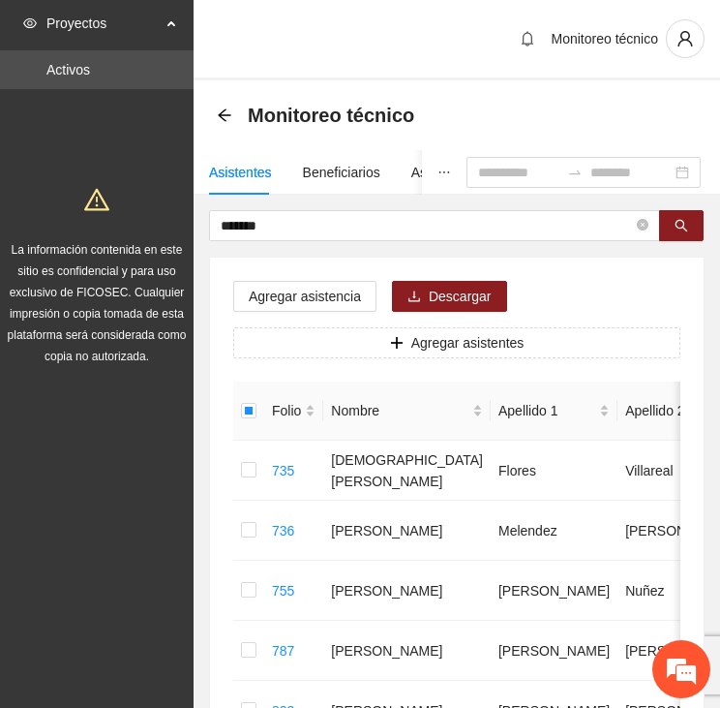
drag, startPoint x: 290, startPoint y: 226, endPoint x: 171, endPoint y: 226, distance: 119.1
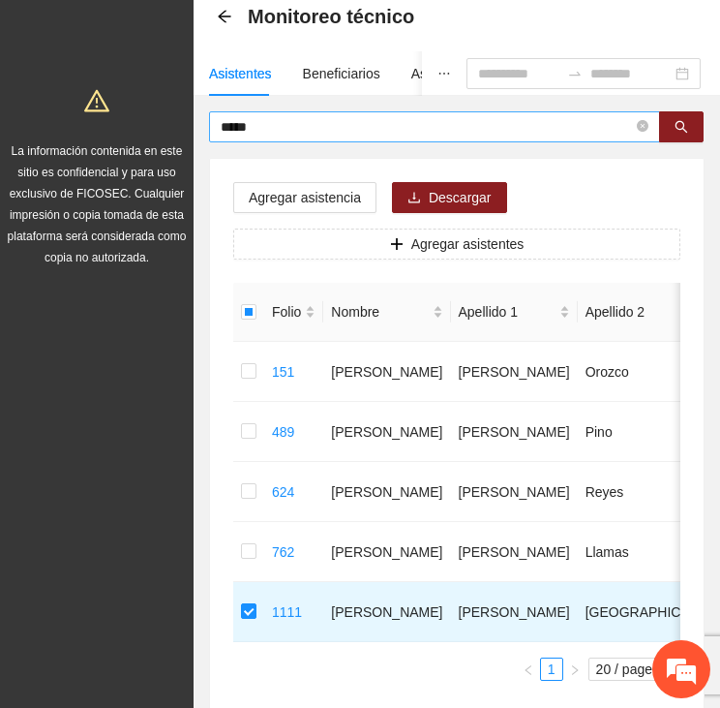
scroll to position [97, 0]
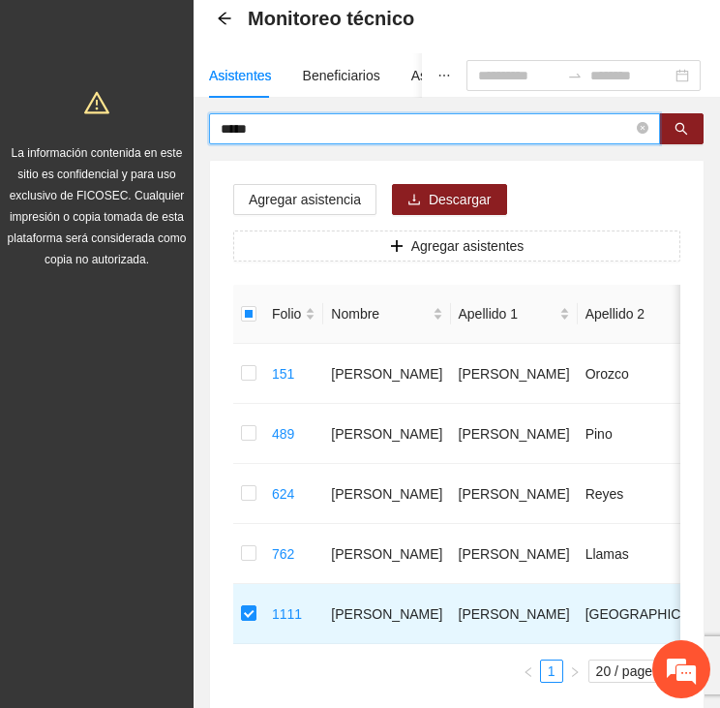
drag, startPoint x: 257, startPoint y: 126, endPoint x: 169, endPoint y: 127, distance: 87.1
click at [169, 127] on section "Proyectos Activos La información contenida en este sitio es confidencial y para…" at bounding box center [360, 370] width 720 height 935
type input "********"
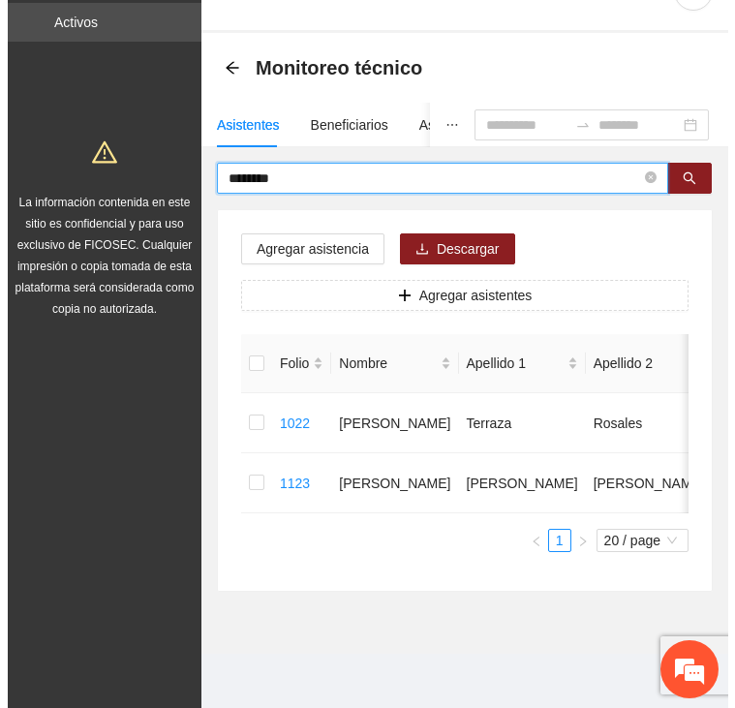
scroll to position [61, 0]
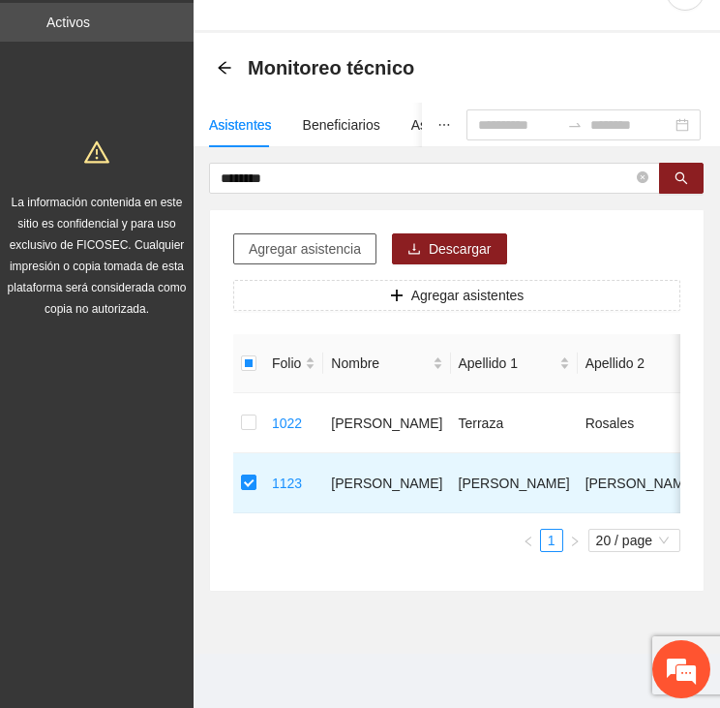
click at [310, 238] on span "Agregar asistencia" at bounding box center [305, 248] width 112 height 21
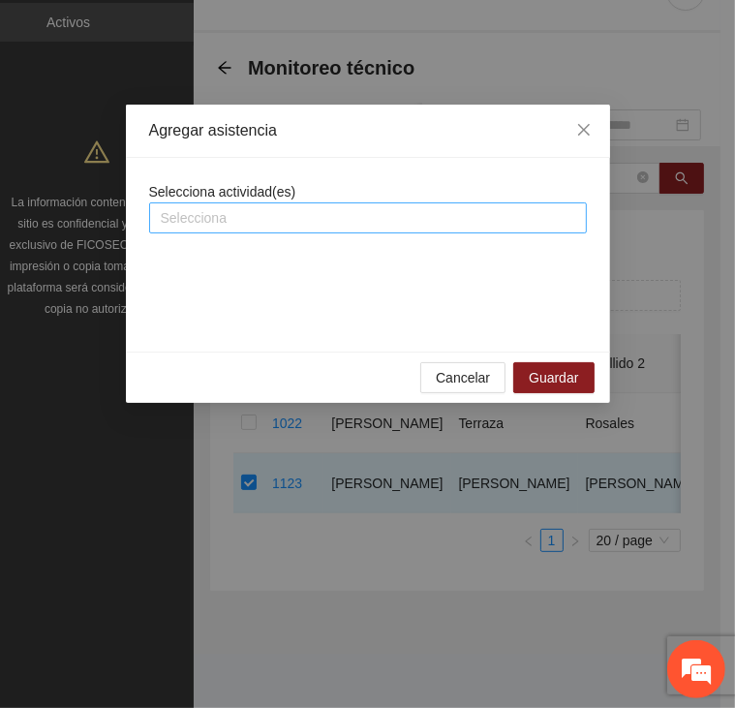
click at [279, 216] on div at bounding box center [368, 217] width 428 height 23
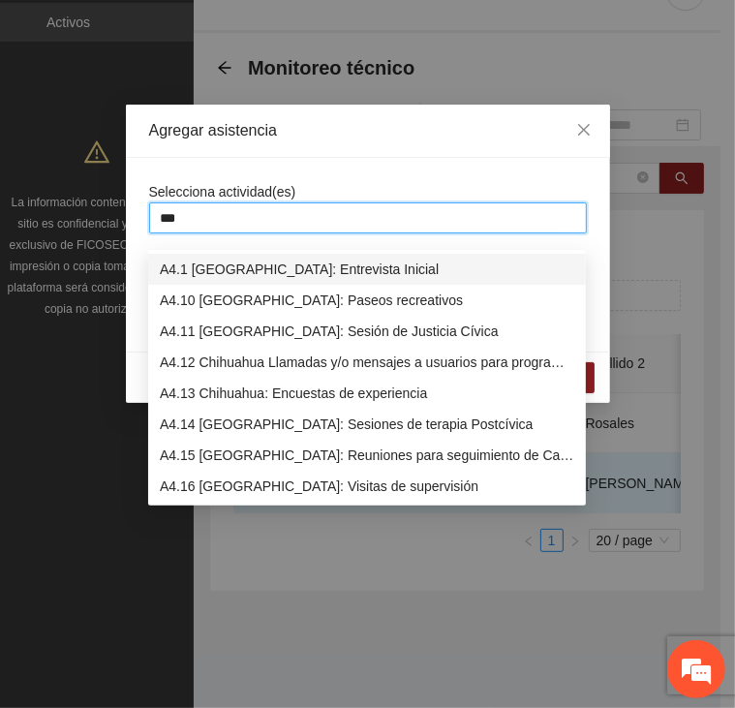
type input "****"
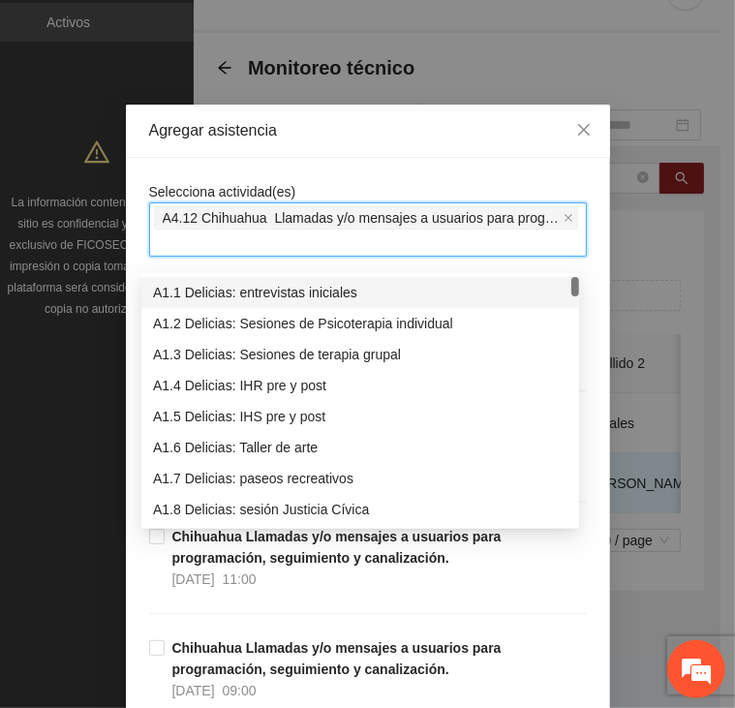
click at [313, 153] on div "Agregar asistencia" at bounding box center [368, 131] width 484 height 53
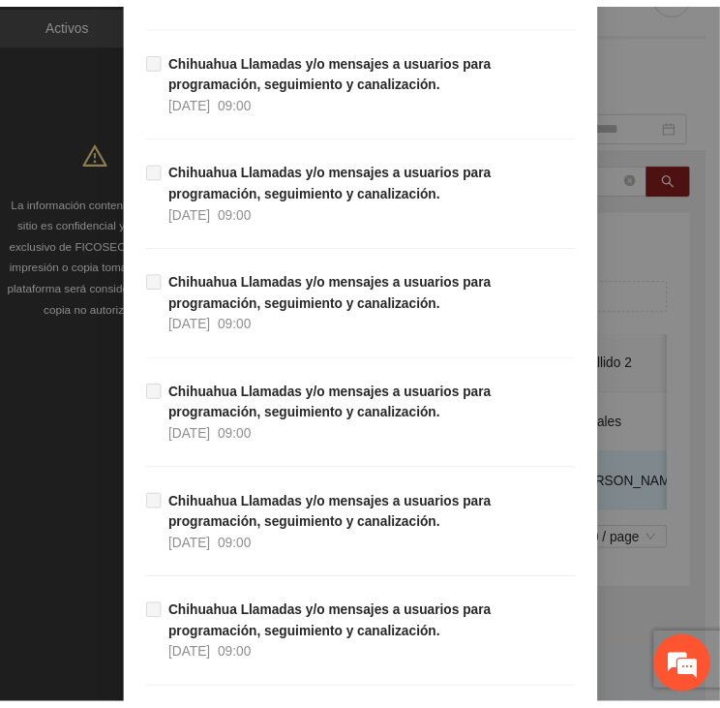
scroll to position [19078, 0]
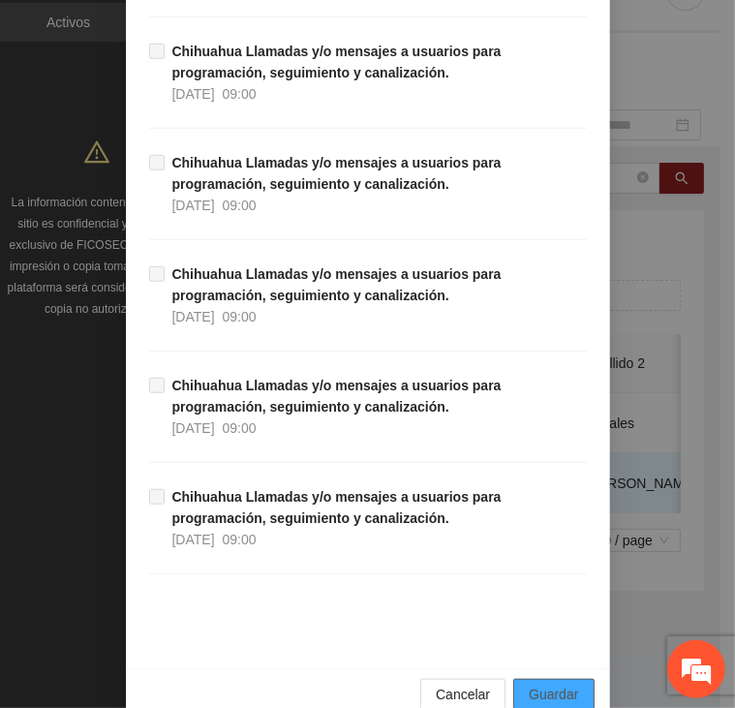
click at [543, 683] on span "Guardar" at bounding box center [553, 693] width 49 height 21
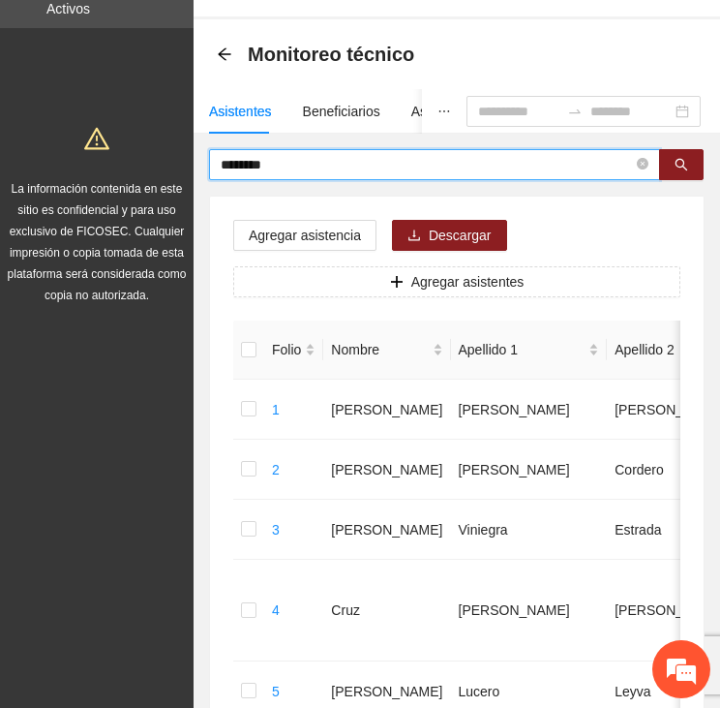
drag, startPoint x: 288, startPoint y: 160, endPoint x: 228, endPoint y: 158, distance: 60.1
click at [228, 158] on input "********" at bounding box center [427, 164] width 412 height 21
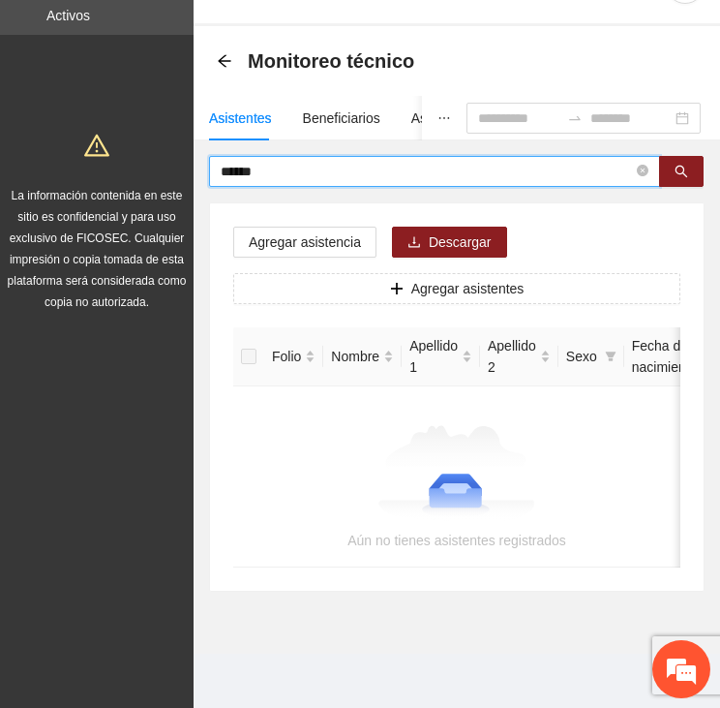
click at [229, 162] on input "******" at bounding box center [427, 171] width 412 height 21
type input "*****"
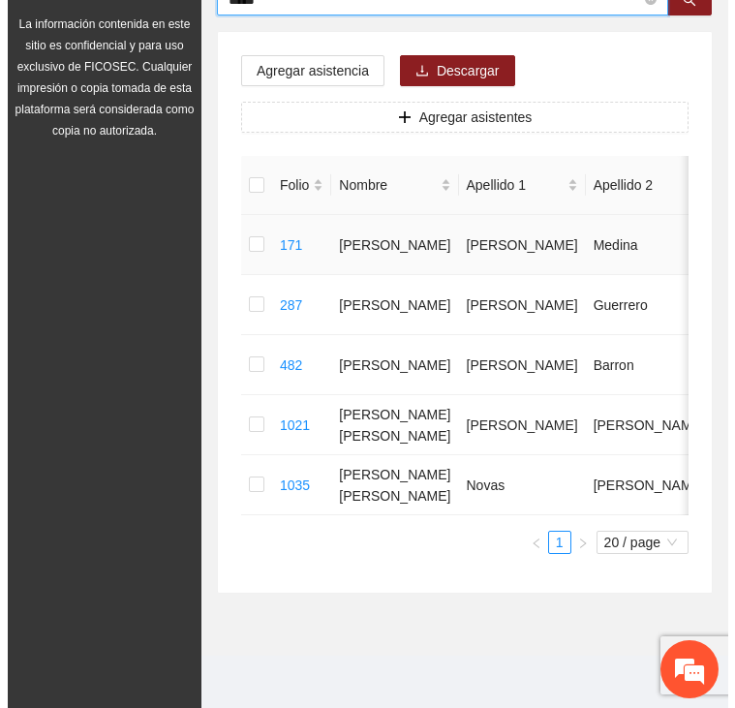
scroll to position [240, 0]
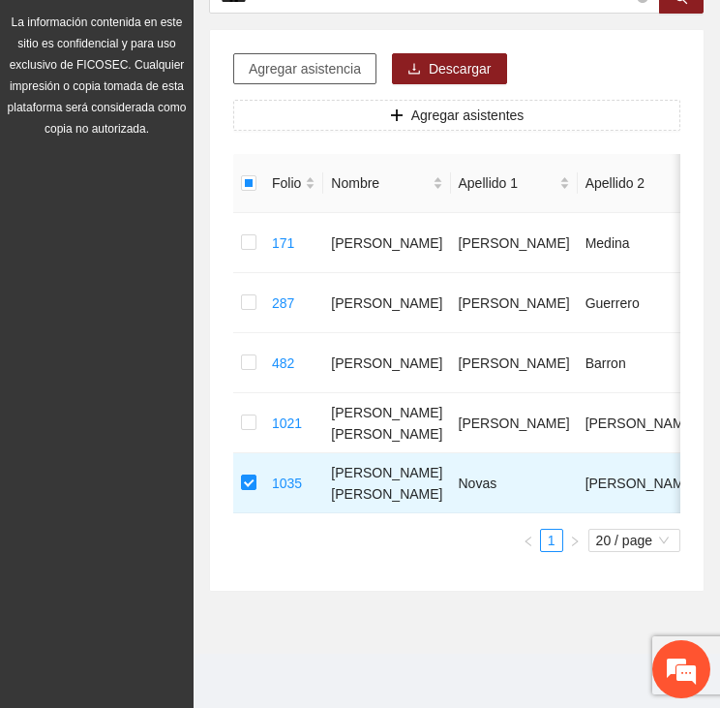
click at [266, 58] on span "Agregar asistencia" at bounding box center [305, 68] width 112 height 21
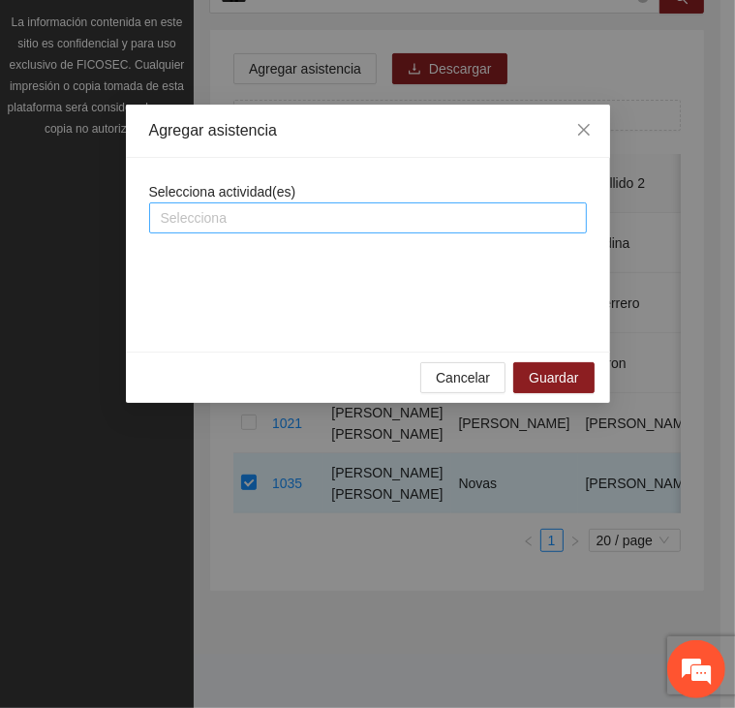
click at [282, 215] on div at bounding box center [368, 217] width 428 height 23
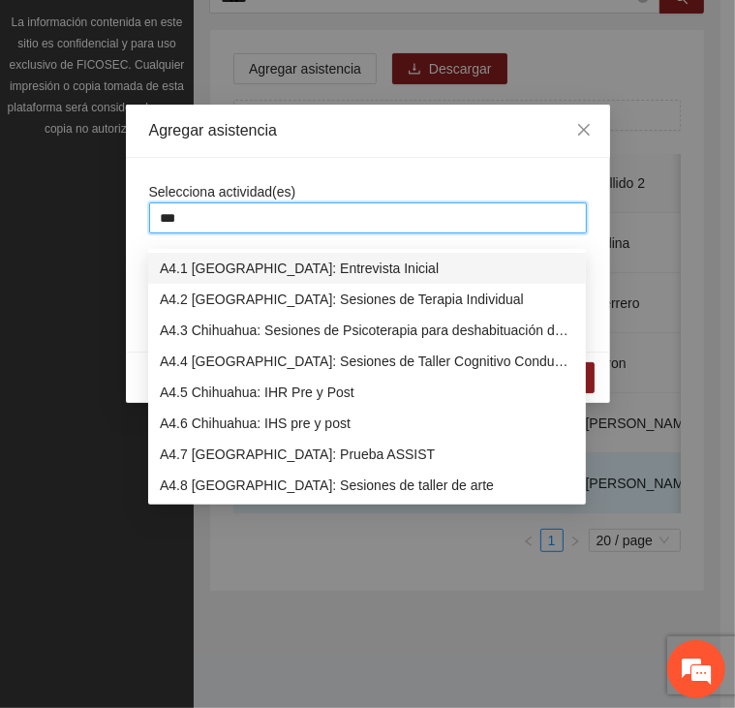
type input "****"
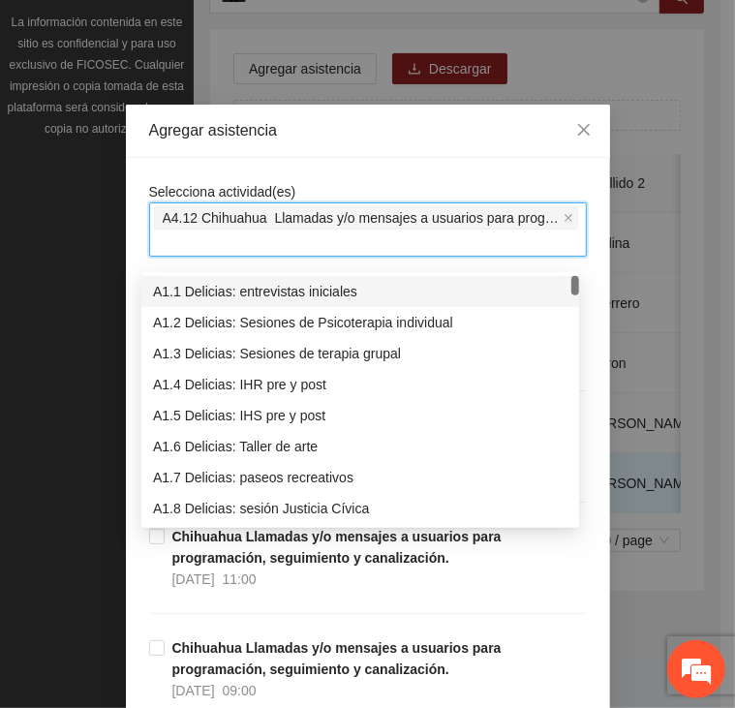
click at [241, 150] on div "Agregar asistencia" at bounding box center [368, 131] width 484 height 53
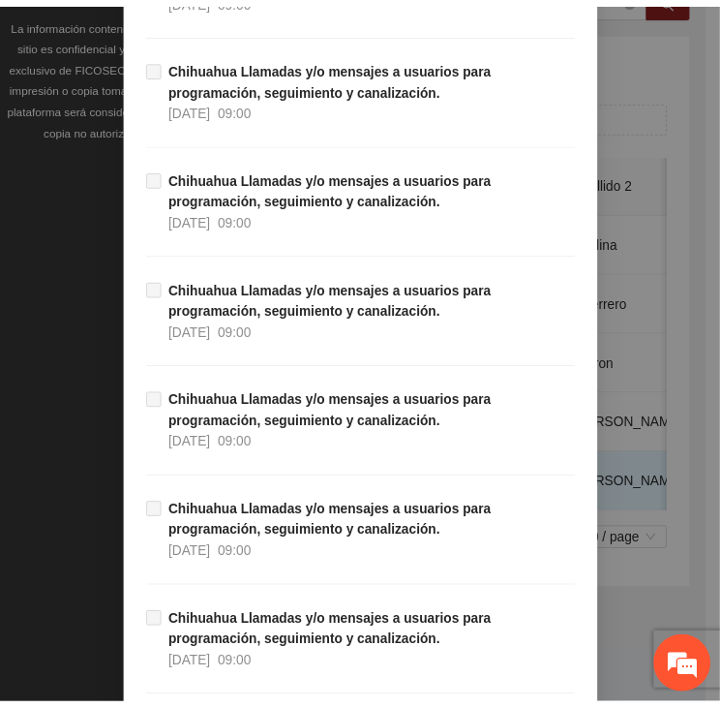
scroll to position [19078, 0]
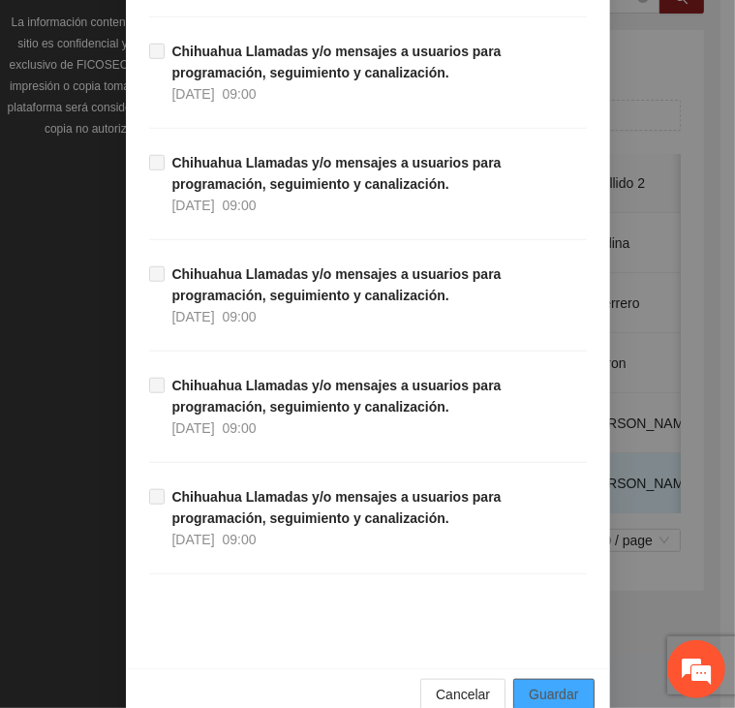
click at [581, 679] on button "Guardar" at bounding box center [553, 694] width 80 height 31
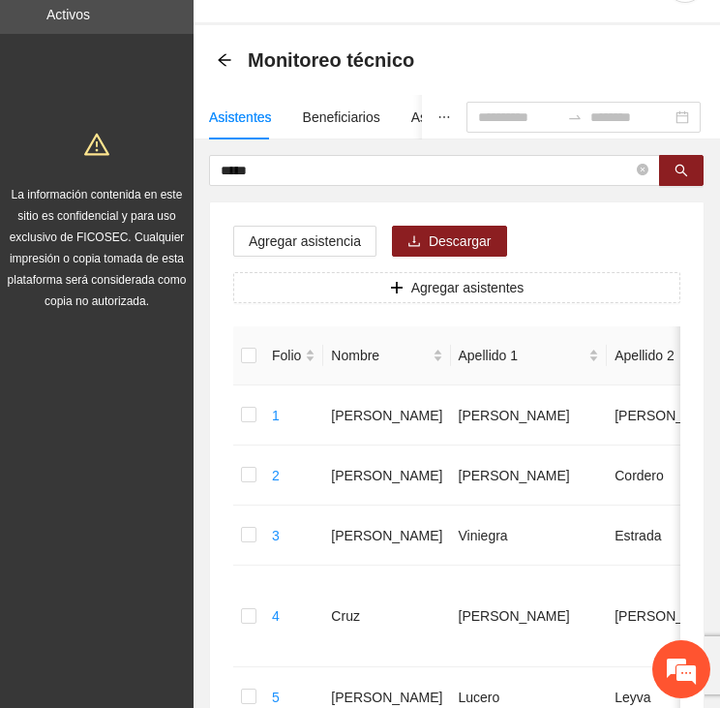
scroll to position [46, 0]
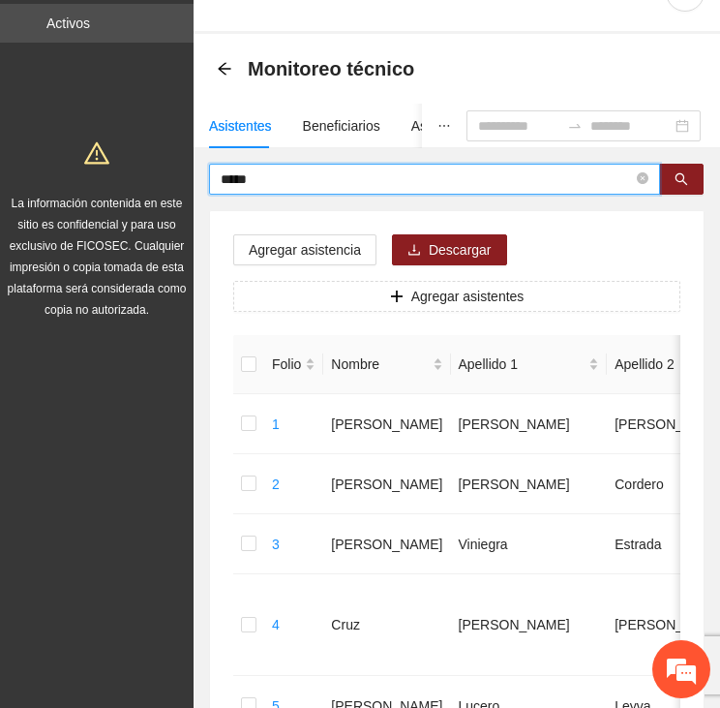
drag, startPoint x: 295, startPoint y: 173, endPoint x: 155, endPoint y: 161, distance: 140.9
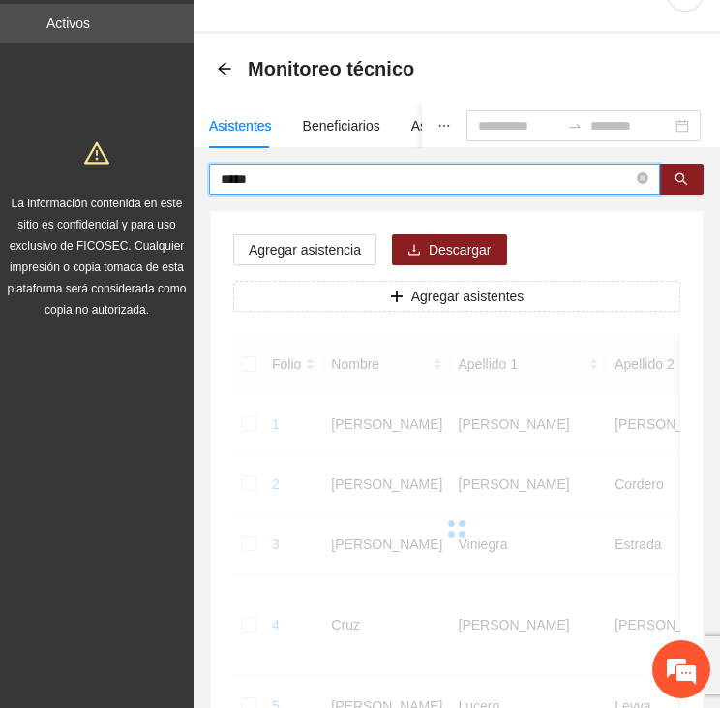
scroll to position [0, 0]
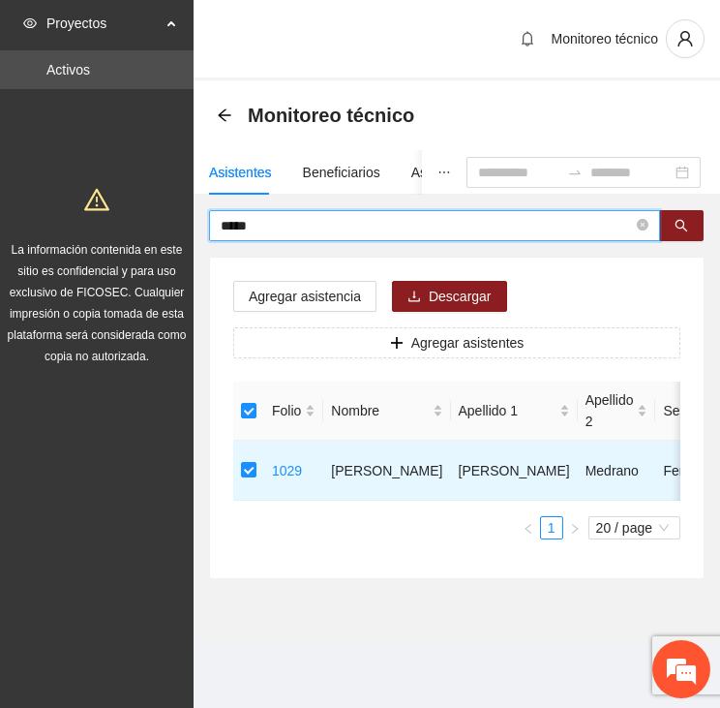
drag, startPoint x: 238, startPoint y: 226, endPoint x: 191, endPoint y: 224, distance: 47.5
click at [194, 224] on div "***** Agregar asistencia Descargar Agregar asistentes Folio Nombre Apellido 1 A…" at bounding box center [457, 394] width 527 height 369
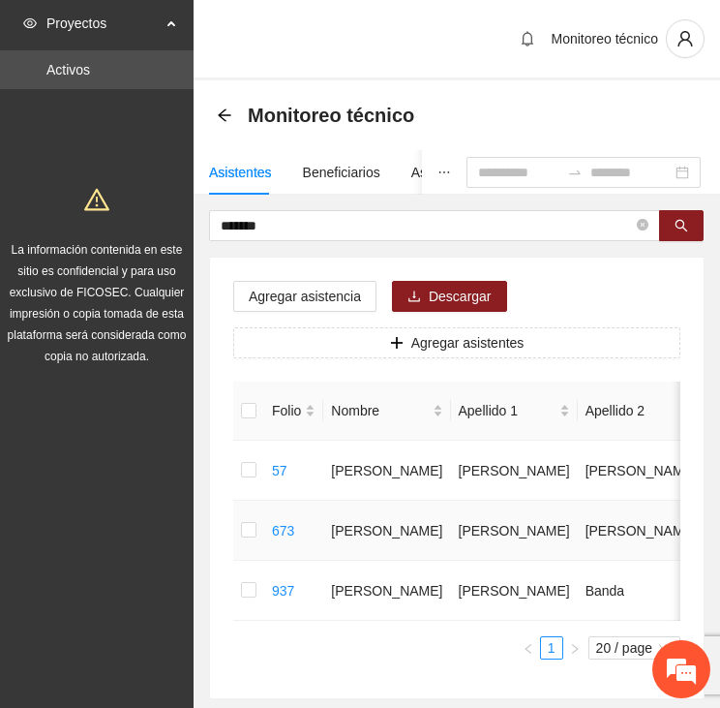
click at [268, 523] on td "673" at bounding box center [293, 531] width 59 height 60
click at [253, 525] on td at bounding box center [248, 531] width 31 height 60
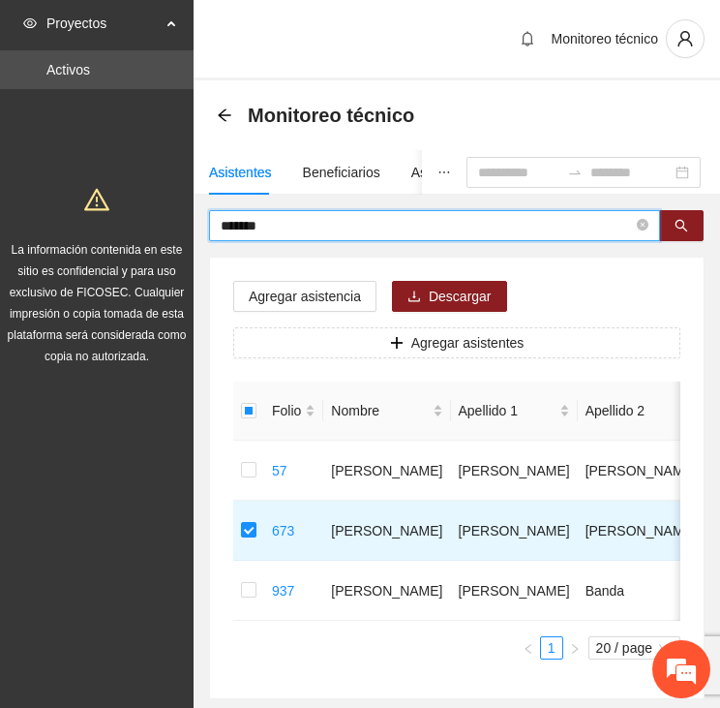
drag, startPoint x: 256, startPoint y: 220, endPoint x: 174, endPoint y: 224, distance: 81.4
click at [174, 224] on section "Proyectos Activos La información contenida en este sitio es confidencial y para…" at bounding box center [360, 407] width 720 height 815
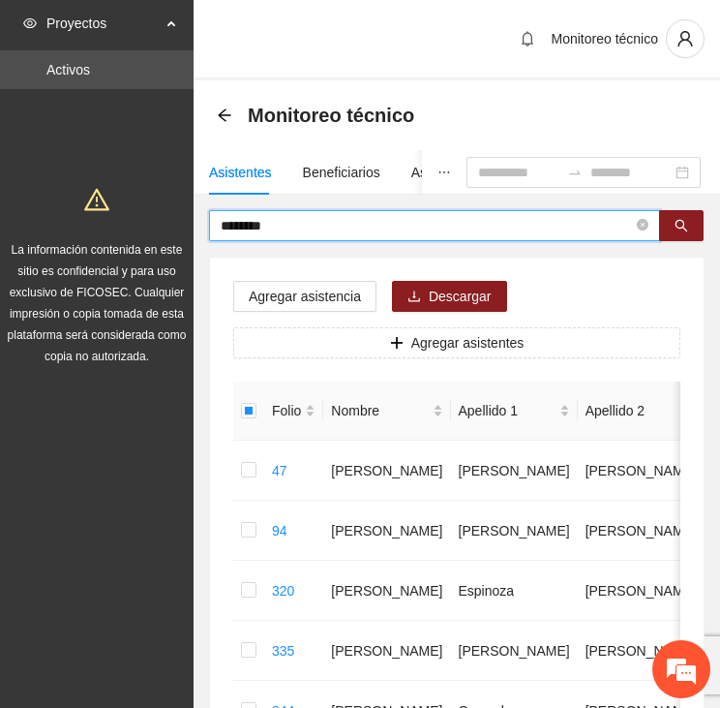
drag, startPoint x: 306, startPoint y: 220, endPoint x: 219, endPoint y: 213, distance: 87.4
click at [219, 213] on span "********" at bounding box center [434, 225] width 451 height 31
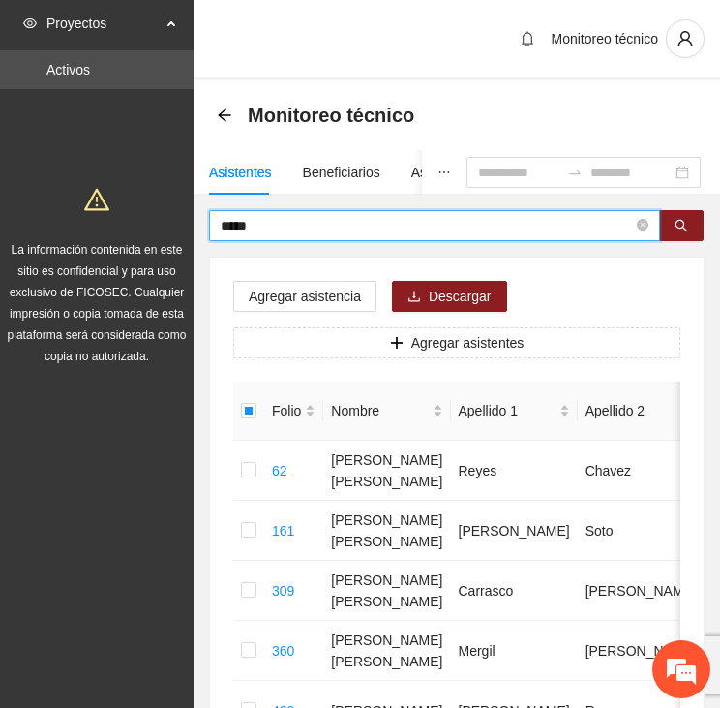
drag, startPoint x: 240, startPoint y: 219, endPoint x: 201, endPoint y: 212, distance: 39.3
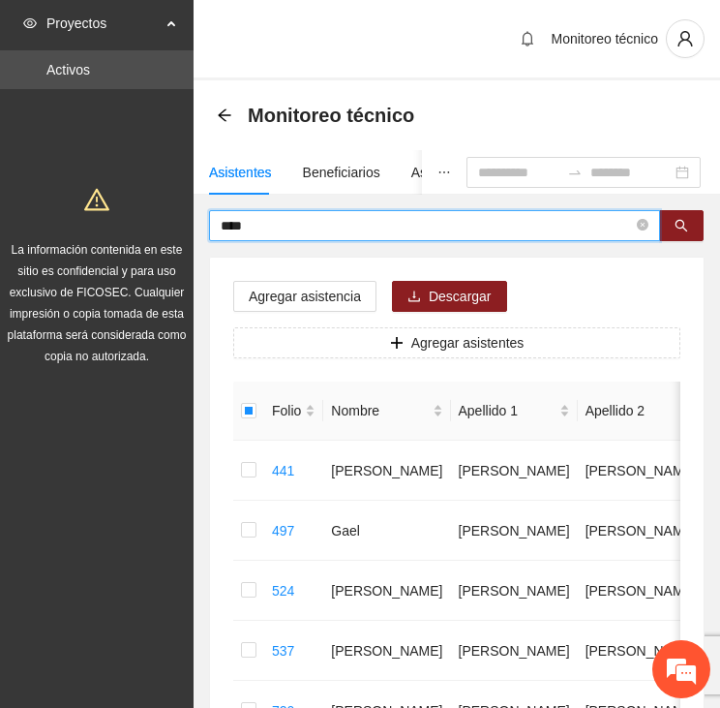
drag, startPoint x: 251, startPoint y: 220, endPoint x: 174, endPoint y: 228, distance: 76.9
click at [174, 228] on section "Proyectos Activos La información contenida en este sitio es confidencial y para…" at bounding box center [360, 677] width 720 height 1355
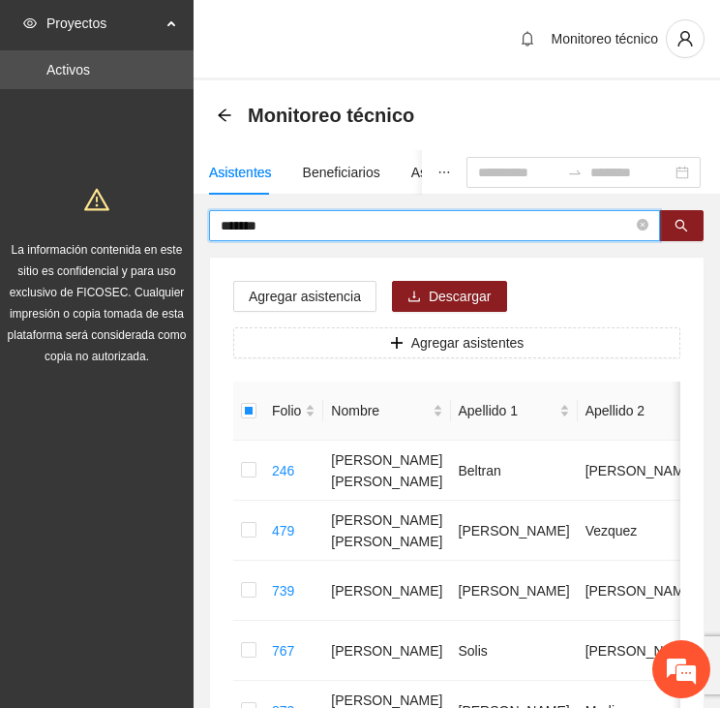
drag, startPoint x: 219, startPoint y: 230, endPoint x: 198, endPoint y: 231, distance: 20.4
click at [198, 231] on div "******* Agregar asistencia Descargar Agregar asistentes Folio Nombre Apellido 1…" at bounding box center [457, 544] width 527 height 669
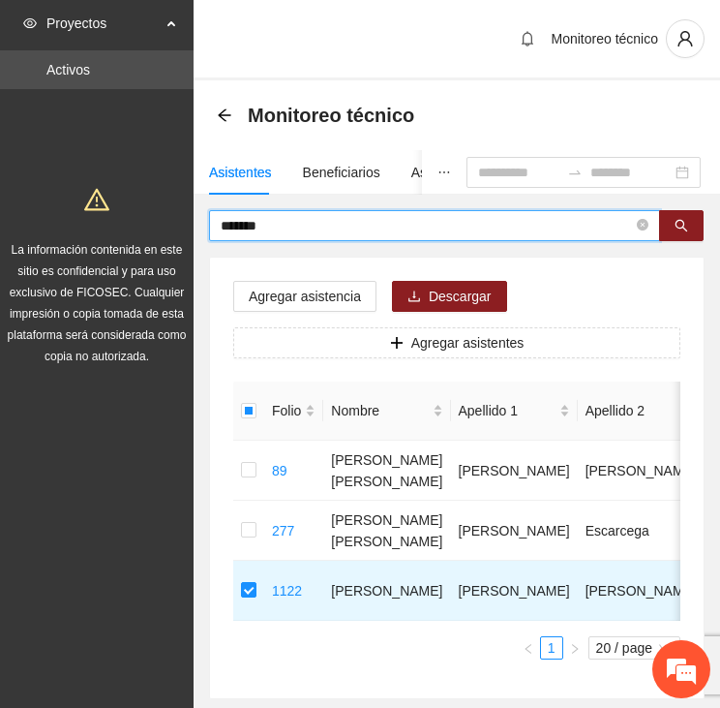
drag, startPoint x: 271, startPoint y: 221, endPoint x: 218, endPoint y: 228, distance: 53.7
click at [218, 228] on span "*******" at bounding box center [434, 225] width 451 height 31
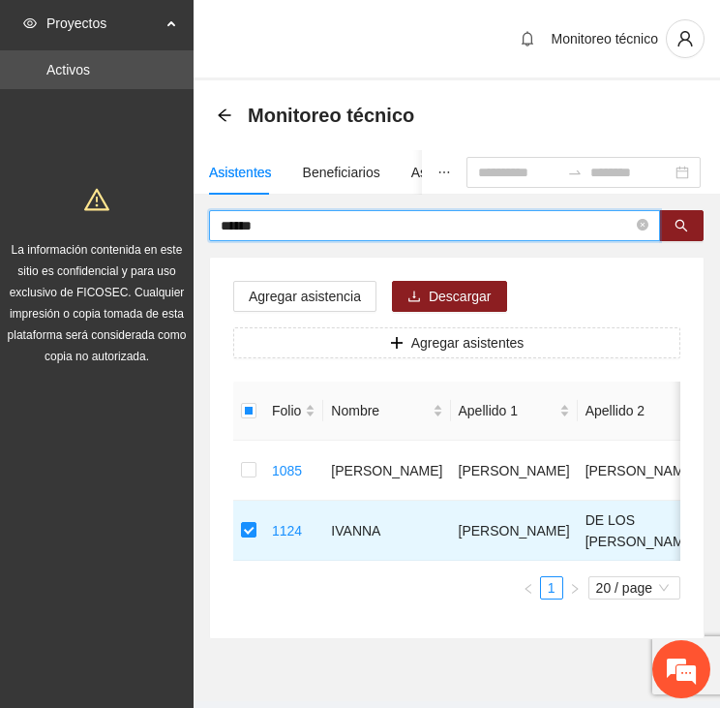
drag, startPoint x: 282, startPoint y: 230, endPoint x: 150, endPoint y: 238, distance: 131.9
click at [148, 239] on section "Proyectos Activos La información contenida en este sitio es confidencial y para…" at bounding box center [360, 377] width 720 height 755
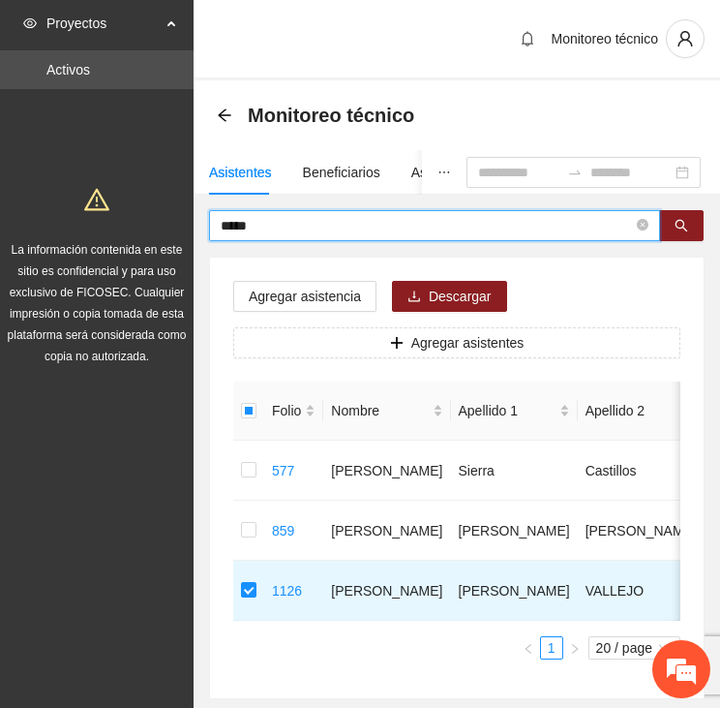
drag, startPoint x: 272, startPoint y: 223, endPoint x: 180, endPoint y: 243, distance: 94.2
click at [180, 243] on section "Proyectos Activos La información contenida en este sitio es confidencial y para…" at bounding box center [360, 407] width 720 height 815
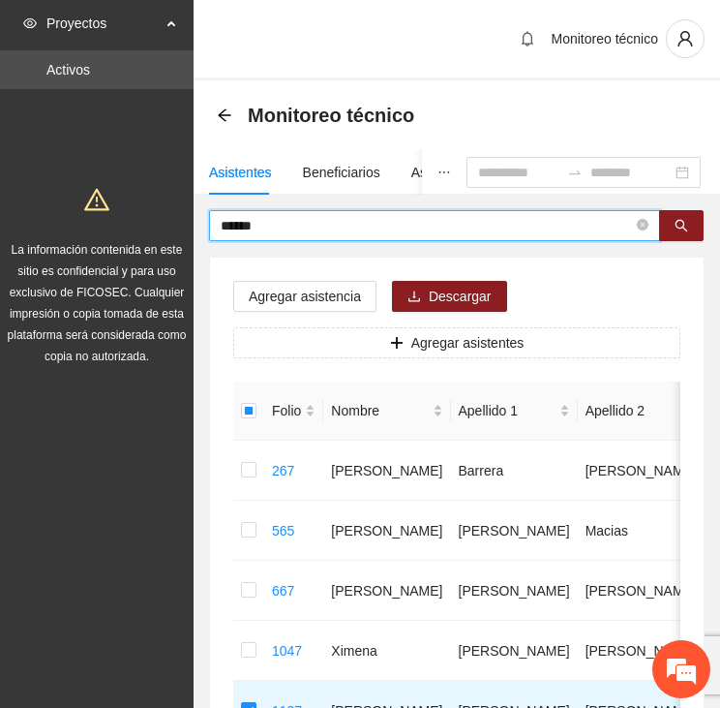
drag, startPoint x: 282, startPoint y: 220, endPoint x: 212, endPoint y: 228, distance: 70.1
click at [212, 228] on span "******" at bounding box center [434, 225] width 451 height 31
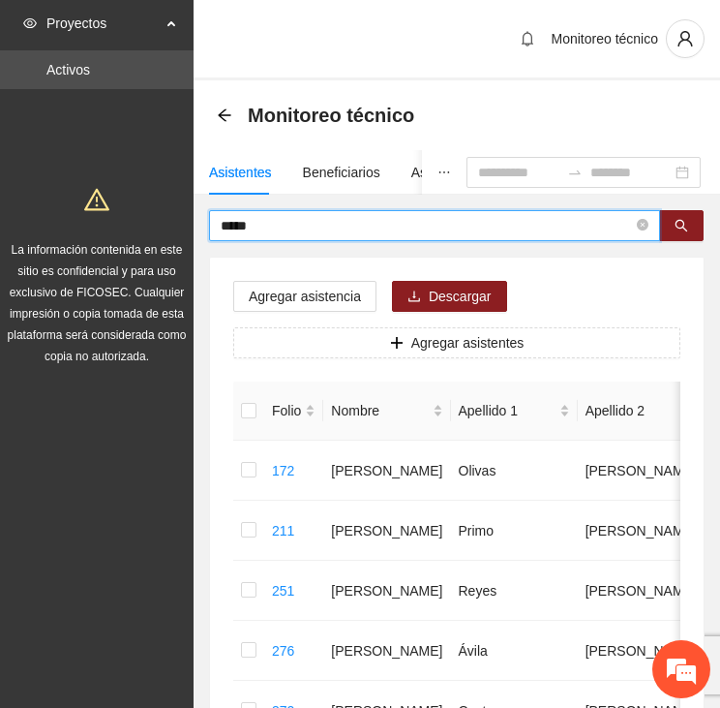
drag, startPoint x: 286, startPoint y: 229, endPoint x: 182, endPoint y: 220, distance: 104.0
click at [182, 220] on section "Proyectos Activos La información contenida en este sitio es confidencial y para…" at bounding box center [360, 677] width 720 height 1355
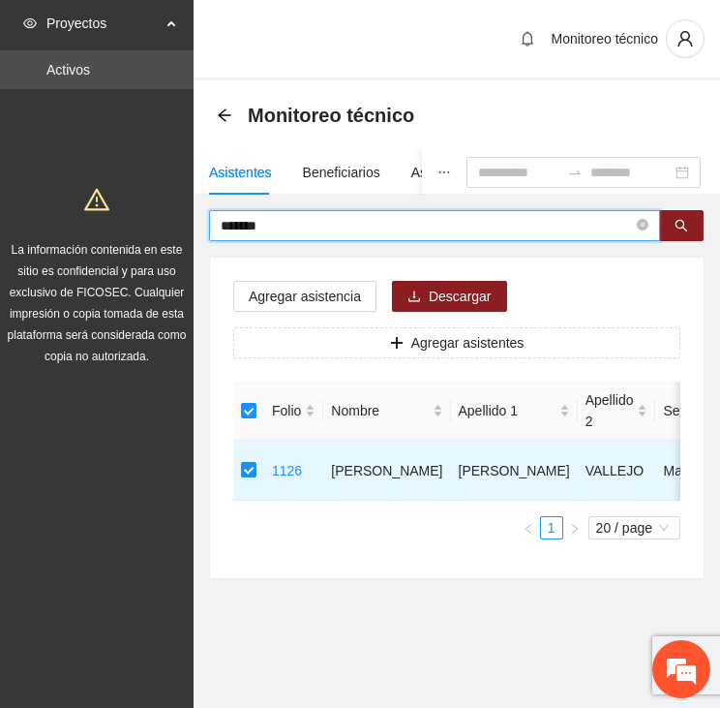
drag, startPoint x: 232, startPoint y: 228, endPoint x: 201, endPoint y: 228, distance: 31.0
click at [201, 228] on div "******* Agregar asistencia Descargar Agregar asistentes Folio Nombre Apellido 1…" at bounding box center [457, 394] width 527 height 369
click at [286, 220] on input "*******" at bounding box center [427, 225] width 412 height 21
click at [247, 238] on span "*******" at bounding box center [434, 225] width 451 height 31
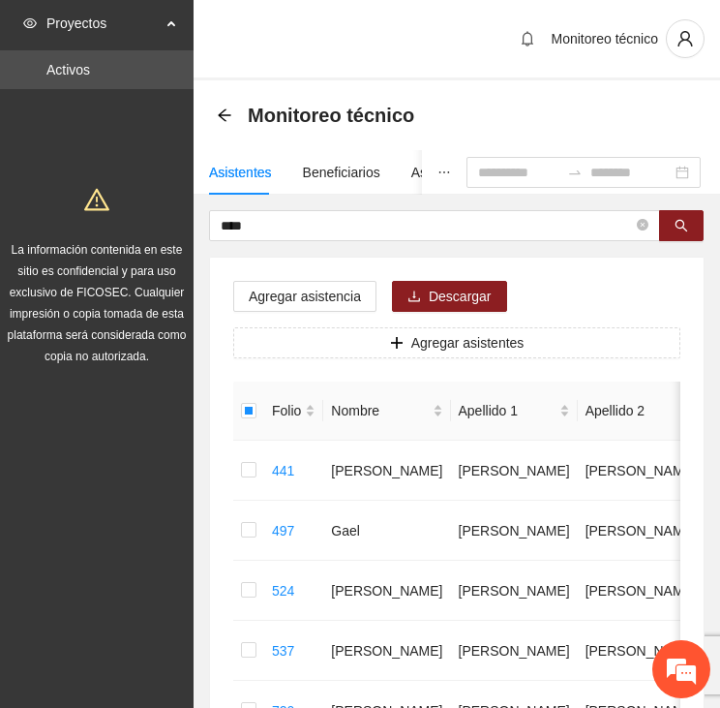
drag, startPoint x: 266, startPoint y: 218, endPoint x: 175, endPoint y: 216, distance: 91.0
click at [175, 216] on section "Proyectos Activos La información contenida en este sitio es confidencial y para…" at bounding box center [360, 677] width 720 height 1355
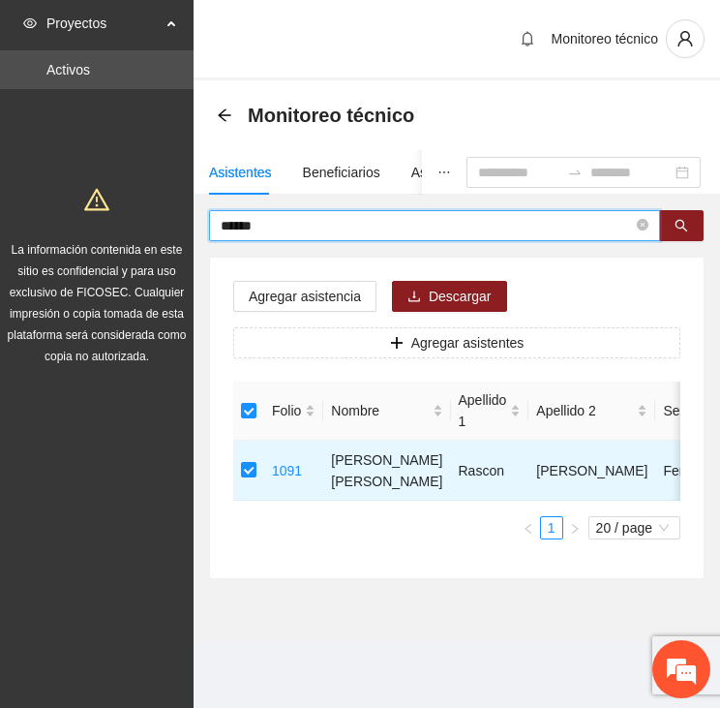
drag, startPoint x: 276, startPoint y: 229, endPoint x: 199, endPoint y: 228, distance: 76.5
click at [199, 228] on div "****** Agregar asistencia Descargar Agregar asistentes Folio Nombre Apellido 1 …" at bounding box center [457, 394] width 527 height 369
type input "*"
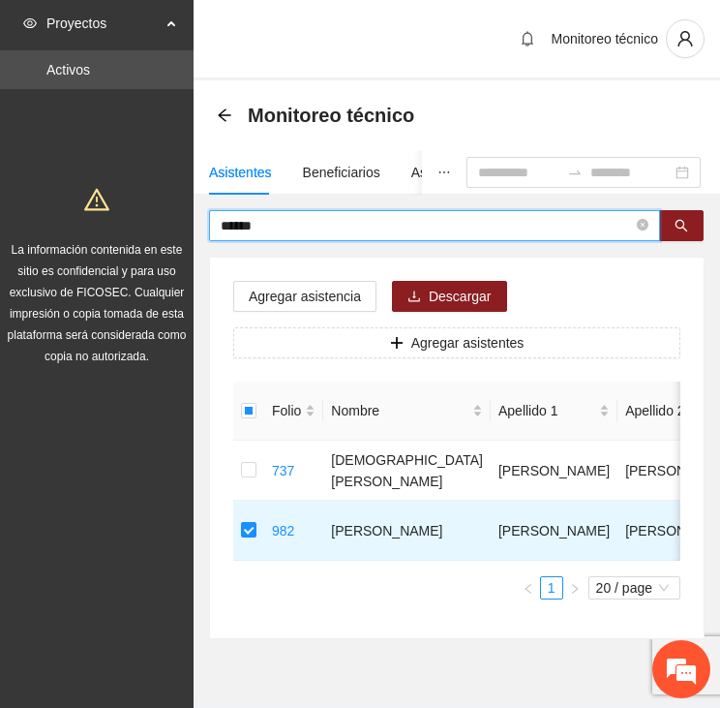
drag, startPoint x: 270, startPoint y: 219, endPoint x: 189, endPoint y: 223, distance: 81.4
click at [189, 223] on section "Proyectos Activos La información contenida en este sitio es confidencial y para…" at bounding box center [360, 377] width 720 height 755
type input "****"
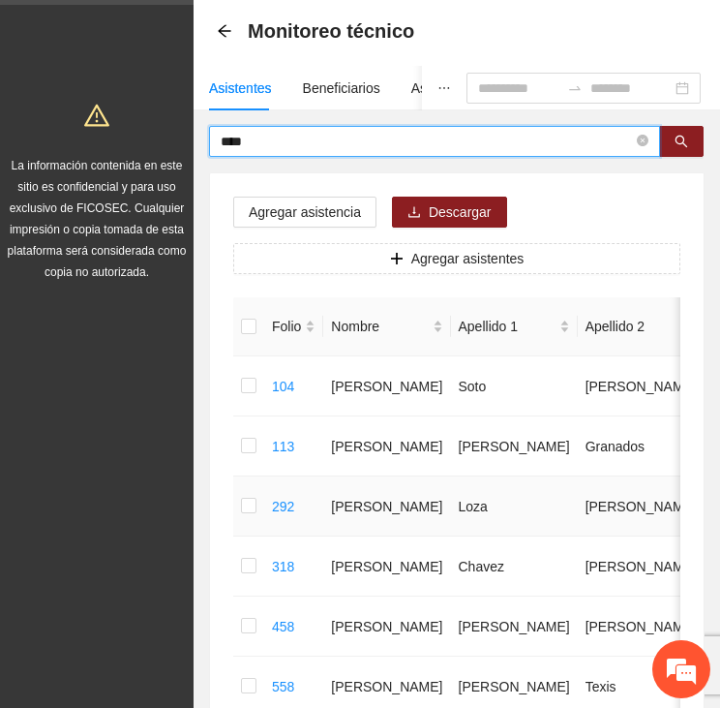
scroll to position [80, 0]
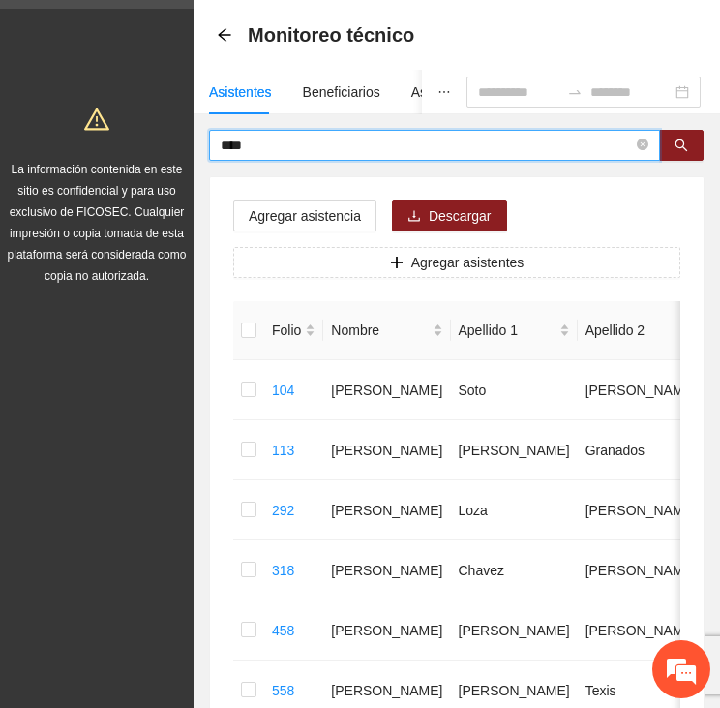
drag, startPoint x: 253, startPoint y: 142, endPoint x: 181, endPoint y: 143, distance: 71.6
click at [181, 143] on section "Proyectos Activos La información contenida en este sitio es confidencial y para…" at bounding box center [360, 597] width 720 height 1355
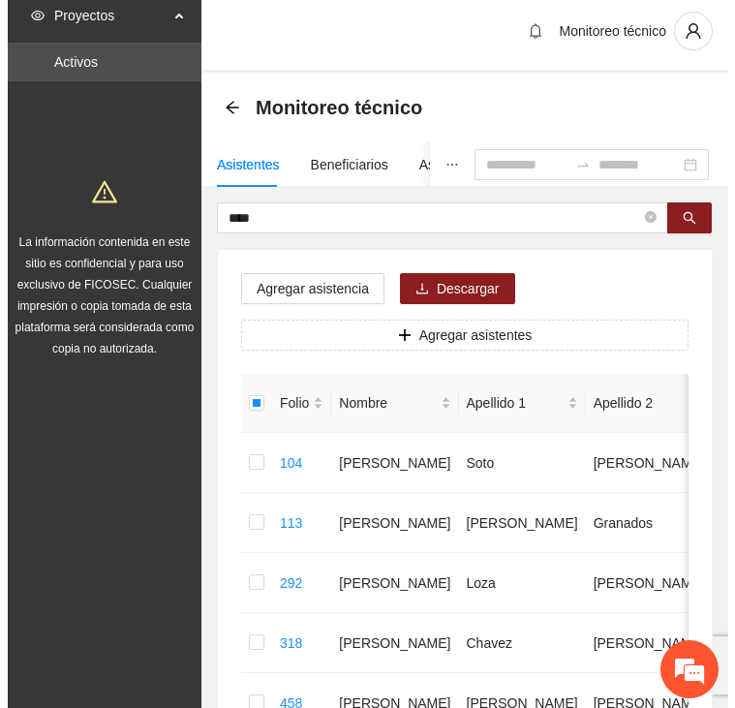
scroll to position [0, 0]
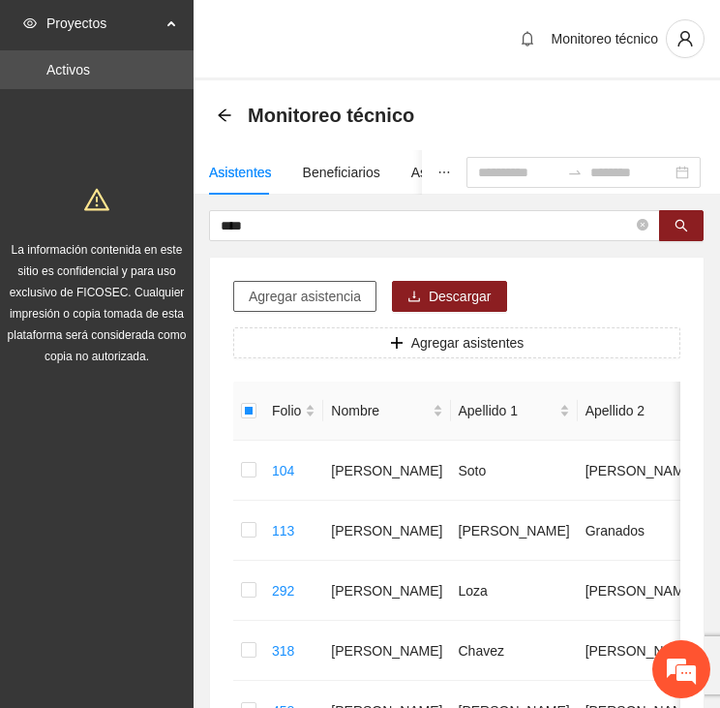
click at [266, 295] on span "Agregar asistencia" at bounding box center [305, 296] width 112 height 21
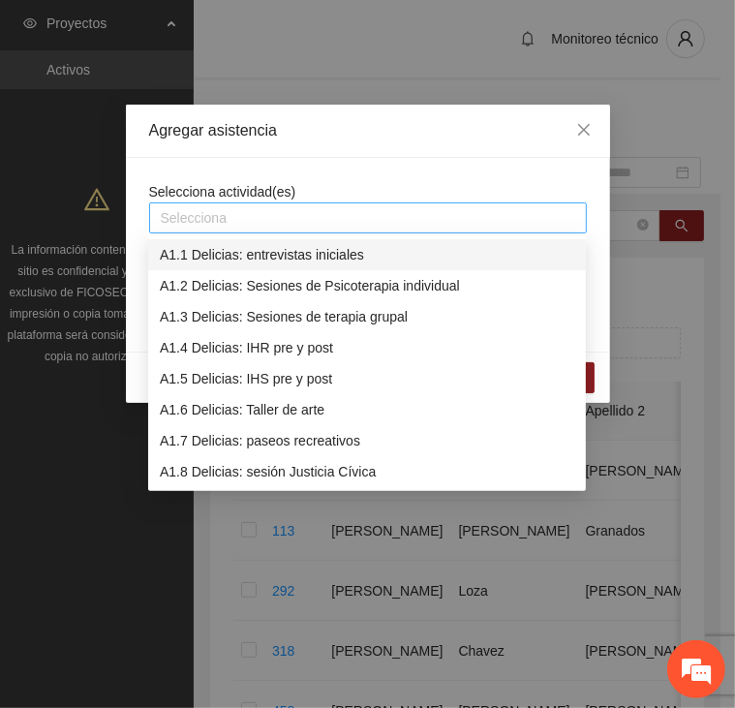
click at [263, 217] on div at bounding box center [368, 217] width 428 height 23
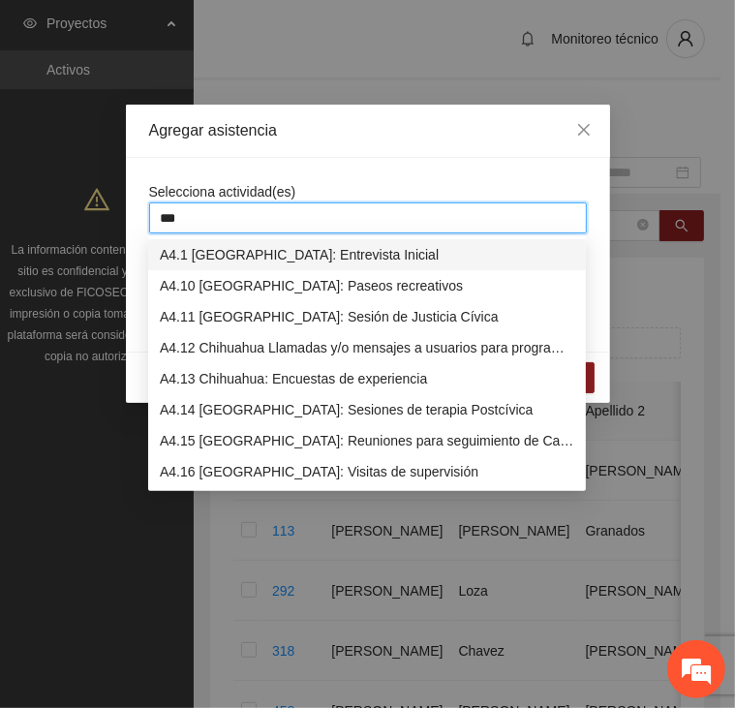
type input "****"
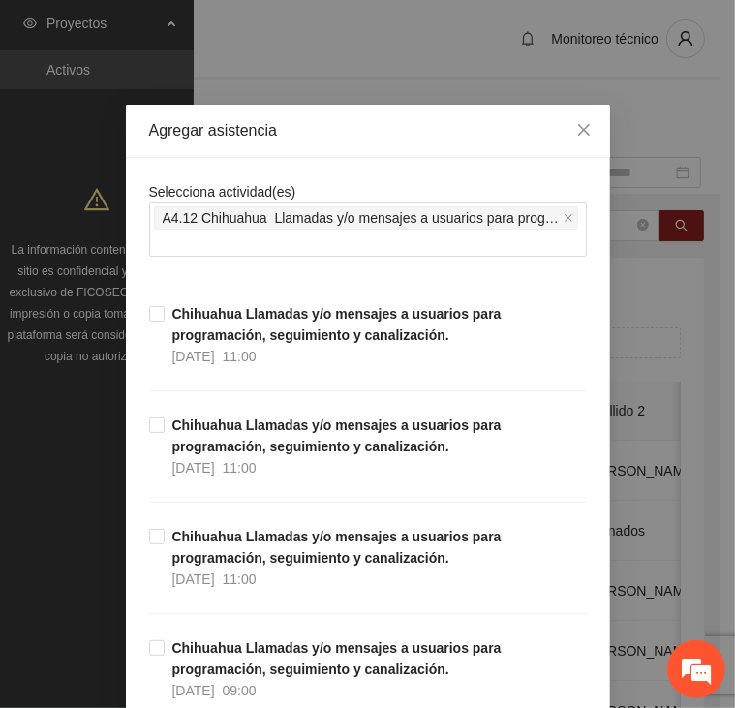
click at [273, 146] on div "Agregar asistencia" at bounding box center [368, 131] width 484 height 53
click at [248, 181] on div "Selecciona actividad(es) A4.12 Chihuahua Llamadas y/o mensajes a usuarios para …" at bounding box center [368, 219] width 438 height 76
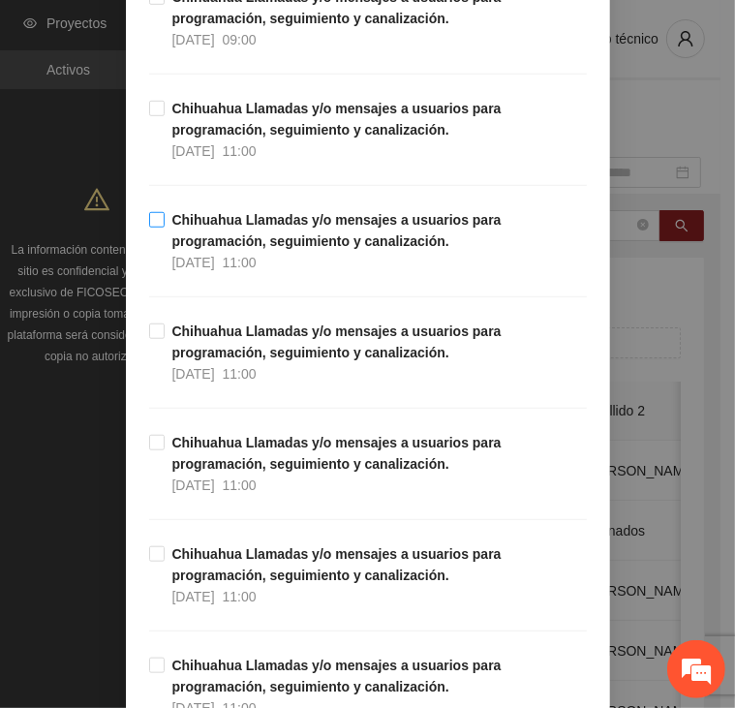
scroll to position [678, 0]
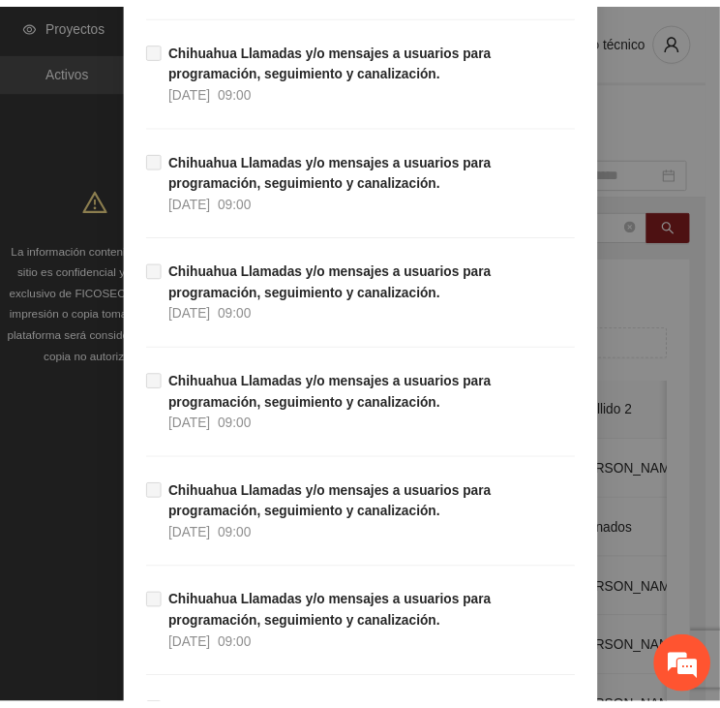
scroll to position [19078, 0]
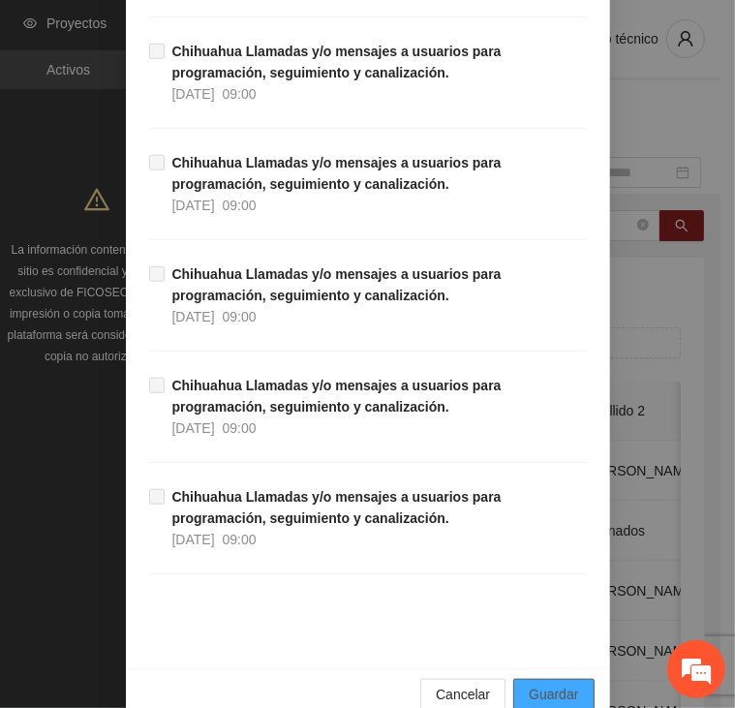
click at [560, 683] on span "Guardar" at bounding box center [553, 693] width 49 height 21
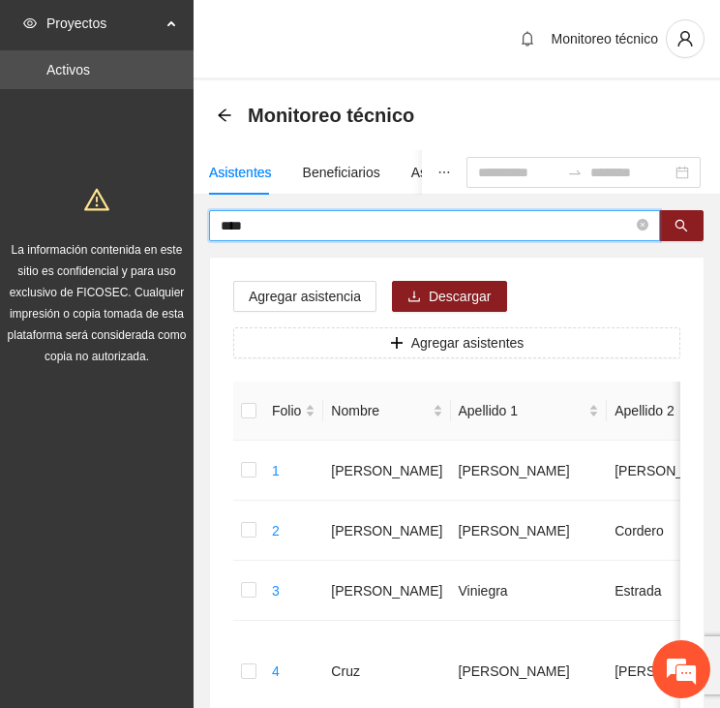
drag, startPoint x: 260, startPoint y: 227, endPoint x: 198, endPoint y: 223, distance: 62.1
type input "********"
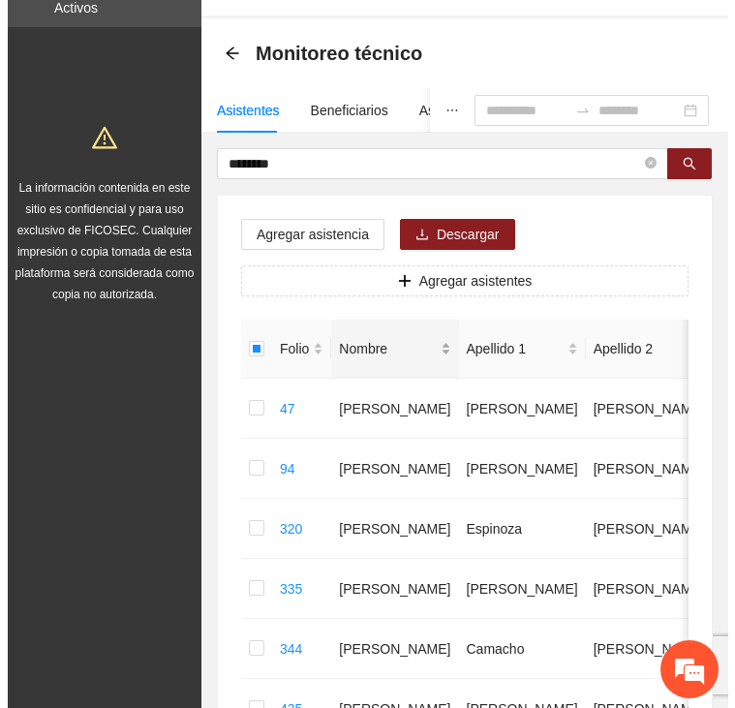
scroll to position [43, 0]
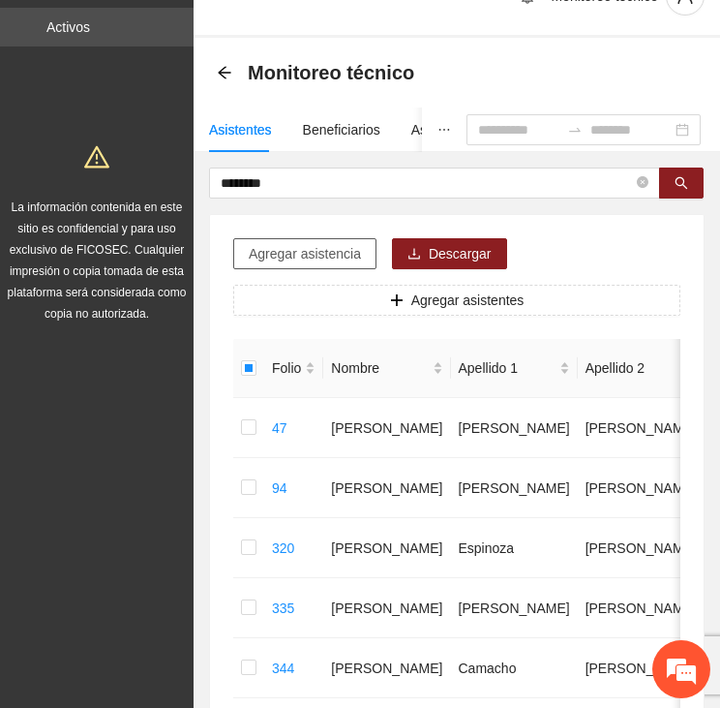
click at [315, 252] on span "Agregar asistencia" at bounding box center [305, 253] width 112 height 21
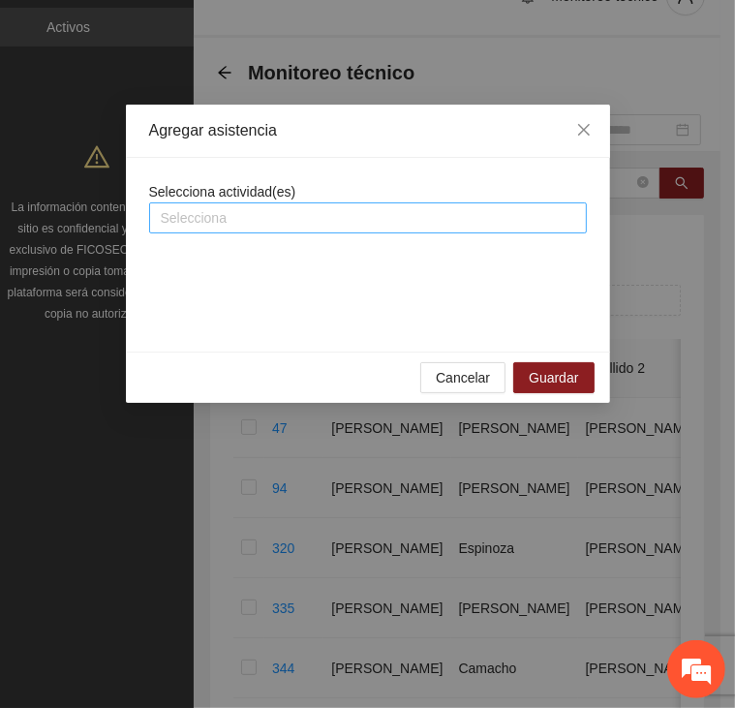
click at [278, 210] on div at bounding box center [368, 217] width 428 height 23
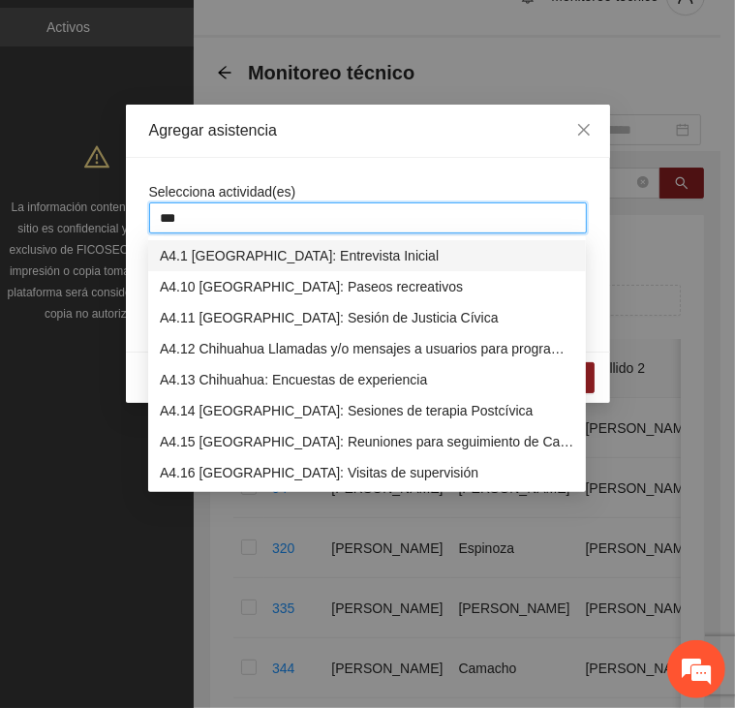
type input "****"
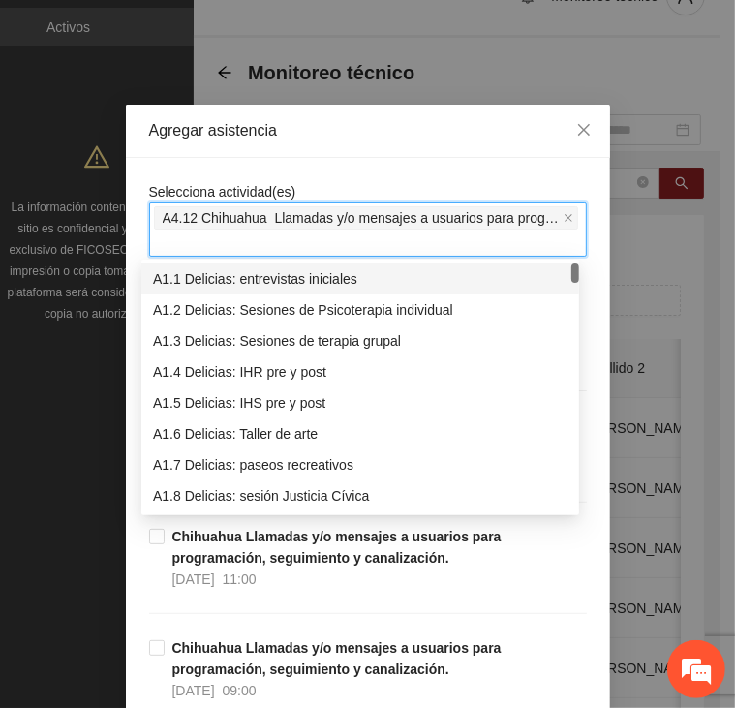
click at [394, 154] on div "Agregar asistencia" at bounding box center [368, 131] width 484 height 53
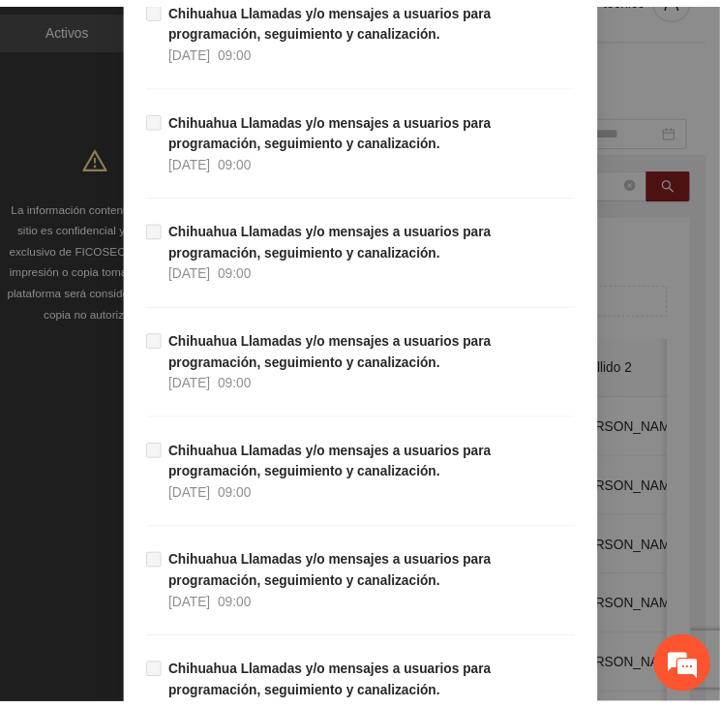
scroll to position [19078, 0]
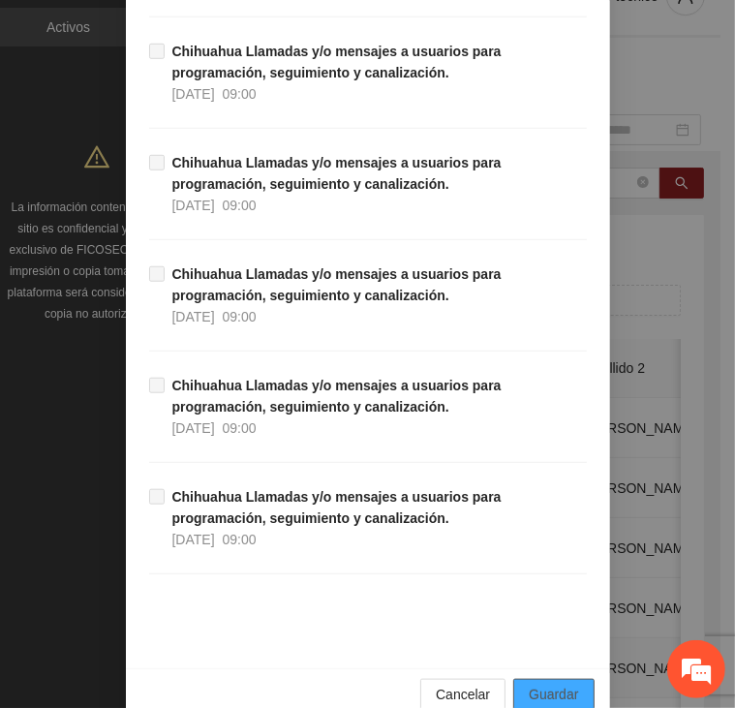
click at [538, 679] on button "Guardar" at bounding box center [553, 694] width 80 height 31
